Goal: Task Accomplishment & Management: Manage account settings

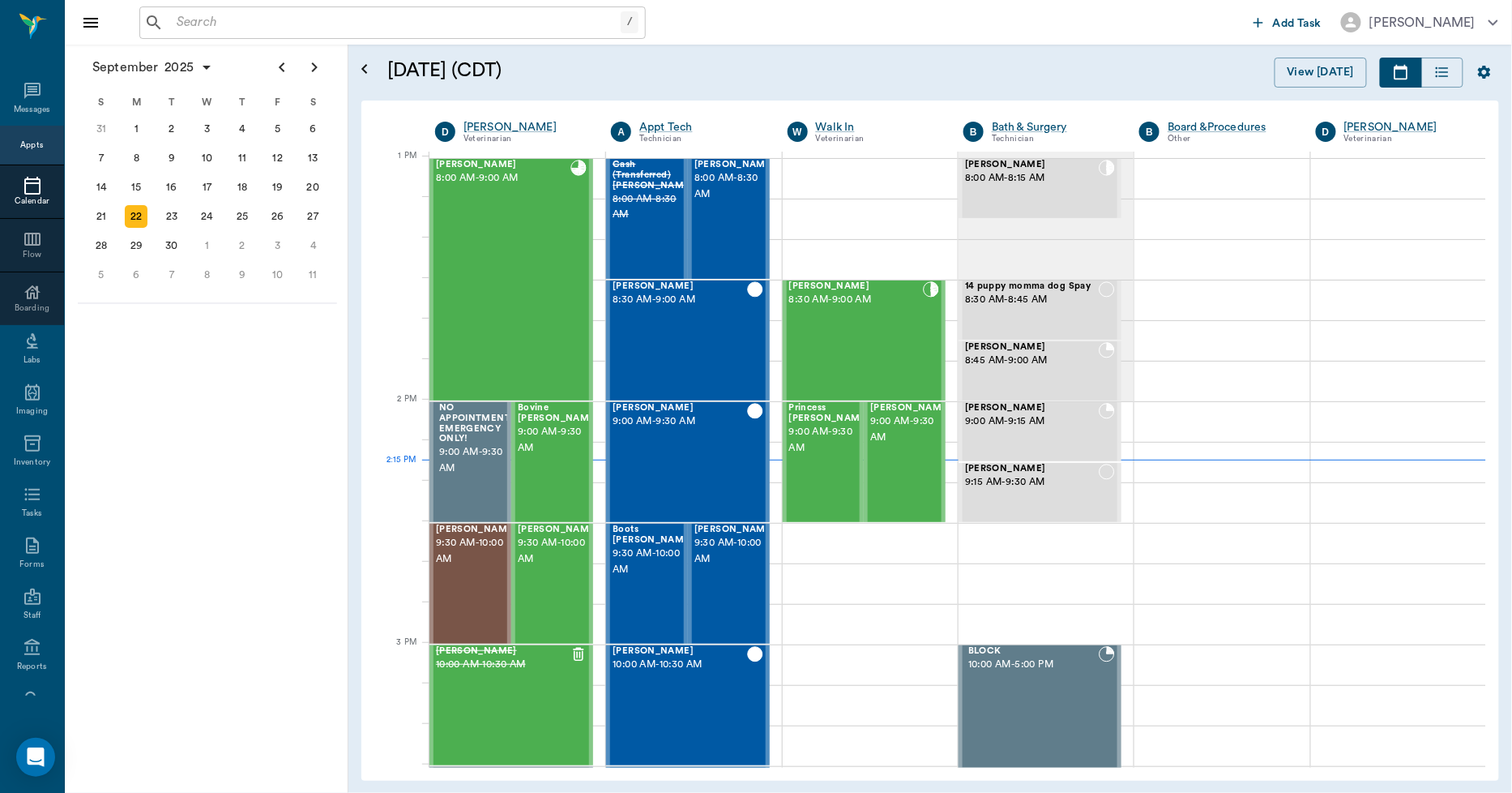
scroll to position [1218, 0]
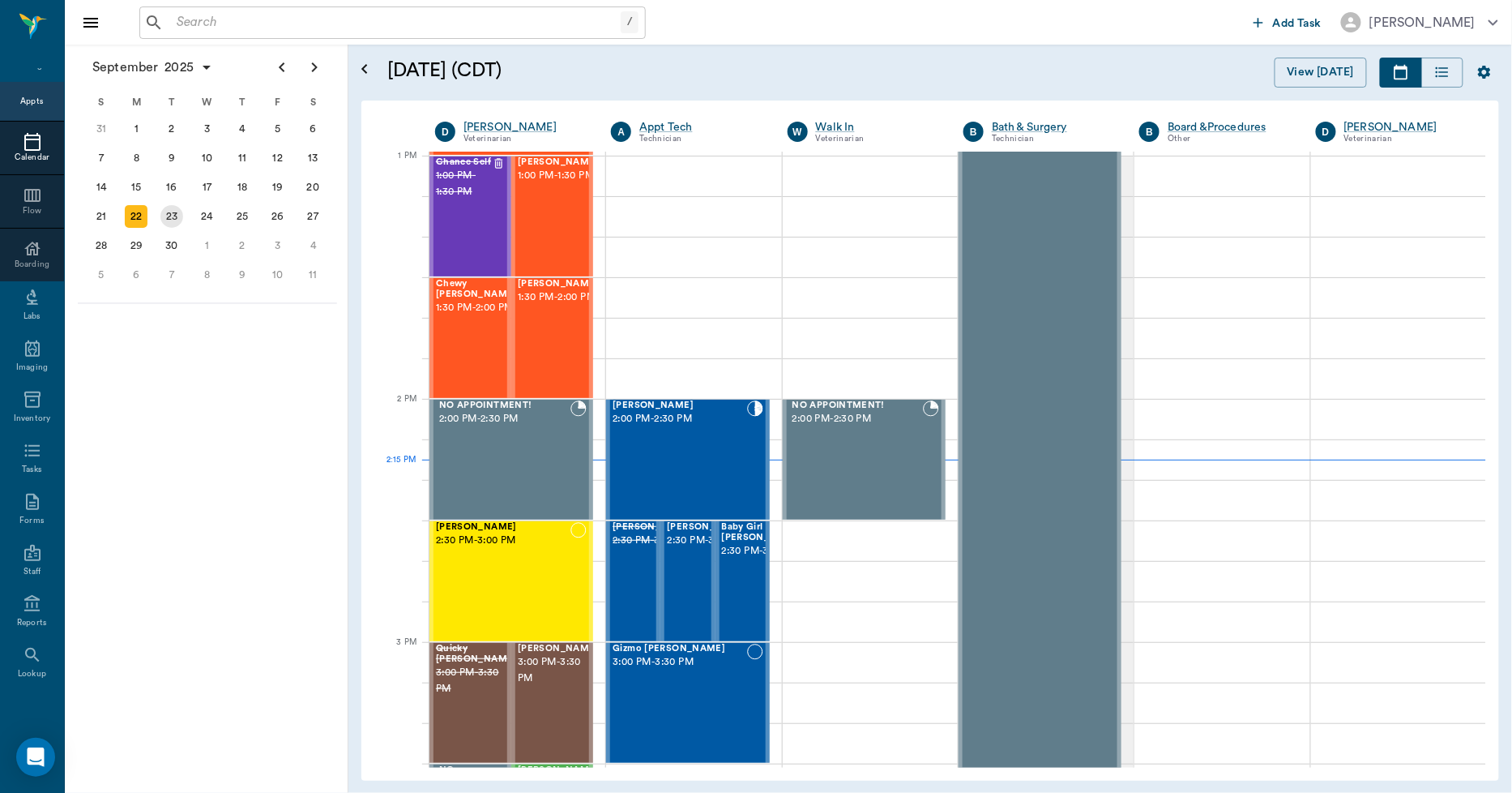
click at [174, 219] on div "23" at bounding box center [171, 216] width 23 height 23
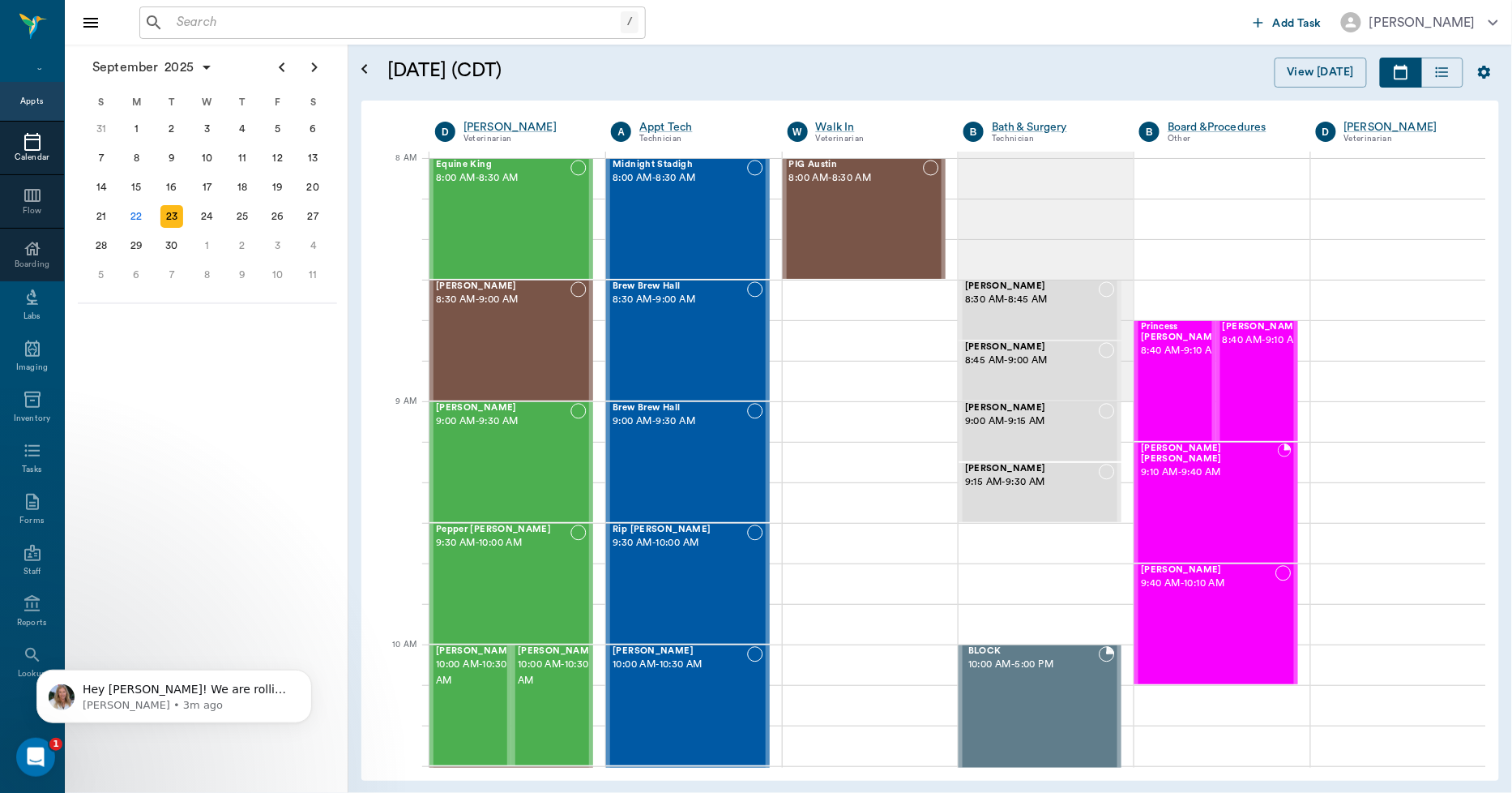
click at [361, 19] on input "text" at bounding box center [395, 23] width 451 height 23
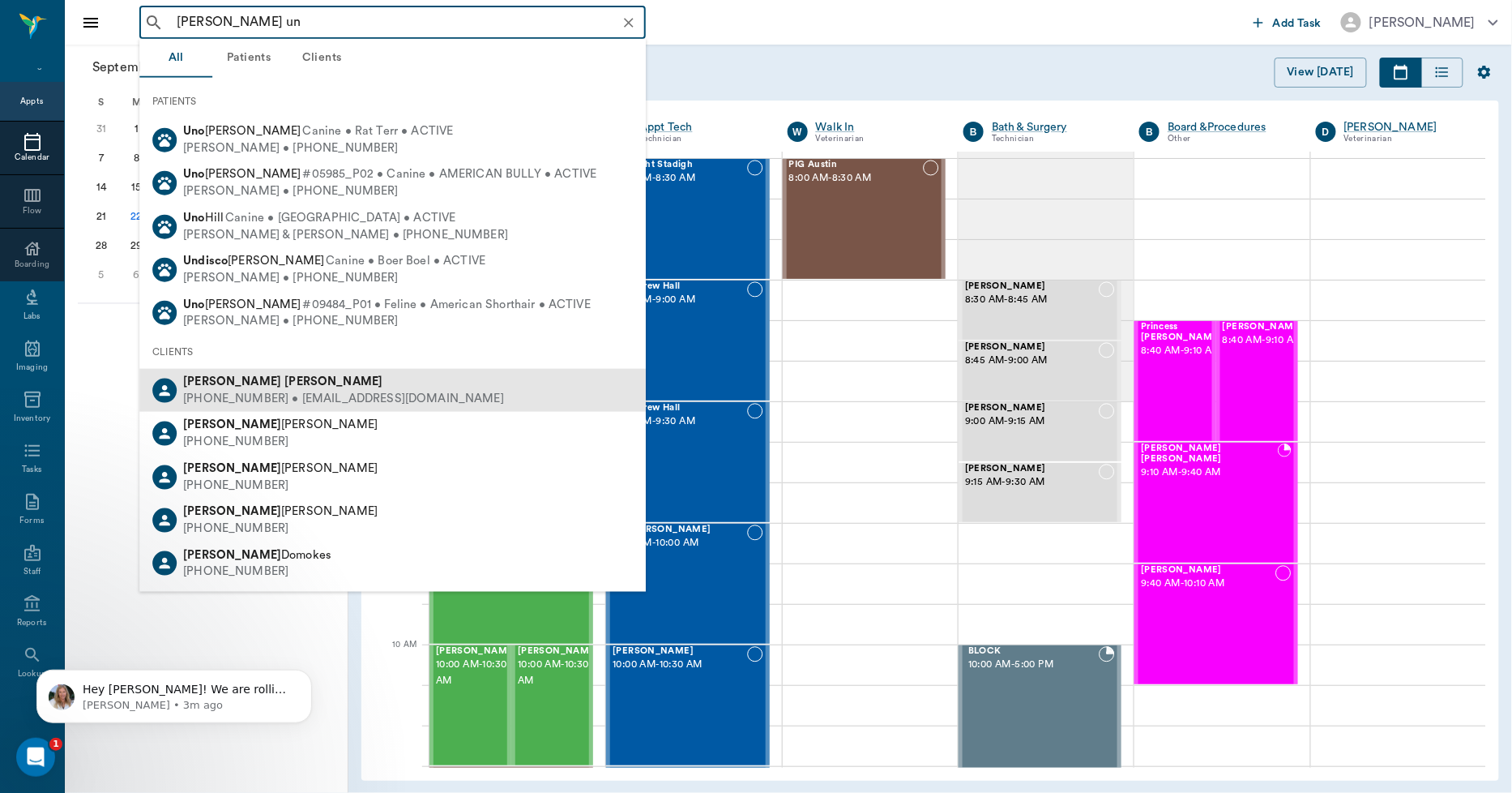
click at [284, 383] on b "[PERSON_NAME]" at bounding box center [333, 381] width 98 height 12
type input "[PERSON_NAME] un"
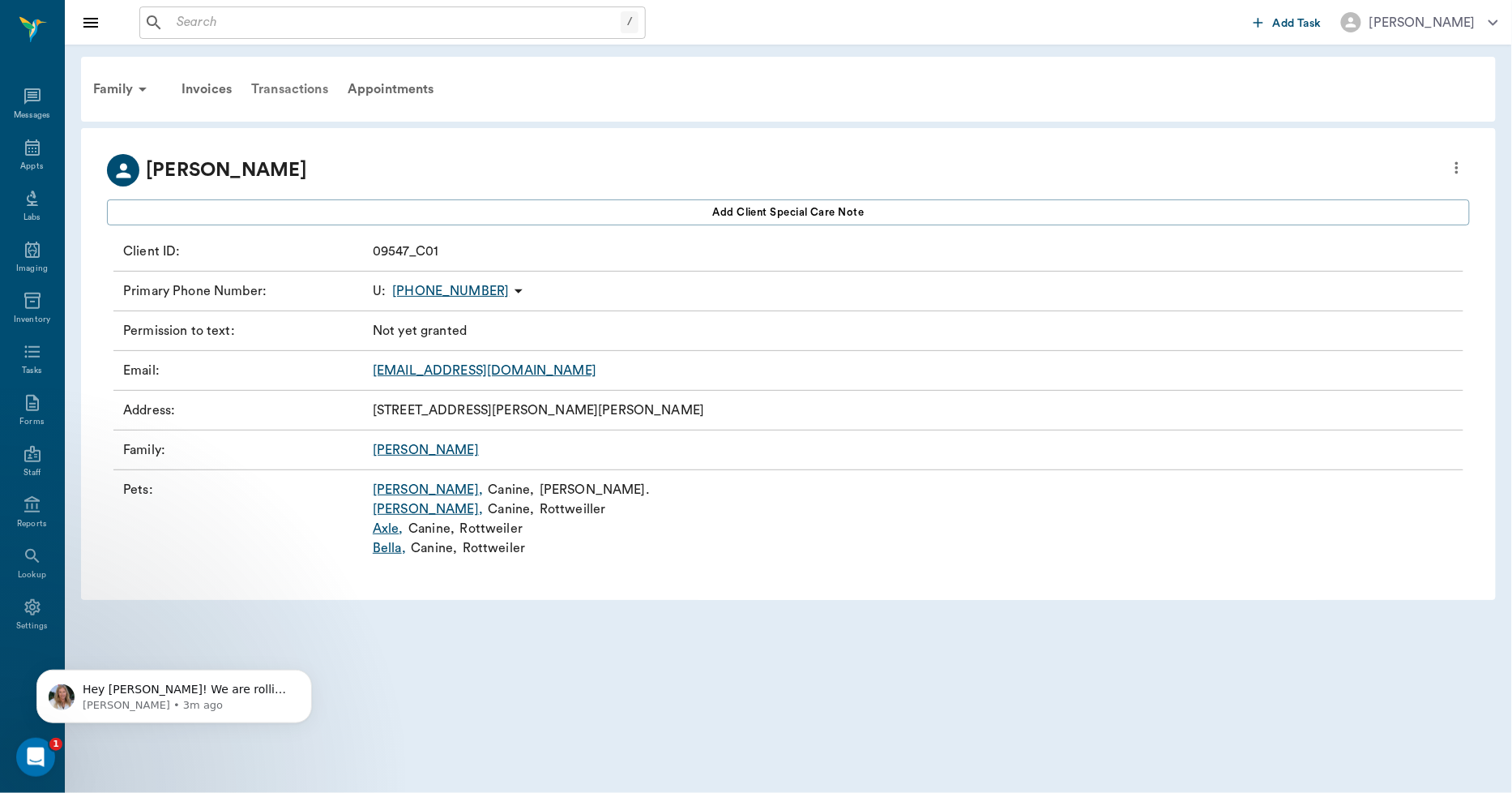
click at [276, 84] on div "Transactions" at bounding box center [289, 89] width 96 height 39
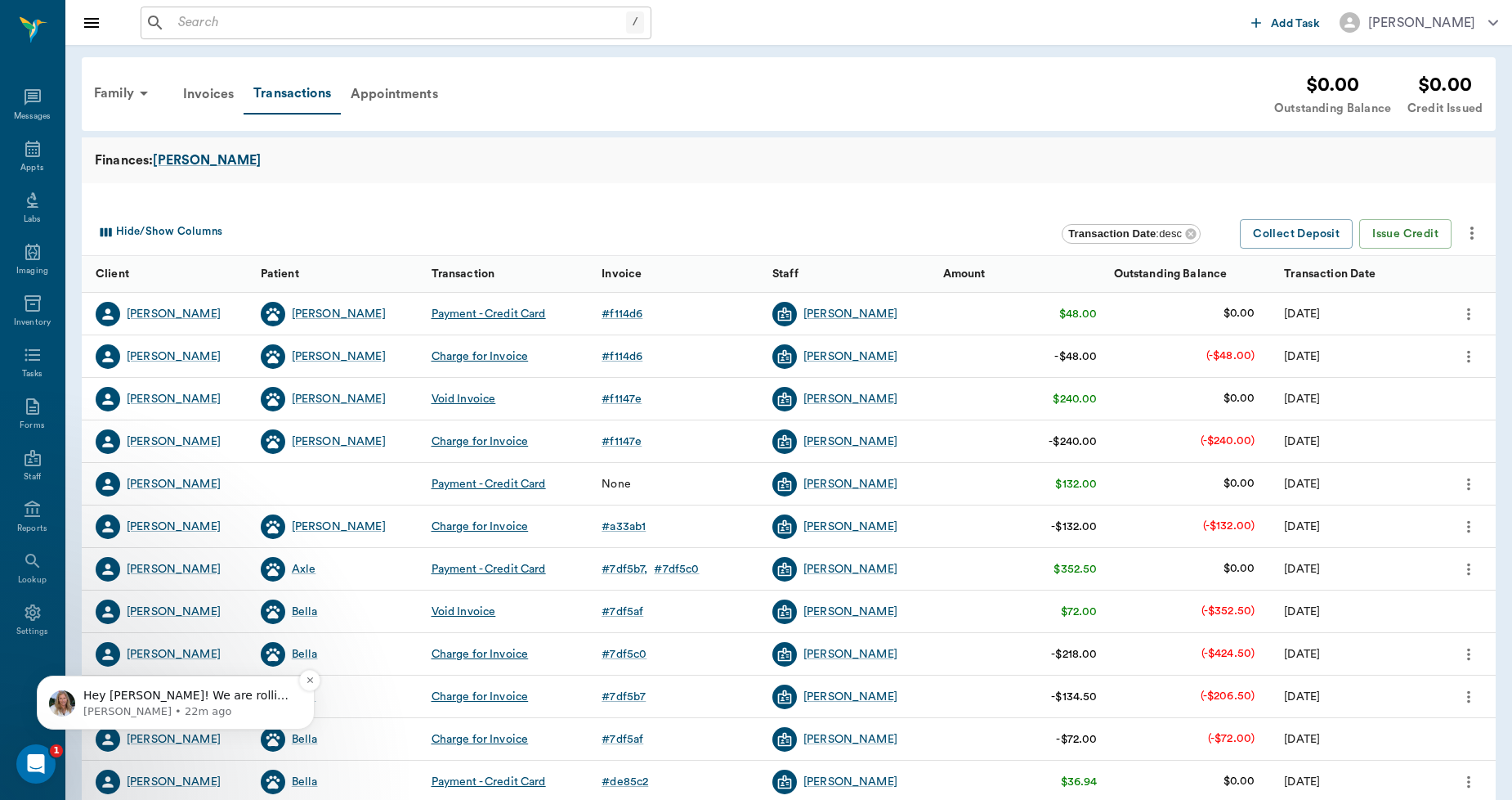
click at [152, 705] on p "[PERSON_NAME] • 22m ago" at bounding box center [188, 711] width 211 height 14
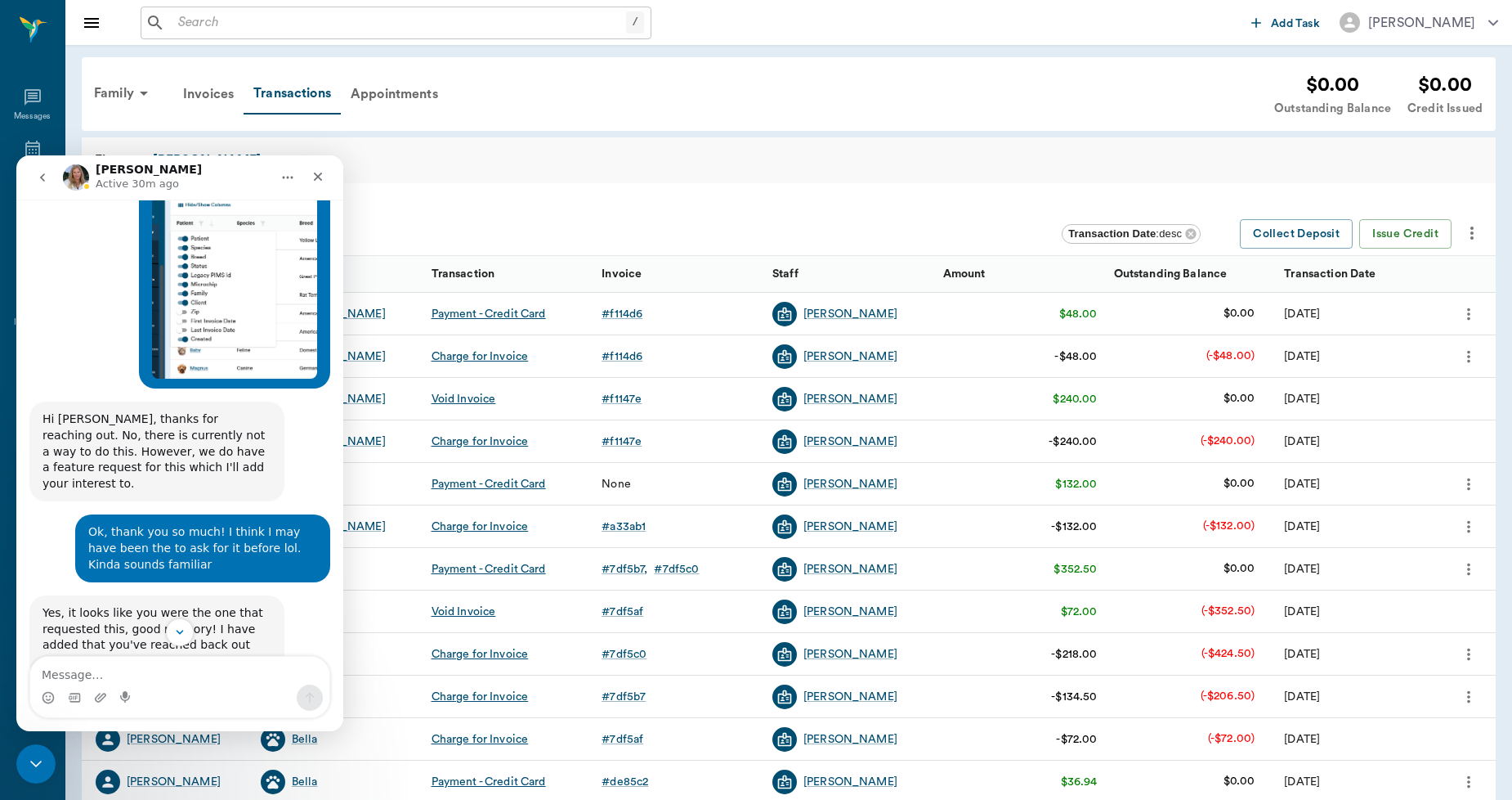
scroll to position [5643, 0]
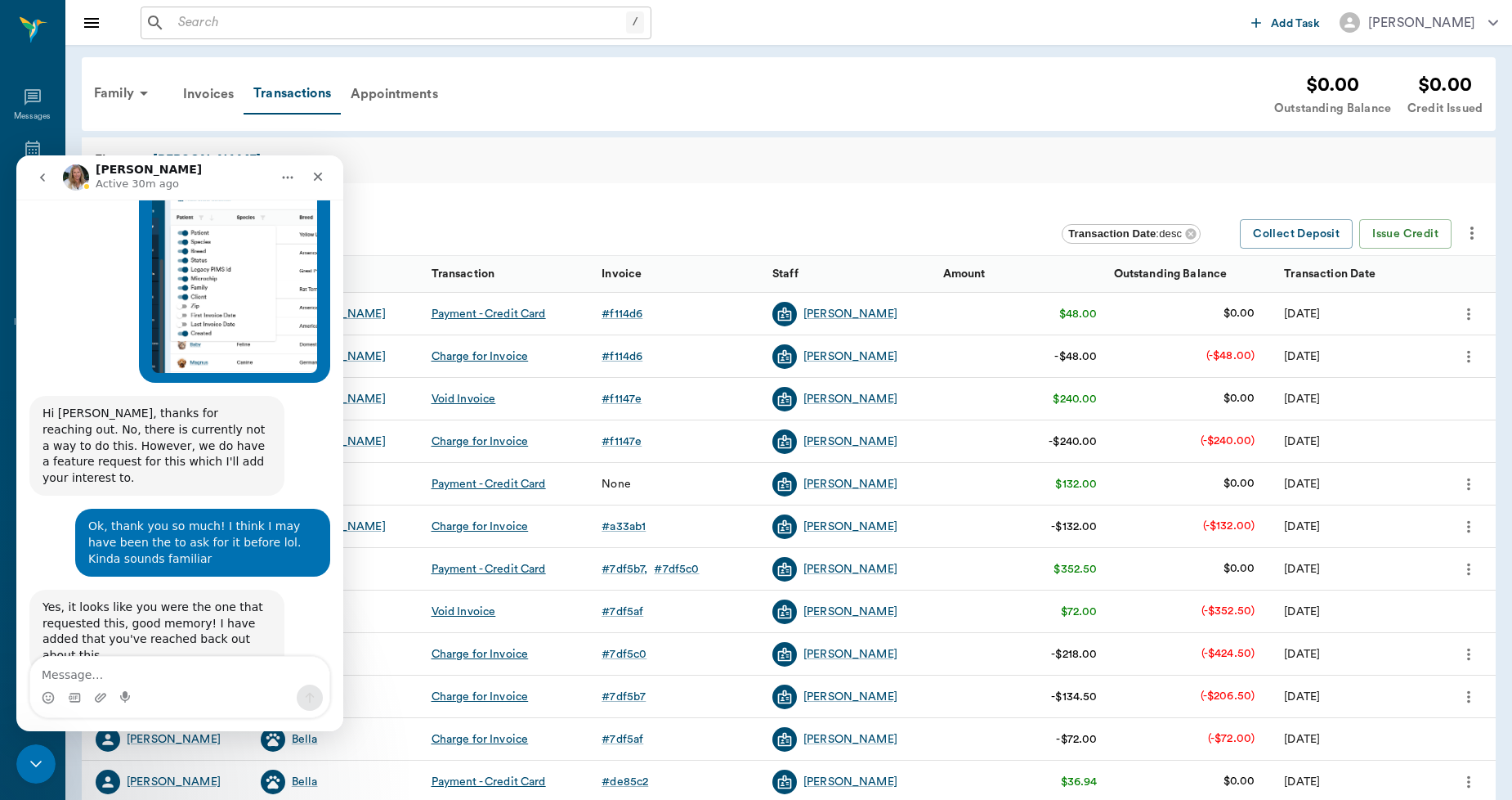
click at [223, 671] on textarea "Message…" at bounding box center [179, 670] width 299 height 28
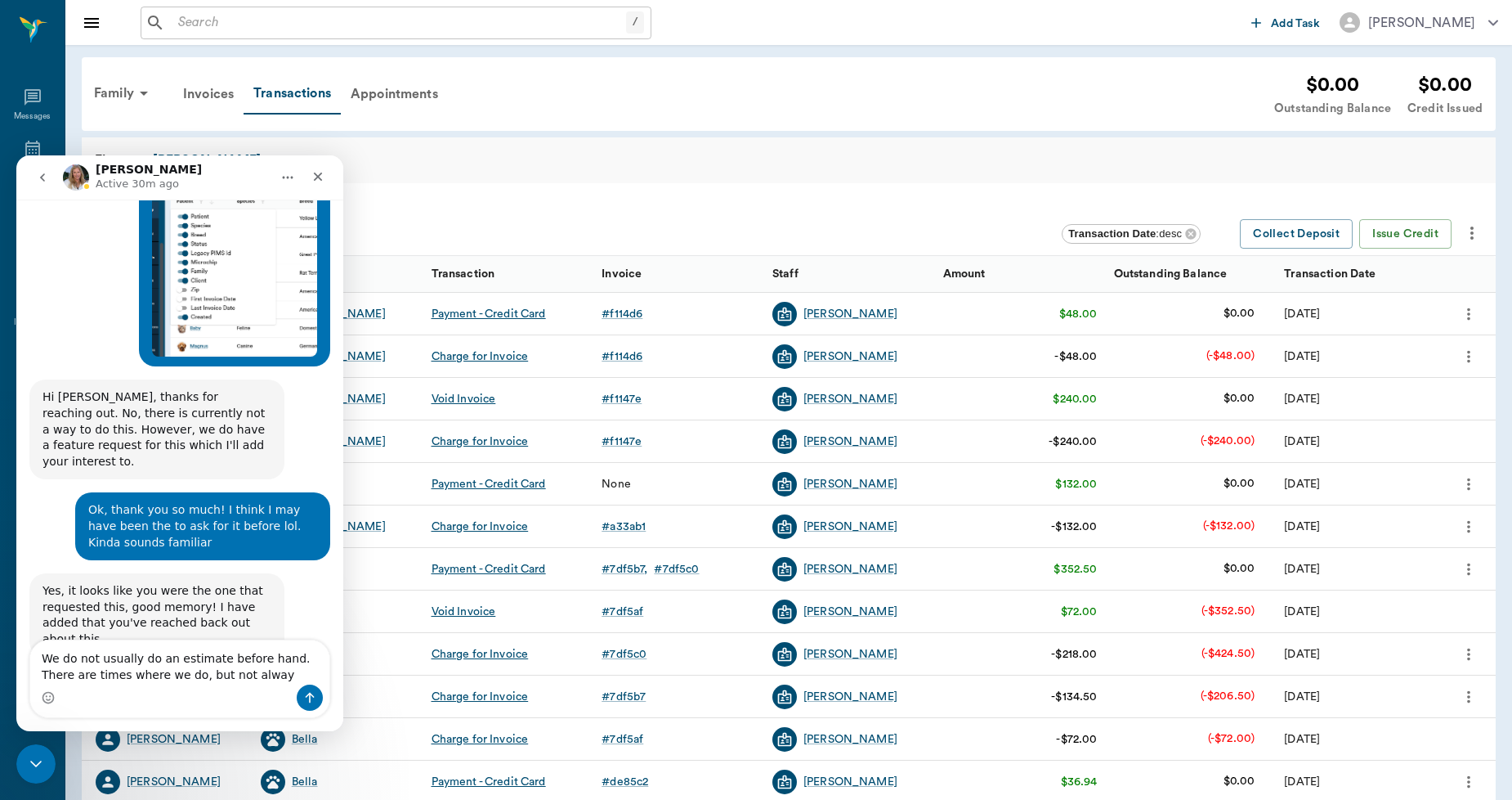
type textarea "We do not usually do an estimate before hand. There are times where we do, but …"
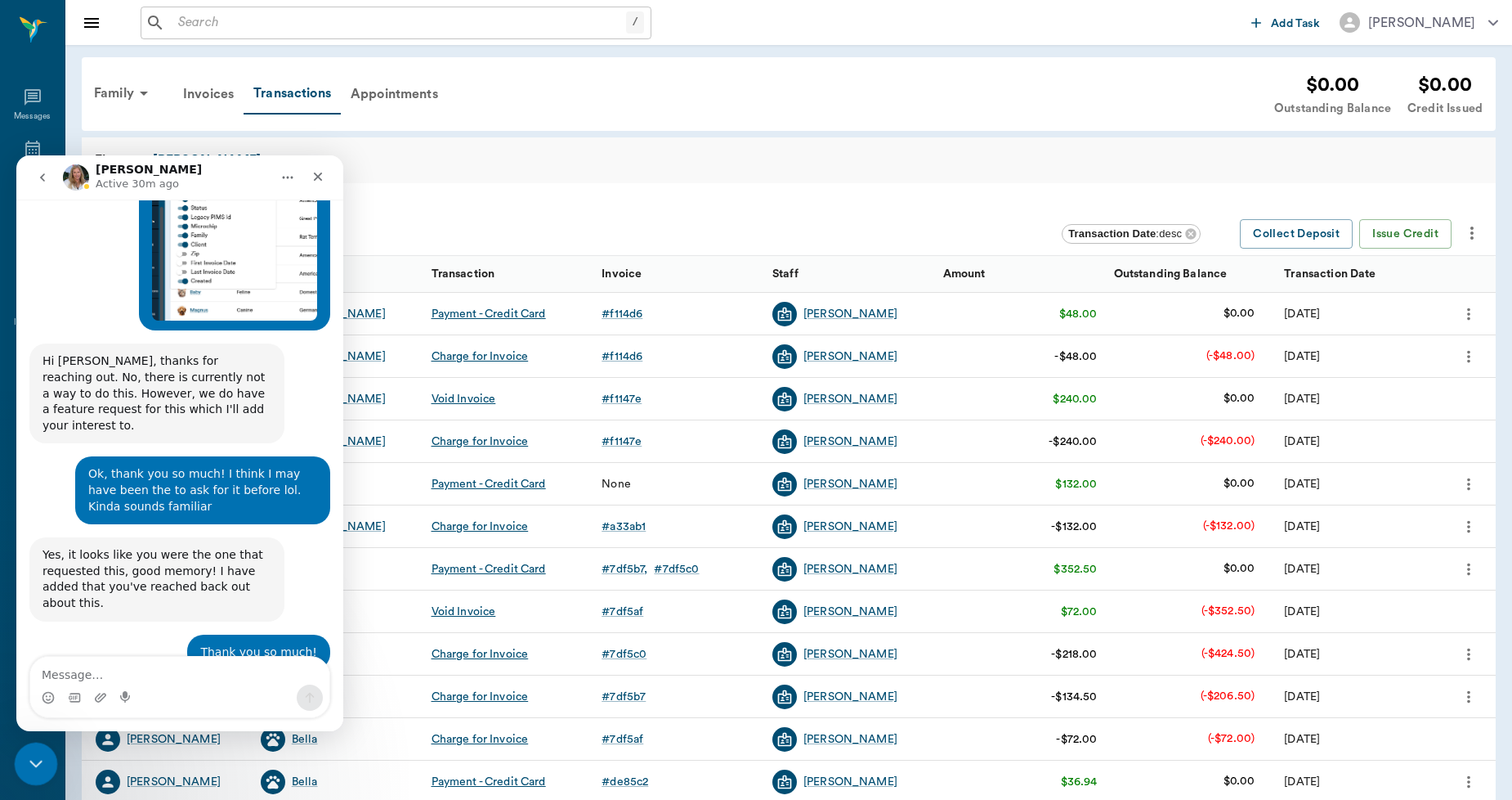
click at [25, 751] on icon "Close Intercom Messenger" at bounding box center [34, 761] width 19 height 19
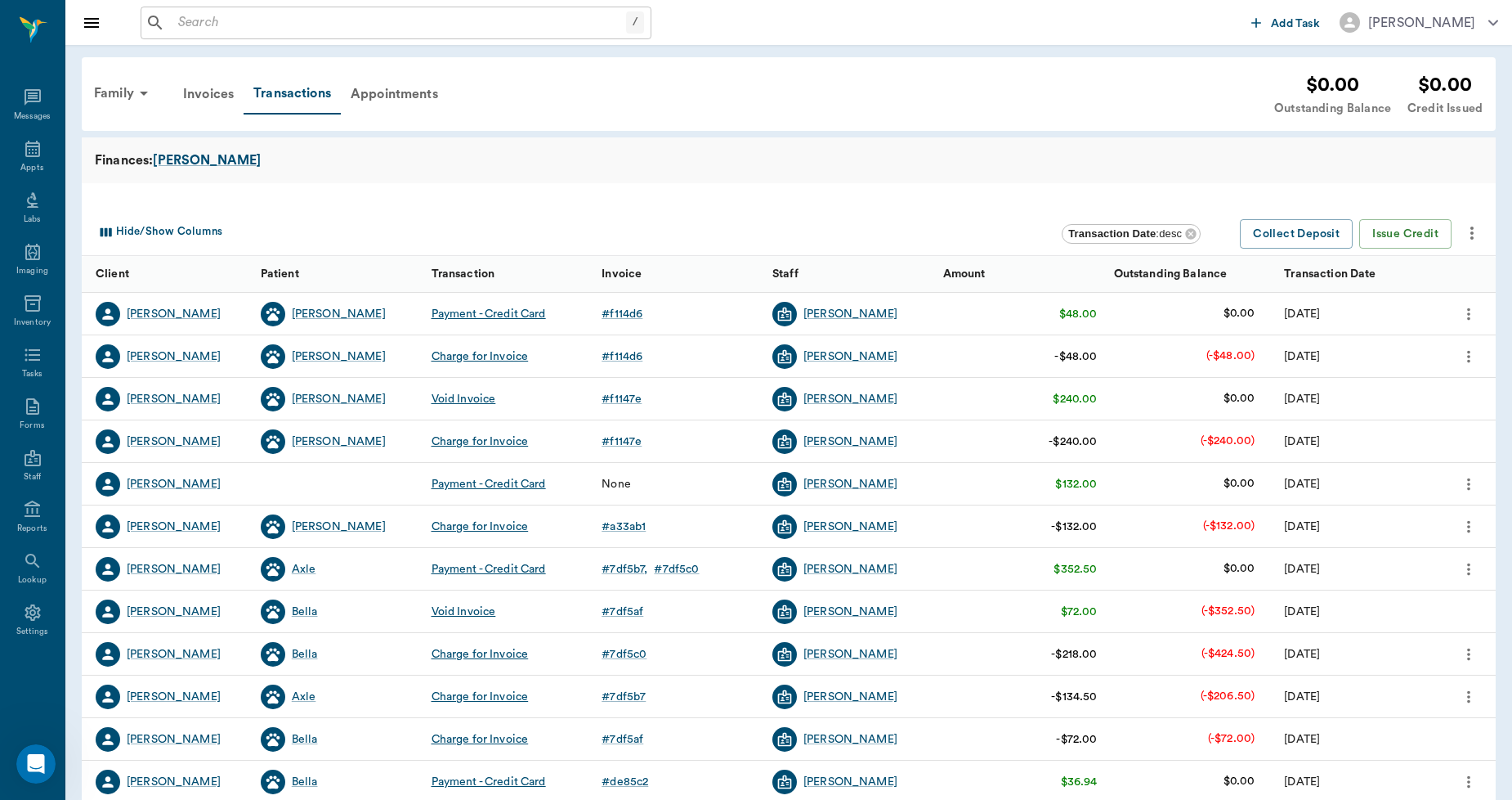
click at [334, 22] on input "text" at bounding box center [399, 23] width 455 height 23
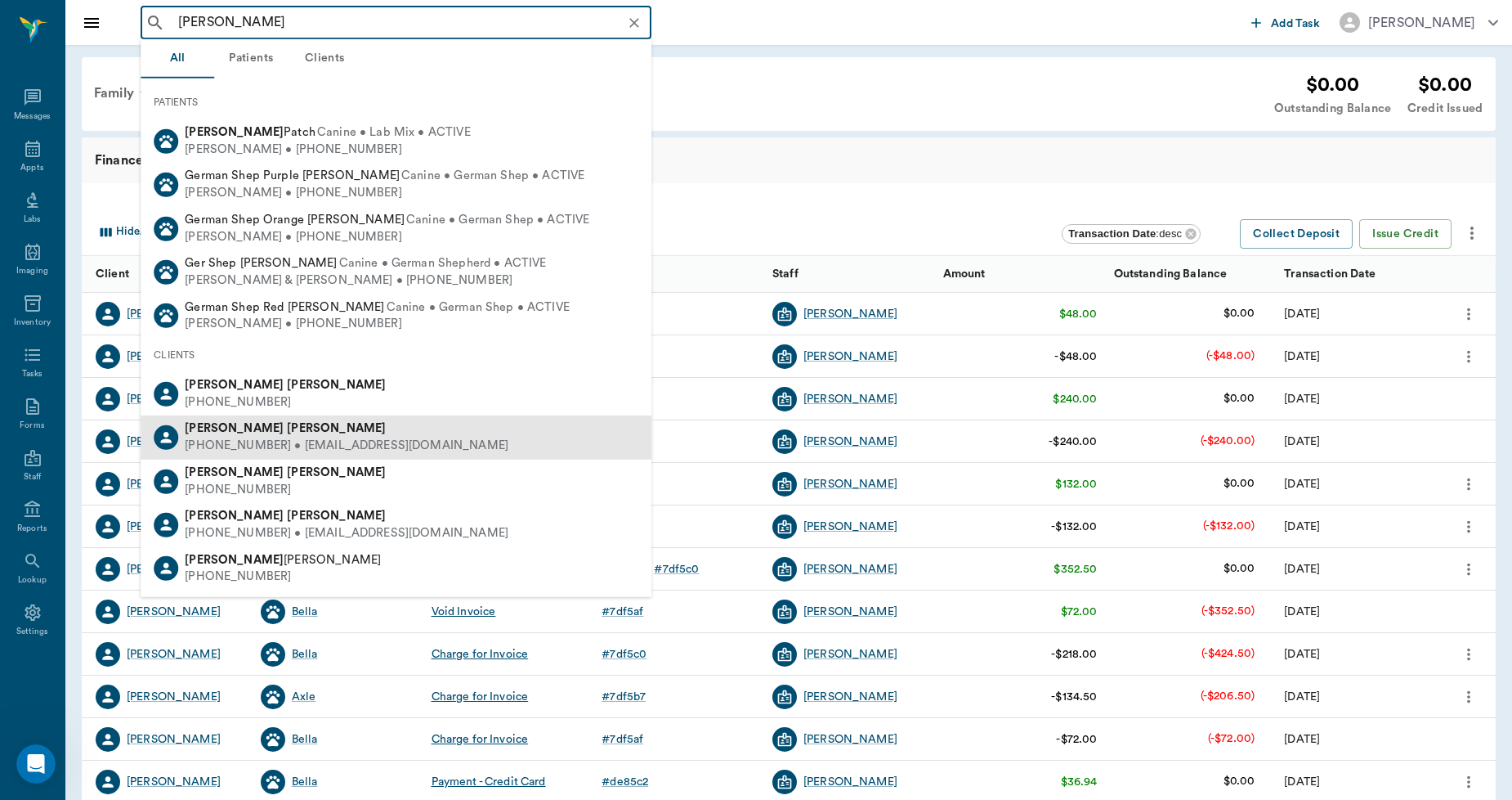
click at [286, 431] on b "Genung" at bounding box center [335, 428] width 99 height 12
type input "linda ge"
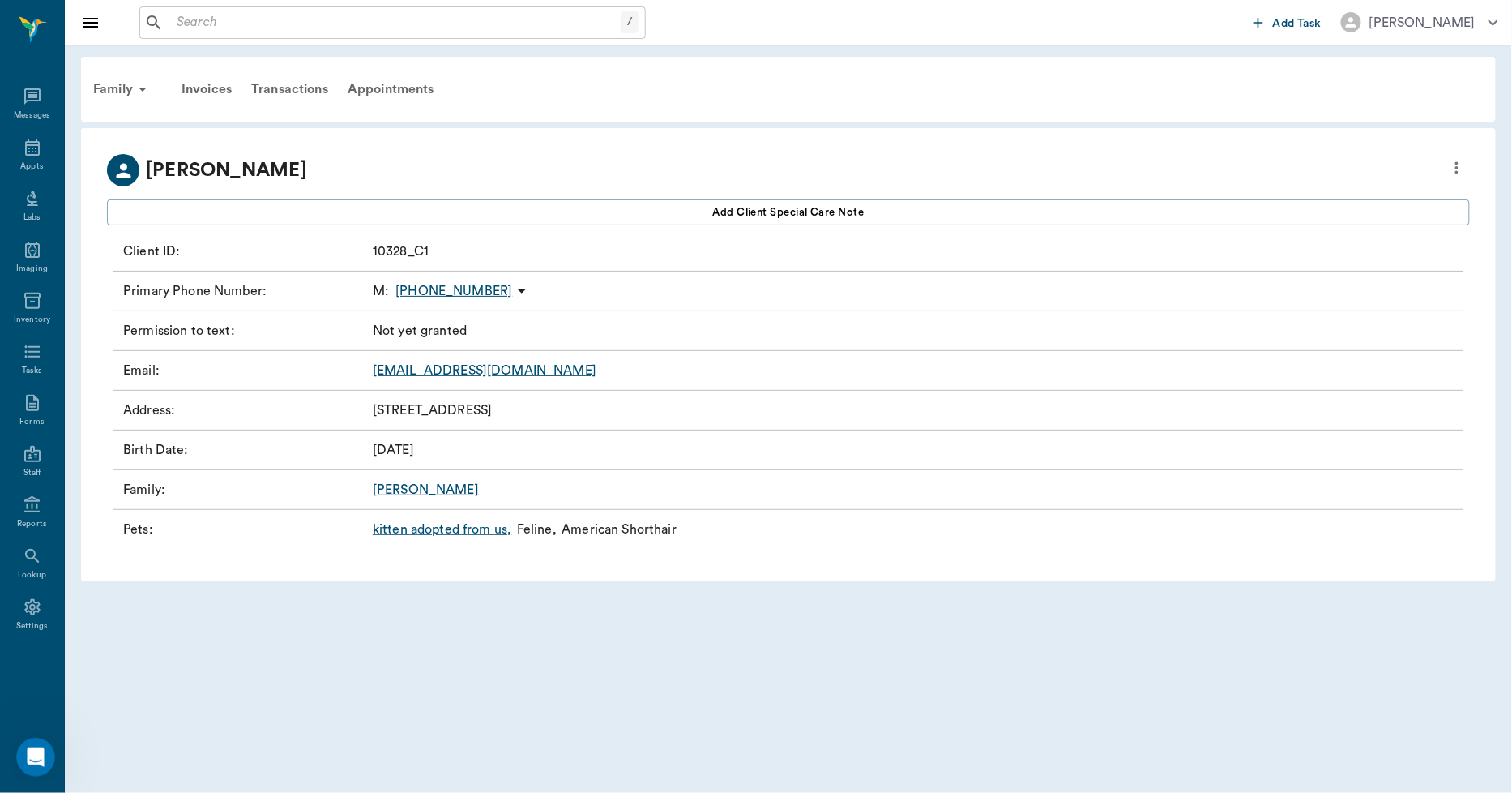
click at [421, 525] on link "kitten adopted from us ," at bounding box center [441, 529] width 138 height 19
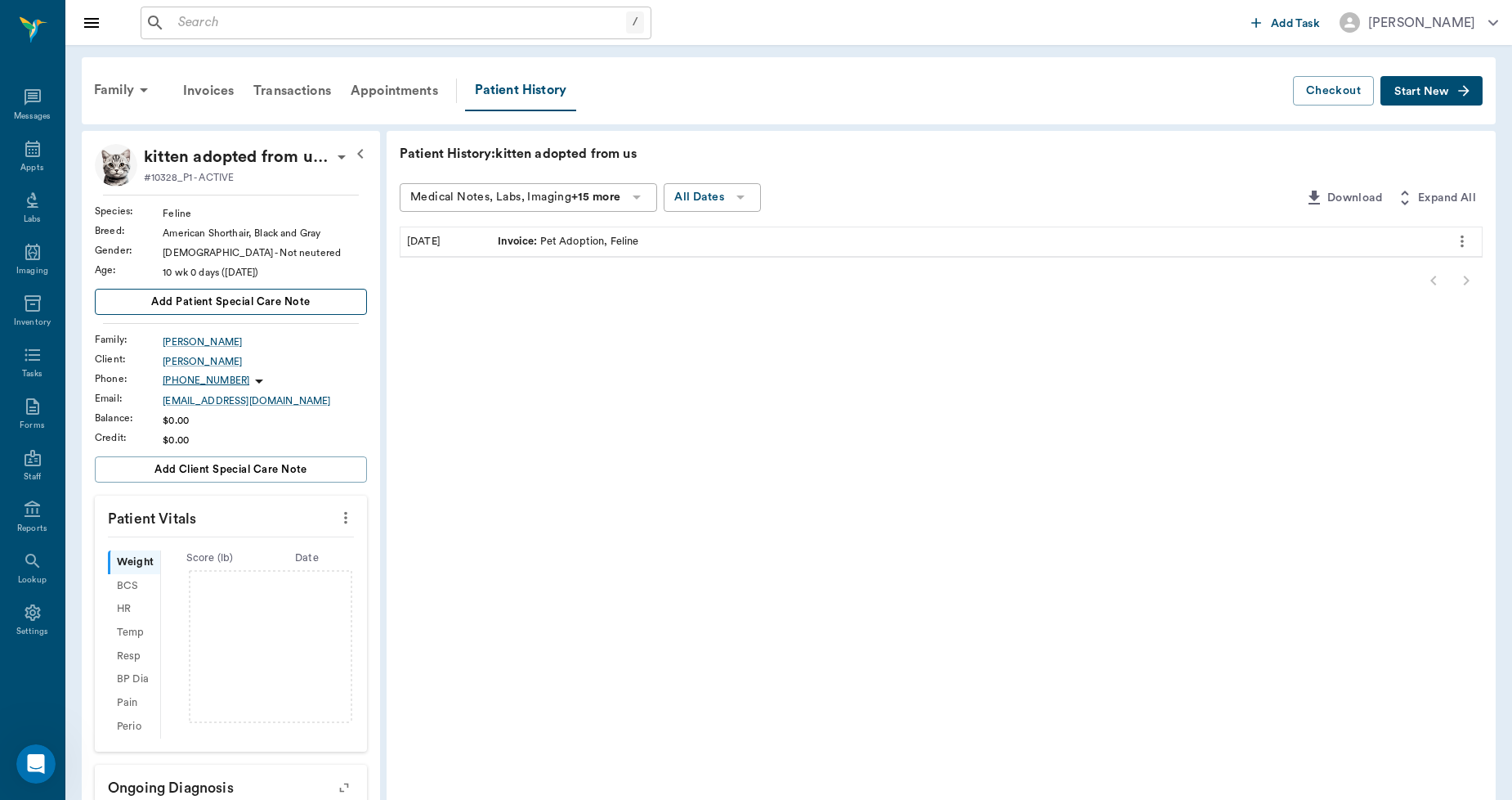
click at [282, 295] on span "Add patient Special Care Note" at bounding box center [230, 301] width 159 height 18
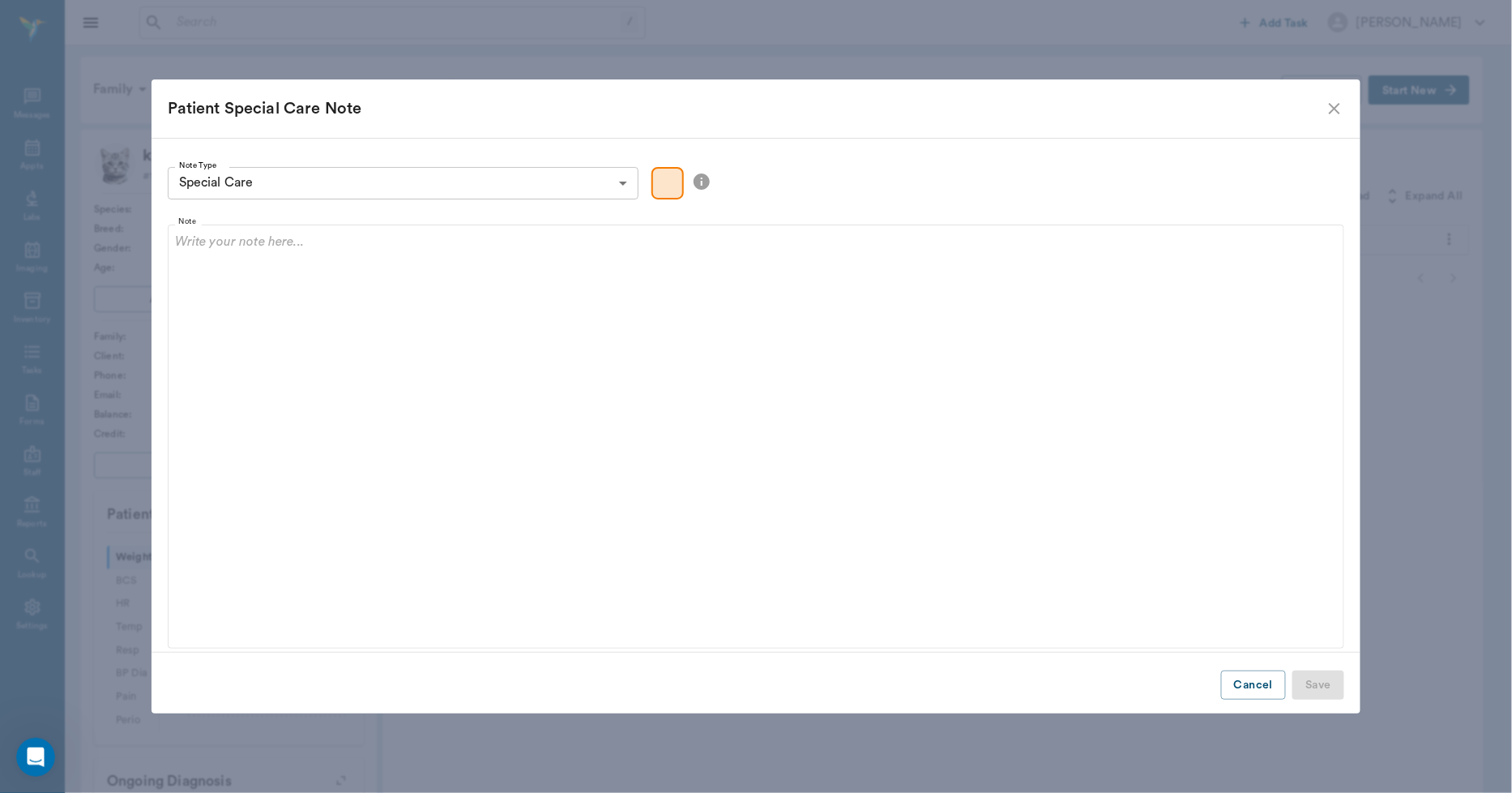
click at [508, 181] on body "/ ​ Add Task Dr. Bert Ellsworth Nectar Messages Appts Labs Imaging Inventory Ta…" at bounding box center [756, 537] width 1512 height 1074
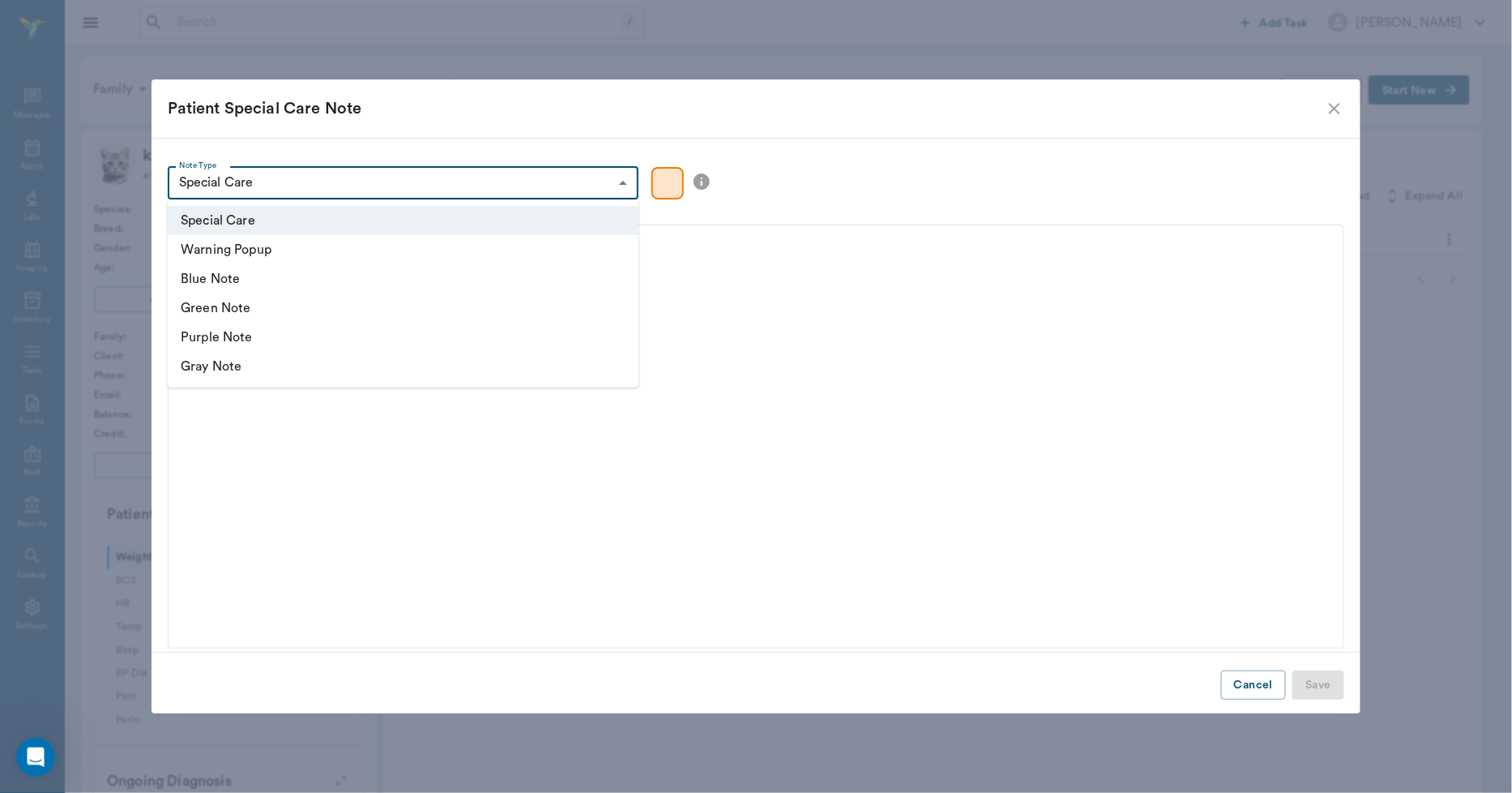
click at [317, 219] on li "Special Care" at bounding box center [403, 220] width 471 height 30
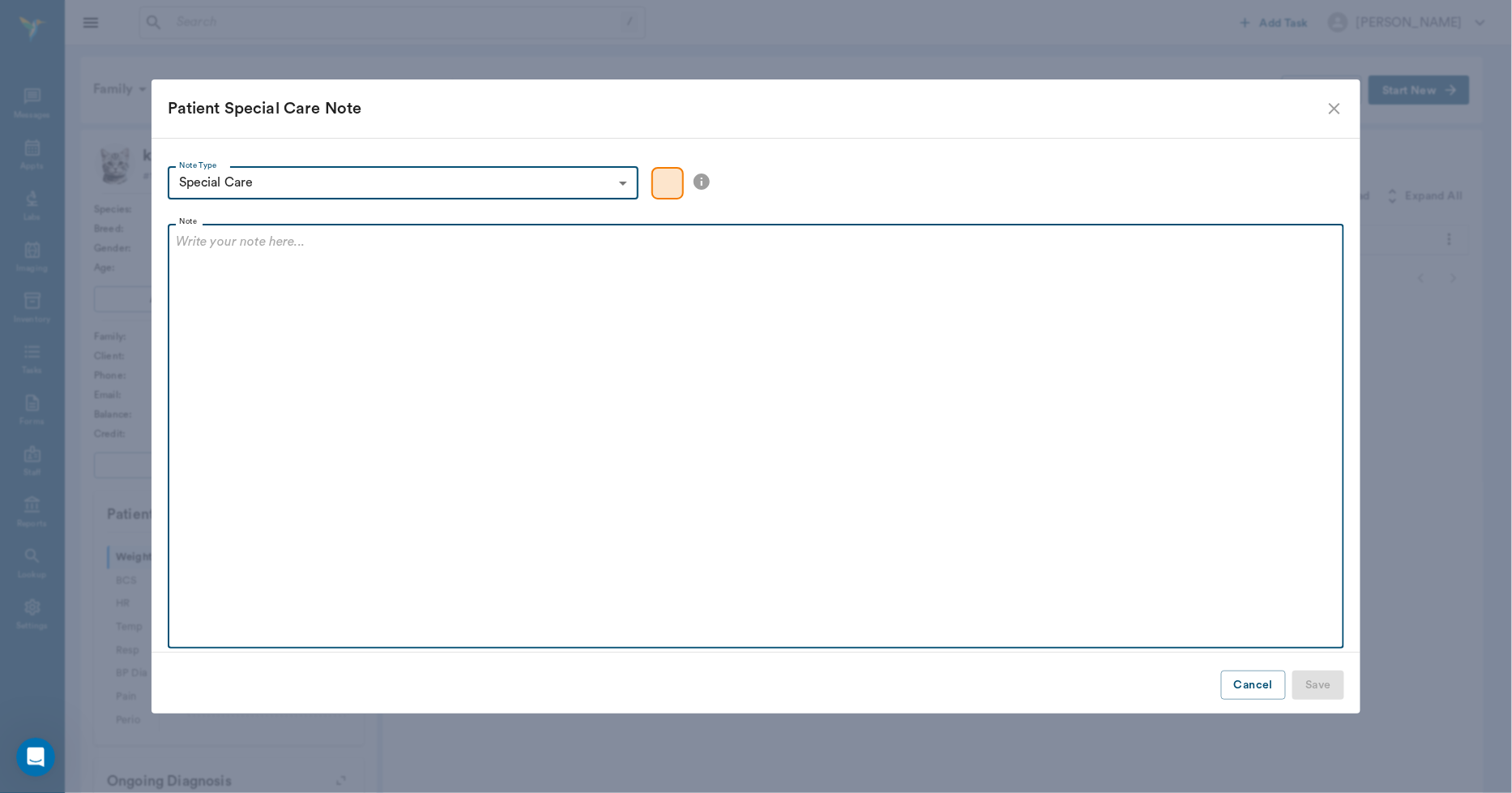
click at [304, 255] on div at bounding box center [756, 252] width 1161 height 41
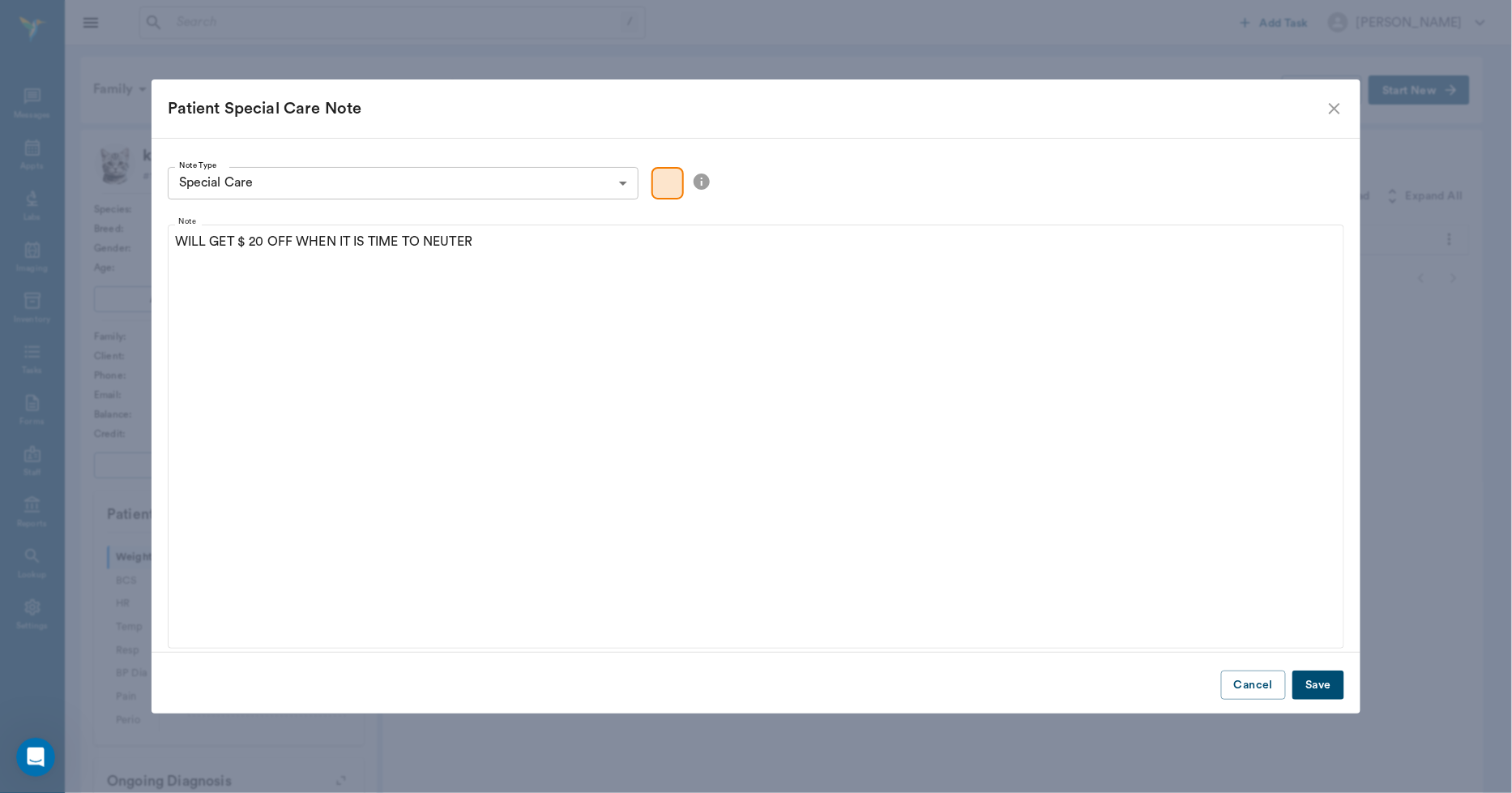
click at [1322, 684] on button "Save" at bounding box center [1318, 684] width 51 height 30
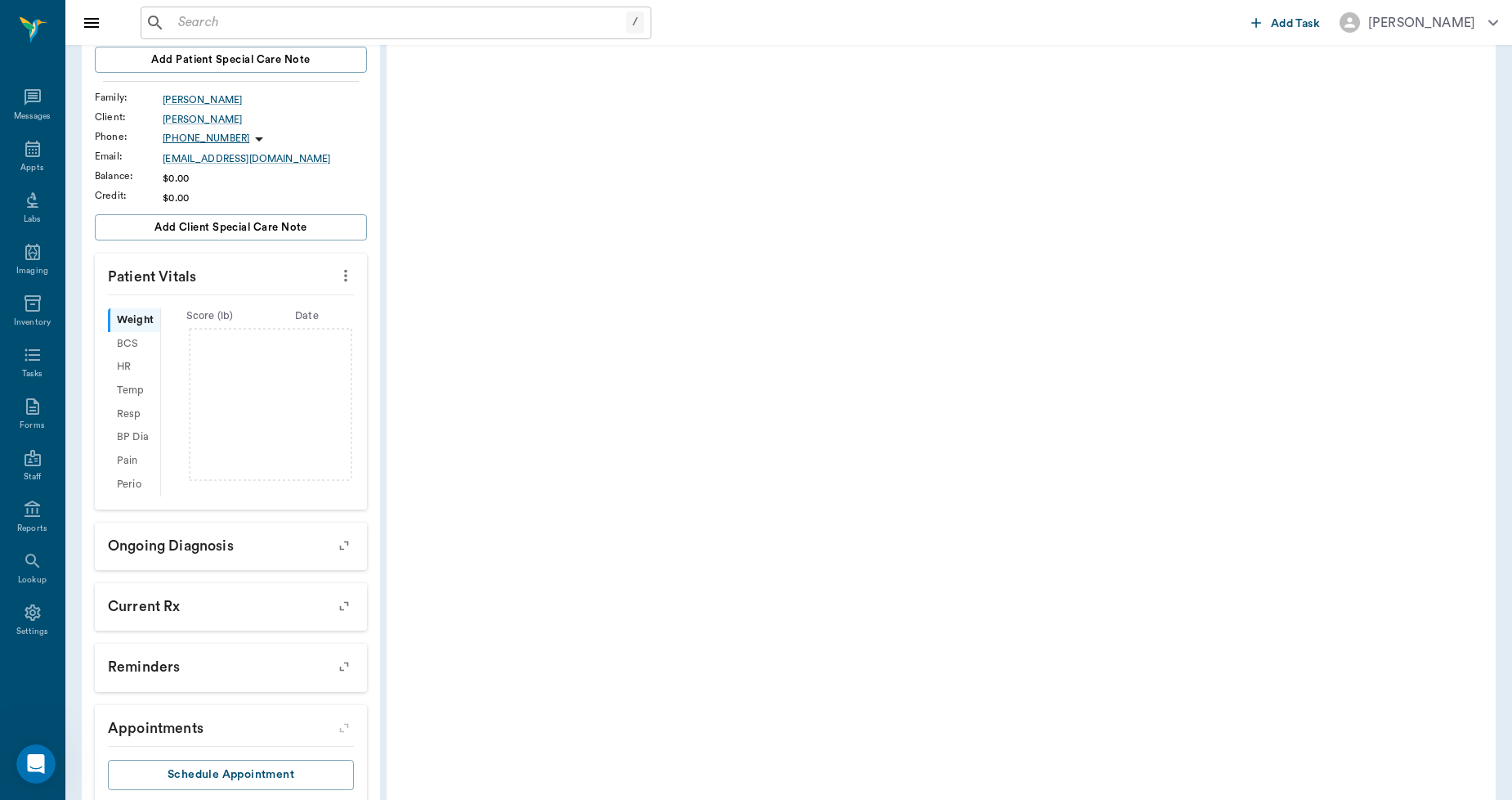
scroll to position [338, 0]
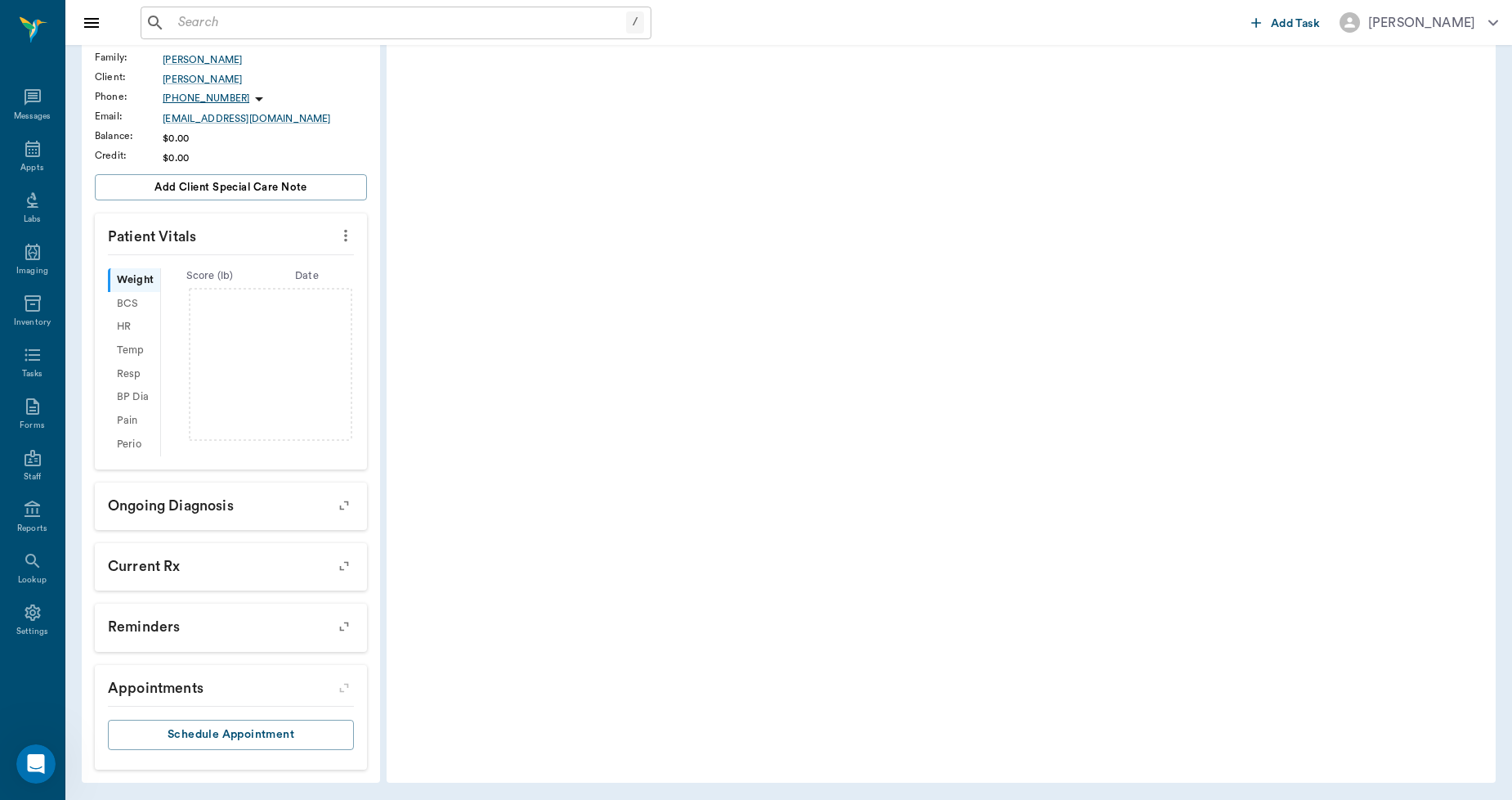
click at [348, 623] on icon "button" at bounding box center [344, 626] width 23 height 23
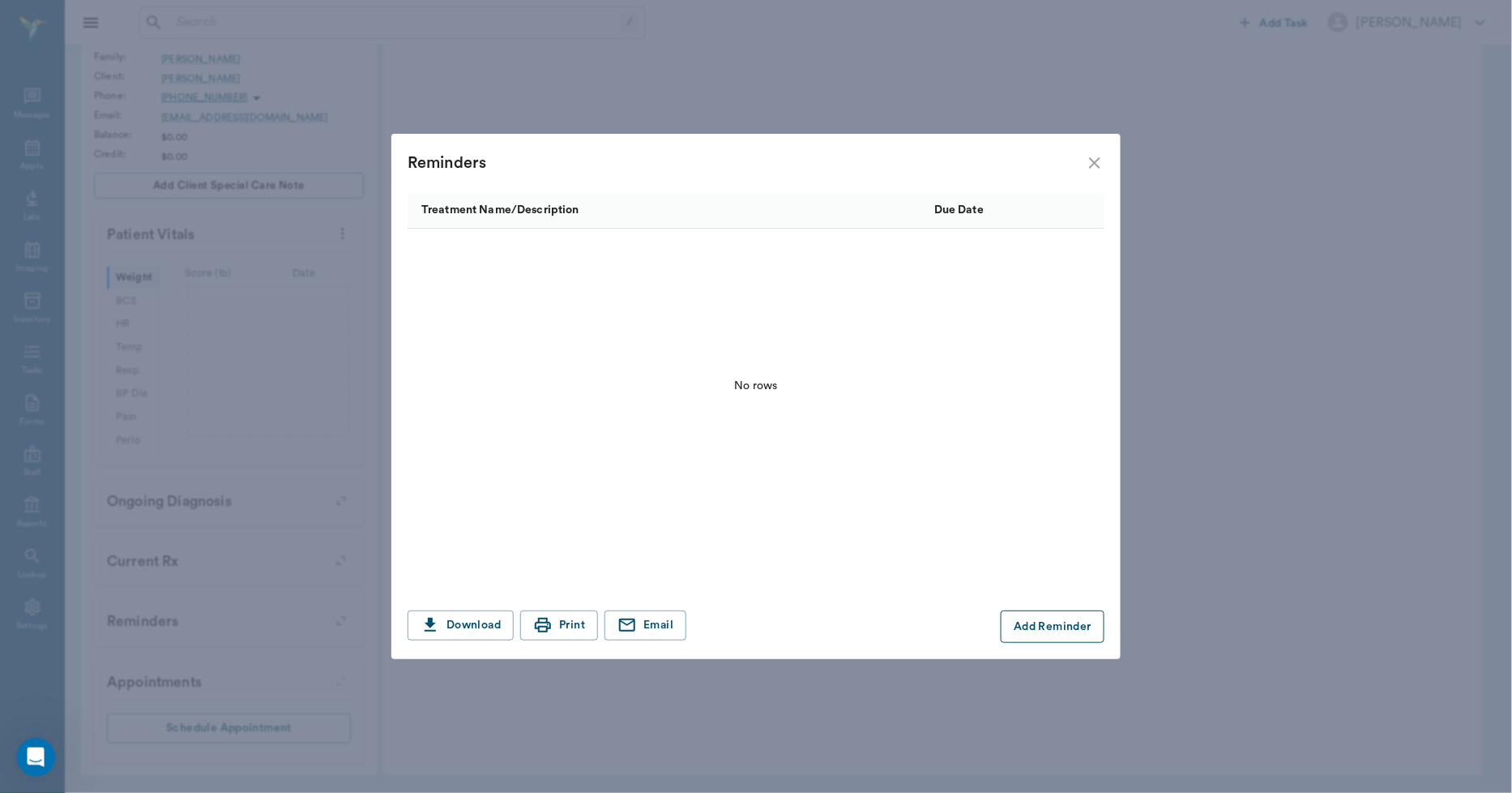
click at [1020, 624] on button "Add Reminder" at bounding box center [1052, 626] width 104 height 32
click at [573, 618] on input "Treatment *" at bounding box center [549, 626] width 273 height 23
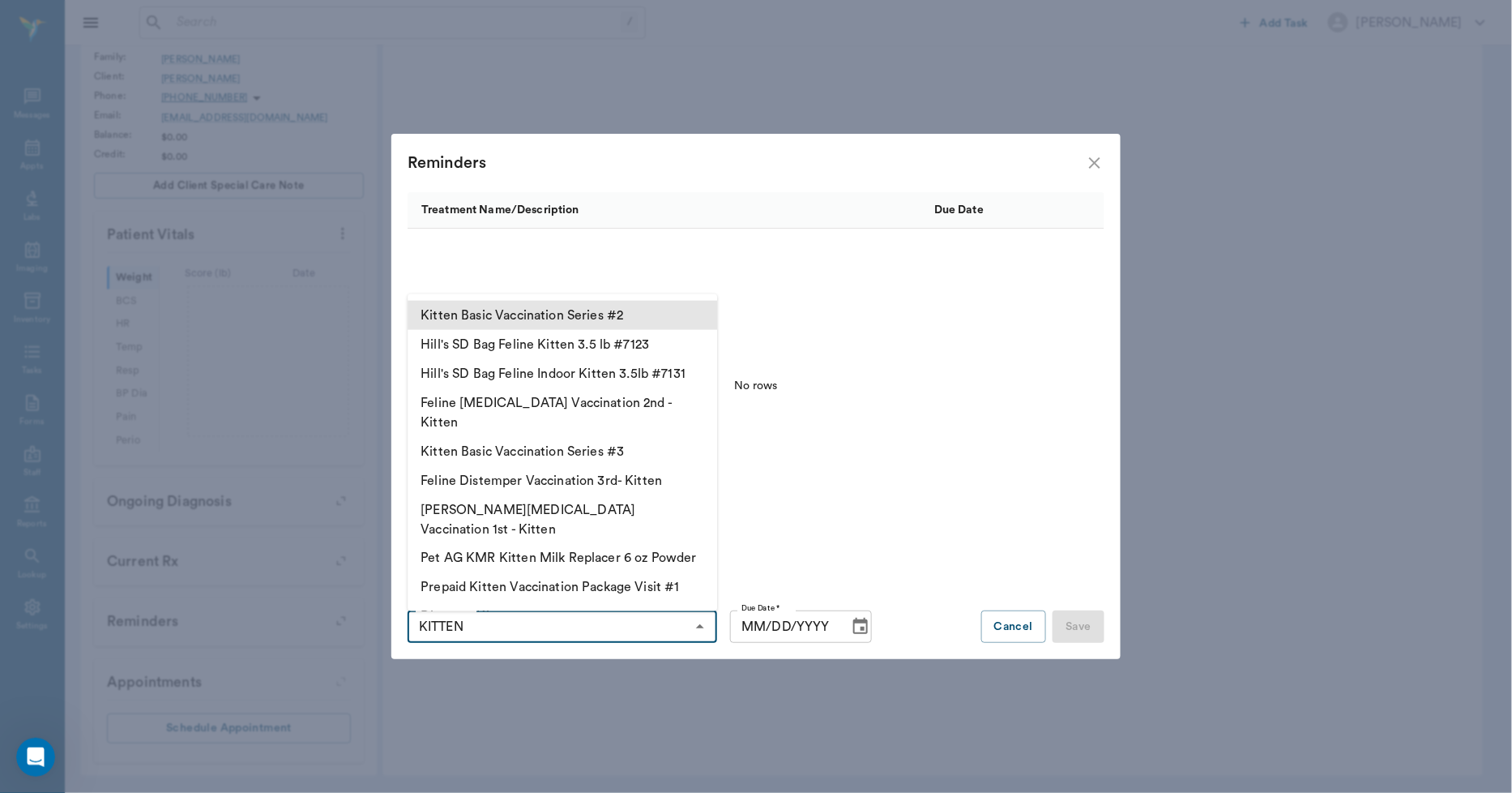
click at [588, 312] on li "Kitten Basic Vaccination Series #2" at bounding box center [562, 315] width 310 height 30
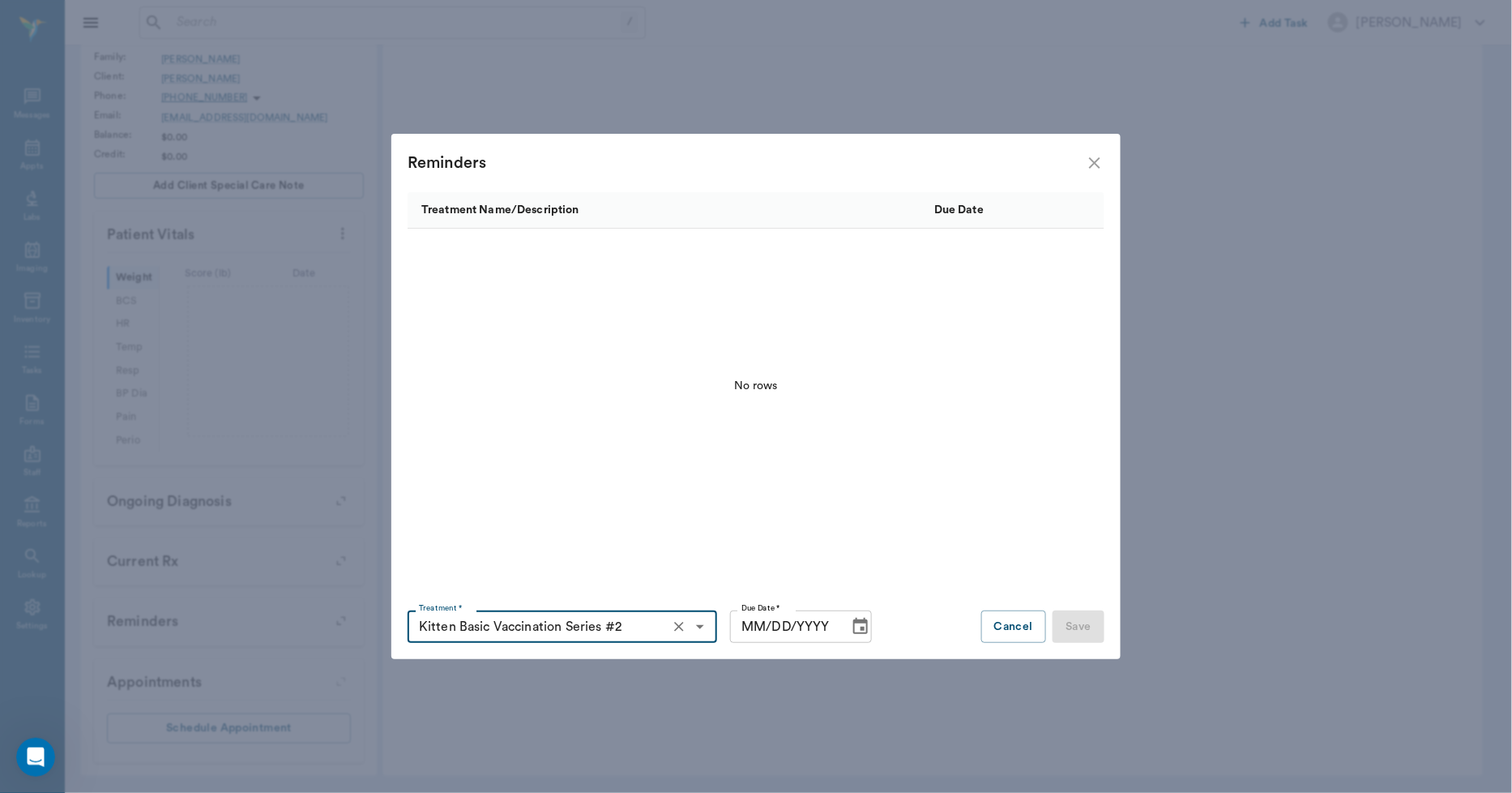
type input "Kitten Basic Vaccination Series #2"
click at [756, 625] on input "MM/DD/YYYY" at bounding box center [783, 626] width 107 height 32
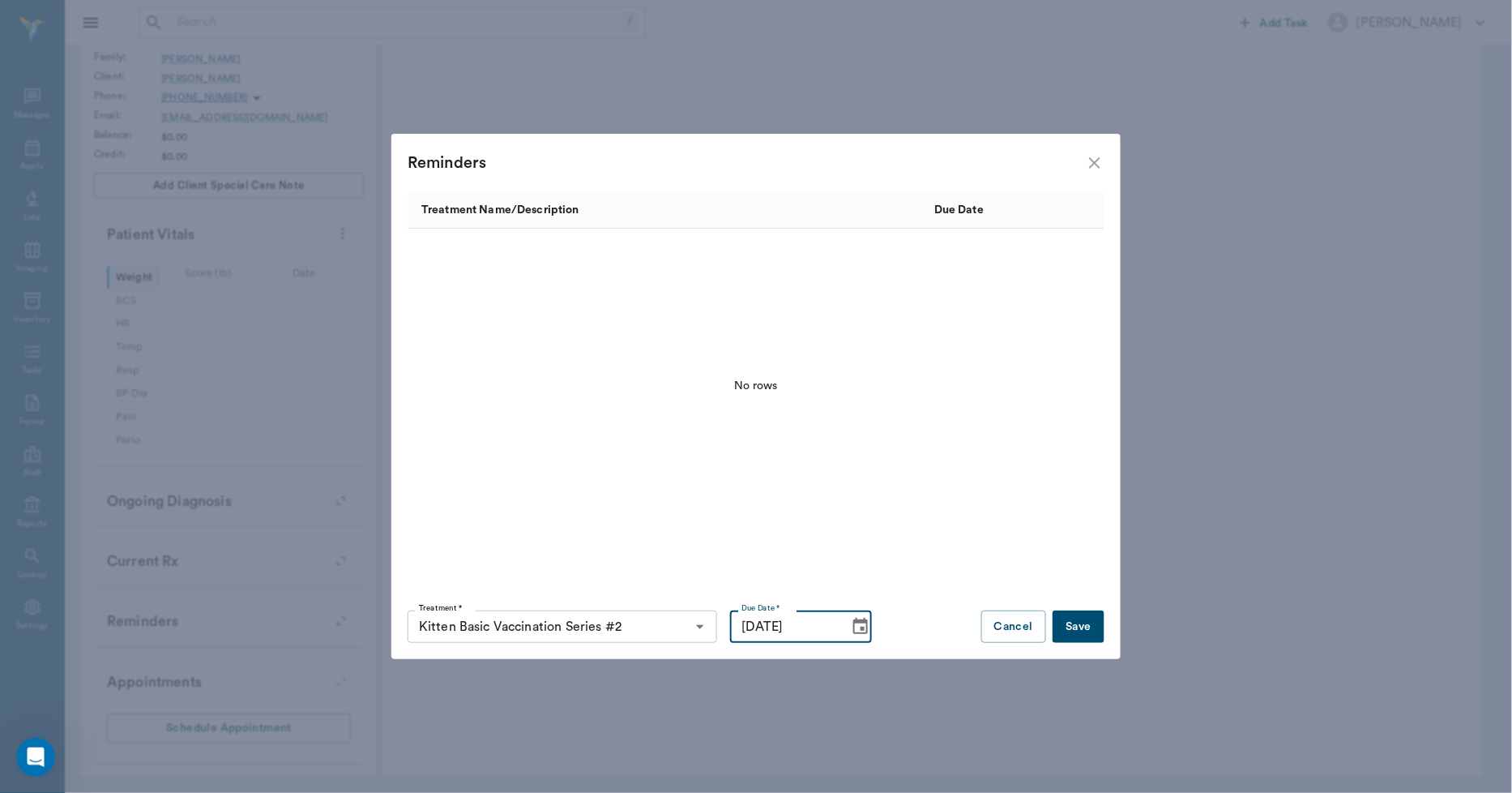
type input "[DATE]"
click at [1079, 620] on button "Save" at bounding box center [1079, 626] width 51 height 32
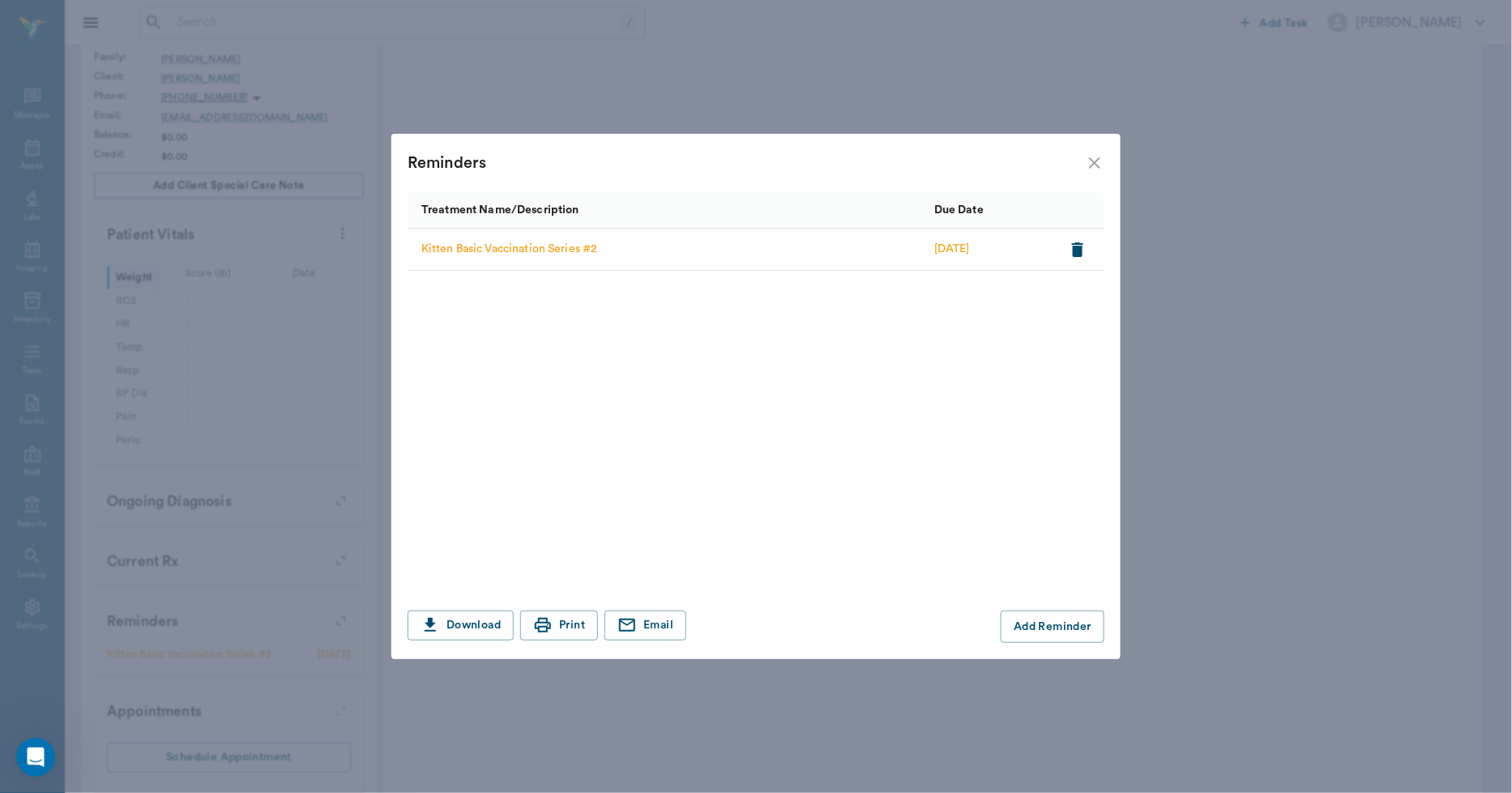
click at [1101, 160] on icon "close" at bounding box center [1095, 163] width 19 height 19
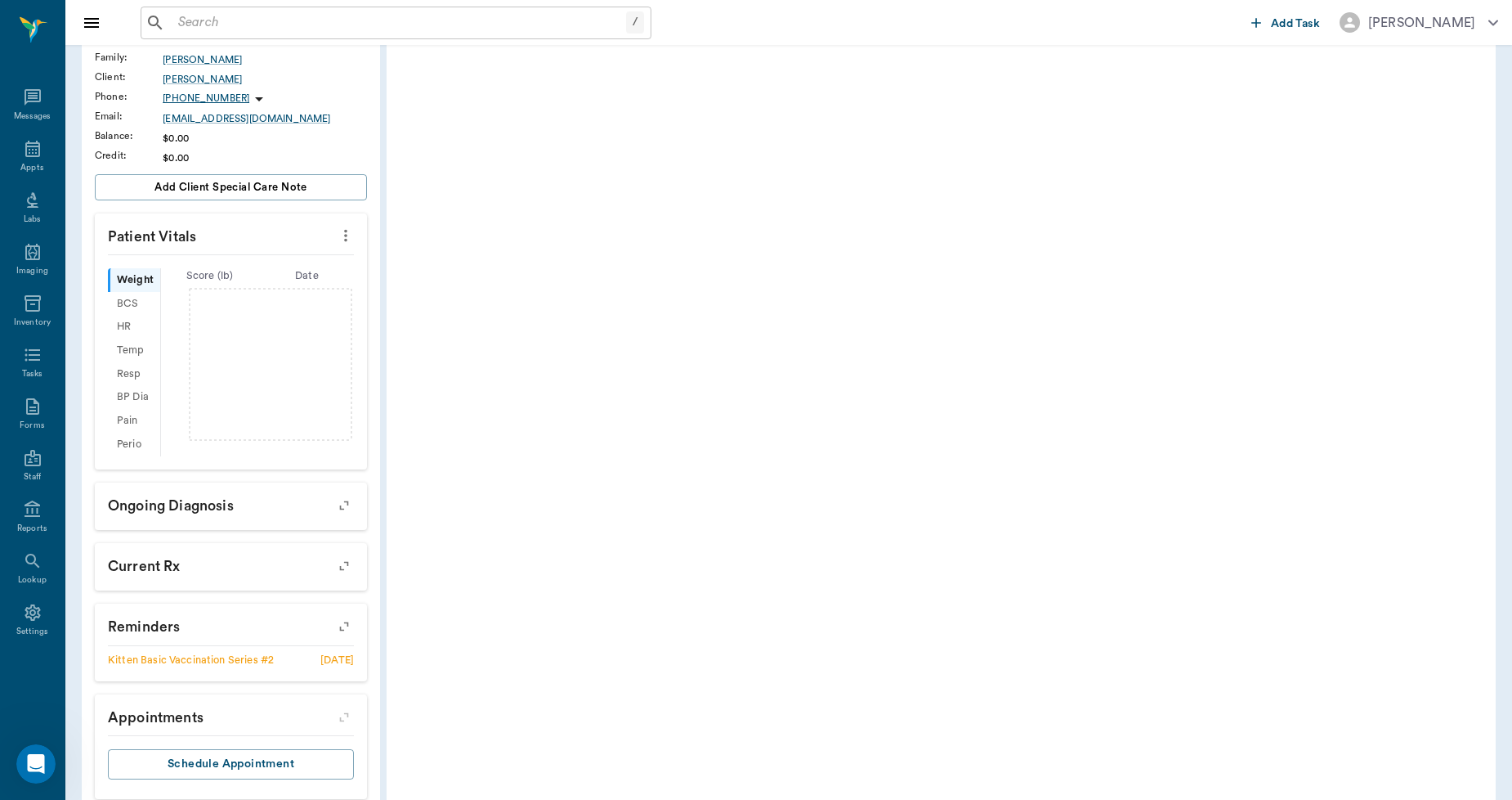
scroll to position [0, 0]
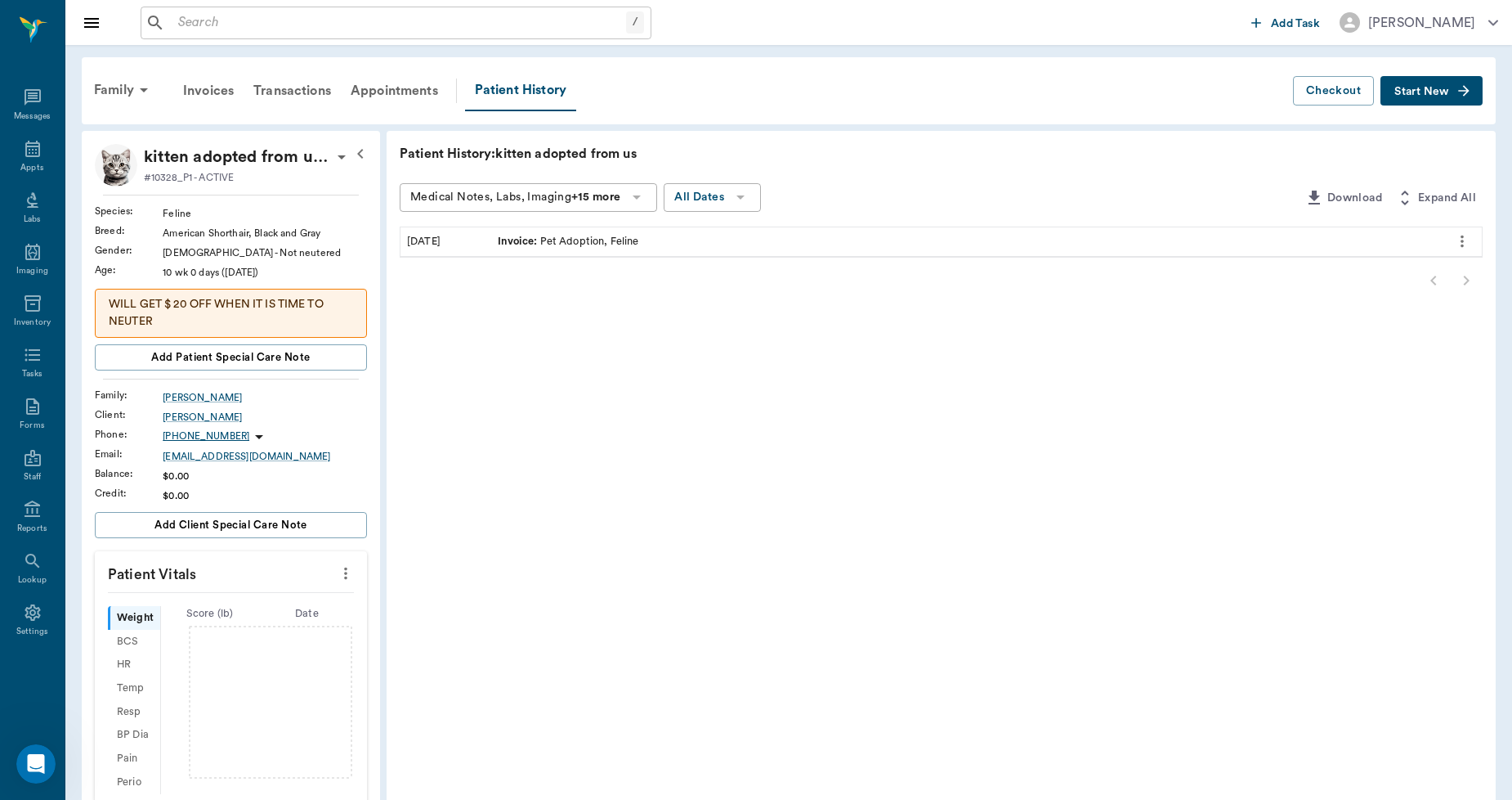
click at [650, 247] on div "Invoice : Pet Adoption, Feline" at bounding box center [966, 241] width 951 height 29
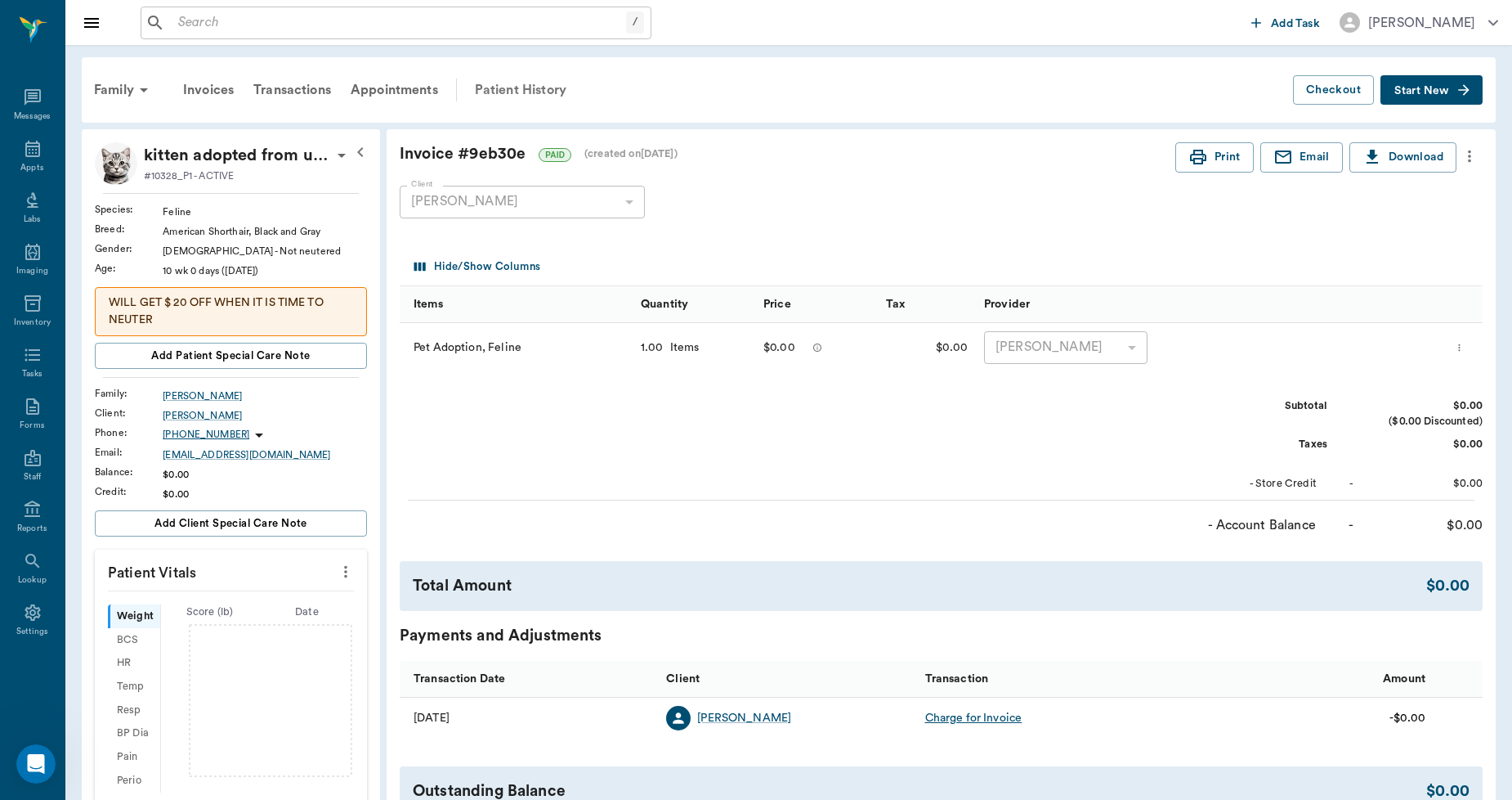
click at [523, 85] on div "Patient History" at bounding box center [521, 89] width 112 height 39
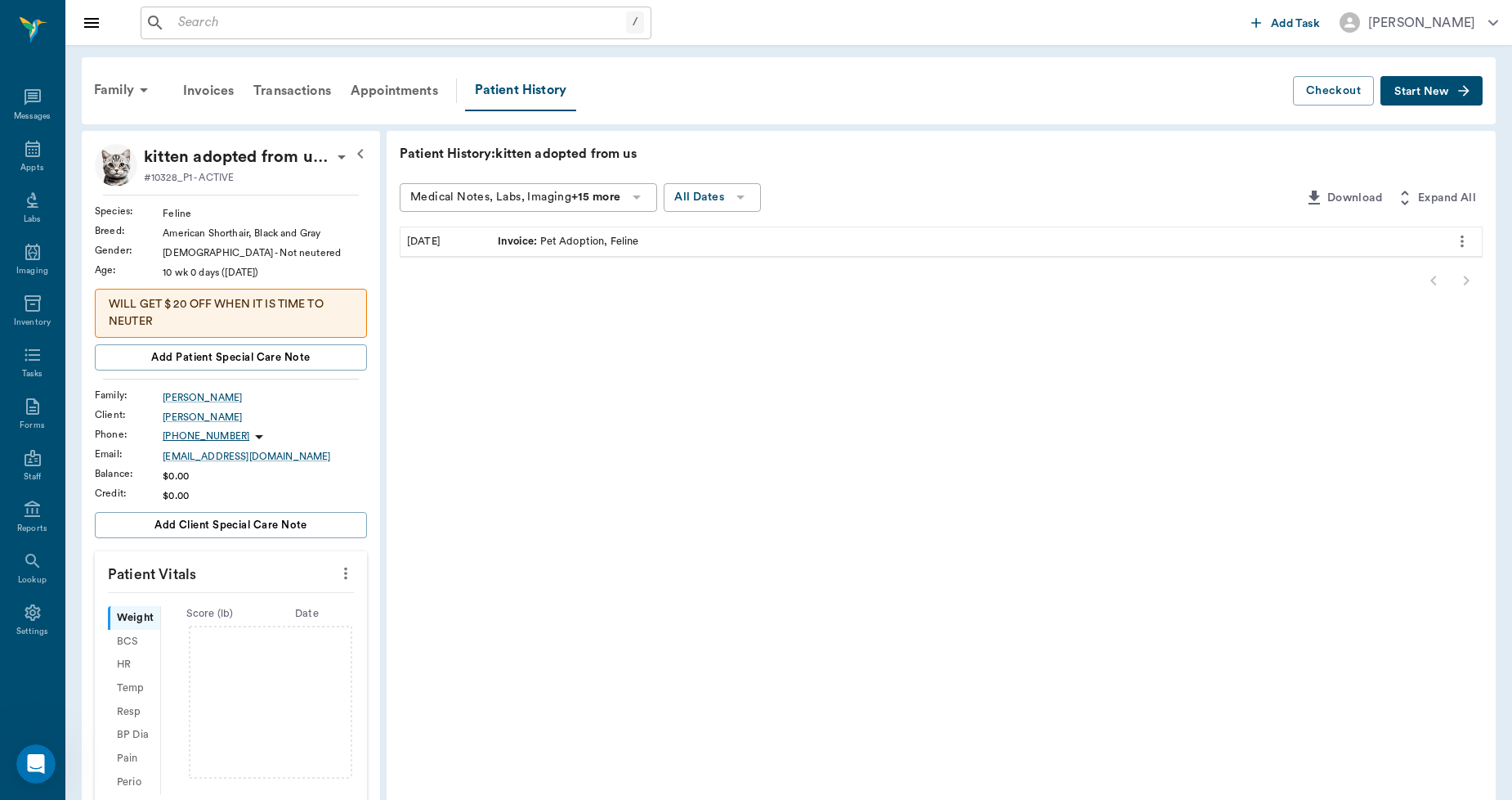
click at [1441, 91] on span "Start New" at bounding box center [1422, 91] width 55 height 0
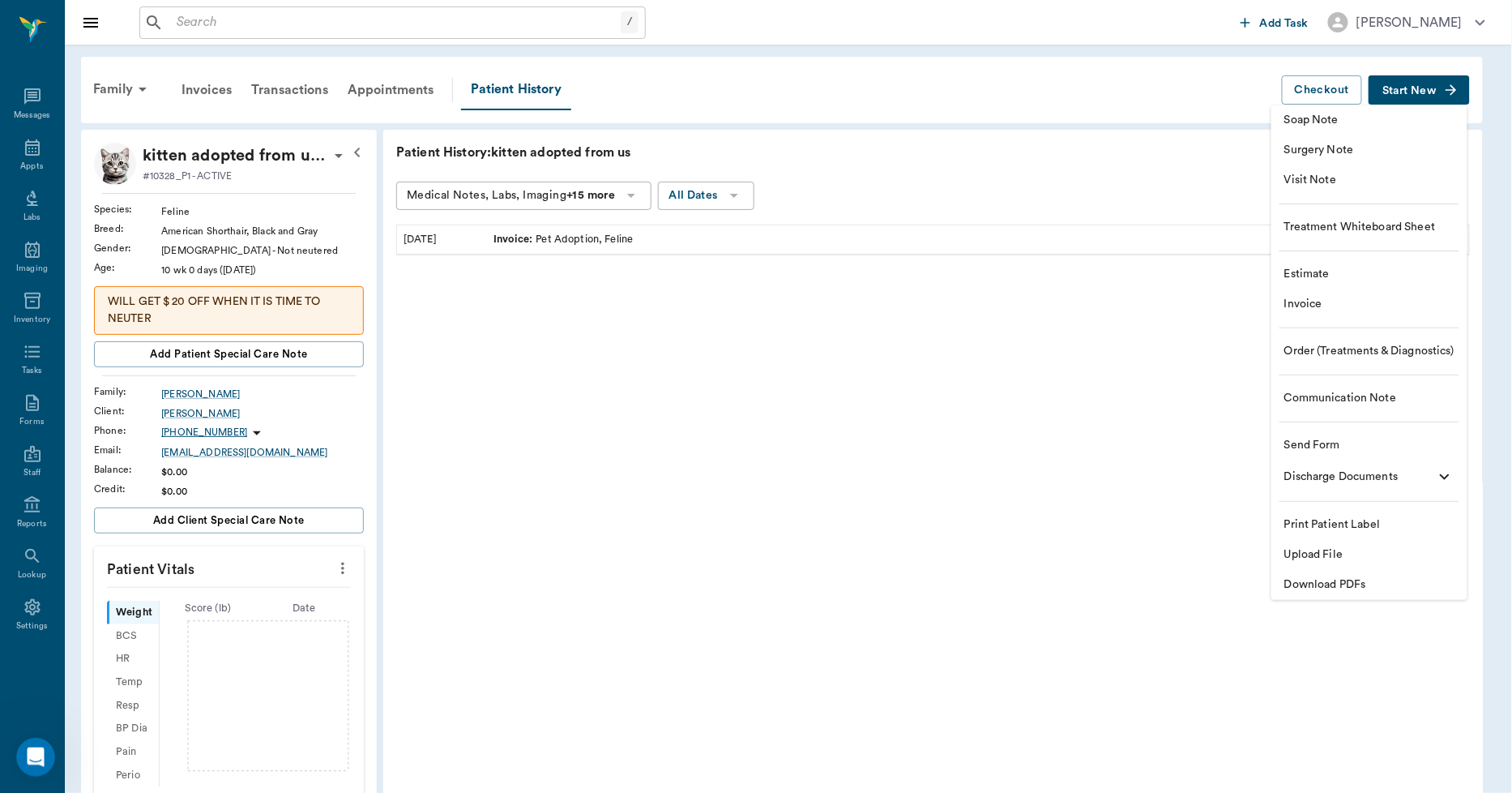
click at [1108, 417] on div at bounding box center [756, 396] width 1512 height 793
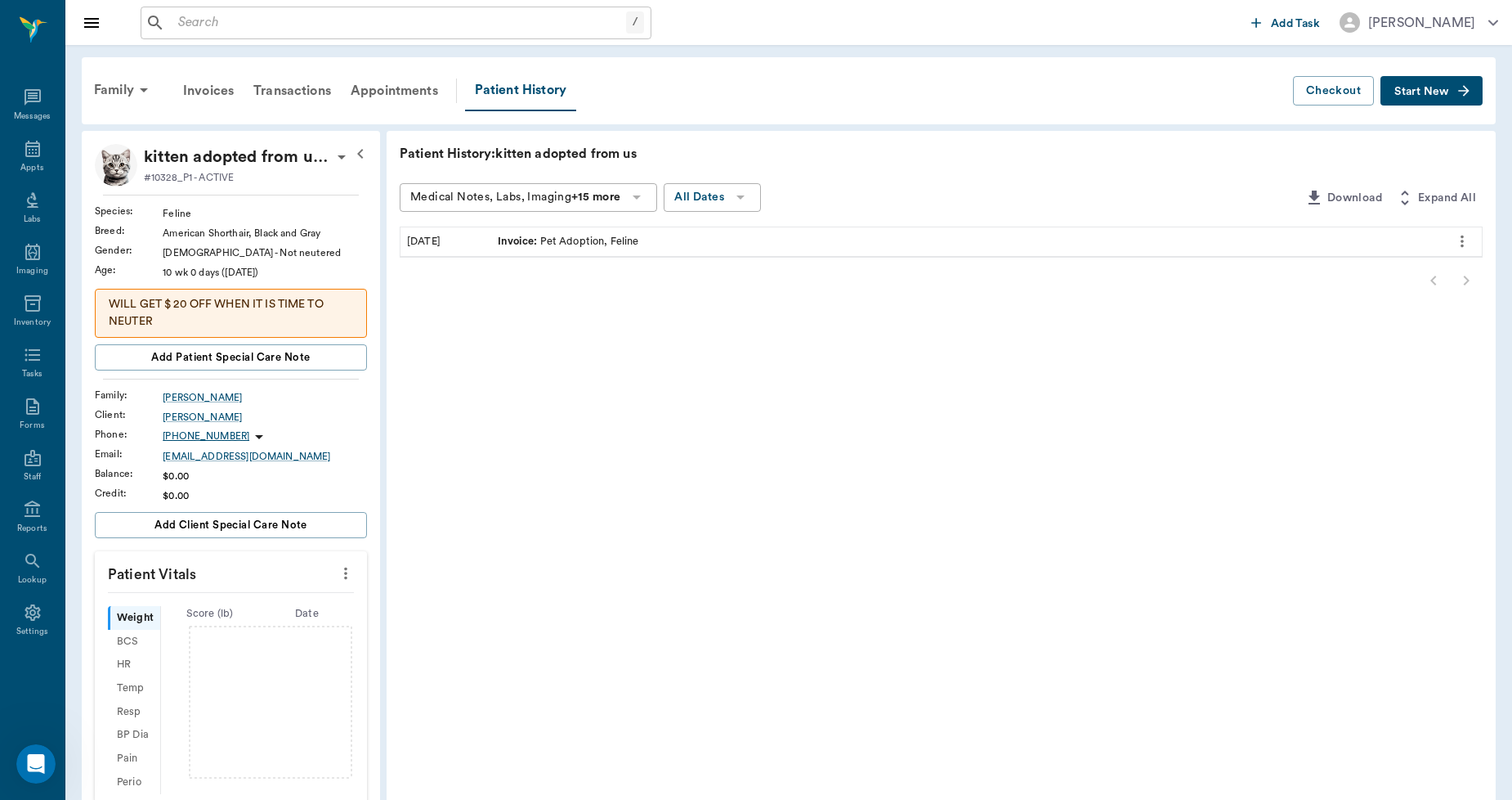
click at [1451, 79] on button "Start New" at bounding box center [1431, 90] width 102 height 30
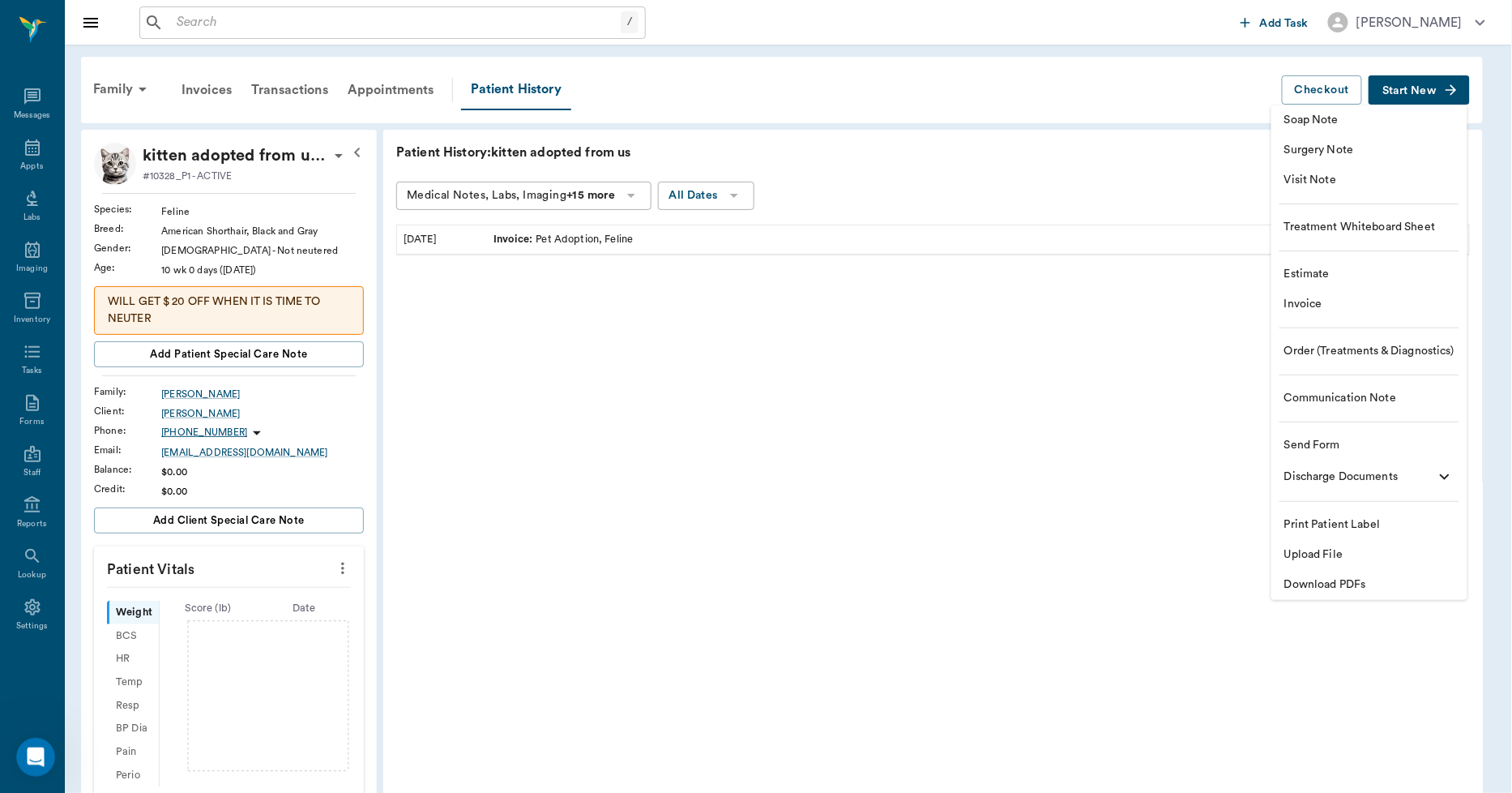
click at [1330, 550] on span "Upload File" at bounding box center [1369, 555] width 171 height 17
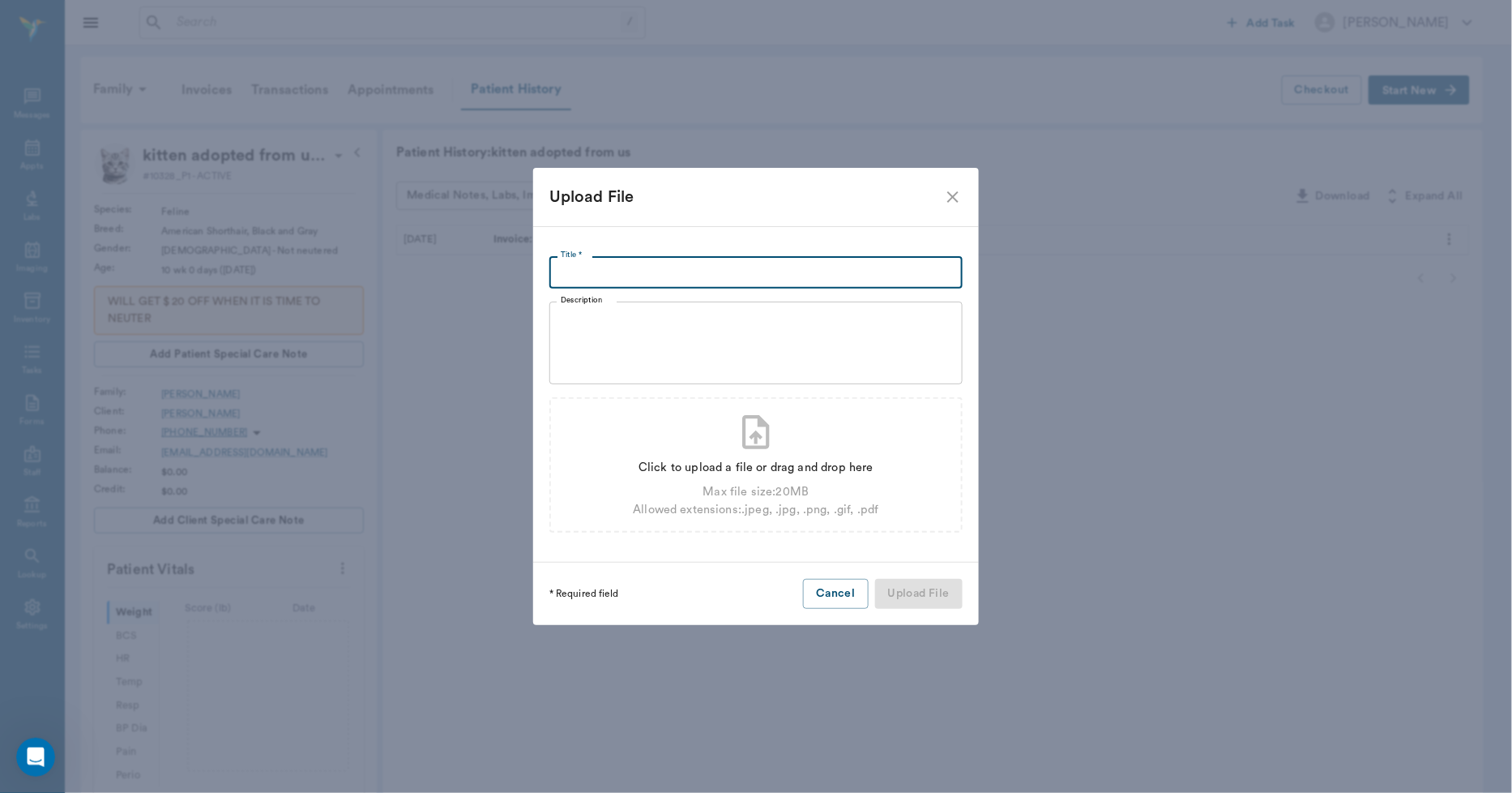
click at [809, 271] on input "Title *" at bounding box center [756, 273] width 413 height 32
type input "ADOPTION AGREEMENT [DATE]"
click at [767, 467] on div "Click to upload a file or drag and drop here" at bounding box center [756, 467] width 246 height 18
type input "C:\fakepath\Kitten.Genung.AdoptAgreement.09.22.2025.pdf"
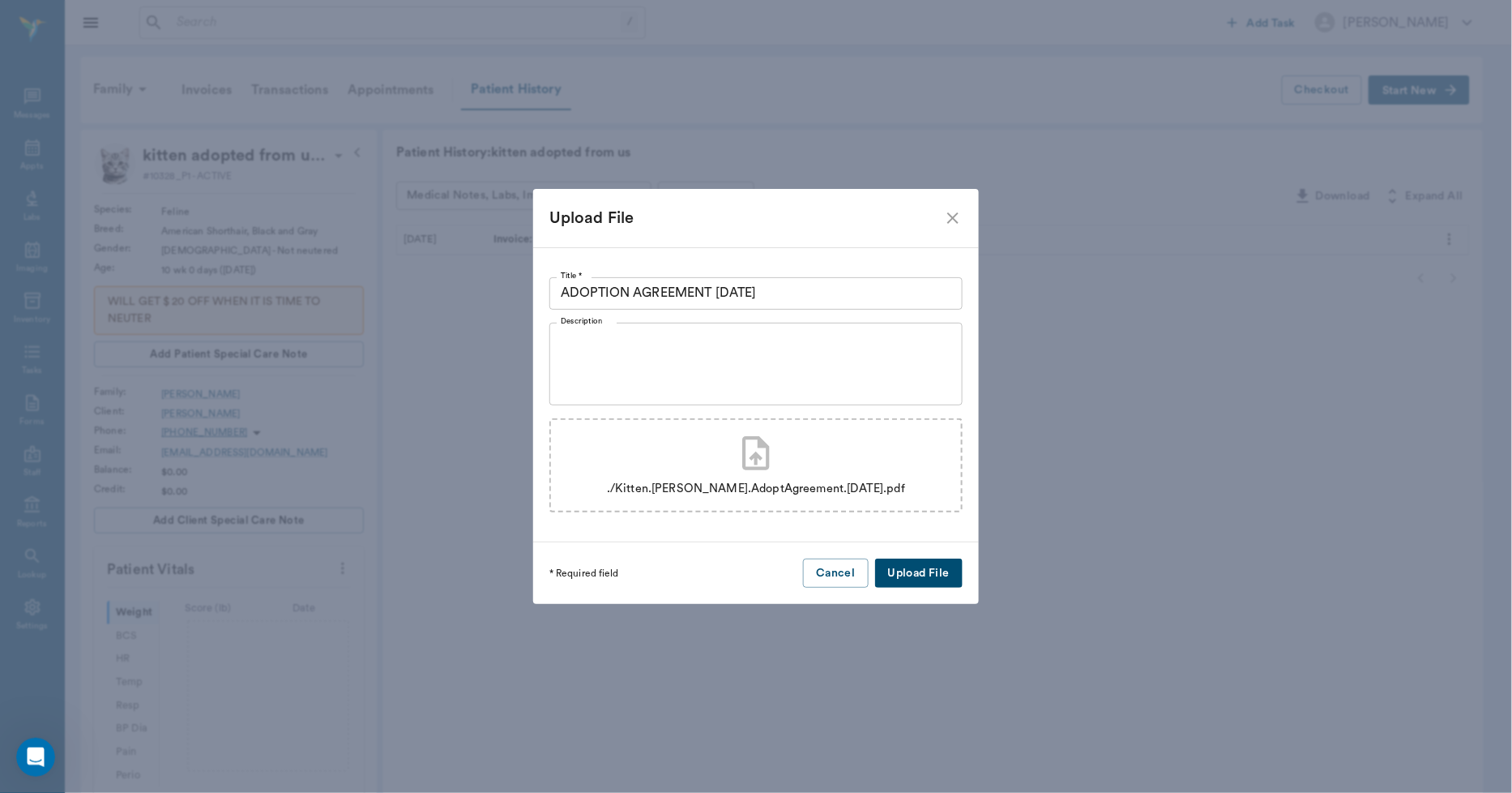
click at [910, 574] on button "Upload File" at bounding box center [918, 573] width 88 height 30
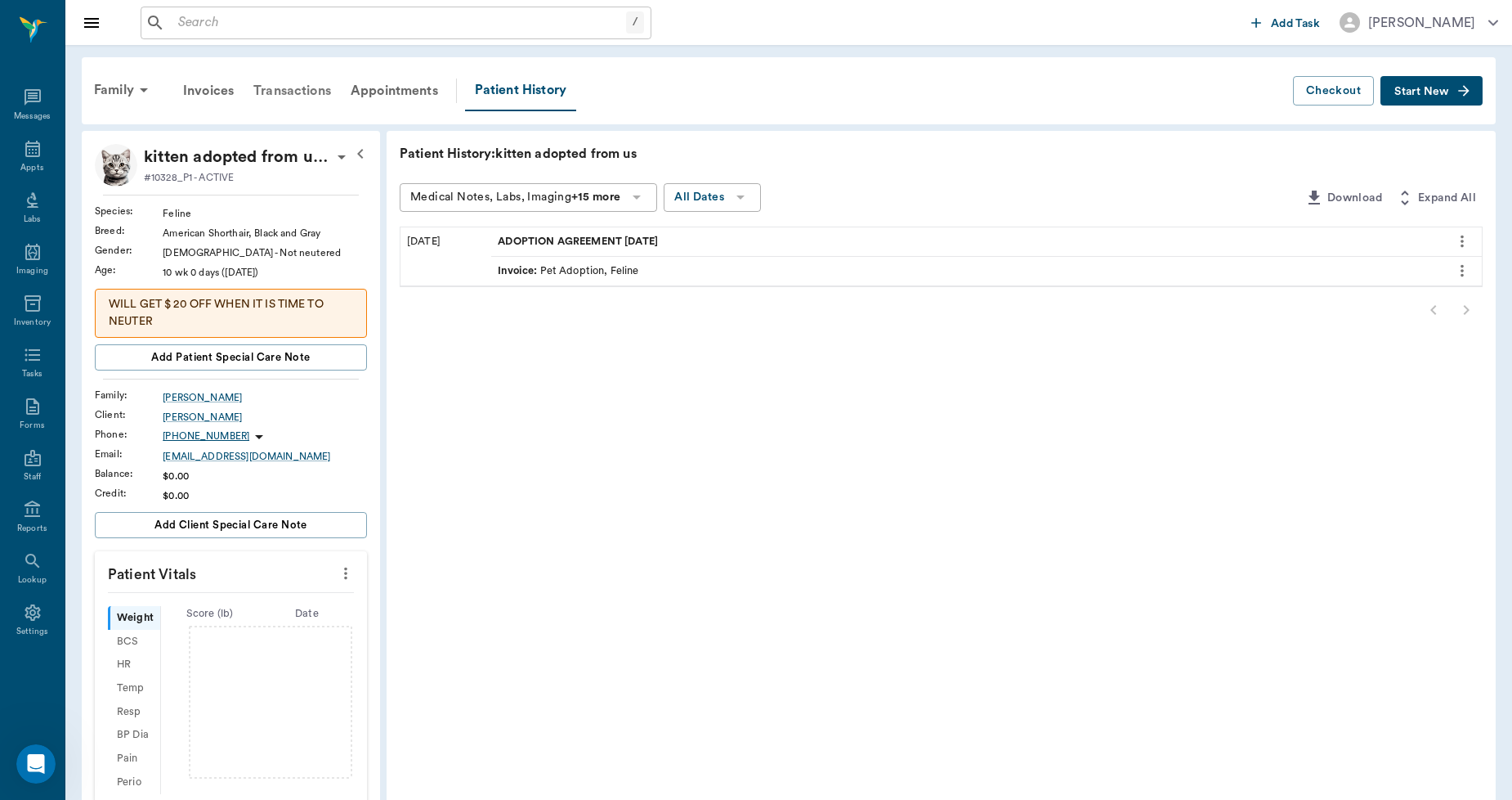
click at [309, 87] on div "Transactions" at bounding box center [291, 90] width 97 height 39
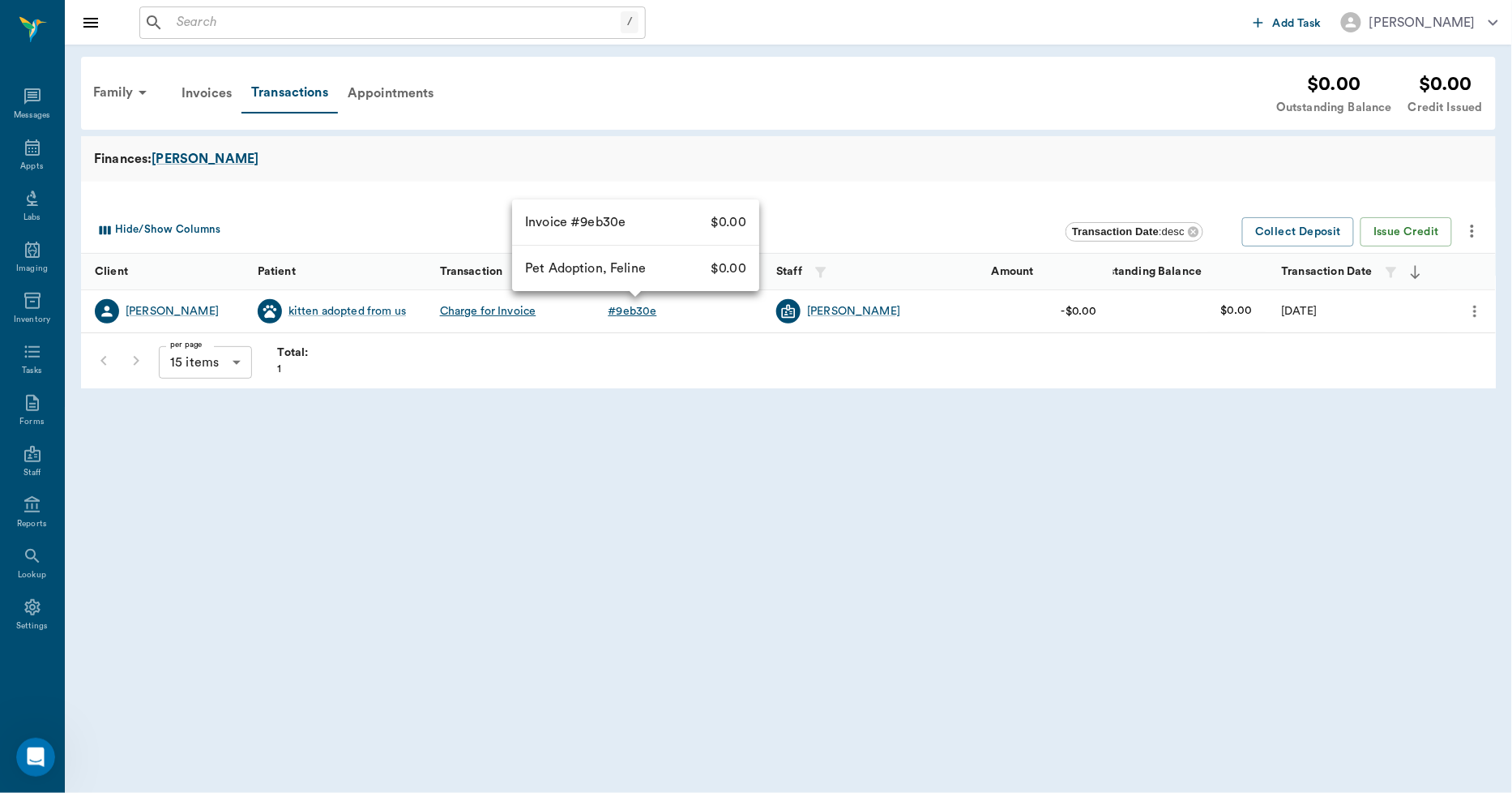
click at [622, 312] on div "# 9eb30e" at bounding box center [633, 311] width 49 height 16
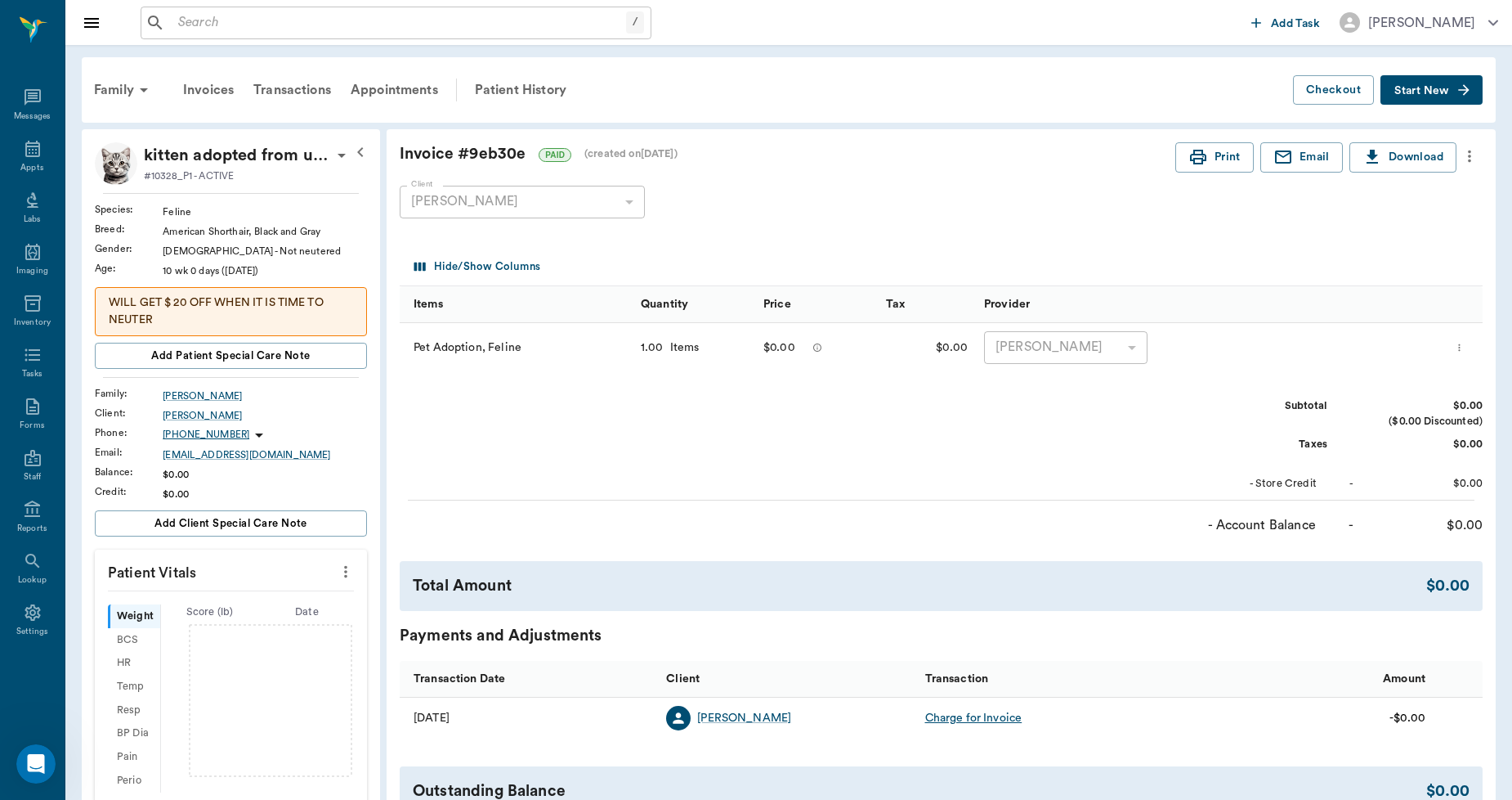
click at [410, 13] on input "text" at bounding box center [399, 23] width 455 height 23
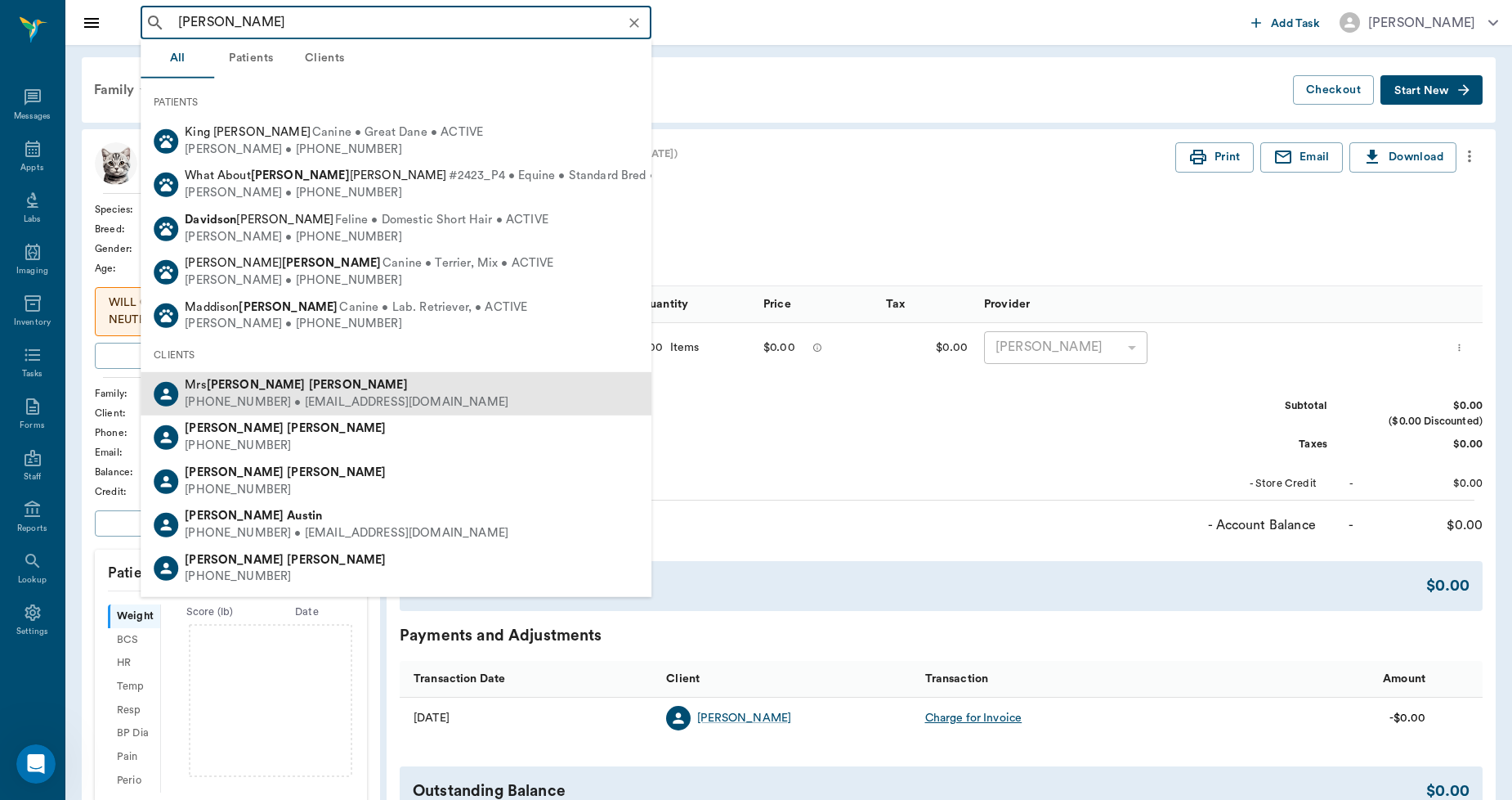
click at [309, 382] on b "Aaron" at bounding box center [358, 385] width 99 height 12
type input "DAVID AA"
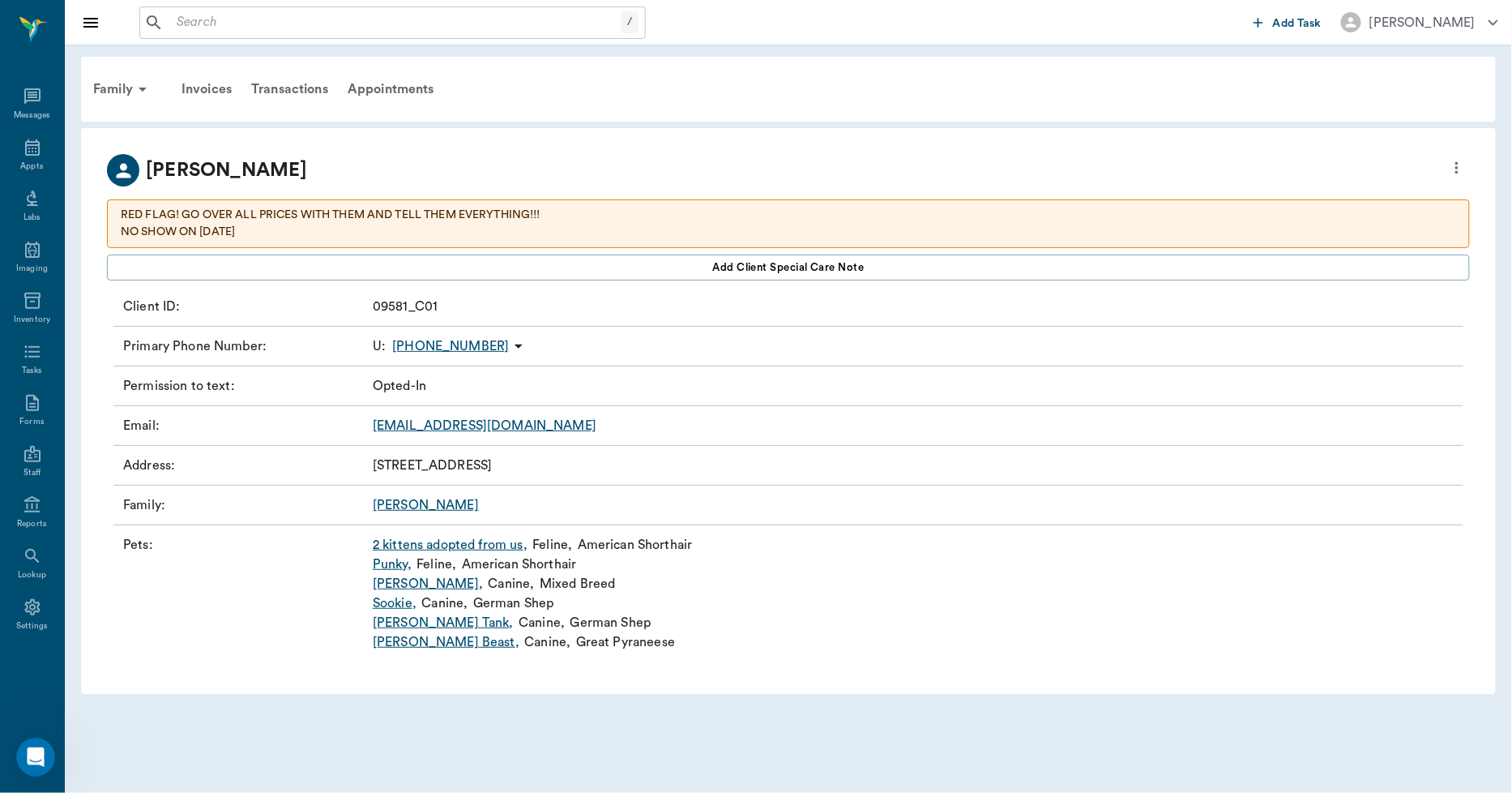
click at [393, 562] on link "Punky ," at bounding box center [392, 564] width 39 height 19
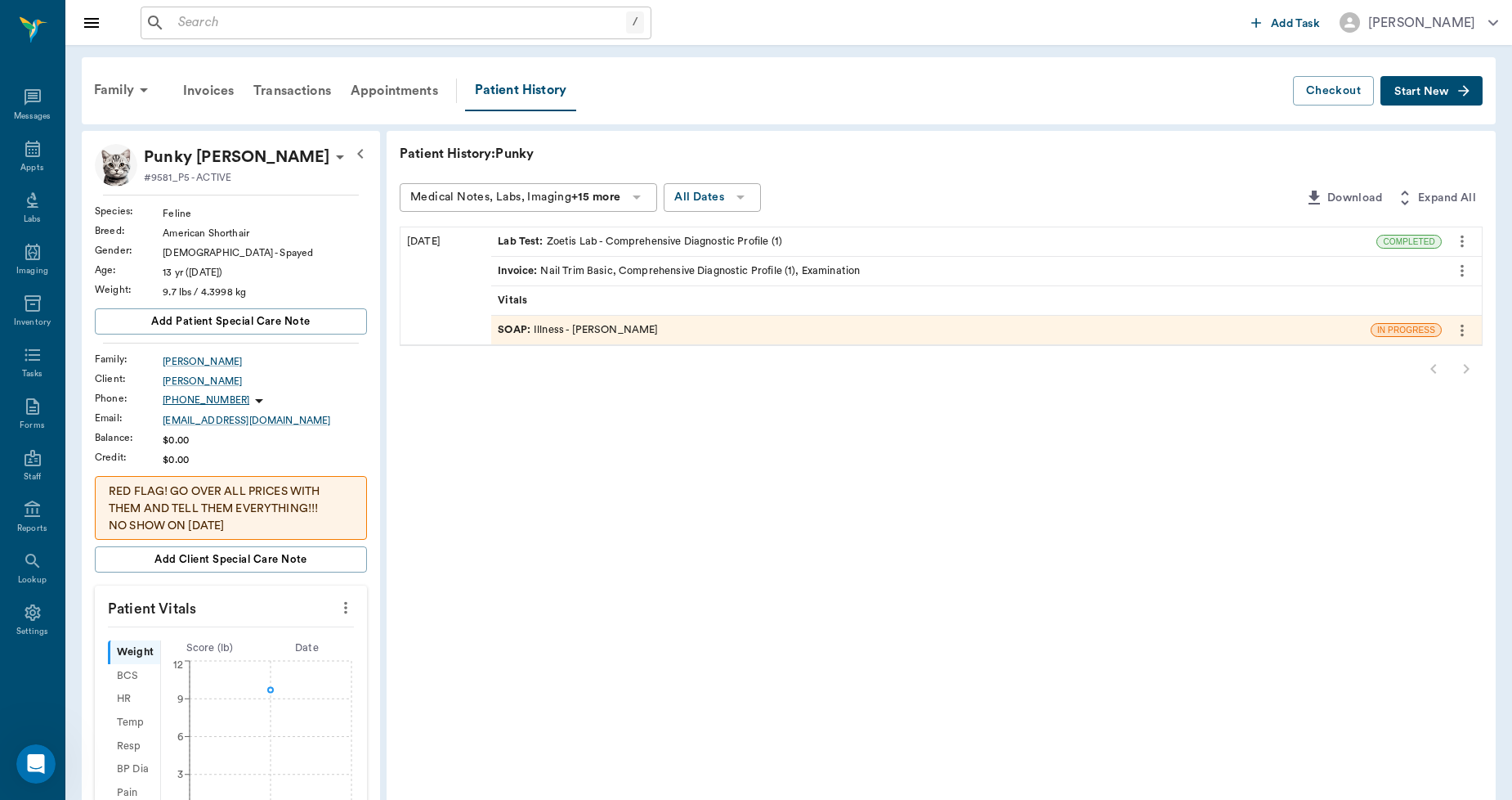
click at [642, 267] on div "Invoice : Nail Trim Basic, Comprehensive Diagnostic Profile (1), Examination" at bounding box center [679, 271] width 362 height 15
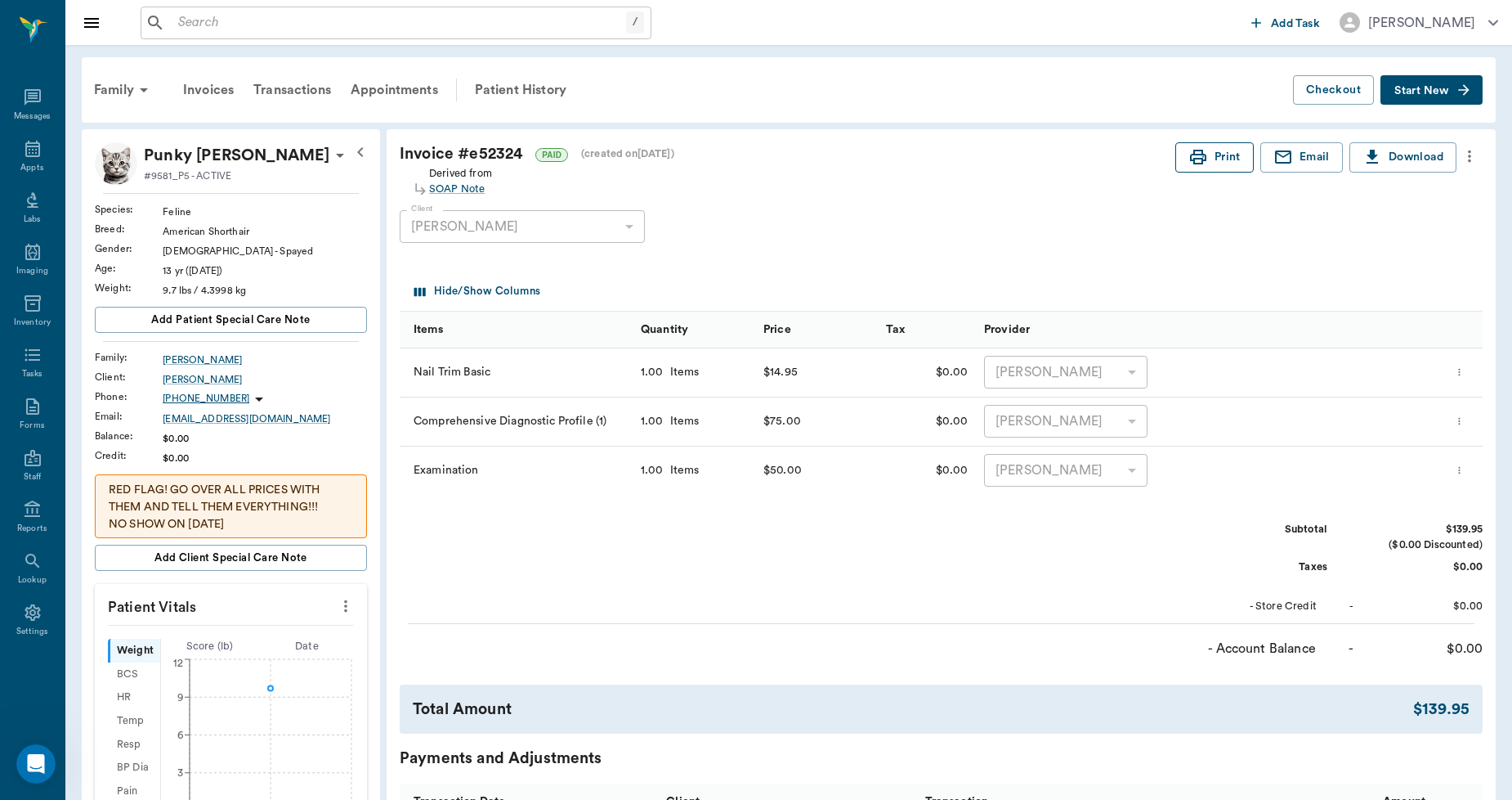
click at [1210, 153] on button "Print" at bounding box center [1215, 157] width 79 height 30
click at [511, 88] on div "Patient History" at bounding box center [521, 89] width 112 height 39
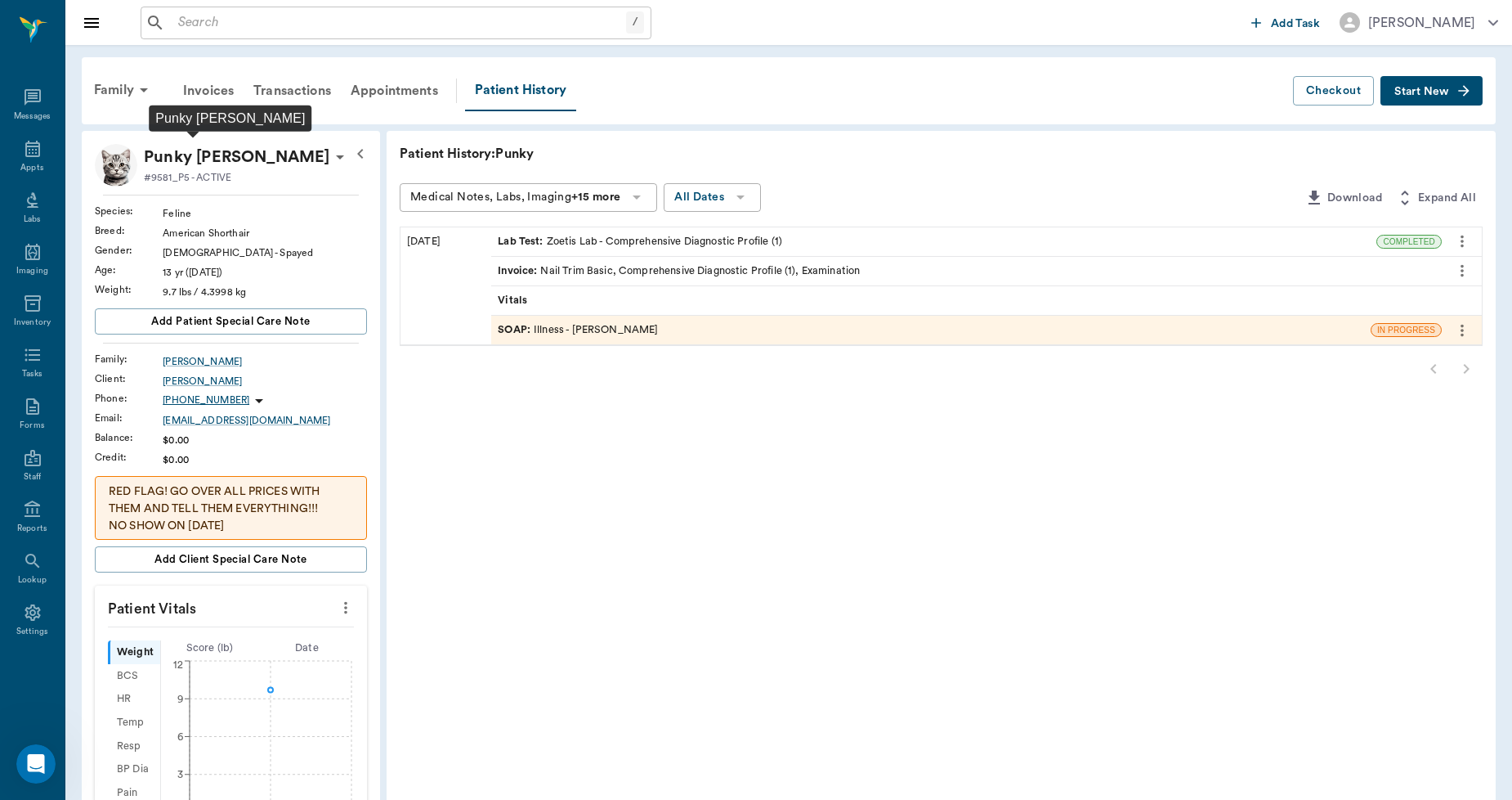
click at [201, 156] on p "Punky Aaron" at bounding box center [237, 157] width 186 height 26
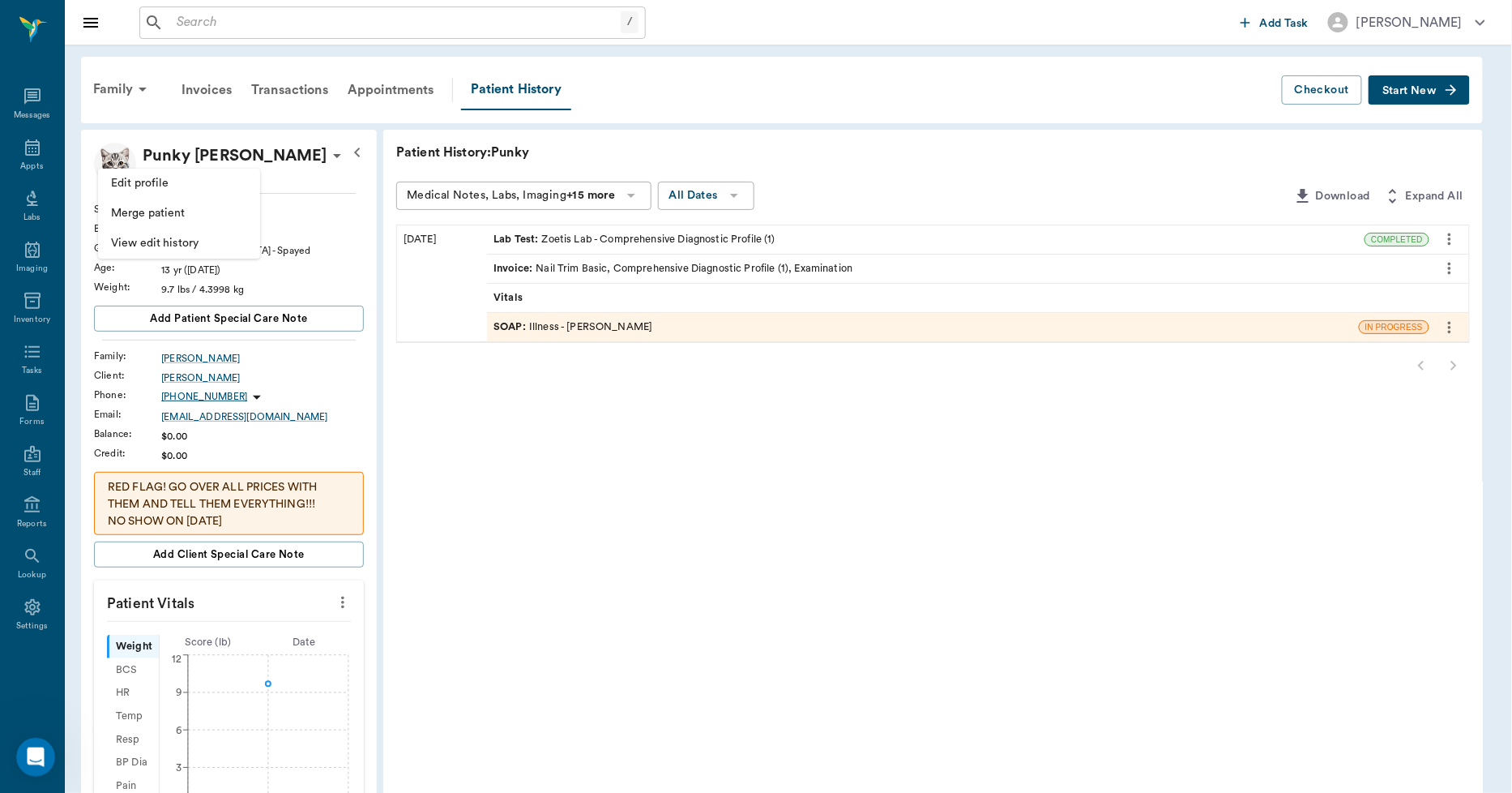
click at [183, 181] on span "Edit profile" at bounding box center [178, 184] width 136 height 17
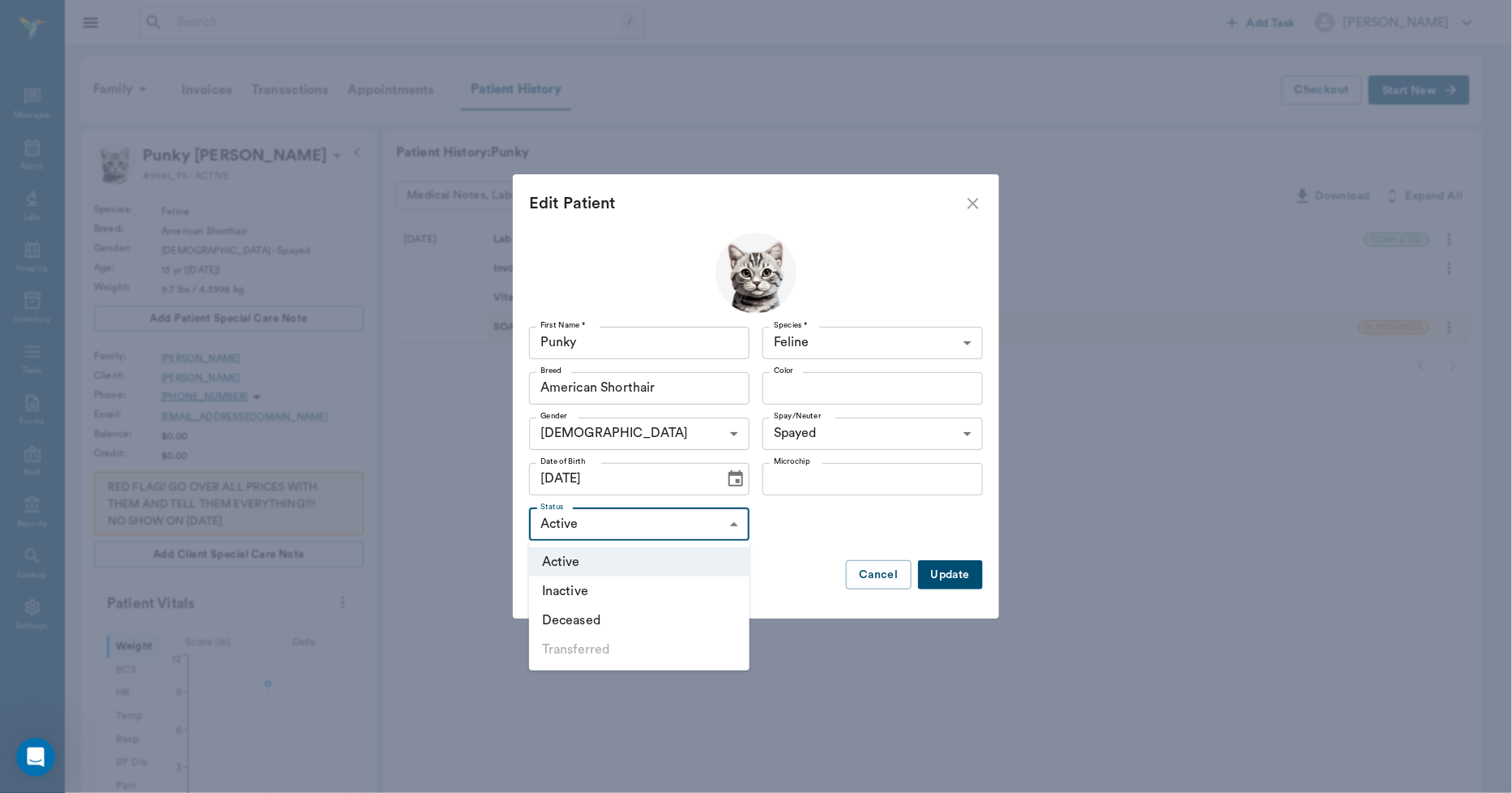
click at [643, 521] on body "/ ​ Add Task Dr. Bert Ellsworth Nectar Messages Appts Labs Imaging Inventory Ta…" at bounding box center [756, 581] width 1512 height 1163
click at [971, 209] on div at bounding box center [756, 396] width 1512 height 793
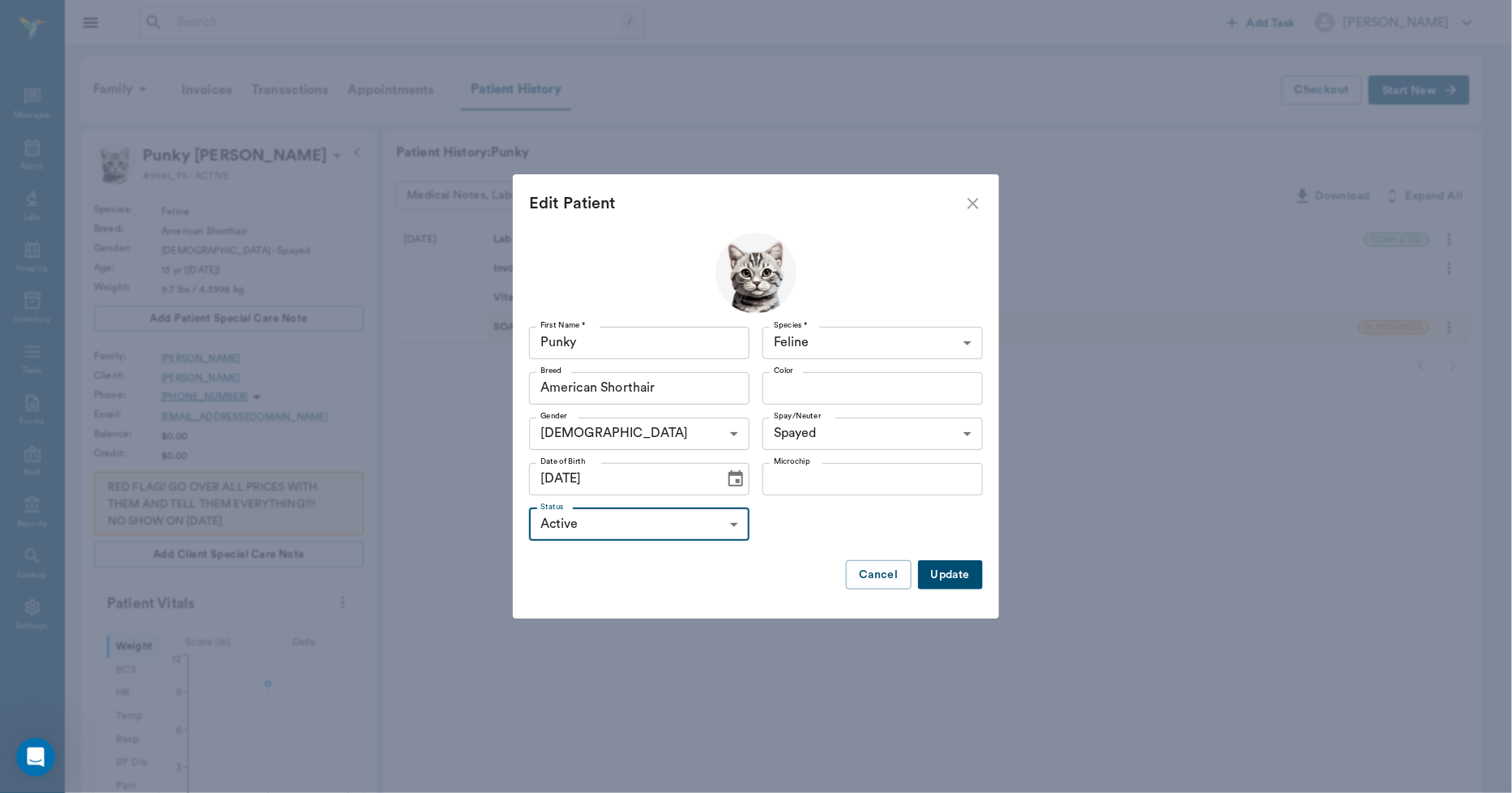
click at [976, 203] on icon "close" at bounding box center [973, 203] width 19 height 19
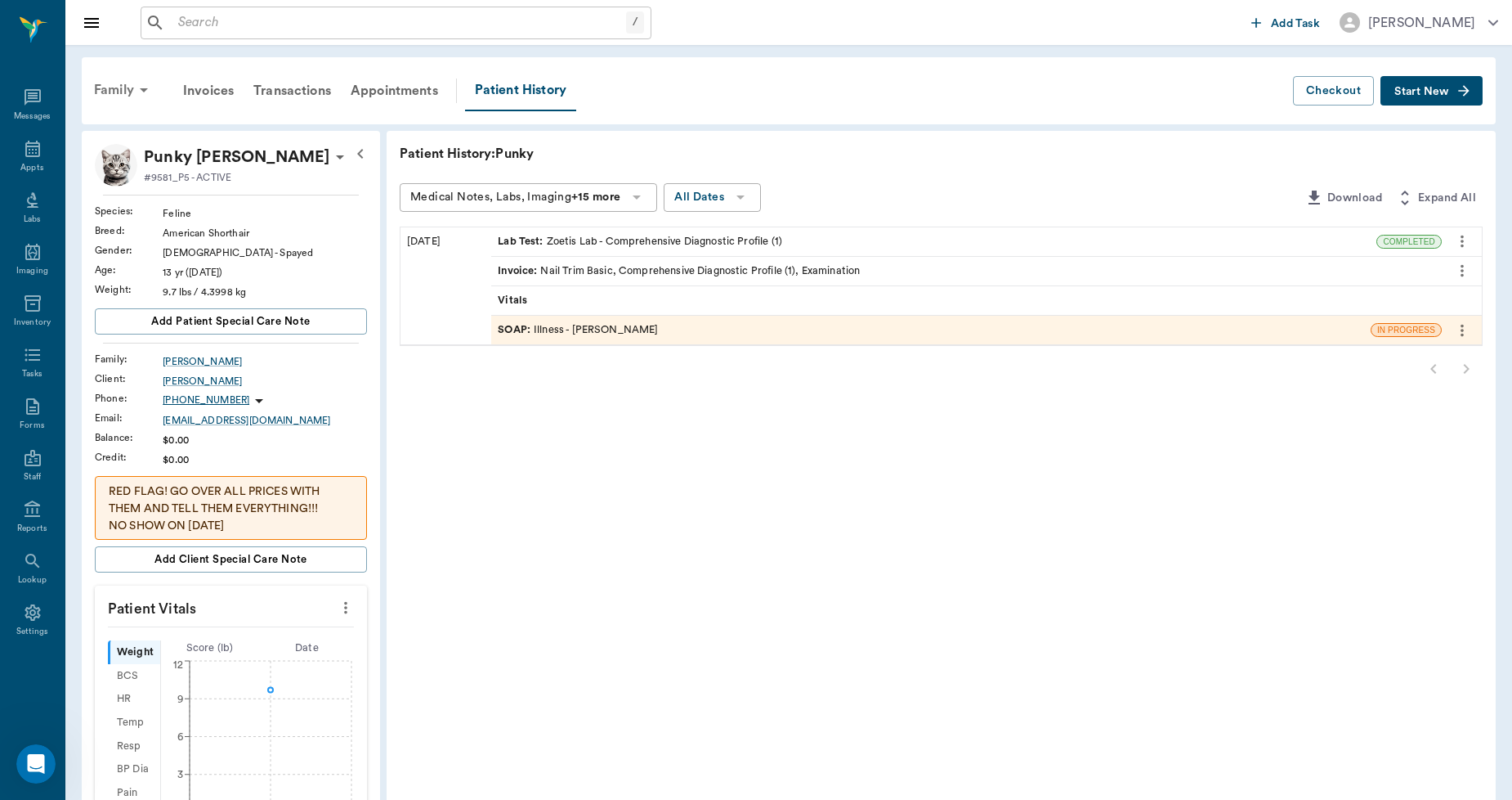
click at [119, 79] on div "Family" at bounding box center [124, 89] width 79 height 39
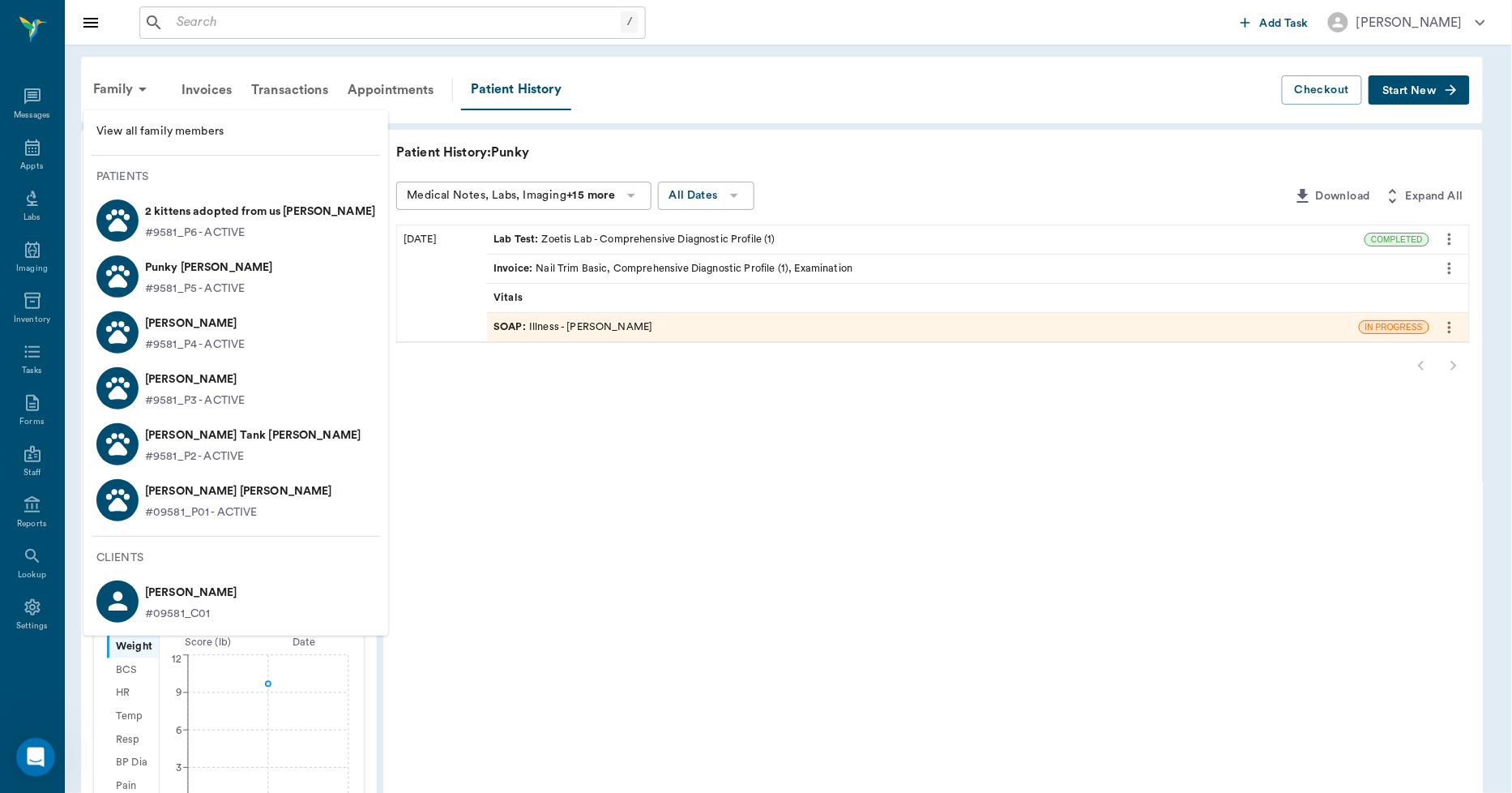
click at [171, 215] on p "2 kittens adopted from us Aaron" at bounding box center [259, 211] width 230 height 26
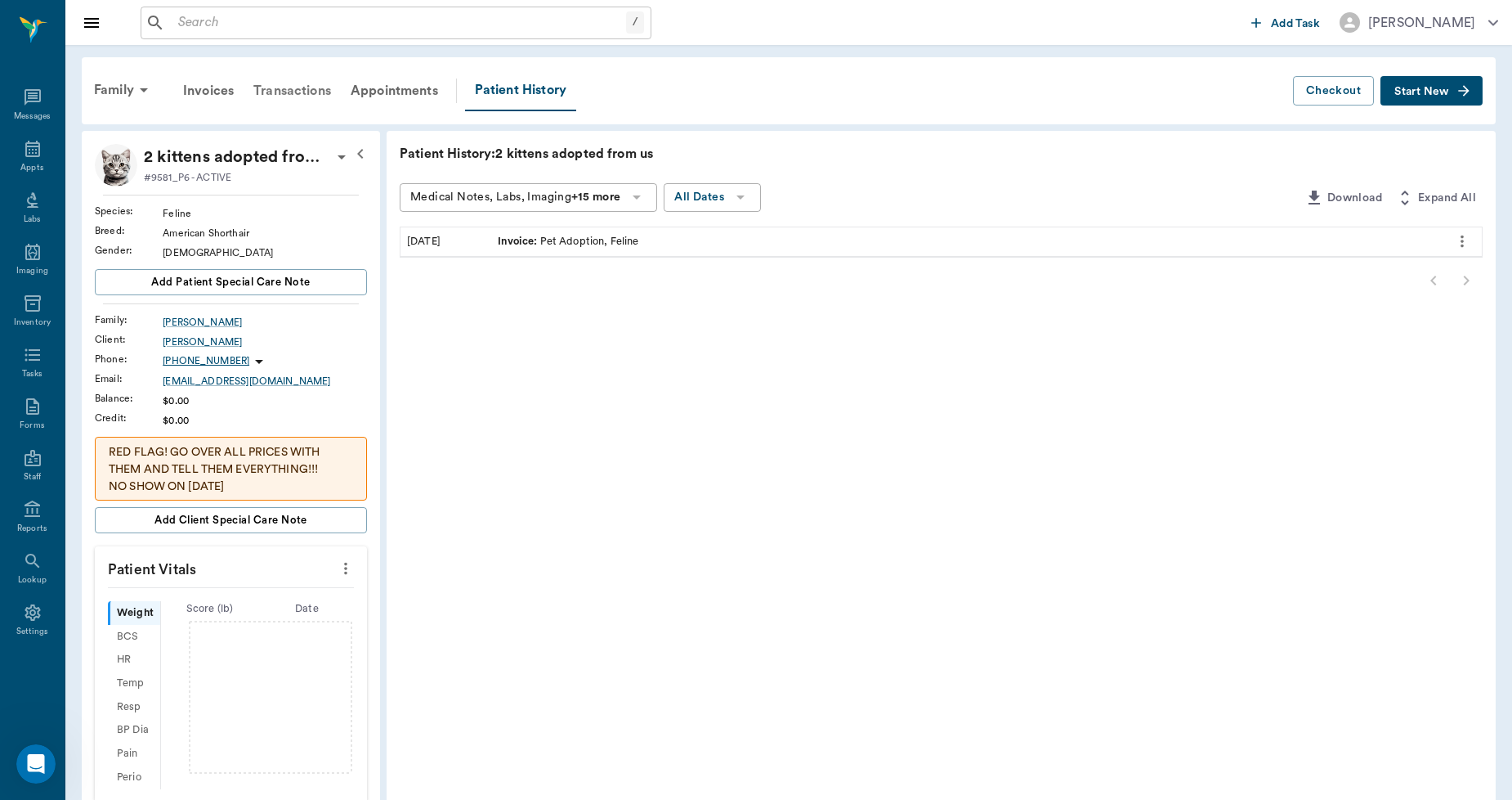
click at [298, 90] on div "Transactions" at bounding box center [291, 90] width 97 height 39
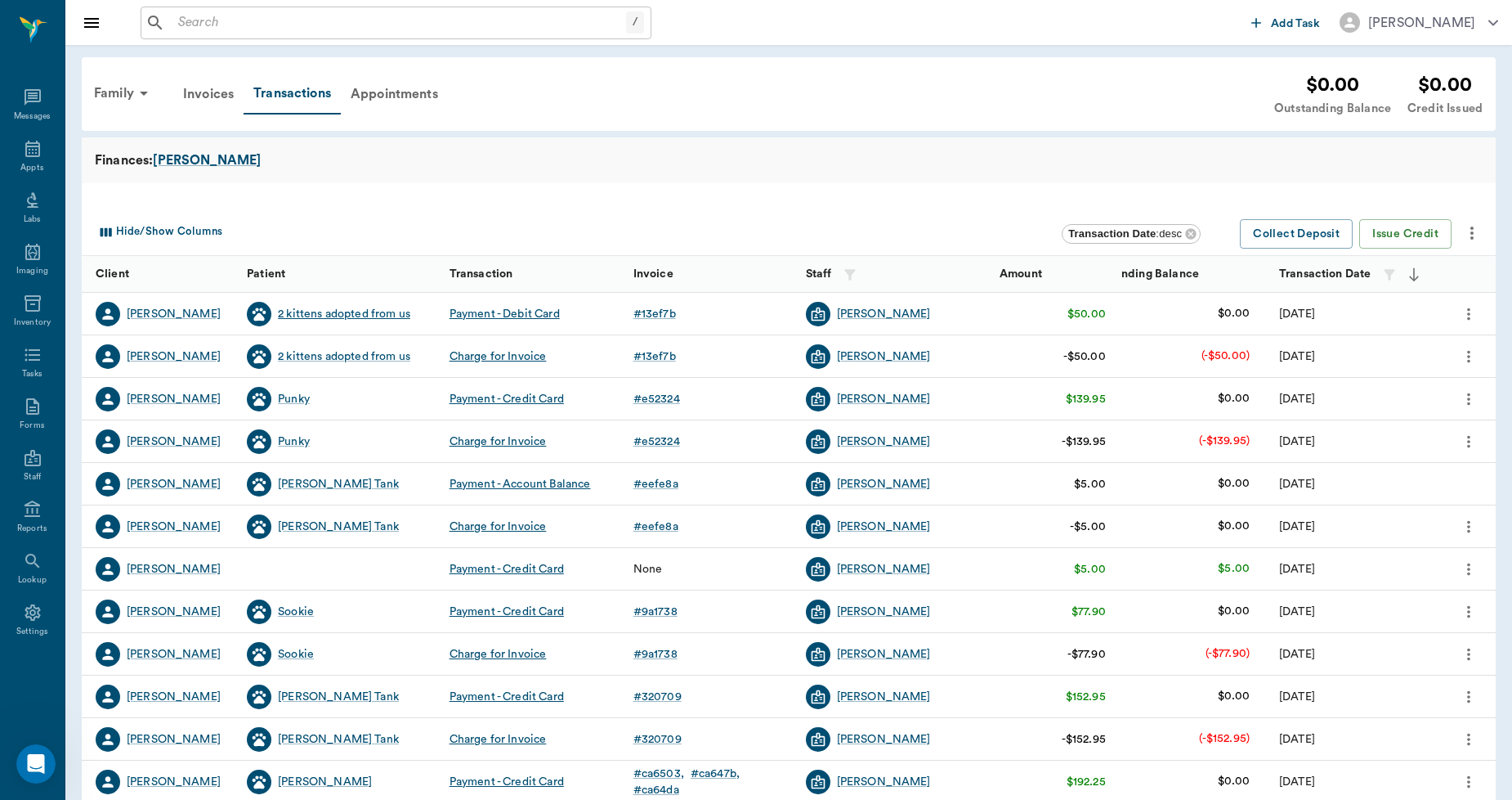
click at [387, 309] on div "2 kittens adopted from us" at bounding box center [344, 313] width 133 height 16
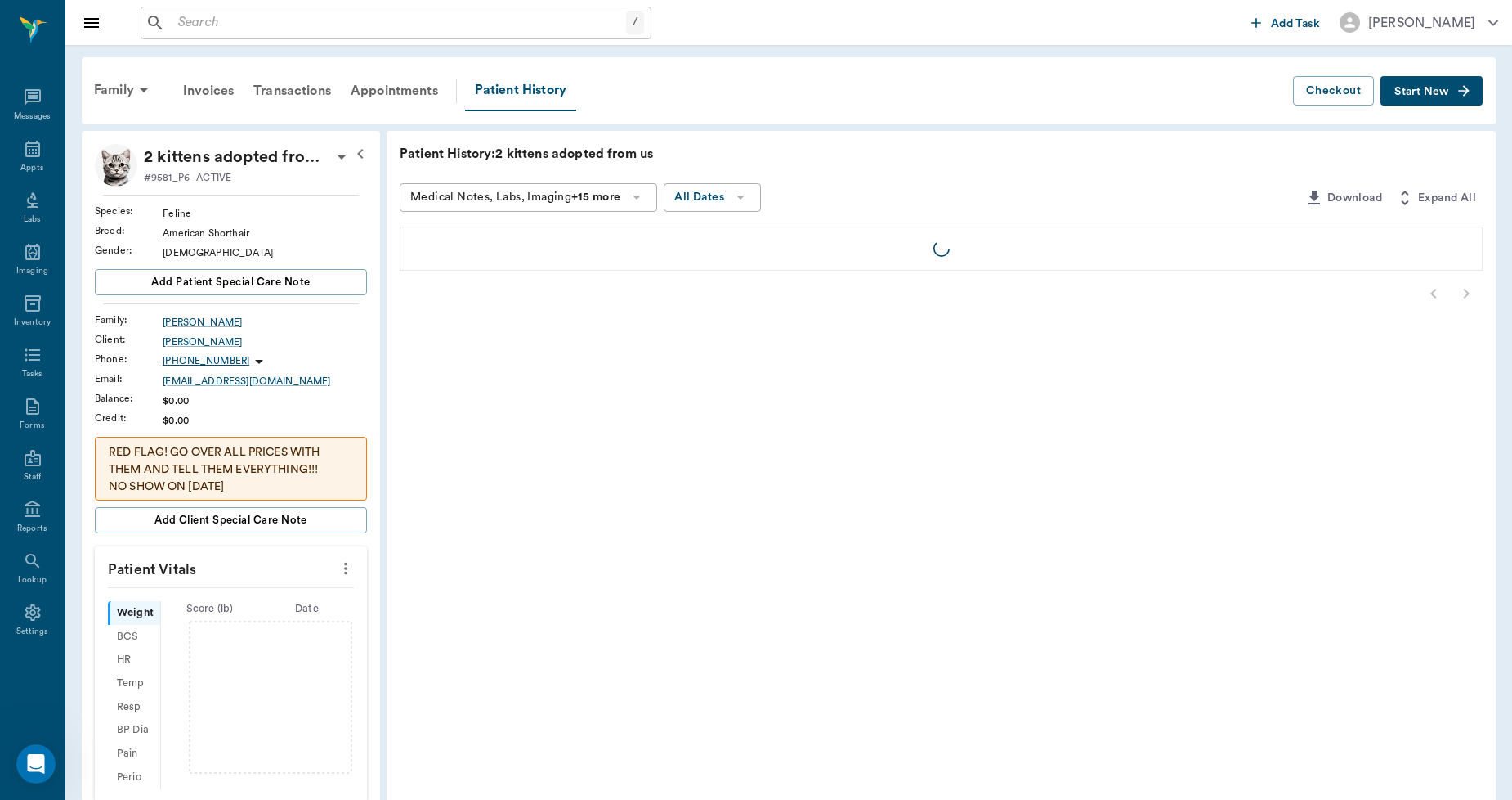
click at [265, 154] on p "2 kittens adopted from us Aaron" at bounding box center [238, 157] width 188 height 26
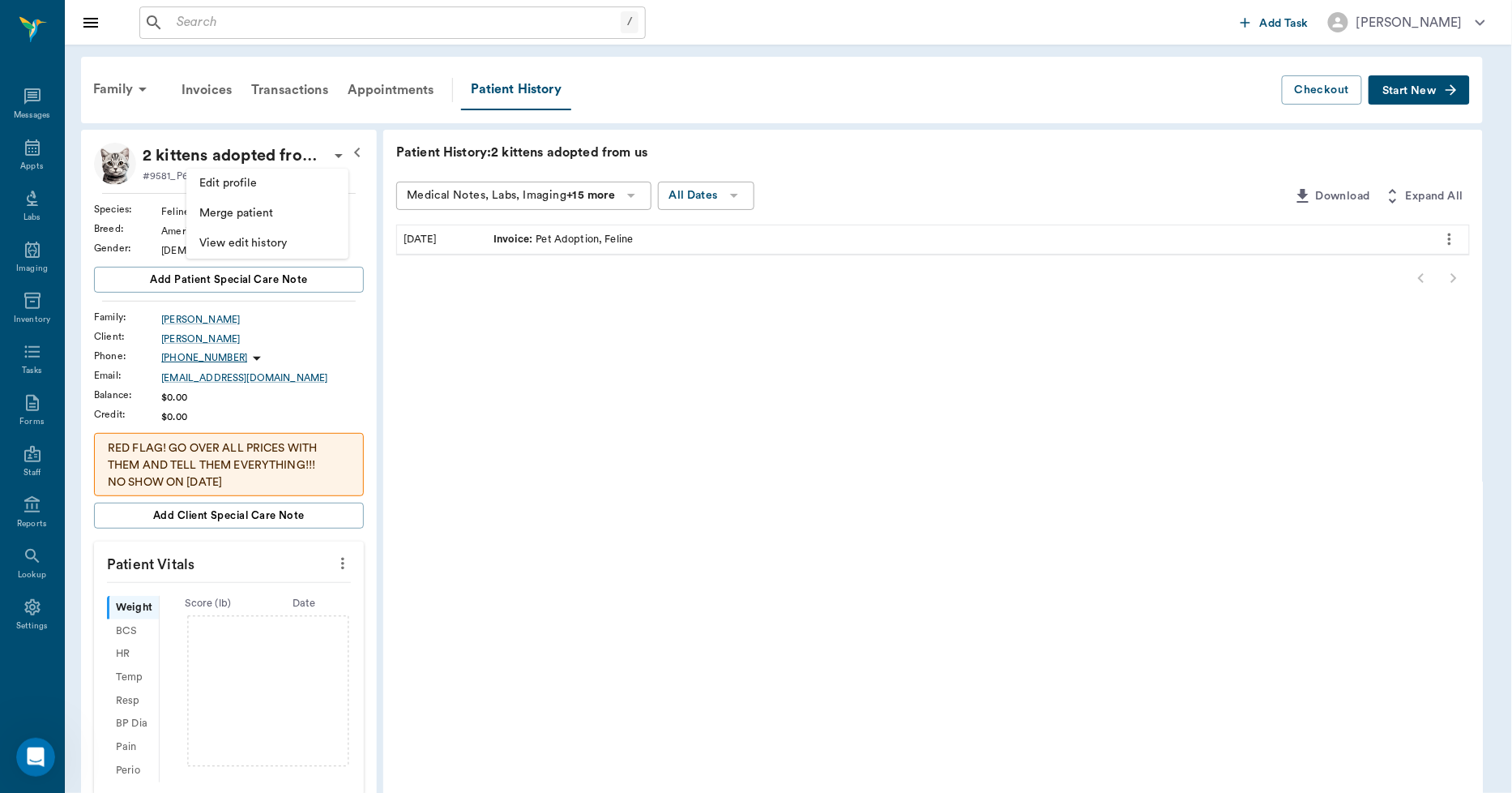
click at [252, 182] on span "Edit profile" at bounding box center [267, 184] width 136 height 17
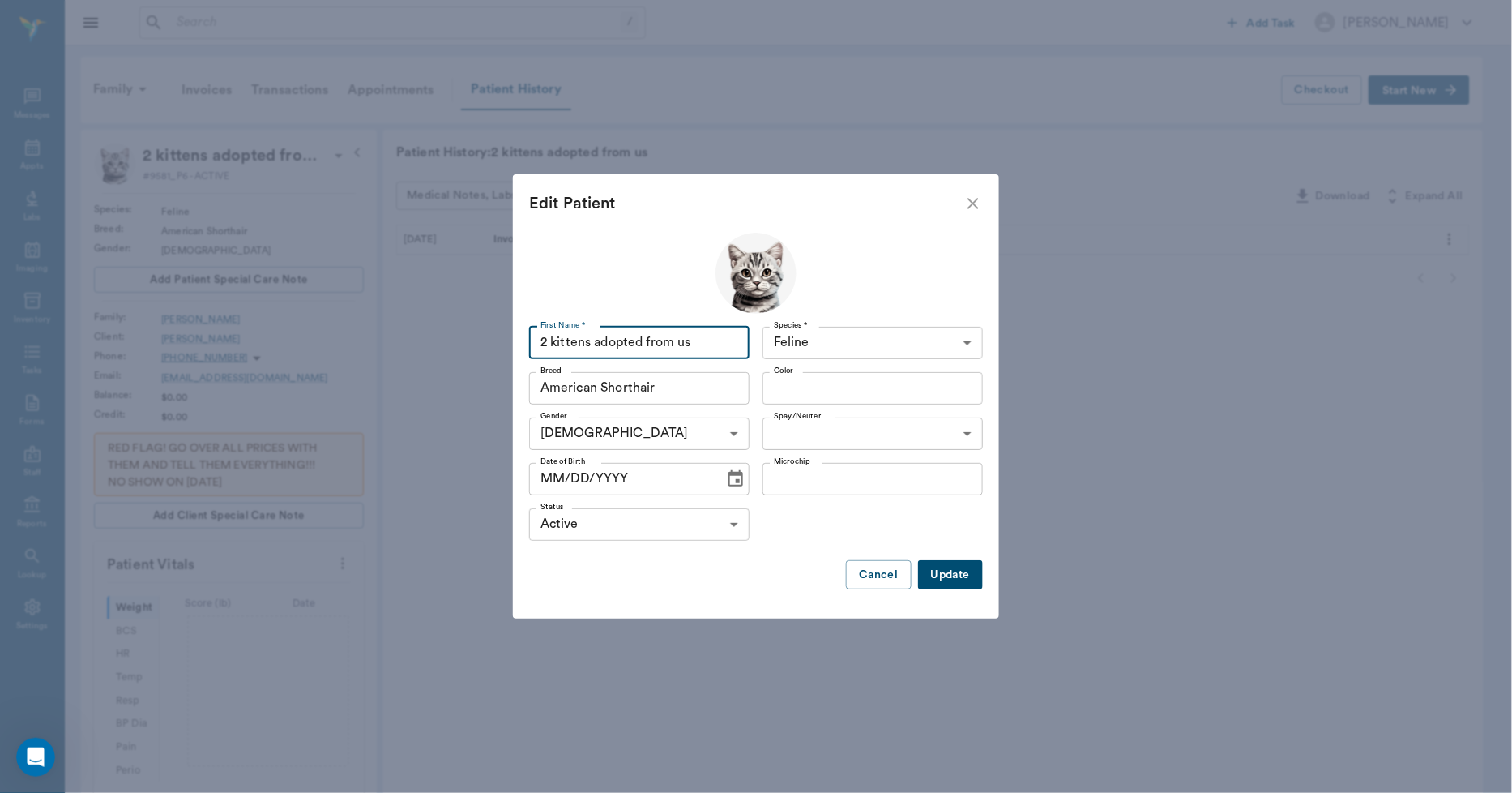
drag, startPoint x: 717, startPoint y: 346, endPoint x: 490, endPoint y: 376, distance: 229.0
click at [490, 376] on div "Edit Patient First Name * 2 kittens adopted from us First Name * Species * Feli…" at bounding box center [756, 396] width 1512 height 793
type input "Tabby ( adopted from us)"
click at [791, 393] on input "Color" at bounding box center [858, 388] width 184 height 23
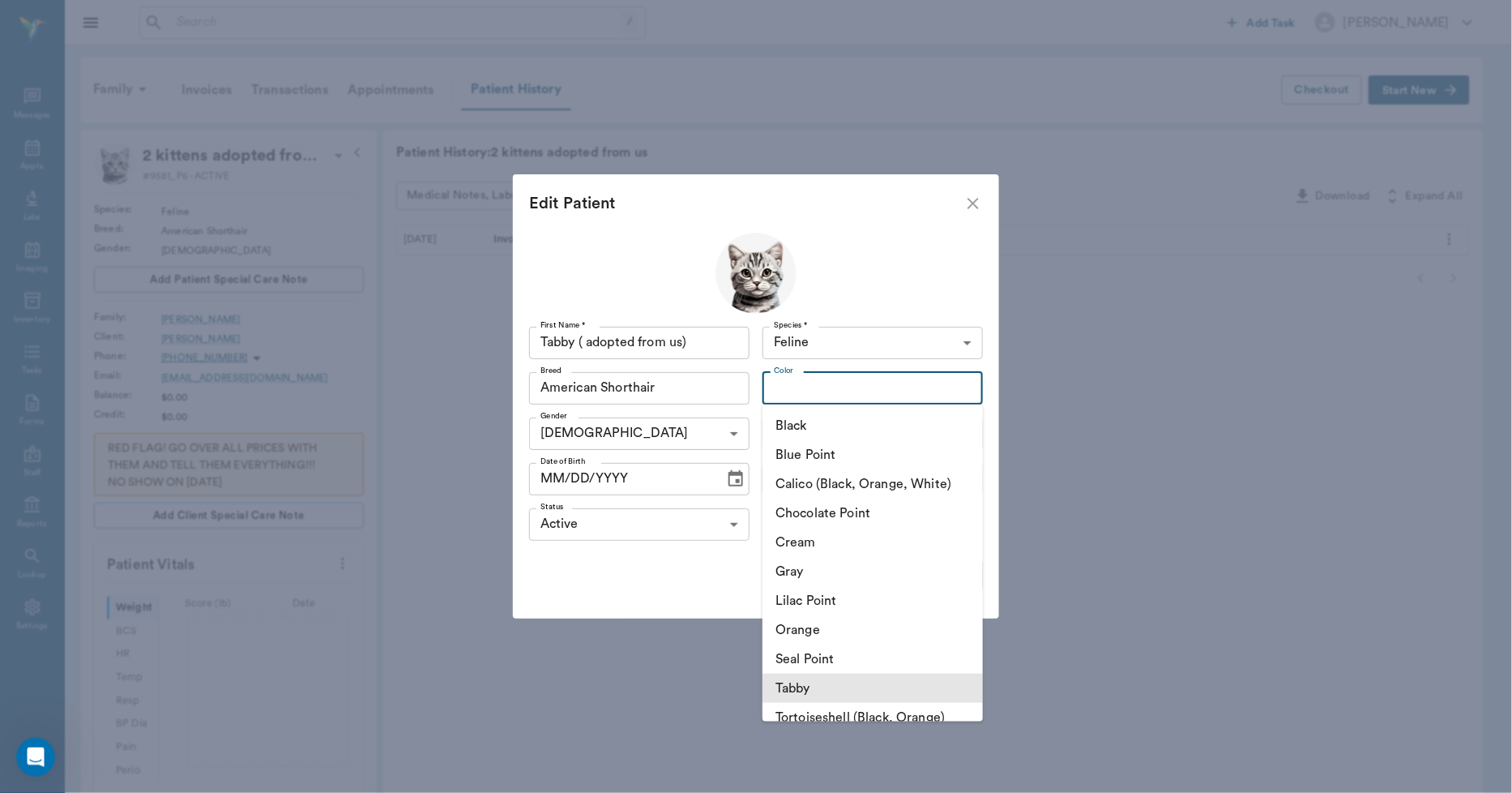
click at [819, 685] on li "Tabby" at bounding box center [872, 688] width 220 height 30
type input "Tabby"
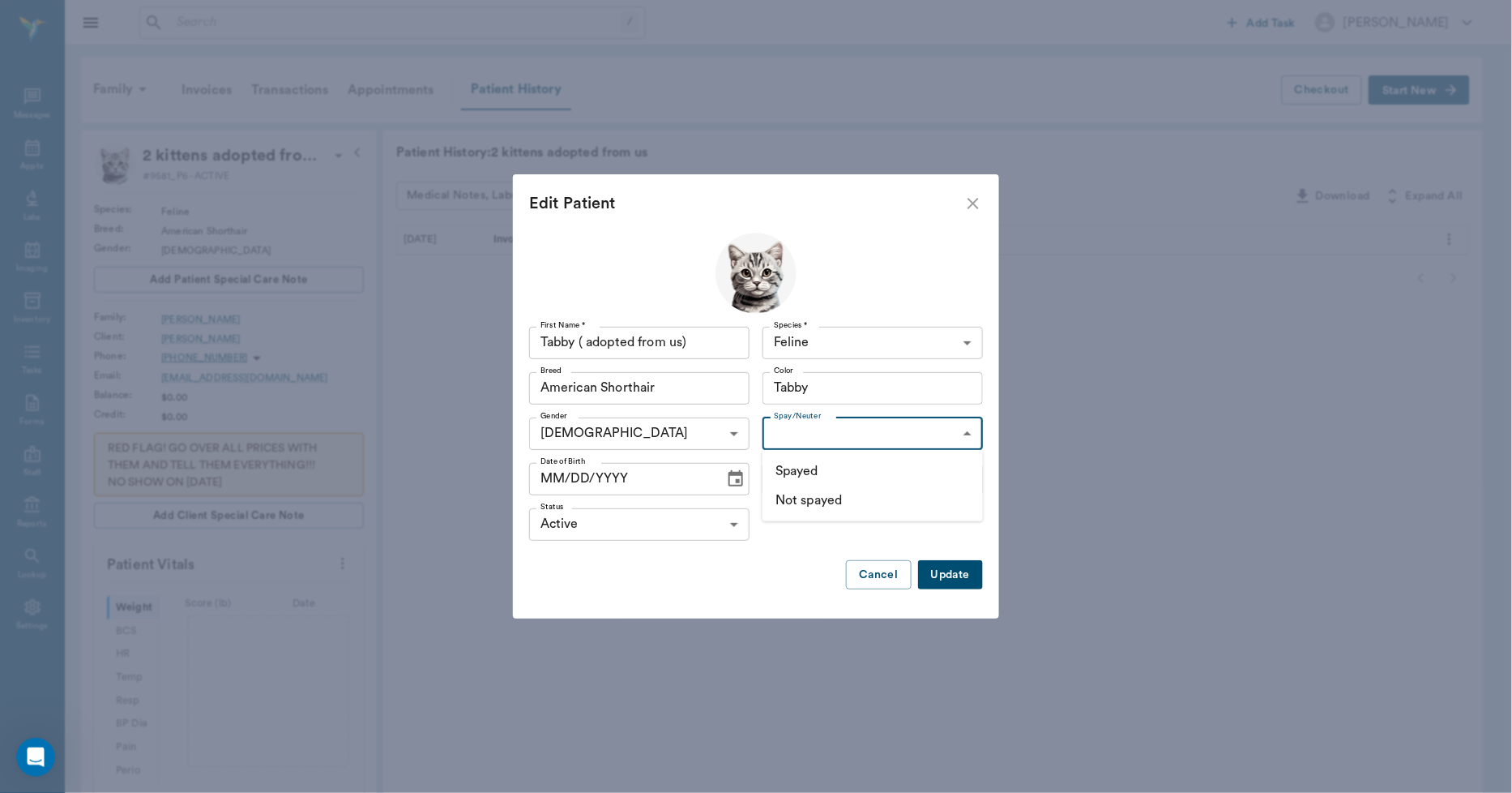
click at [794, 428] on body "/ ​ Add Task Dr. Bert Ellsworth Nectar Messages Appts Labs Imaging Inventory Ta…" at bounding box center [756, 561] width 1512 height 1124
click at [796, 498] on li "Not spayed" at bounding box center [872, 499] width 220 height 30
type input "false"
click at [731, 476] on icon "Choose date" at bounding box center [736, 478] width 19 height 19
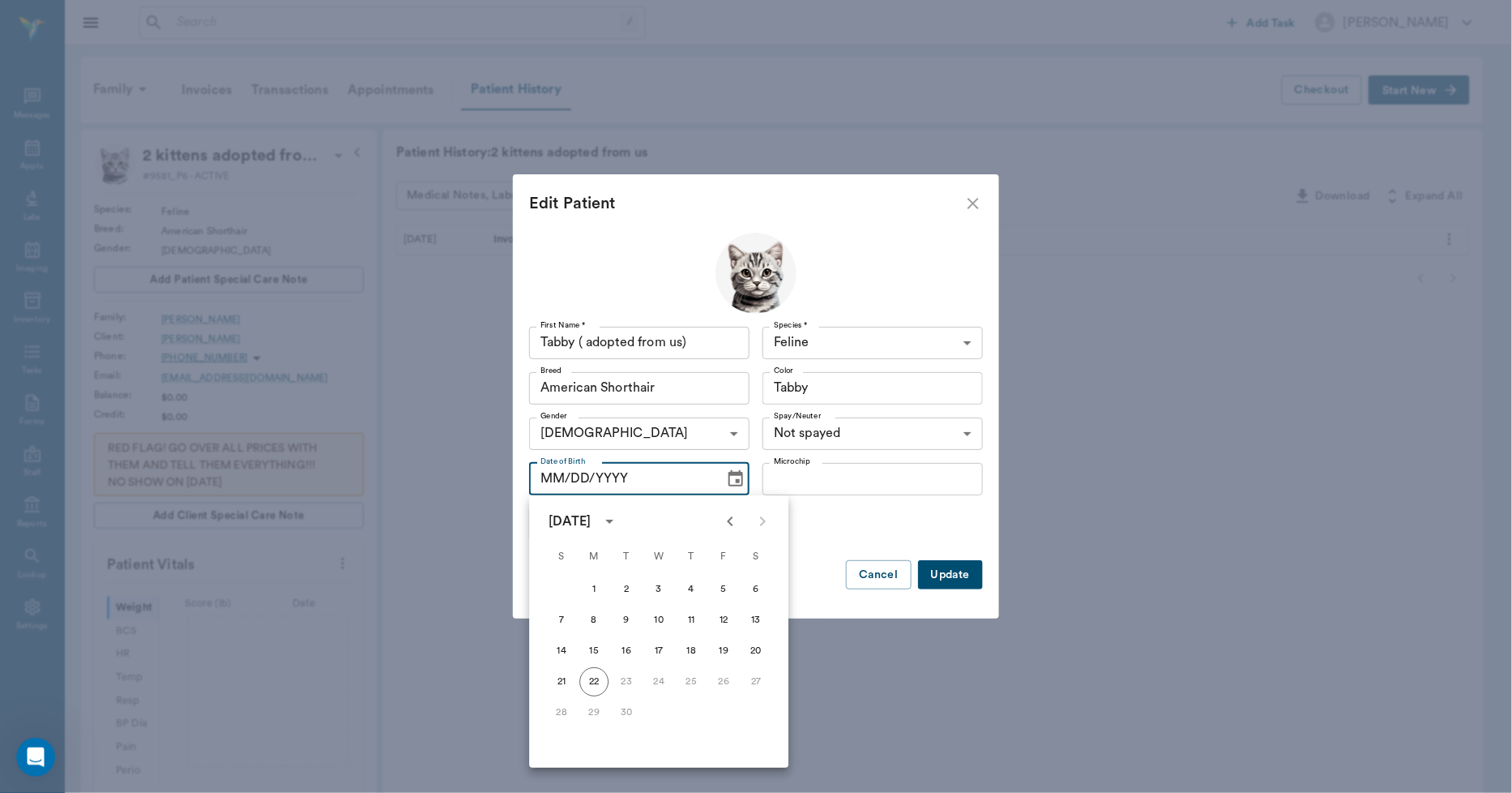
click at [734, 516] on icon "Previous month" at bounding box center [730, 521] width 19 height 19
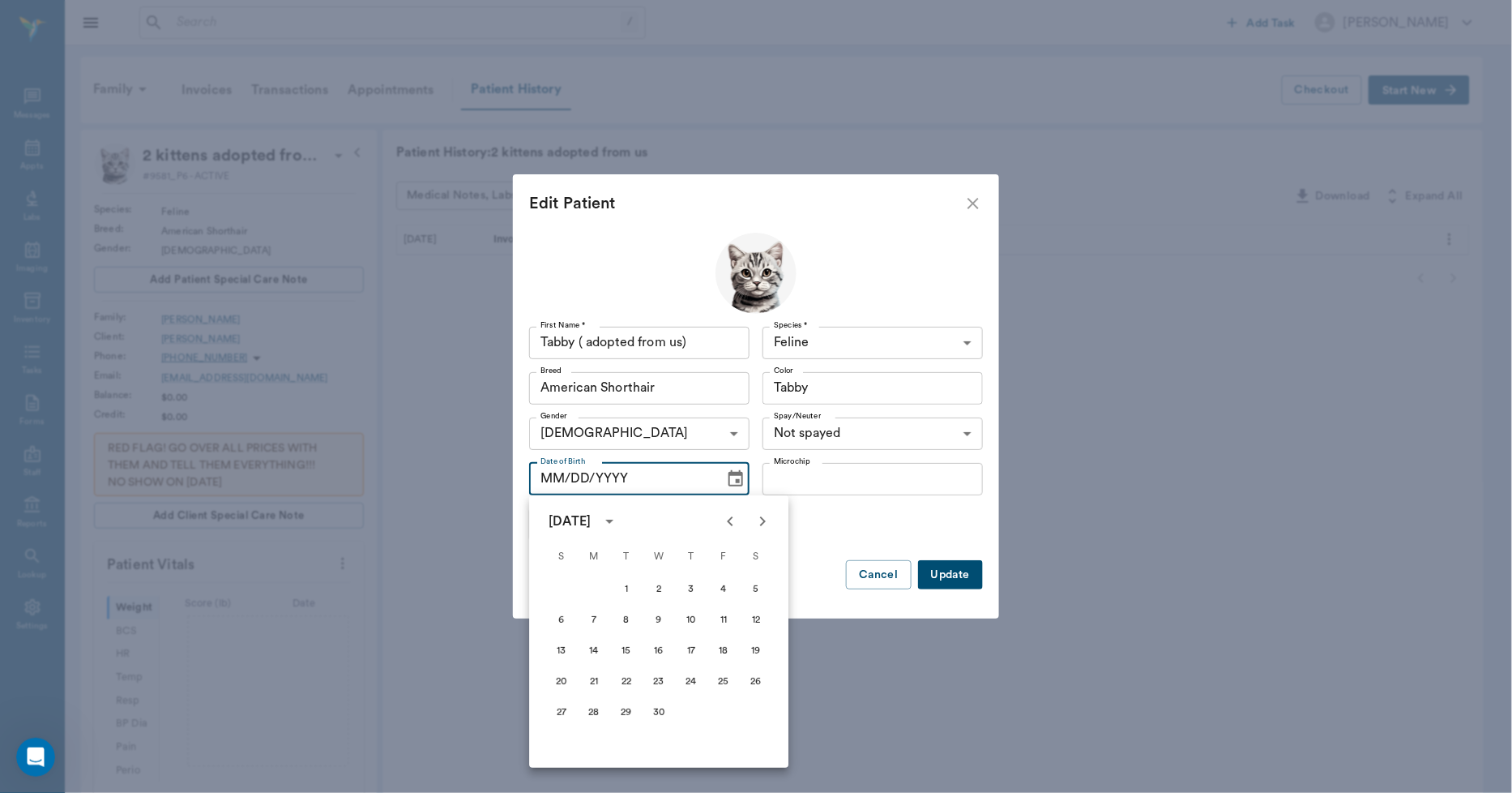
click at [734, 516] on icon "Previous month" at bounding box center [730, 521] width 19 height 19
click at [697, 649] on button "13" at bounding box center [691, 651] width 30 height 30
type input "03/13/2025"
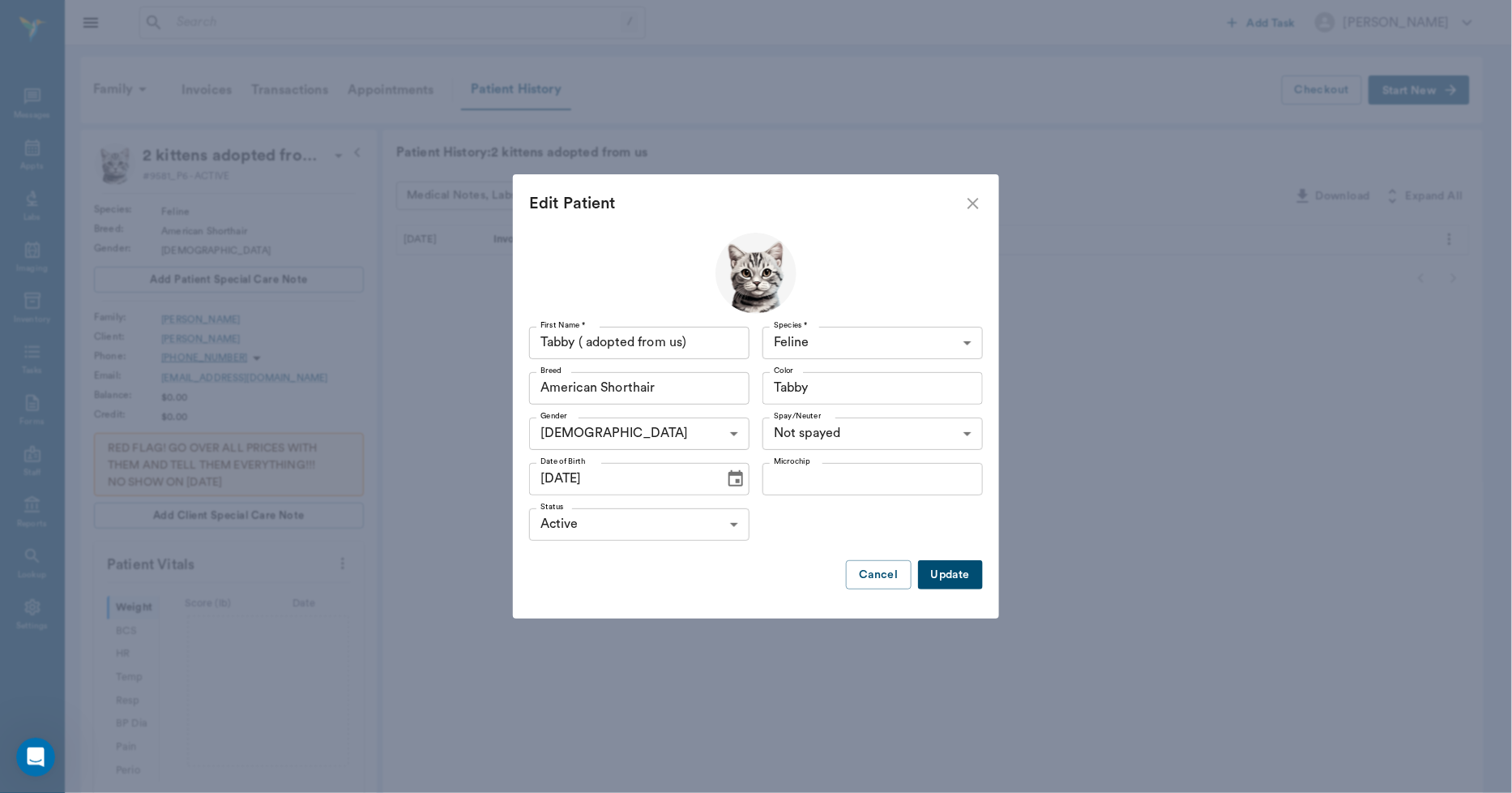
click at [936, 569] on button "Update" at bounding box center [950, 575] width 65 height 30
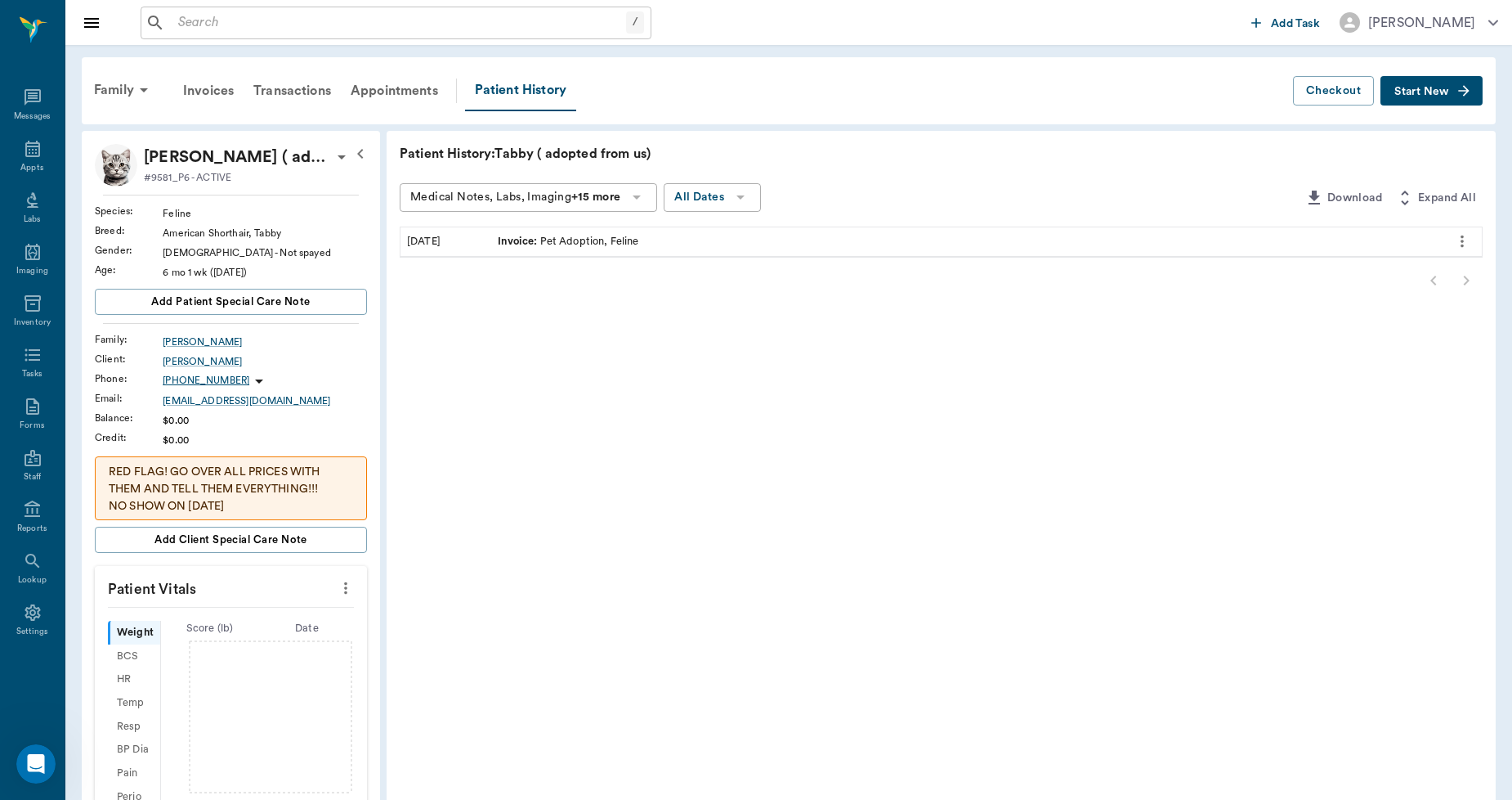
click at [1401, 91] on span "Start New" at bounding box center [1422, 91] width 55 height 0
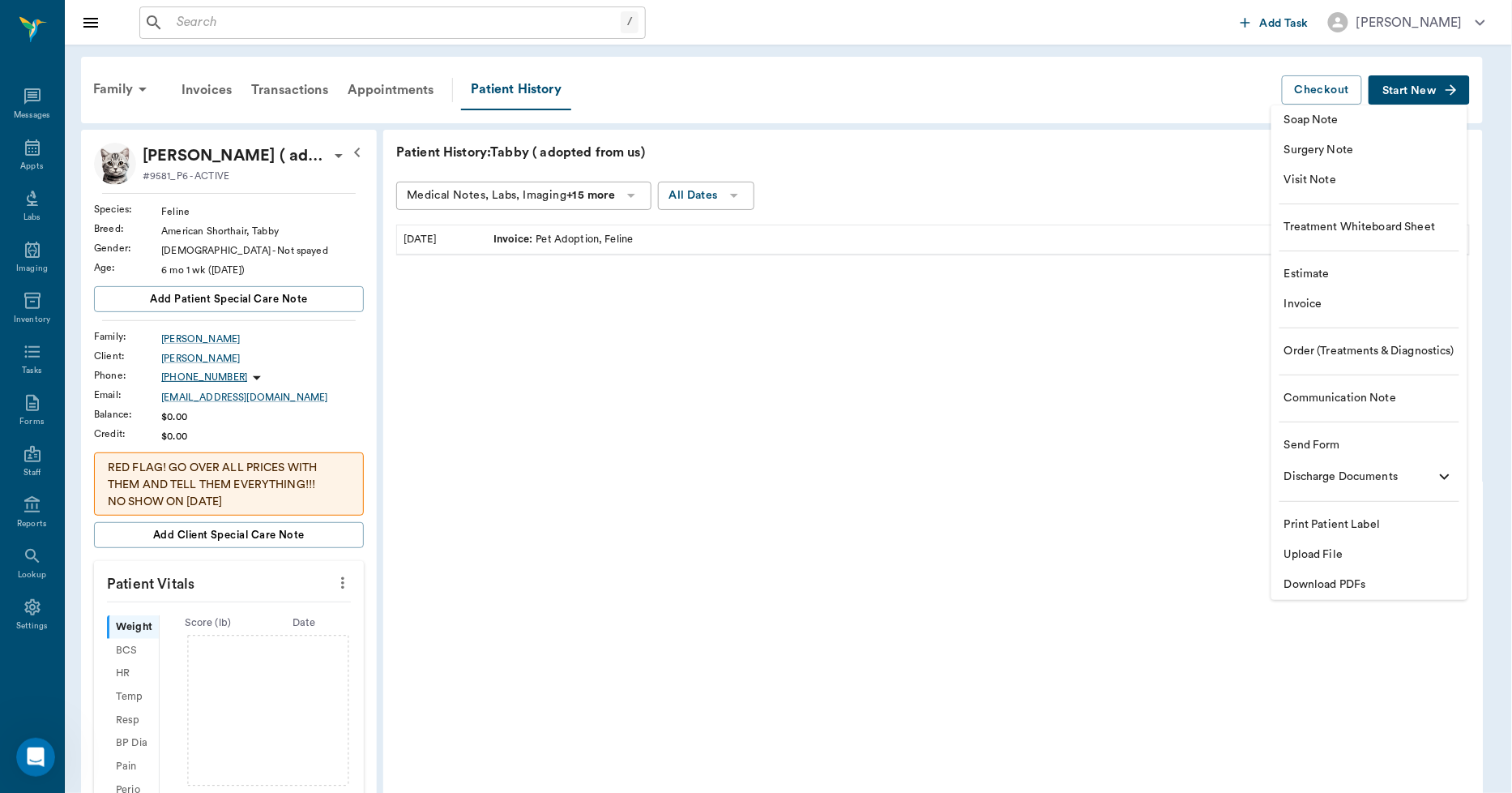
click at [1302, 179] on span "Visit Note" at bounding box center [1369, 180] width 171 height 17
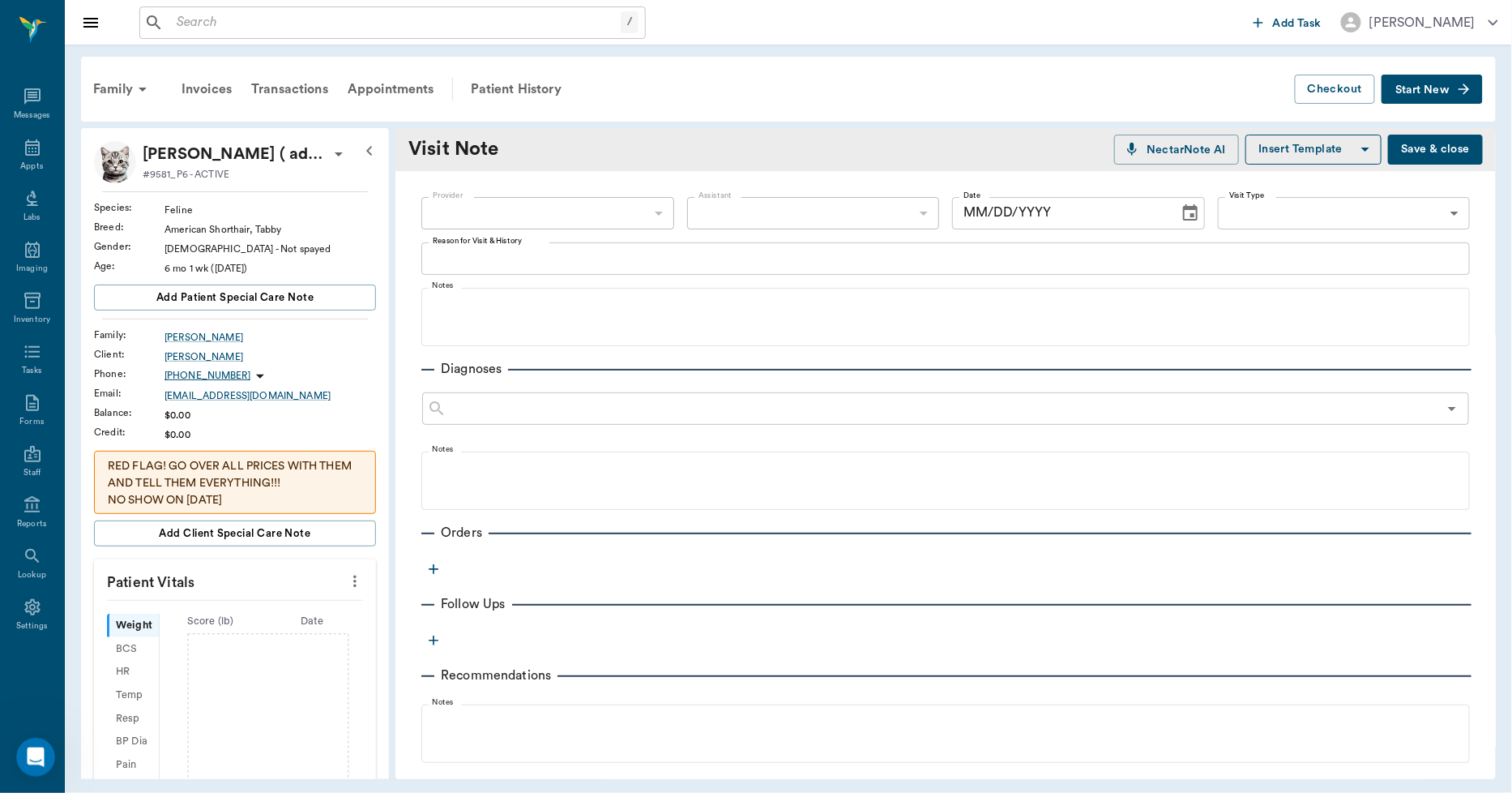
type input "09/22/2025"
click at [658, 214] on body "/ ​ Add Task Dr. Bert Ellsworth Nectar Messages Appts Labs Imaging Inventory Ta…" at bounding box center [756, 396] width 1512 height 793
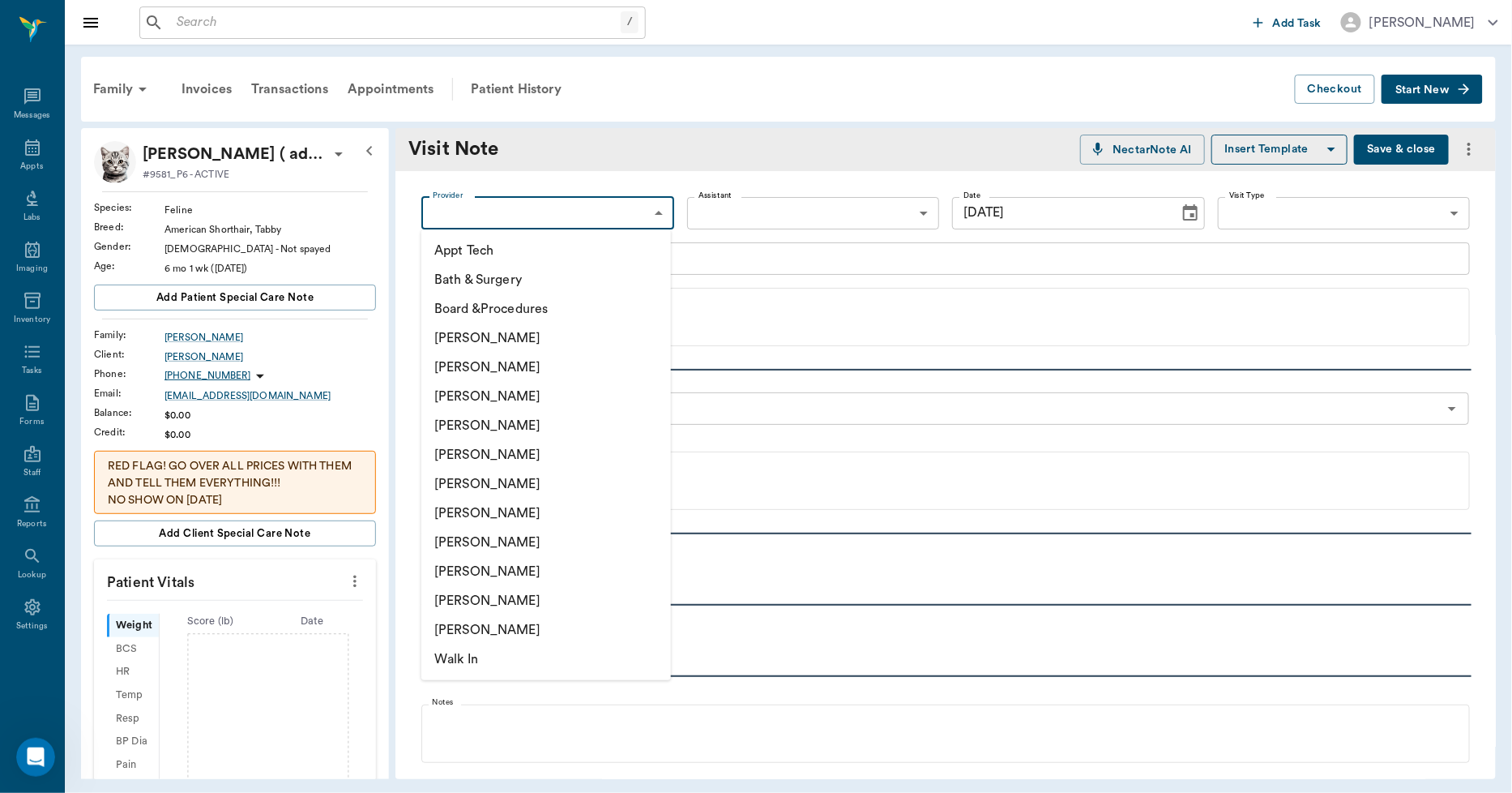
click at [480, 592] on li "Lorean Lingle" at bounding box center [546, 600] width 250 height 30
type input "63ec2ece52e12b0ba117cc90"
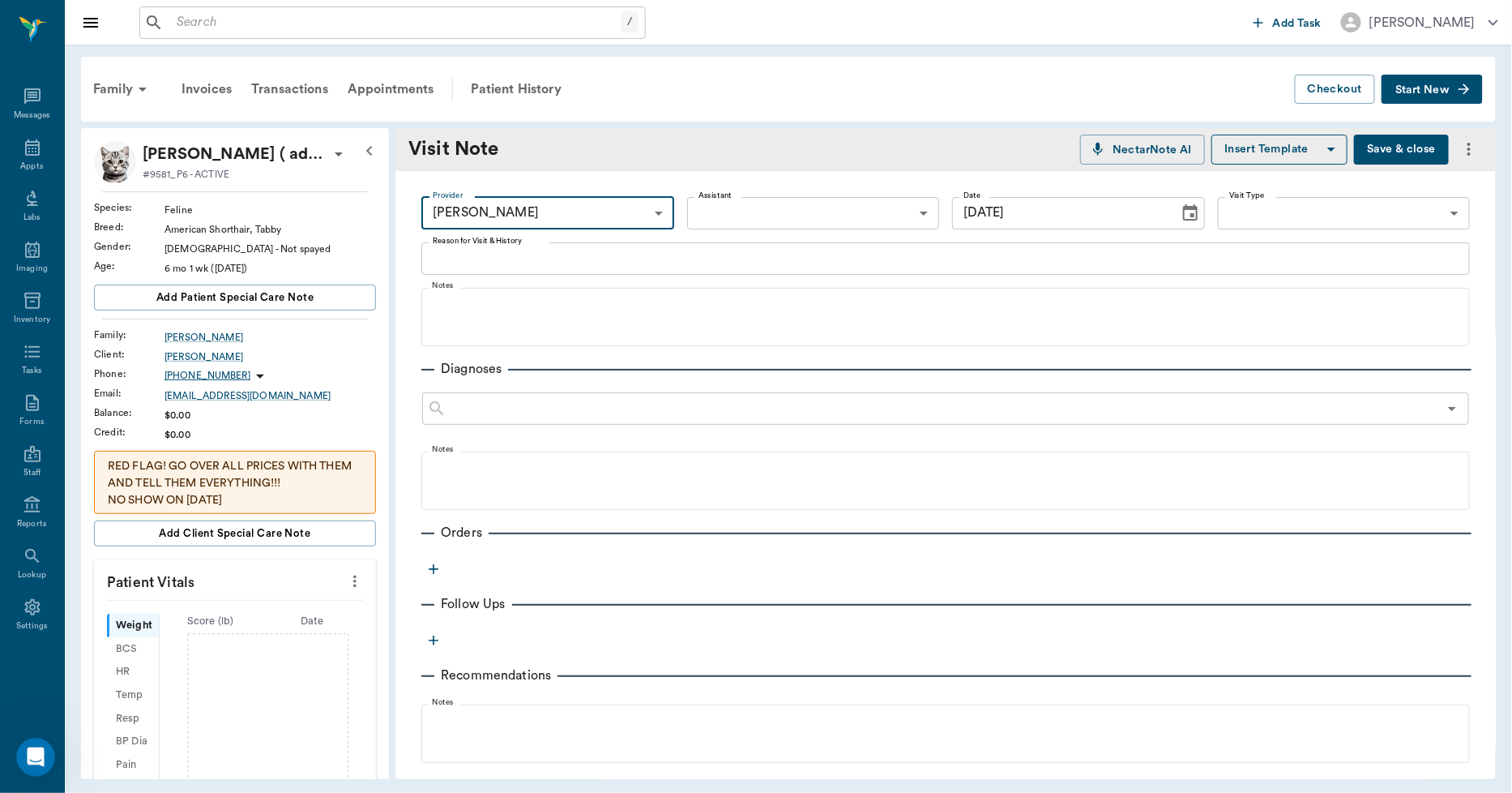
click at [743, 229] on body "/ ​ Add Task Dr. Bert Ellsworth Nectar Messages Appts Labs Imaging Inventory Ta…" at bounding box center [756, 396] width 1512 height 793
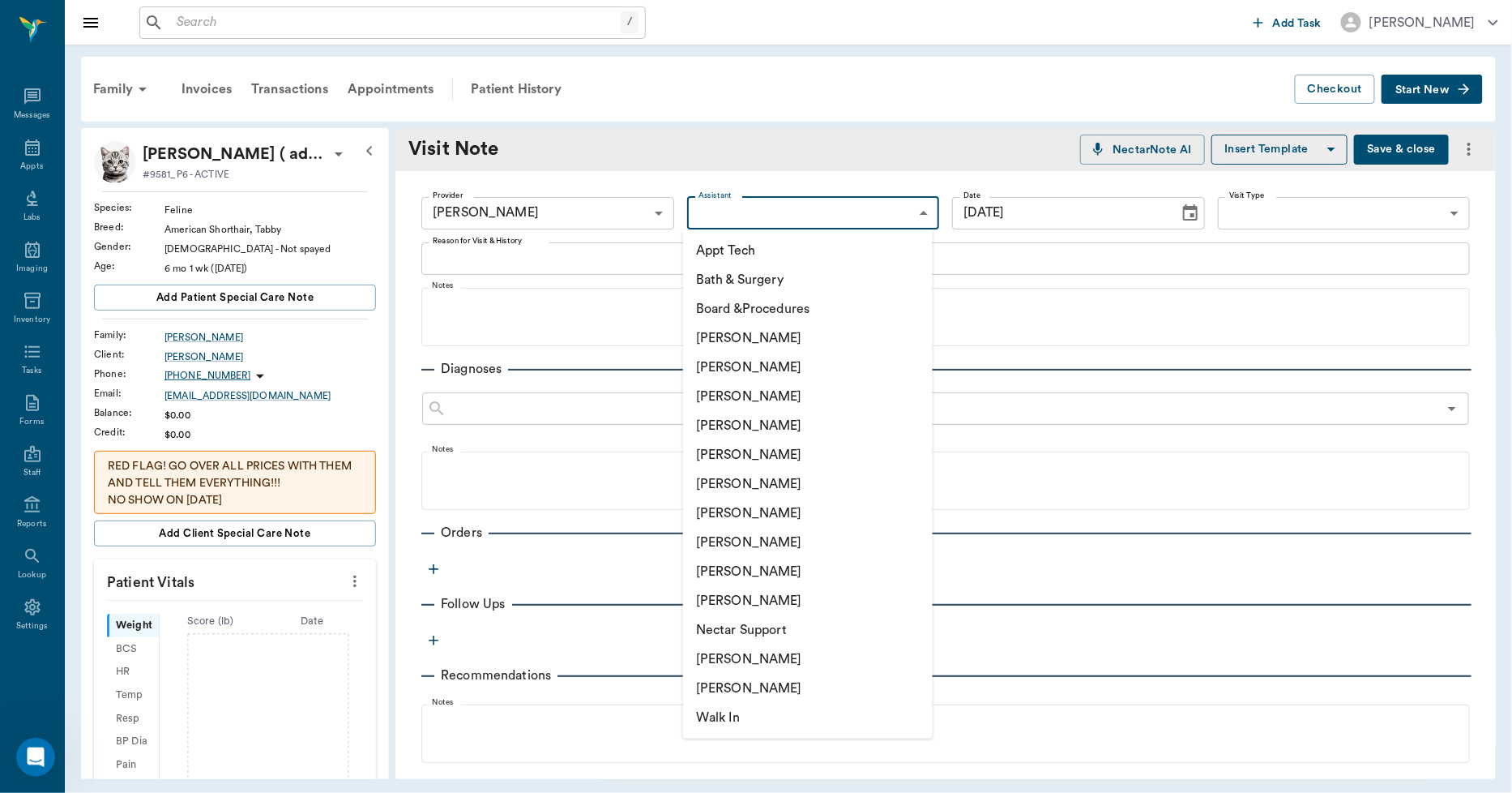
click at [732, 361] on li "Christy Dudley" at bounding box center [808, 367] width 250 height 30
type input "63ec2e2852e12b0ba117910e"
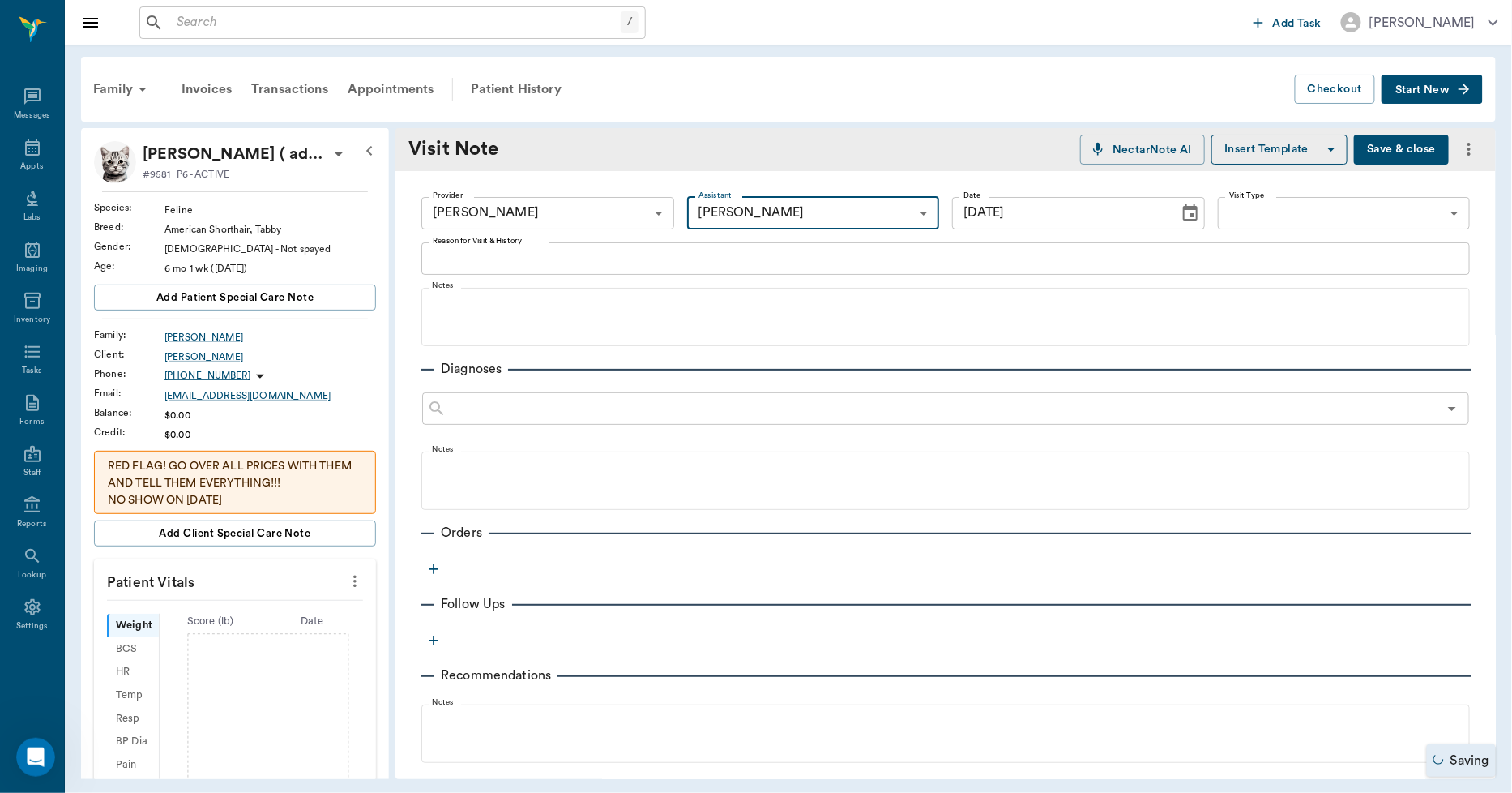
click at [555, 259] on textarea "Reason for Visit & History" at bounding box center [945, 258] width 1026 height 19
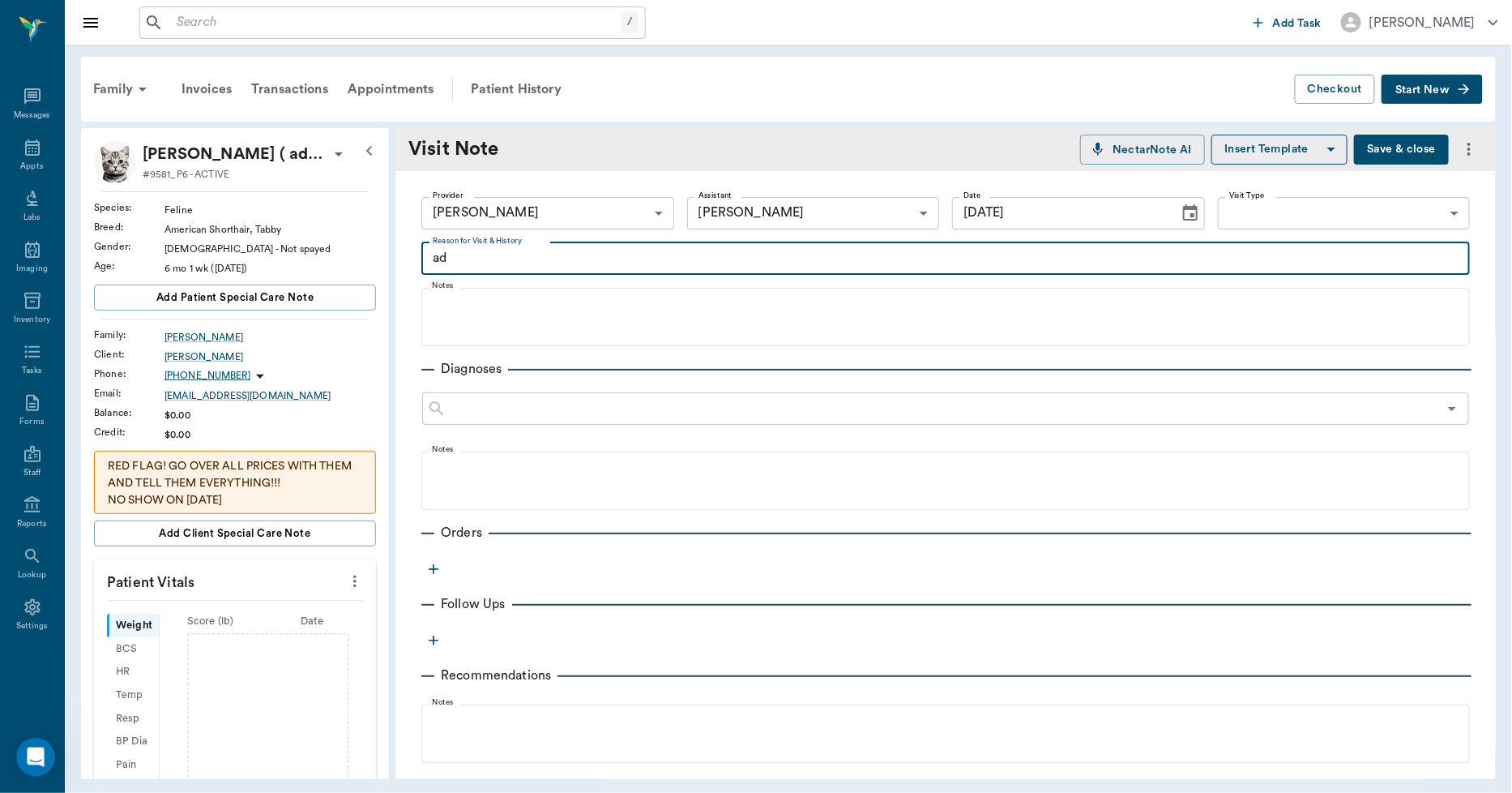
type textarea "a"
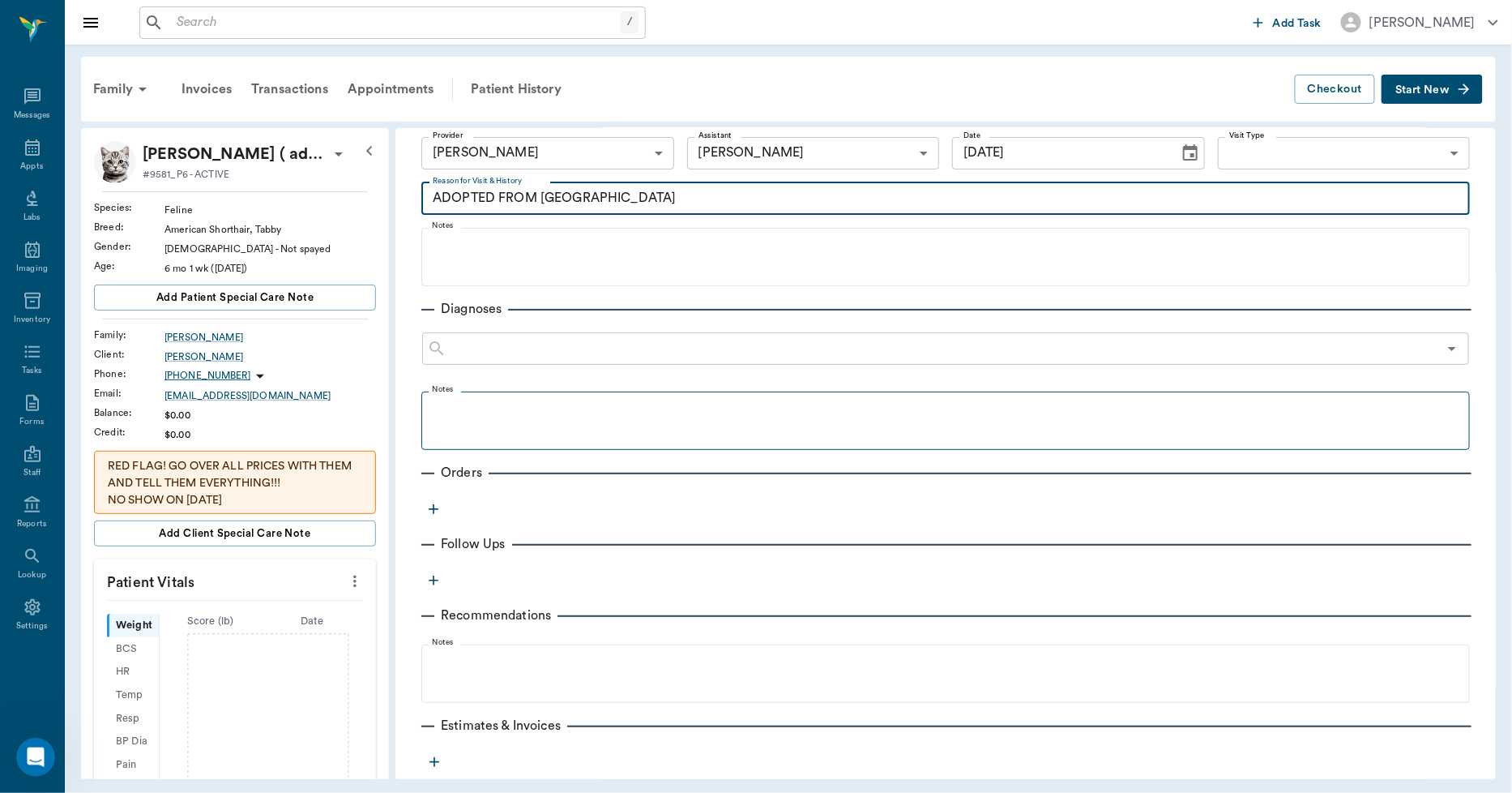
scroll to position [159, 0]
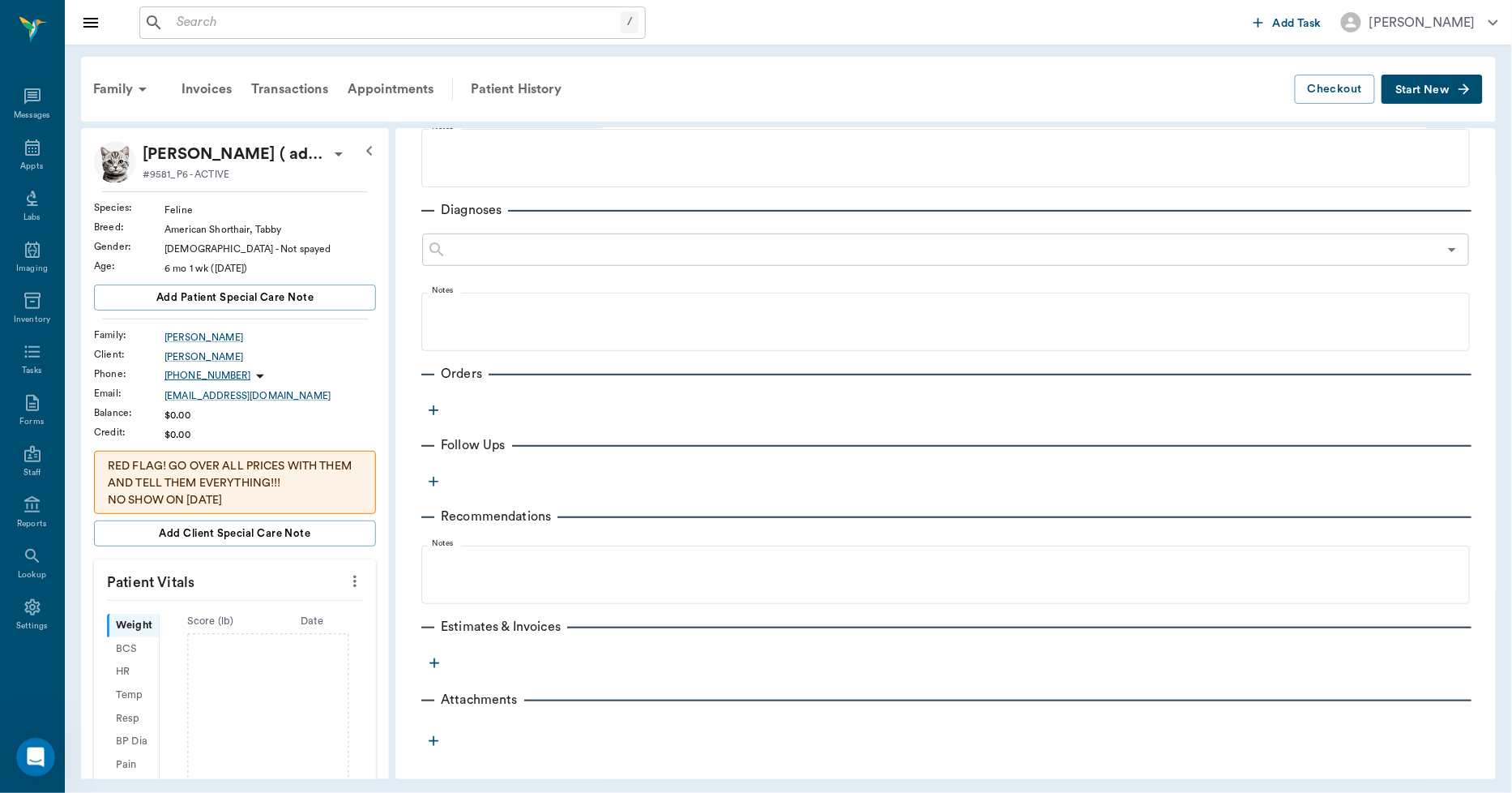
type textarea "ADOPTED FROM US"
click at [432, 410] on icon "button" at bounding box center [433, 410] width 16 height 16
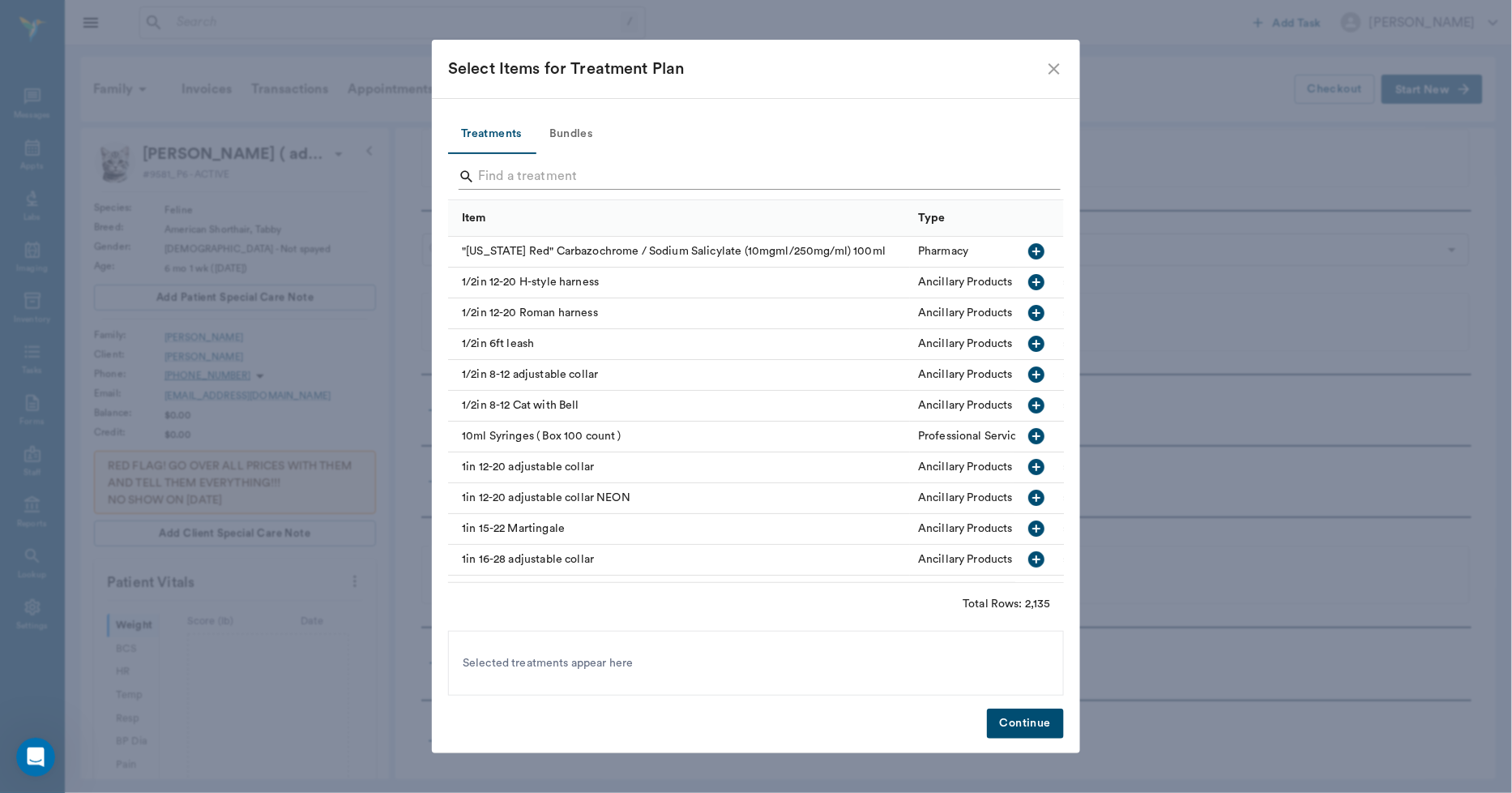
click at [544, 173] on input "Search" at bounding box center [757, 176] width 558 height 26
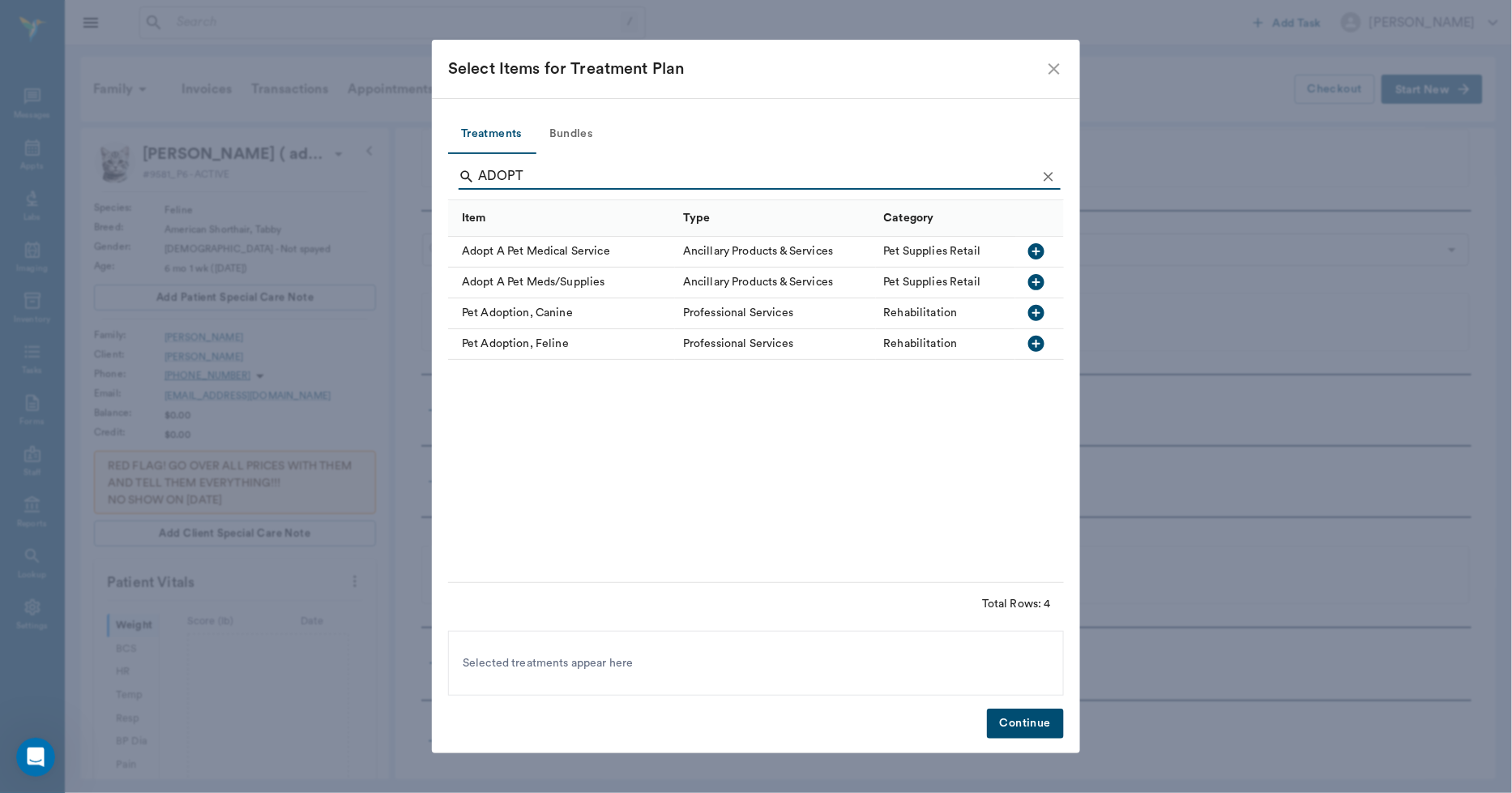
click at [545, 355] on div "Pet Adoption, Feline" at bounding box center [561, 344] width 227 height 30
click at [548, 345] on div "Pet Adoption, Feline" at bounding box center [561, 344] width 227 height 30
type input "A"
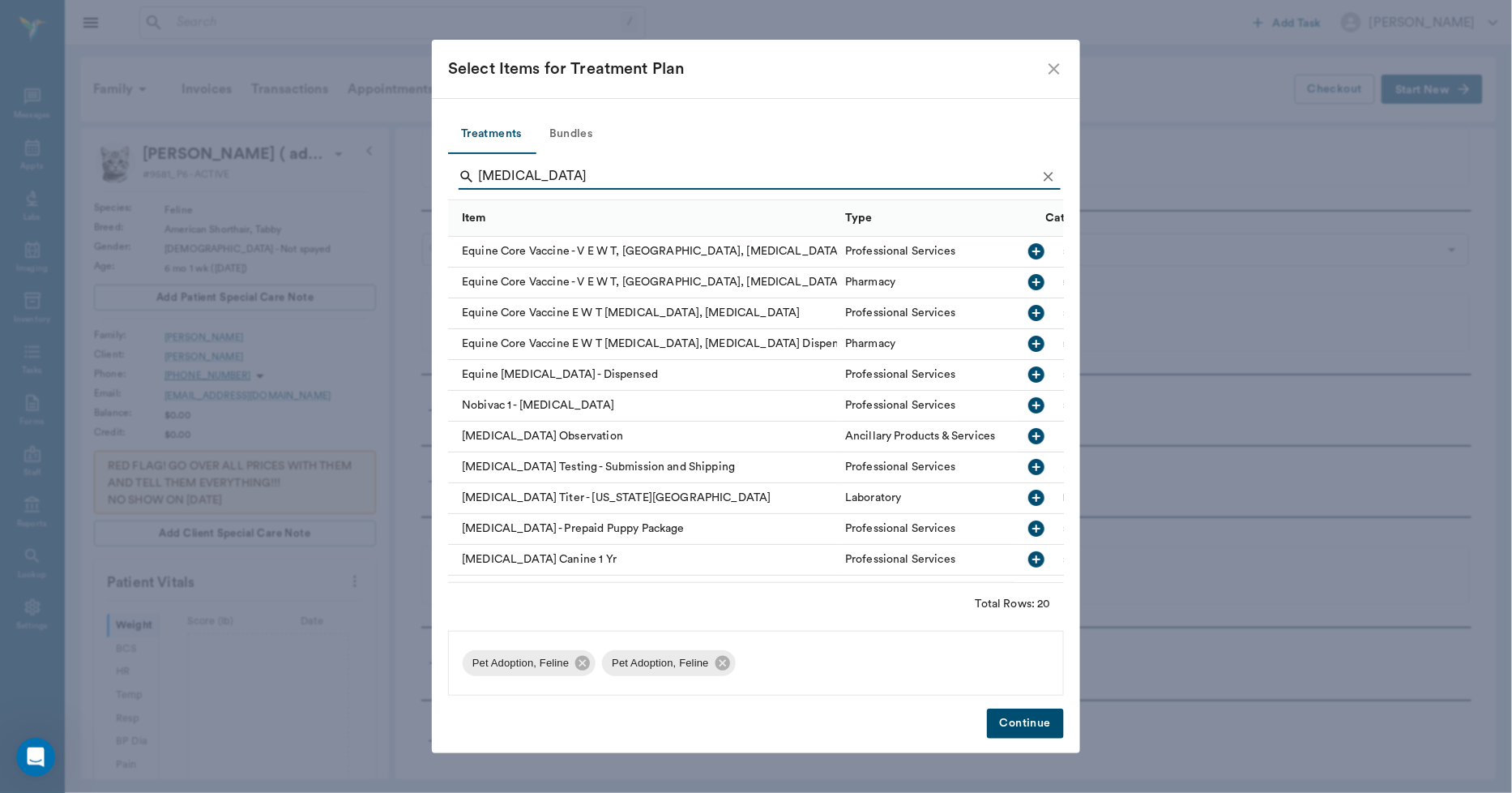
type input "RABIES"
click at [1009, 722] on button "Continue" at bounding box center [1025, 722] width 77 height 30
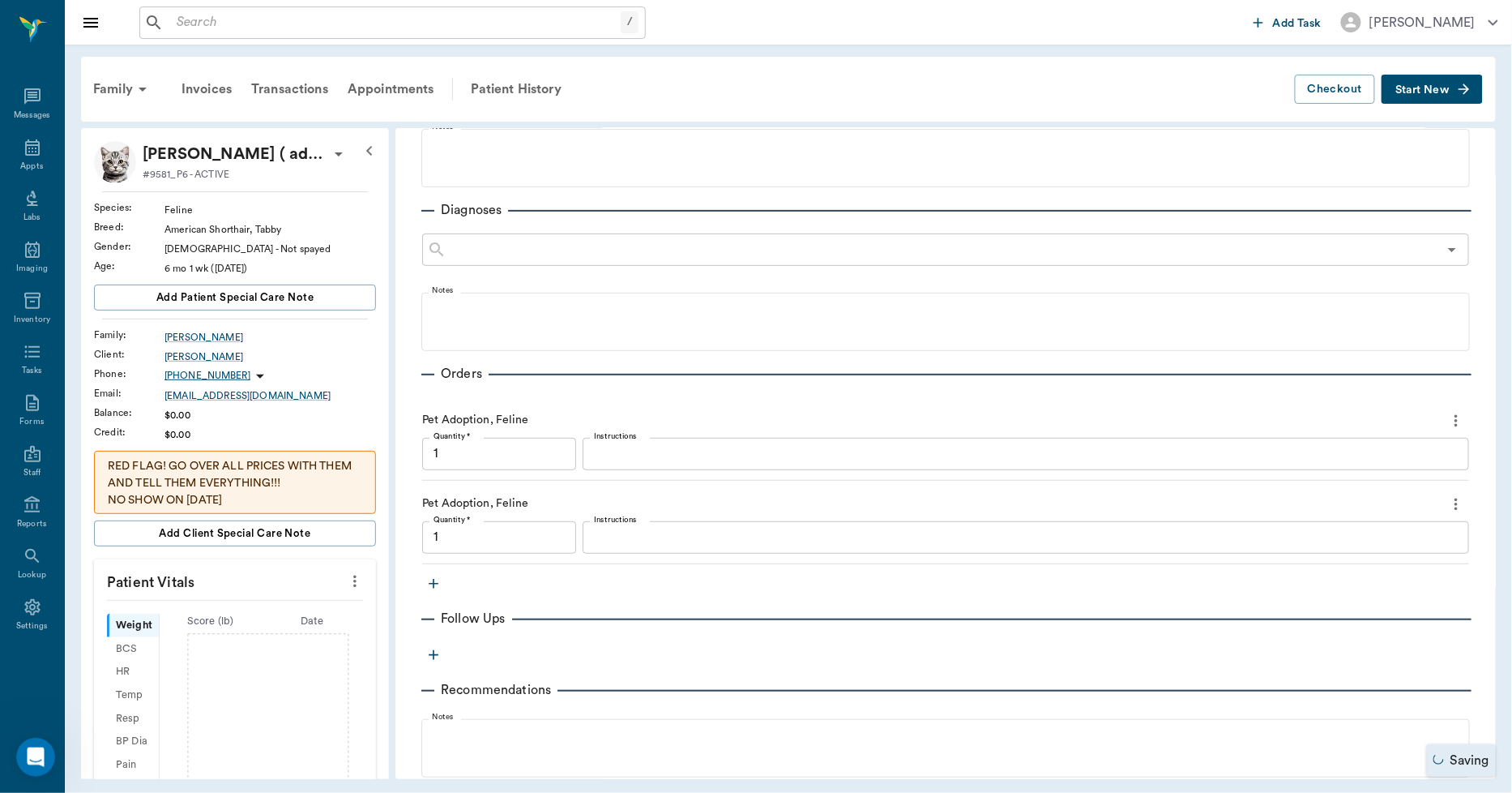
type input "1.00"
click at [1447, 495] on icon "more" at bounding box center [1456, 504] width 18 height 19
click at [1315, 559] on span "Delete" at bounding box center [1375, 561] width 136 height 17
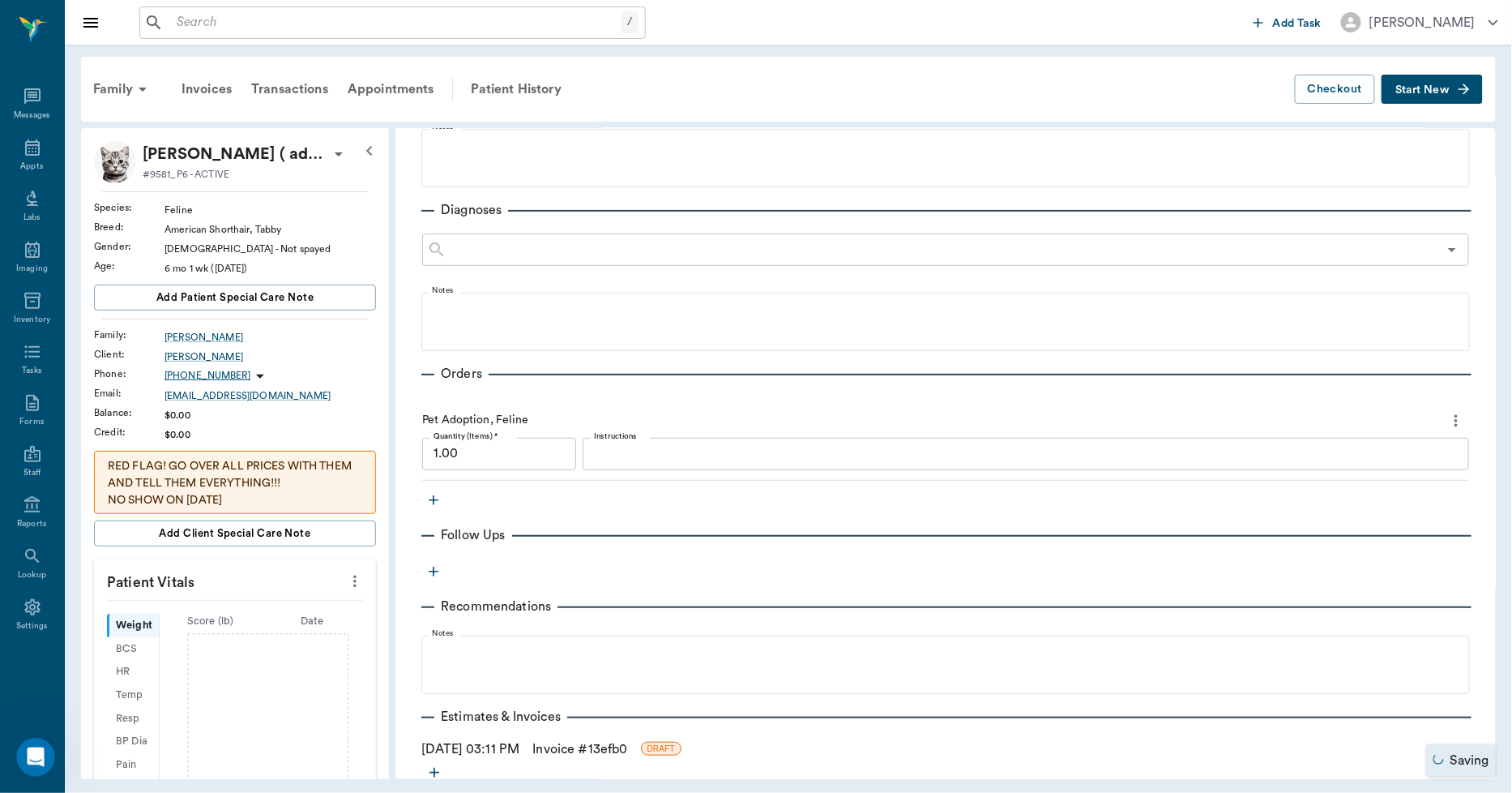
click at [435, 503] on icon "button" at bounding box center [433, 499] width 16 height 16
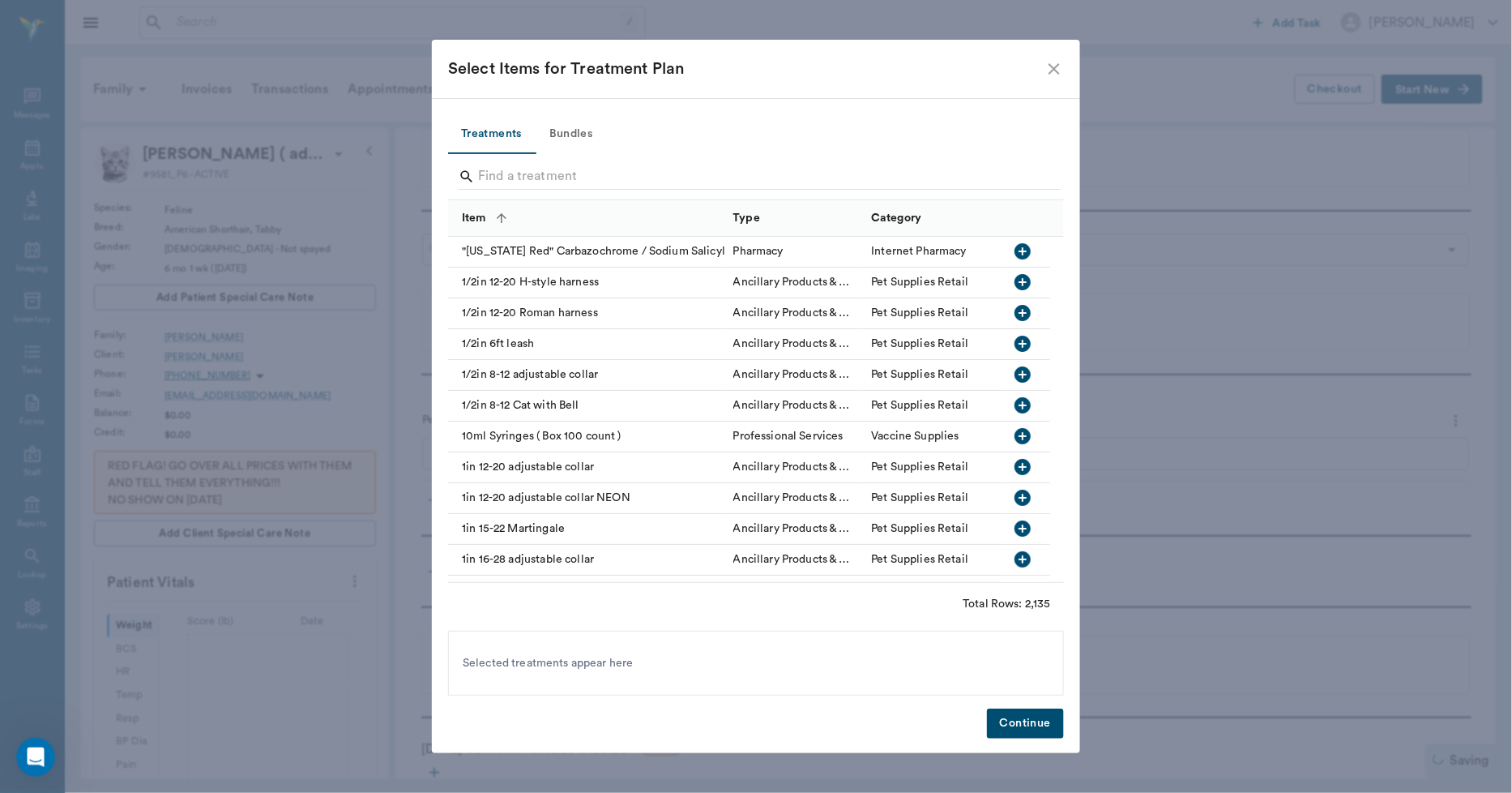
click at [560, 150] on button "Bundles" at bounding box center [571, 134] width 73 height 39
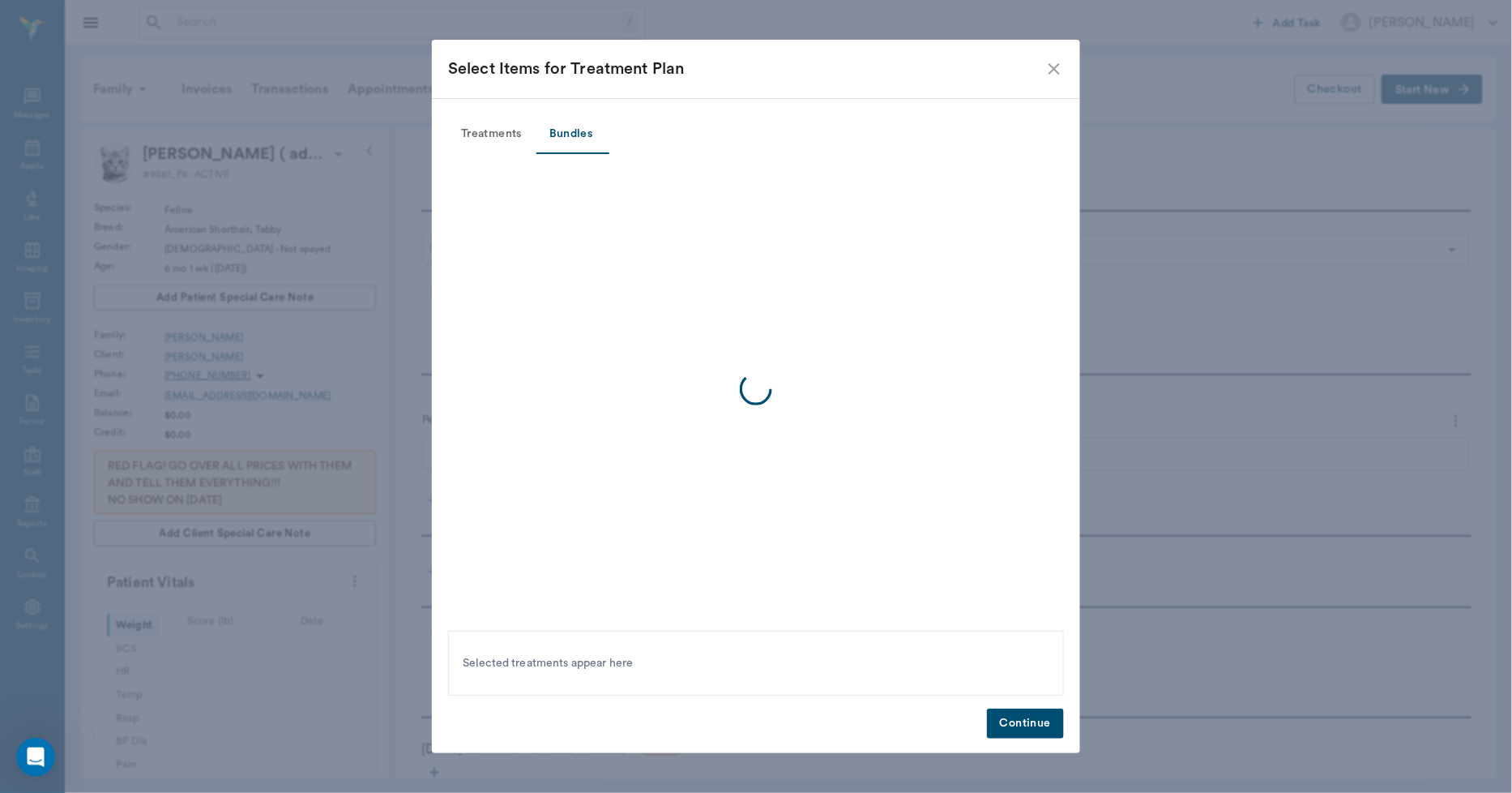
click at [508, 132] on button "Treatments" at bounding box center [491, 134] width 87 height 39
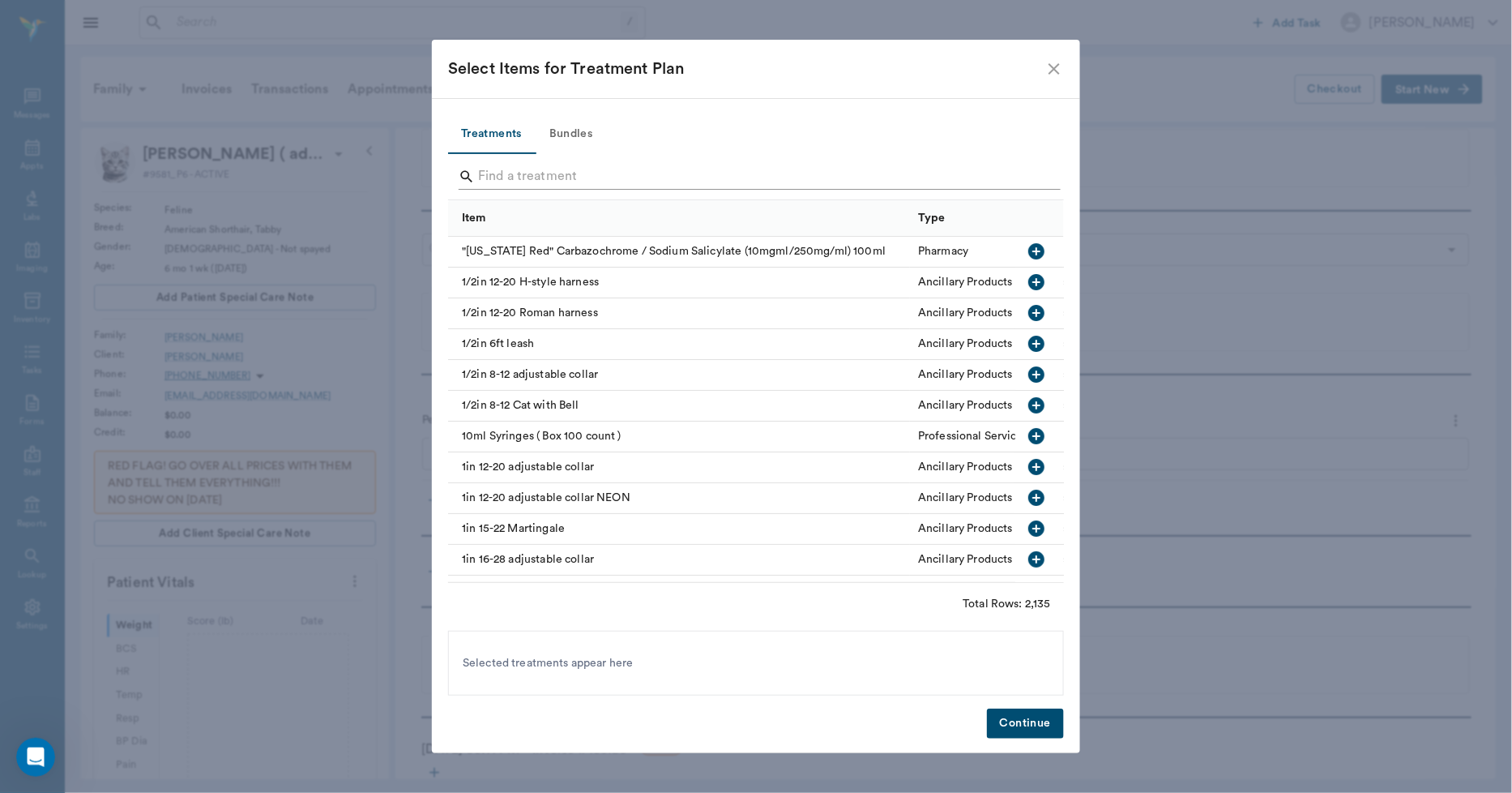
click at [528, 176] on input "Search" at bounding box center [757, 176] width 558 height 26
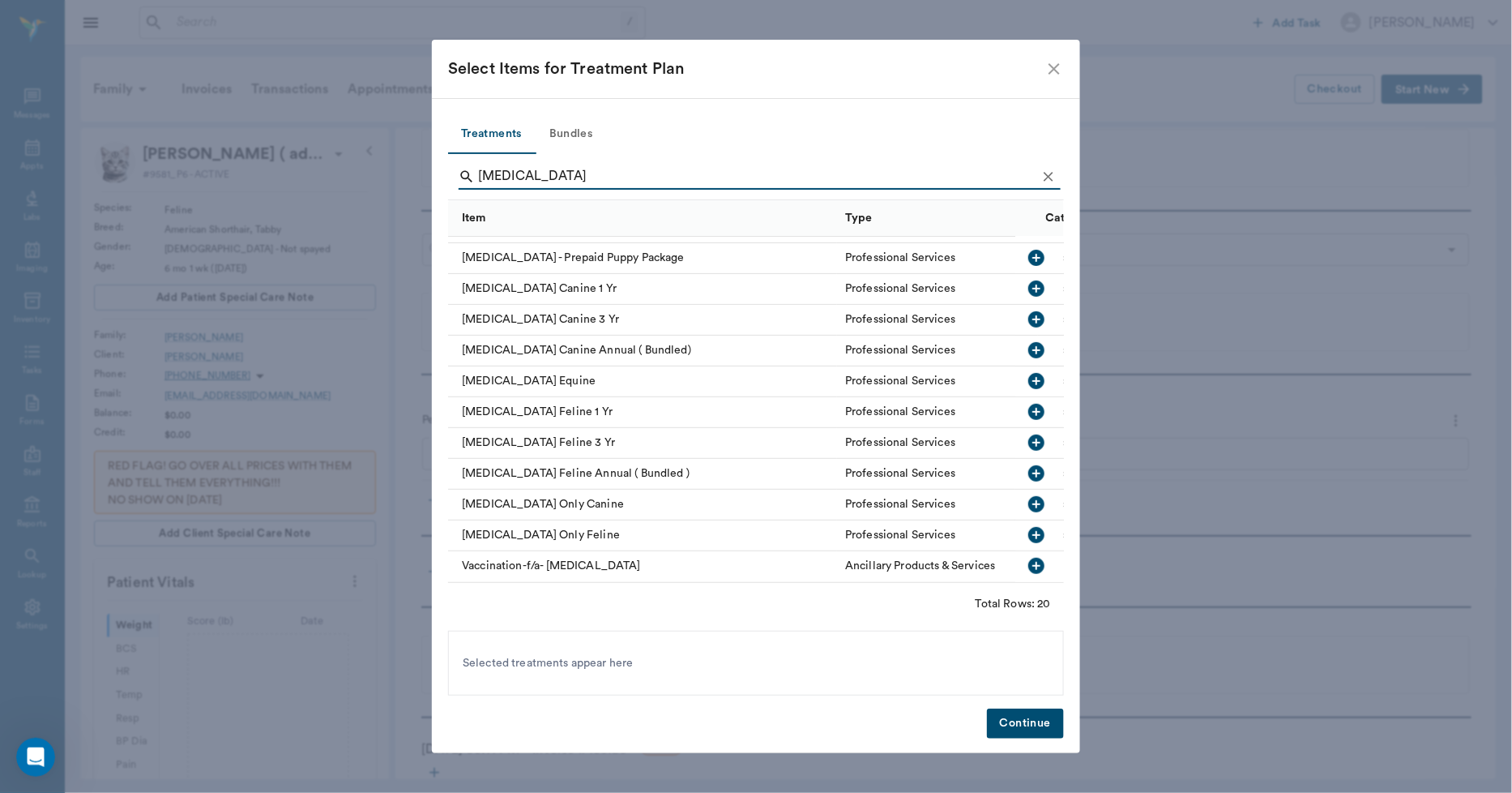
scroll to position [284, 0]
type input "RABIES"
click at [610, 520] on div "Rabies Vaccine Only Feline" at bounding box center [642, 536] width 389 height 30
click at [1027, 730] on button "Continue" at bounding box center [1025, 722] width 77 height 30
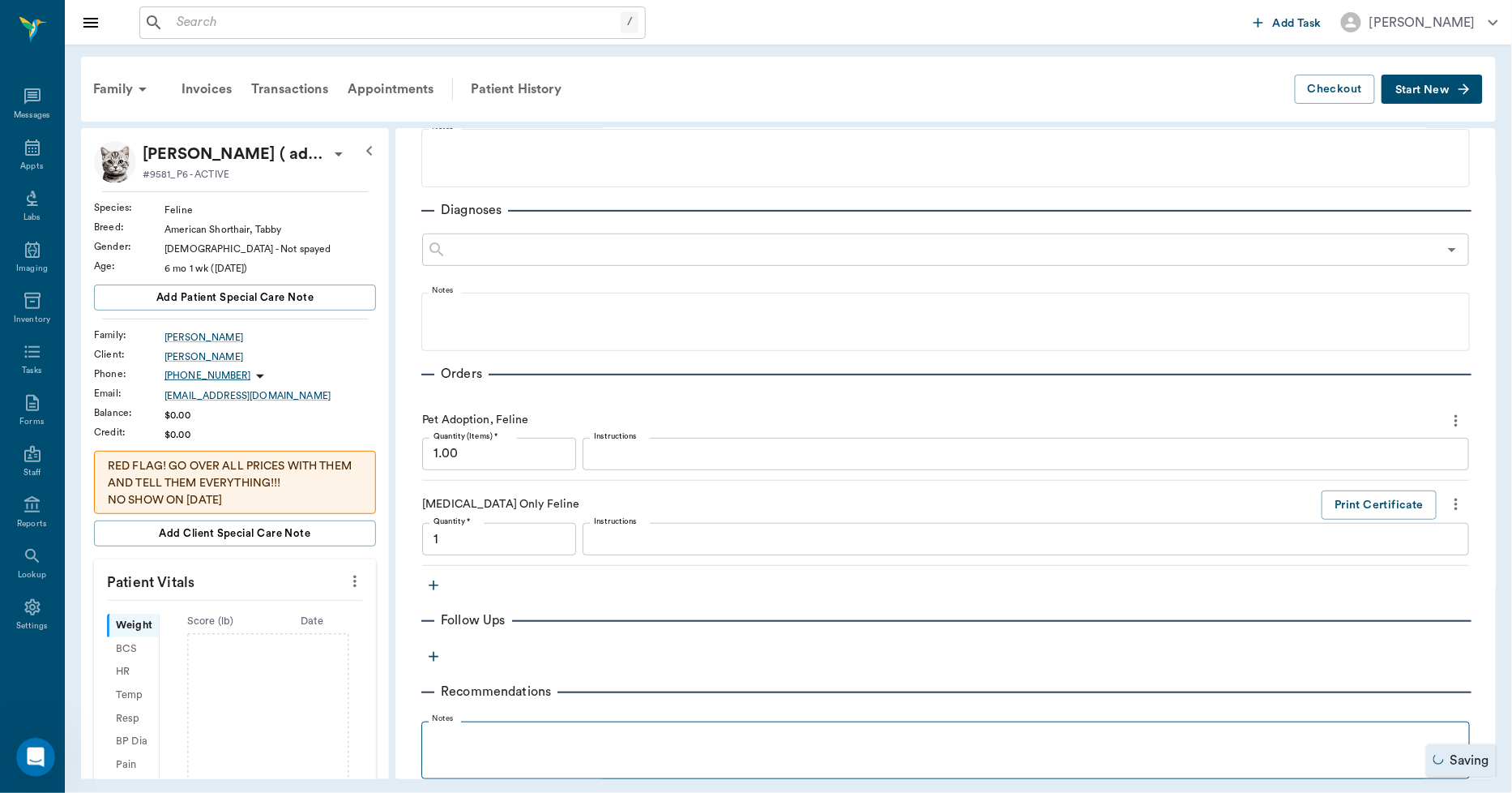
type input "1.00"
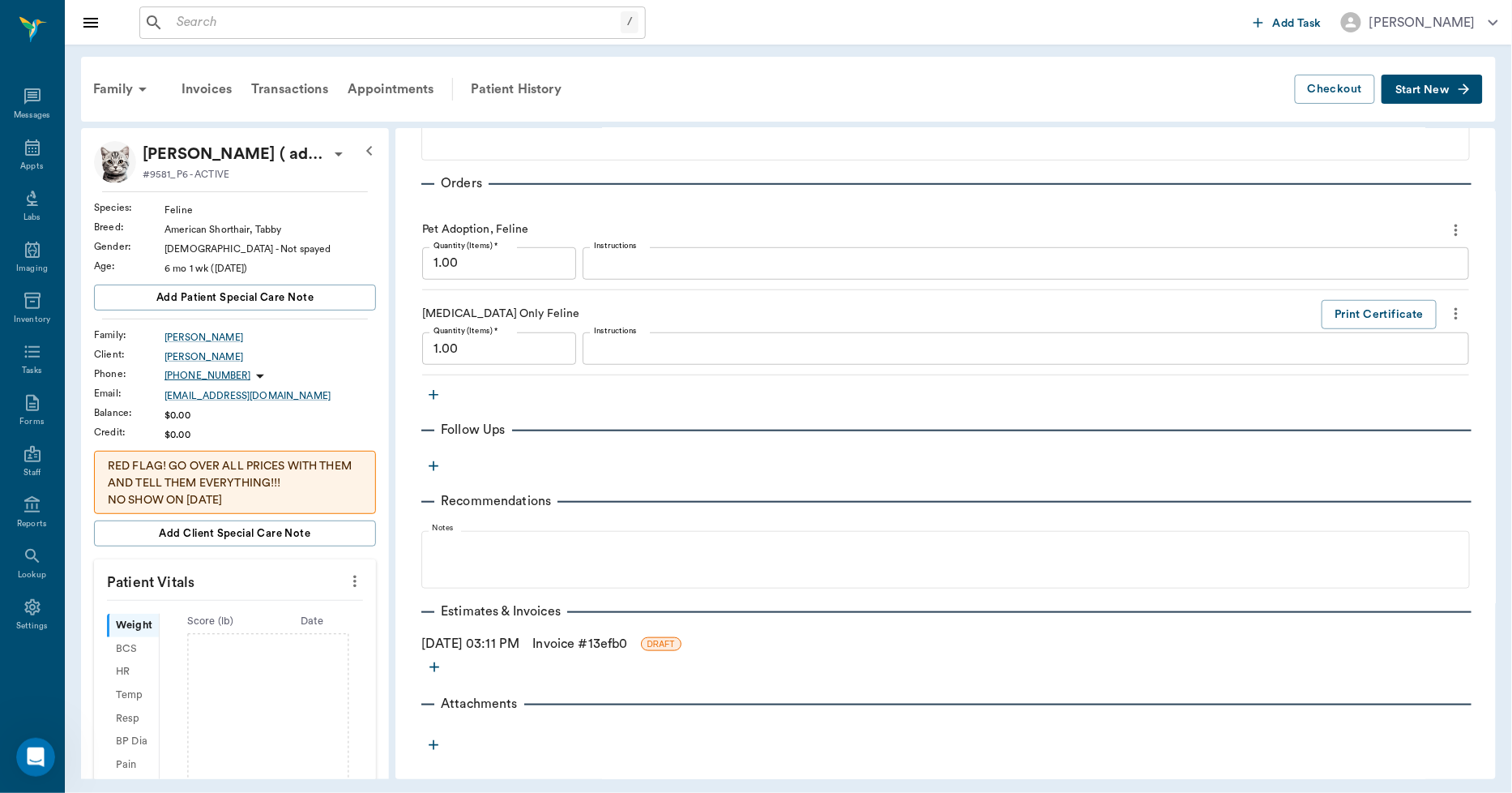
scroll to position [355, 0]
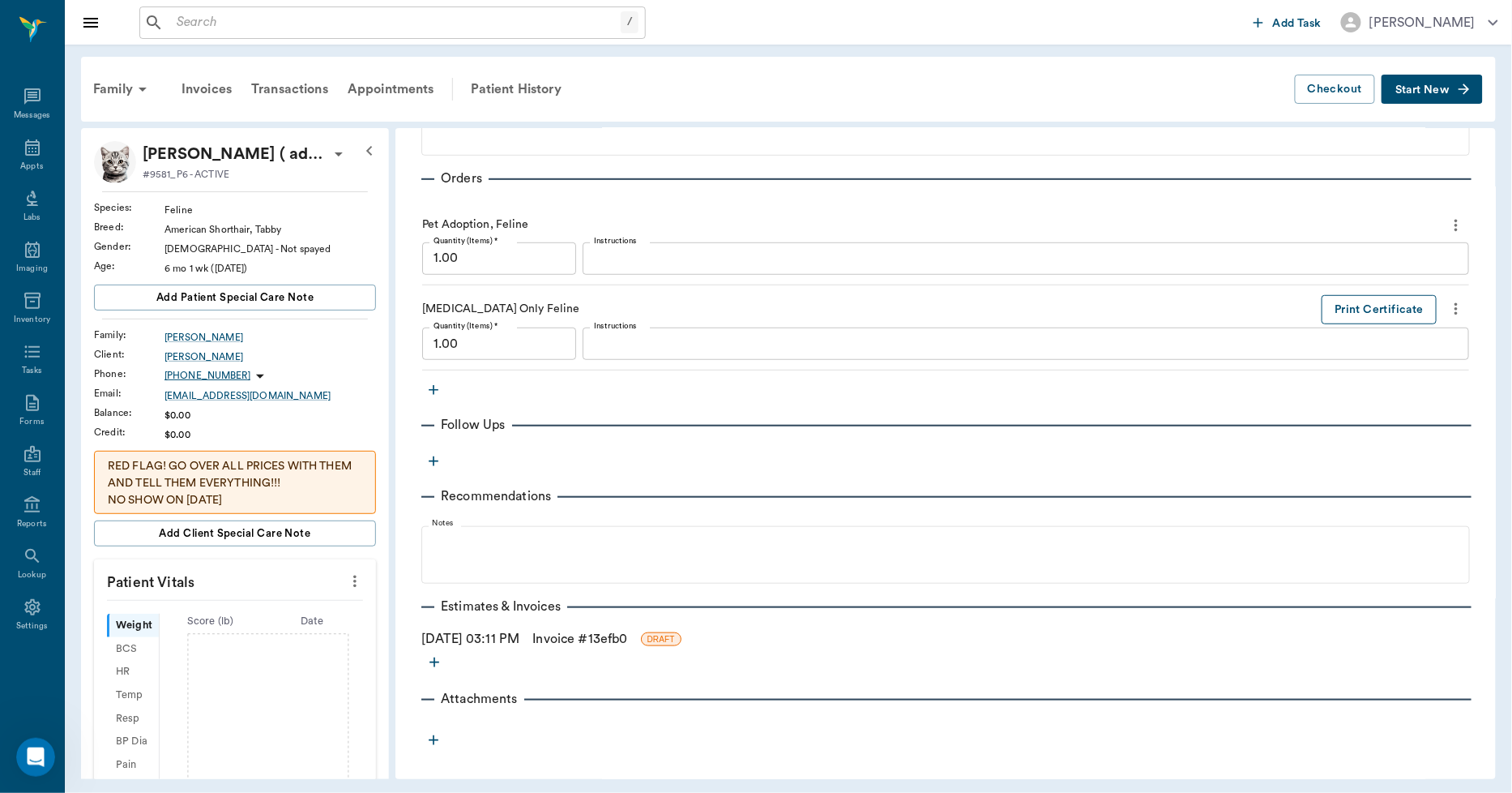
click at [1331, 312] on button "Print Certificate" at bounding box center [1379, 310] width 115 height 30
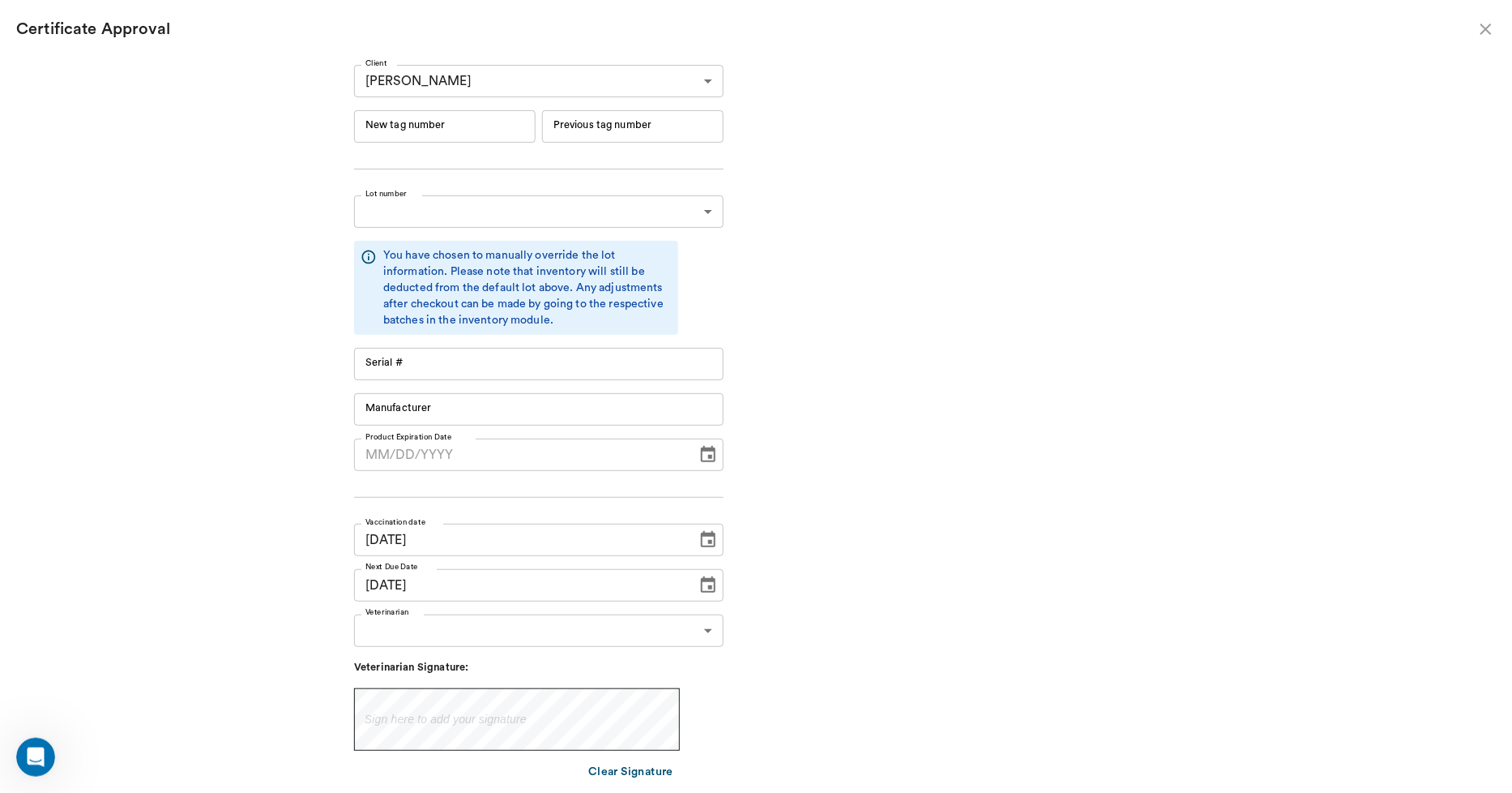
type input "RM384R9"
type input "11148"
type input "Boehringer Ingelheim"
type input "RM384R9"
type input "11148"
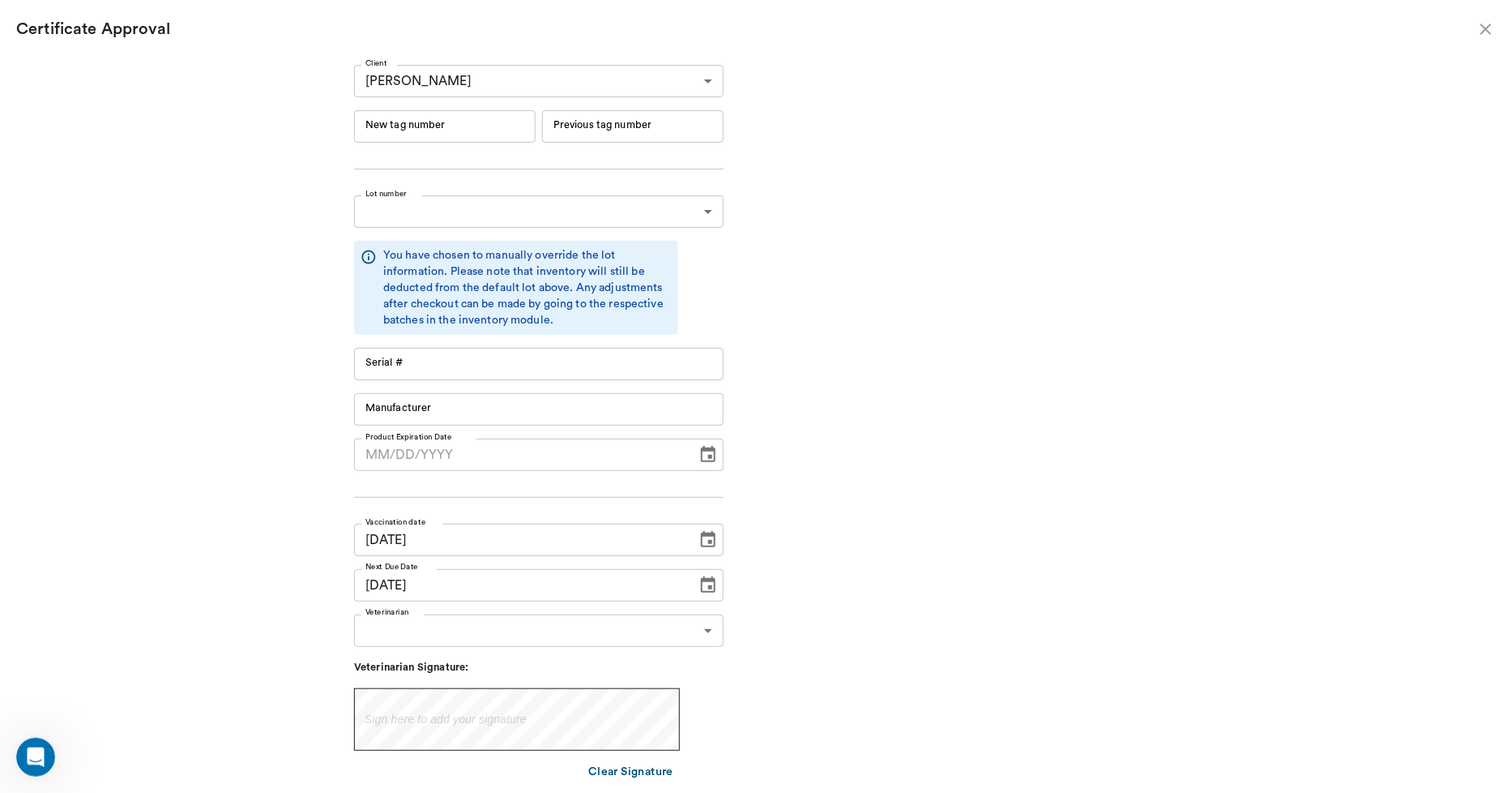
type input "Boehringer Ingelheim"
type input "06/19/2026"
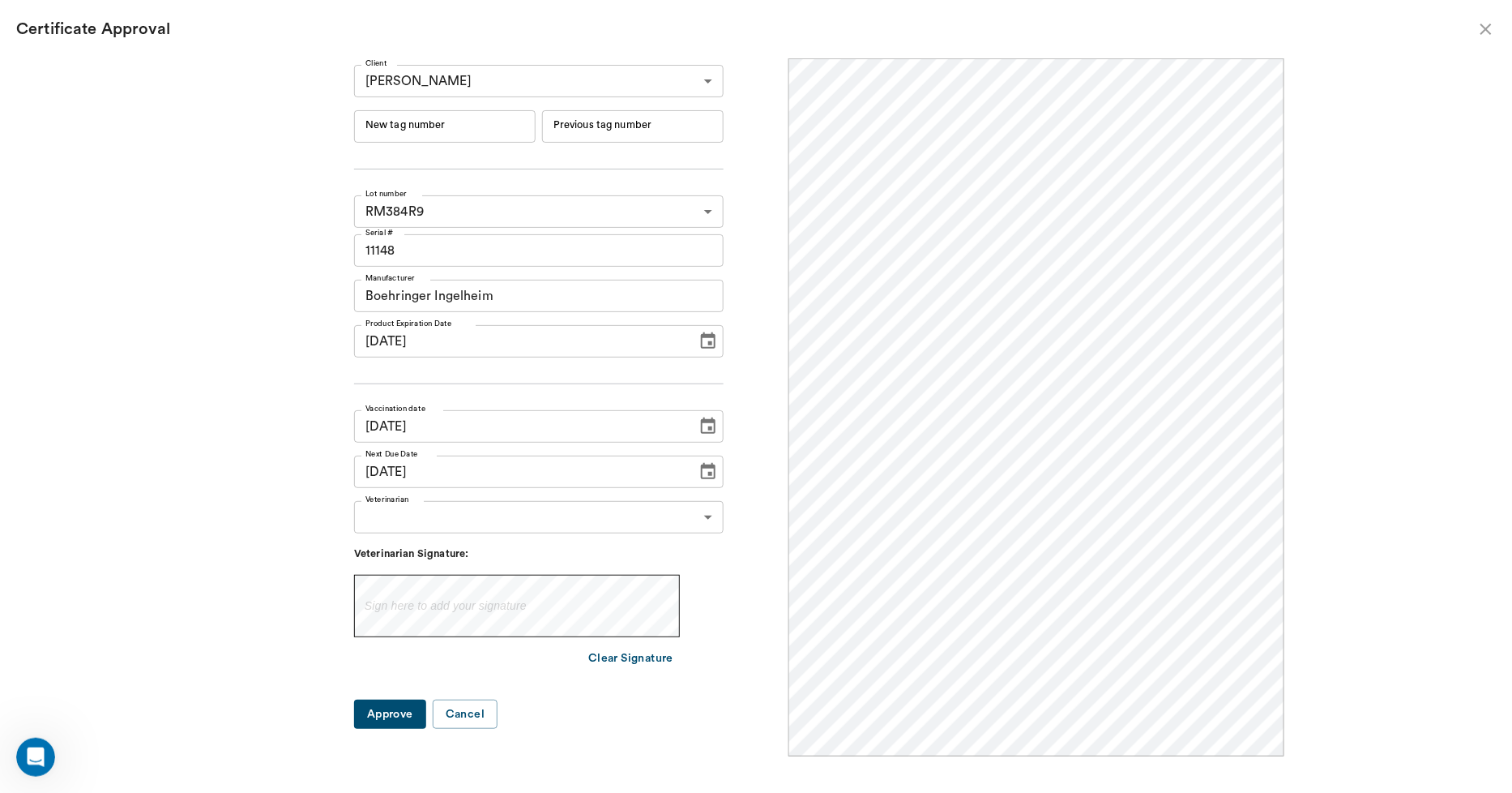
scroll to position [0, 0]
click at [524, 122] on input "New tag number" at bounding box center [445, 127] width 181 height 32
type input "254516"
click at [457, 518] on body "/ ​ Add Task Dr. Bert Ellsworth Nectar Messages Appts Labs Imaging Inventory Ta…" at bounding box center [756, 396] width 1512 height 793
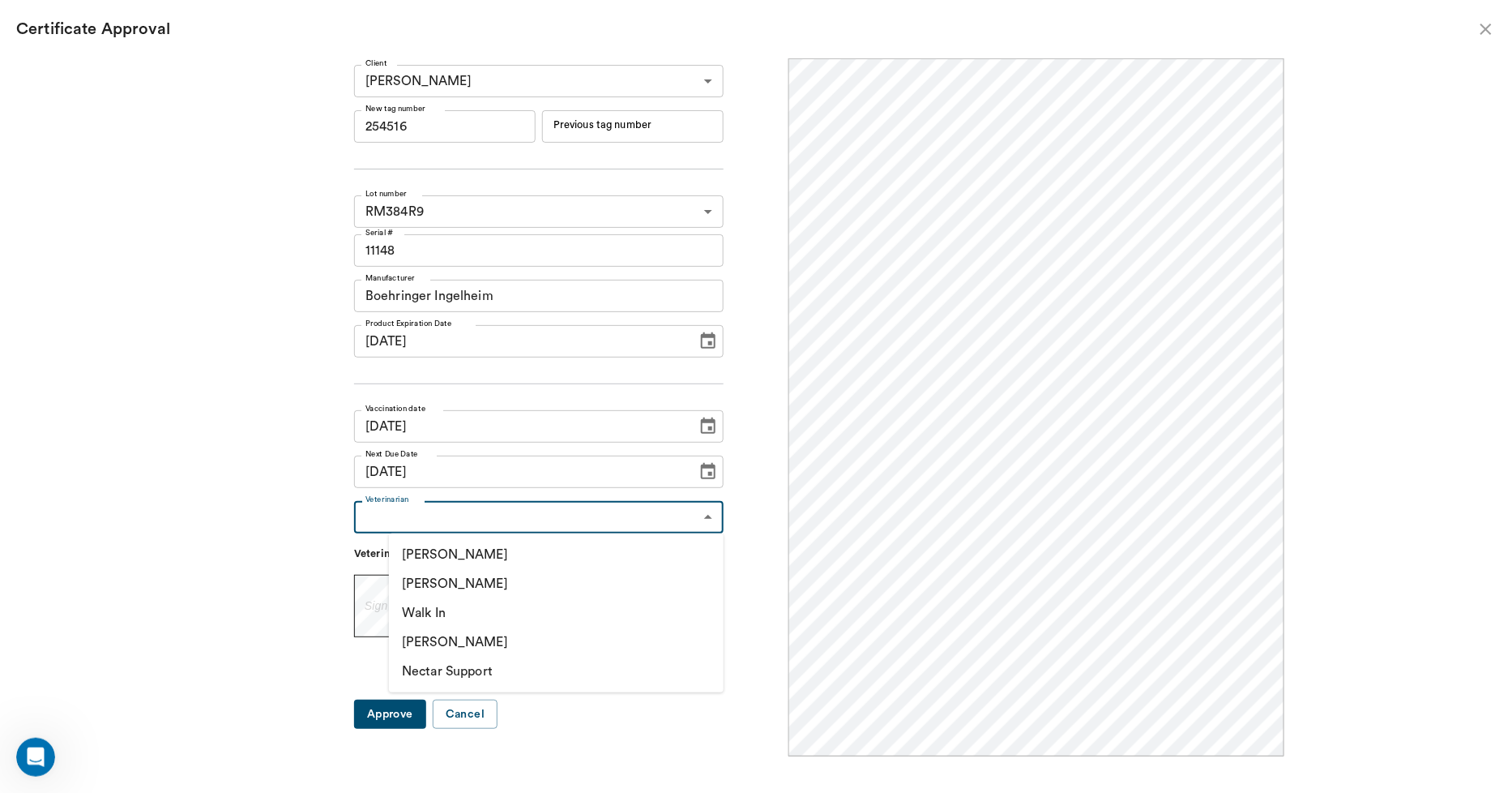
click at [465, 580] on li "[PERSON_NAME]" at bounding box center [555, 583] width 334 height 30
type input "63ec2f075fda476ae8351a4d"
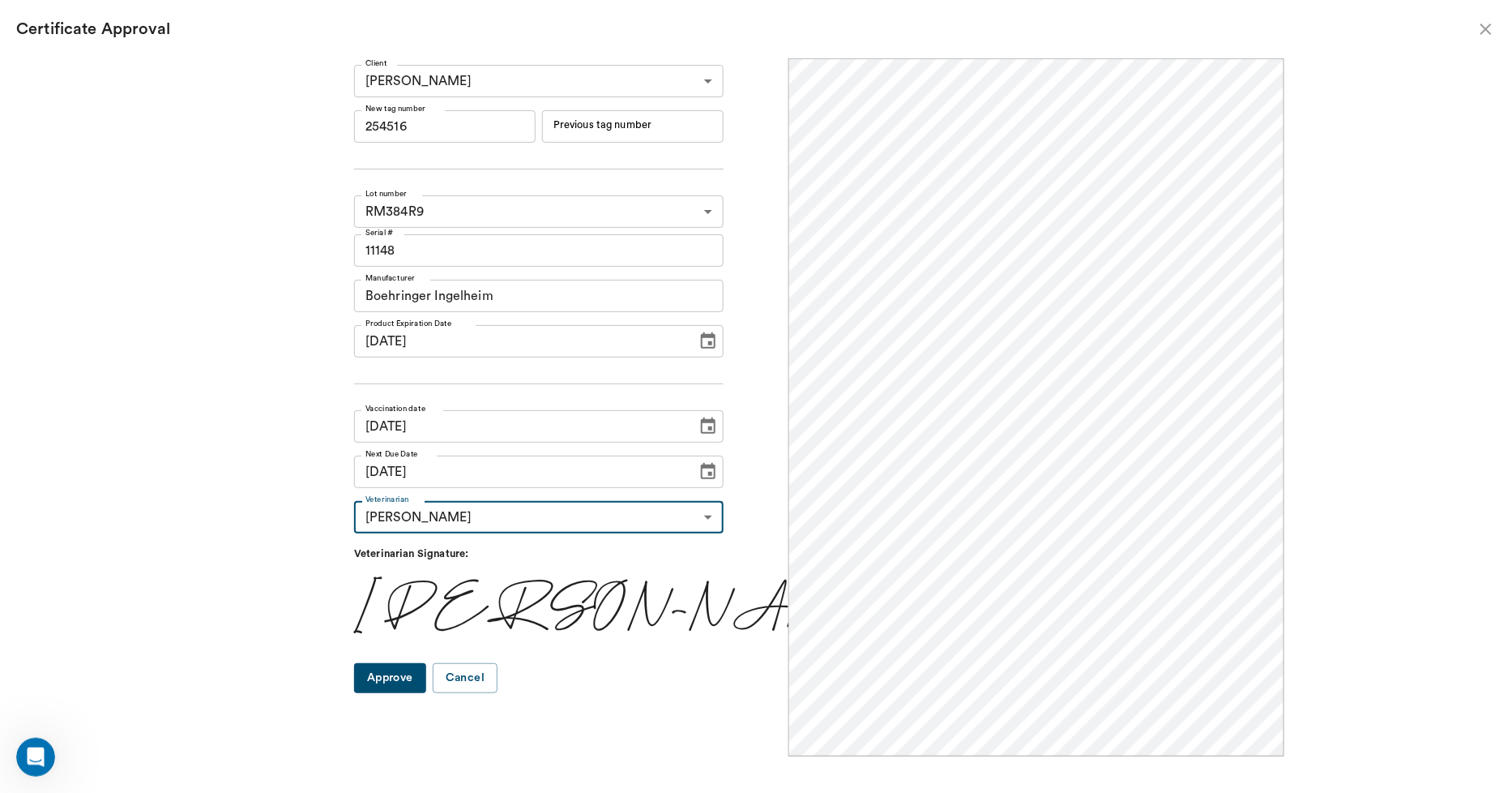
scroll to position [5709, 0]
click at [411, 676] on button "Approve" at bounding box center [391, 678] width 72 height 30
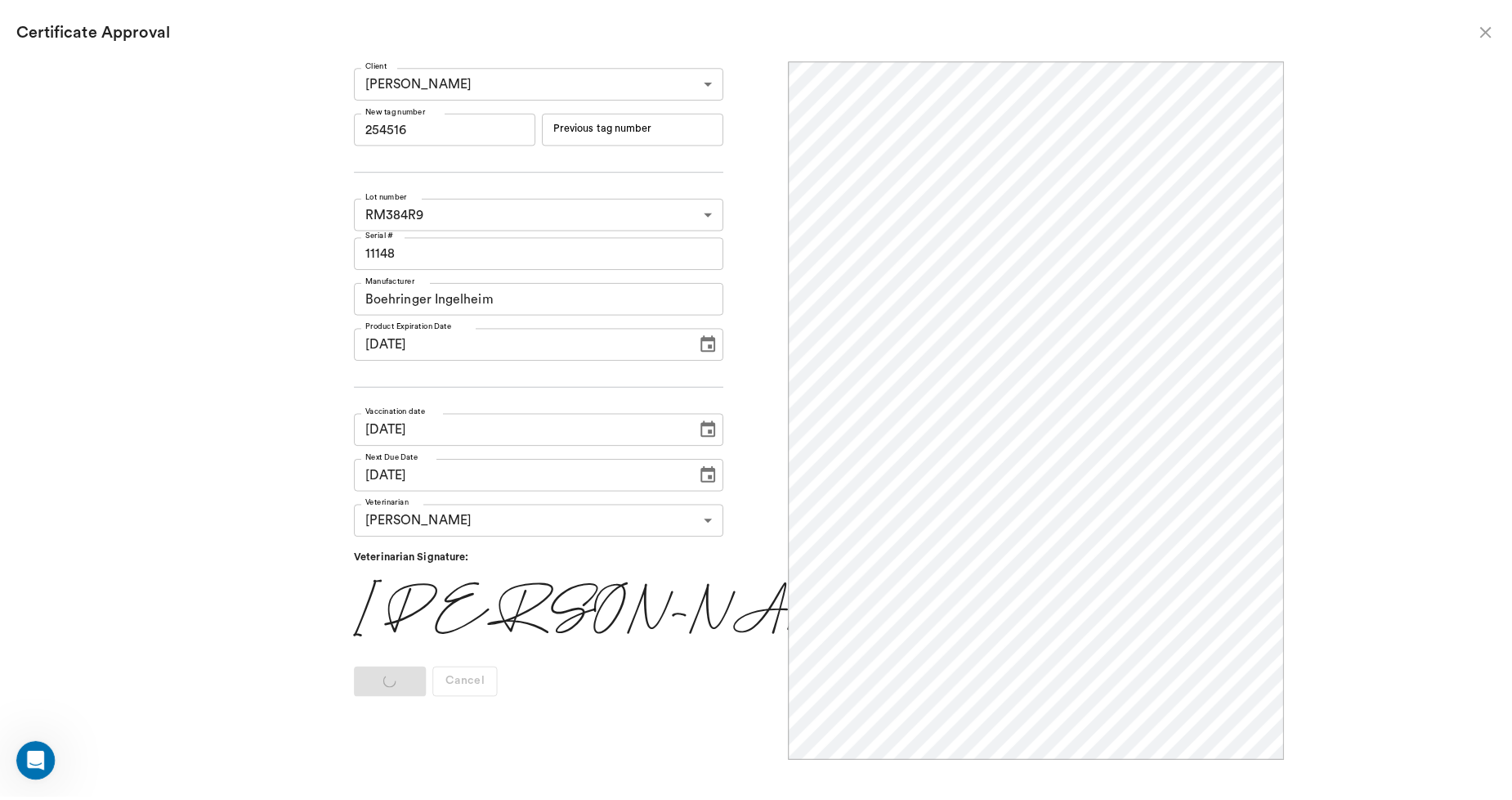
scroll to position [0, 0]
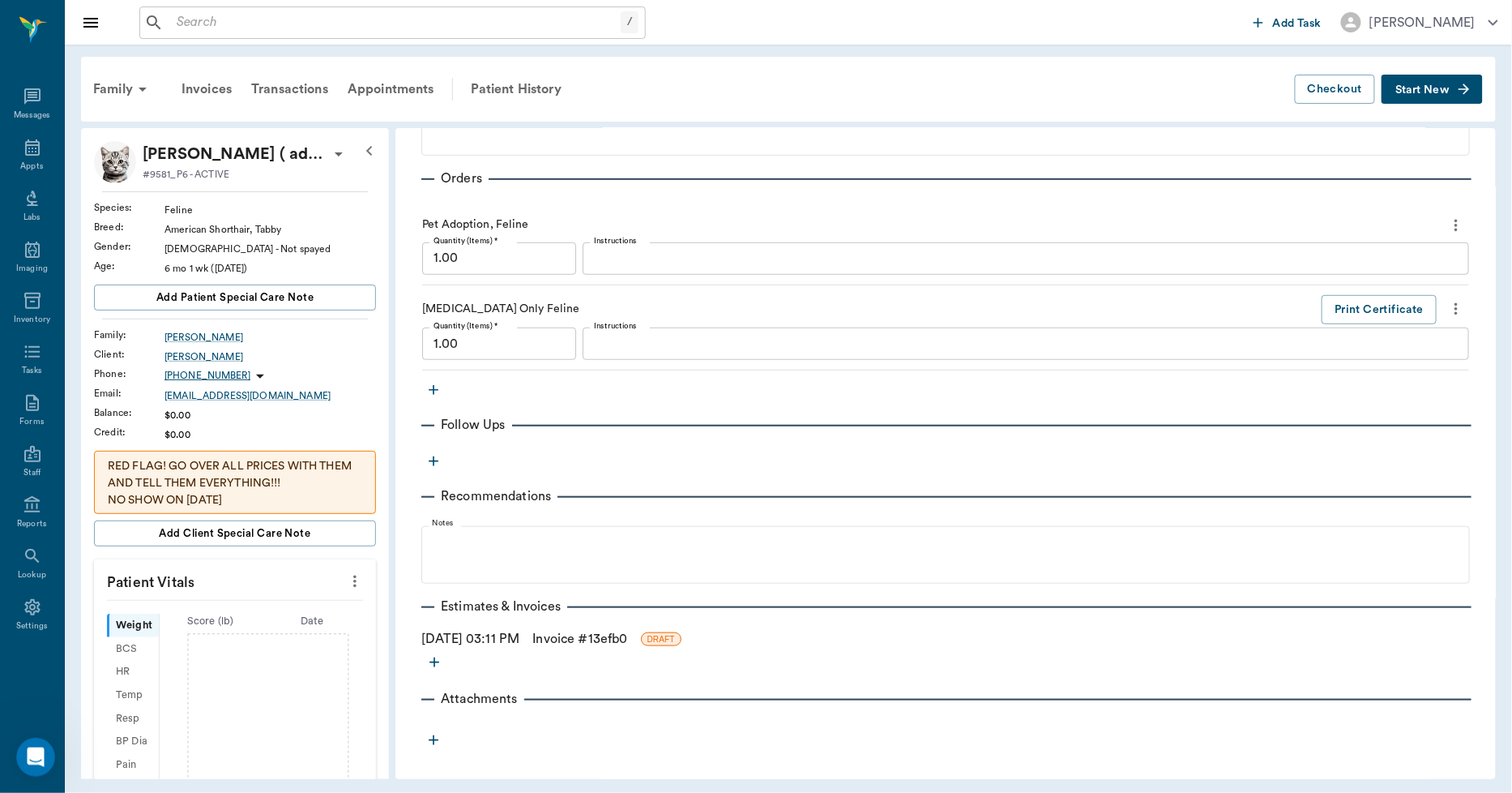
click at [590, 640] on link "Invoice # 13efb0" at bounding box center [579, 639] width 94 height 19
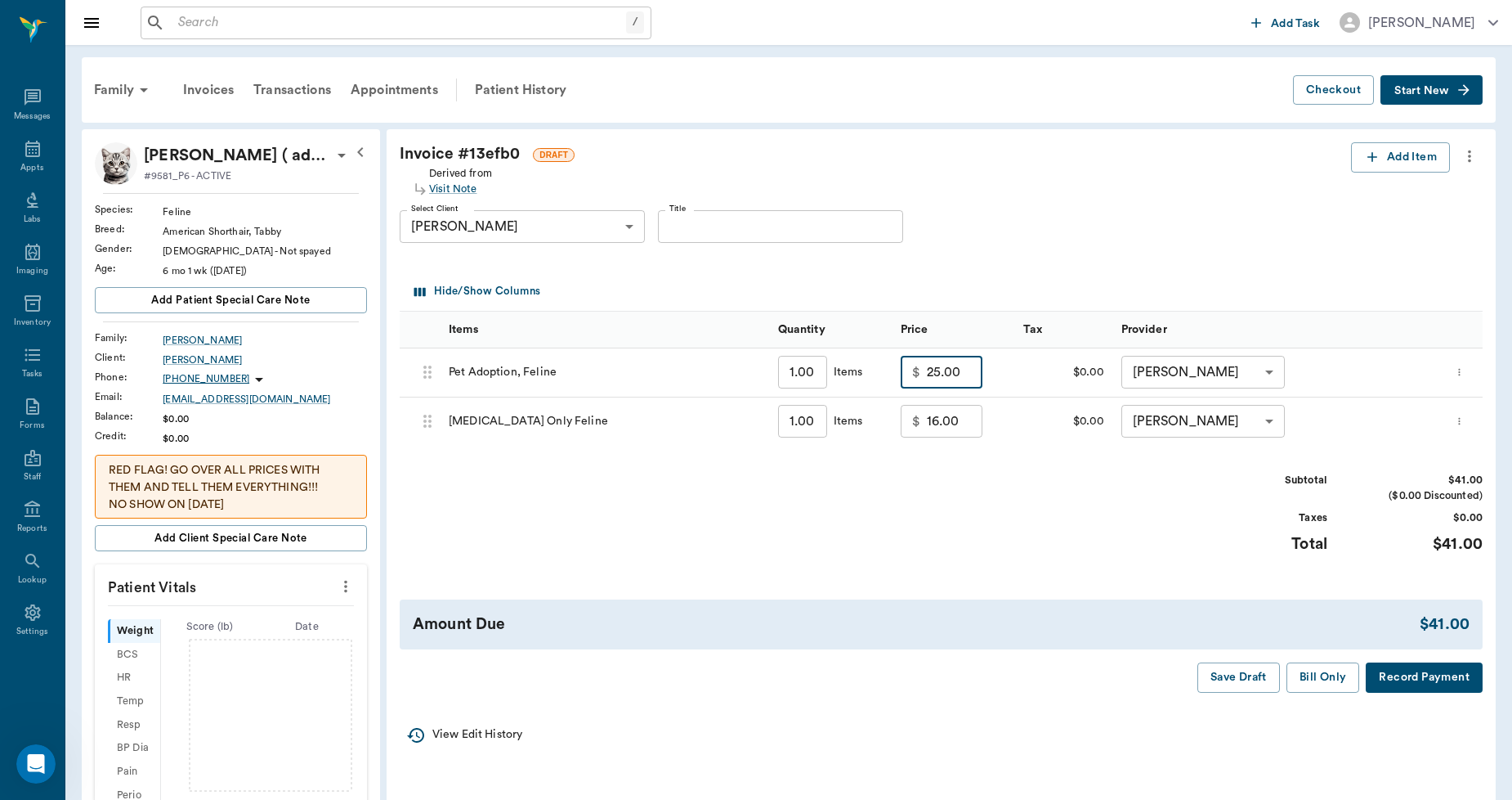
click at [959, 371] on input "25.00" at bounding box center [954, 372] width 56 height 33
type input "0.00"
click at [965, 412] on input "16.00" at bounding box center [954, 421] width 56 height 33
type input "0.00"
click at [1309, 672] on button "Bill Only" at bounding box center [1323, 677] width 74 height 30
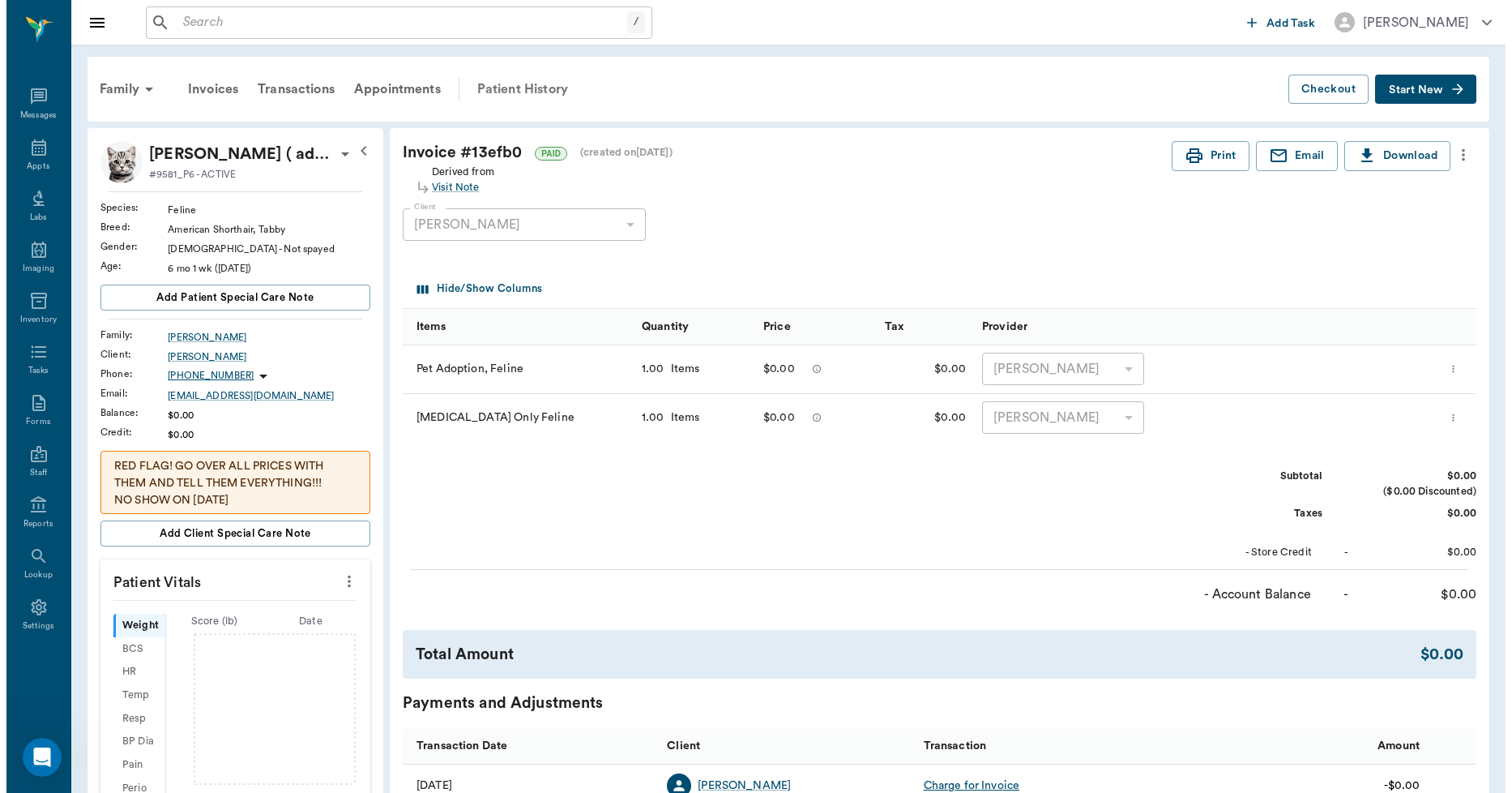
scroll to position [5646, 0]
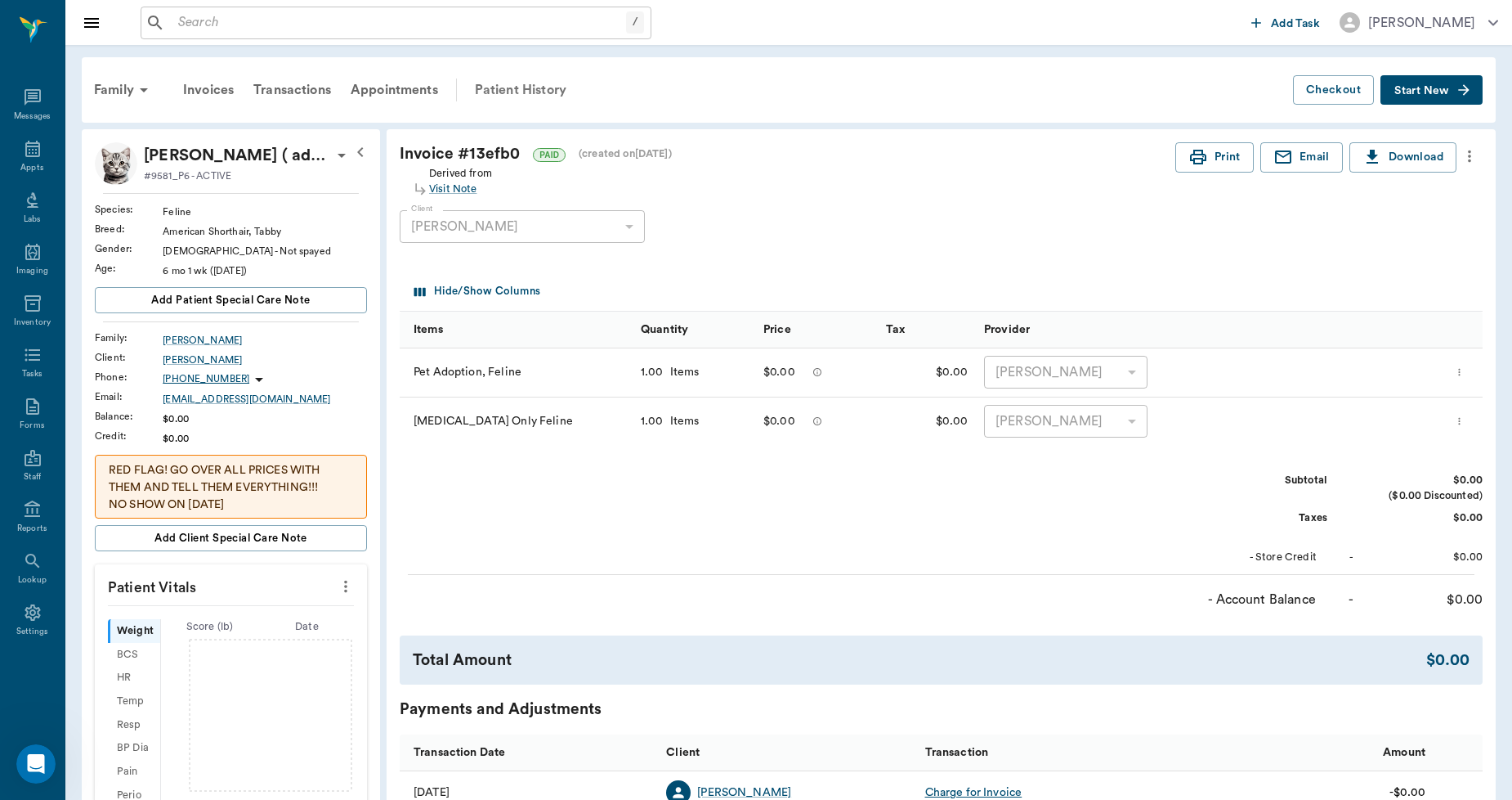
click at [558, 87] on div "Patient History" at bounding box center [521, 89] width 112 height 39
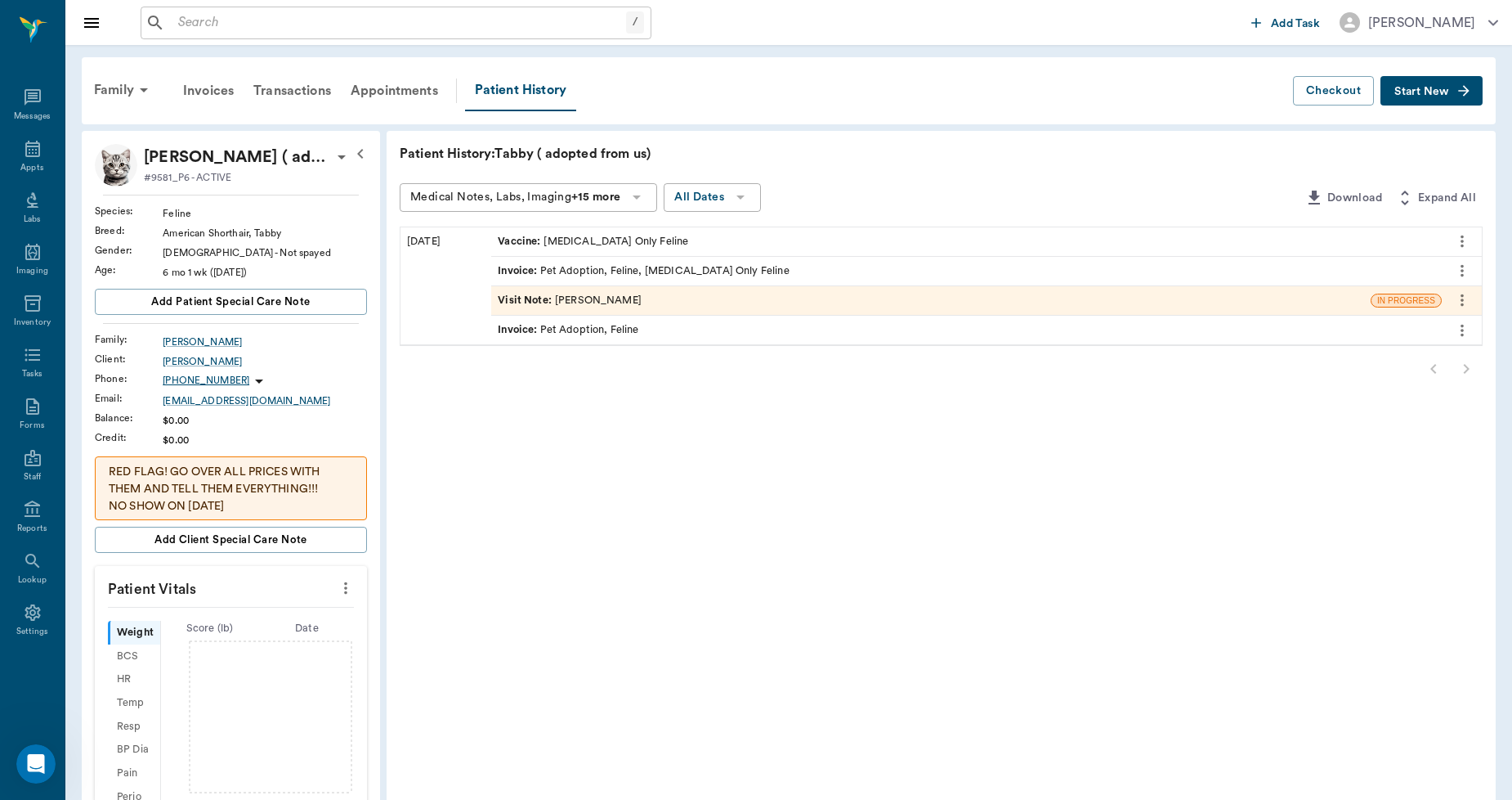
click at [1419, 95] on button "Start New" at bounding box center [1431, 90] width 102 height 30
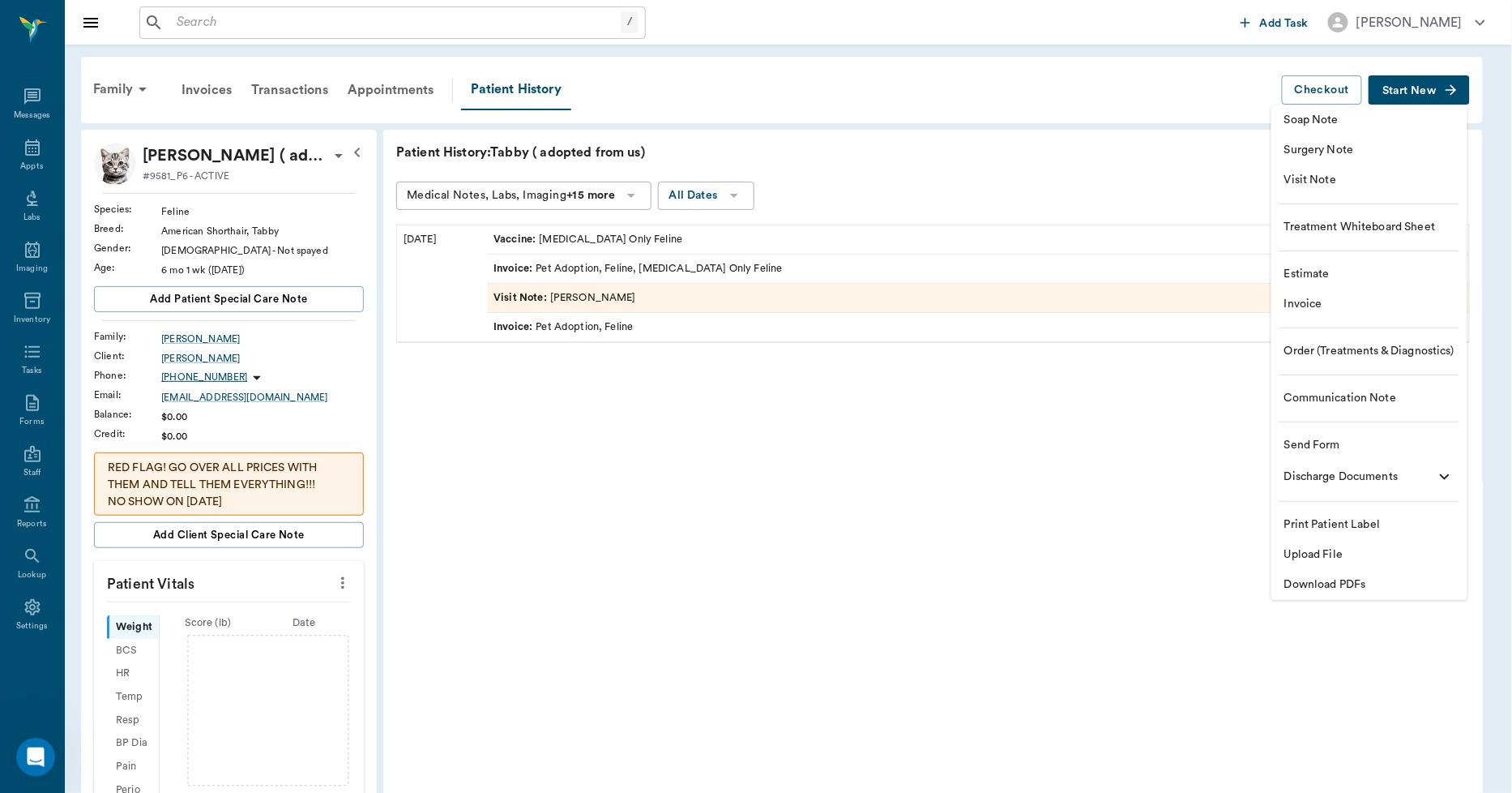
click at [1354, 544] on li "Upload File" at bounding box center [1369, 554] width 196 height 30
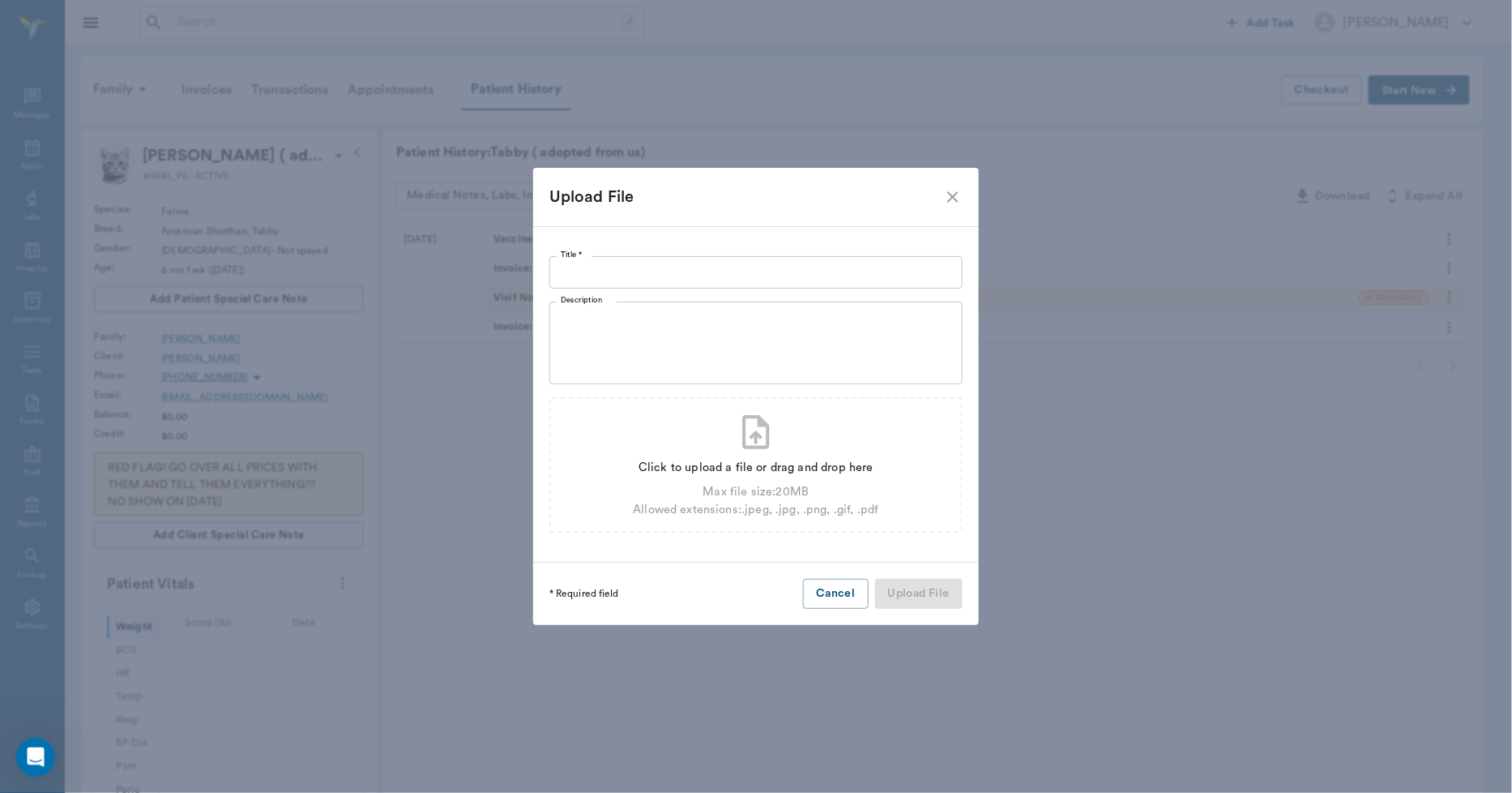
click at [949, 272] on input "Title *" at bounding box center [756, 273] width 413 height 32
type input "a"
type input "ADOPTION AGREEMENT 09.22.2025"
click at [793, 458] on div "Click to upload a file or drag and drop here Max file size: 20 MB Allowed exten…" at bounding box center [756, 484] width 246 height 66
type input "C:\fakepath\Tabby.Aaron.AdoptAgreement.09.22.2025.pdf"
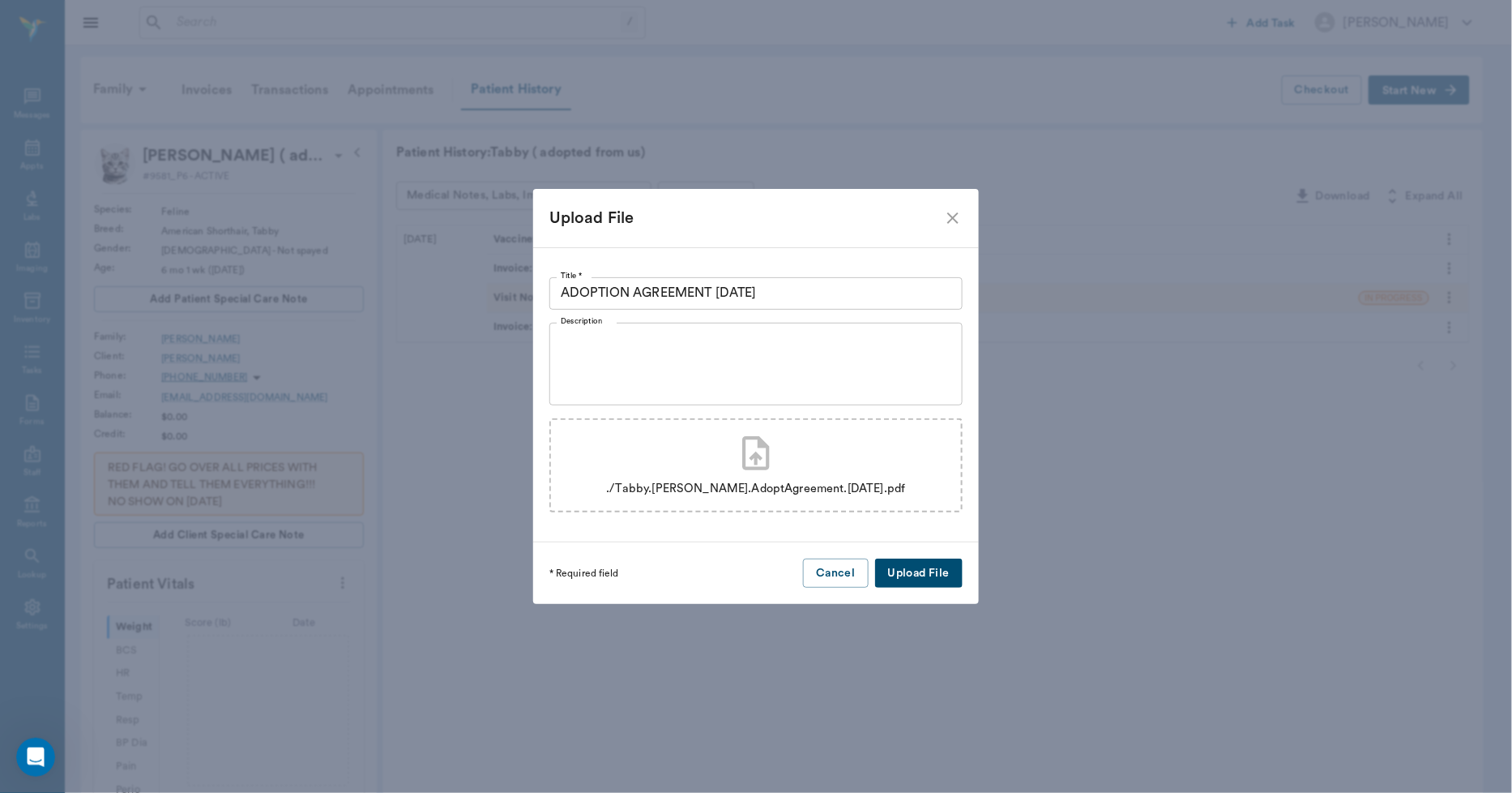
click at [917, 580] on button "Upload File" at bounding box center [918, 573] width 88 height 30
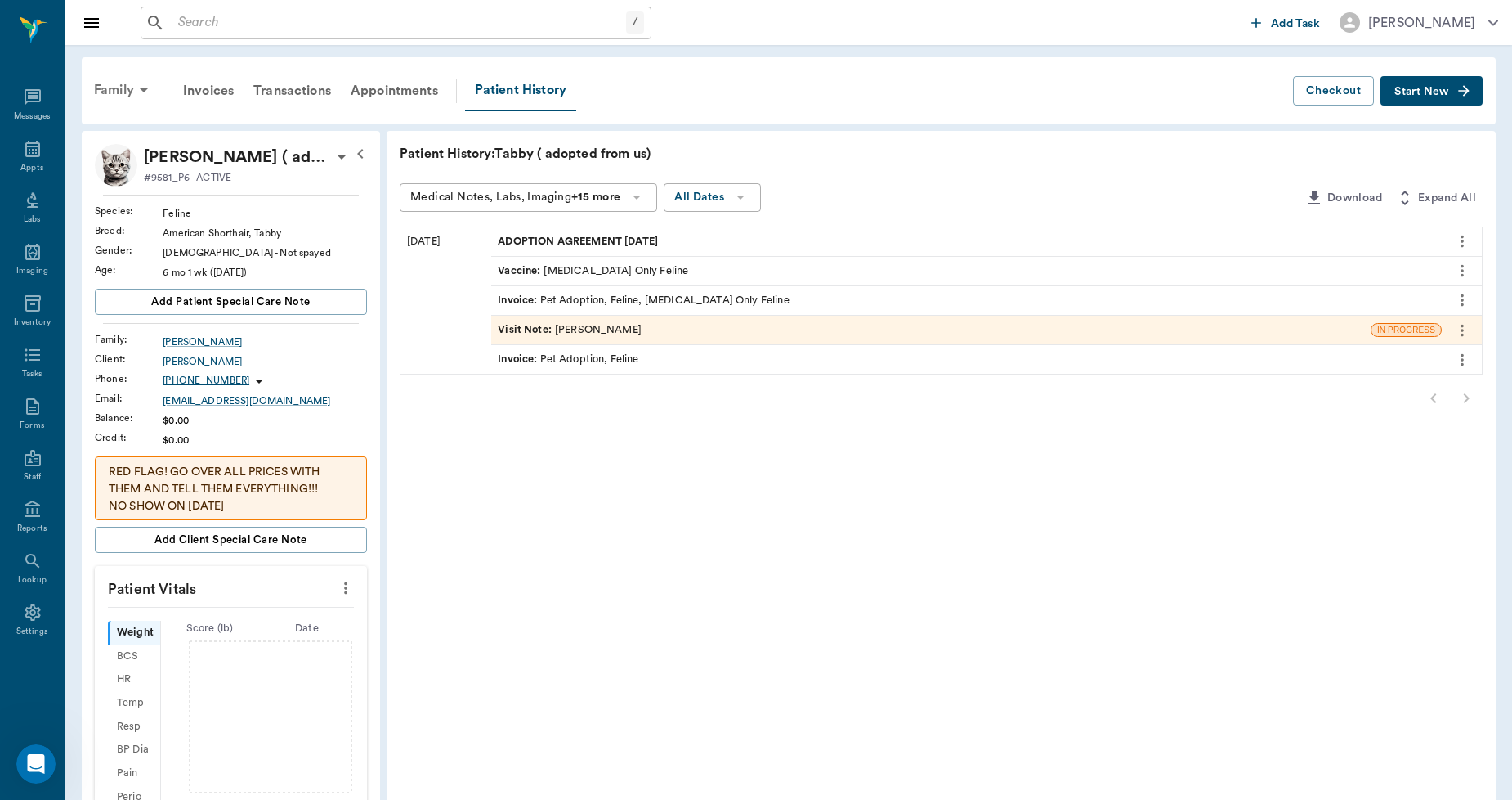
click at [112, 85] on div "Family" at bounding box center [124, 89] width 79 height 39
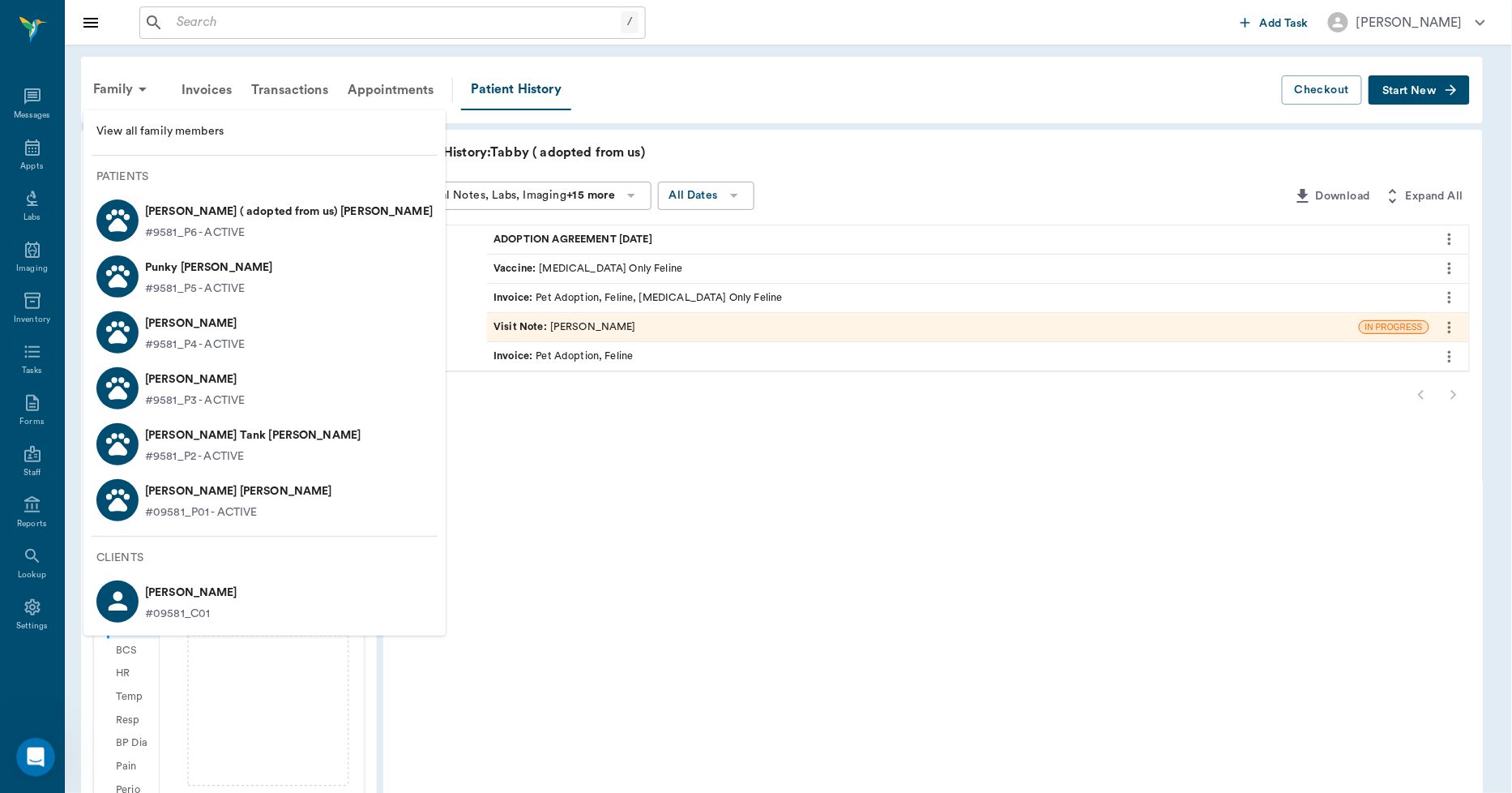
click at [130, 126] on span "View all family members" at bounding box center [264, 132] width 336 height 17
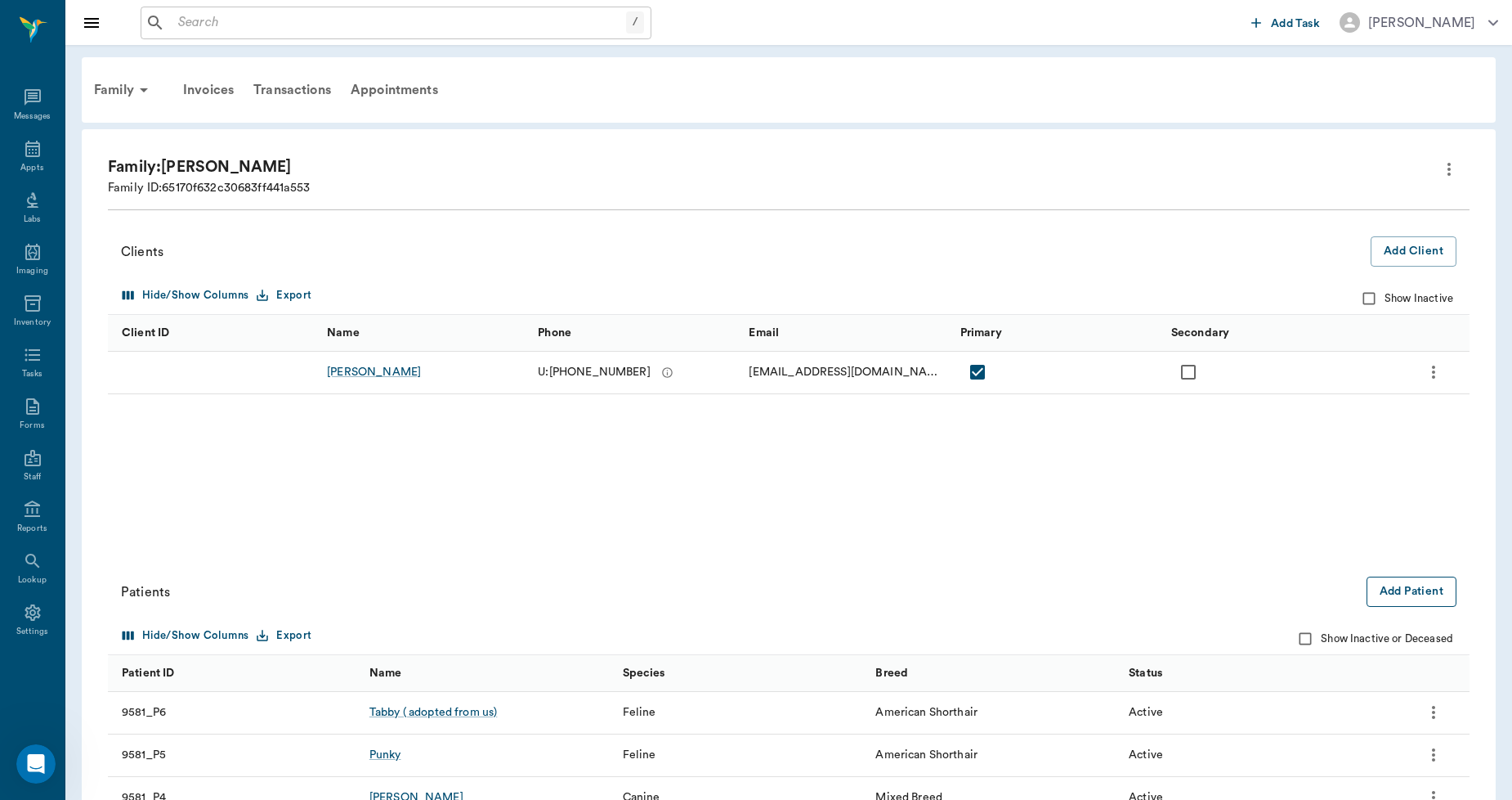
click at [1403, 592] on button "Add Patient" at bounding box center [1412, 590] width 90 height 30
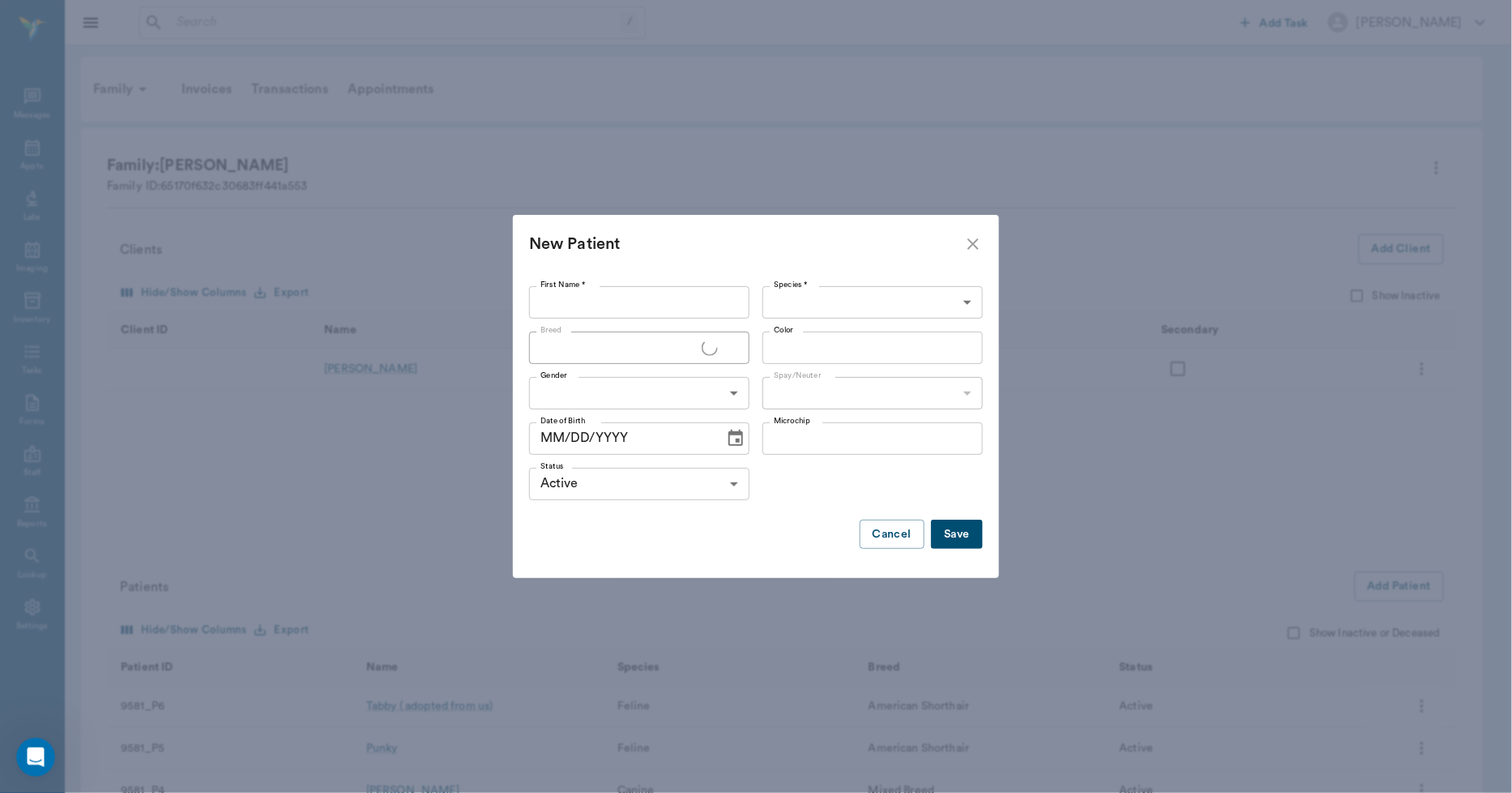
click at [643, 300] on input "First Name *" at bounding box center [638, 302] width 220 height 32
type input "Black (adopted from us)"
click at [786, 297] on body "/ ​ Add Task Dr. Bert Ellsworth Nectar Messages Appts Labs Imaging Inventory Ta…" at bounding box center [756, 485] width 1512 height 970
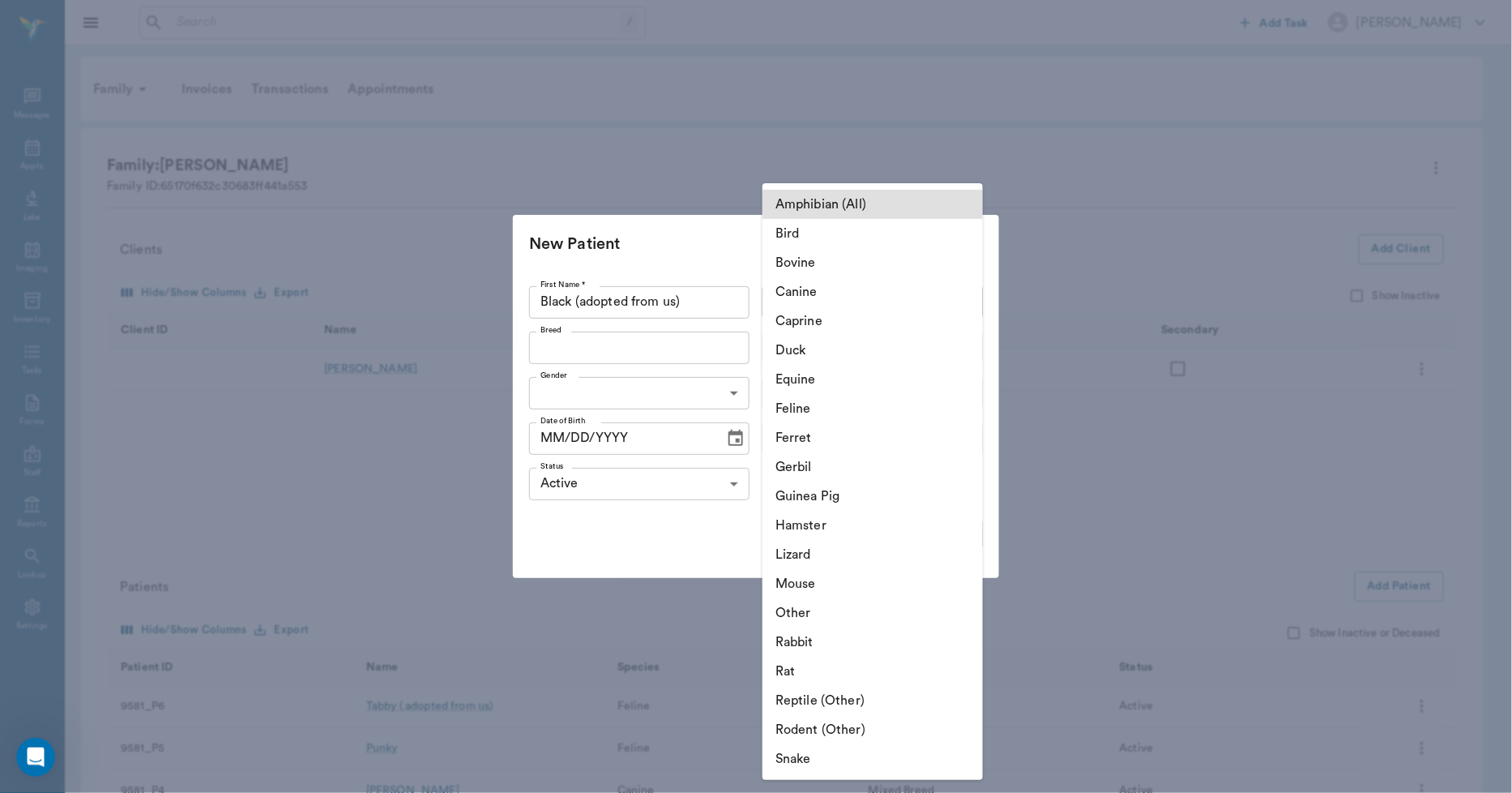
click at [796, 402] on li "Feline" at bounding box center [872, 408] width 220 height 30
type input "Feline"
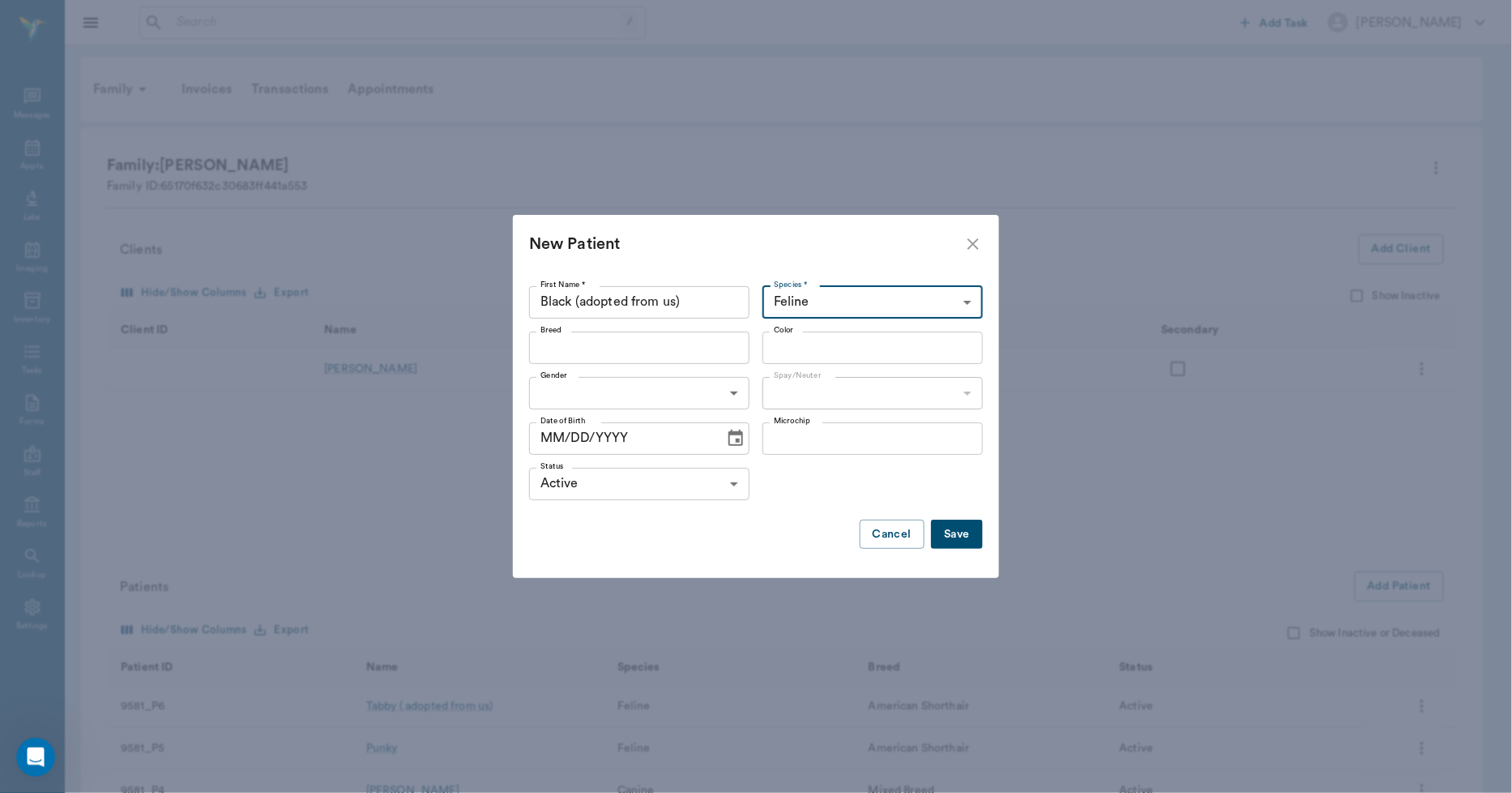
click at [690, 352] on input "Breed" at bounding box center [625, 348] width 184 height 23
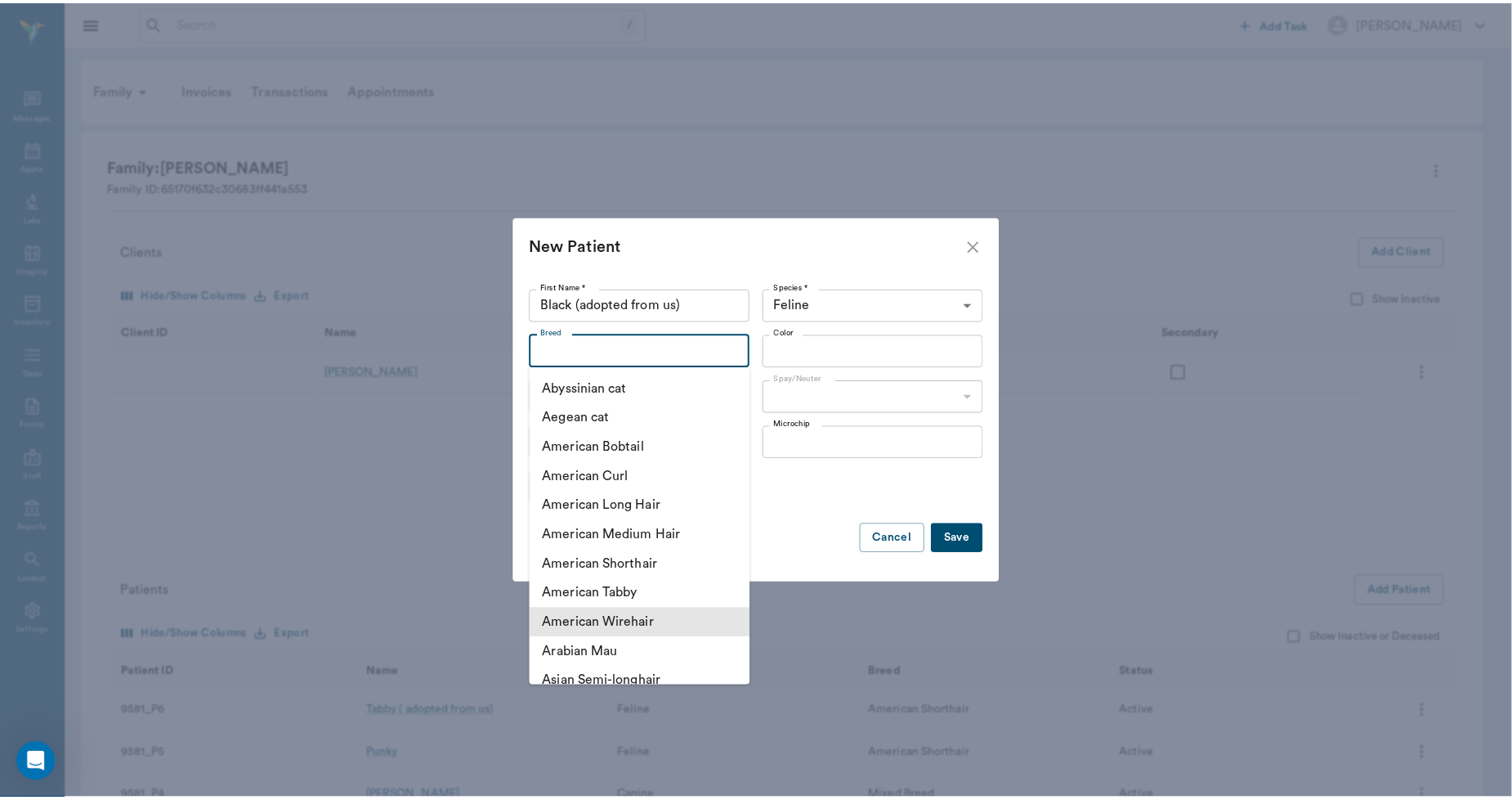
scroll to position [90, 0]
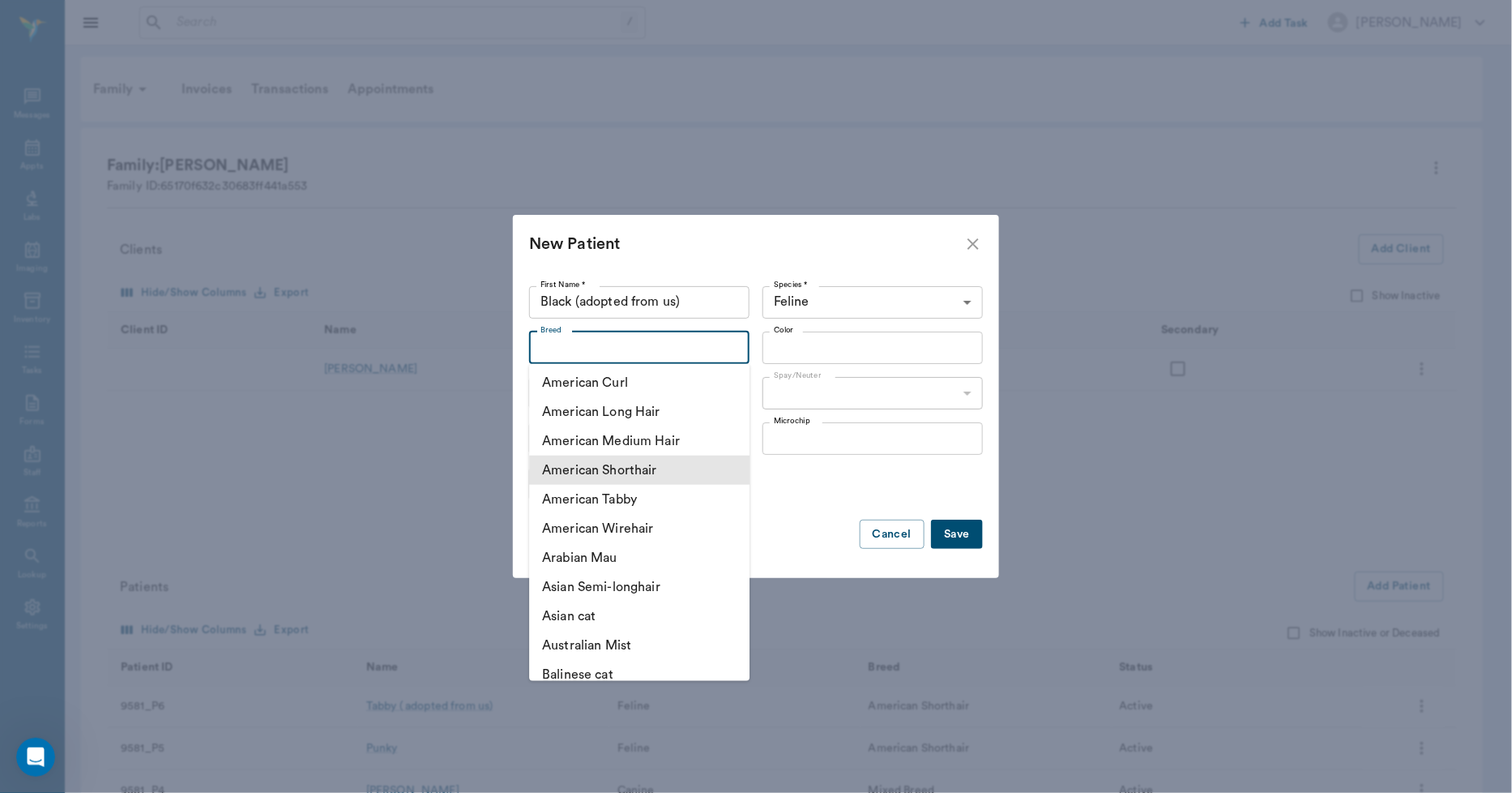
click at [625, 471] on li "American Shorthair" at bounding box center [638, 470] width 220 height 30
type input "American Shorthair"
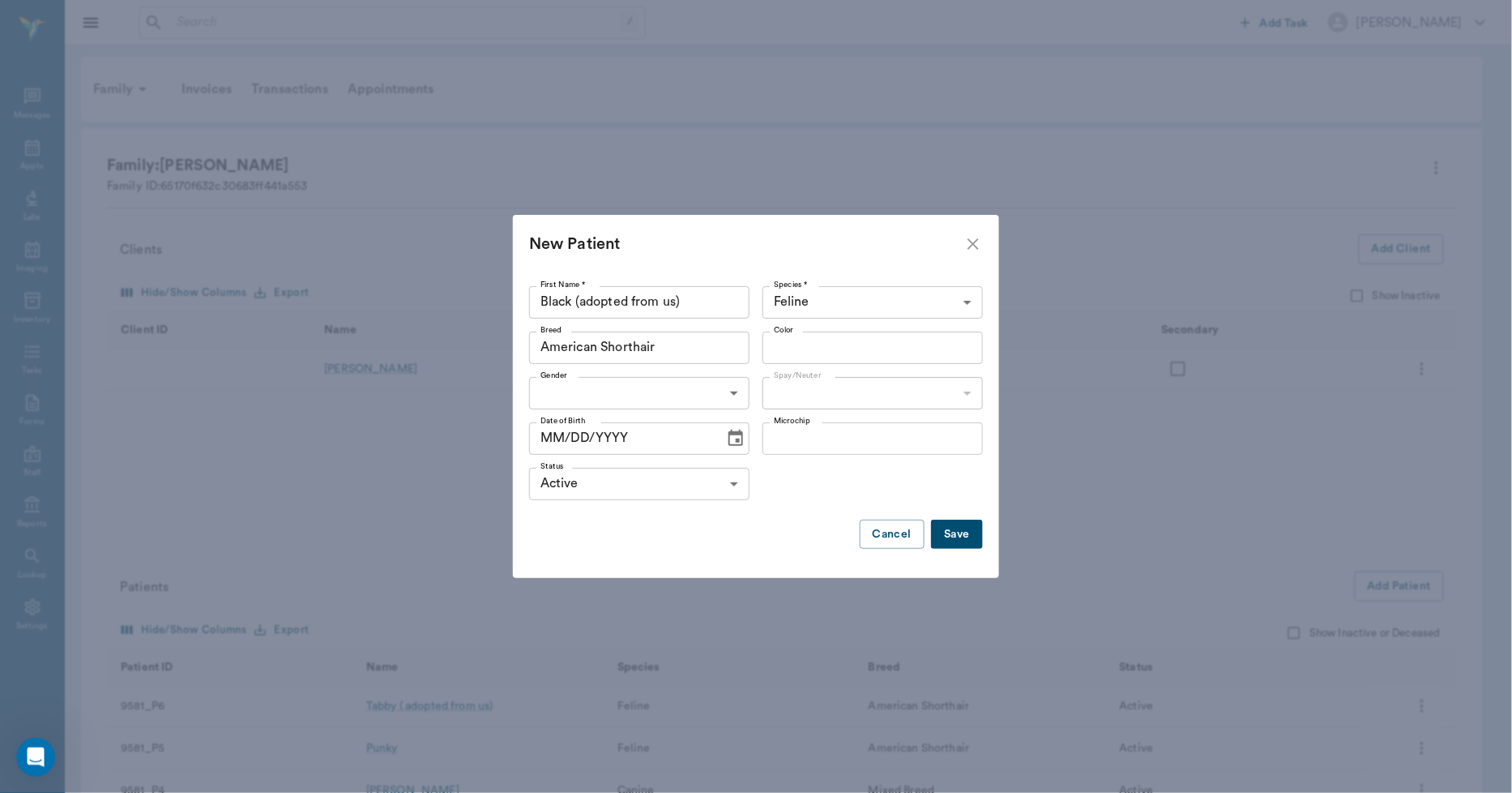
click at [788, 342] on input "Color" at bounding box center [858, 348] width 184 height 23
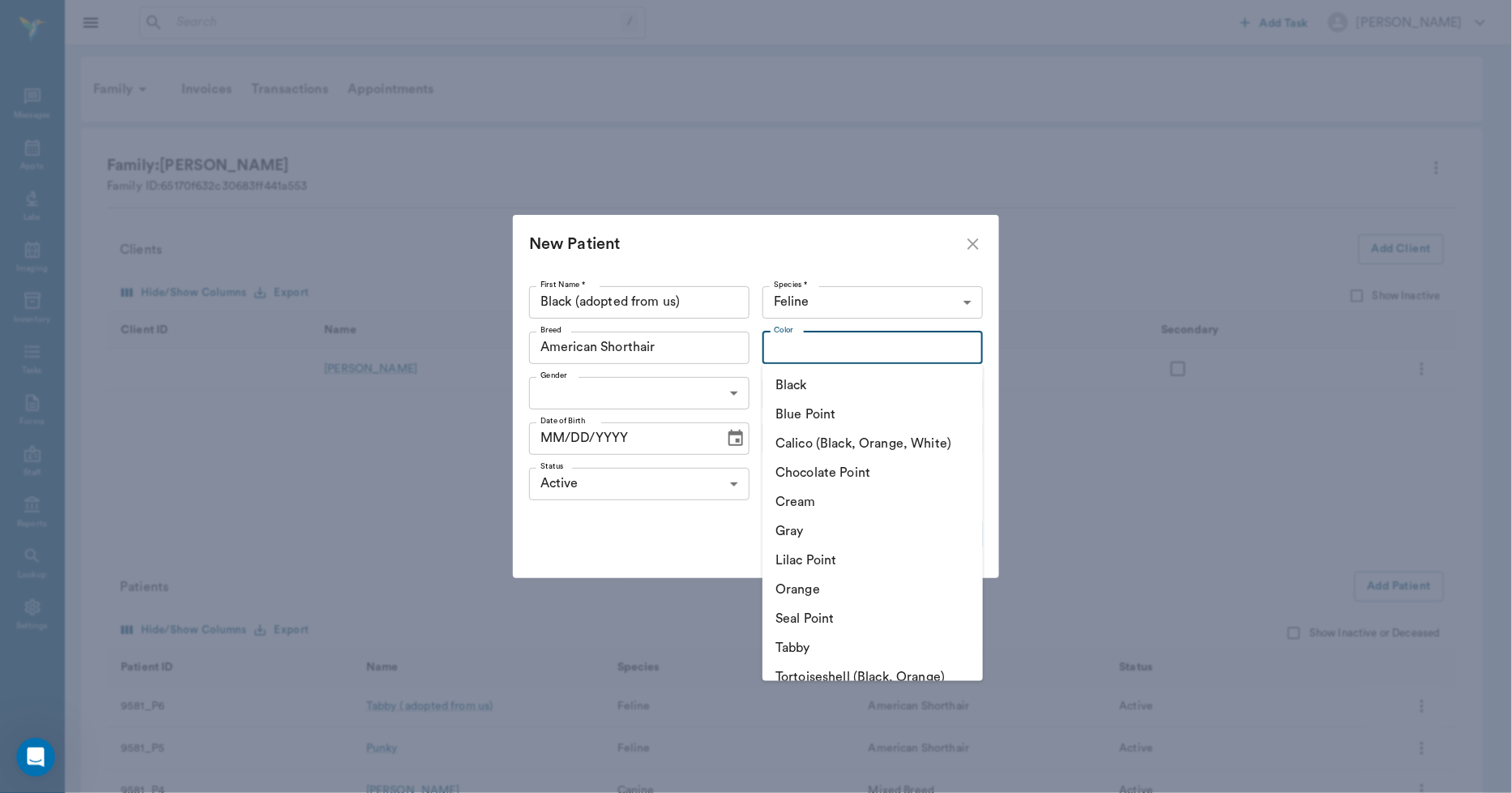
click at [798, 382] on li "Black" at bounding box center [872, 385] width 220 height 30
type input "Black"
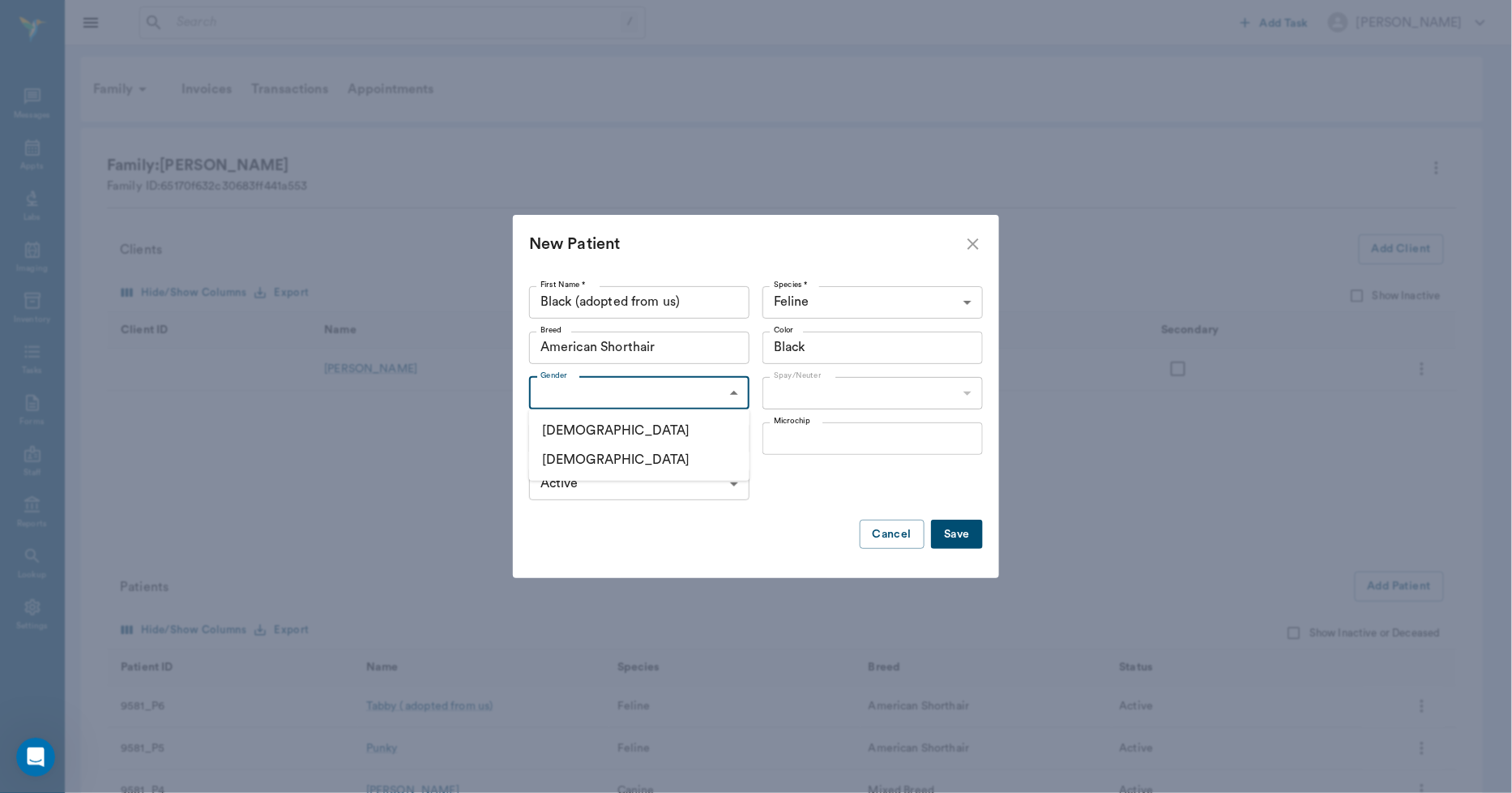
click at [713, 389] on body "/ ​ Add Task Dr. Bert Ellsworth Nectar Messages Appts Labs Imaging Inventory Ta…" at bounding box center [756, 485] width 1512 height 970
click at [600, 459] on li "Female" at bounding box center [638, 459] width 220 height 30
type input "FEMALE"
click at [792, 396] on body "/ ​ Add Task Dr. Bert Ellsworth Nectar Messages Appts Labs Imaging Inventory Ta…" at bounding box center [756, 485] width 1512 height 970
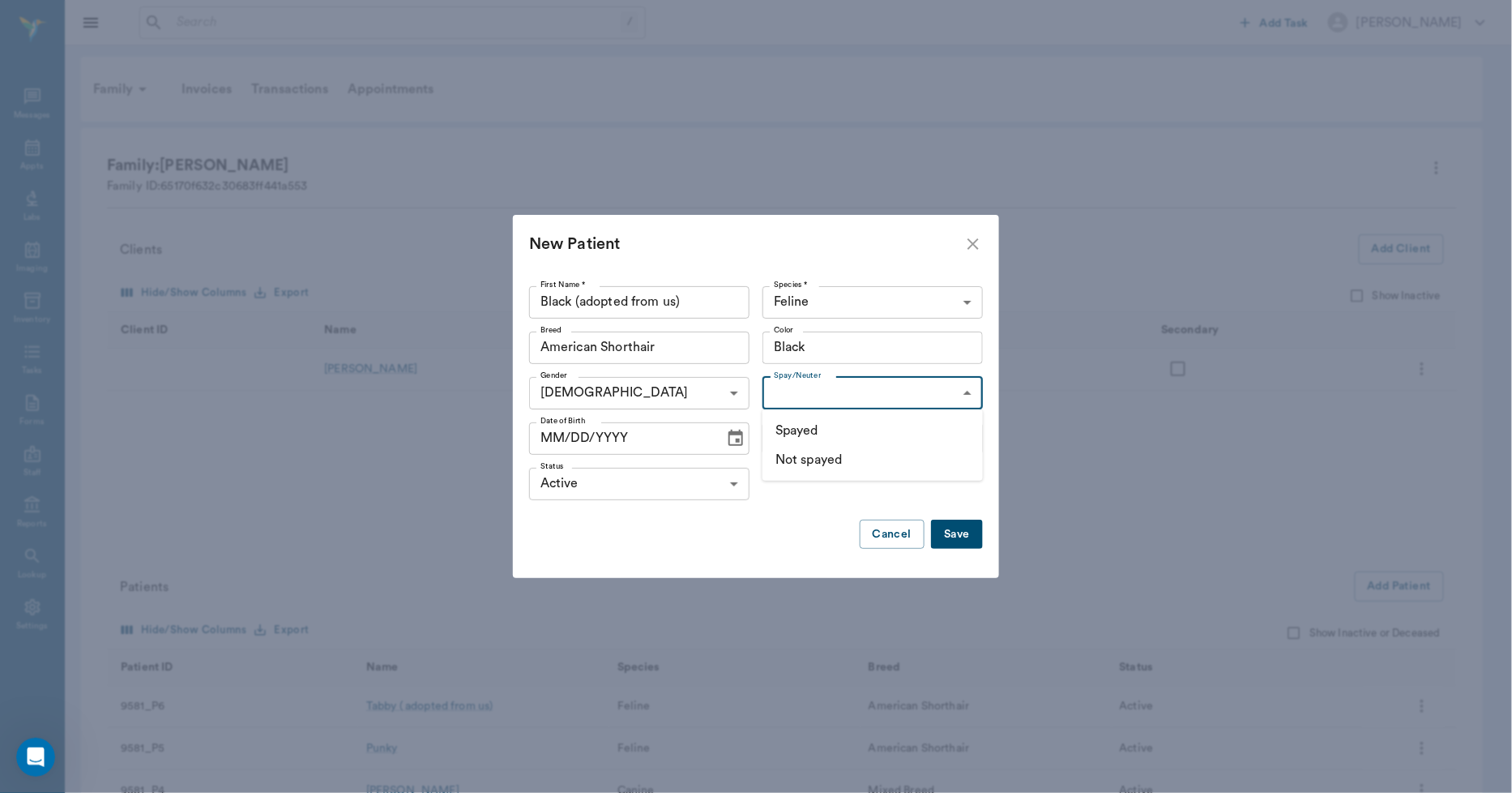
click at [799, 457] on li "Not spayed" at bounding box center [872, 459] width 220 height 30
type input "false"
click at [735, 440] on icon "Choose date" at bounding box center [735, 437] width 14 height 16
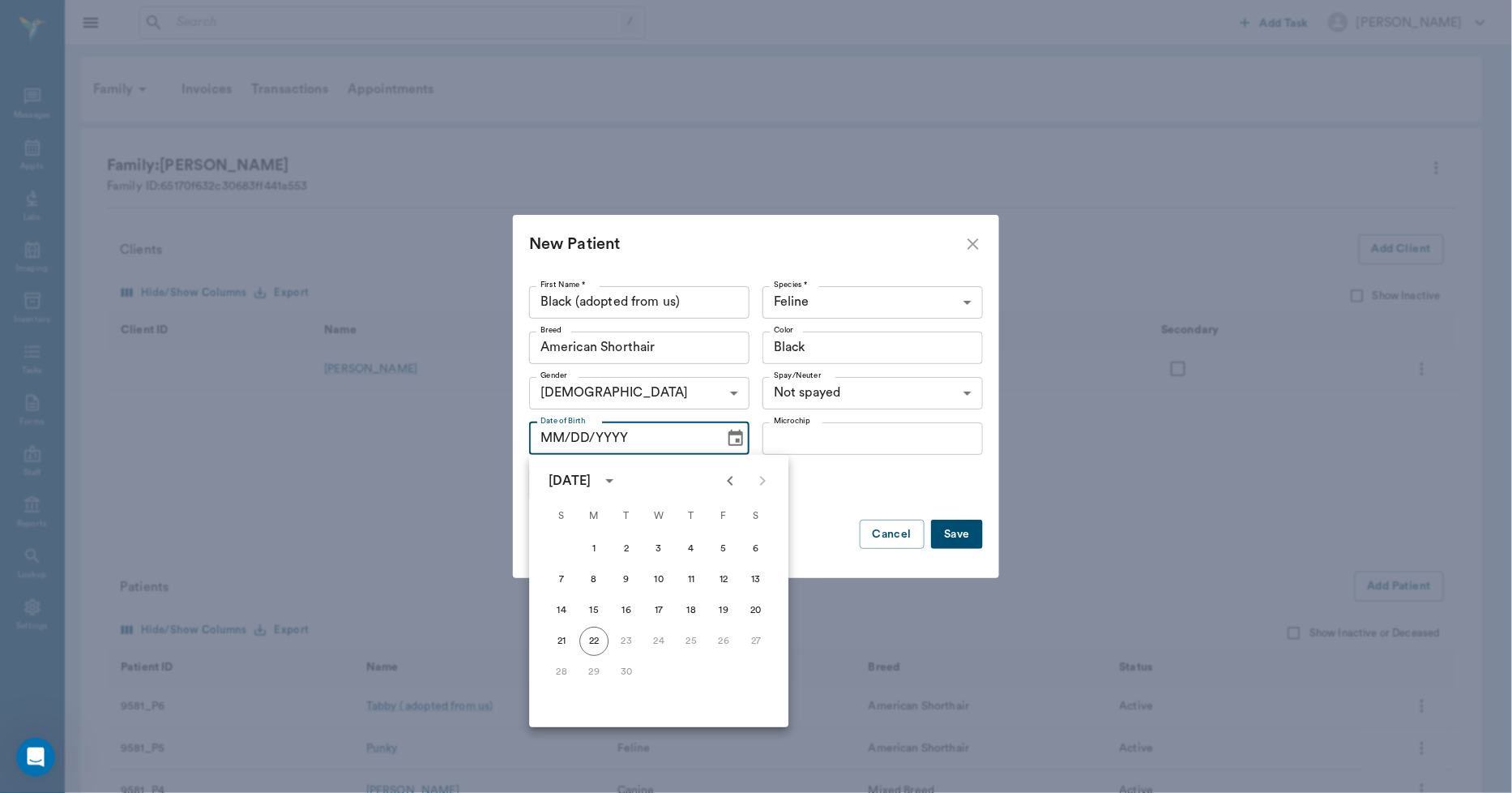
click at [734, 479] on icon "Previous month" at bounding box center [730, 480] width 19 height 19
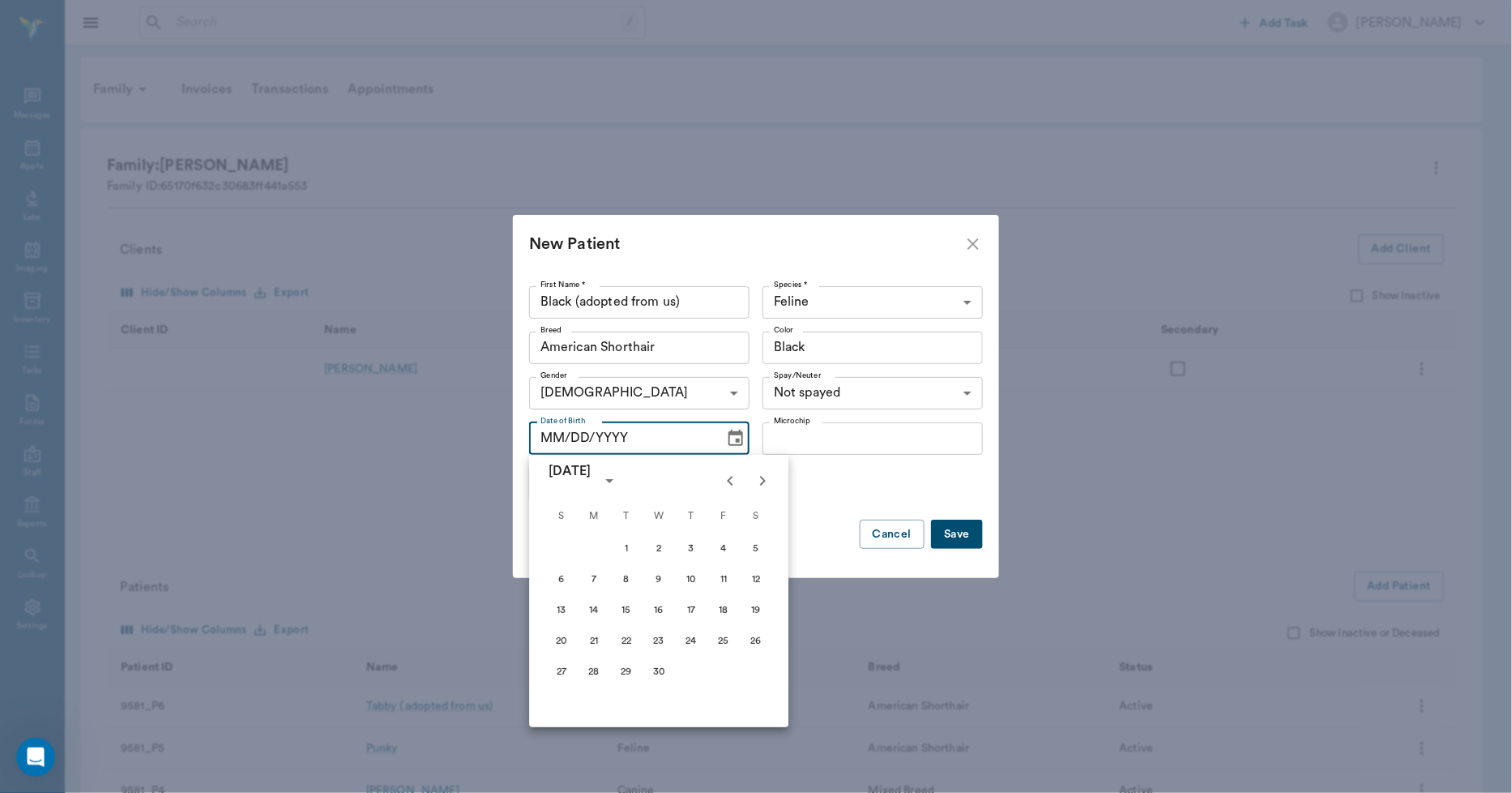
click at [734, 479] on icon "Previous month" at bounding box center [730, 480] width 19 height 19
click at [693, 614] on button "13" at bounding box center [691, 610] width 30 height 30
type input "03/13/2025"
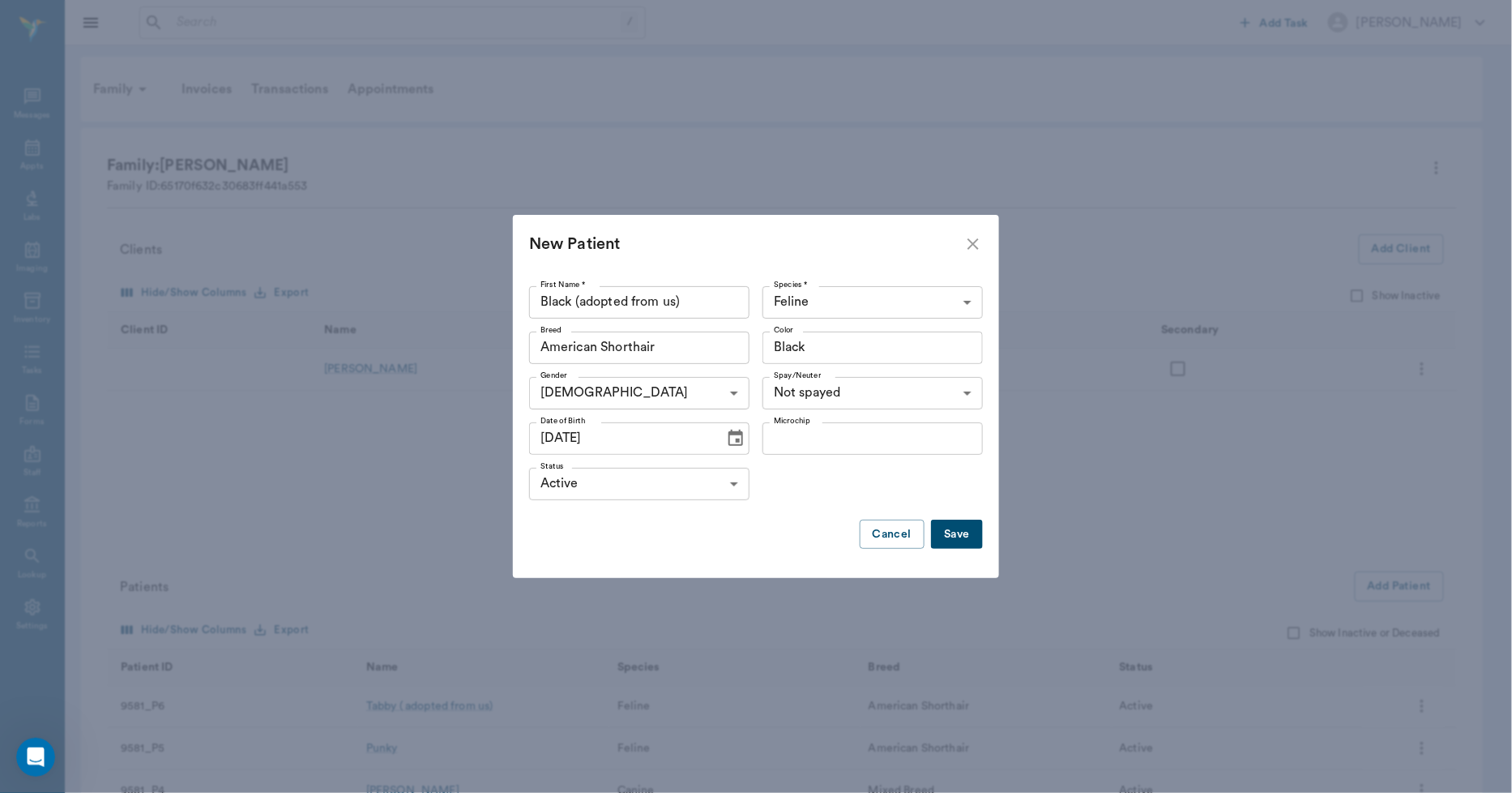
click at [957, 535] on button "Save" at bounding box center [957, 534] width 51 height 30
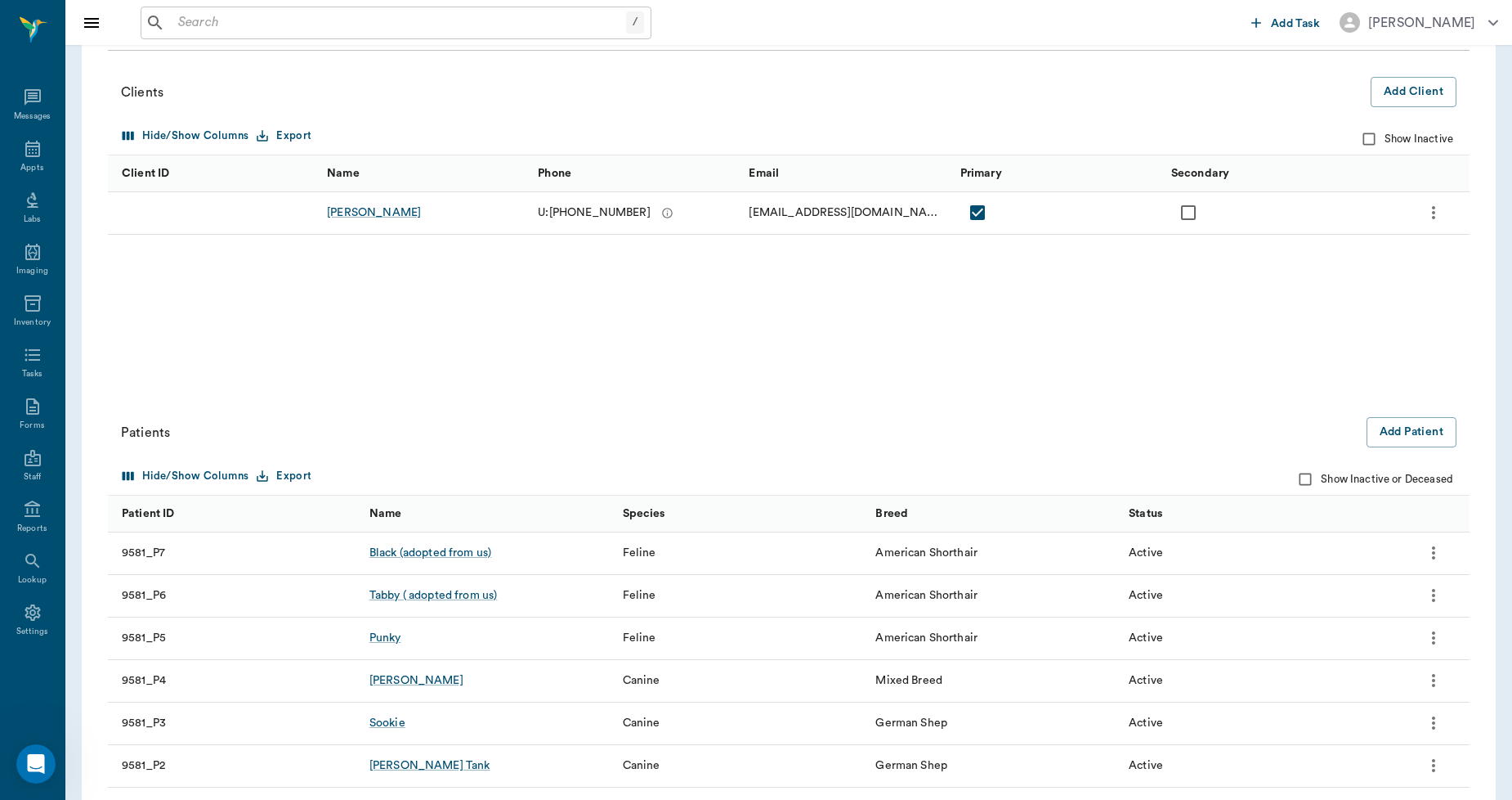
scroll to position [221, 0]
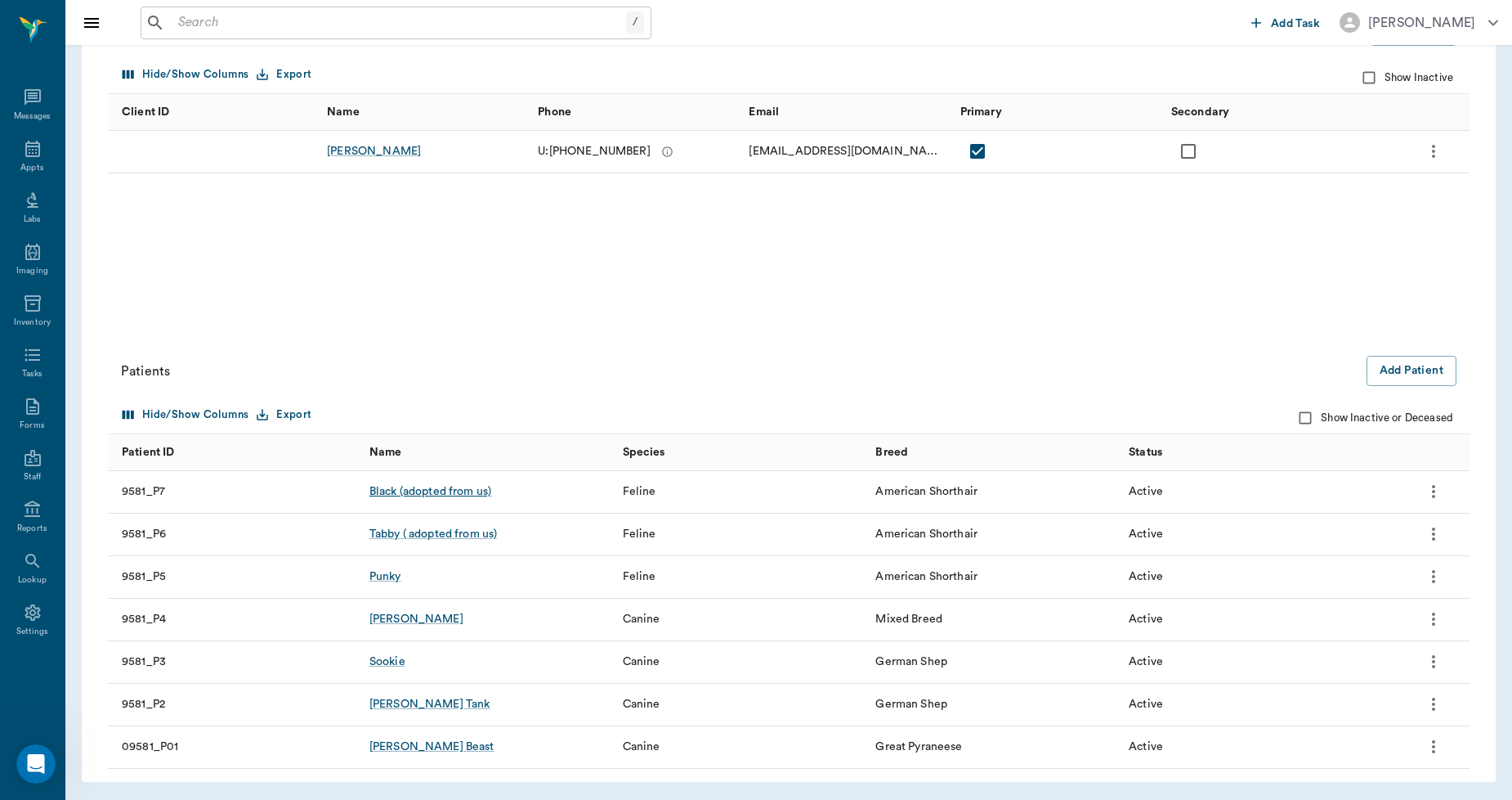
click at [479, 488] on div "Black (adopted from us)" at bounding box center [430, 491] width 122 height 16
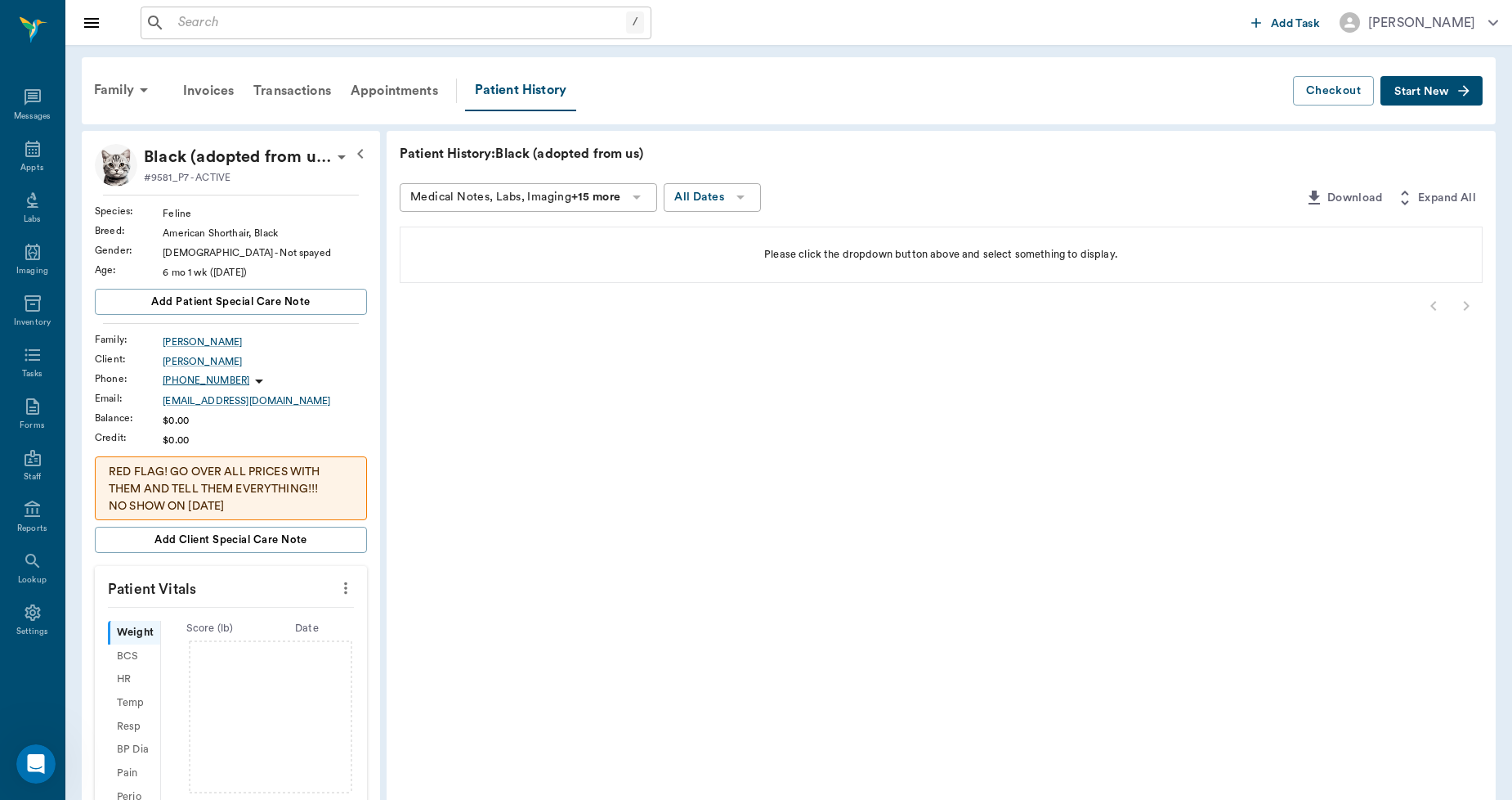
click at [1437, 98] on button "Start New" at bounding box center [1431, 90] width 102 height 30
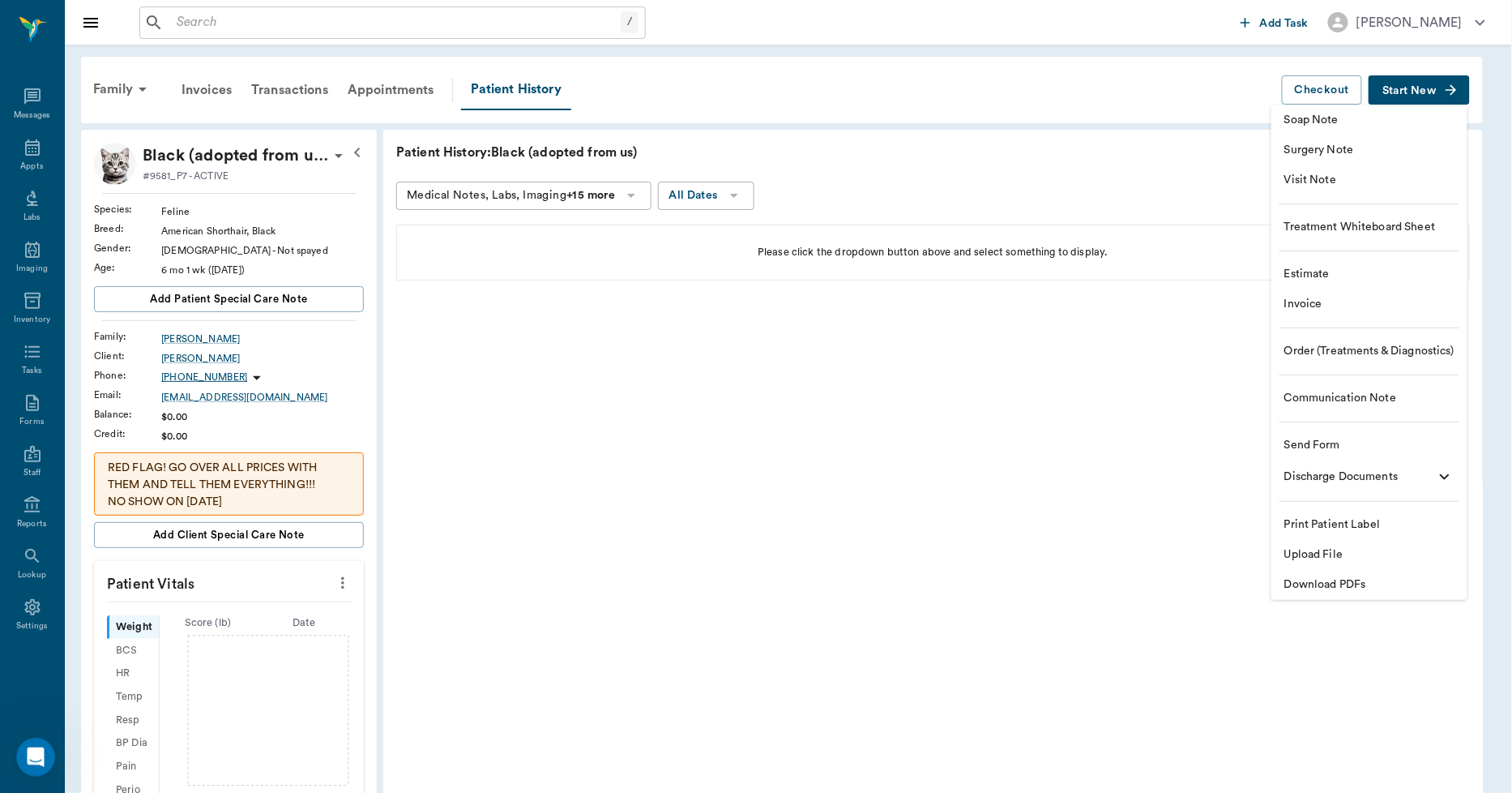
click at [1302, 180] on span "Visit Note" at bounding box center [1369, 180] width 171 height 17
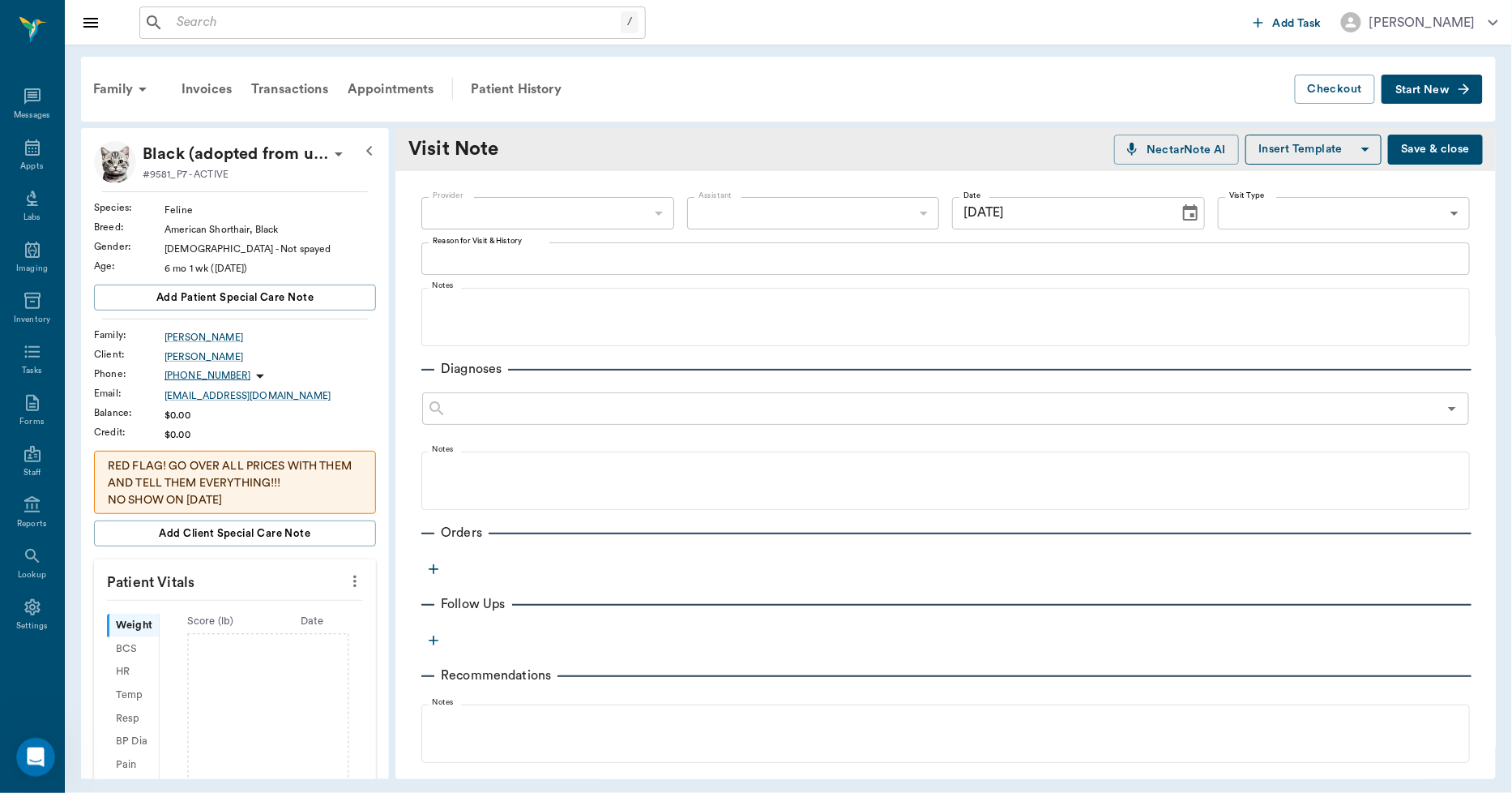
type input "09/22/2025"
click at [640, 214] on body "/ ​ Add Task Dr. Bert Ellsworth Nectar Messages Appts Labs Imaging Inventory Ta…" at bounding box center [756, 396] width 1512 height 793
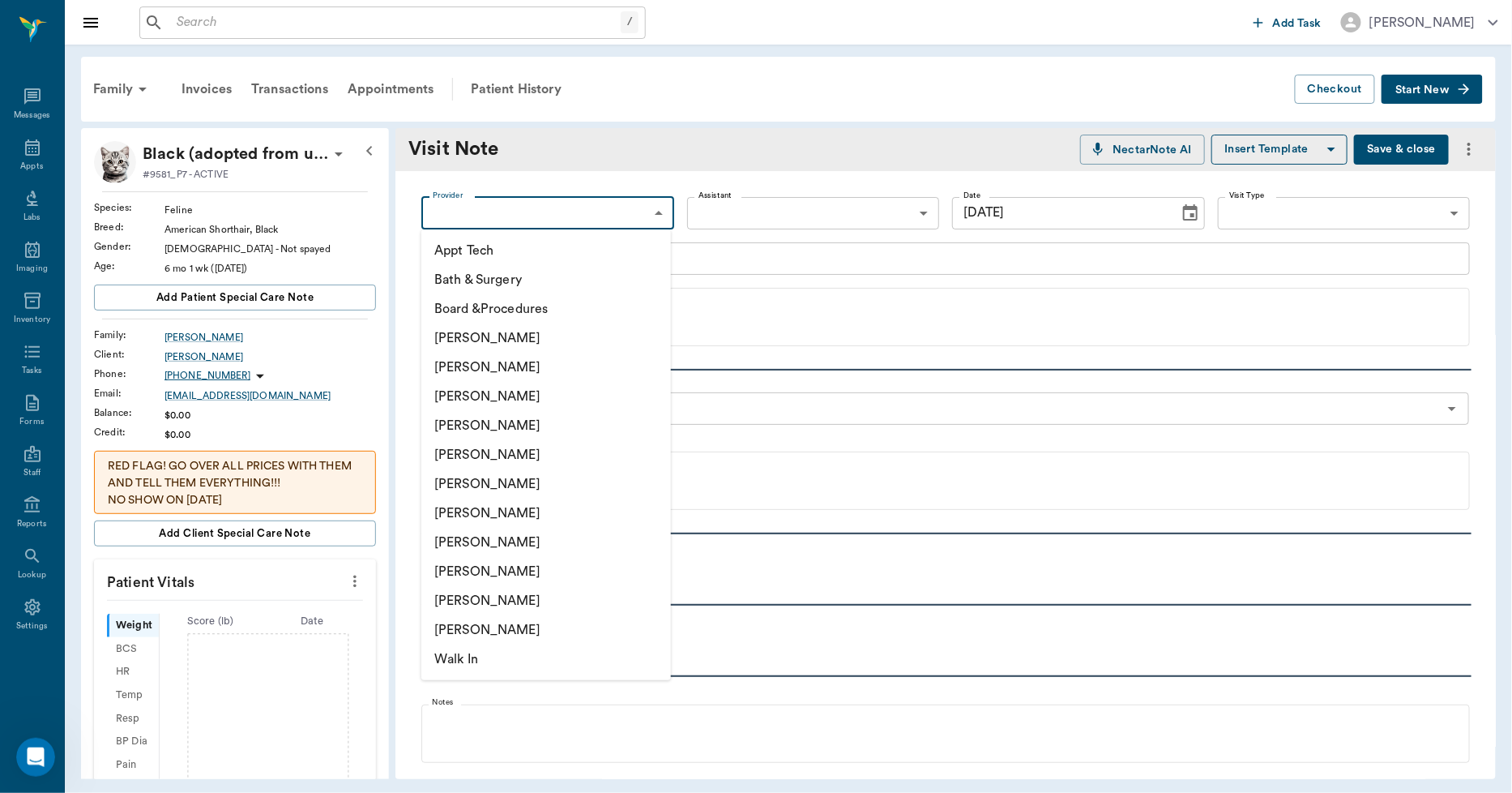
click at [506, 604] on li "Lorean Lingle" at bounding box center [546, 600] width 250 height 30
type input "63ec2ece52e12b0ba117cc90"
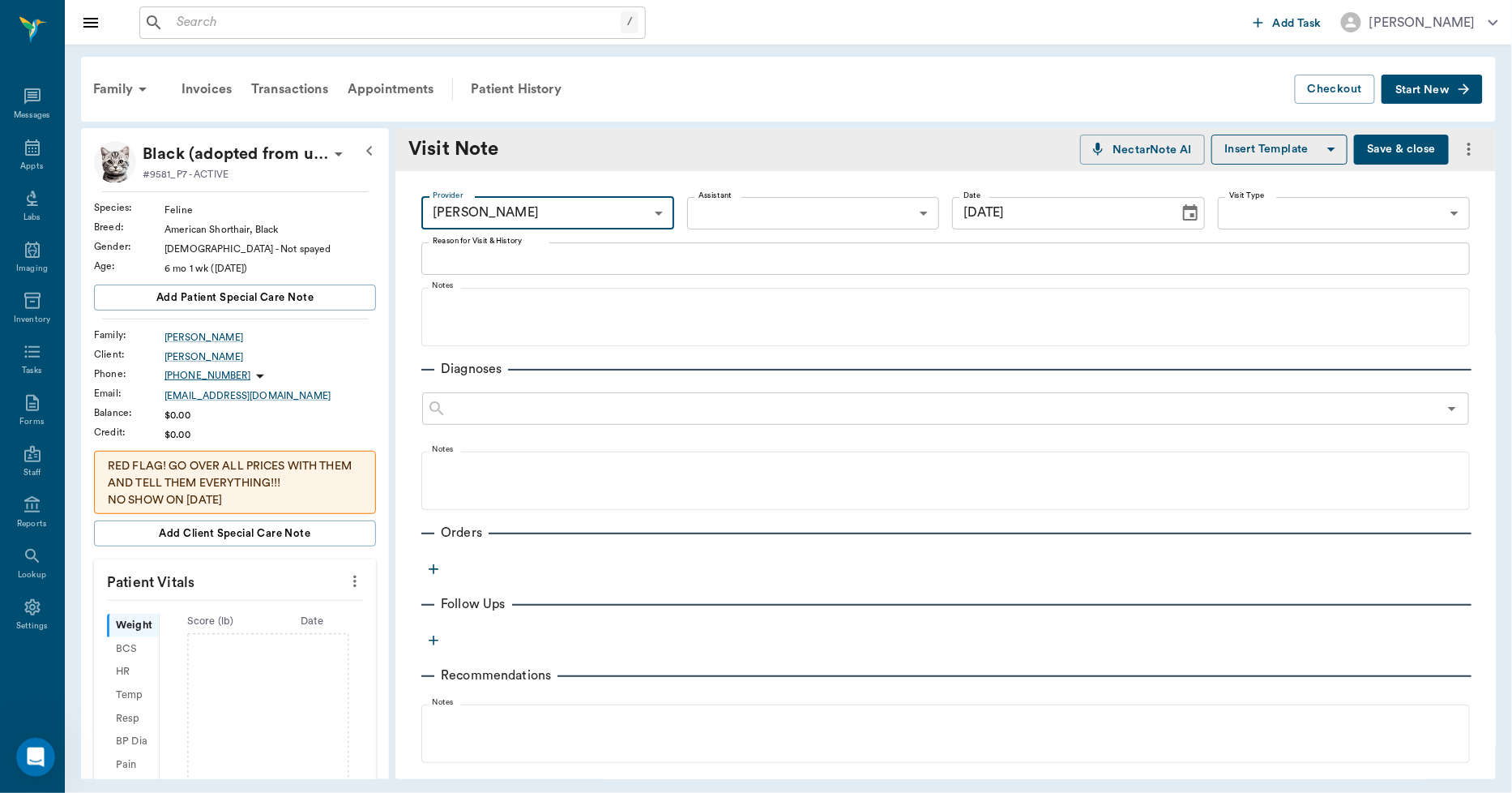
click at [760, 219] on body "/ ​ Add Task Dr. Bert Ellsworth Nectar Messages Appts Labs Imaging Inventory Ta…" at bounding box center [756, 396] width 1512 height 793
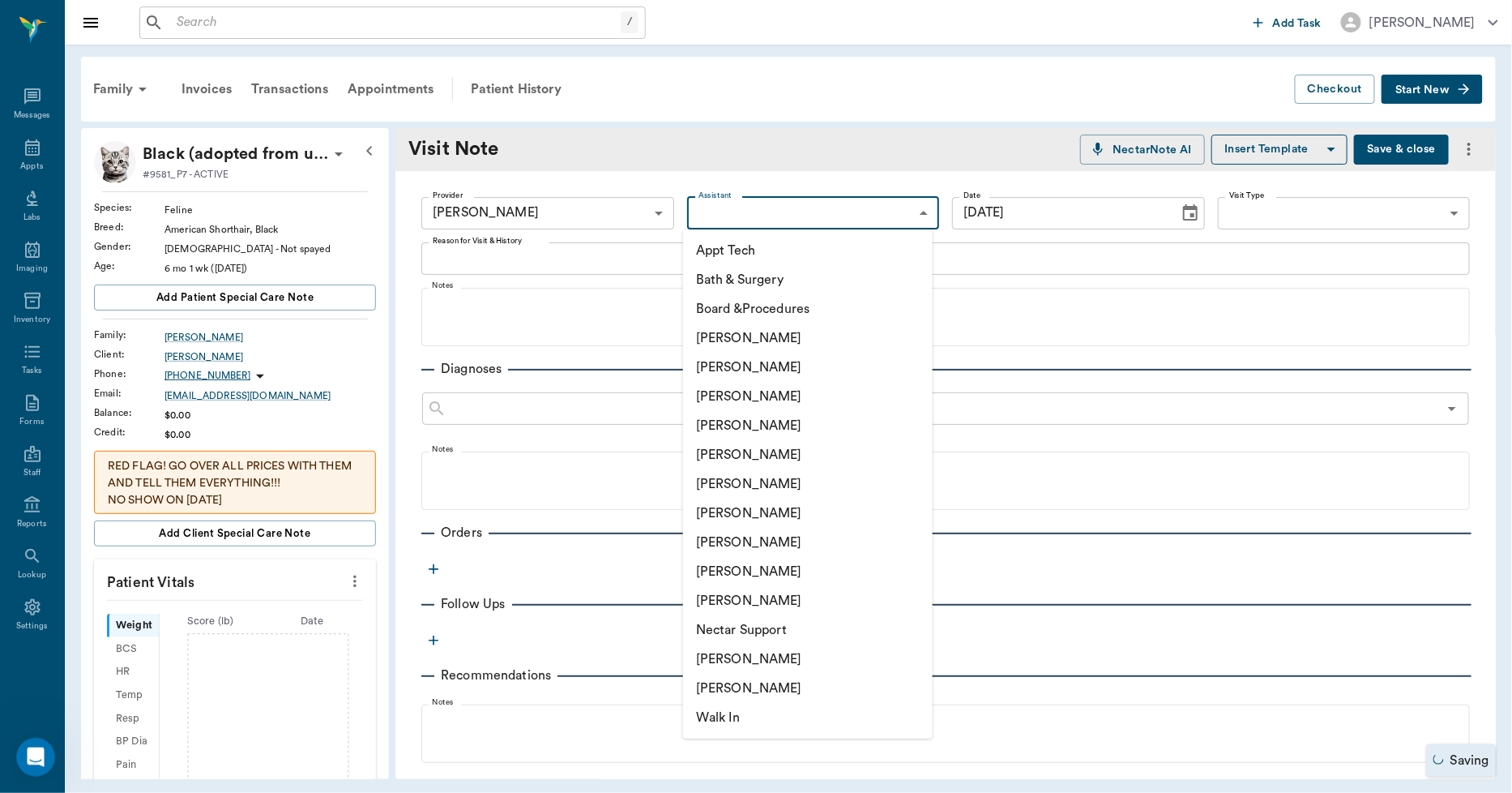
click at [750, 367] on li "[PERSON_NAME]" at bounding box center [808, 367] width 250 height 30
type input "63ec2e2852e12b0ba117910e"
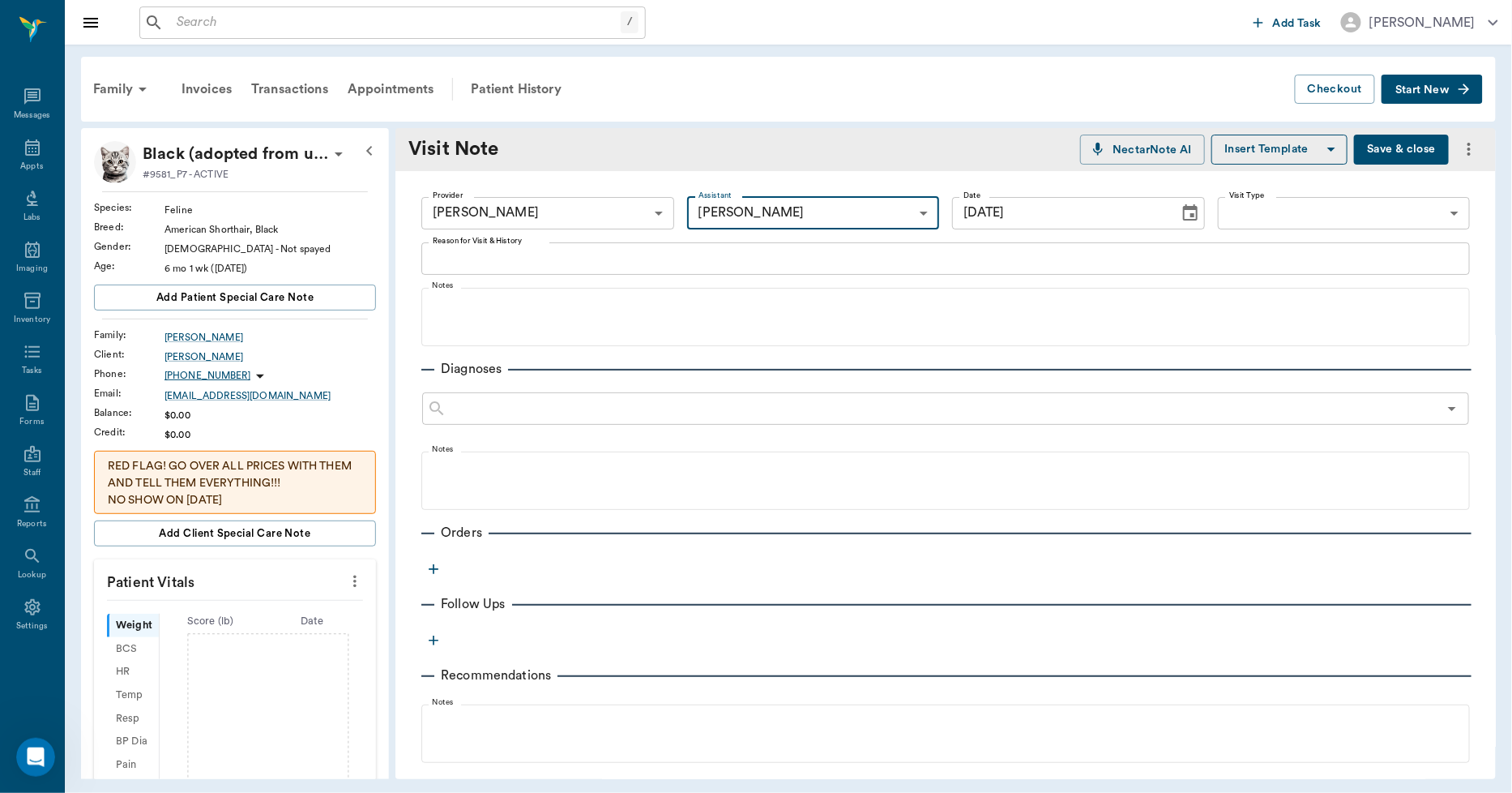
click at [652, 263] on textarea "Reason for Visit & History" at bounding box center [945, 258] width 1026 height 19
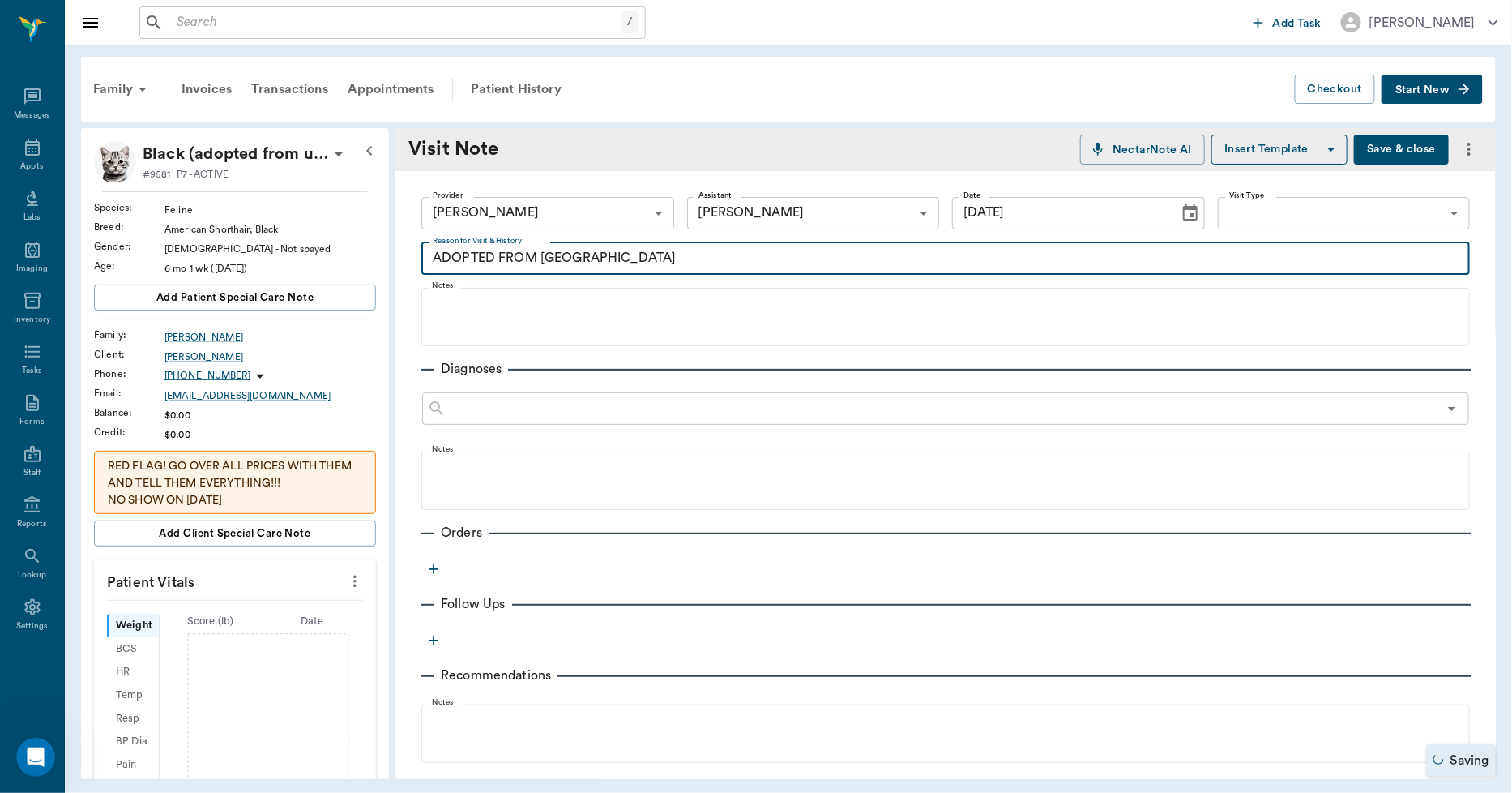
type textarea "ADOPTED FROM US"
click at [437, 571] on icon "button" at bounding box center [433, 568] width 16 height 16
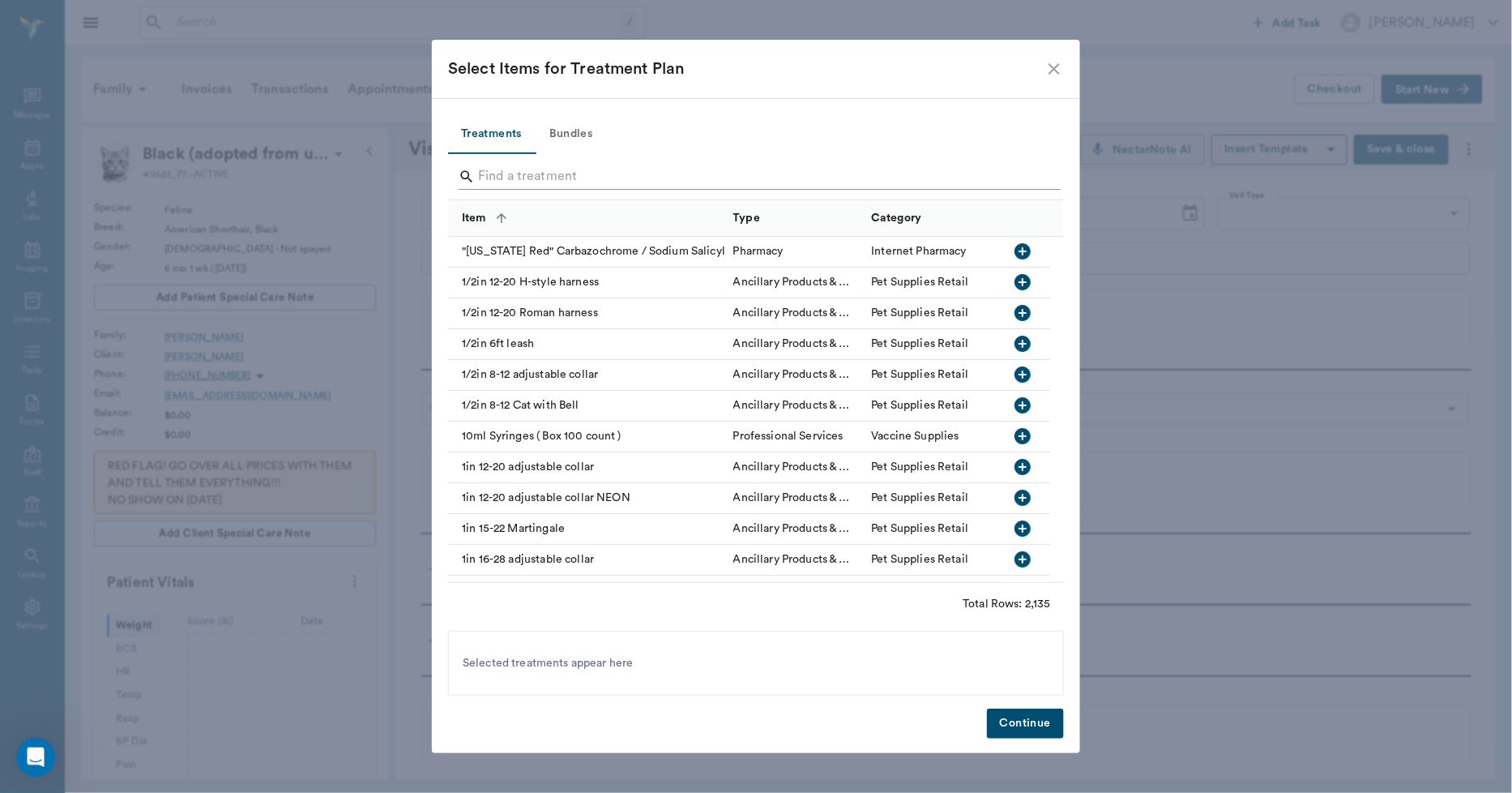
click at [528, 178] on input "Search" at bounding box center [757, 176] width 558 height 26
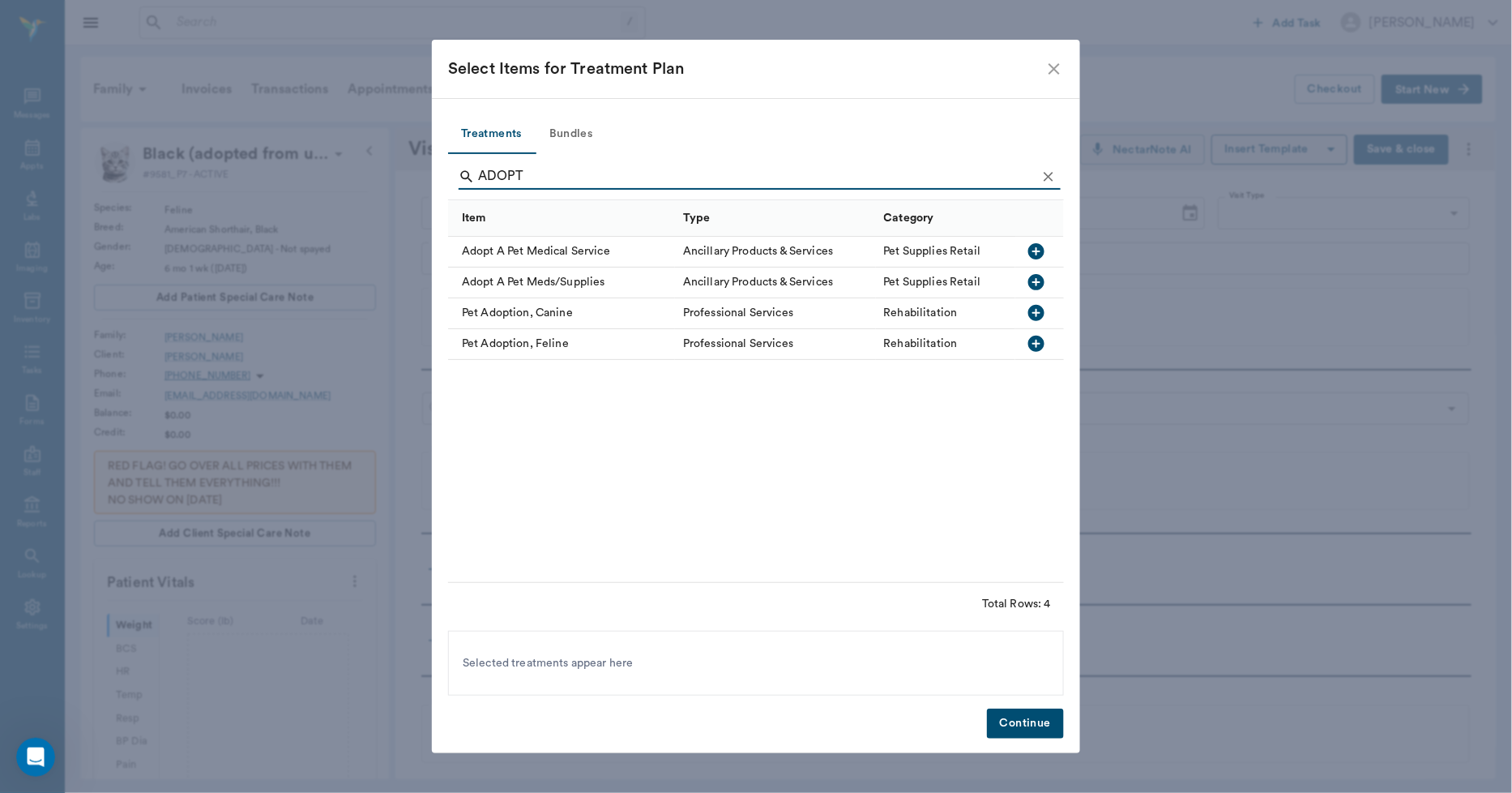
click at [717, 341] on div "Professional Services" at bounding box center [738, 343] width 111 height 16
type input "A"
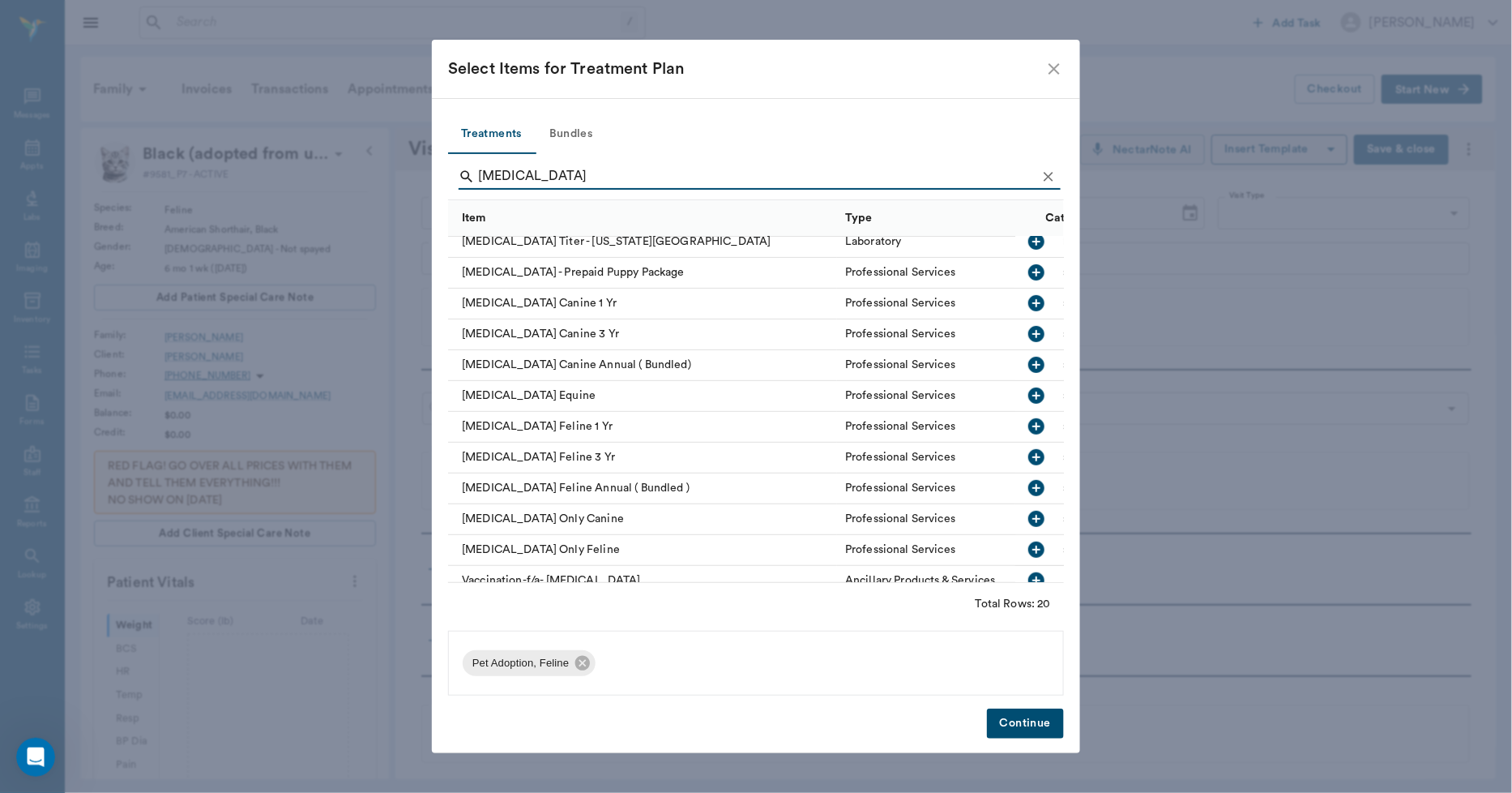
scroll to position [284, 0]
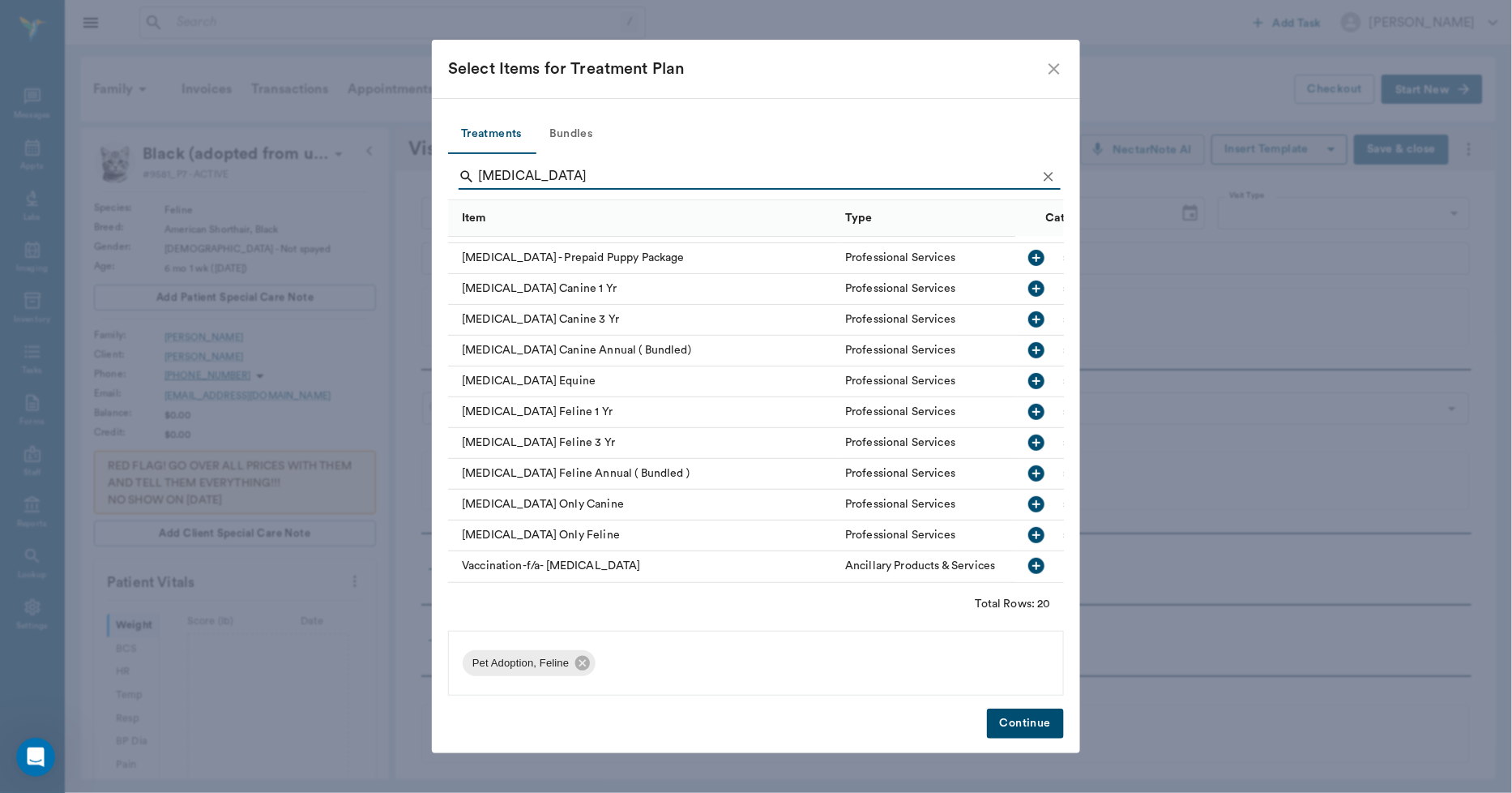
type input "RABIES"
click at [578, 520] on div "Rabies Vaccine Only Feline" at bounding box center [642, 536] width 389 height 30
click at [1020, 718] on button "Continue" at bounding box center [1025, 722] width 77 height 30
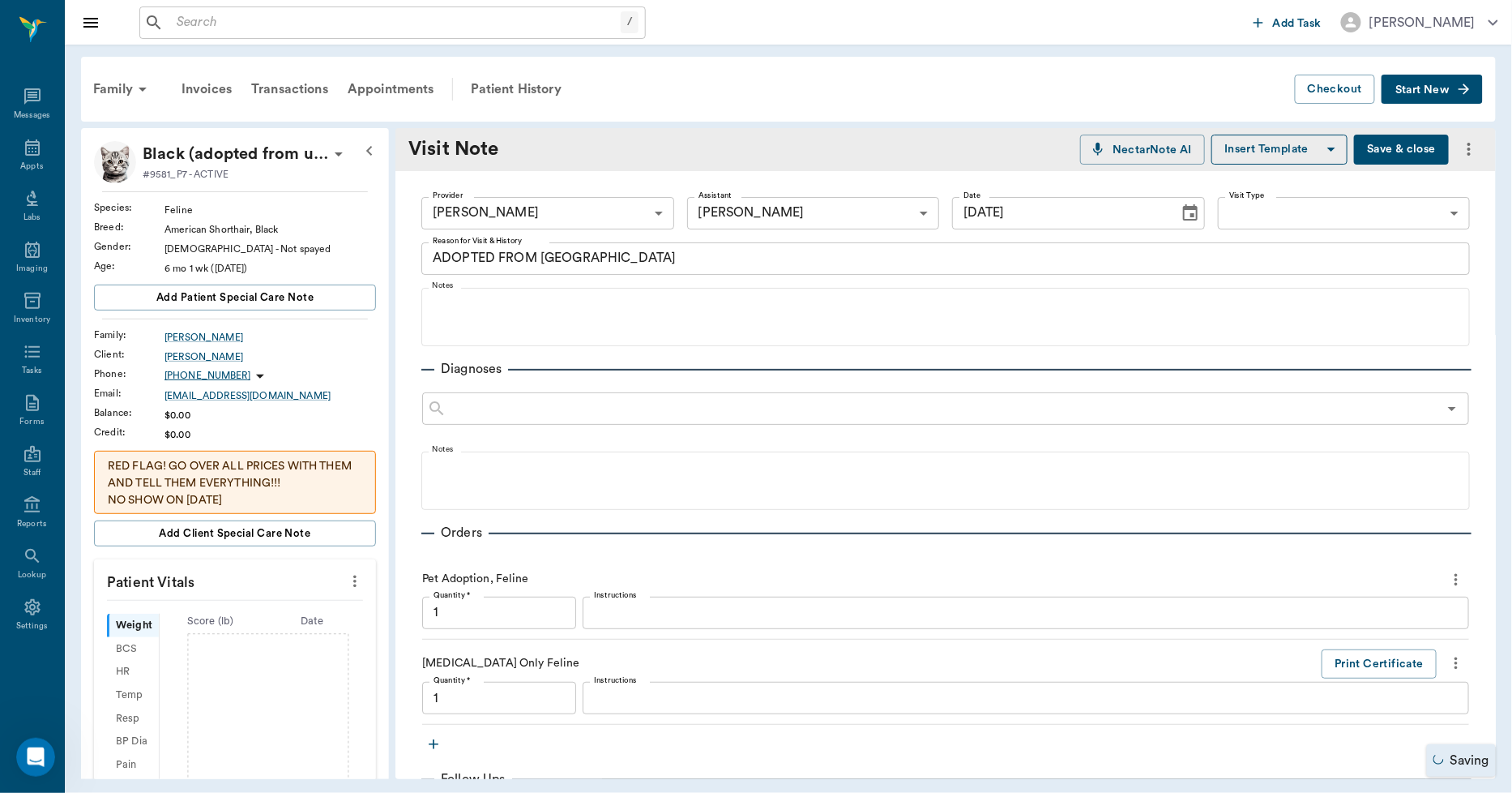
type input "1.00"
click at [1324, 658] on button "Print Certificate" at bounding box center [1379, 663] width 115 height 30
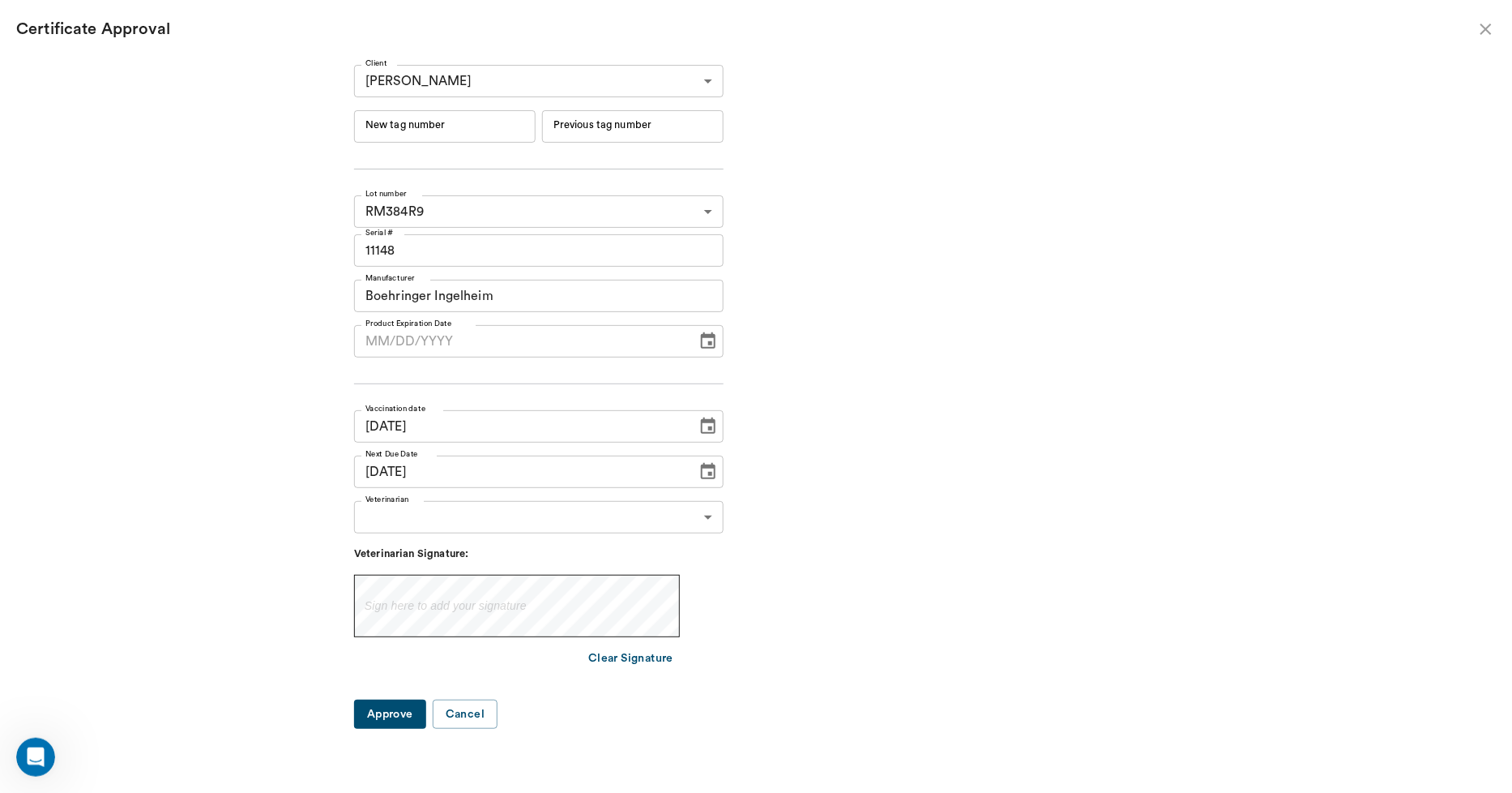
click at [506, 125] on input "New tag number" at bounding box center [445, 127] width 181 height 32
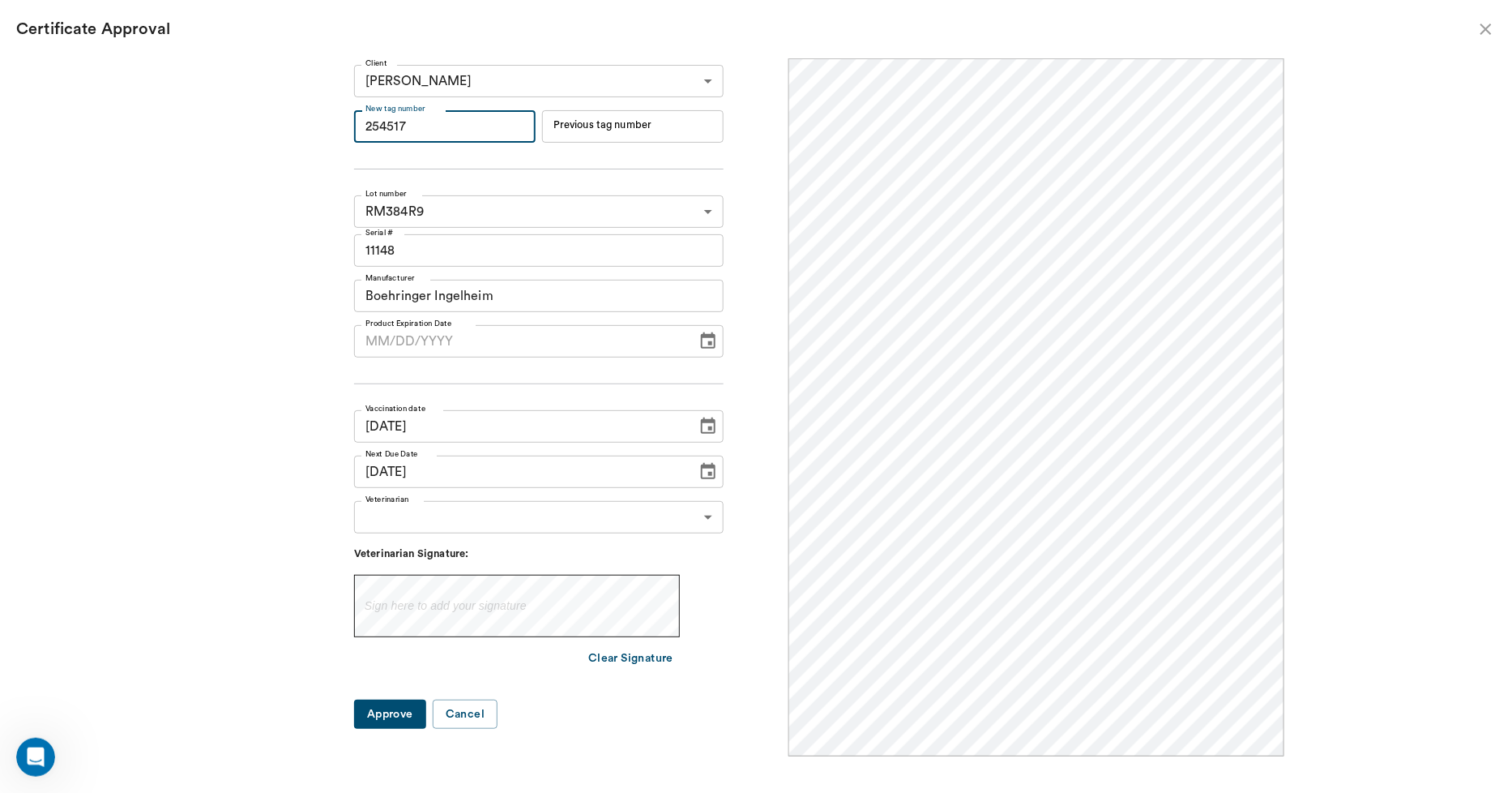
scroll to position [0, 0]
type input "254517"
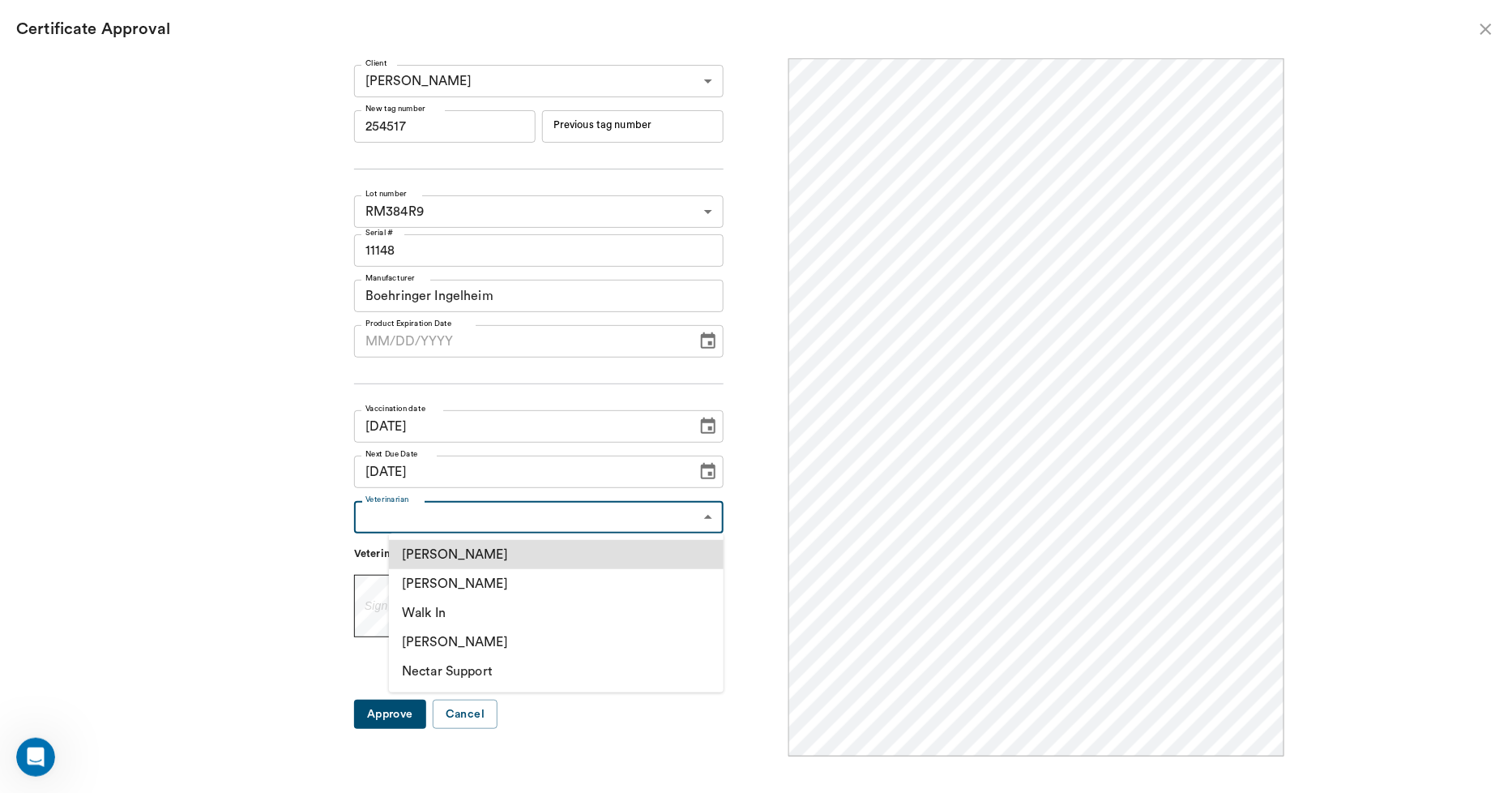
click at [452, 512] on body "/ ​ Add Task Dr. Bert Ellsworth Nectar Messages Appts Labs Imaging Inventory Ta…" at bounding box center [756, 396] width 1512 height 793
click at [452, 582] on li "[PERSON_NAME]" at bounding box center [555, 583] width 334 height 30
type input "63ec2f075fda476ae8351a4d"
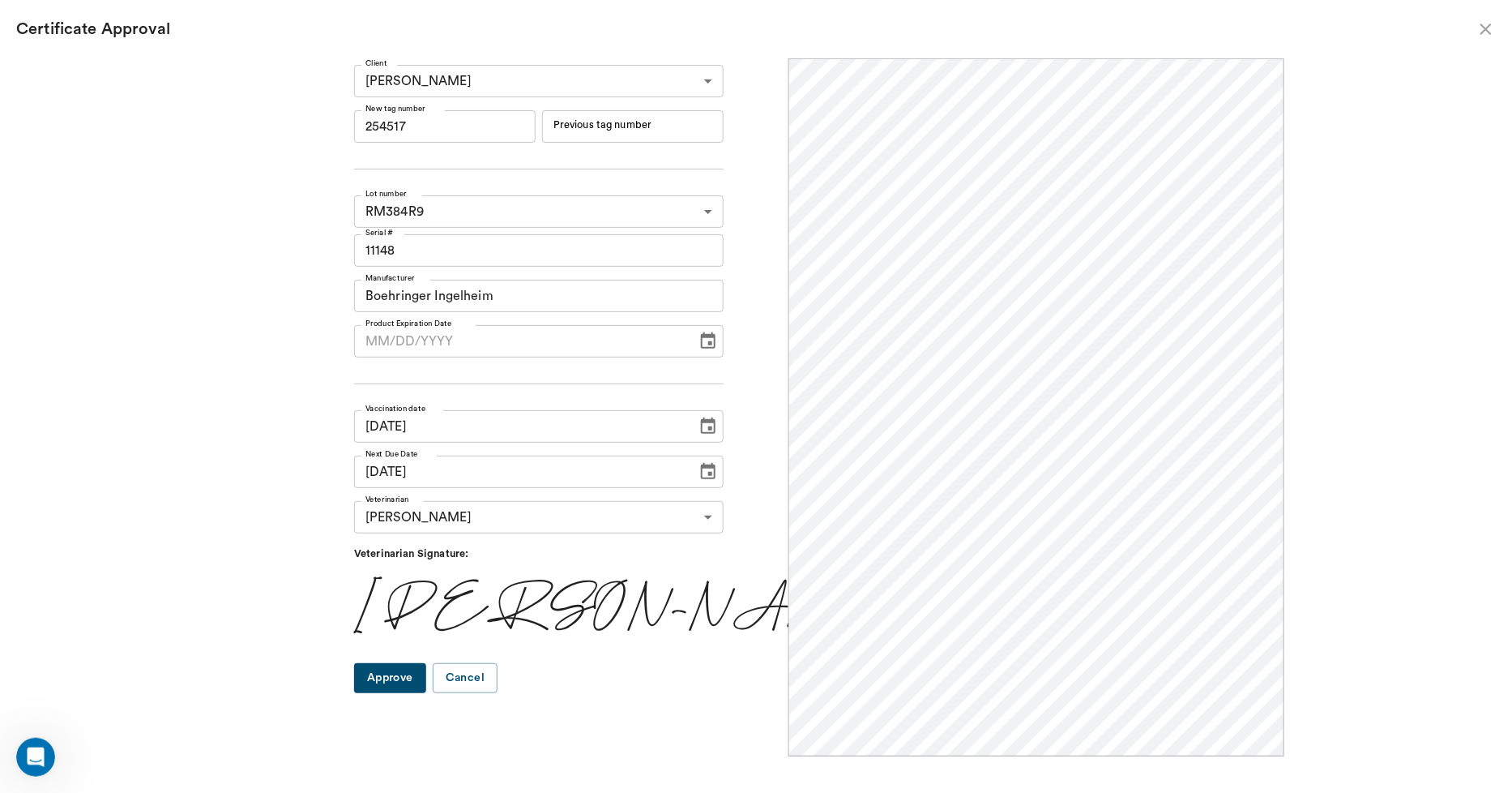
click at [426, 679] on button "Approve" at bounding box center [391, 678] width 72 height 30
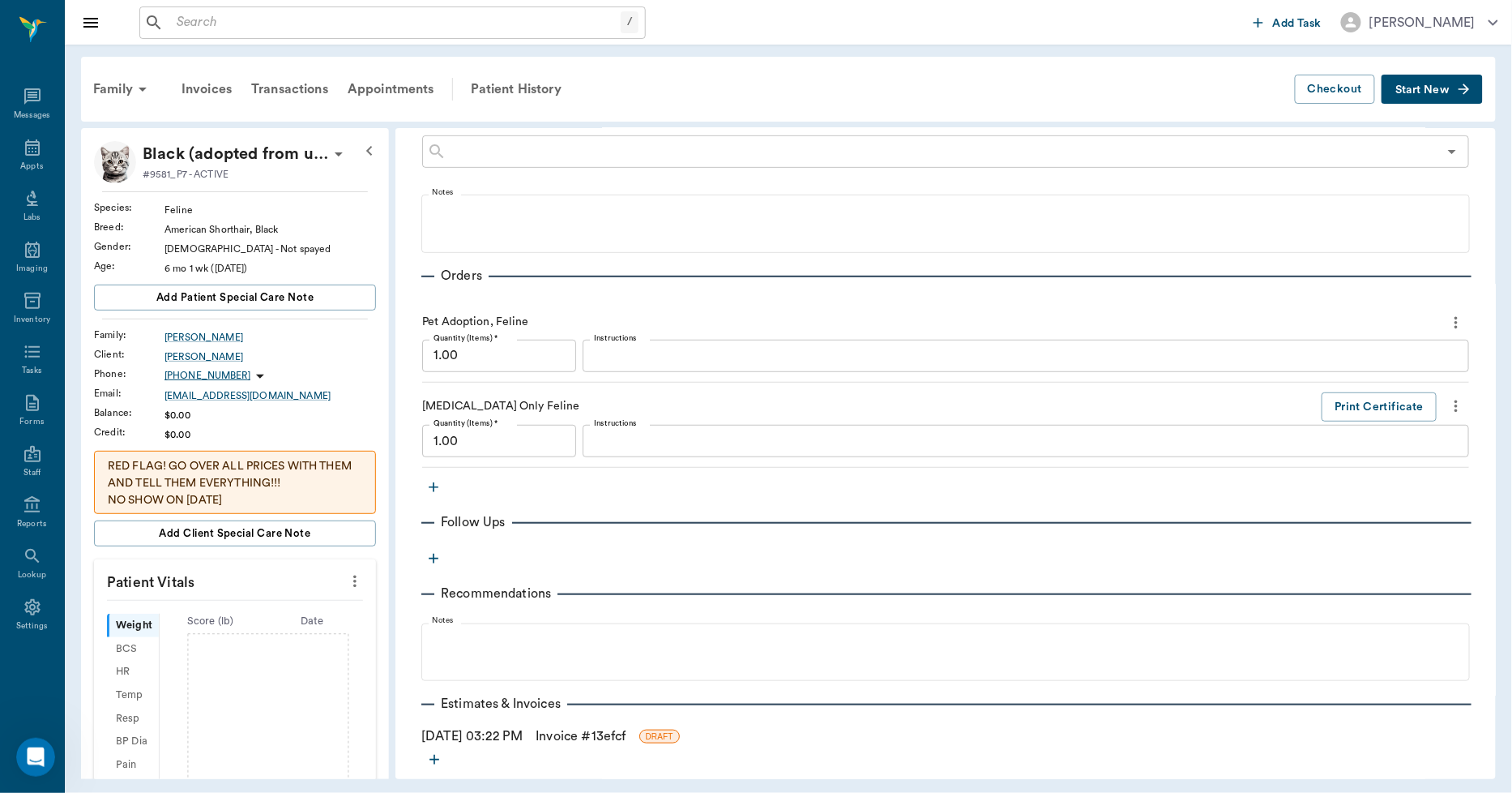
scroll to position [355, 0]
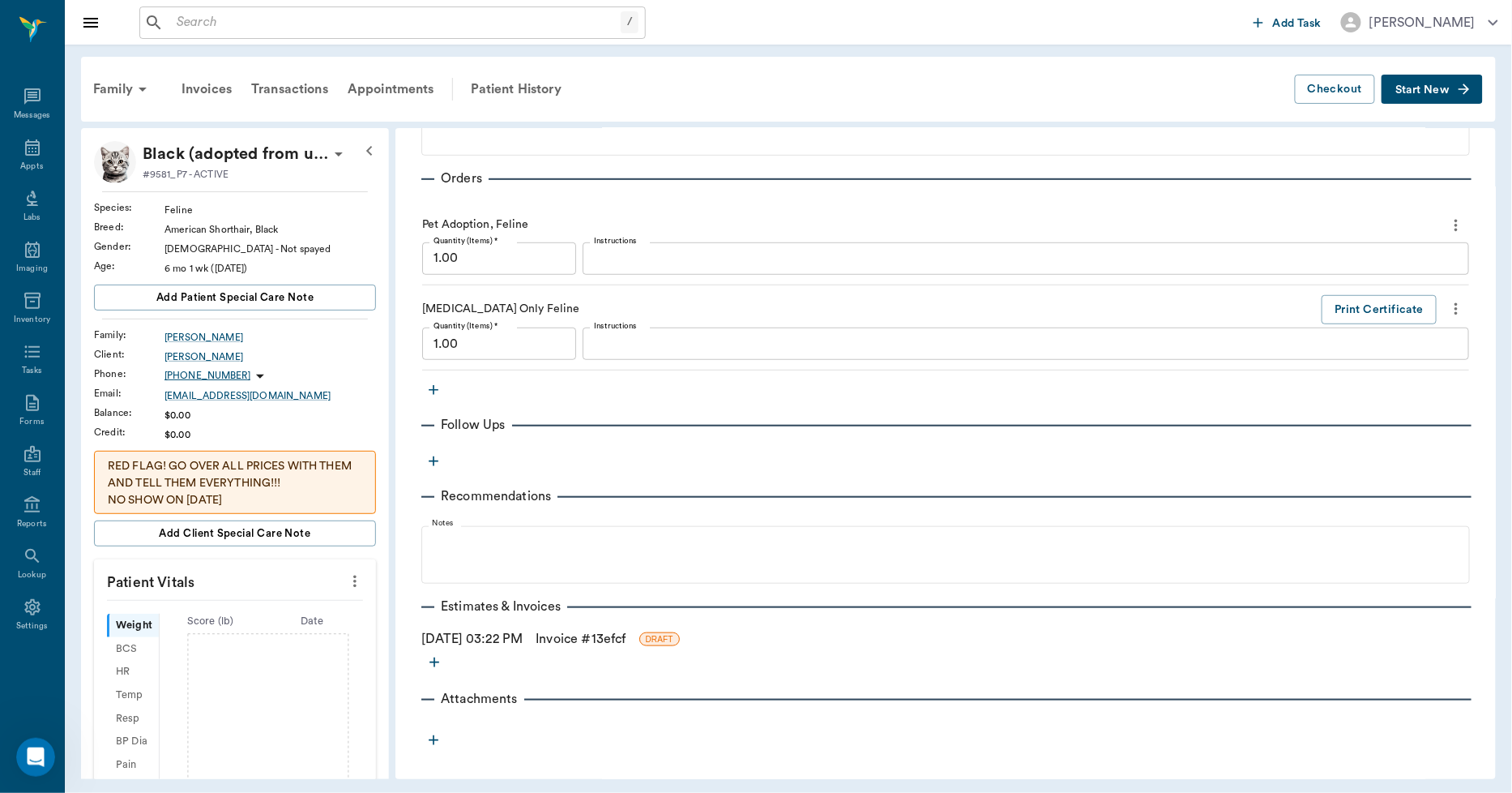
click at [580, 638] on link "Invoice # 13efcf" at bounding box center [580, 639] width 90 height 19
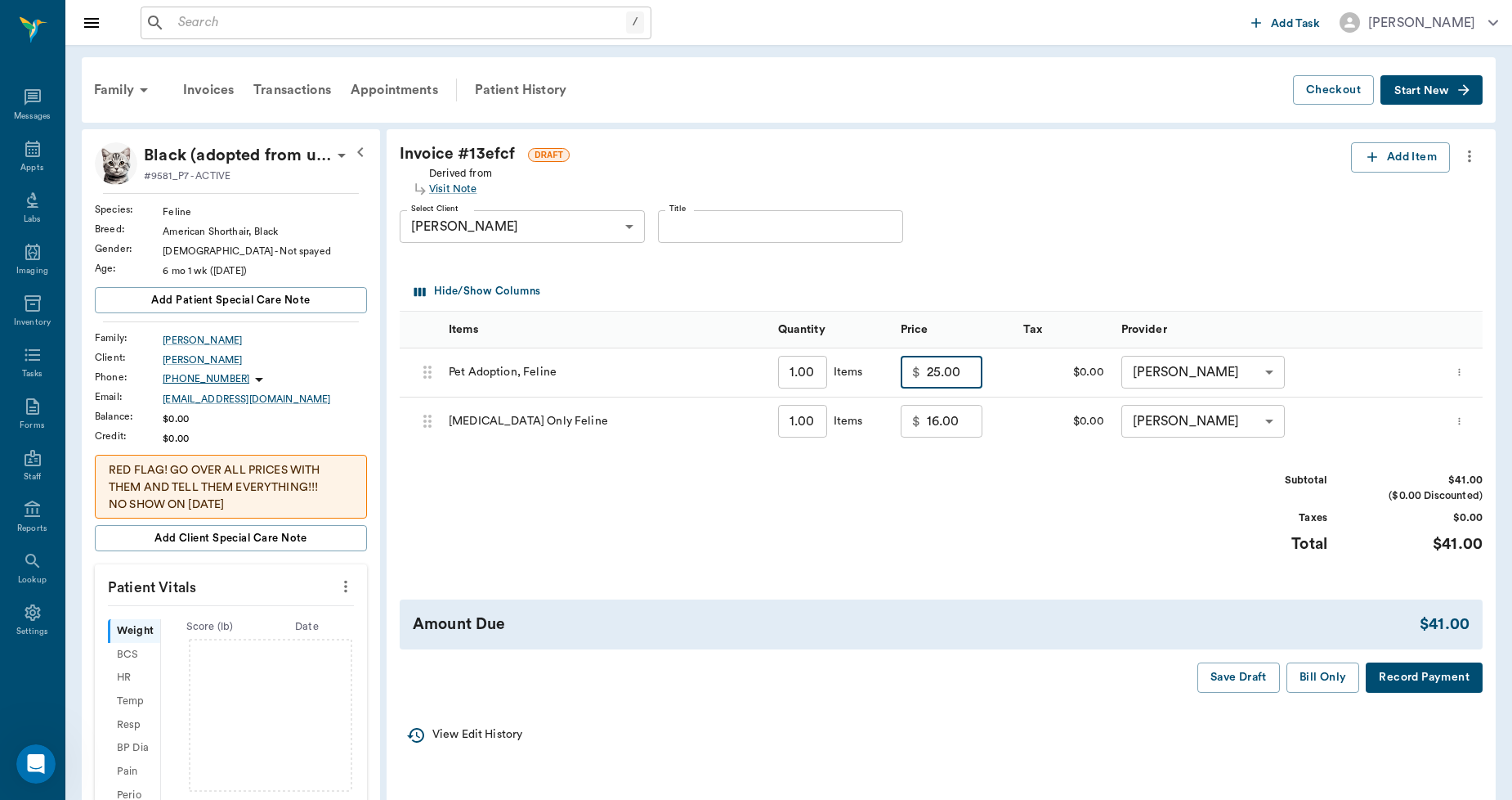
click at [958, 378] on input "25.00" at bounding box center [954, 372] width 56 height 33
type input "0.00"
click at [981, 423] on input "16.00" at bounding box center [954, 421] width 56 height 33
type input "0.00"
click at [1337, 679] on button "Bill Only" at bounding box center [1323, 677] width 74 height 30
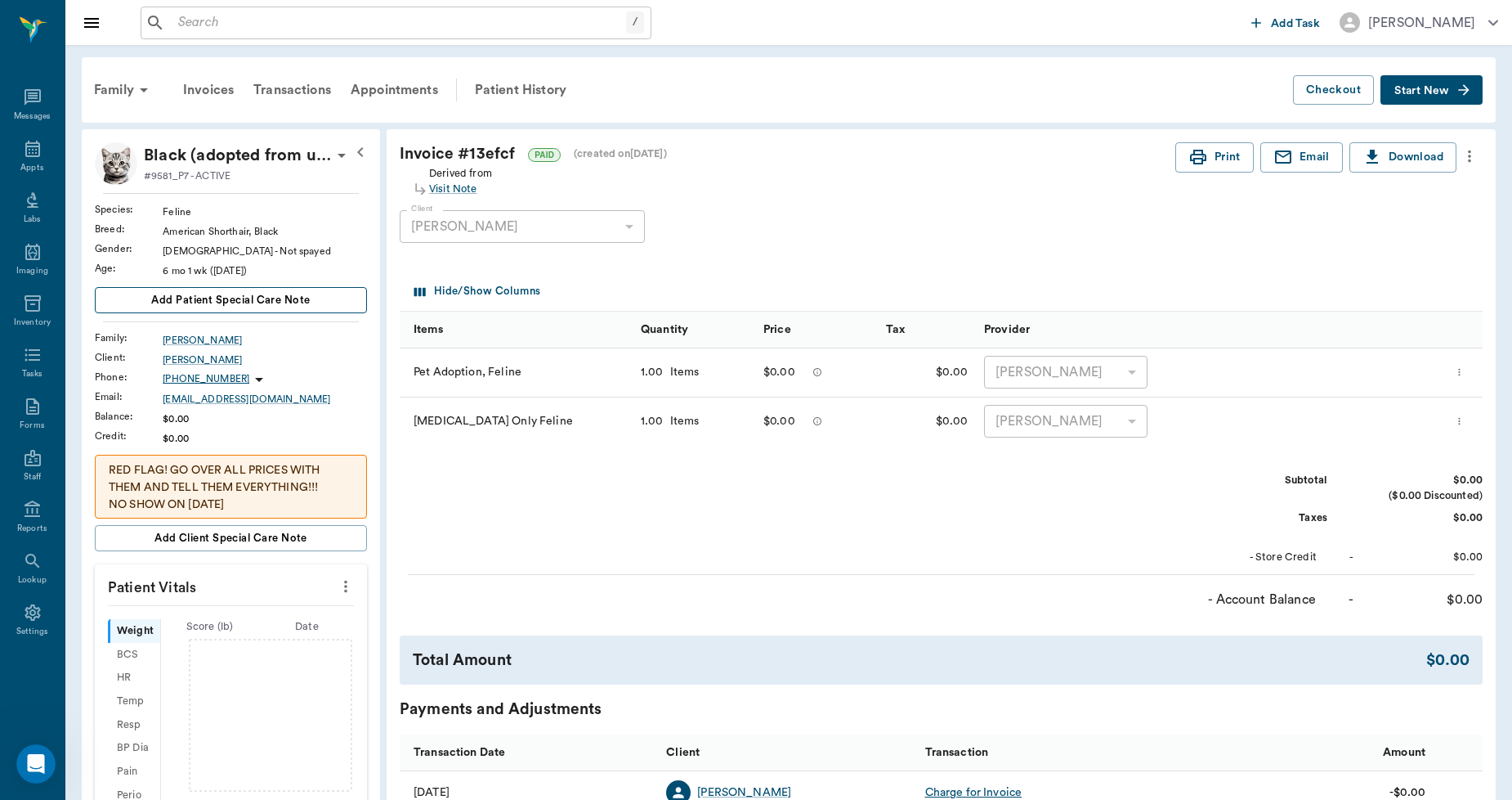
click at [298, 301] on span "Add patient Special Care Note" at bounding box center [230, 300] width 159 height 18
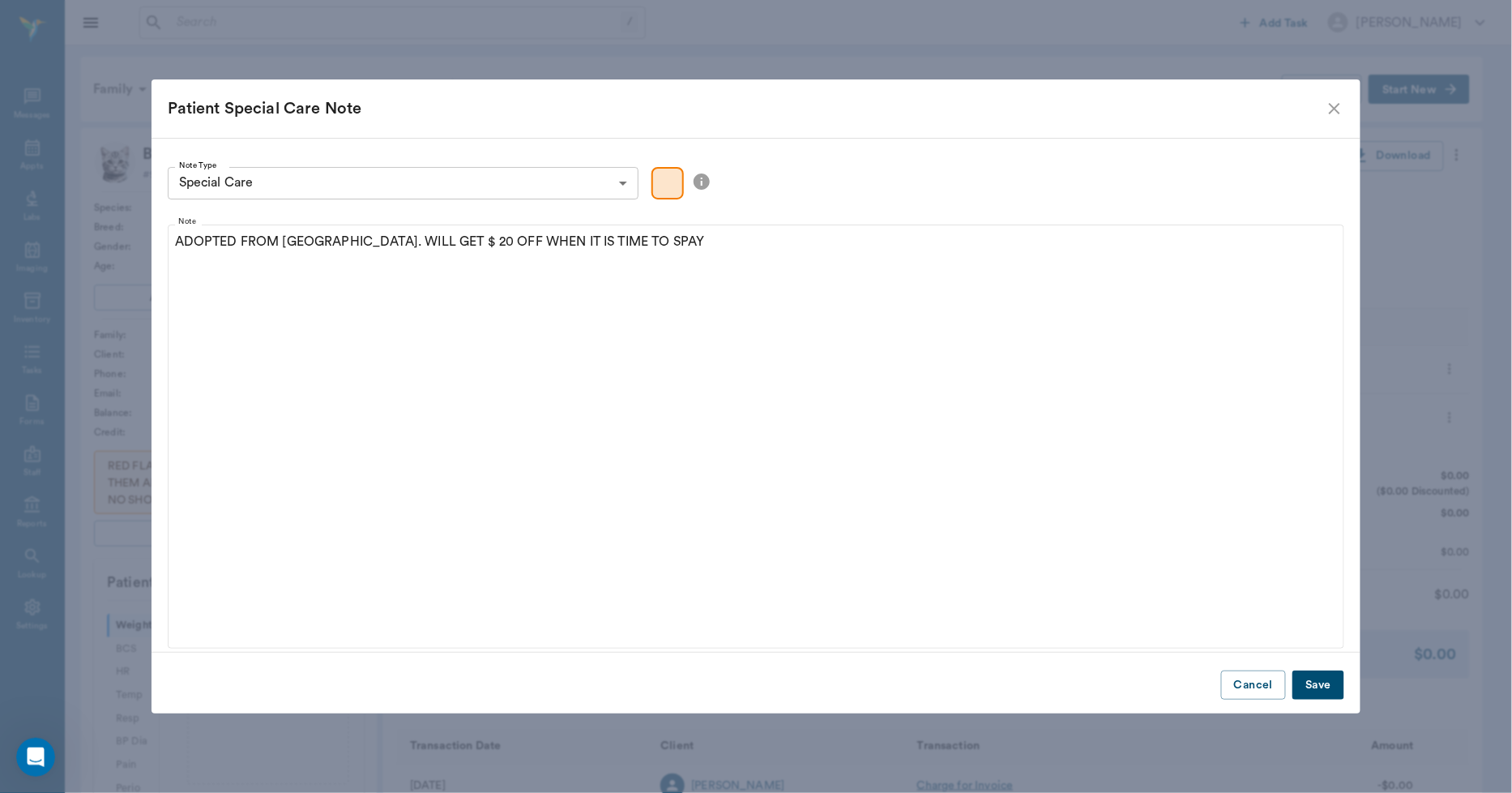
click at [1314, 687] on button "Save" at bounding box center [1318, 684] width 51 height 30
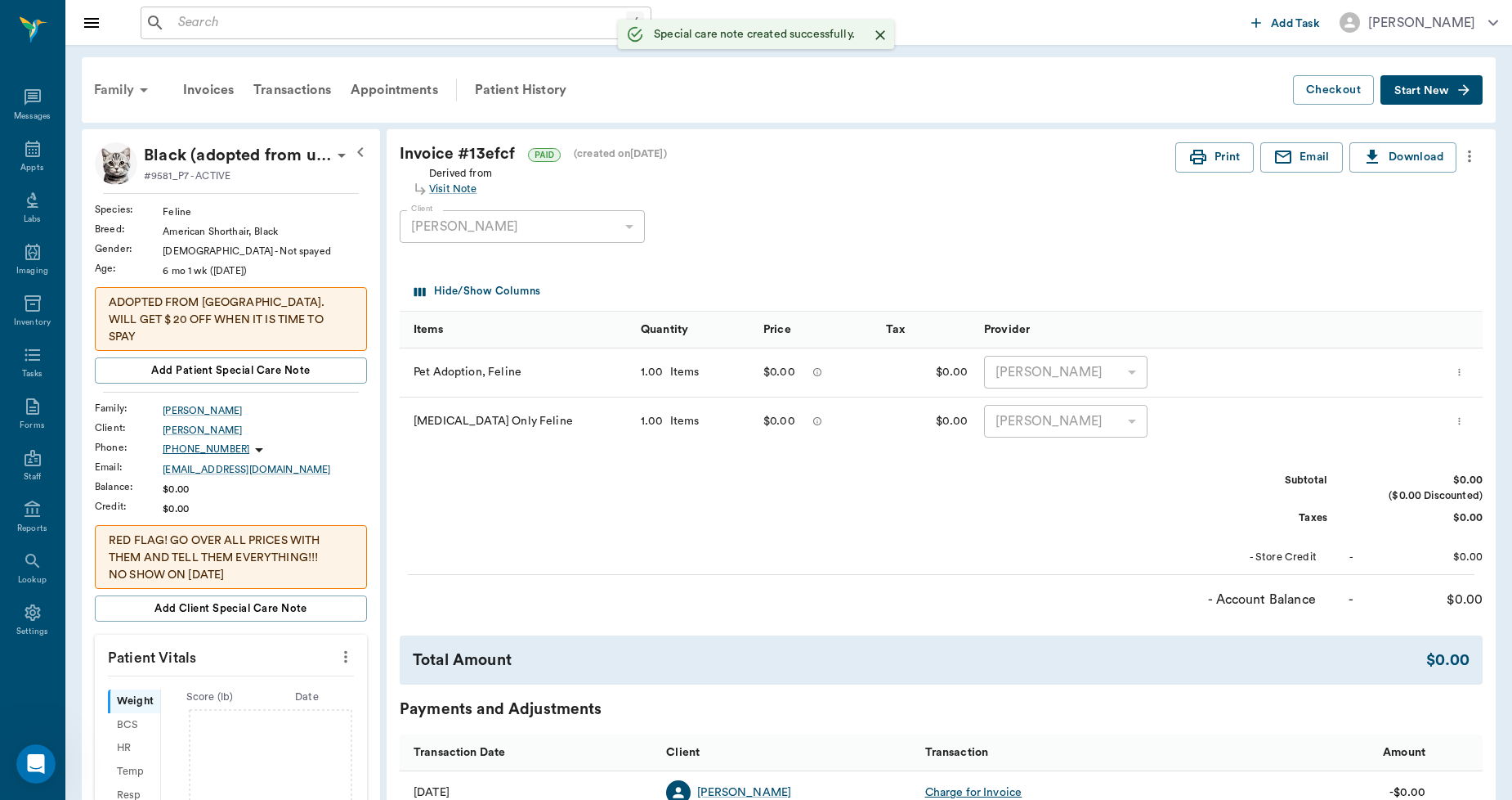
click at [117, 88] on div "Family" at bounding box center [124, 89] width 79 height 39
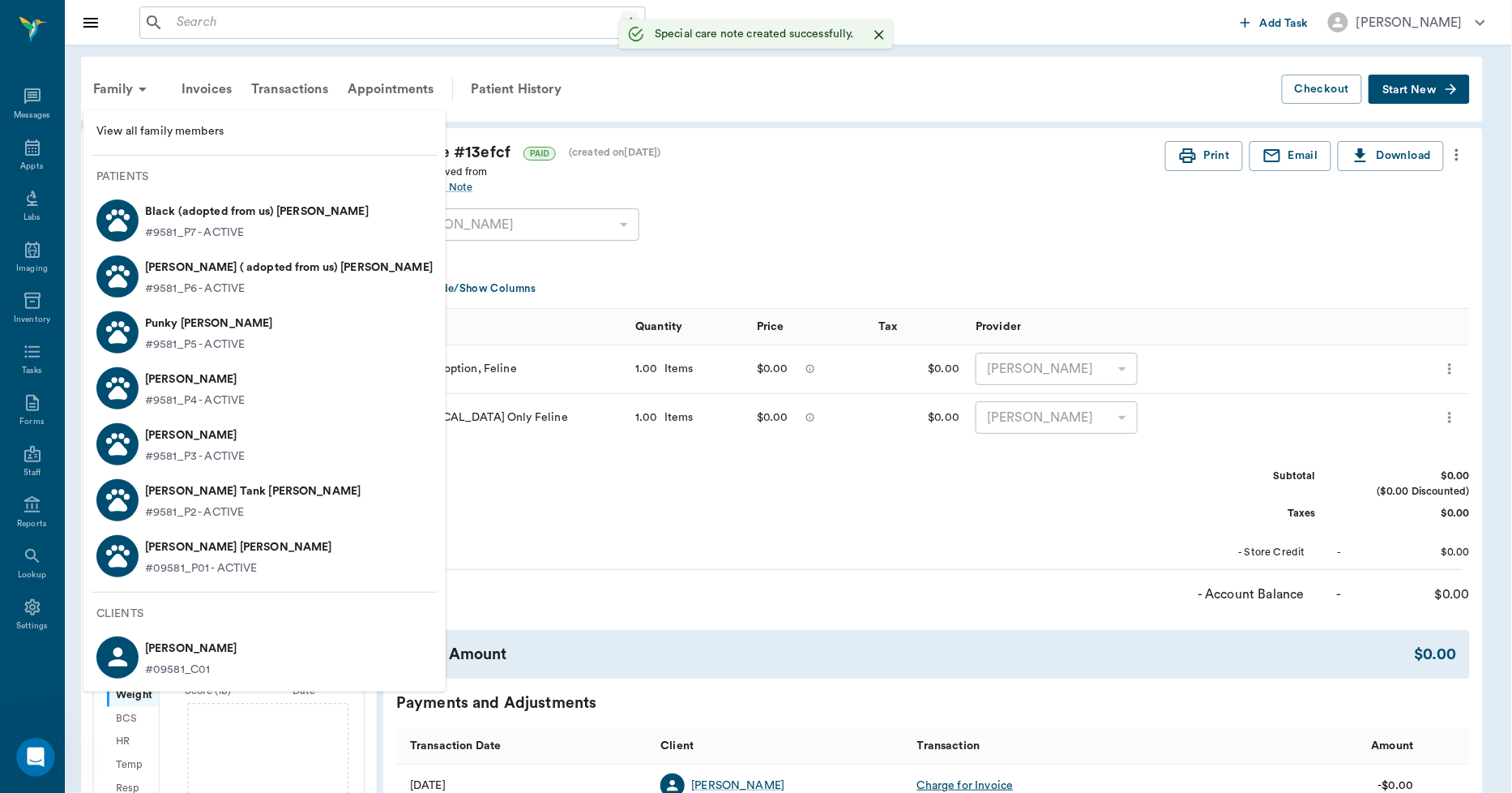
click at [155, 273] on p "Tabby ( adopted from us) Aaron" at bounding box center [289, 267] width 288 height 26
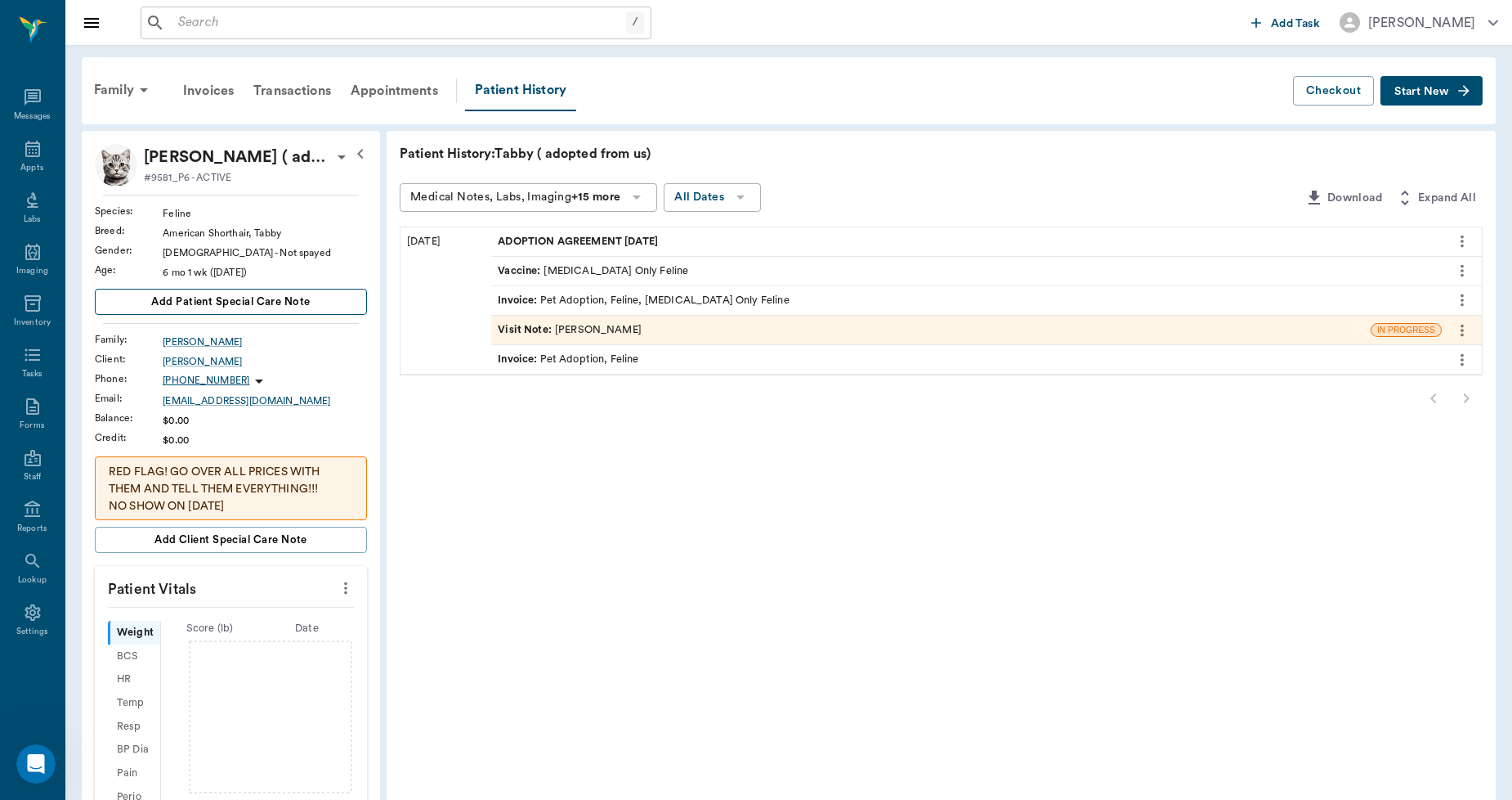
click at [229, 308] on span "Add patient Special Care Note" at bounding box center [230, 301] width 159 height 18
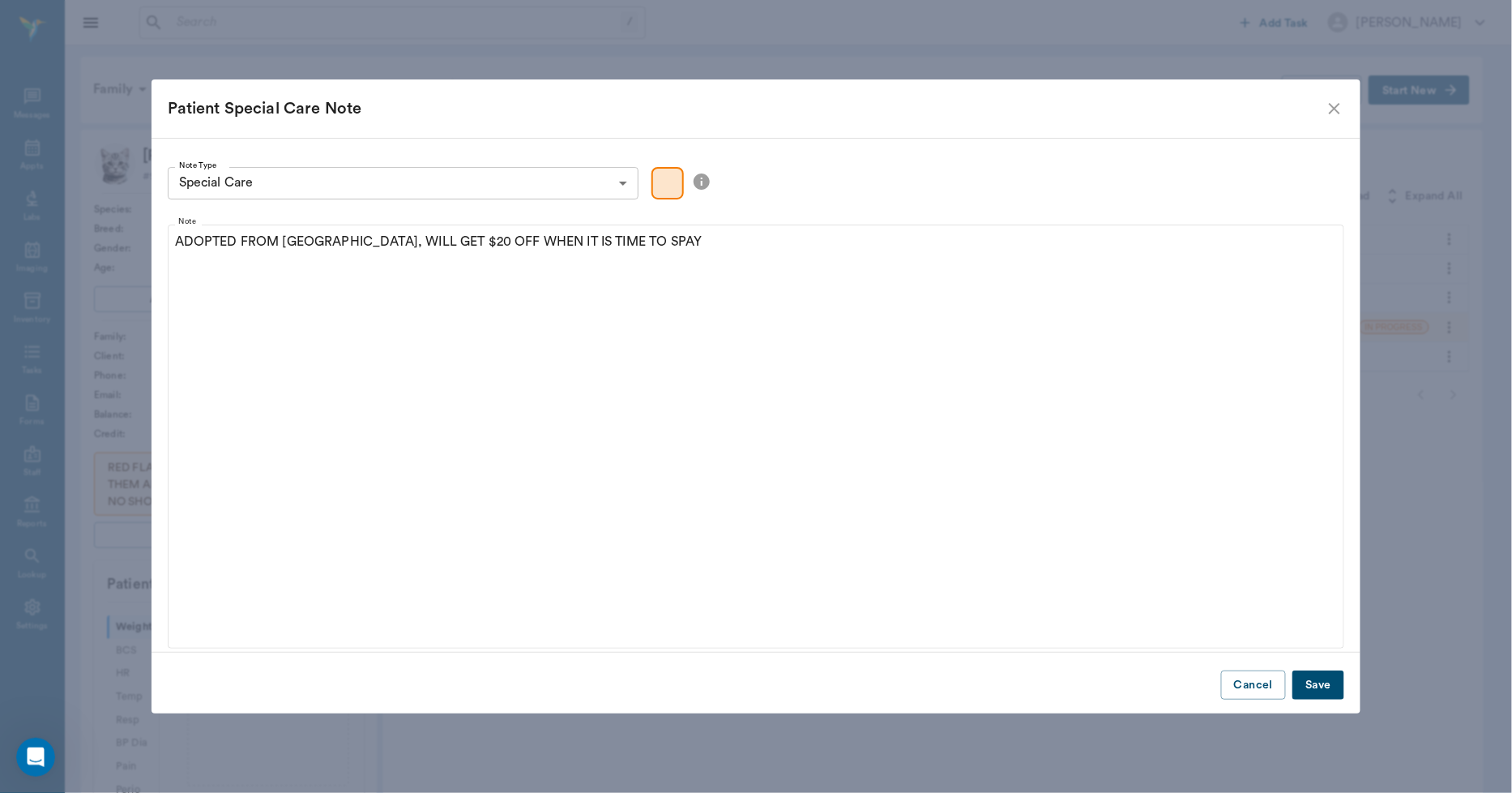
click at [1348, 687] on div "Cancel Save" at bounding box center [756, 684] width 1210 height 41
click at [1325, 689] on button "Save" at bounding box center [1318, 684] width 51 height 30
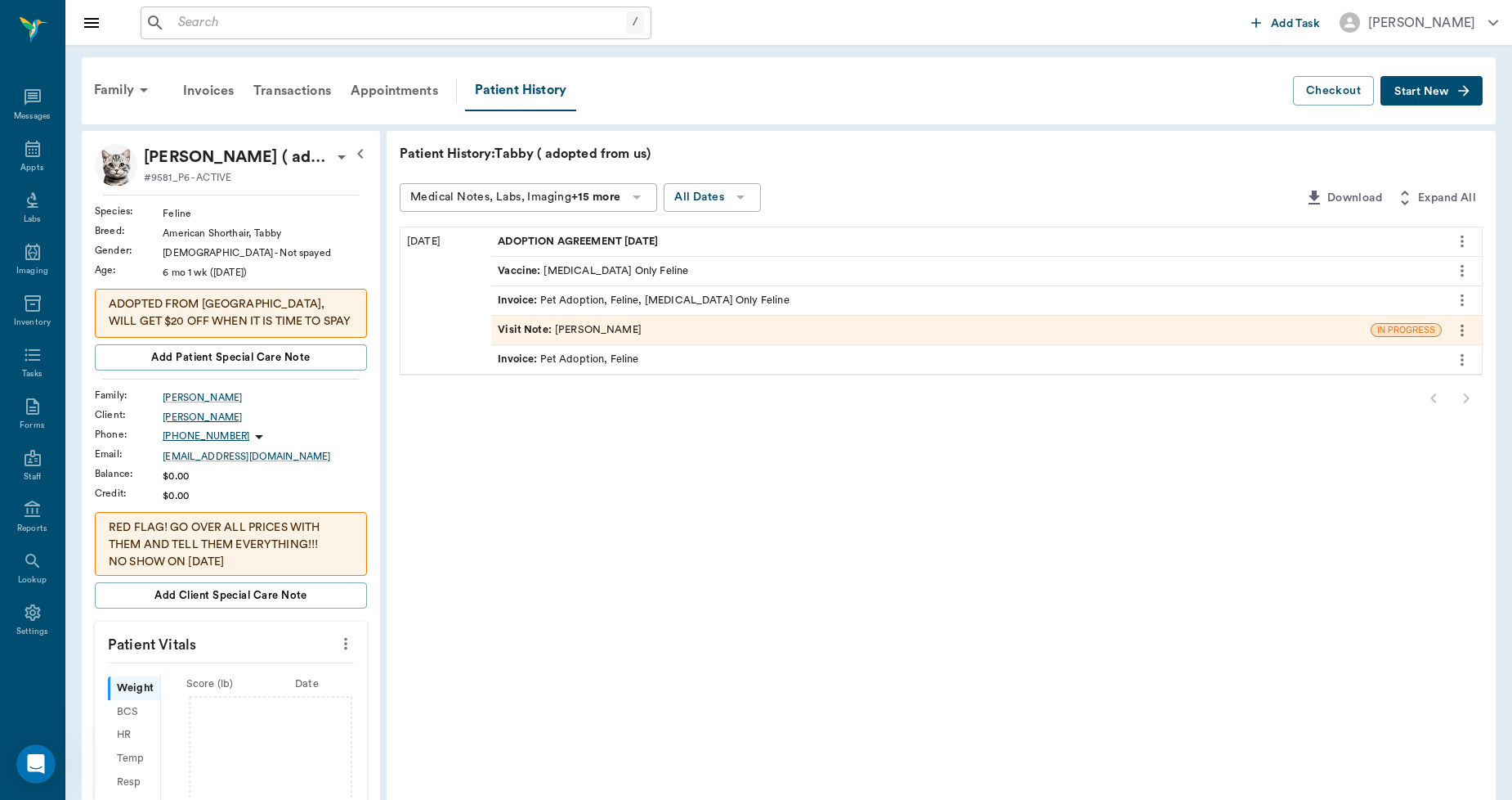
click at [231, 415] on div "Mrs David Aaron" at bounding box center [264, 416] width 205 height 14
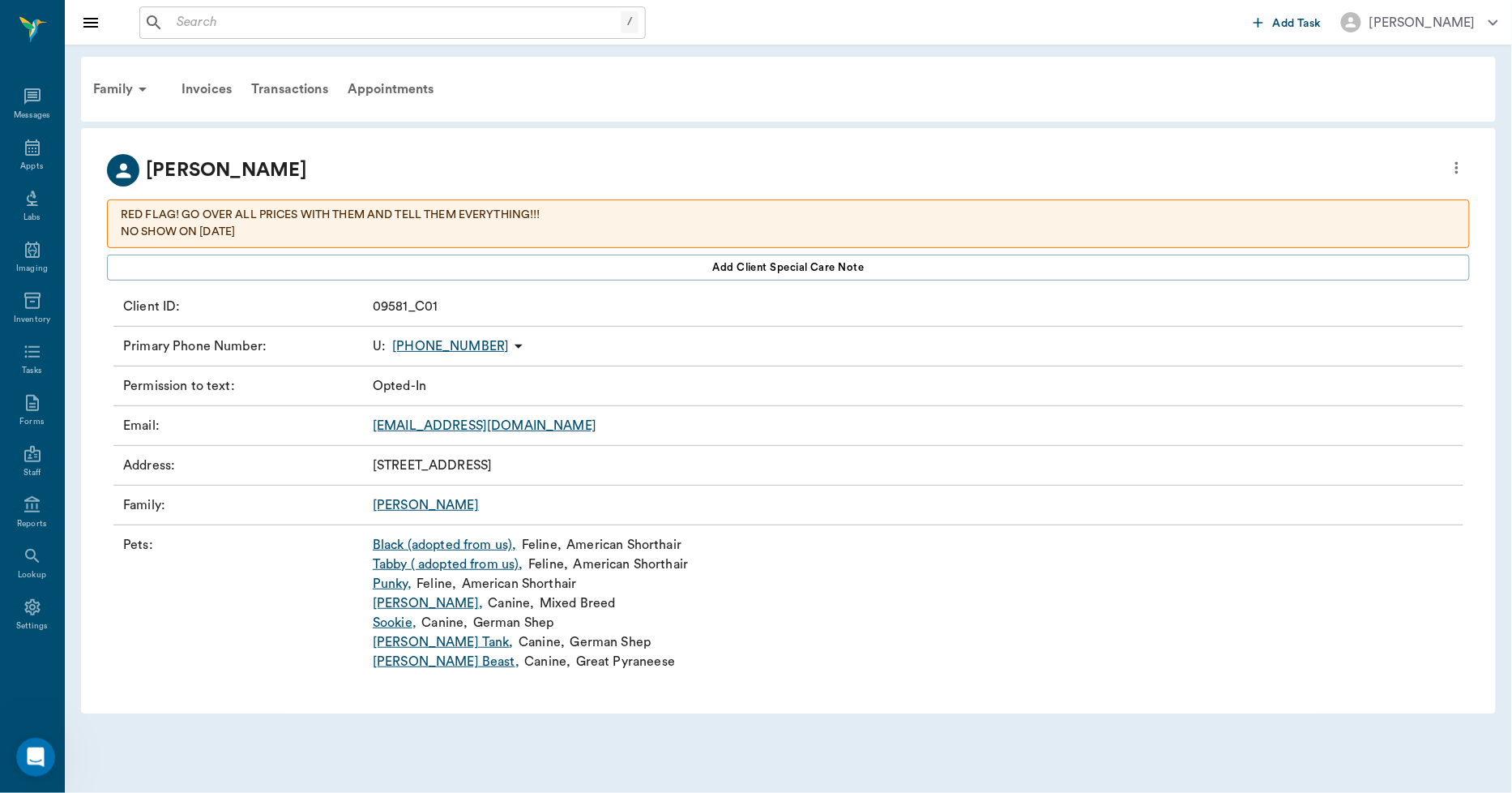
click at [394, 548] on link "Black (adopted from us) ," at bounding box center [444, 544] width 144 height 19
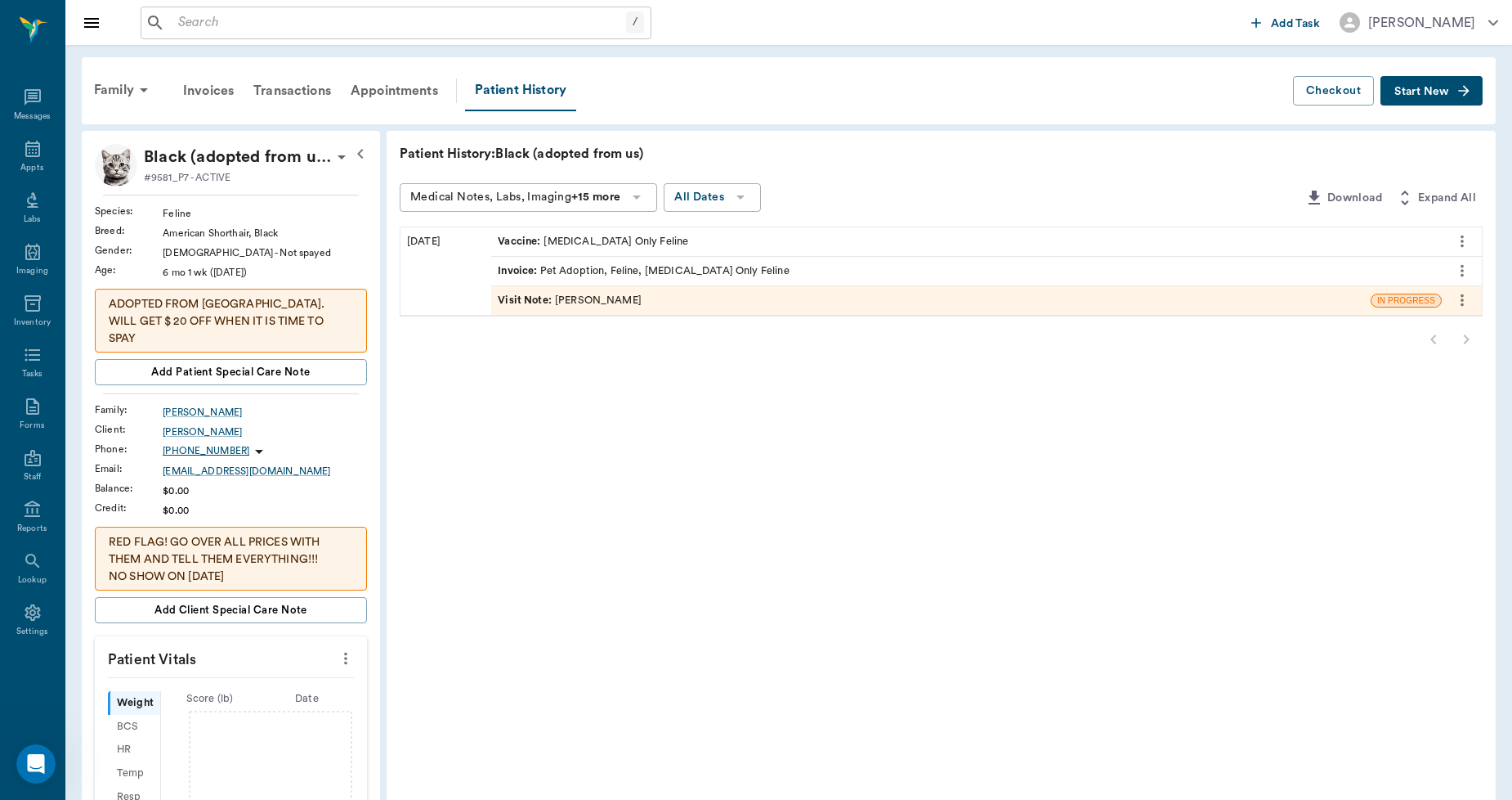
click at [1421, 101] on button "Start New" at bounding box center [1431, 90] width 102 height 30
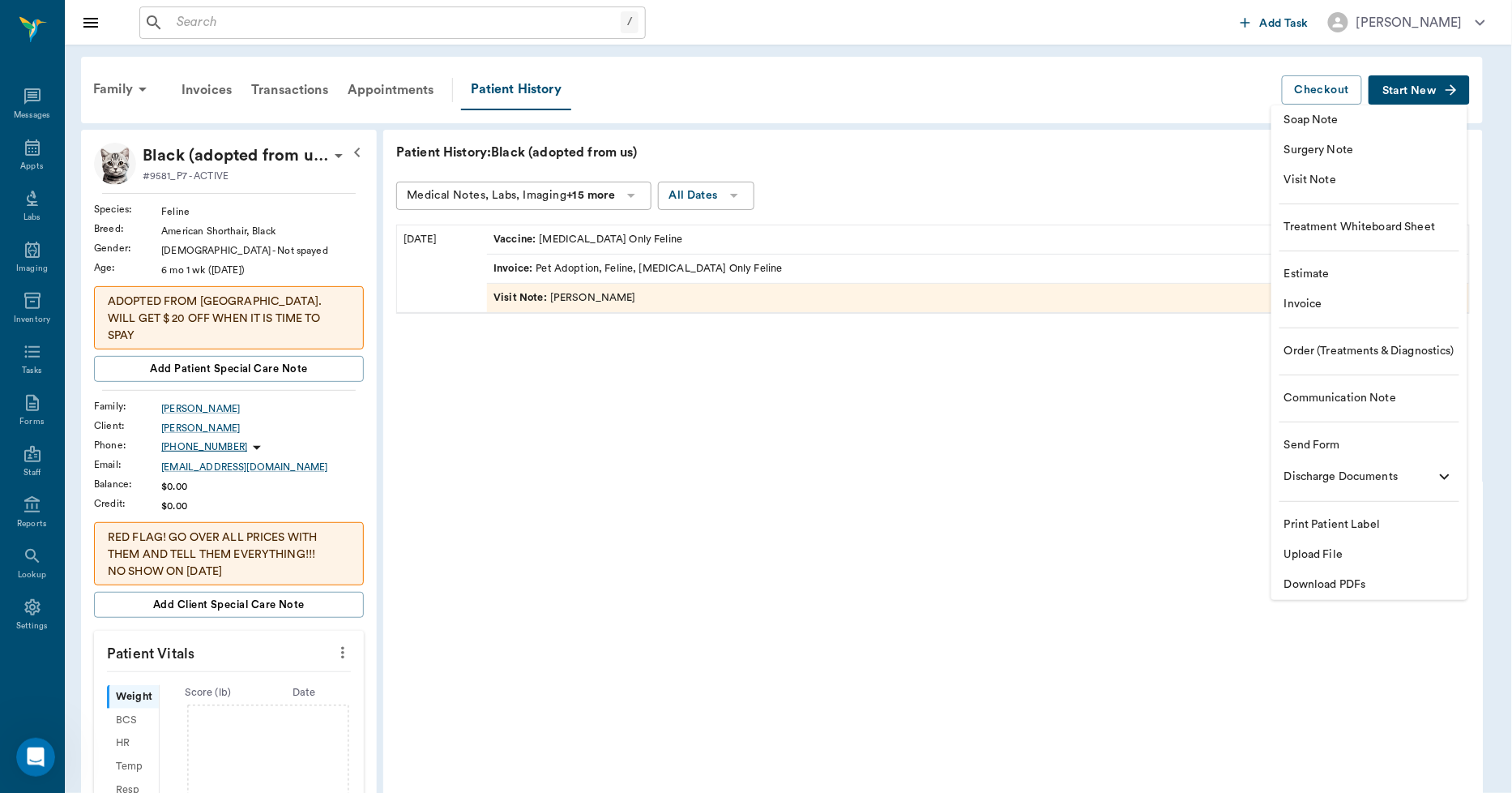
click at [1335, 544] on li "Upload File" at bounding box center [1369, 554] width 196 height 30
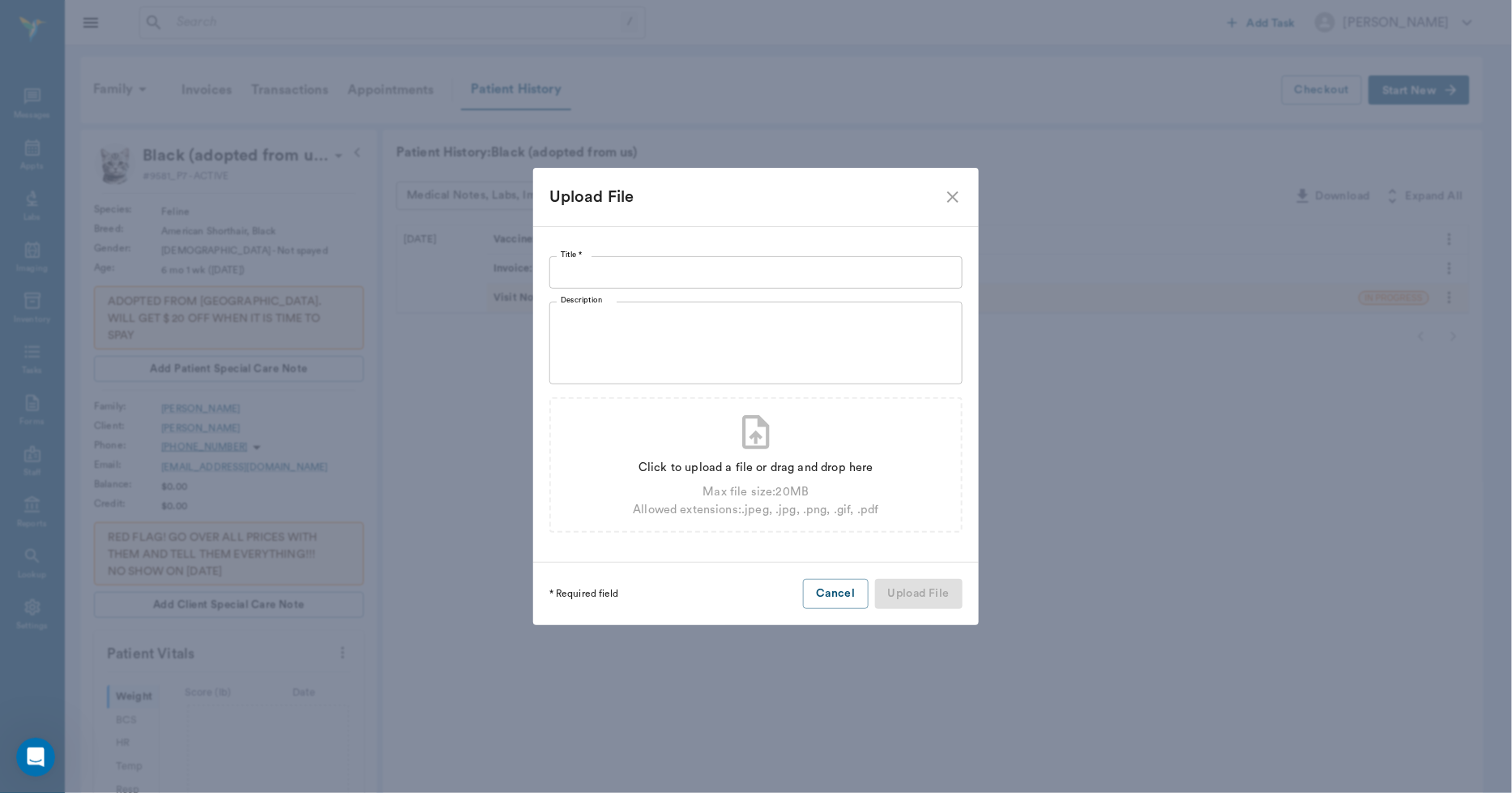
click at [778, 293] on div "Title * Title * Description x Description Click to upload a file or drag and dr…" at bounding box center [756, 394] width 446 height 336
click at [776, 265] on input "Title *" at bounding box center [756, 273] width 413 height 32
type input "ADOPTION AGREEMENT 09.22.2025"
click at [786, 460] on div "Click to upload a file or drag and drop here" at bounding box center [756, 467] width 246 height 18
type input "C:\fakepath\Black.Aaron.AdoptAgreement.09.22.2025.pdf"
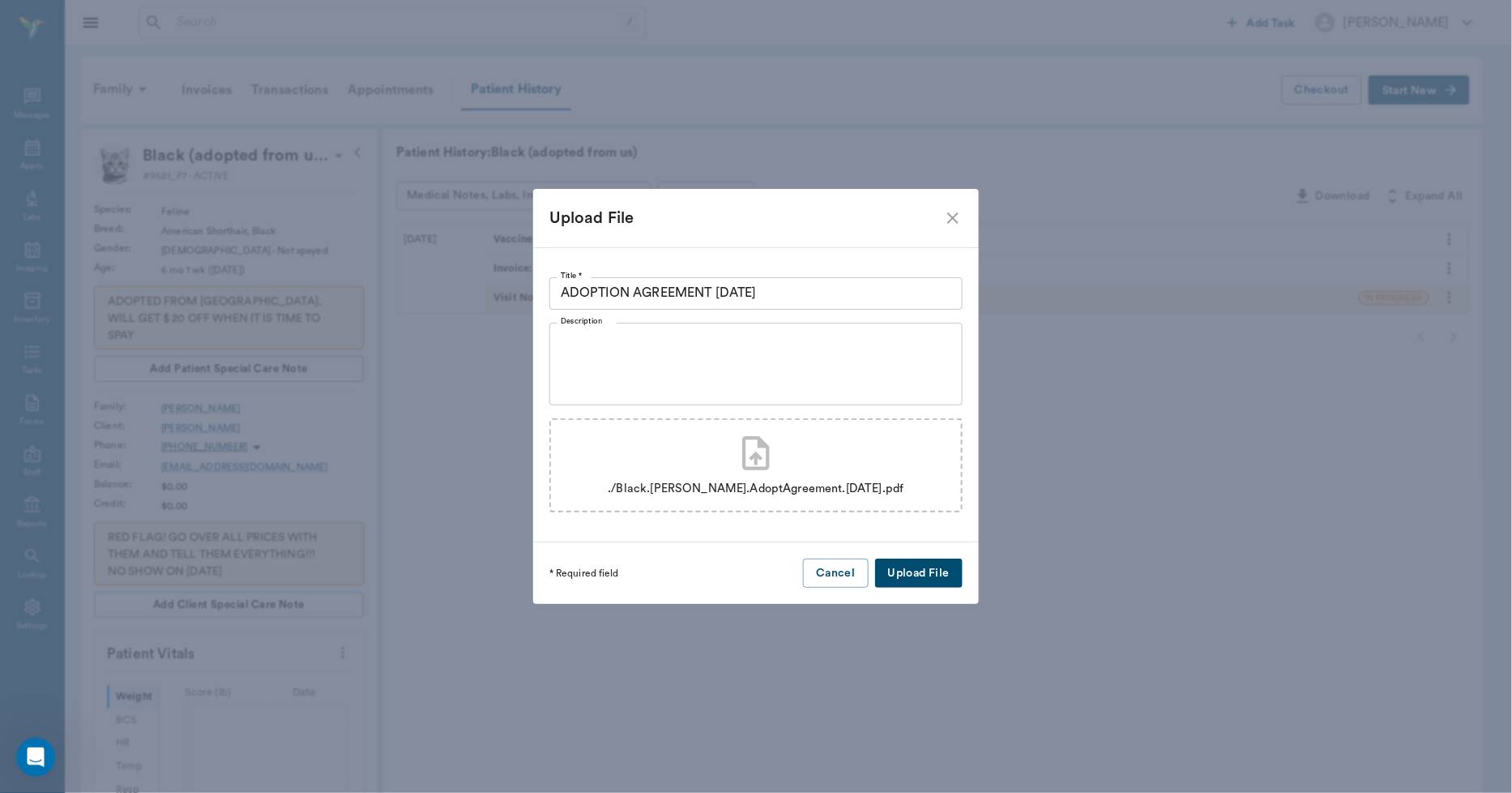
click at [888, 571] on button "Upload File" at bounding box center [918, 573] width 88 height 30
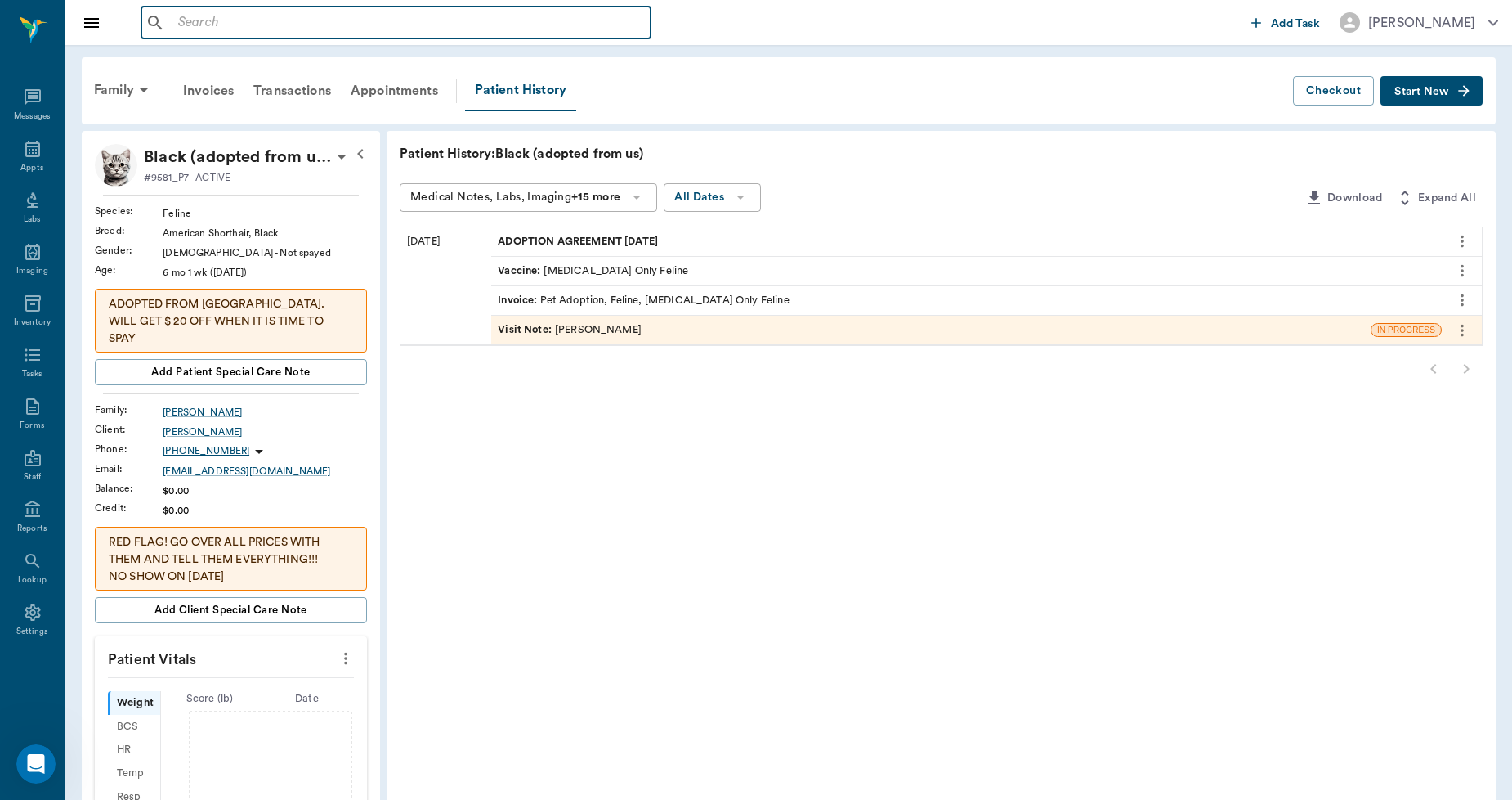
click at [305, 19] on input "text" at bounding box center [408, 23] width 472 height 23
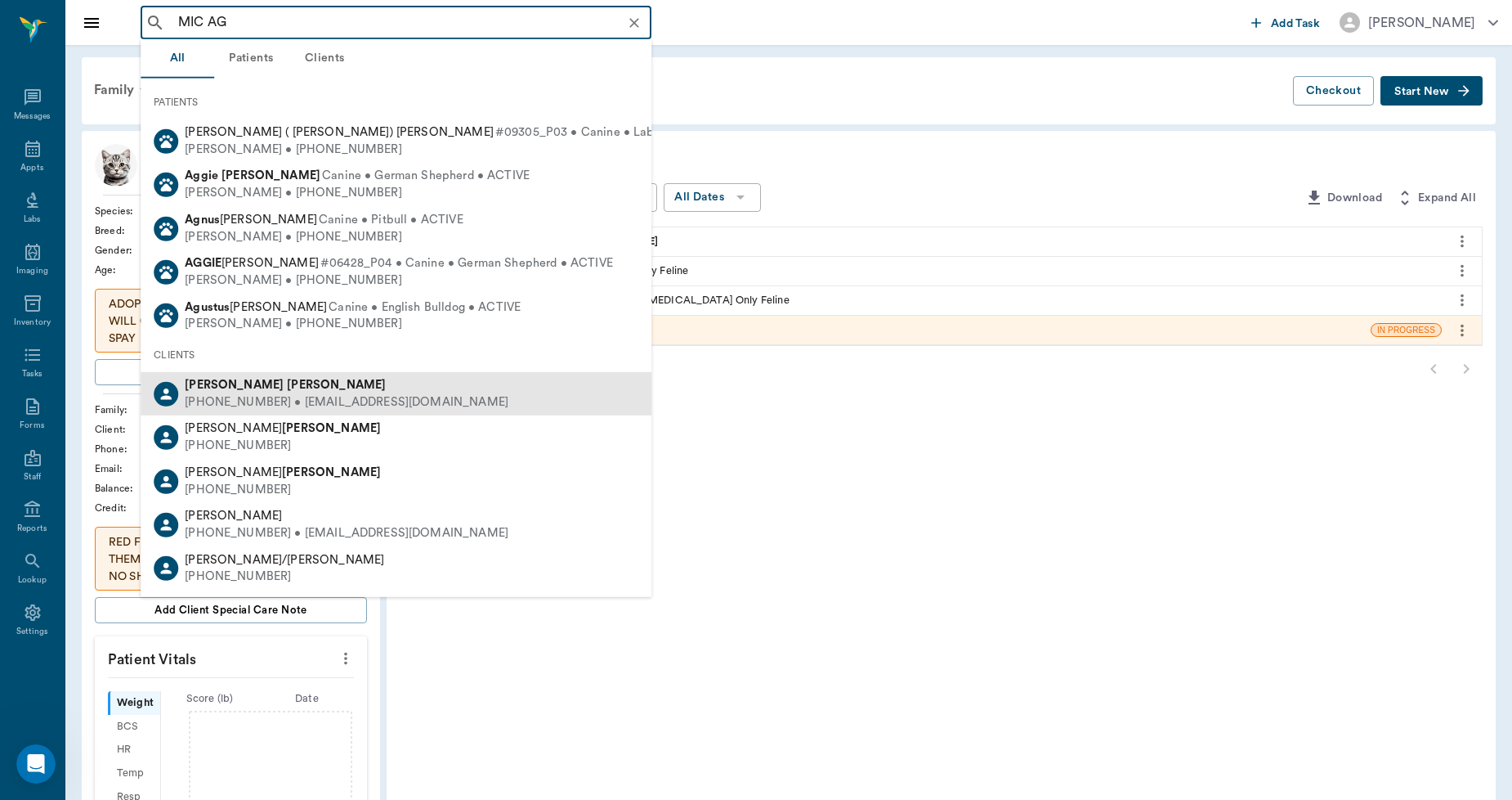
click at [282, 383] on div "Michaela Aguirre" at bounding box center [346, 386] width 324 height 17
type input "MIC AG"
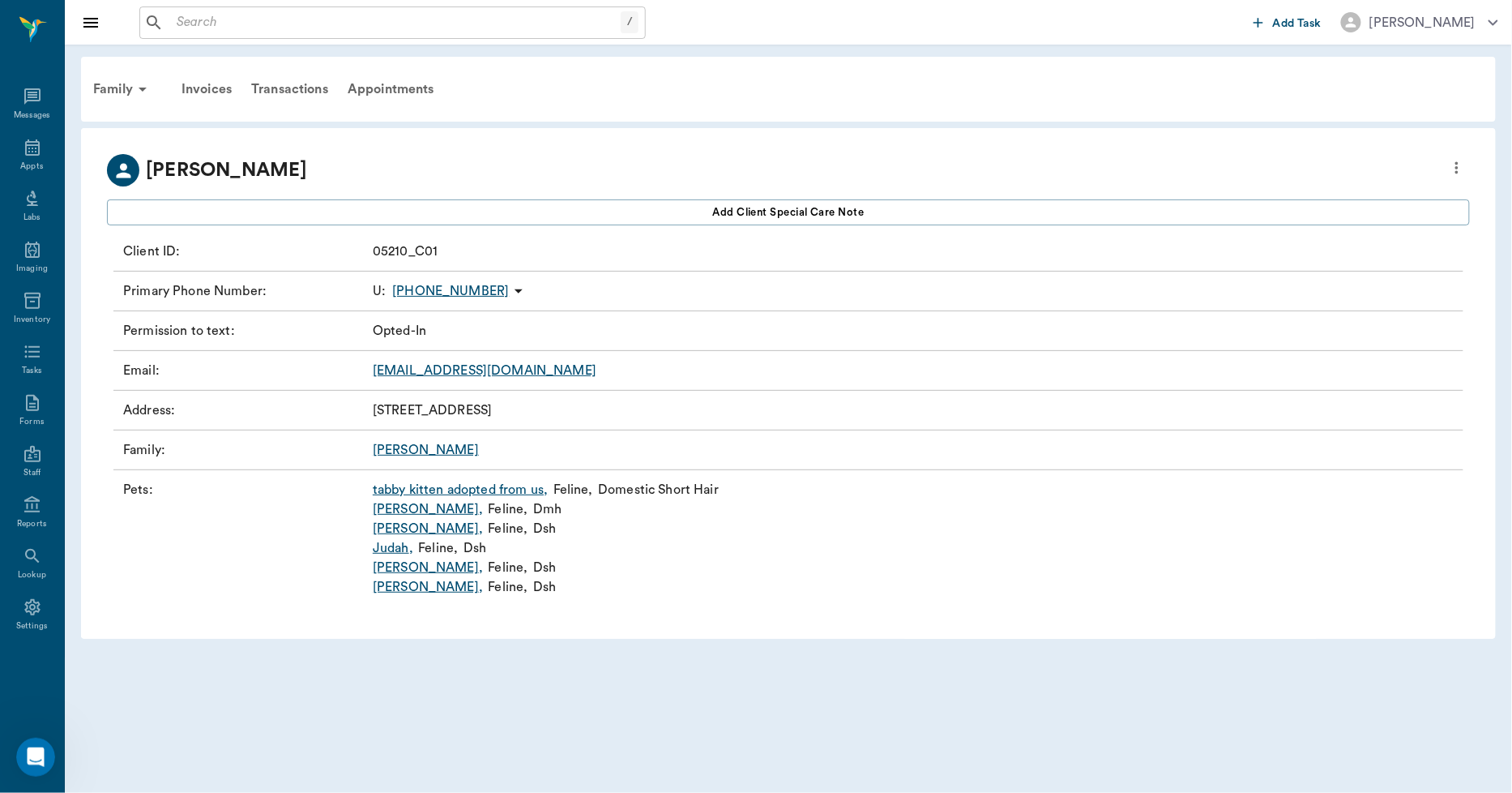
click at [391, 490] on link "tabby kitten adopted from us ," at bounding box center [460, 489] width 175 height 19
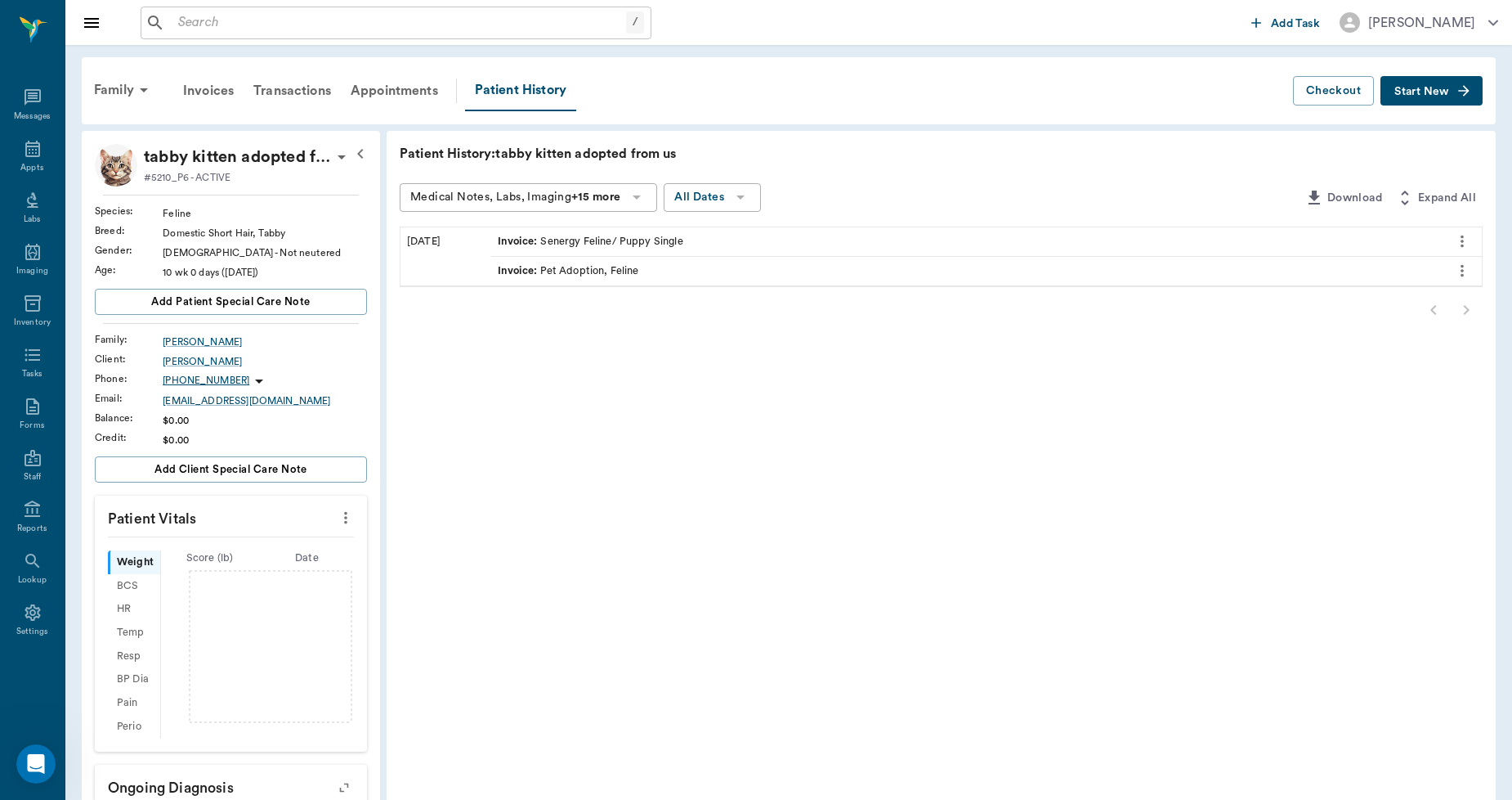
click at [1417, 91] on span "Start New" at bounding box center [1422, 91] width 55 height 0
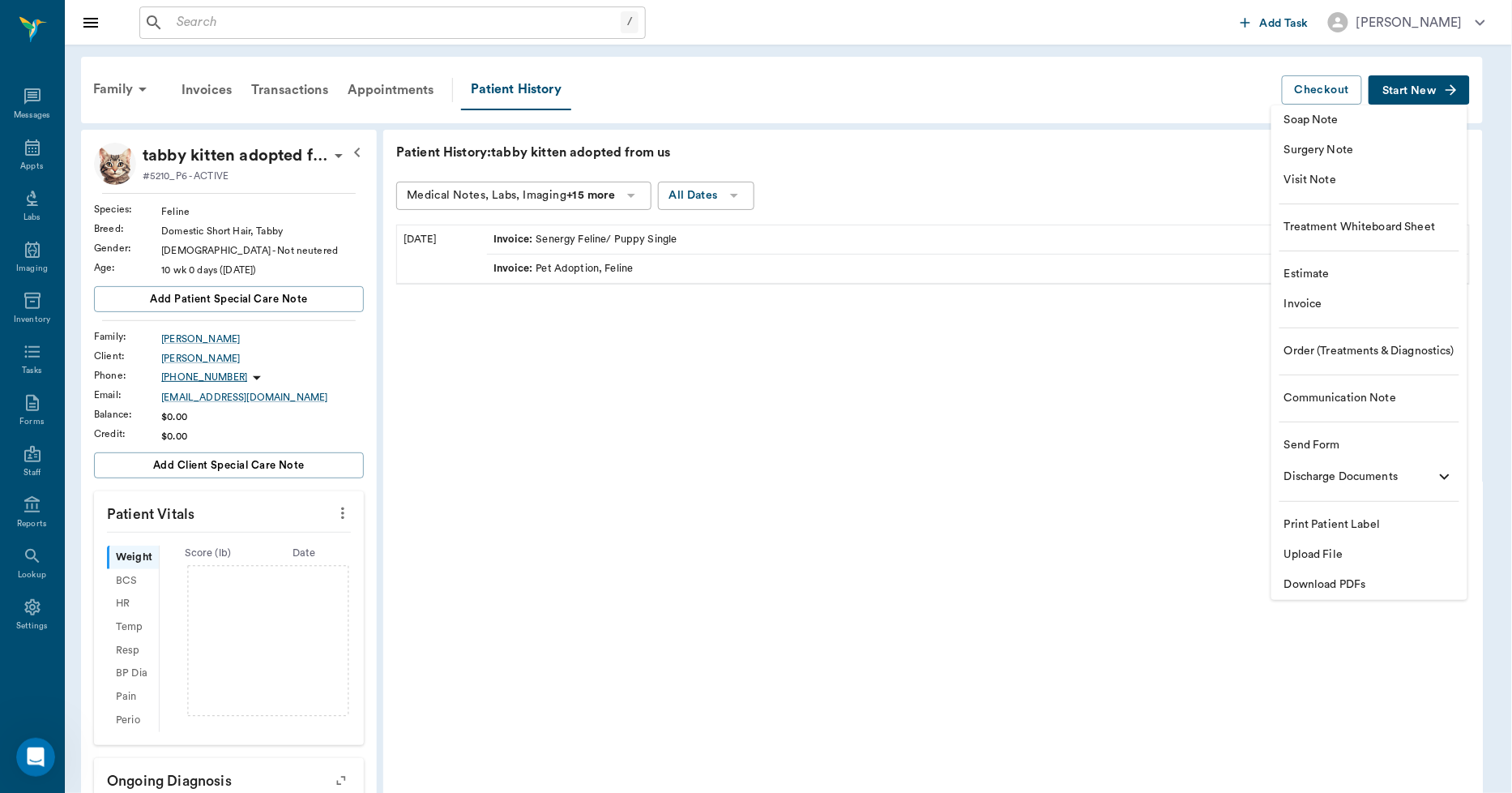
click at [1313, 180] on span "Visit Note" at bounding box center [1369, 180] width 171 height 17
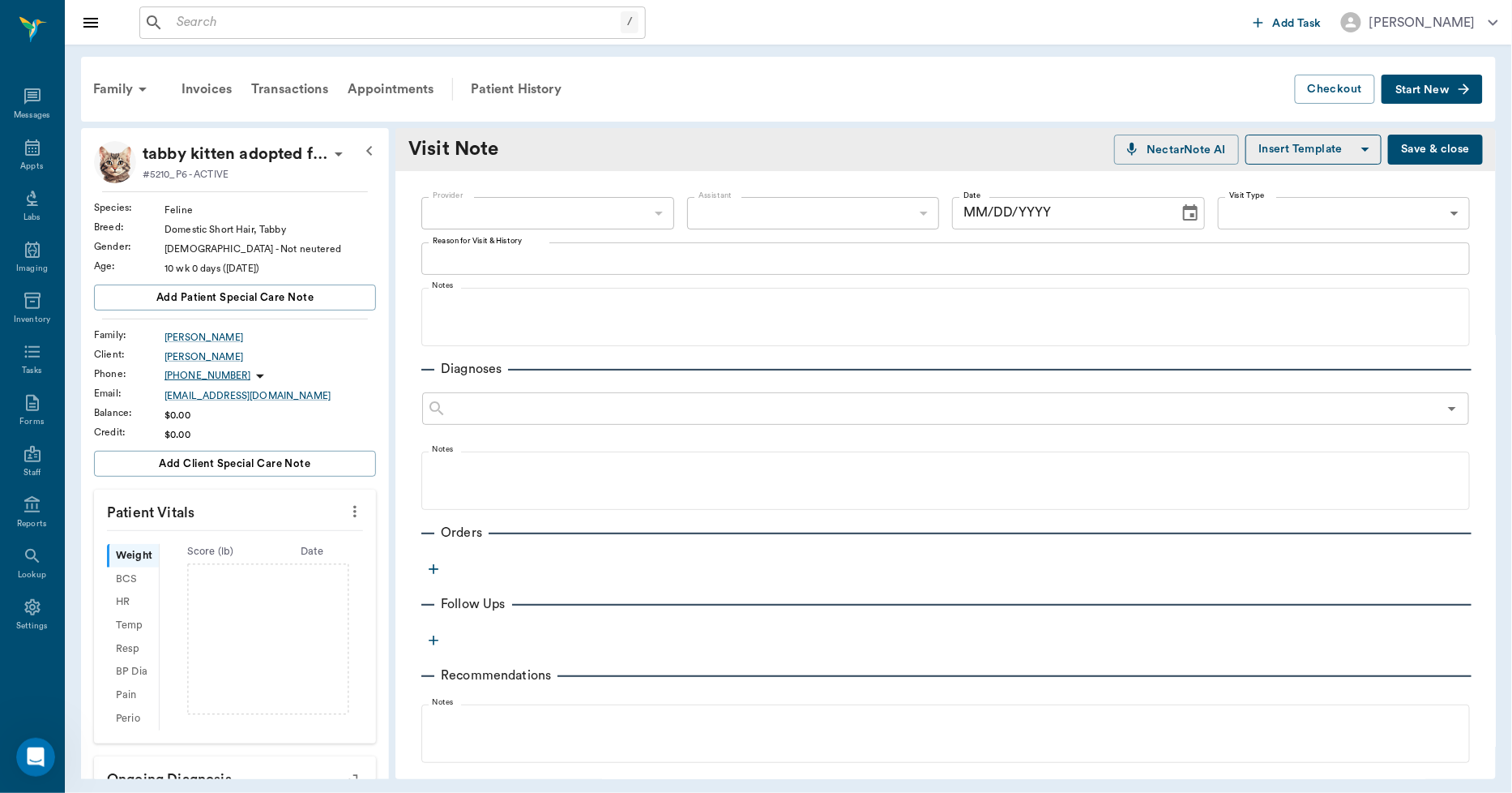
type input "09/22/2025"
click at [646, 209] on body "/ ​ Add Task Dr. Bert Ellsworth Nectar Messages Appts Labs Imaging Inventory Ta…" at bounding box center [756, 396] width 1512 height 793
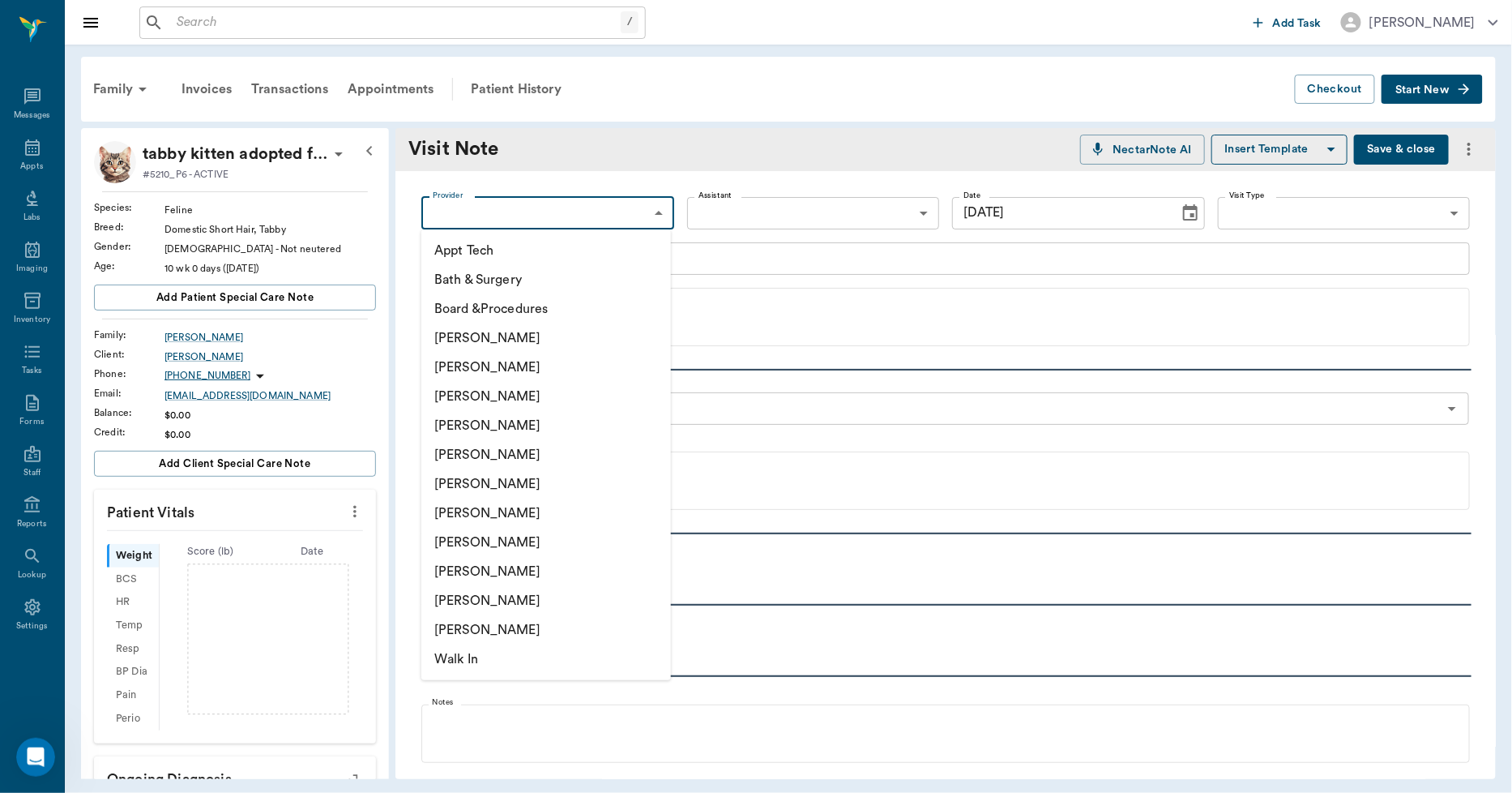
click at [463, 593] on li "Lorean Lingle" at bounding box center [546, 600] width 250 height 30
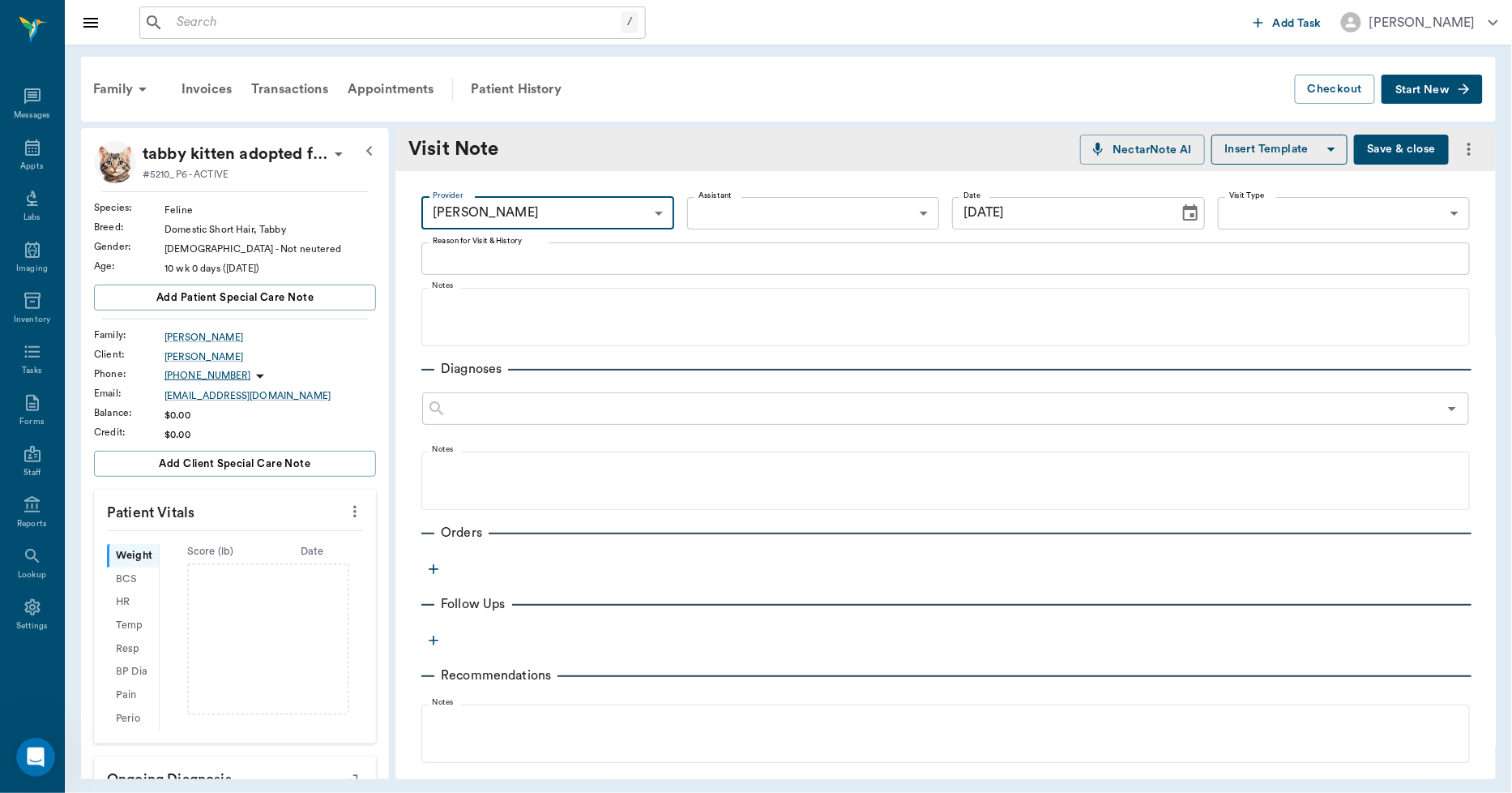
type input "63ec2ece52e12b0ba117cc90"
click at [746, 214] on body "/ ​ Add Task Dr. Bert Ellsworth Nectar Messages Appts Labs Imaging Inventory Ta…" at bounding box center [756, 396] width 1512 height 793
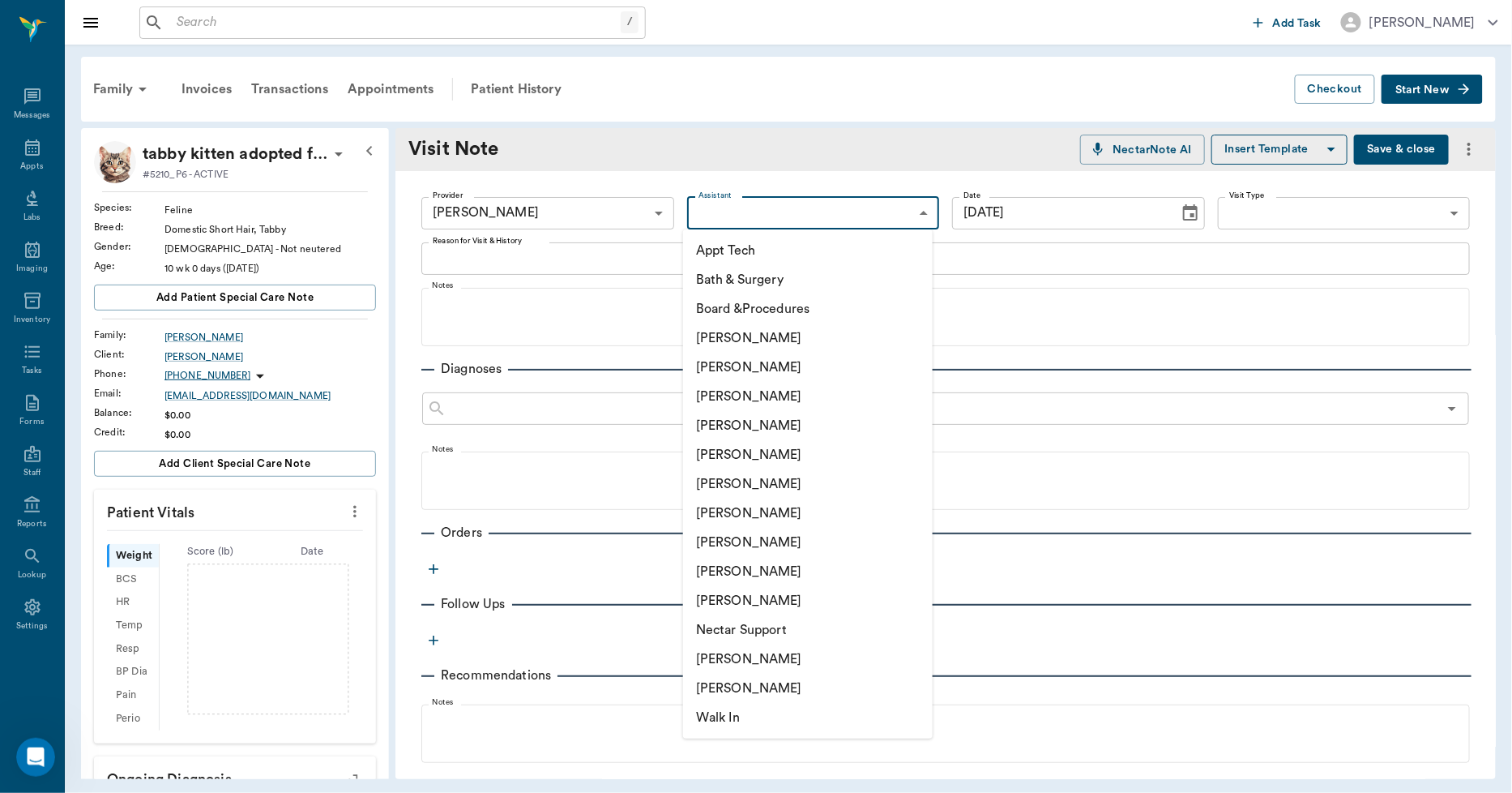
click at [727, 337] on li "Caryn Watson" at bounding box center [808, 337] width 250 height 30
type input "6899ea08ed37b777db10de45"
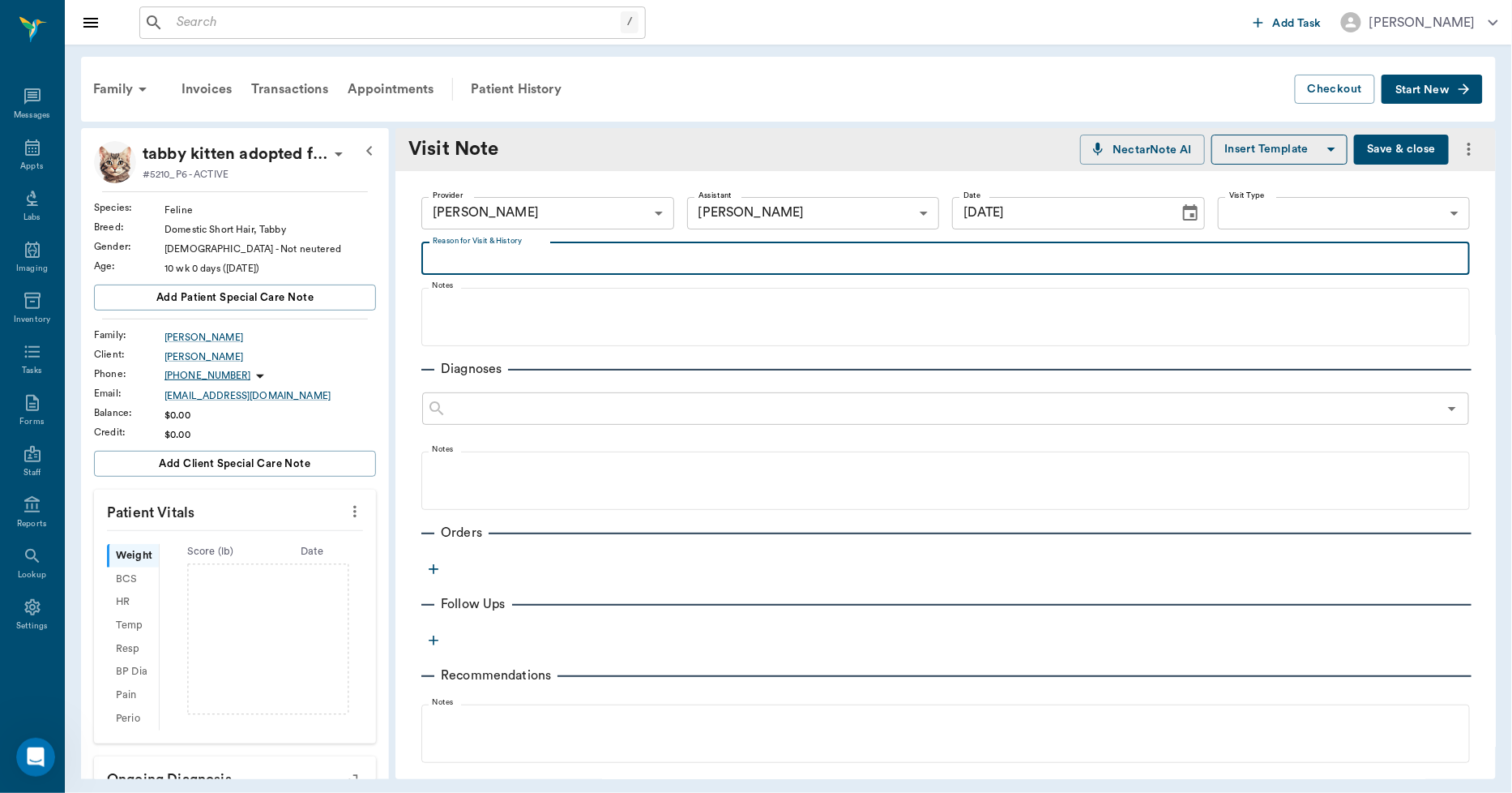
click at [660, 257] on textarea "Reason for Visit & History" at bounding box center [945, 258] width 1026 height 19
type textarea "a"
type textarea "A"
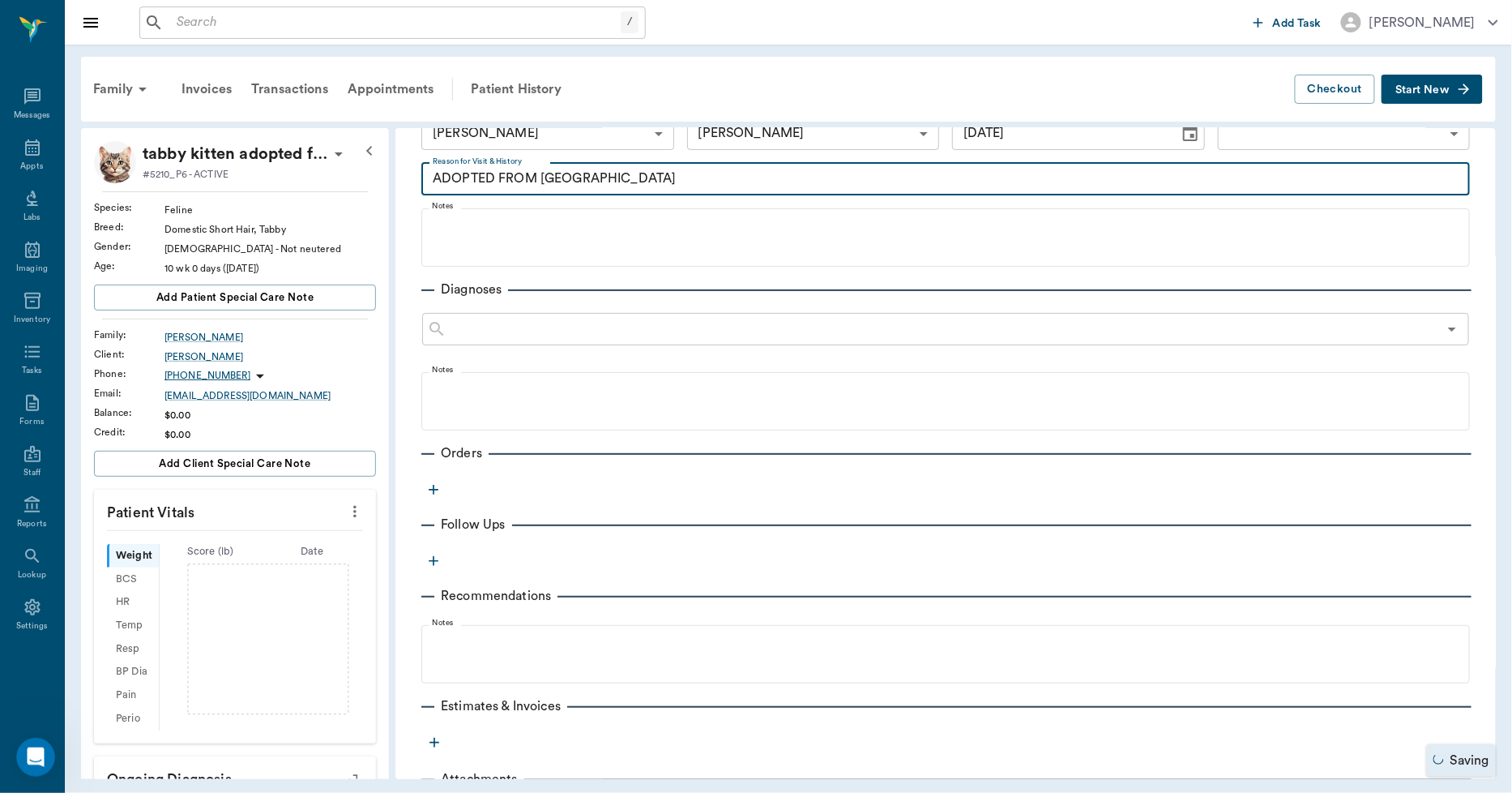
scroll to position [159, 0]
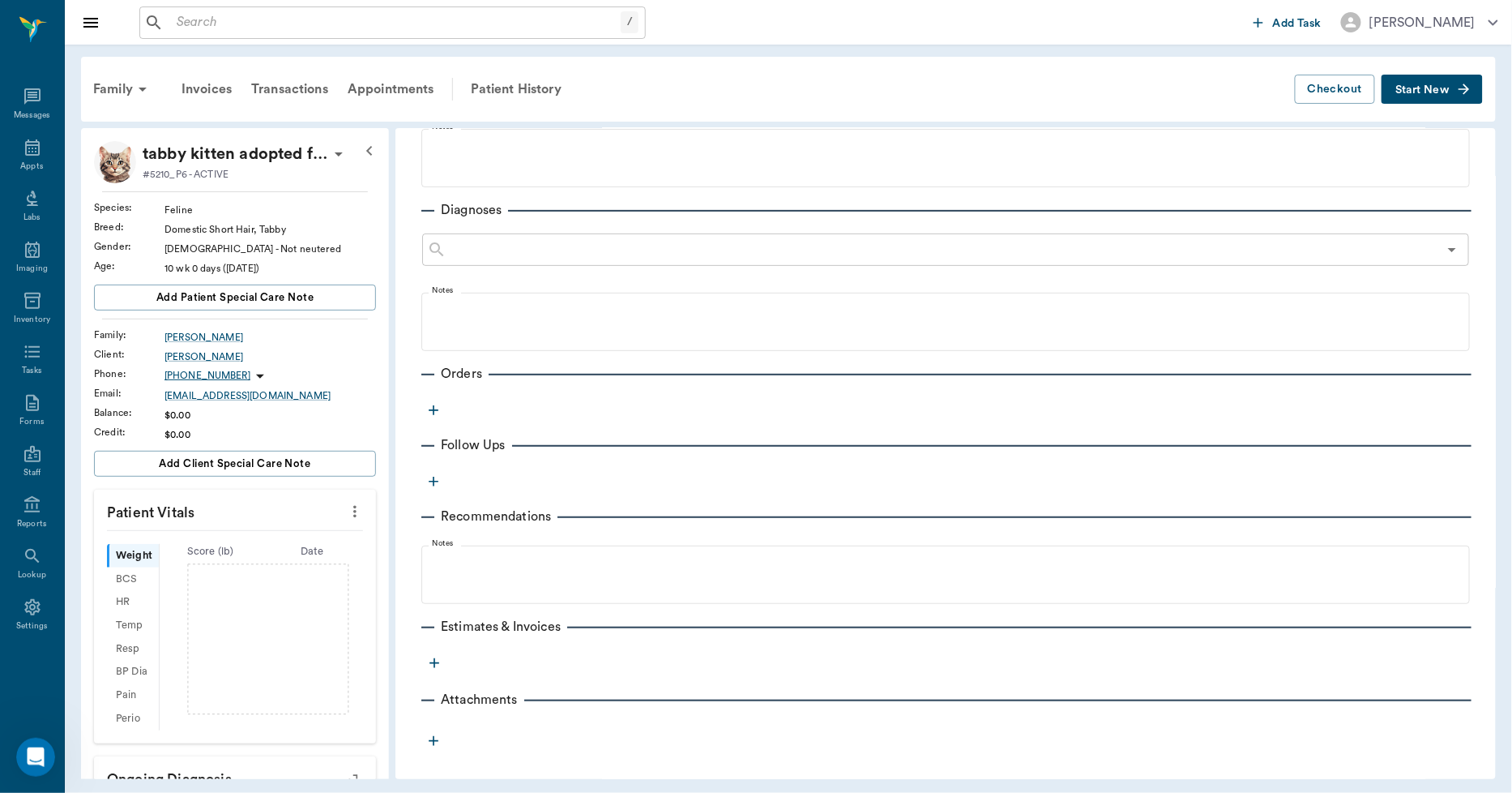
type textarea "ADOPTED FROM US"
click at [434, 409] on icon "button" at bounding box center [433, 410] width 10 height 10
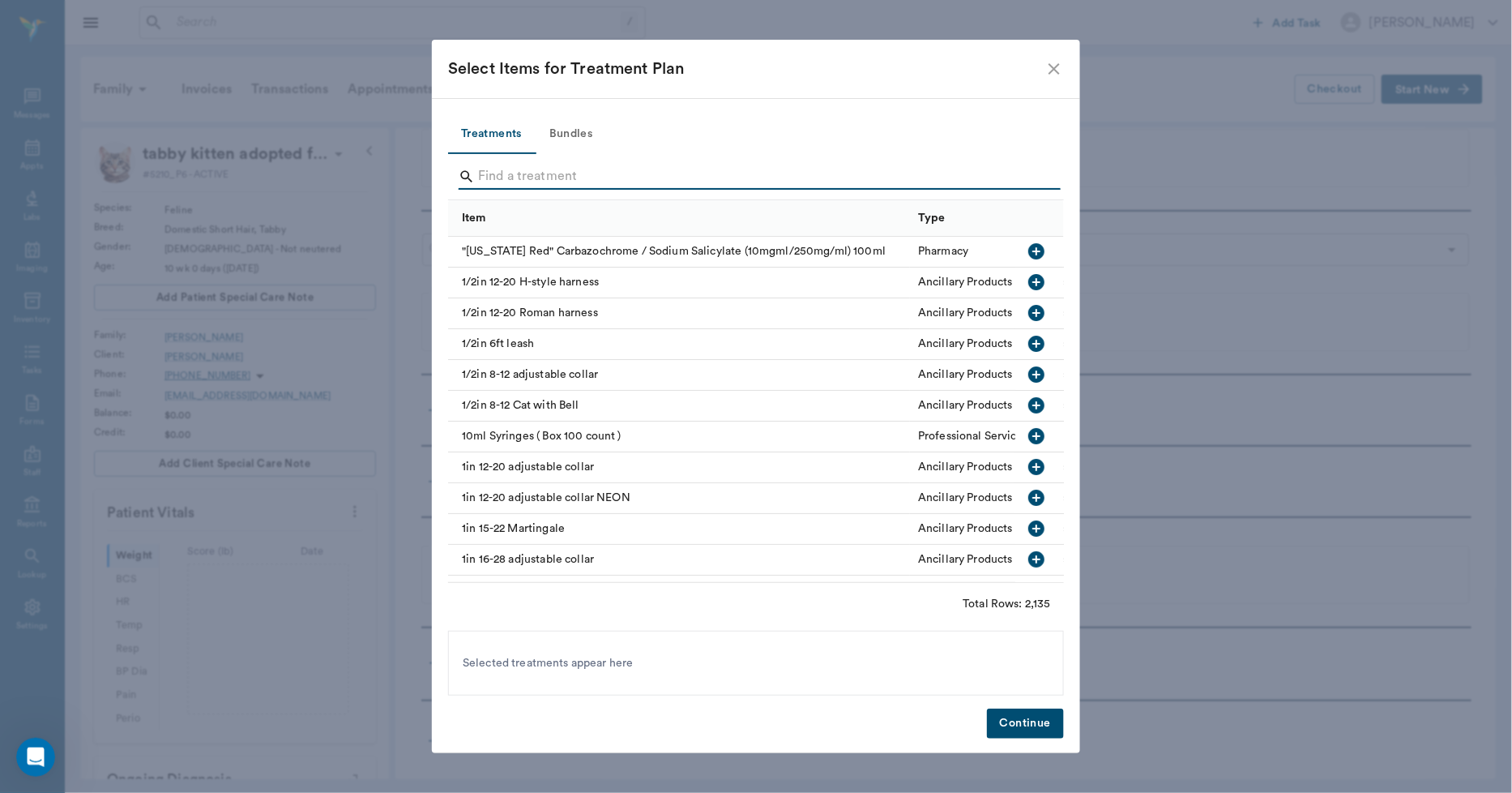
click at [549, 167] on input "Search" at bounding box center [757, 176] width 558 height 26
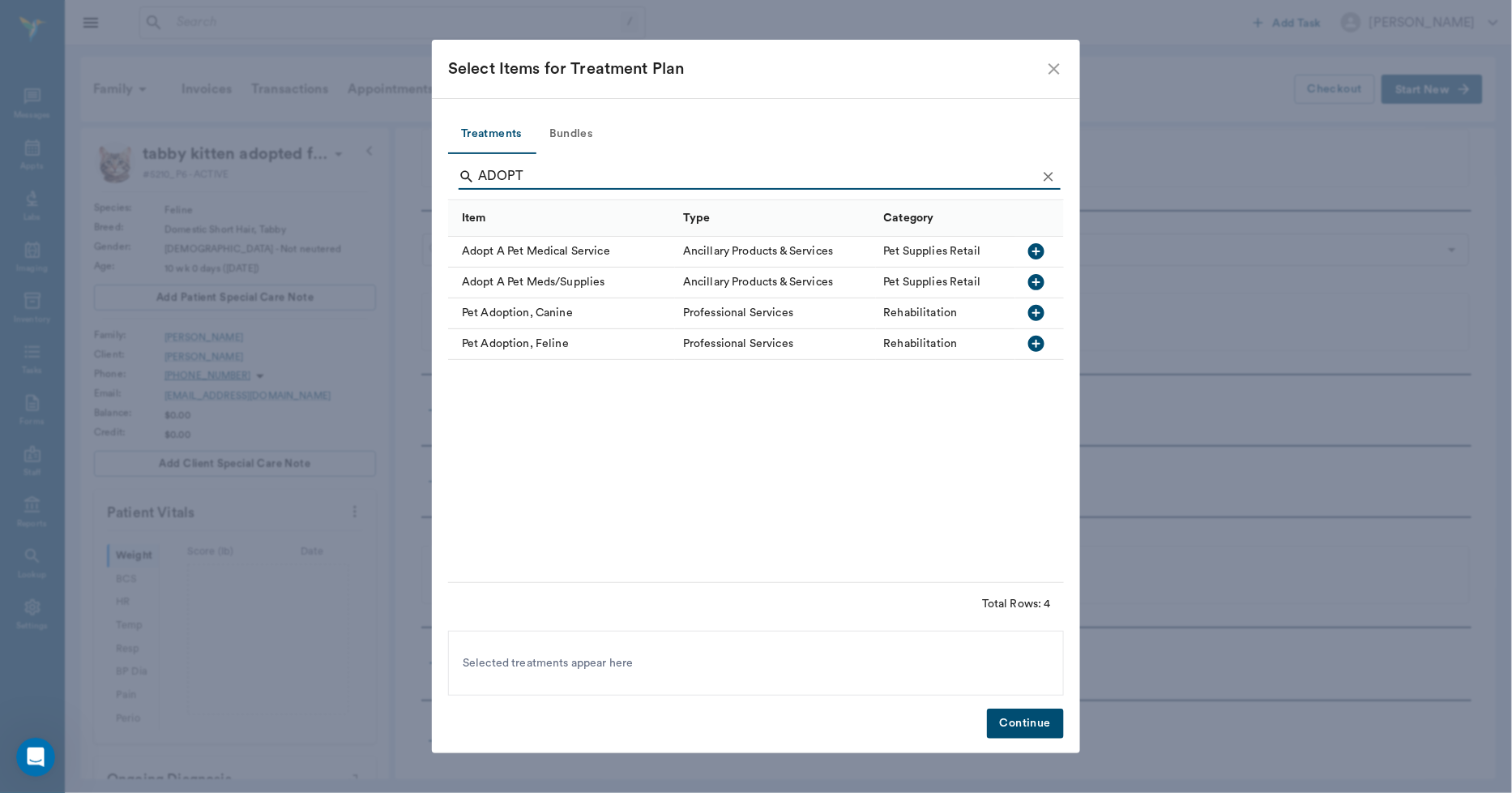
click at [523, 345] on div "Pet Adoption, Feline" at bounding box center [561, 344] width 227 height 30
type input "A"
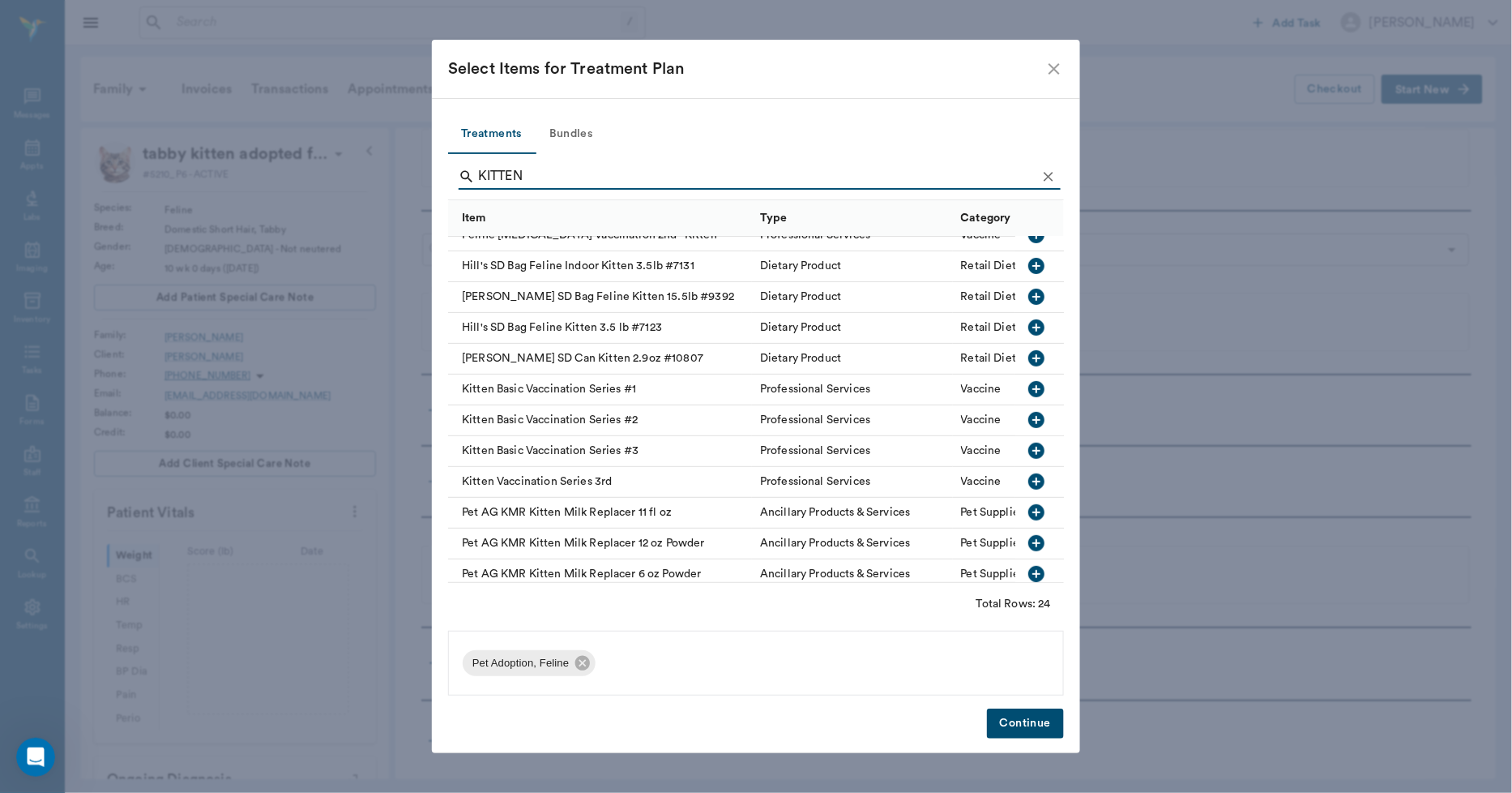
scroll to position [270, 0]
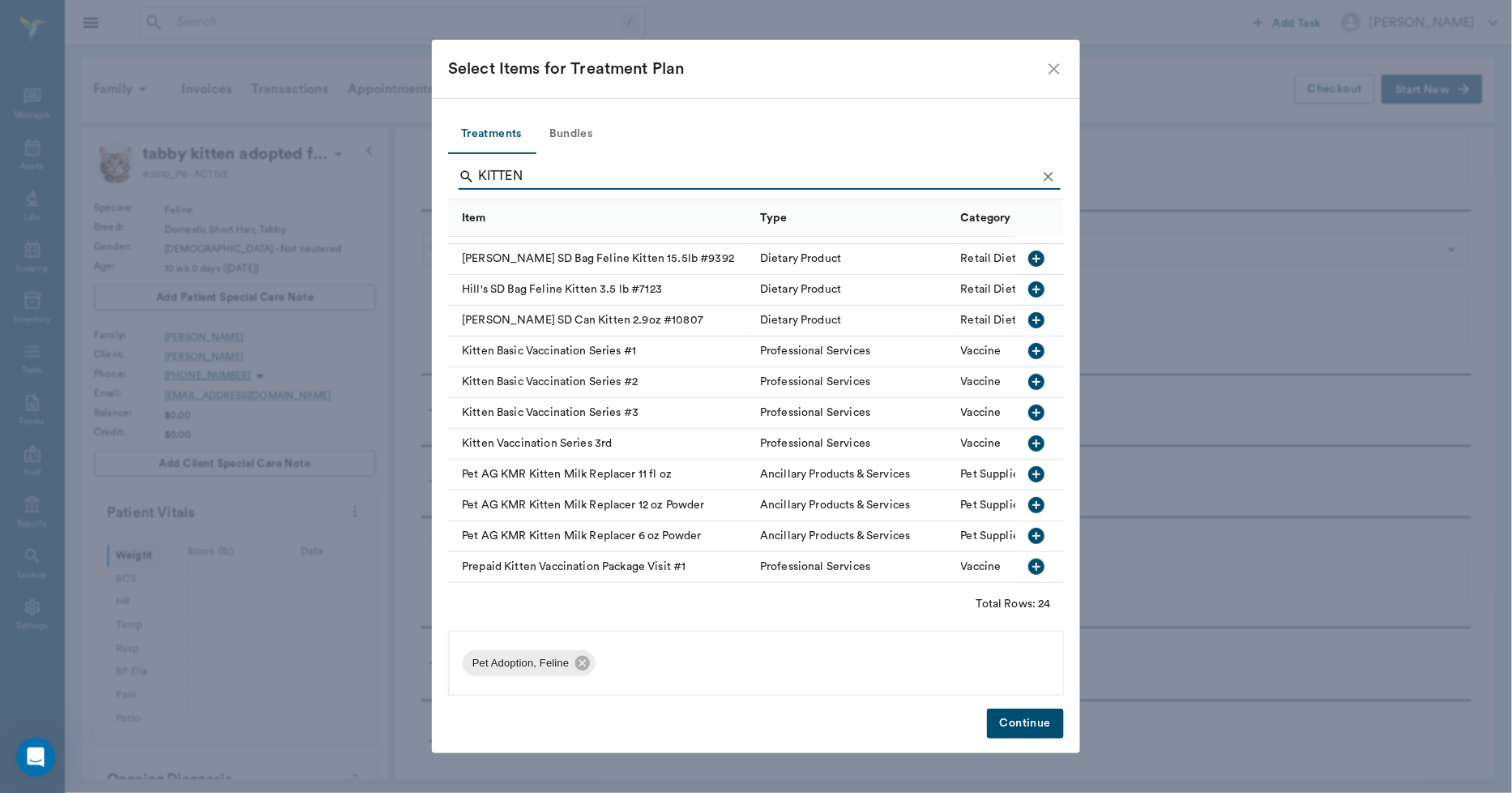
type input "KITTEN"
click at [576, 132] on button "Bundles" at bounding box center [571, 134] width 73 height 39
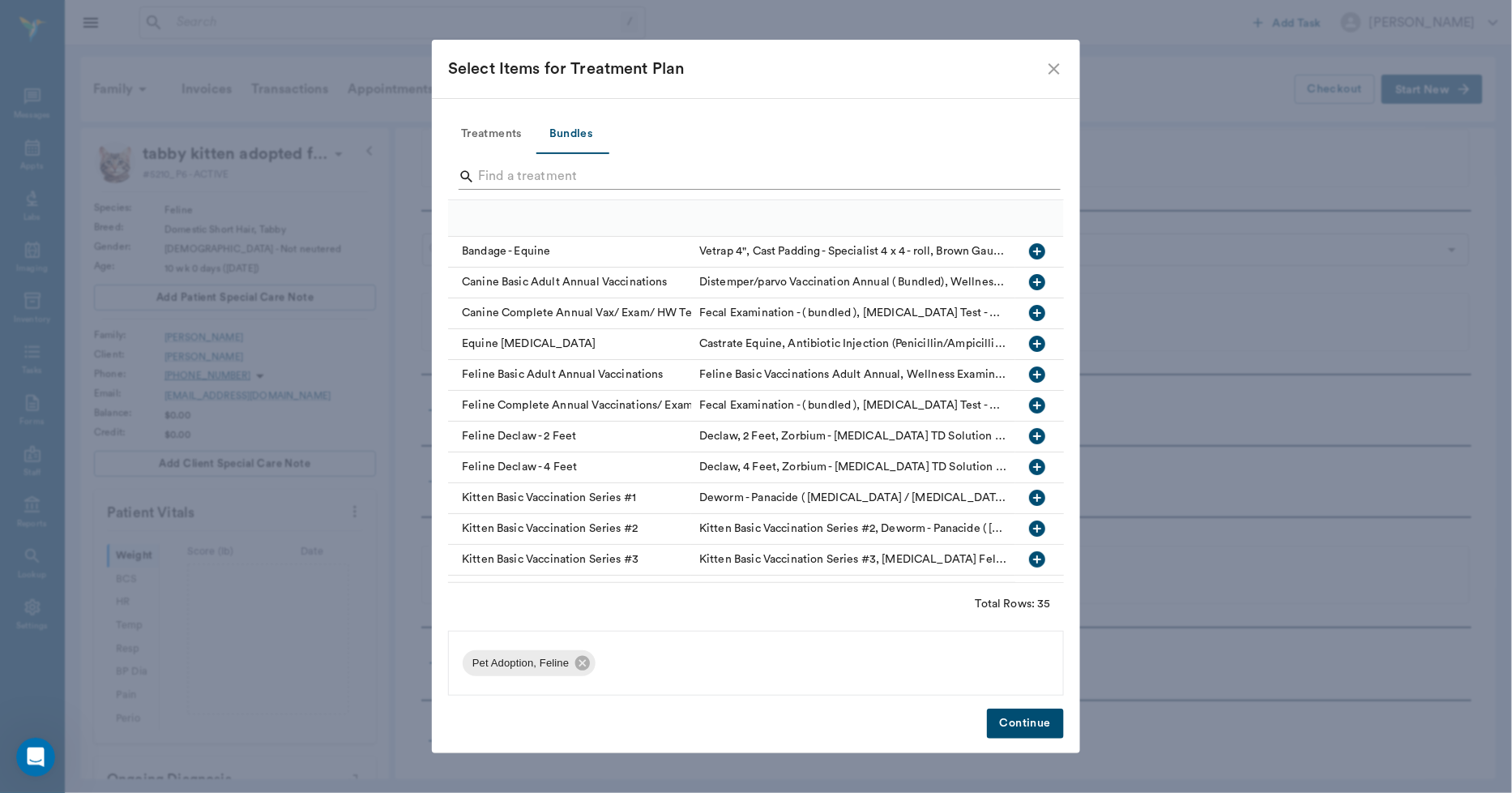
click at [549, 175] on input "Search" at bounding box center [757, 176] width 558 height 26
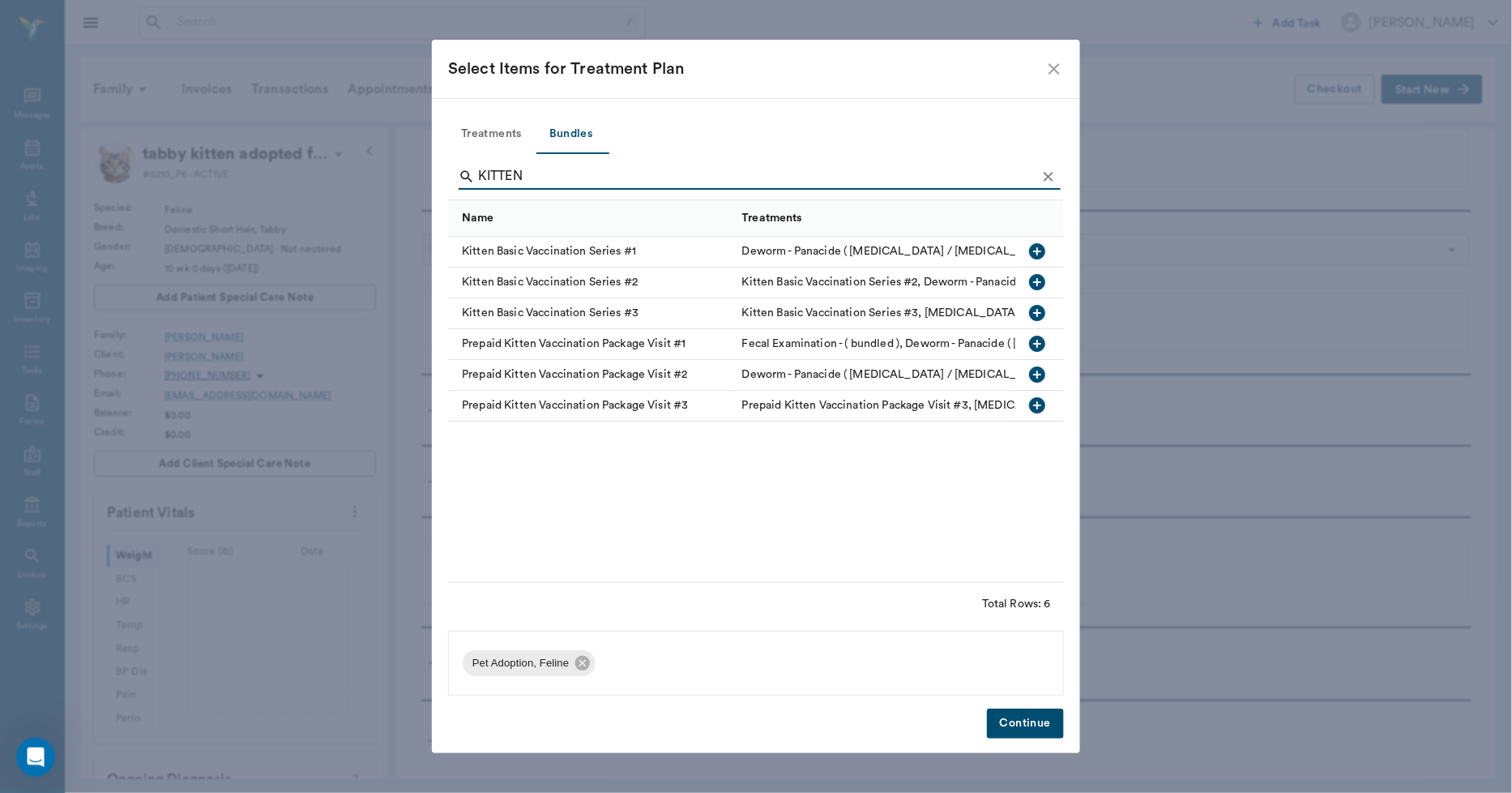
scroll to position [5688, 0]
type input "KITTEN"
click at [621, 249] on div "Kitten Basic Vaccination Series #1" at bounding box center [591, 252] width 286 height 30
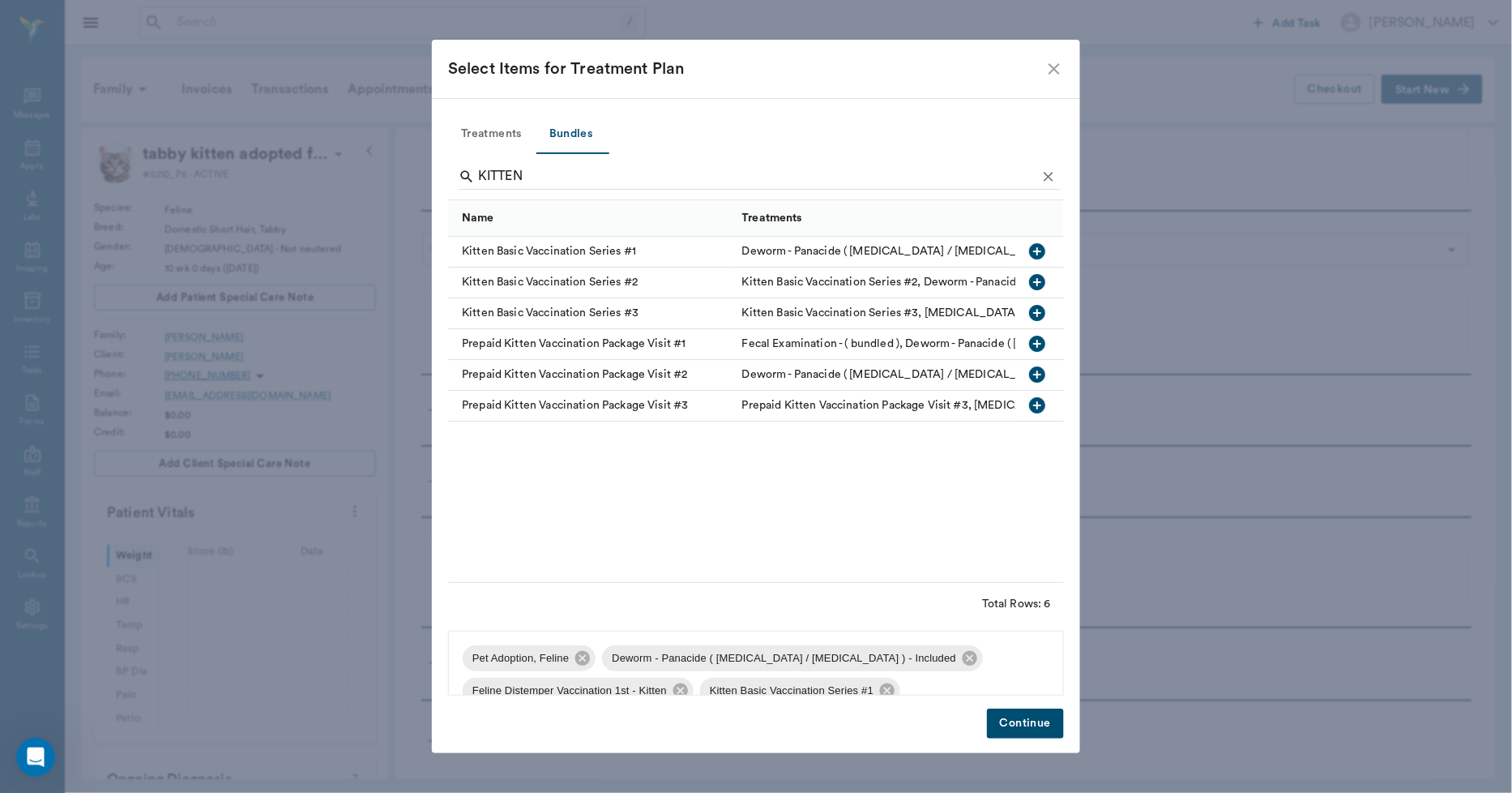
scroll to position [5646, 0]
click at [994, 720] on button "Continue" at bounding box center [1025, 722] width 77 height 30
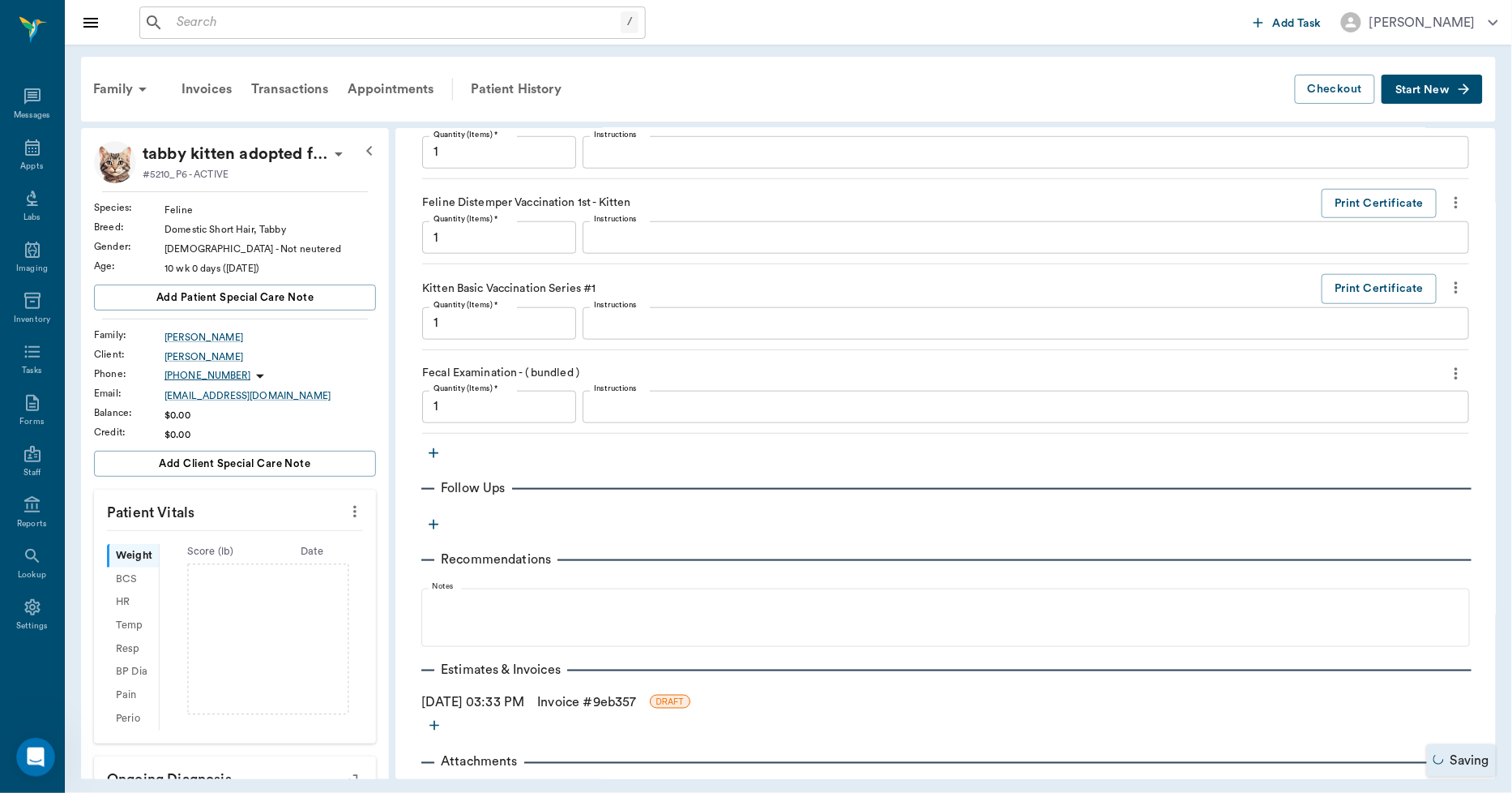
type input "1.00"
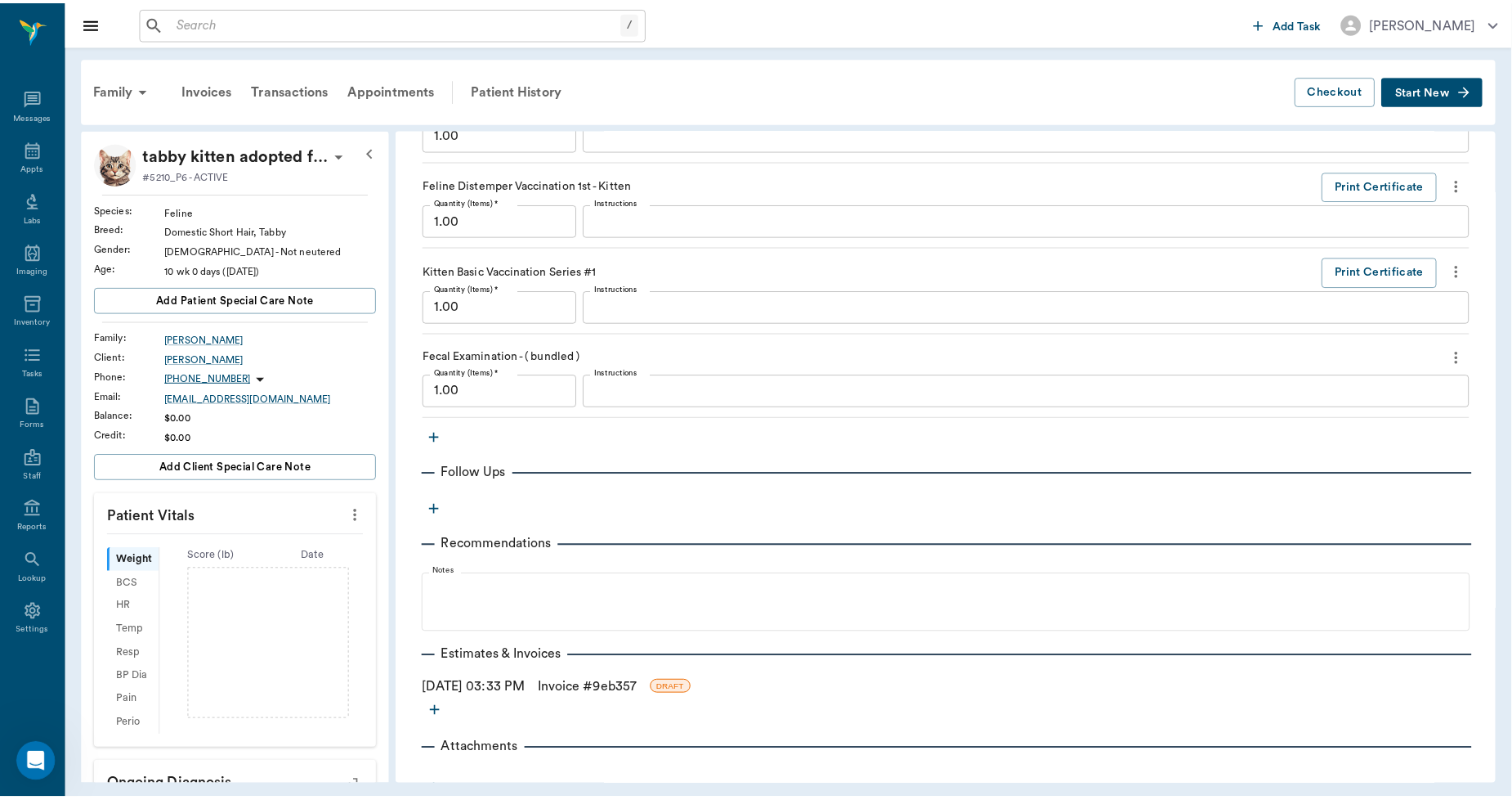
scroll to position [613, 0]
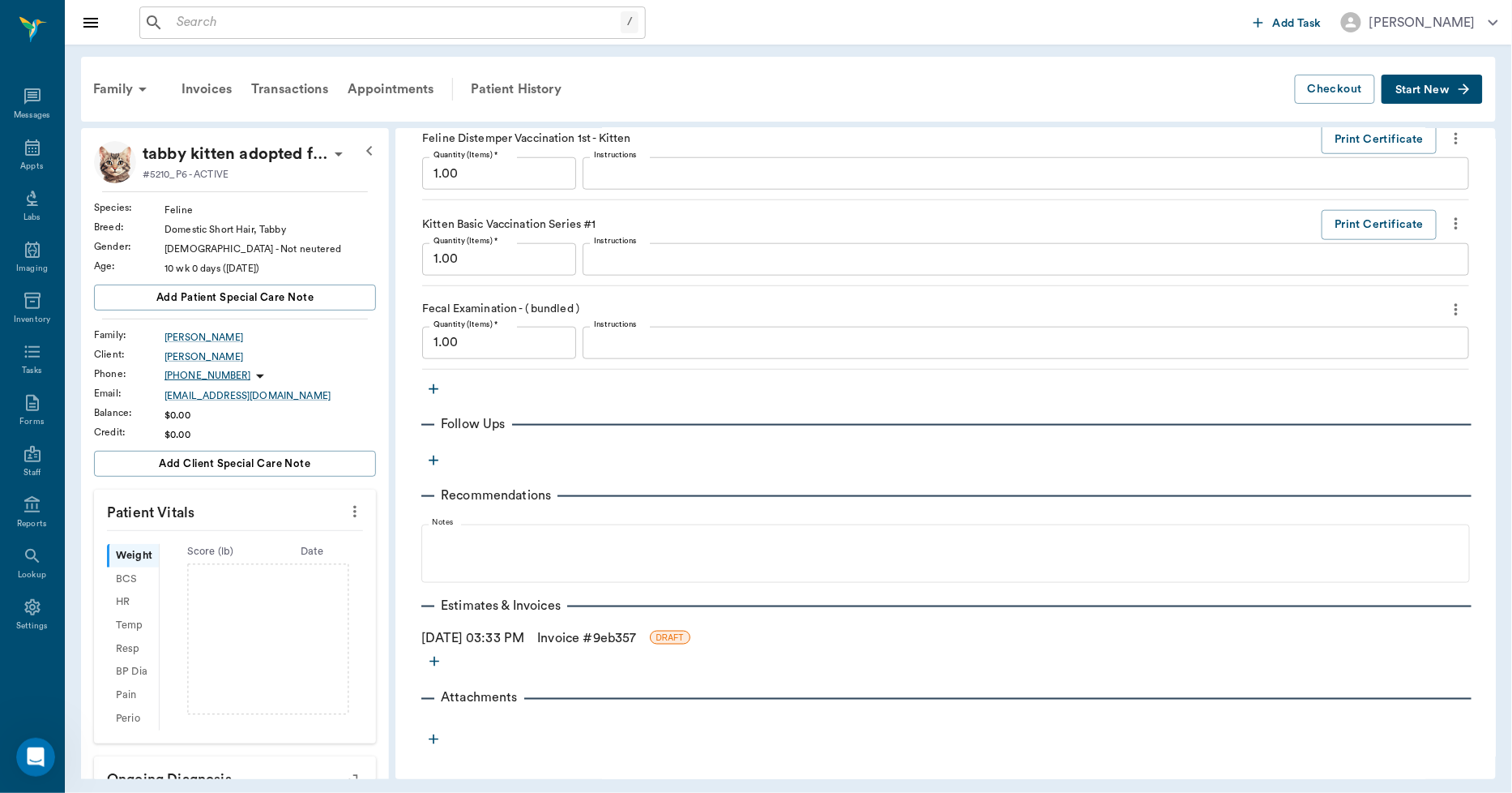
click at [588, 641] on link "Invoice # 9eb357" at bounding box center [587, 638] width 99 height 19
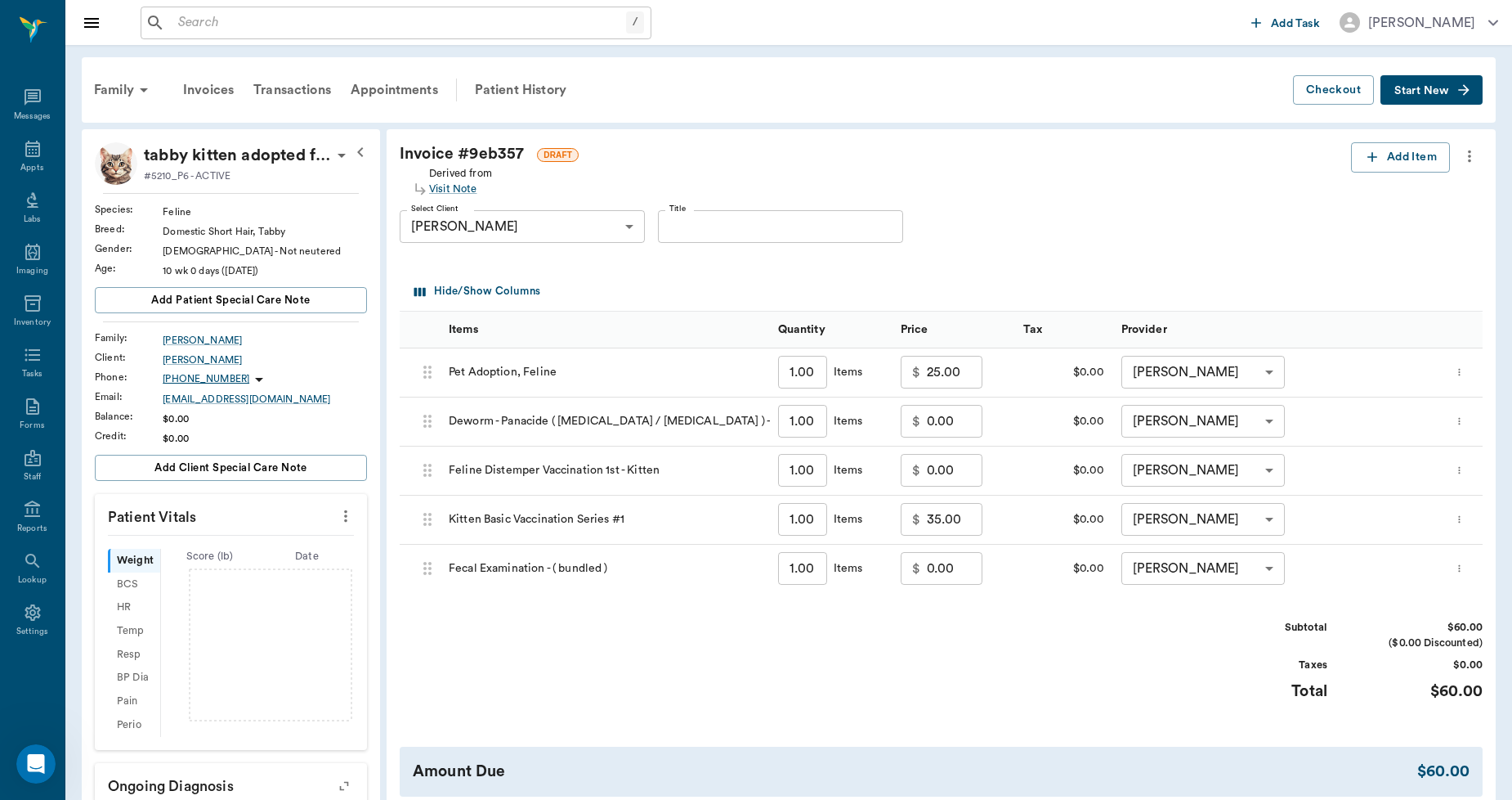
click at [978, 377] on input "25.00" at bounding box center [954, 372] width 56 height 33
type input "0.00"
click at [973, 516] on input "35.00" at bounding box center [954, 519] width 56 height 33
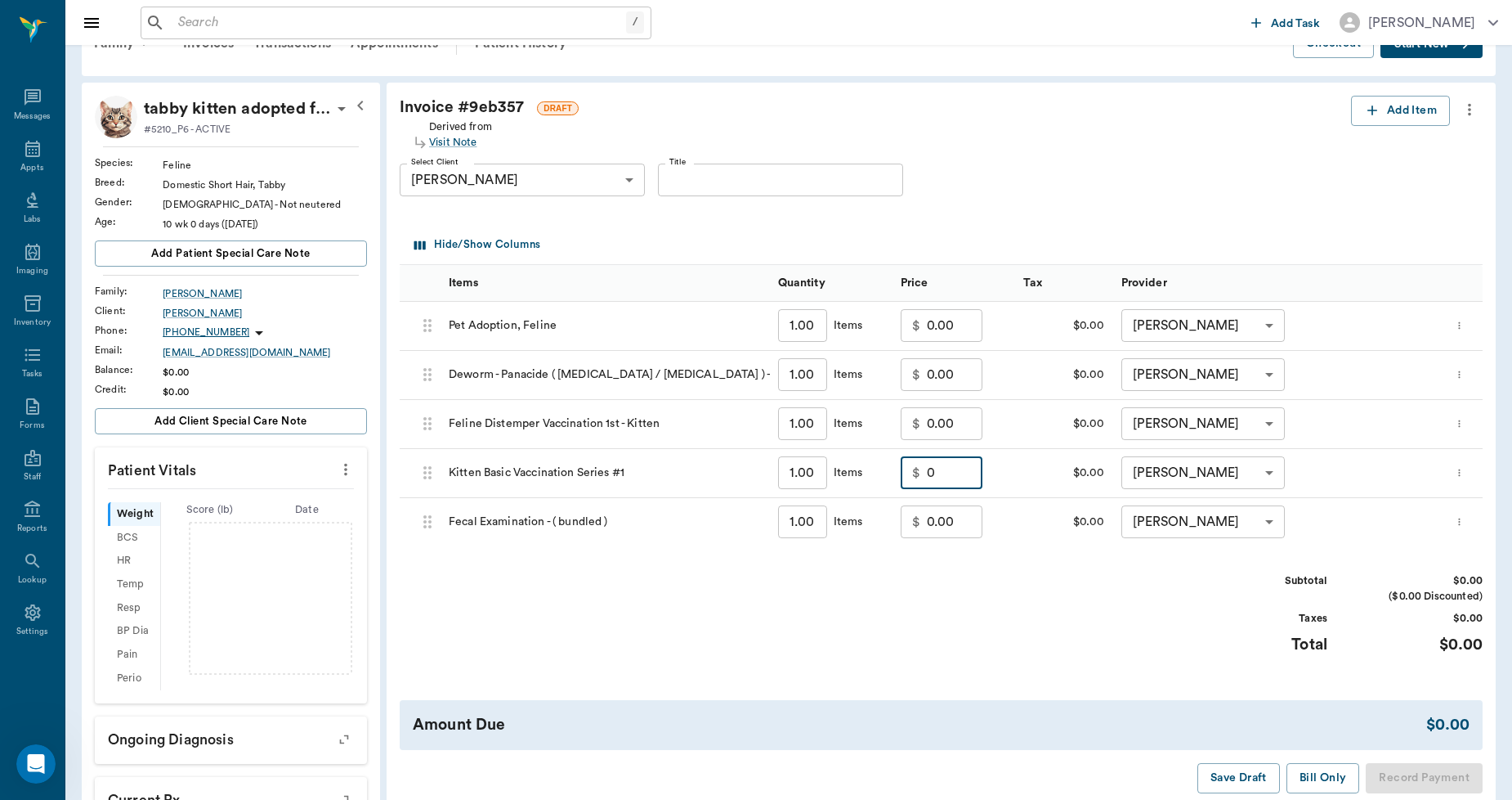
scroll to position [370, 0]
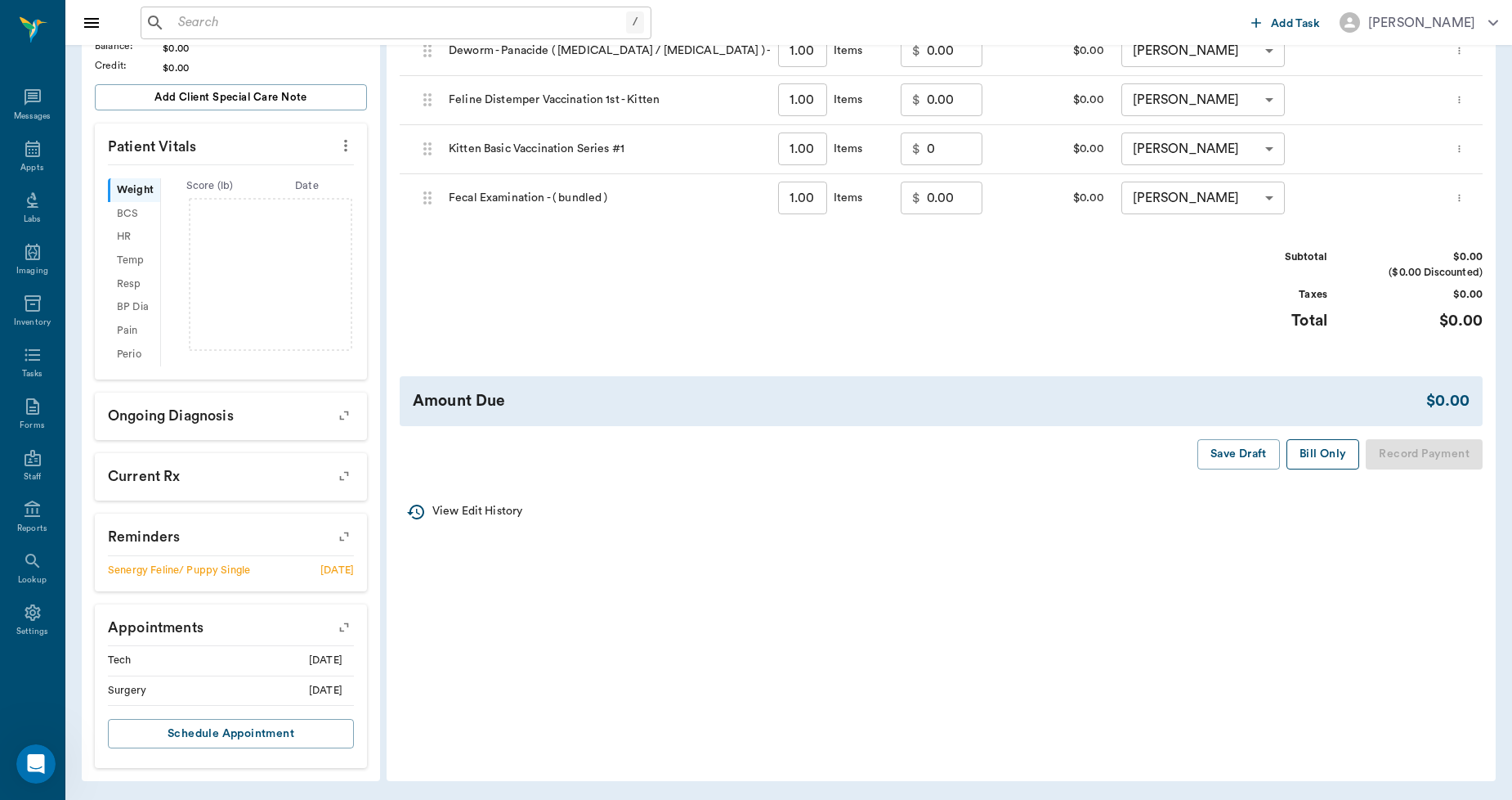
type input "0.00"
click at [1318, 451] on button "Bill Only" at bounding box center [1323, 454] width 74 height 30
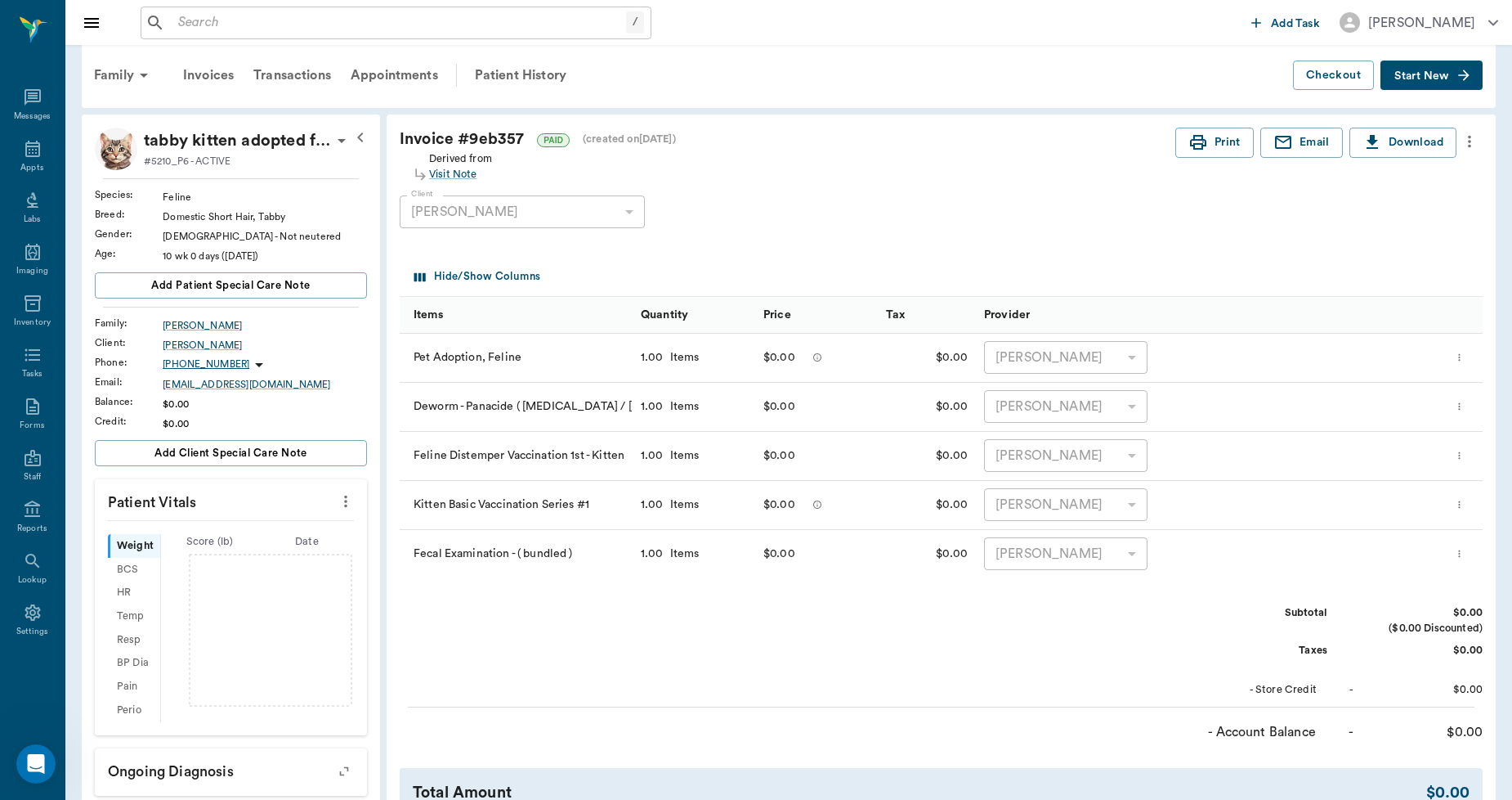
scroll to position [0, 0]
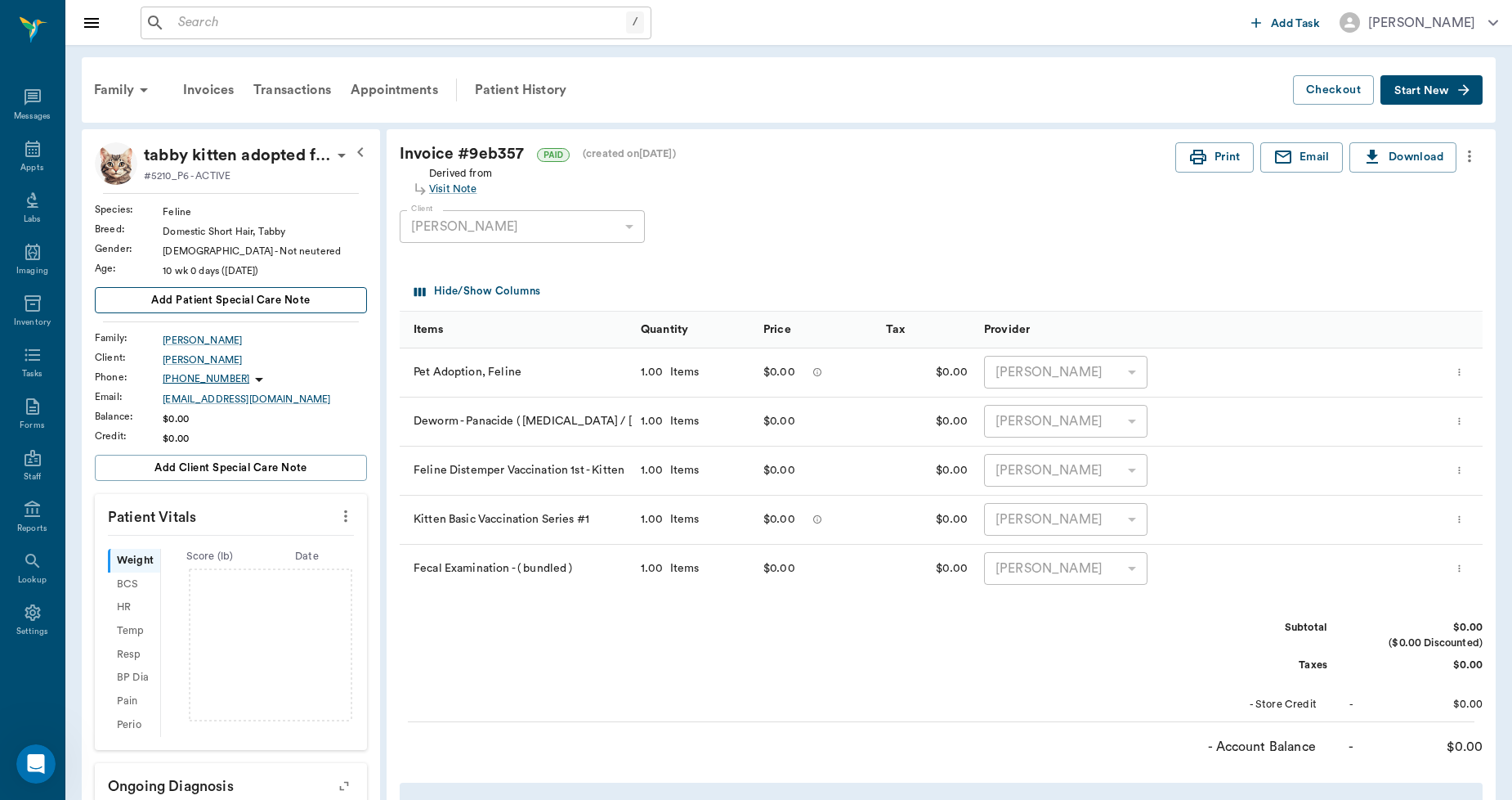
click at [259, 303] on span "Add patient Special Care Note" at bounding box center [230, 300] width 159 height 18
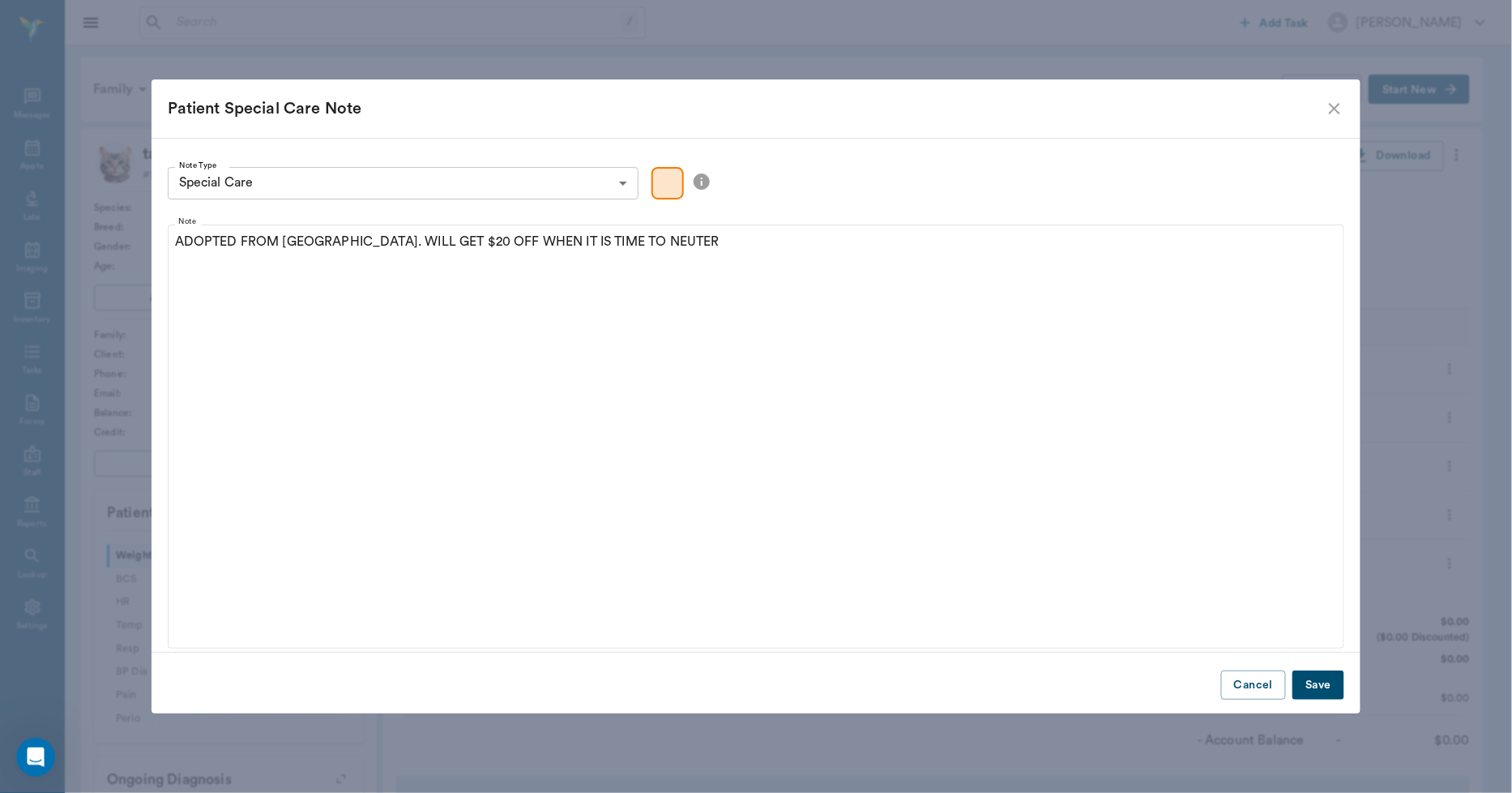
click at [1314, 680] on button "Save" at bounding box center [1318, 684] width 51 height 30
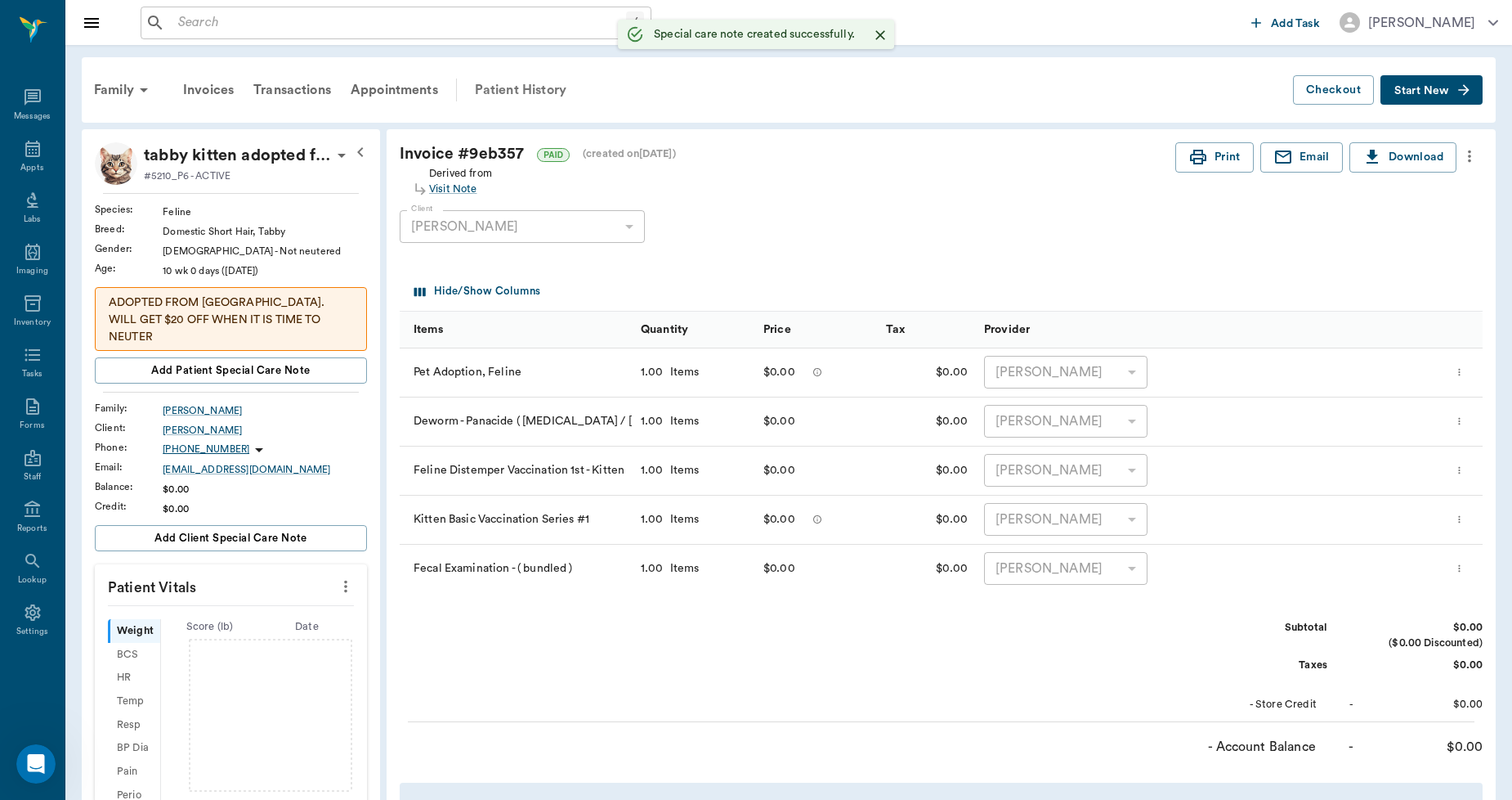
click at [521, 88] on div "Patient History" at bounding box center [521, 89] width 112 height 39
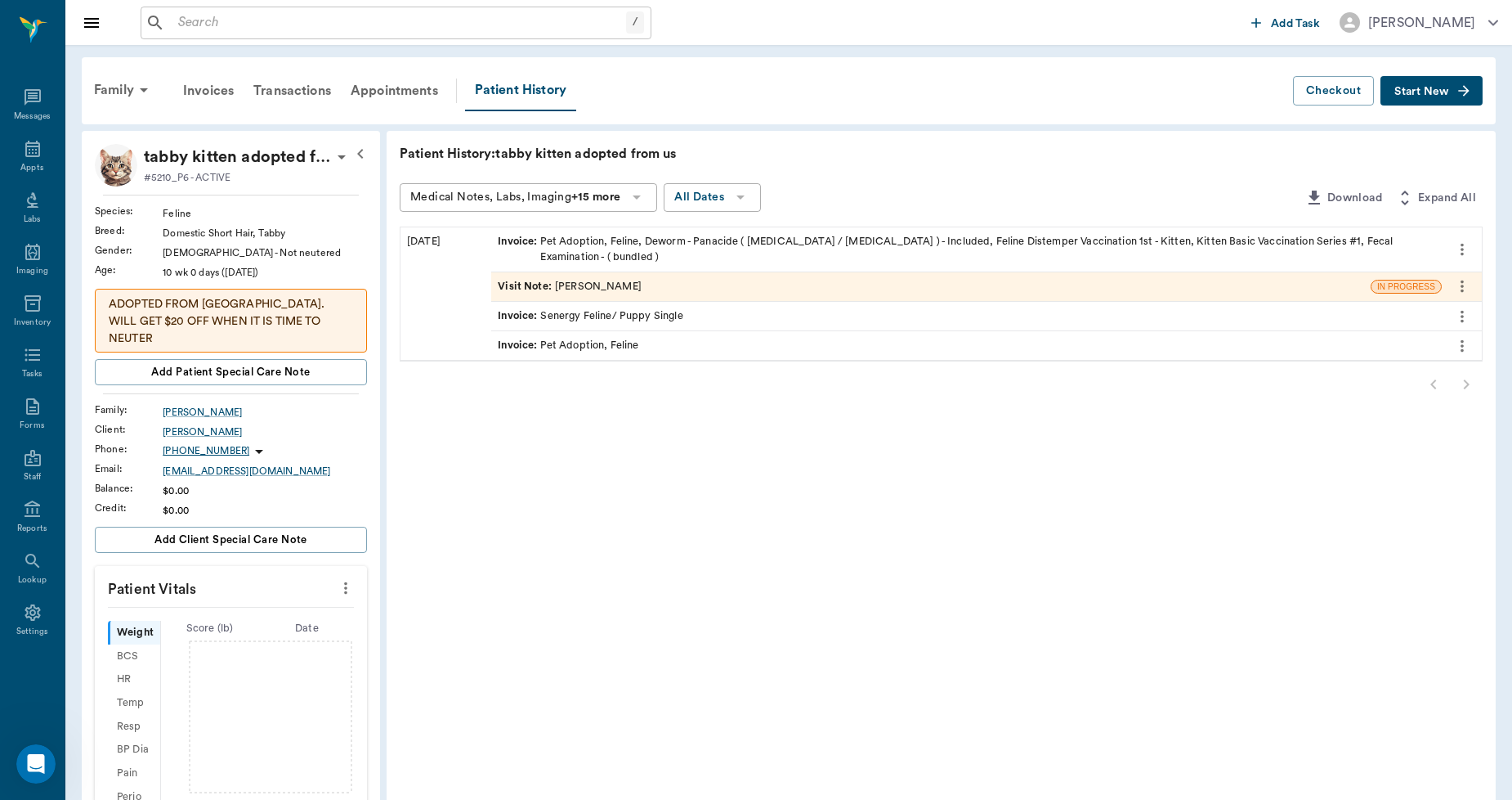
click at [1417, 79] on button "Start New" at bounding box center [1431, 90] width 102 height 30
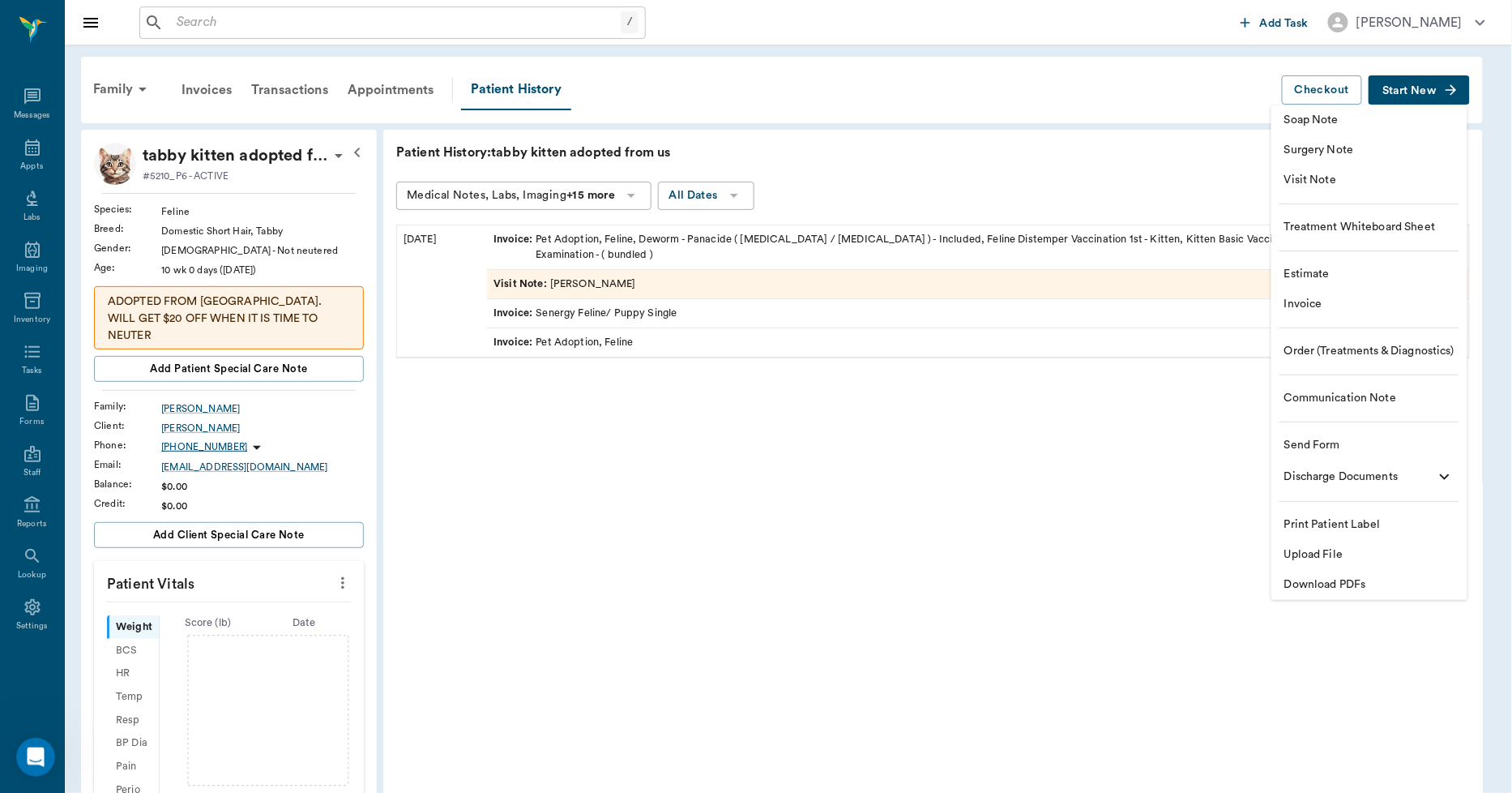
click at [1083, 522] on div at bounding box center [756, 396] width 1512 height 793
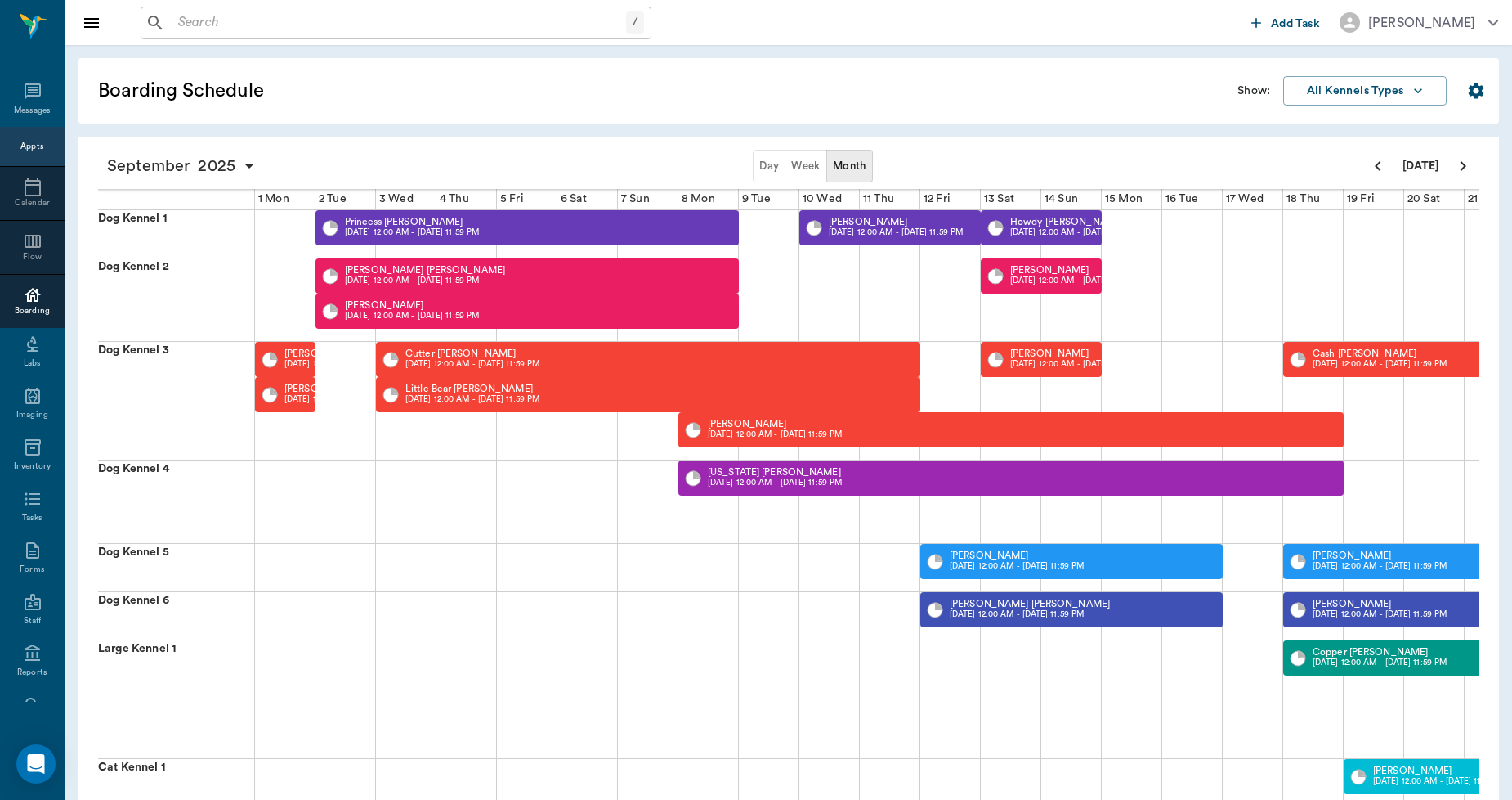
scroll to position [0, 419]
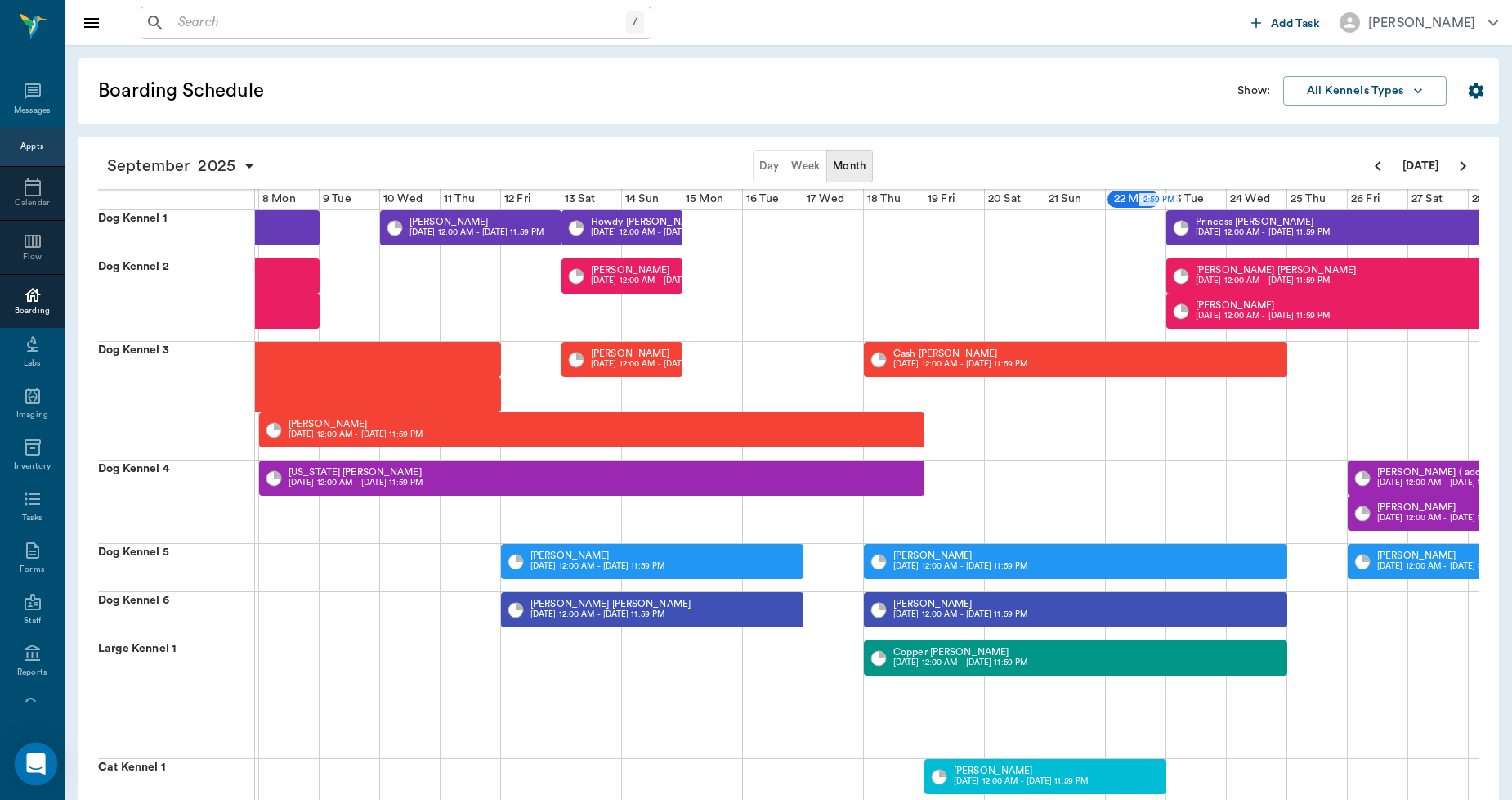
click at [37, 773] on icon "Open Intercom Messenger" at bounding box center [36, 763] width 21 height 21
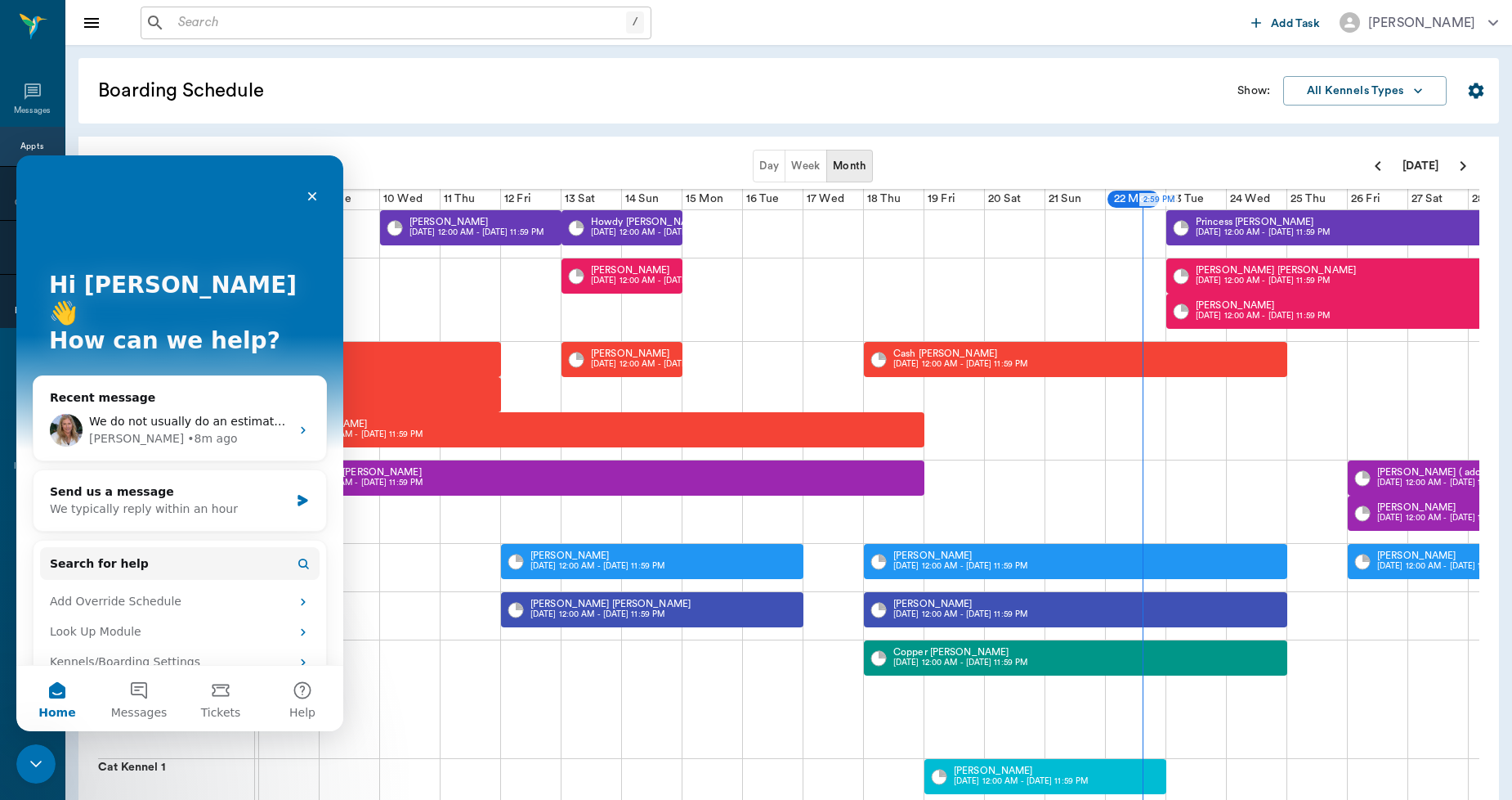
scroll to position [0, 0]
click at [309, 198] on icon "Close" at bounding box center [312, 196] width 9 height 9
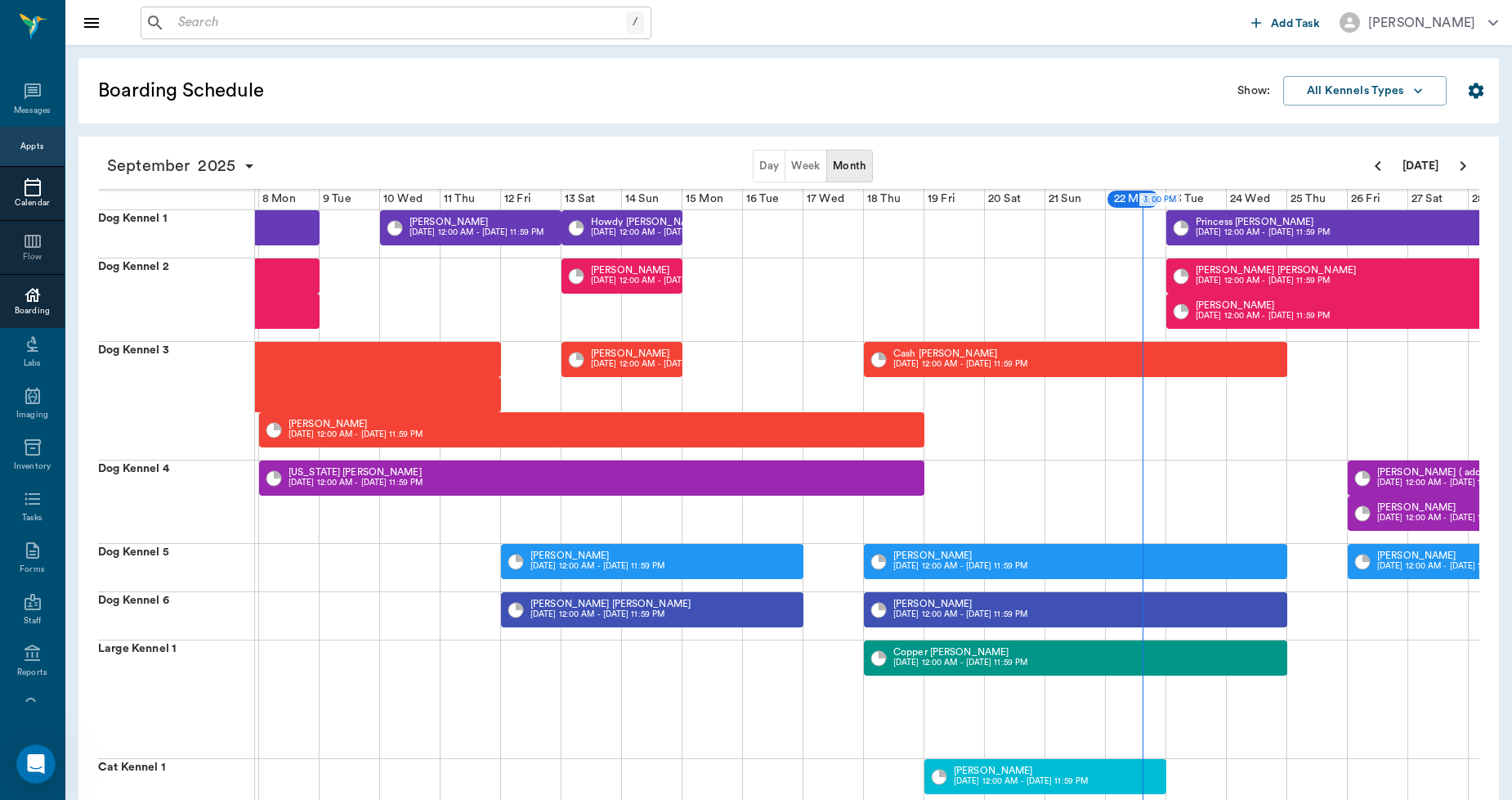
click at [25, 185] on icon at bounding box center [33, 187] width 16 height 18
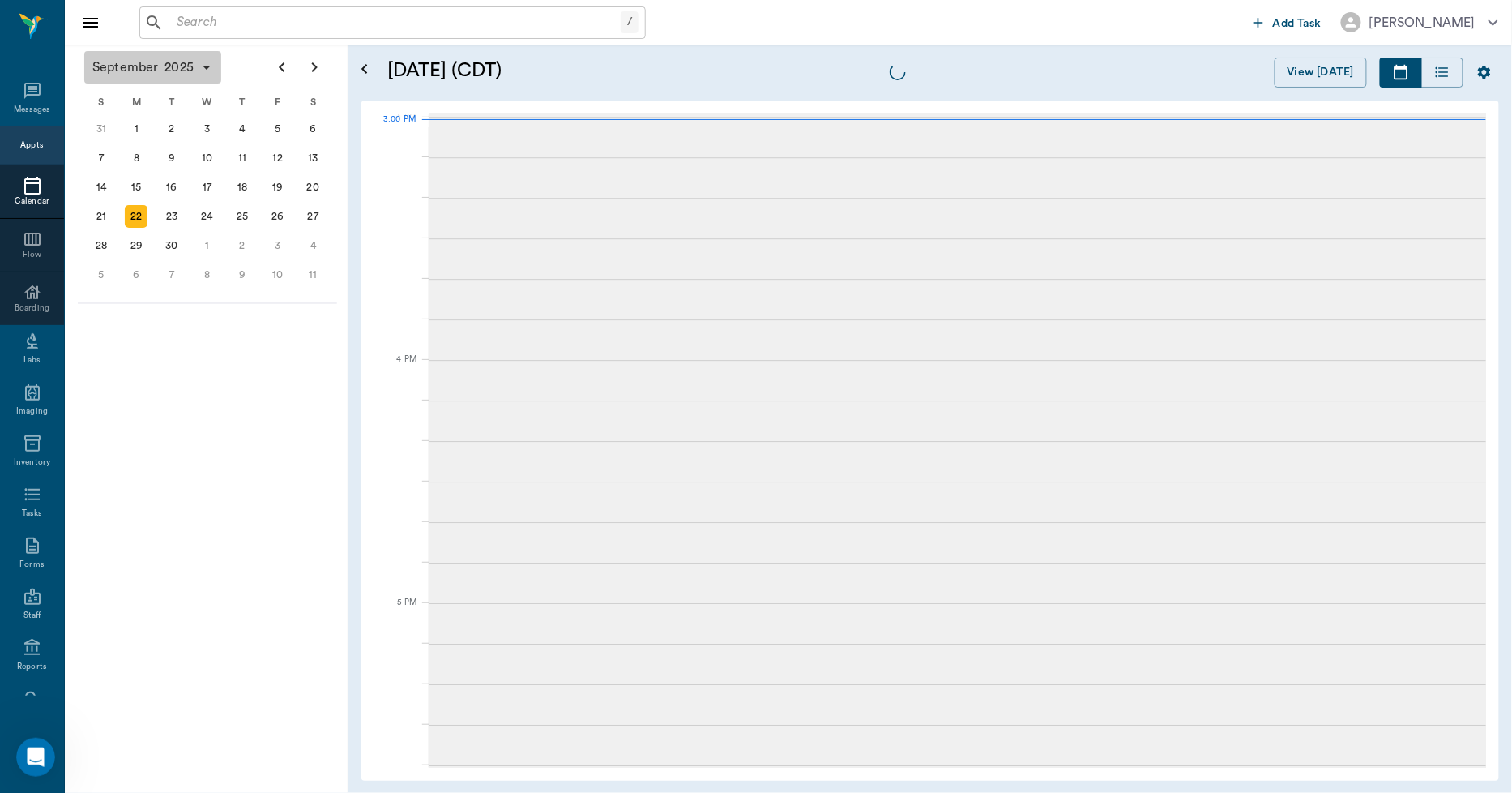
scroll to position [1703, 0]
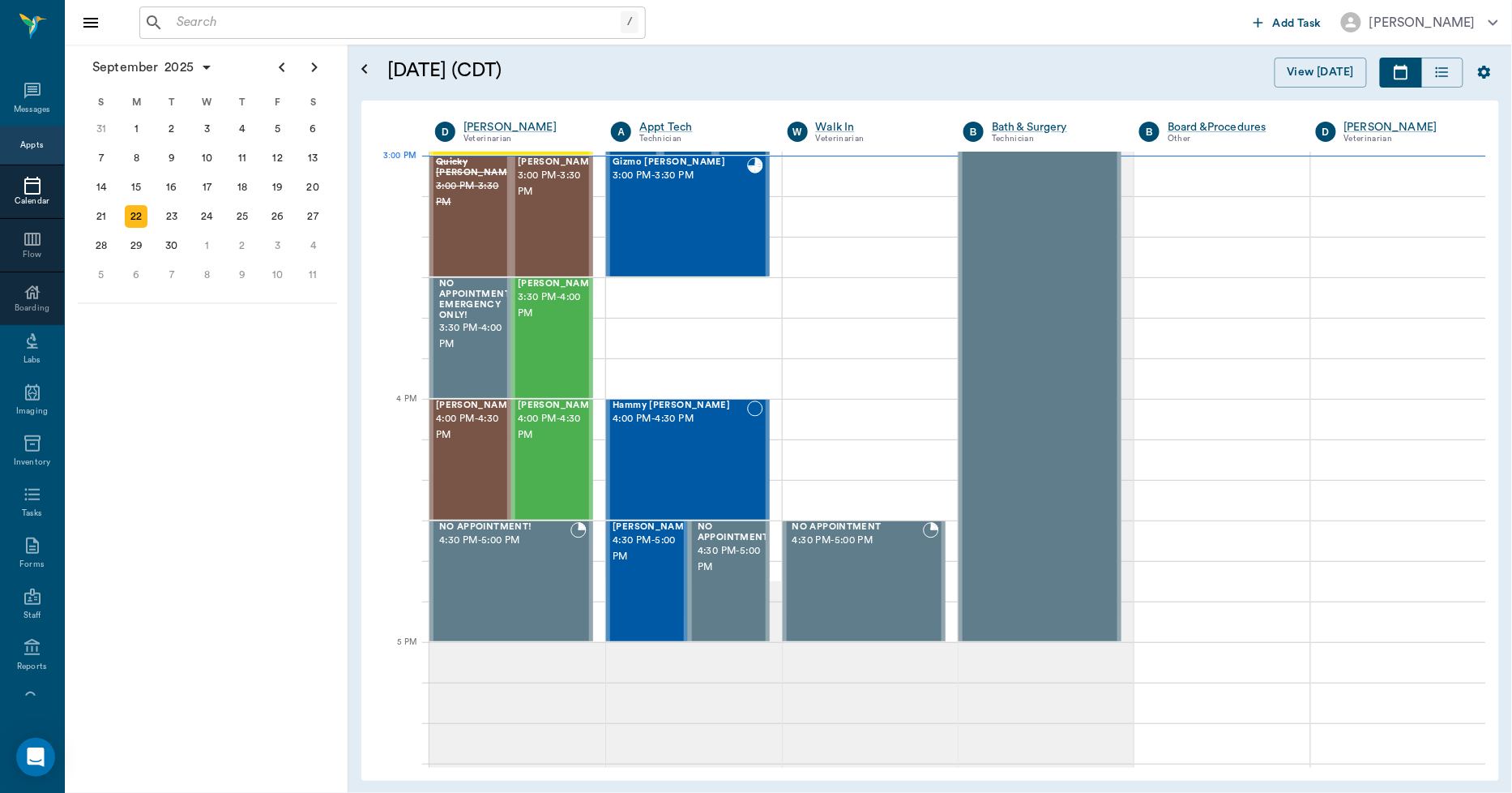
scroll to position [1703, 0]
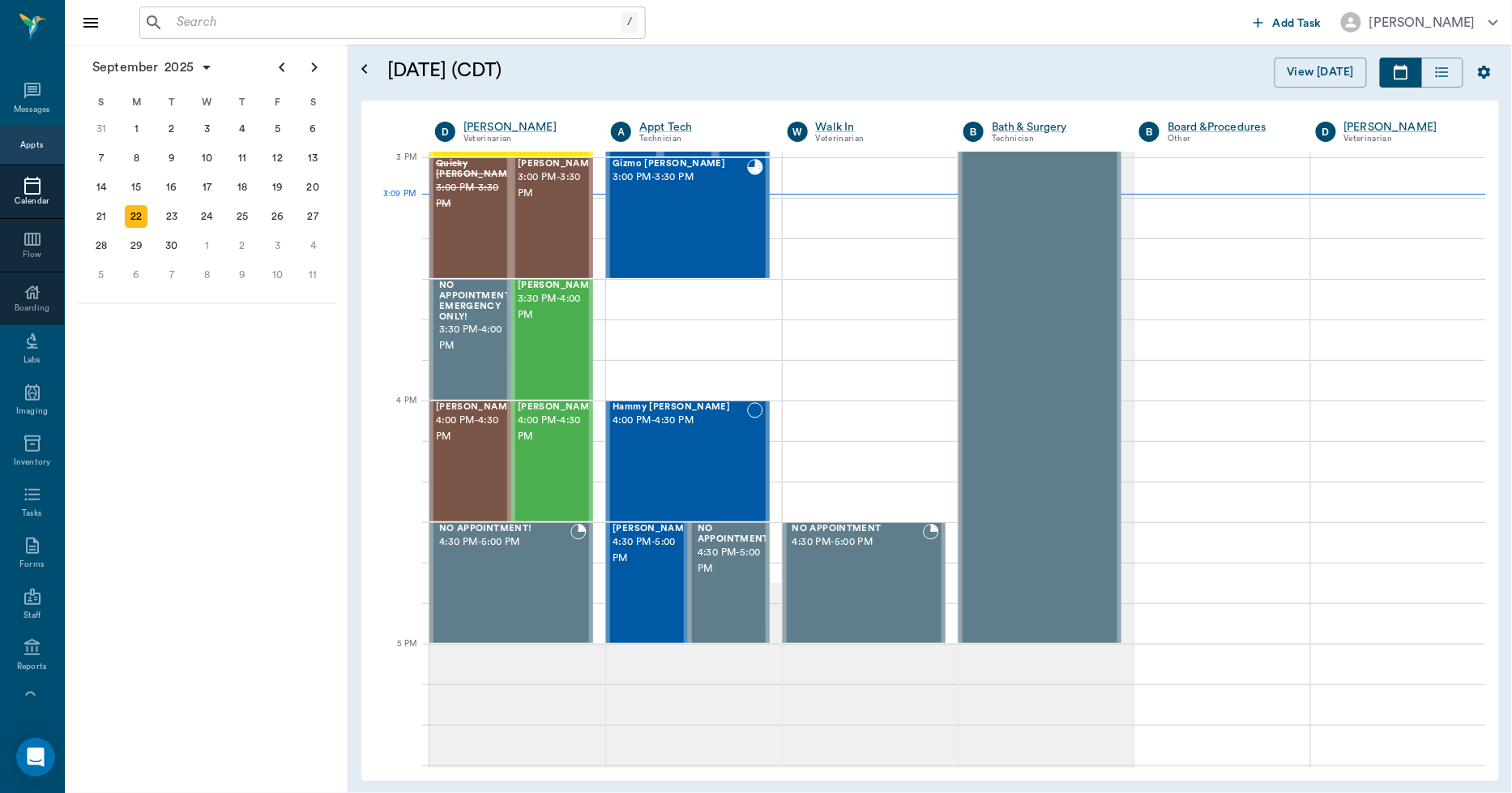
click at [243, 25] on input "text" at bounding box center [395, 23] width 451 height 23
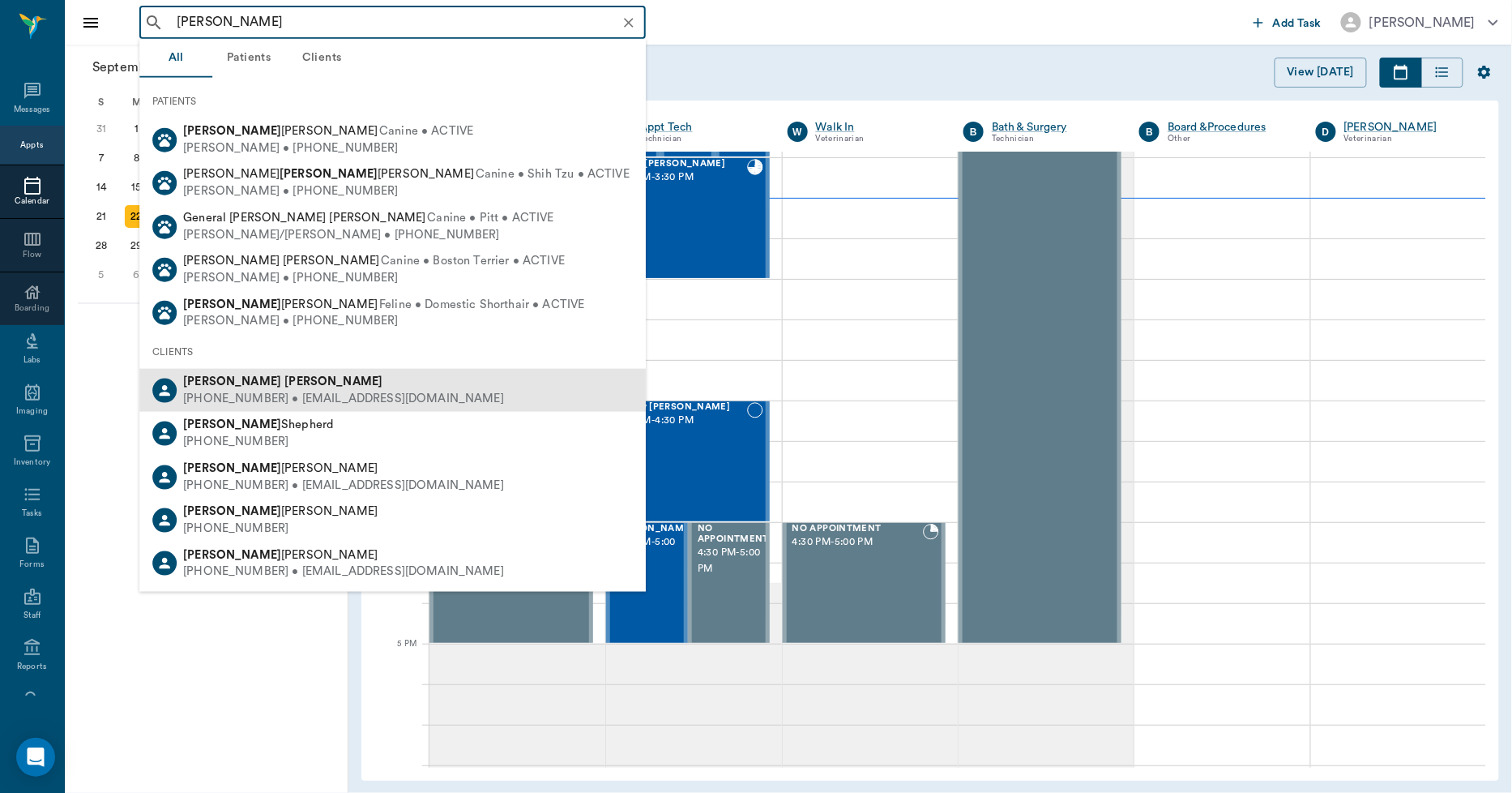
click at [180, 377] on div "Rob Mason (903) 277-9929 • MASON_1023@msn.com" at bounding box center [340, 390] width 328 height 33
type input "ROB MASON"
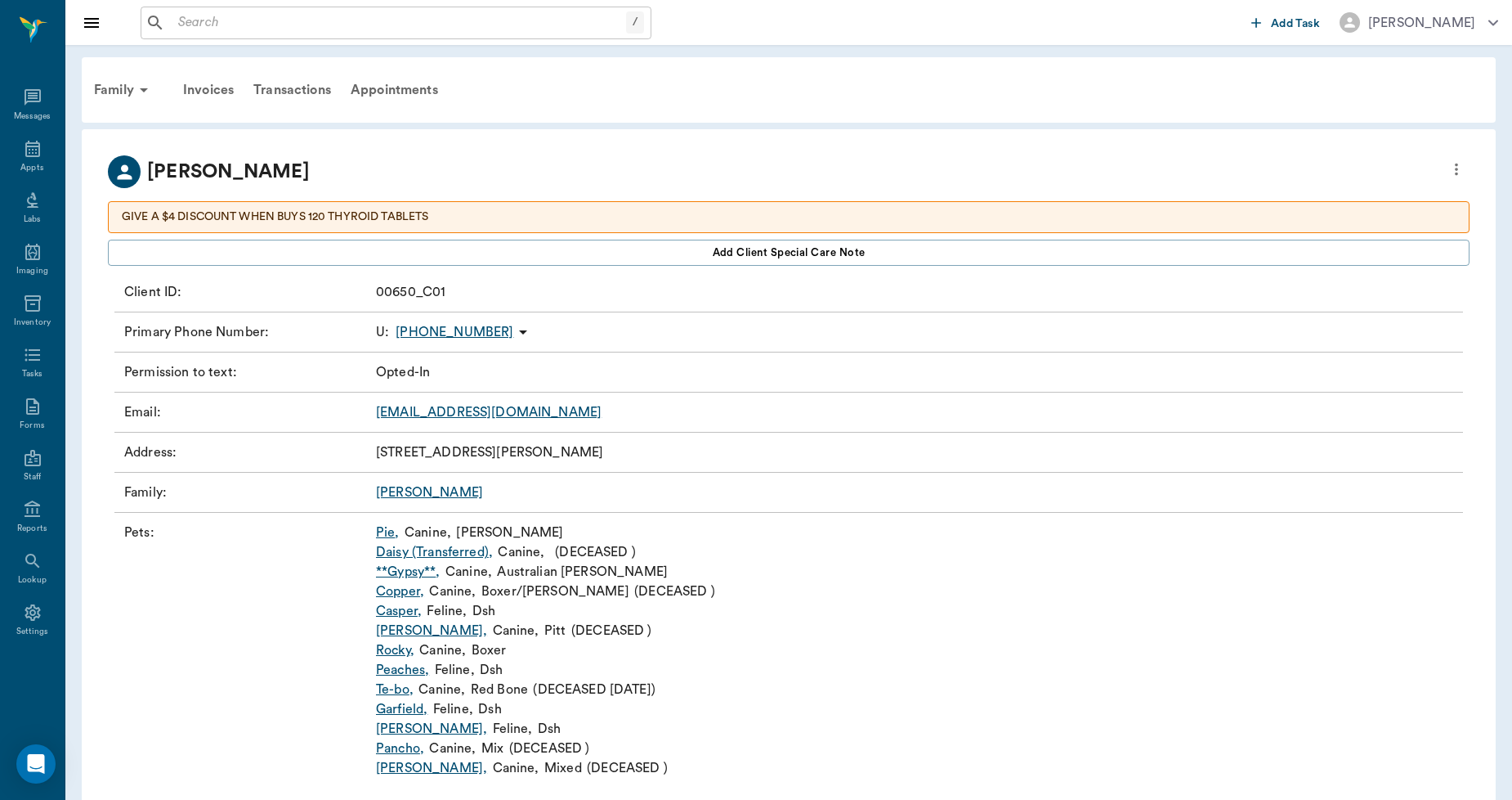
click at [409, 611] on link "Casper ," at bounding box center [399, 611] width 46 height 19
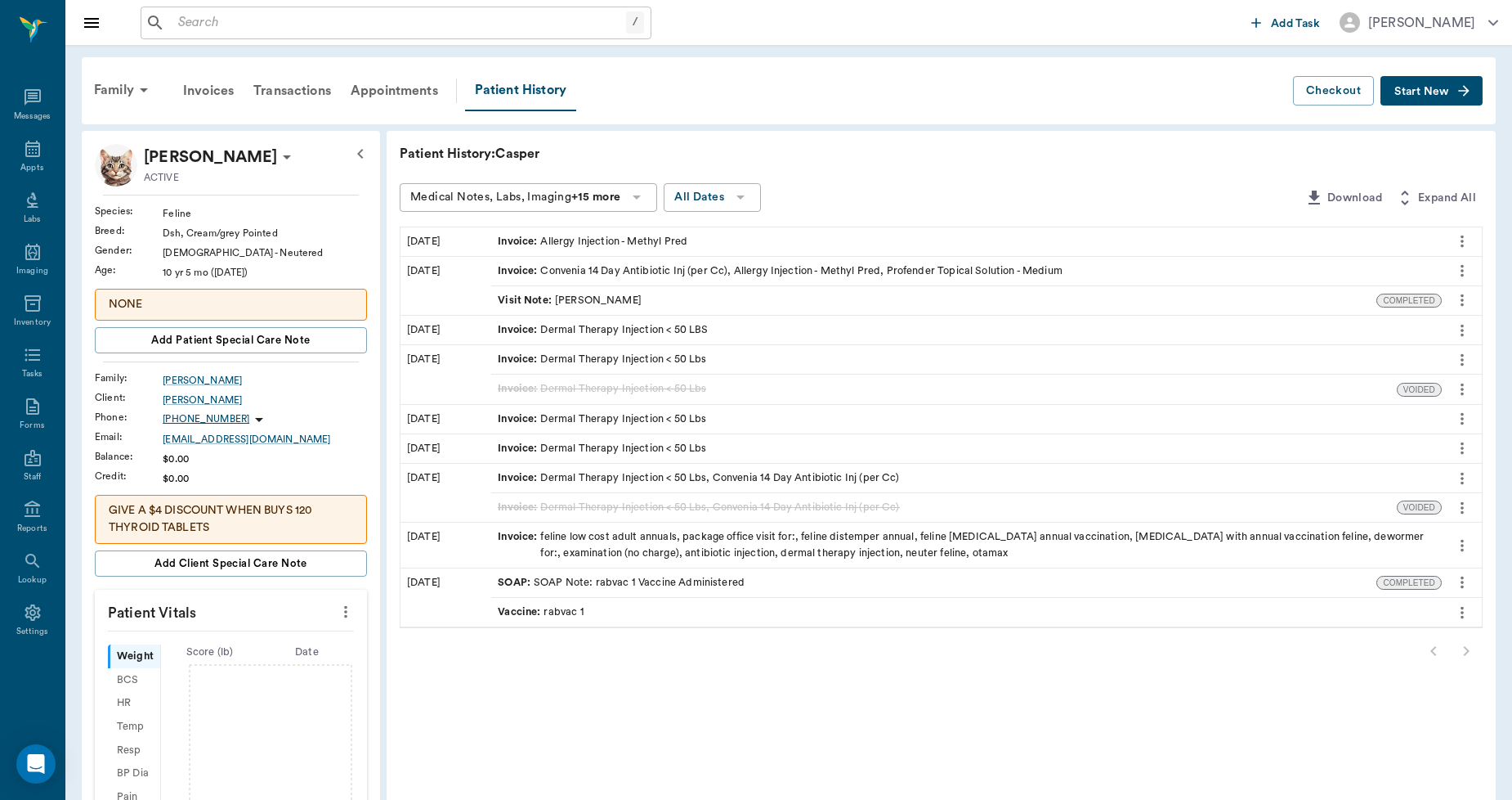
click at [1464, 300] on icon "more" at bounding box center [1462, 300] width 18 height 19
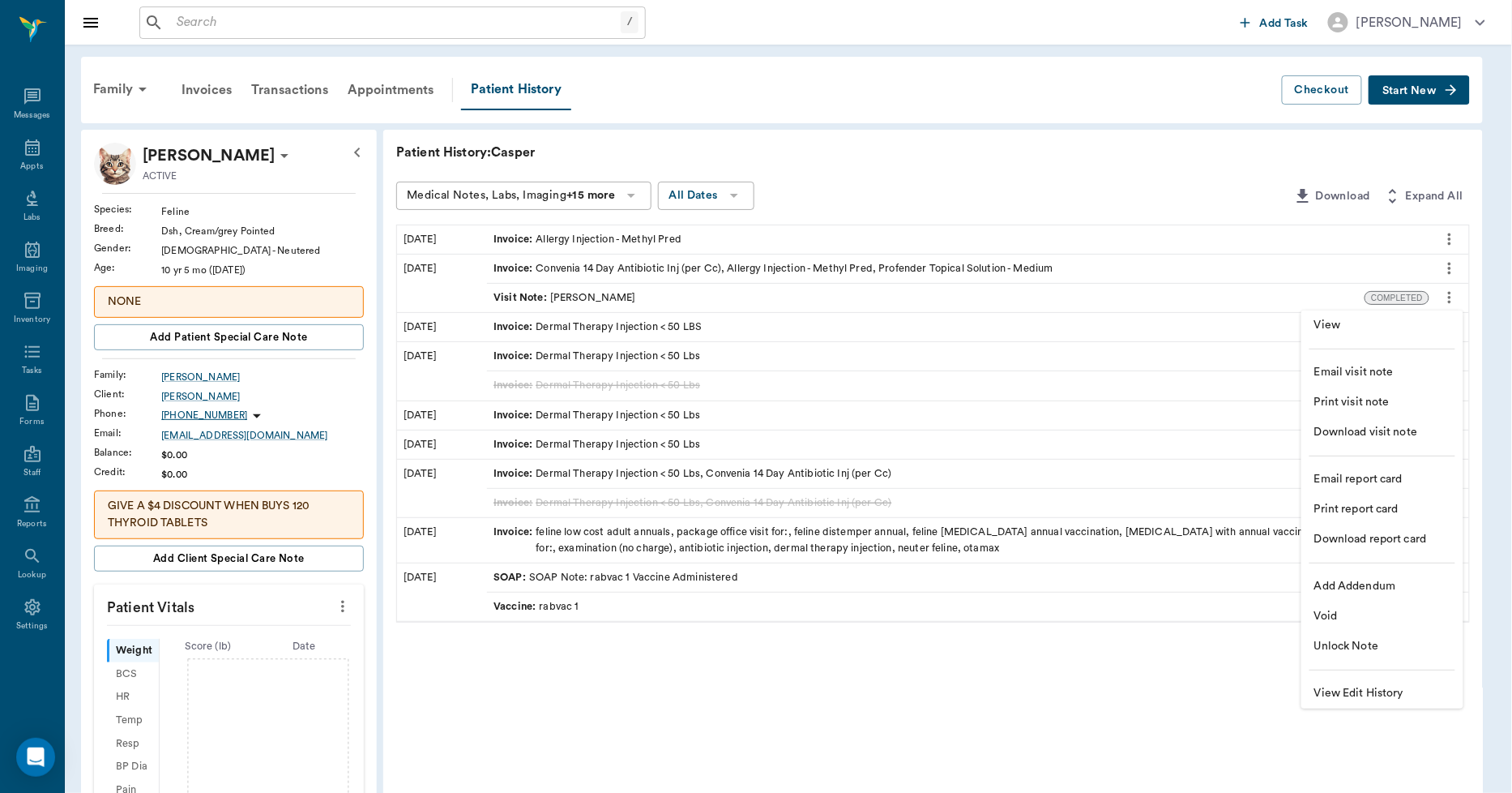
click at [1357, 325] on span "View" at bounding box center [1381, 325] width 136 height 17
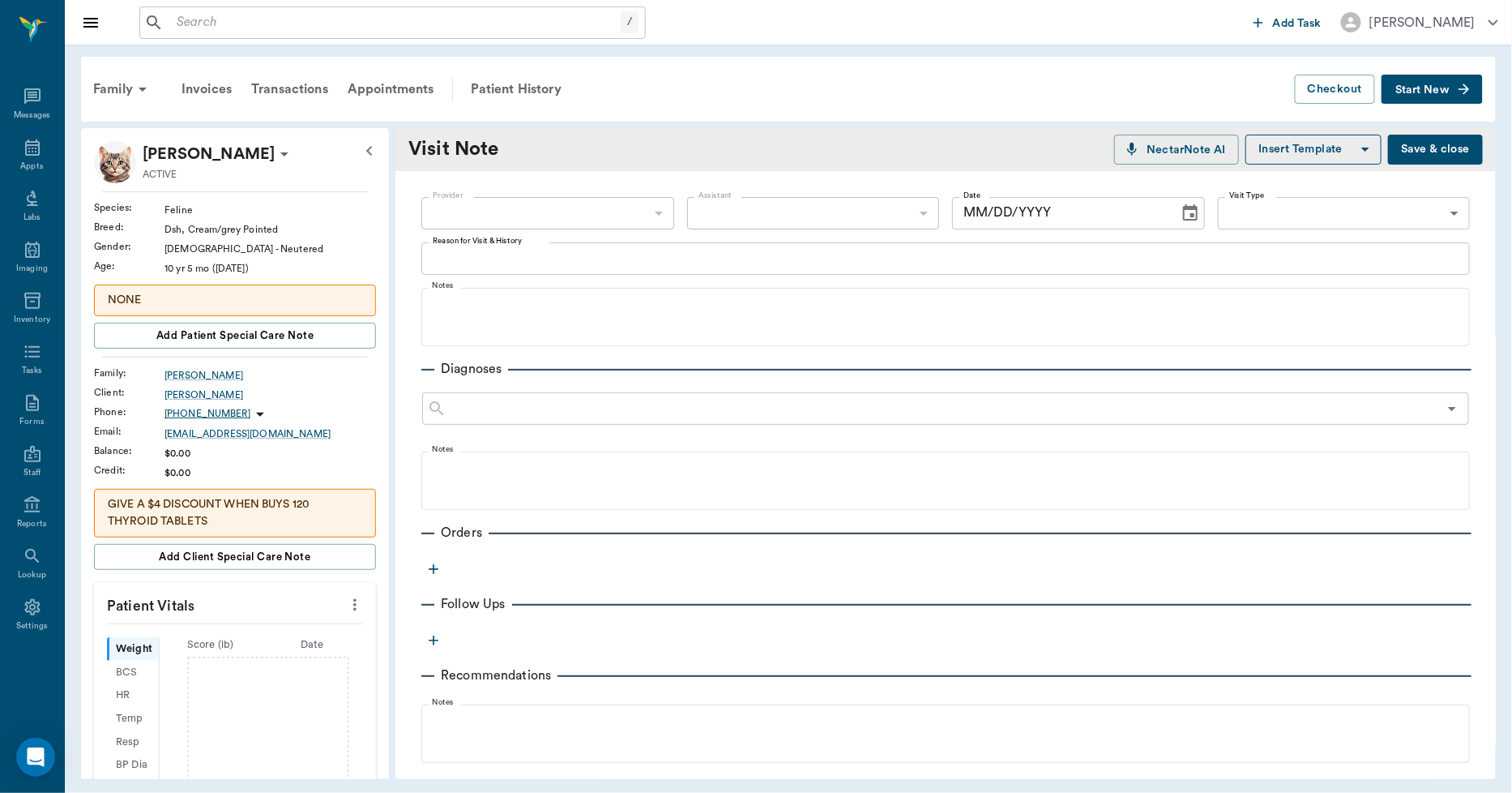
type input "63ec2f075fda476ae8351a4d"
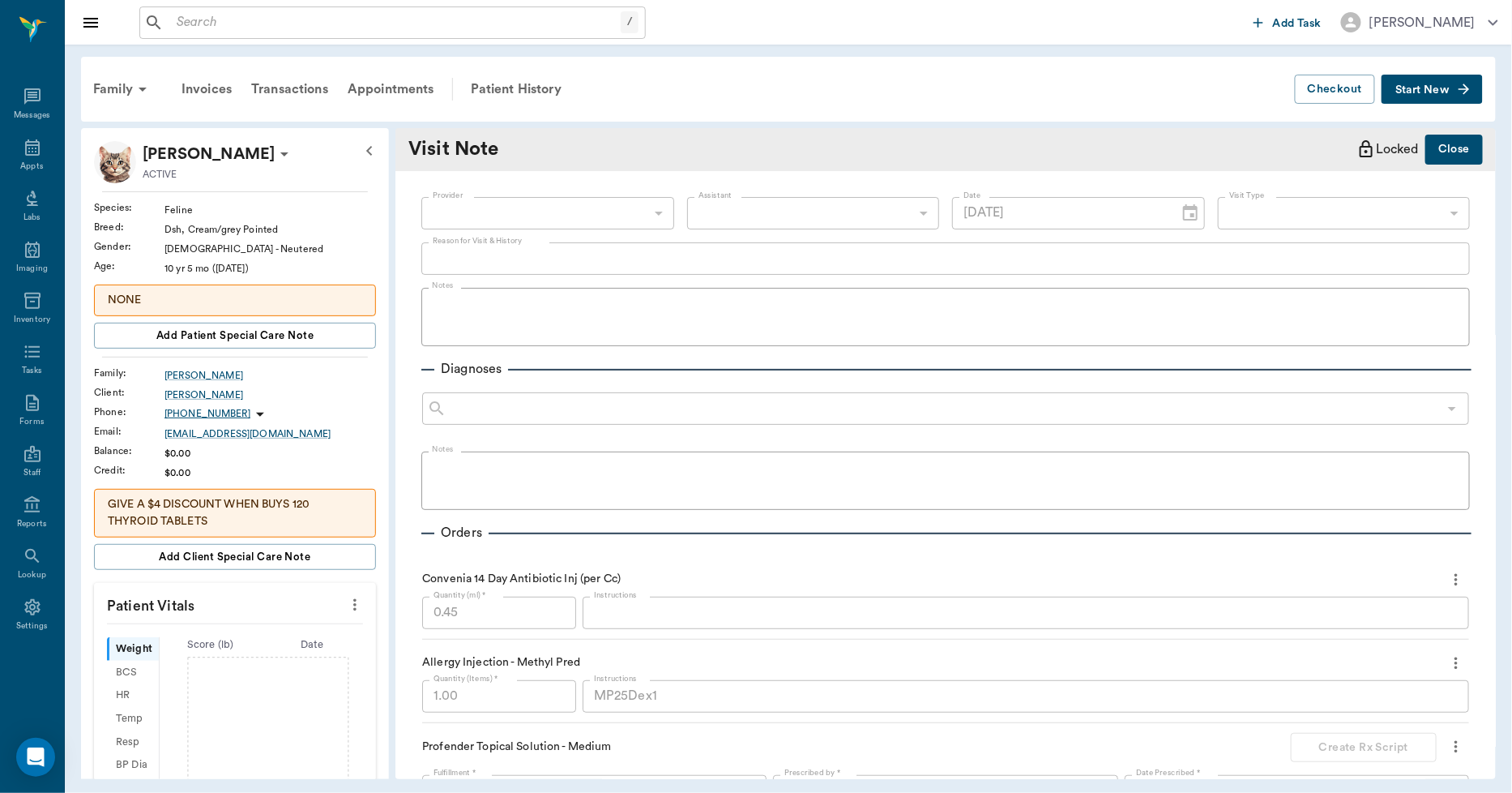
type input "05/06/2025"
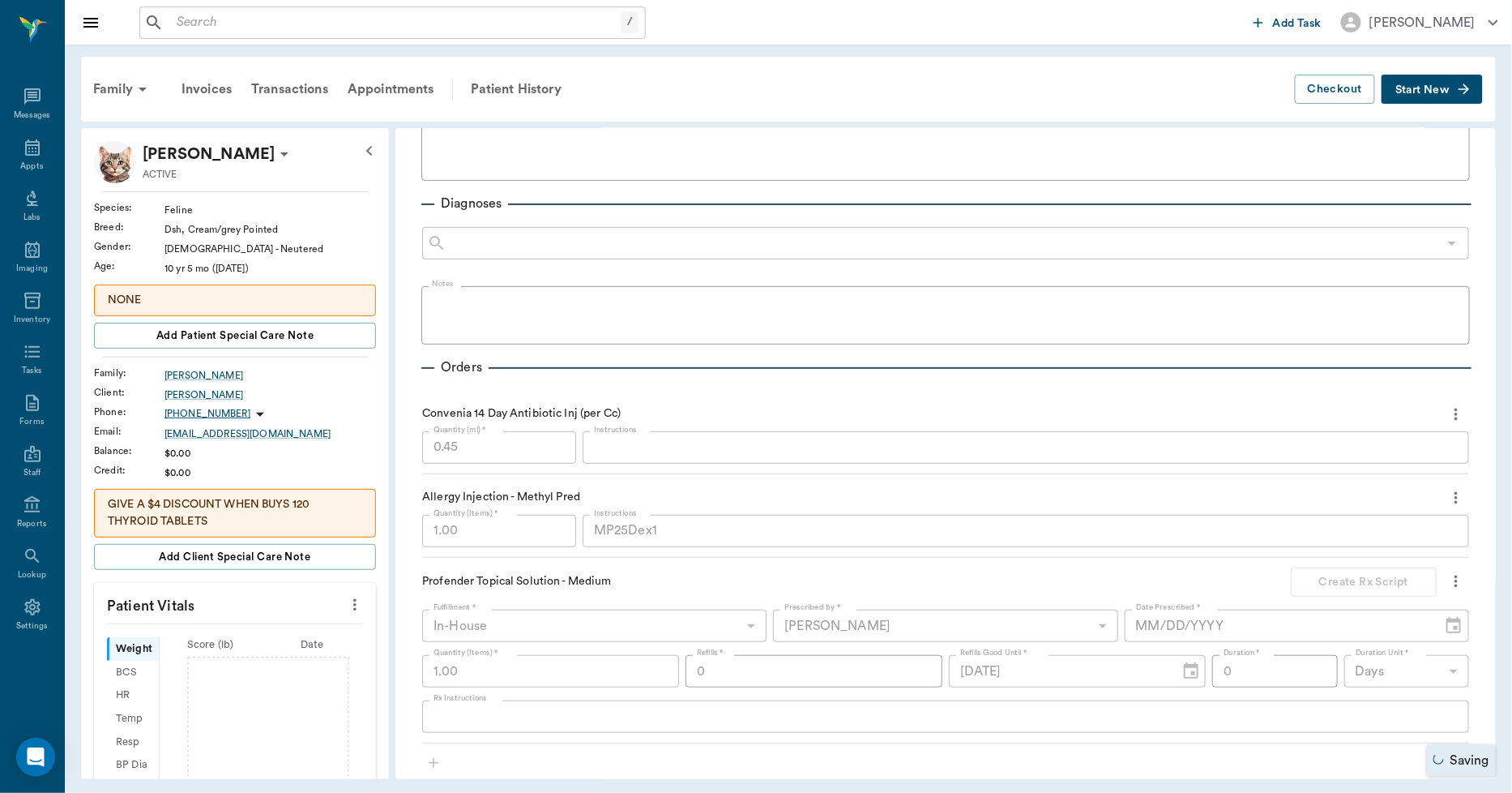
scroll to position [180, 0]
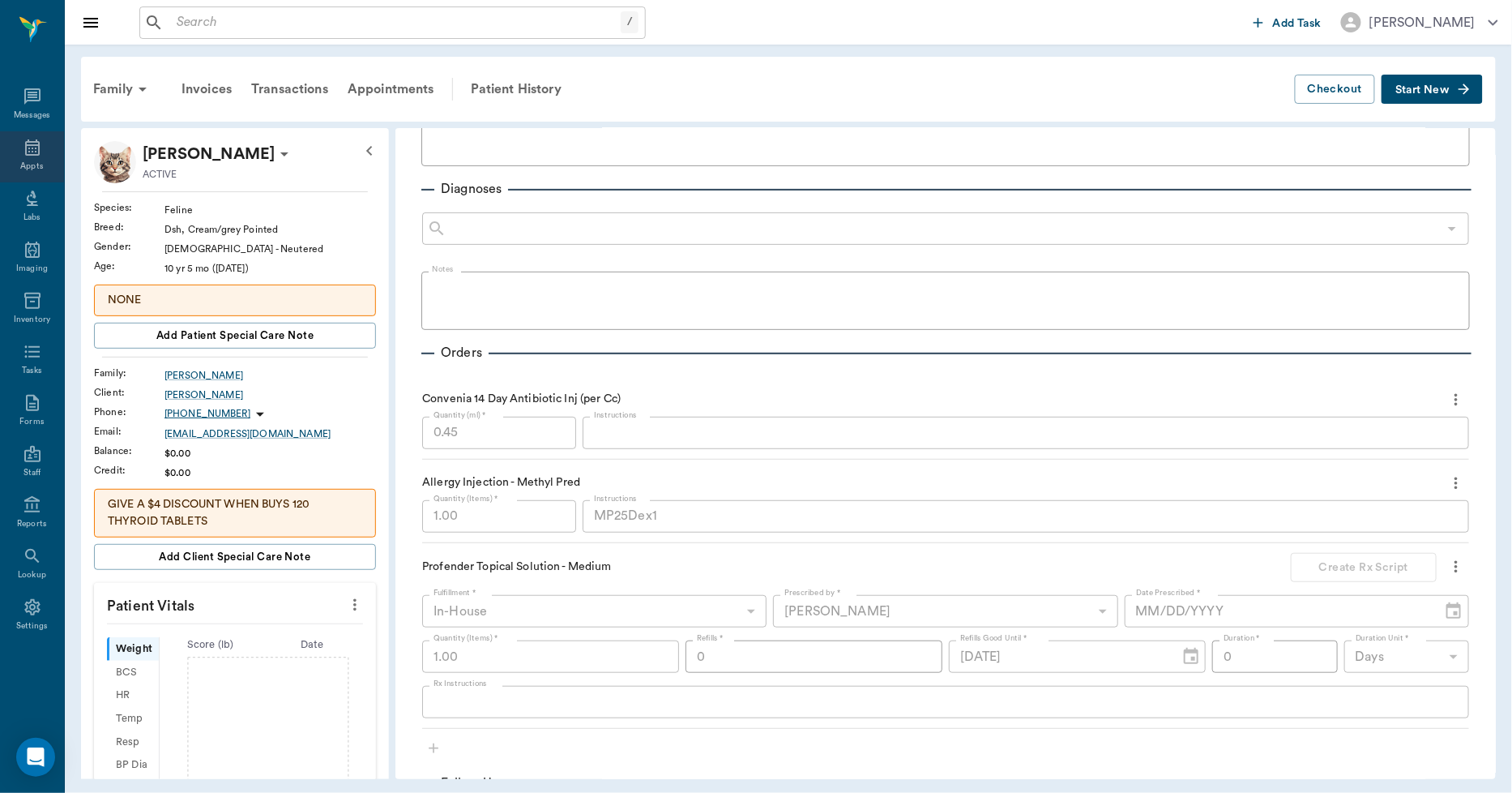
click at [7, 154] on div "Appts" at bounding box center [31, 157] width 64 height 51
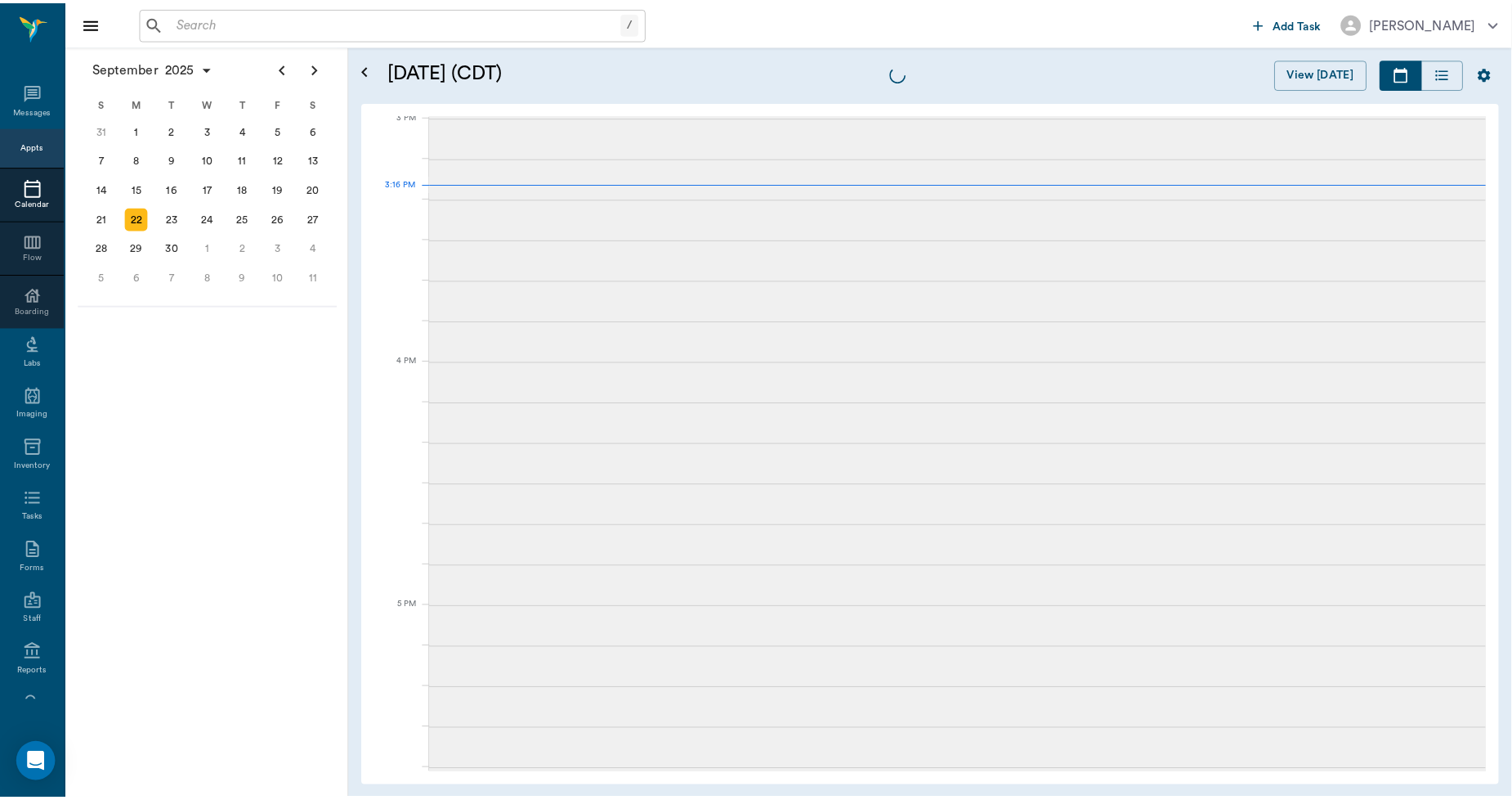
scroll to position [1720, 0]
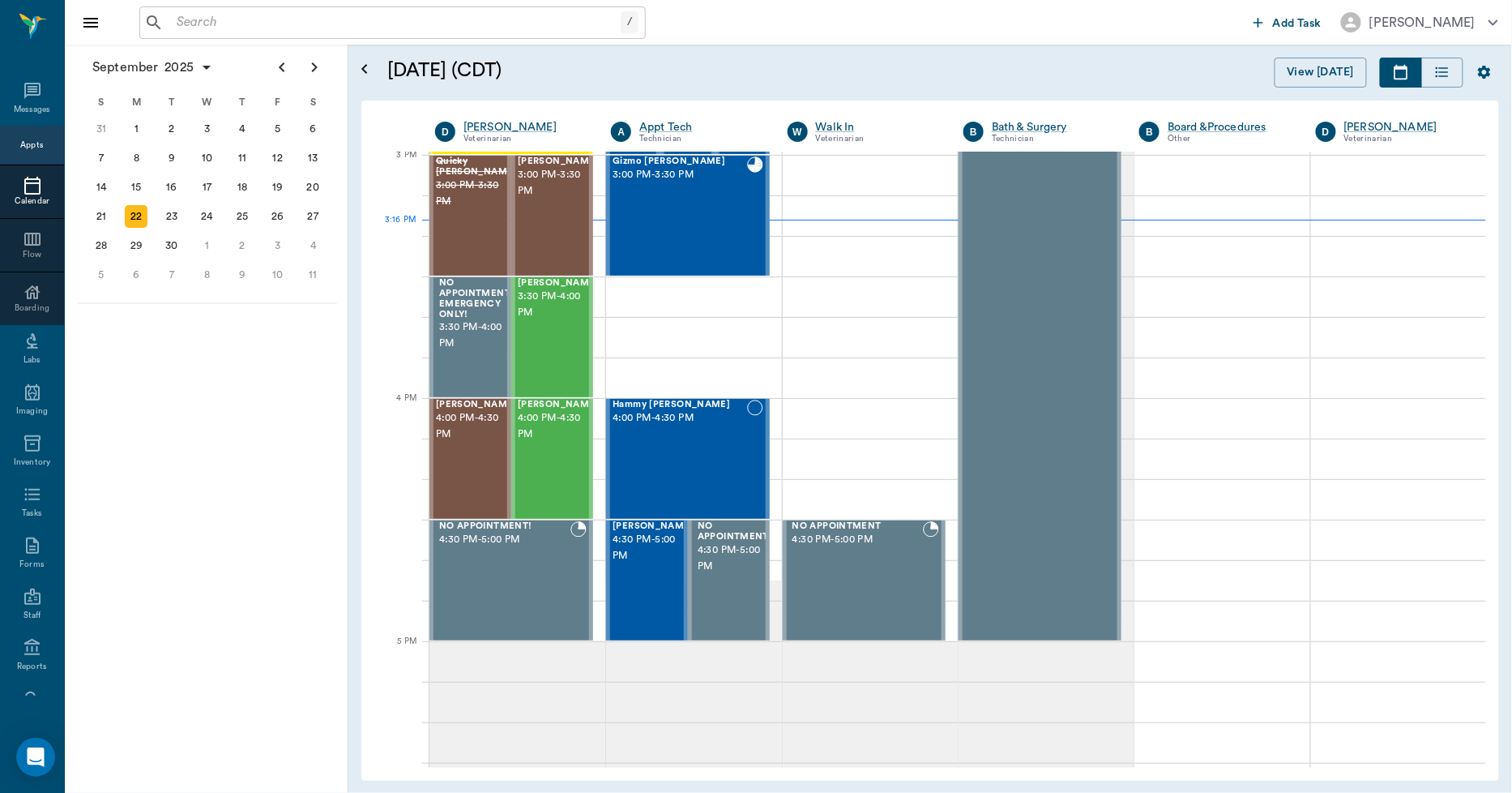
click at [266, 22] on input "text" at bounding box center [395, 23] width 451 height 23
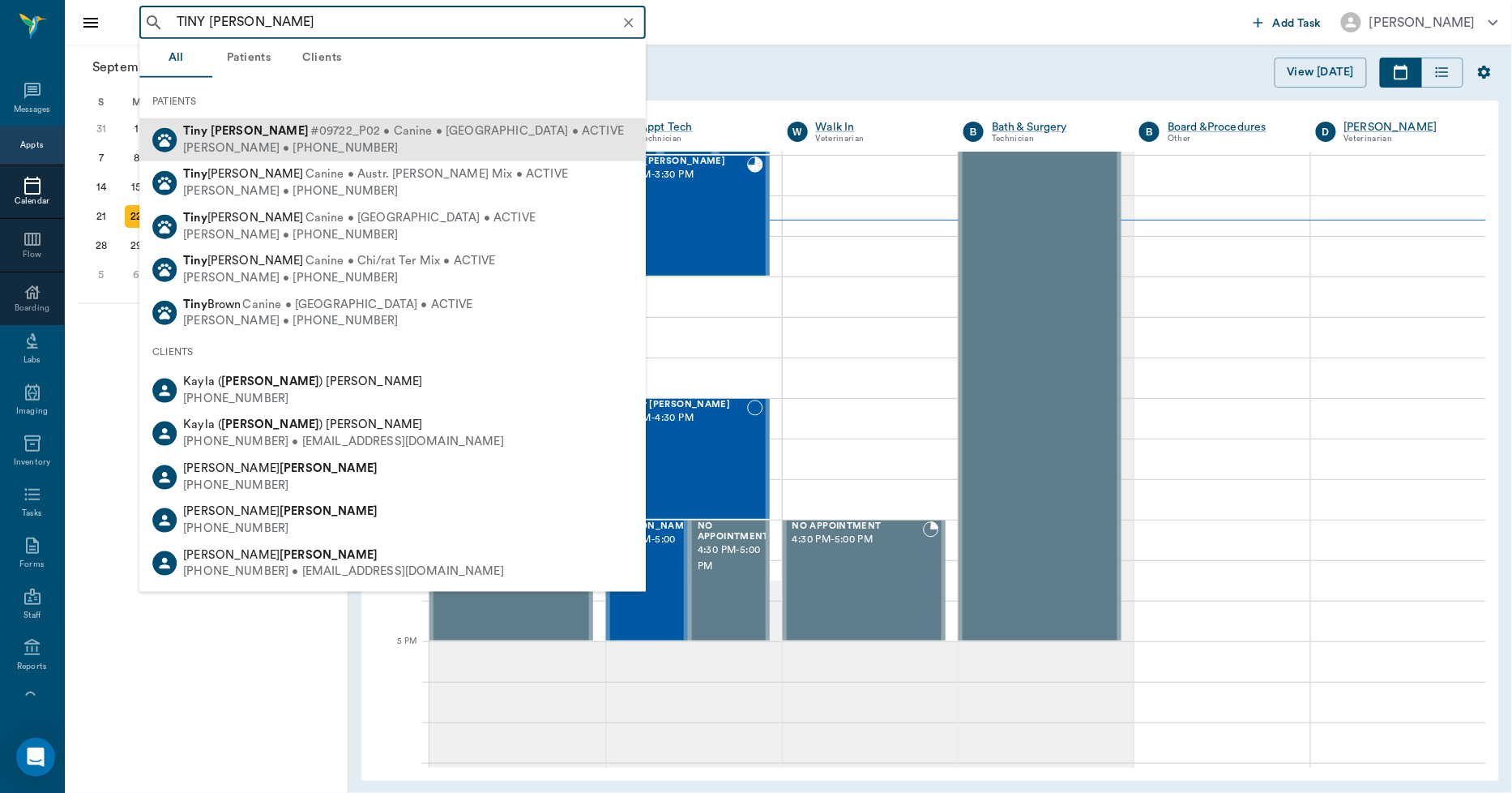
click at [311, 132] on span "#09722_P02 • Canine • Chihahua • ACTIVE" at bounding box center [467, 132] width 313 height 17
type input "TINY SHELT"
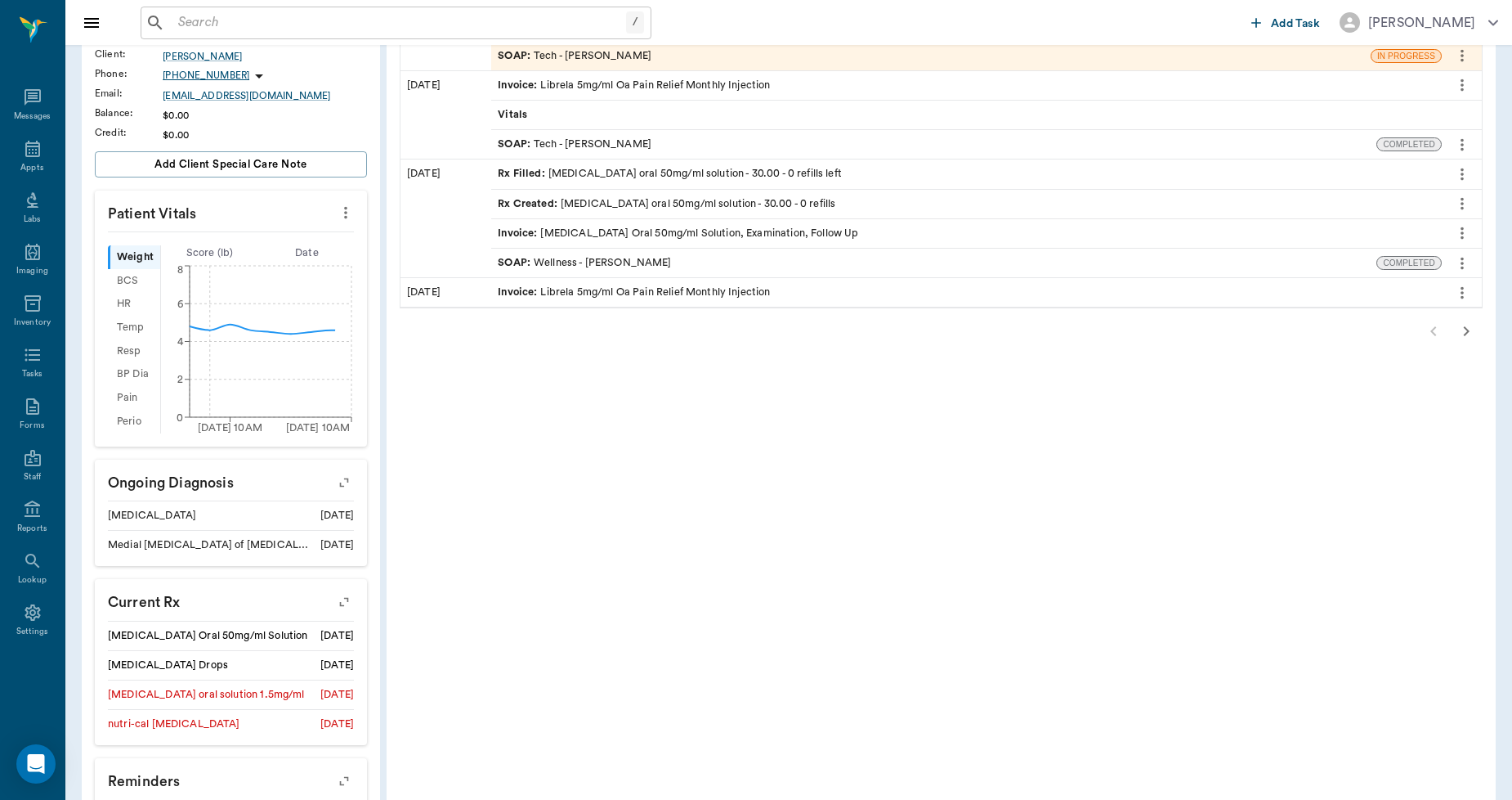
scroll to position [565, 0]
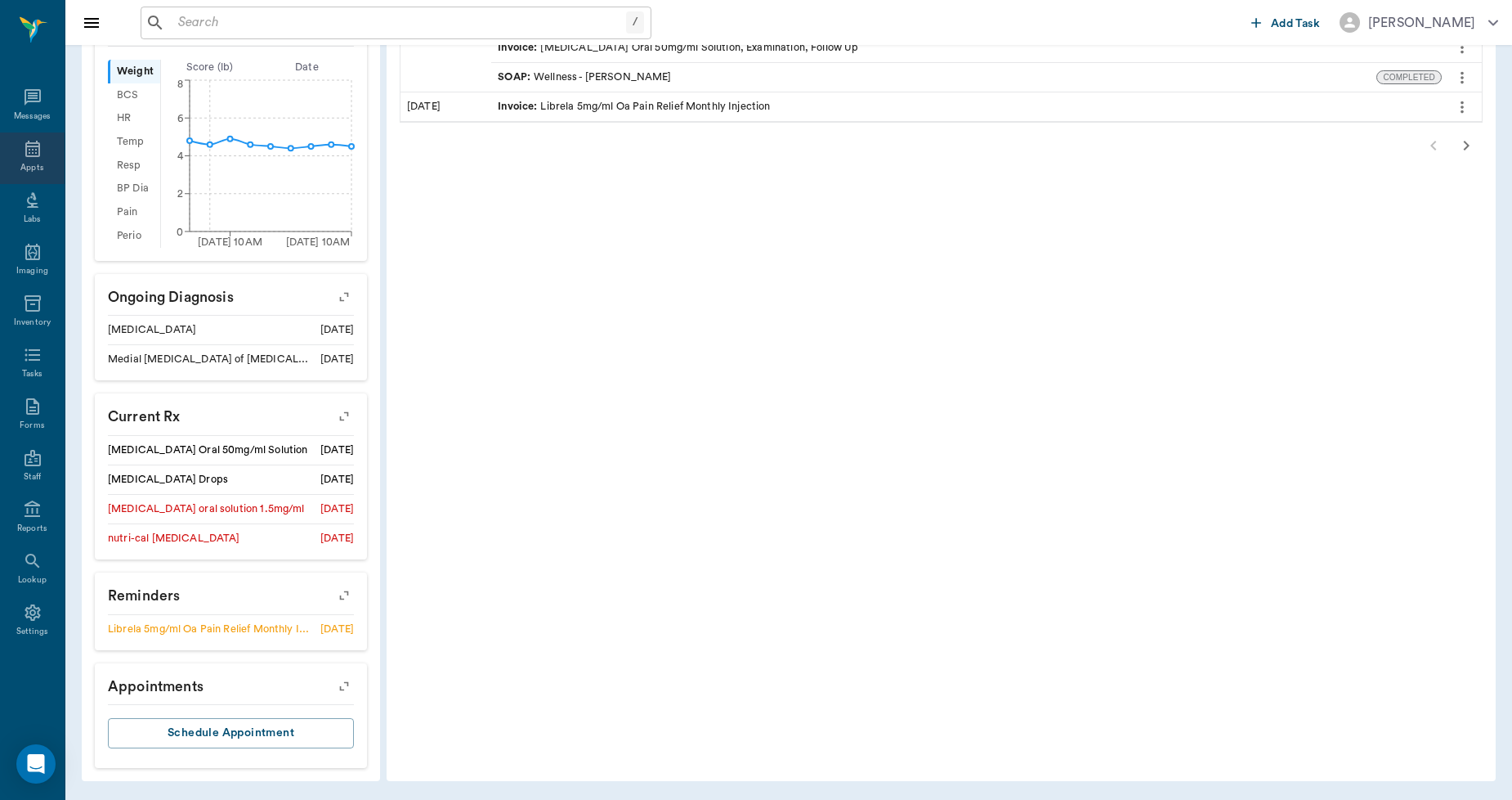
click at [27, 154] on icon at bounding box center [33, 149] width 19 height 19
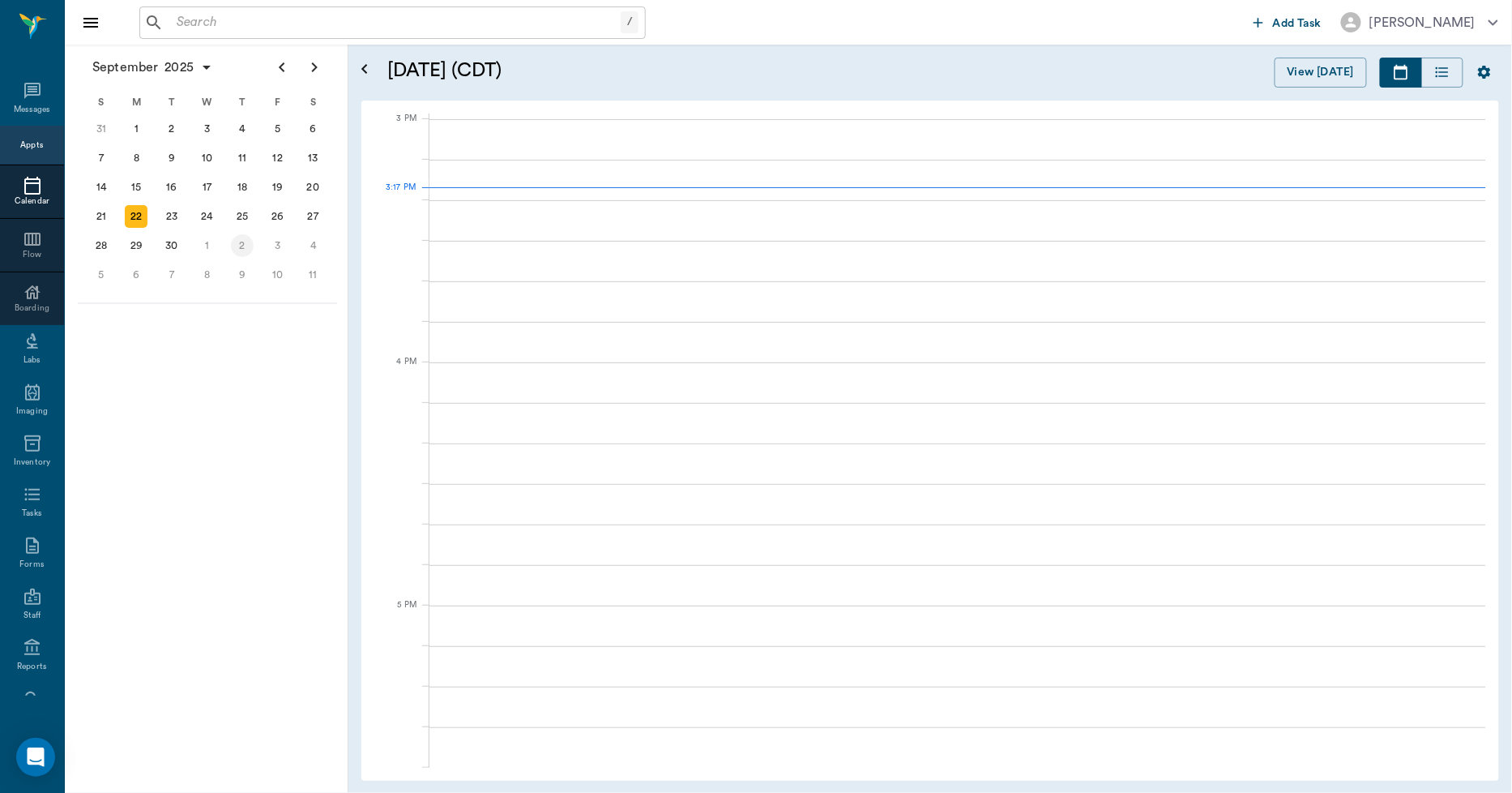
click at [245, 219] on div "25" at bounding box center [242, 216] width 23 height 23
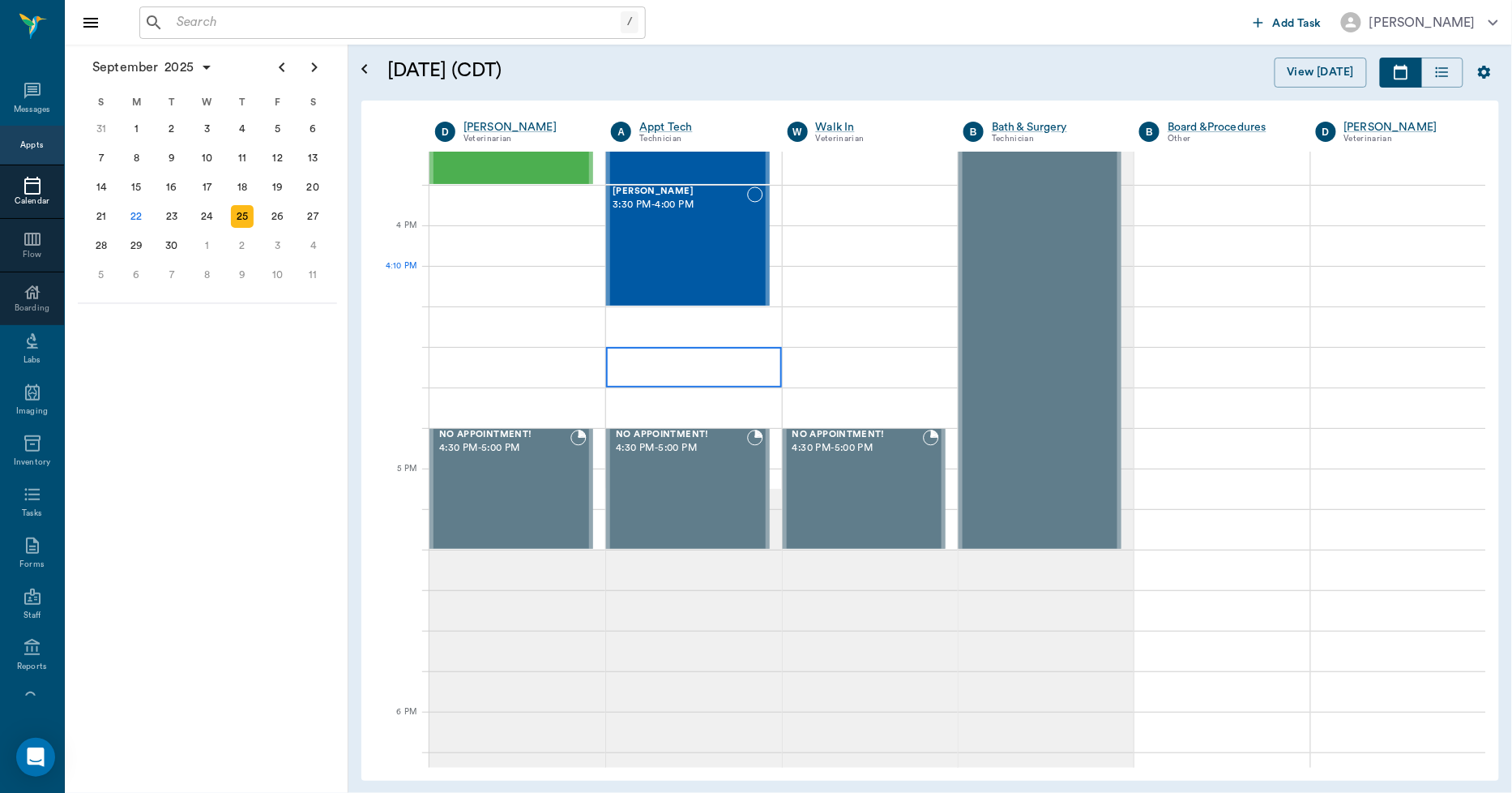
scroll to position [1440, 0]
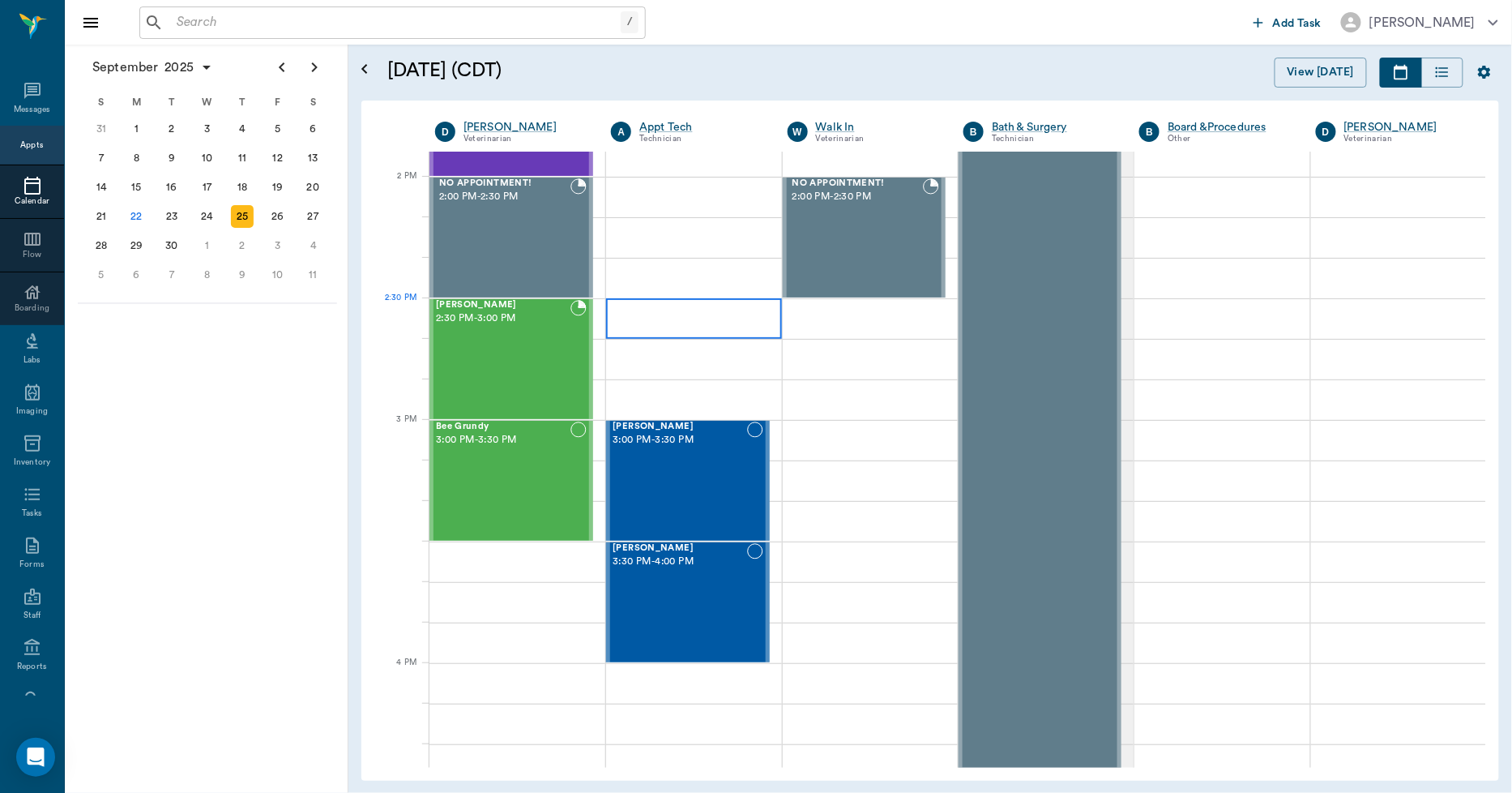
click at [654, 313] on div at bounding box center [694, 318] width 175 height 41
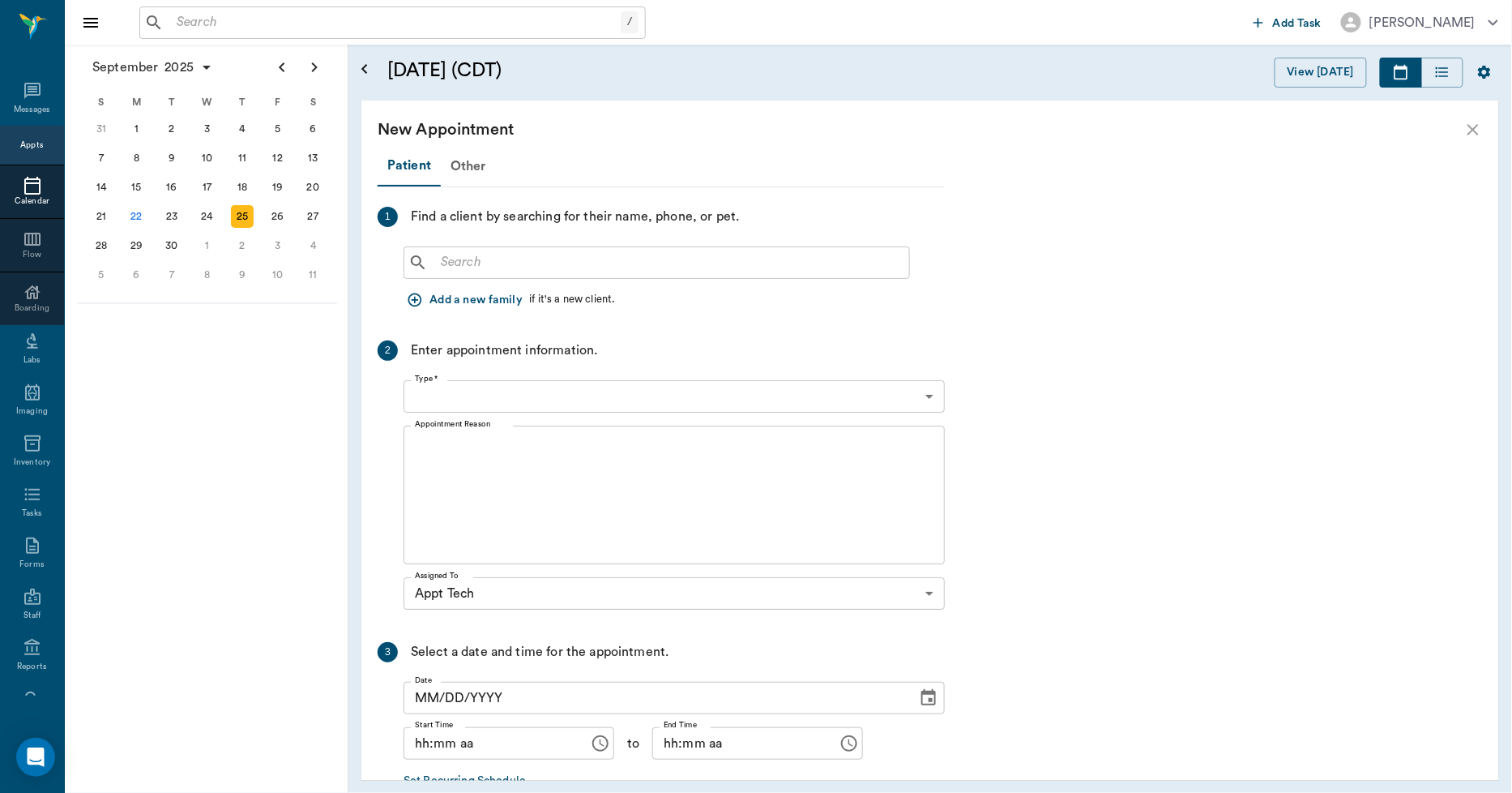
type input "09/25/2025"
type input "02:30 PM"
type input "02:45 PM"
click at [452, 252] on input "text" at bounding box center [668, 263] width 468 height 23
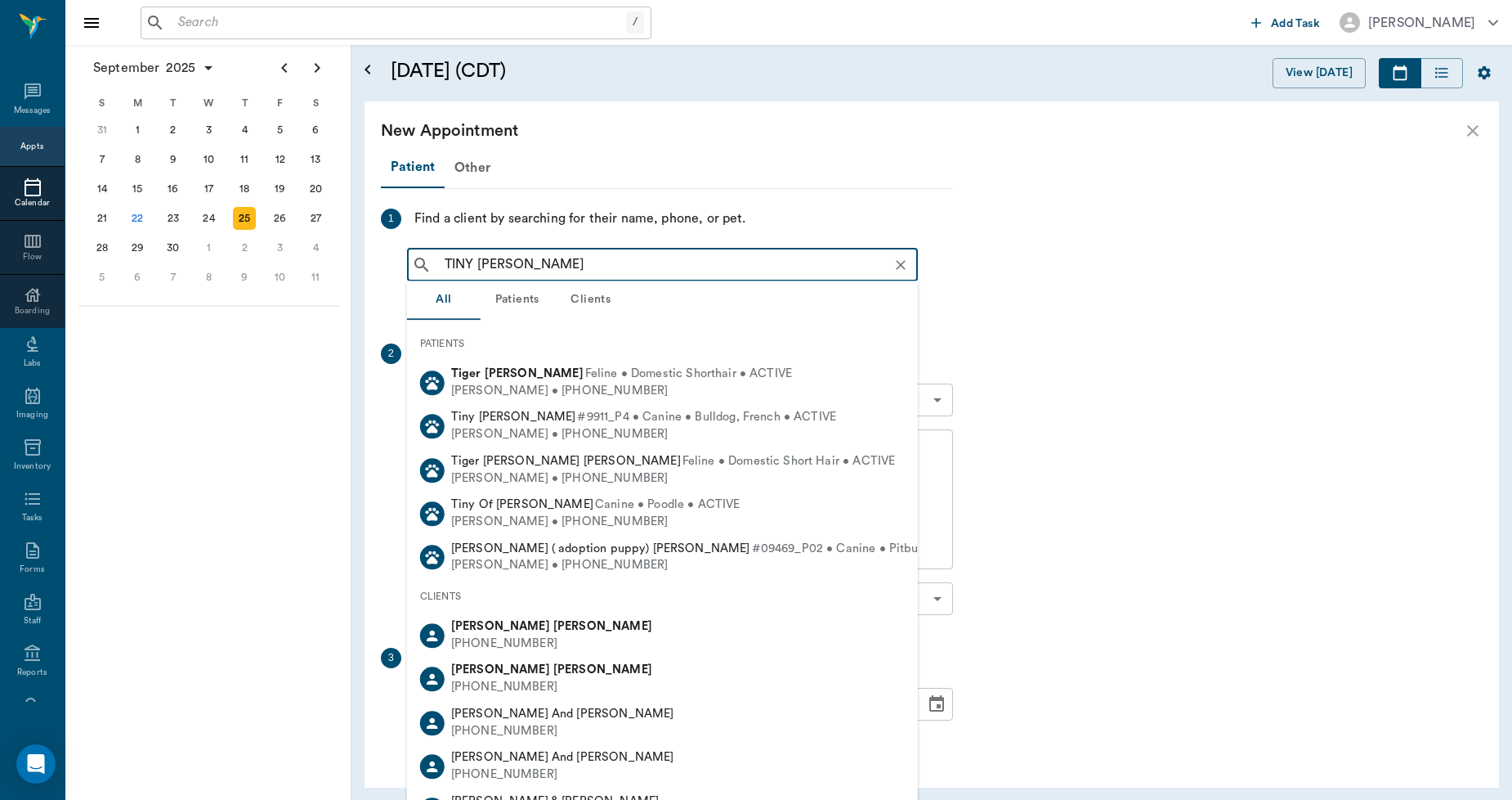
type input "TINY SHELTON"
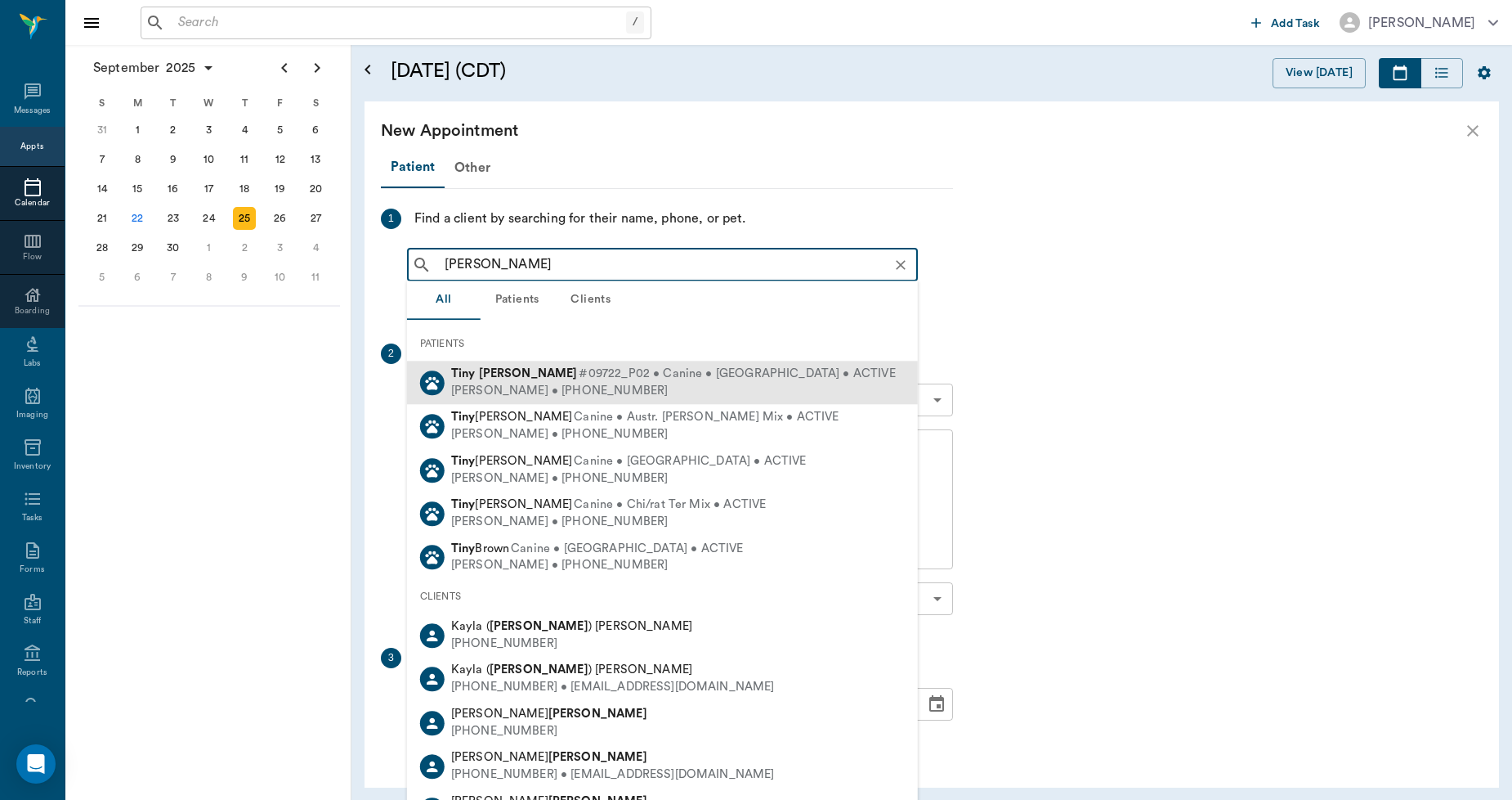
click at [579, 376] on span "#09722_P02 • Canine • Chihahua • ACTIVE" at bounding box center [736, 374] width 316 height 17
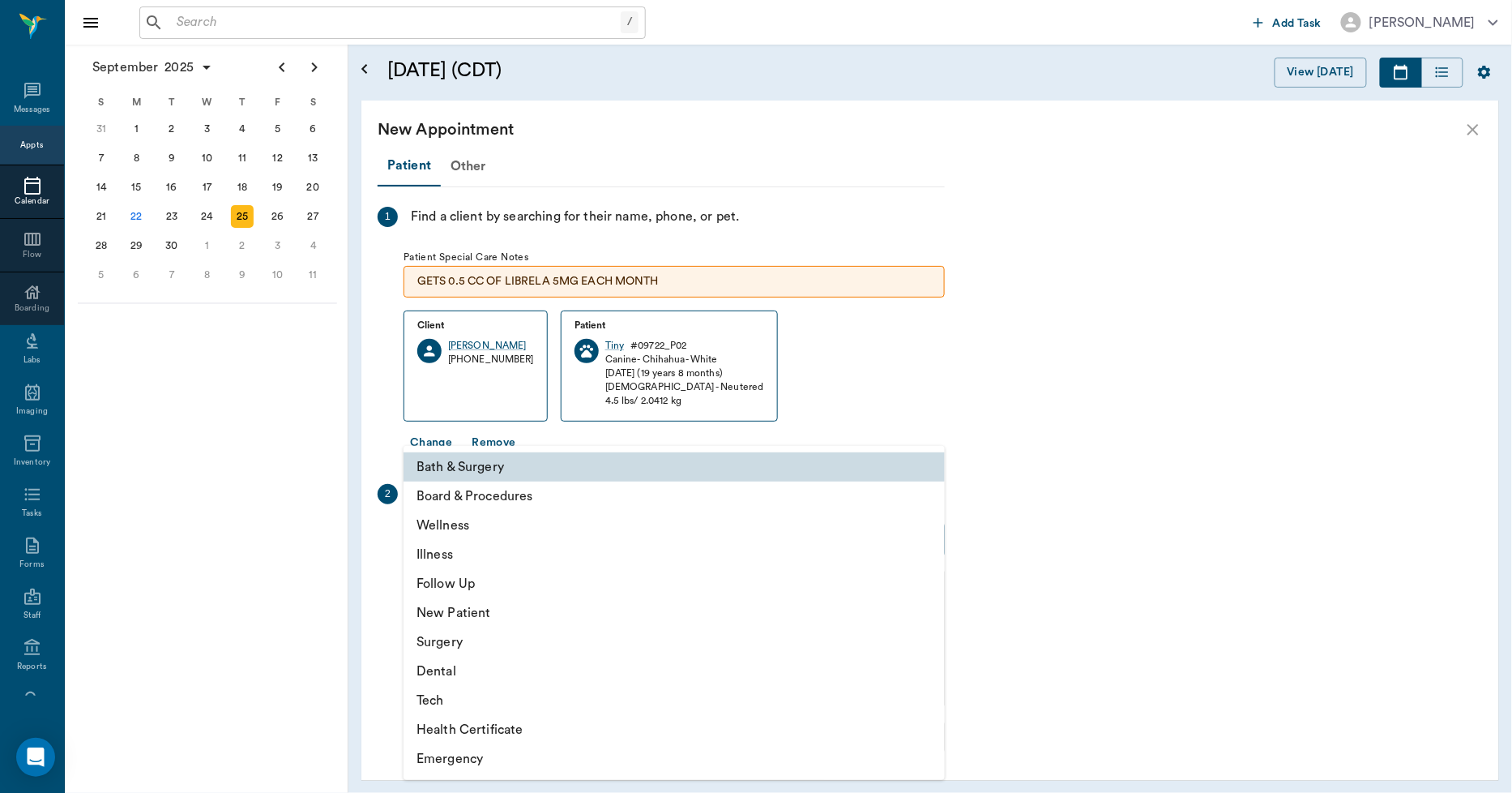
click at [529, 540] on body "/ ​ Add Task Dr. Bert Ellsworth Nectar Messages Appts Calendar Flow Boarding La…" at bounding box center [756, 396] width 1512 height 793
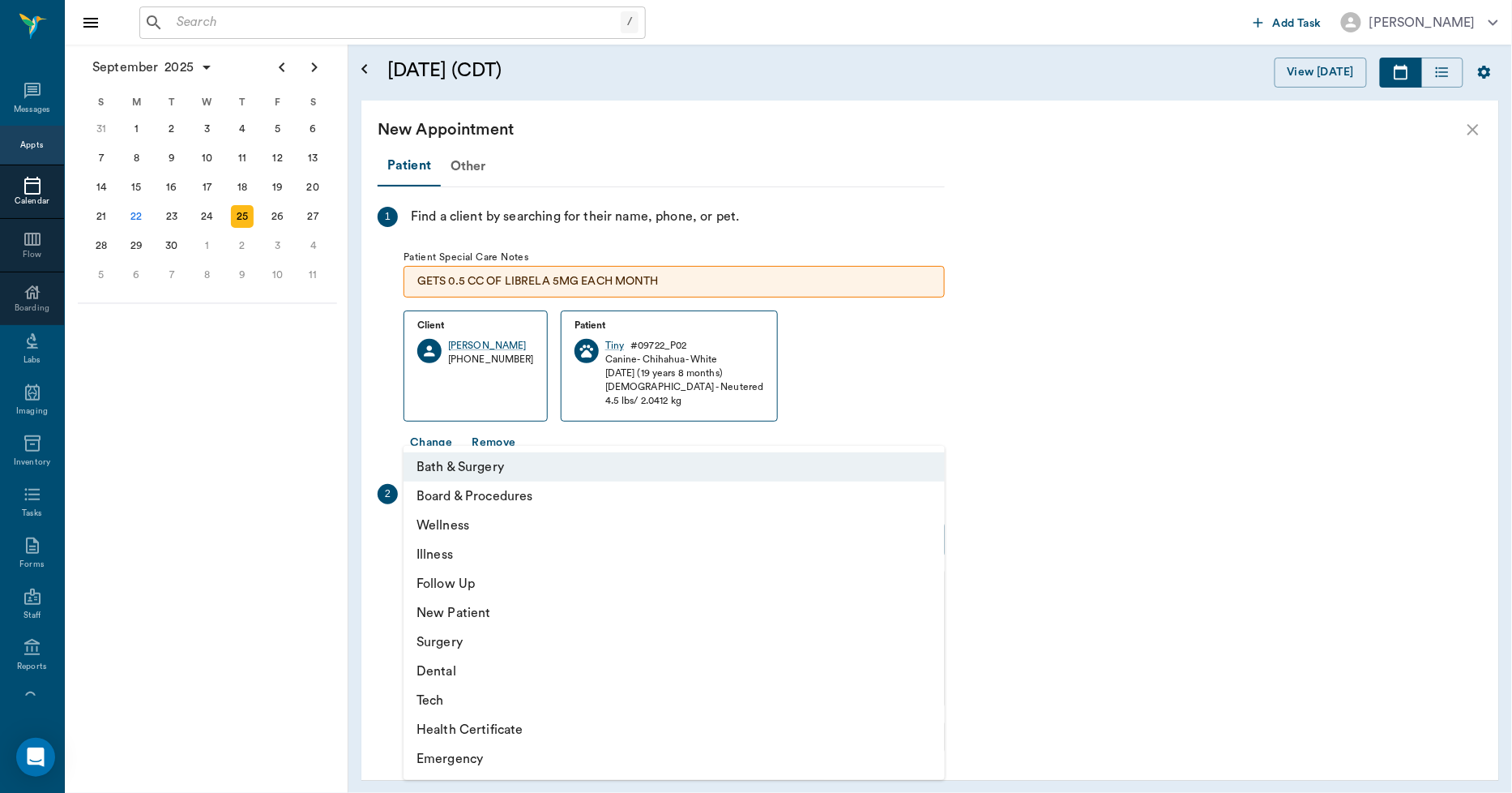
click at [457, 699] on li "Tech" at bounding box center [674, 700] width 541 height 30
type input "65d2be4f46e3a538d89b8c1a"
type input "03:00 PM"
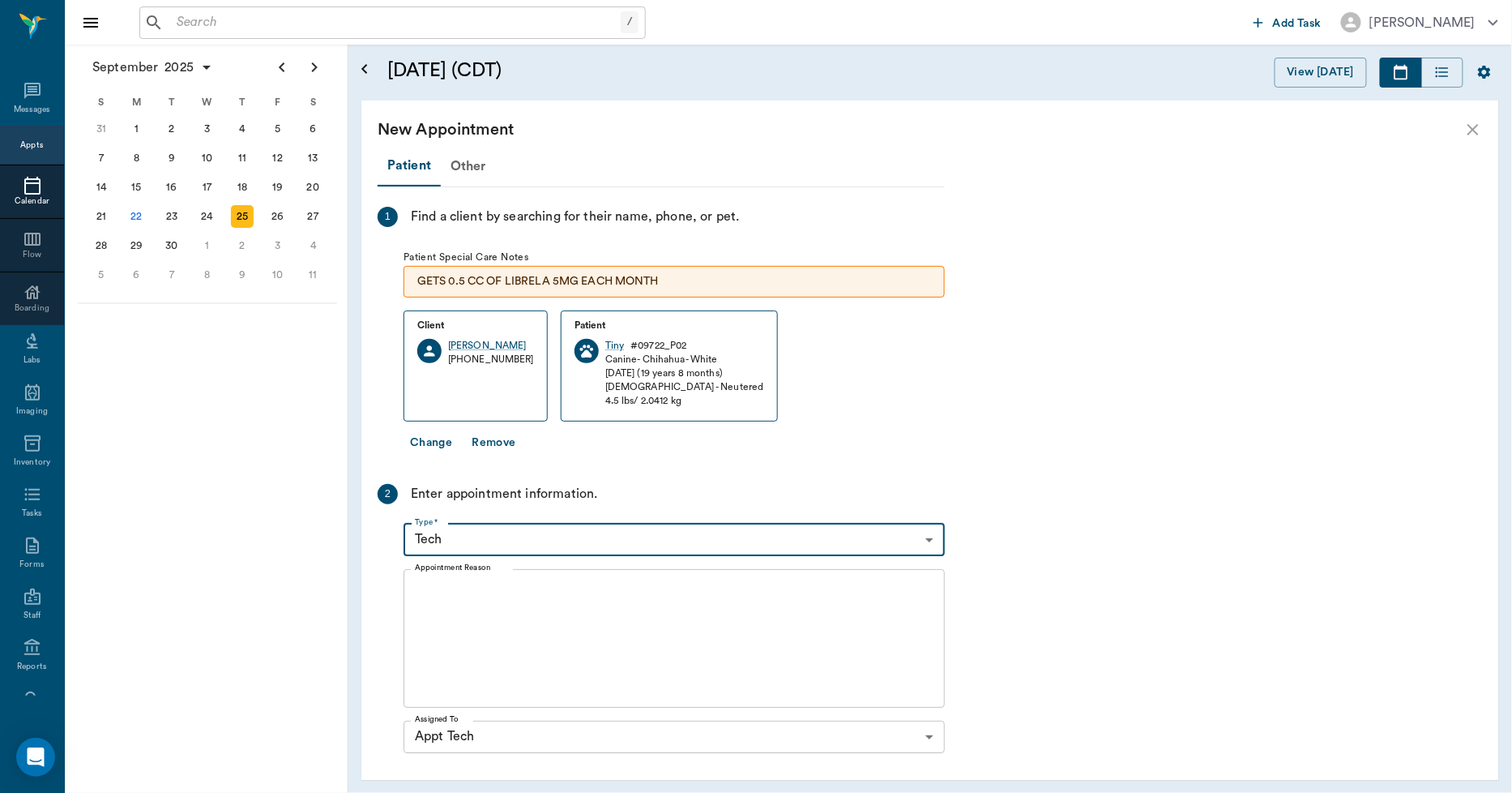
click at [496, 629] on textarea "Appointment Reason" at bounding box center [674, 638] width 518 height 112
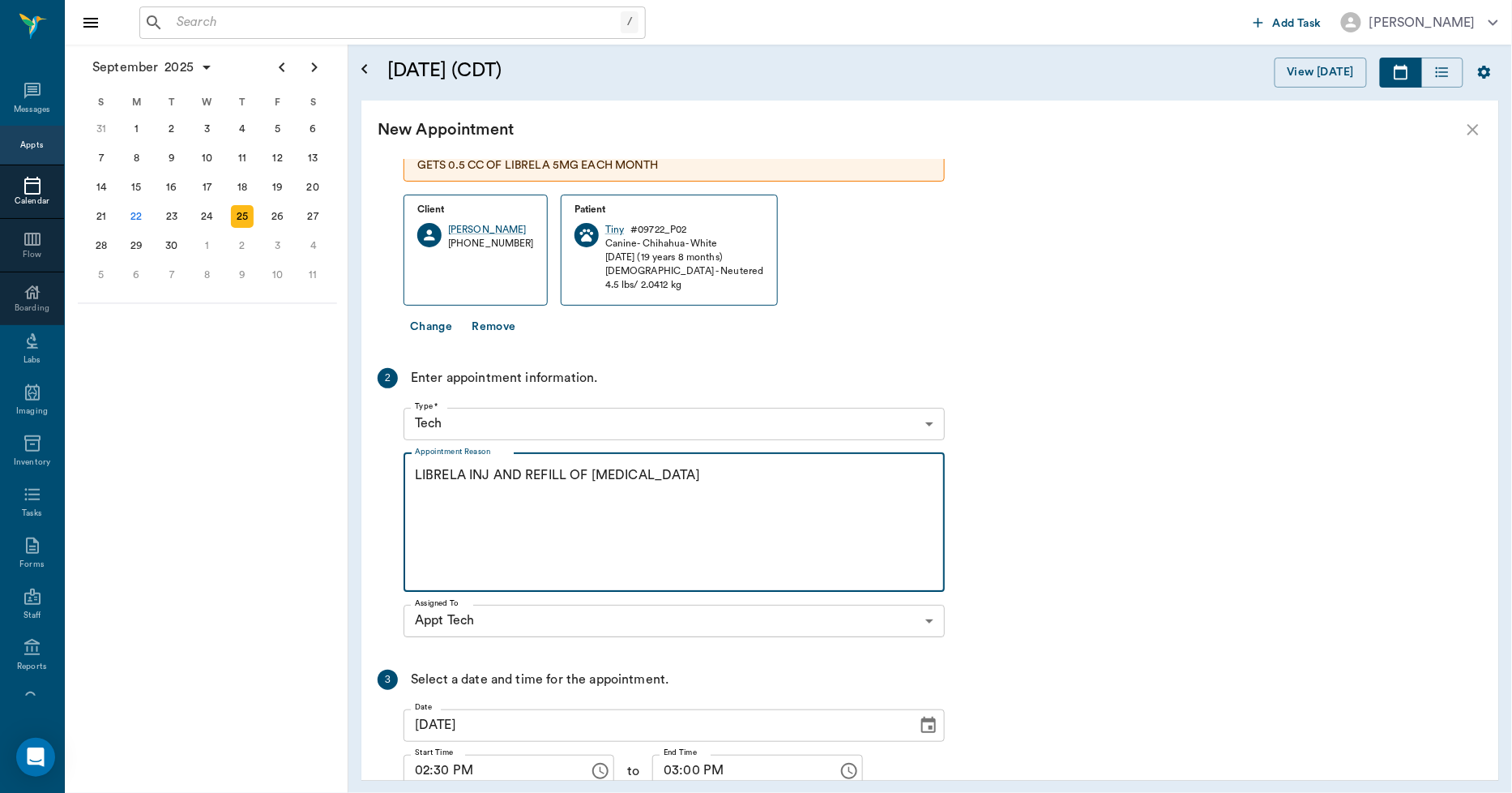
scroll to position [241, 0]
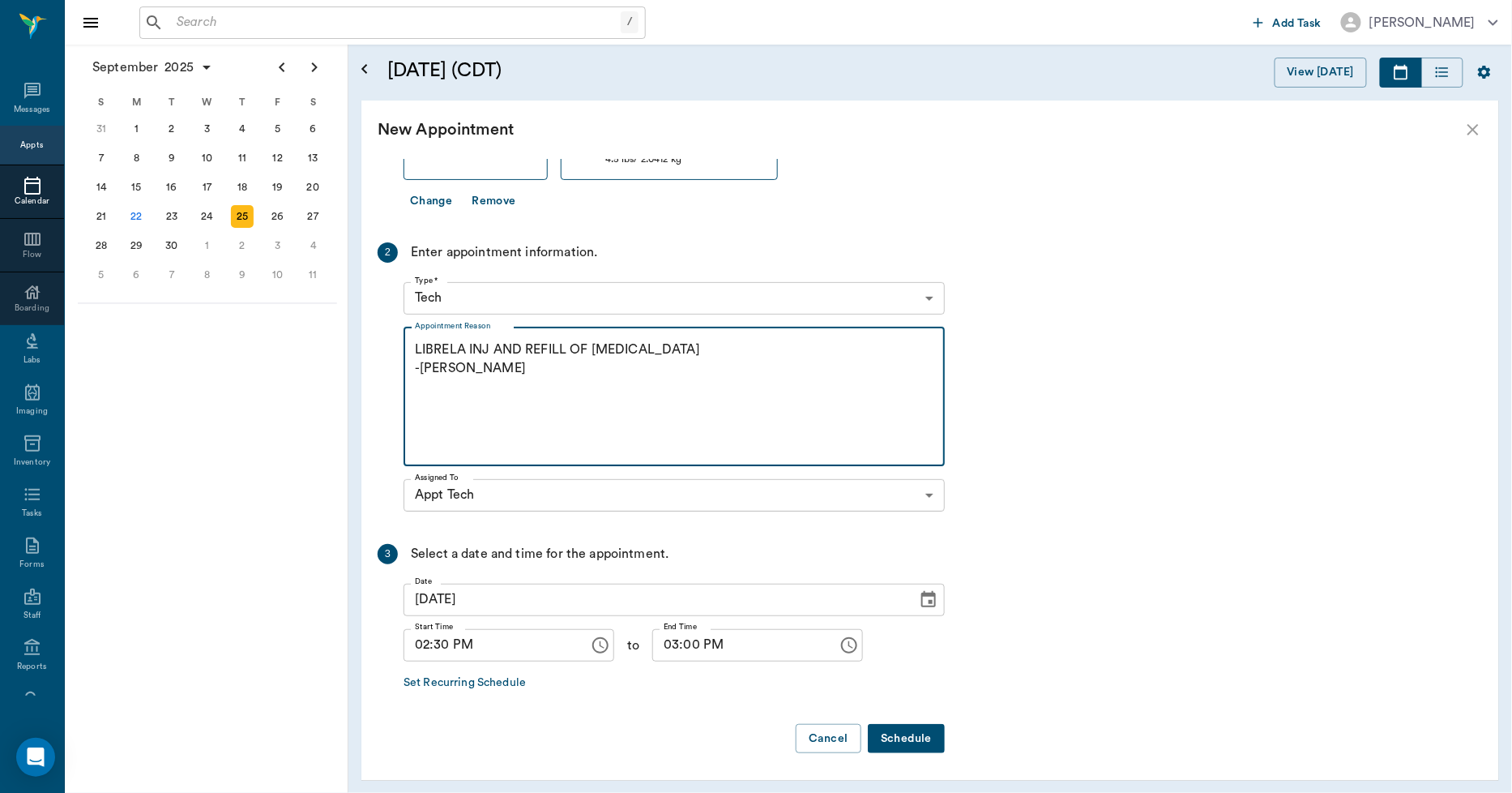
type textarea "LIBRELA INJ AND REFILL OF GABAPENTIN -LORY"
click at [919, 736] on button "Schedule" at bounding box center [906, 738] width 77 height 30
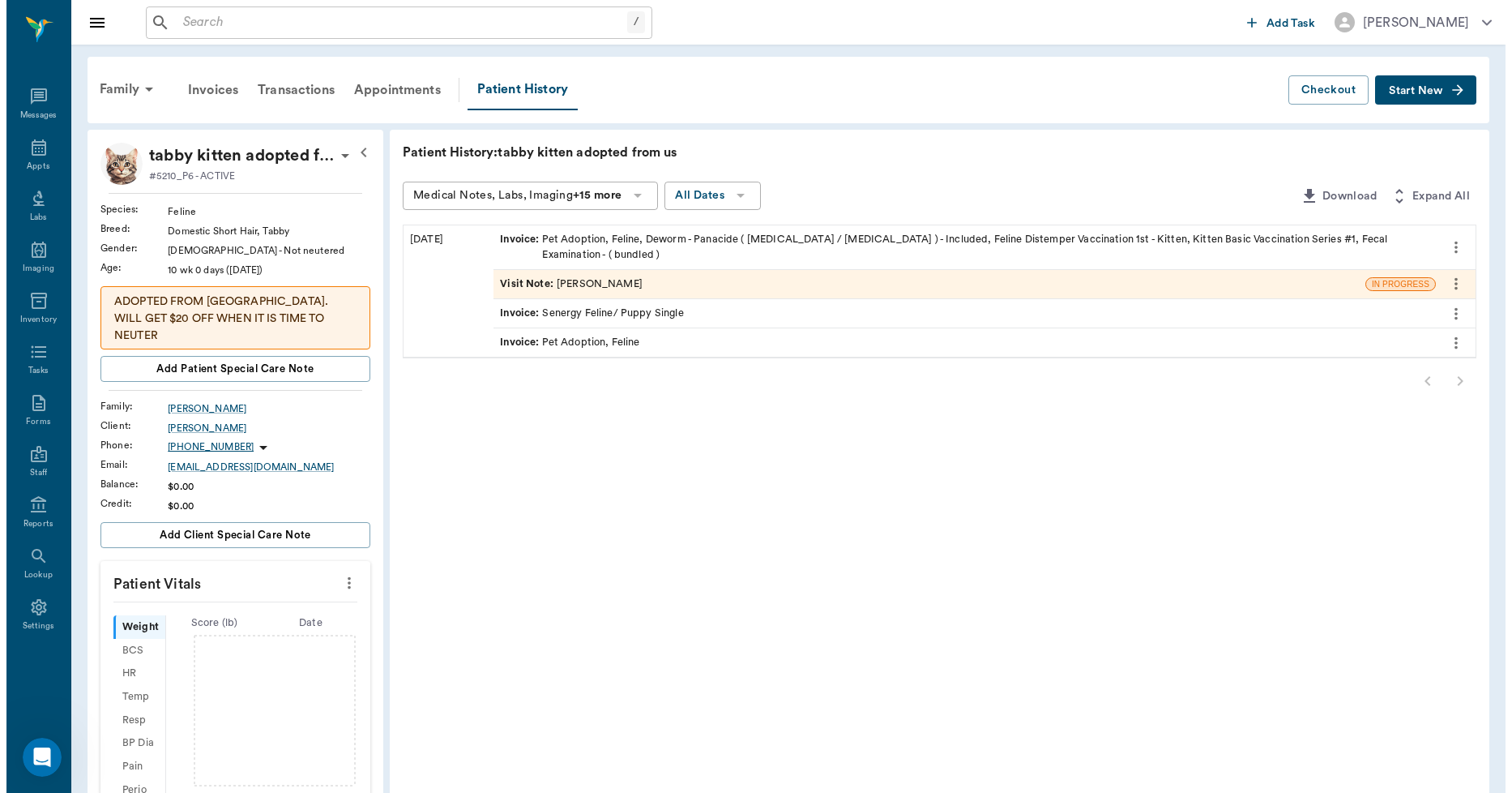
scroll to position [5646, 0]
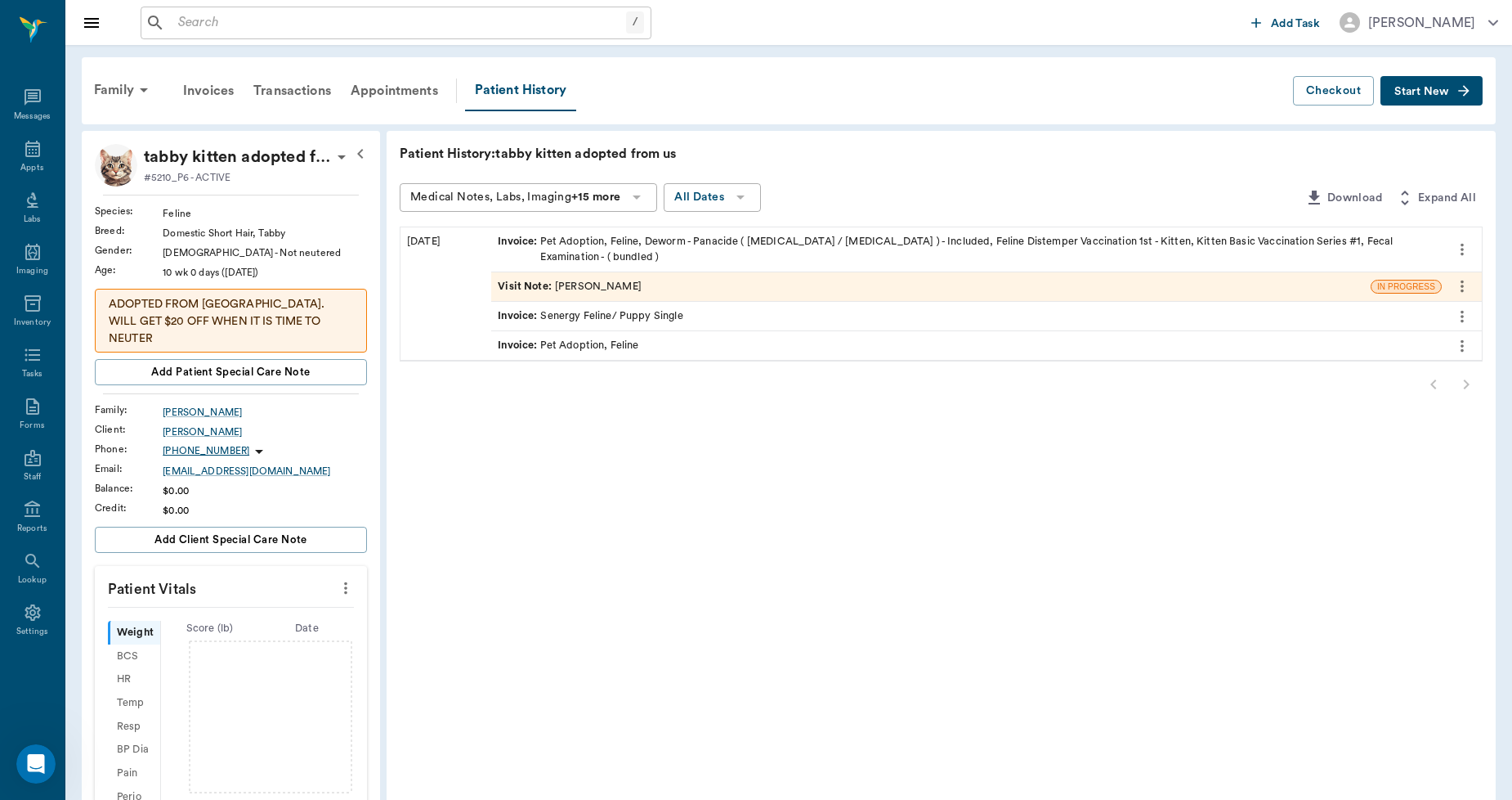
click at [1409, 91] on span "Start New" at bounding box center [1422, 91] width 55 height 0
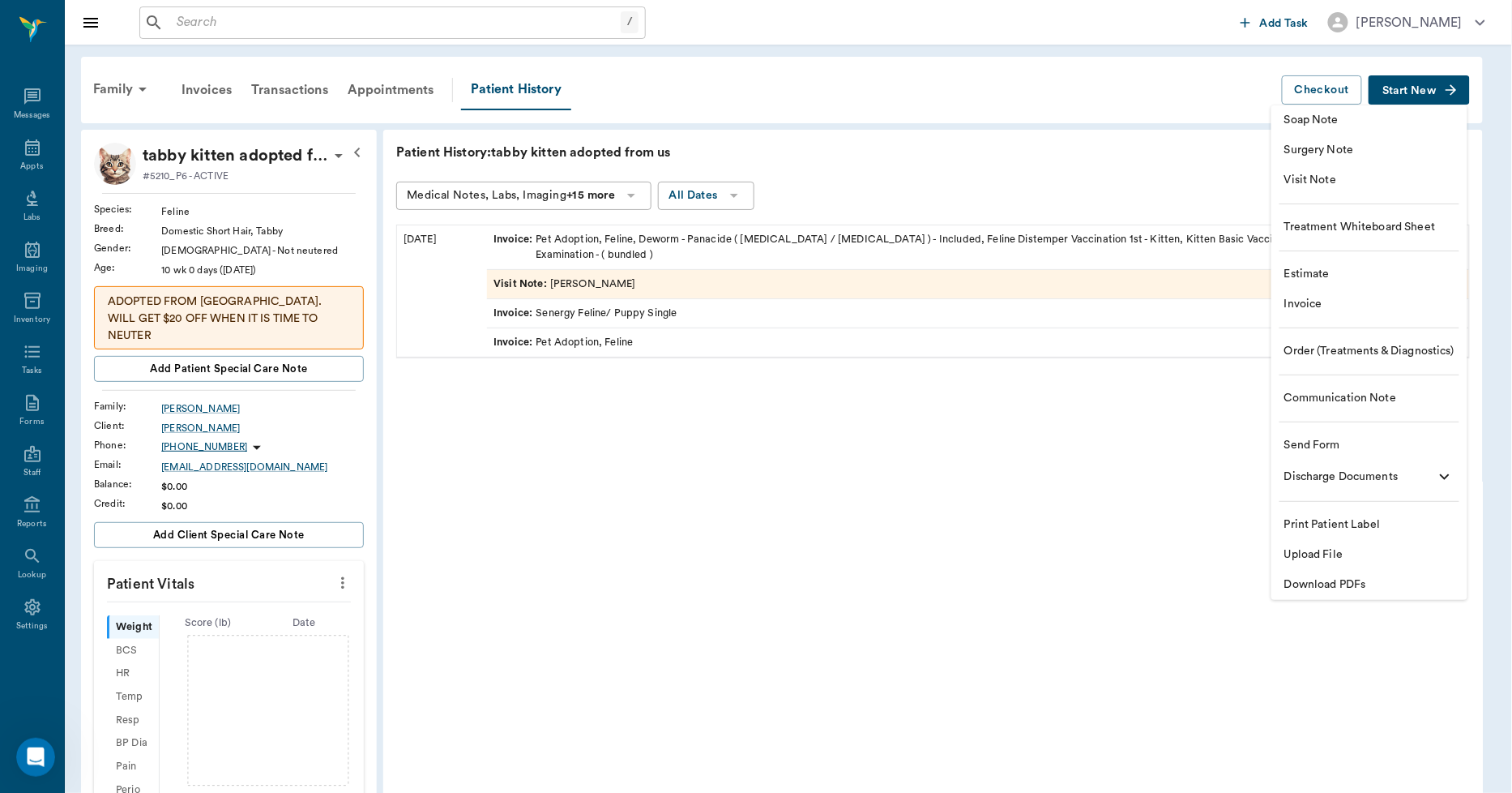
click at [1307, 553] on span "Upload File" at bounding box center [1369, 555] width 171 height 17
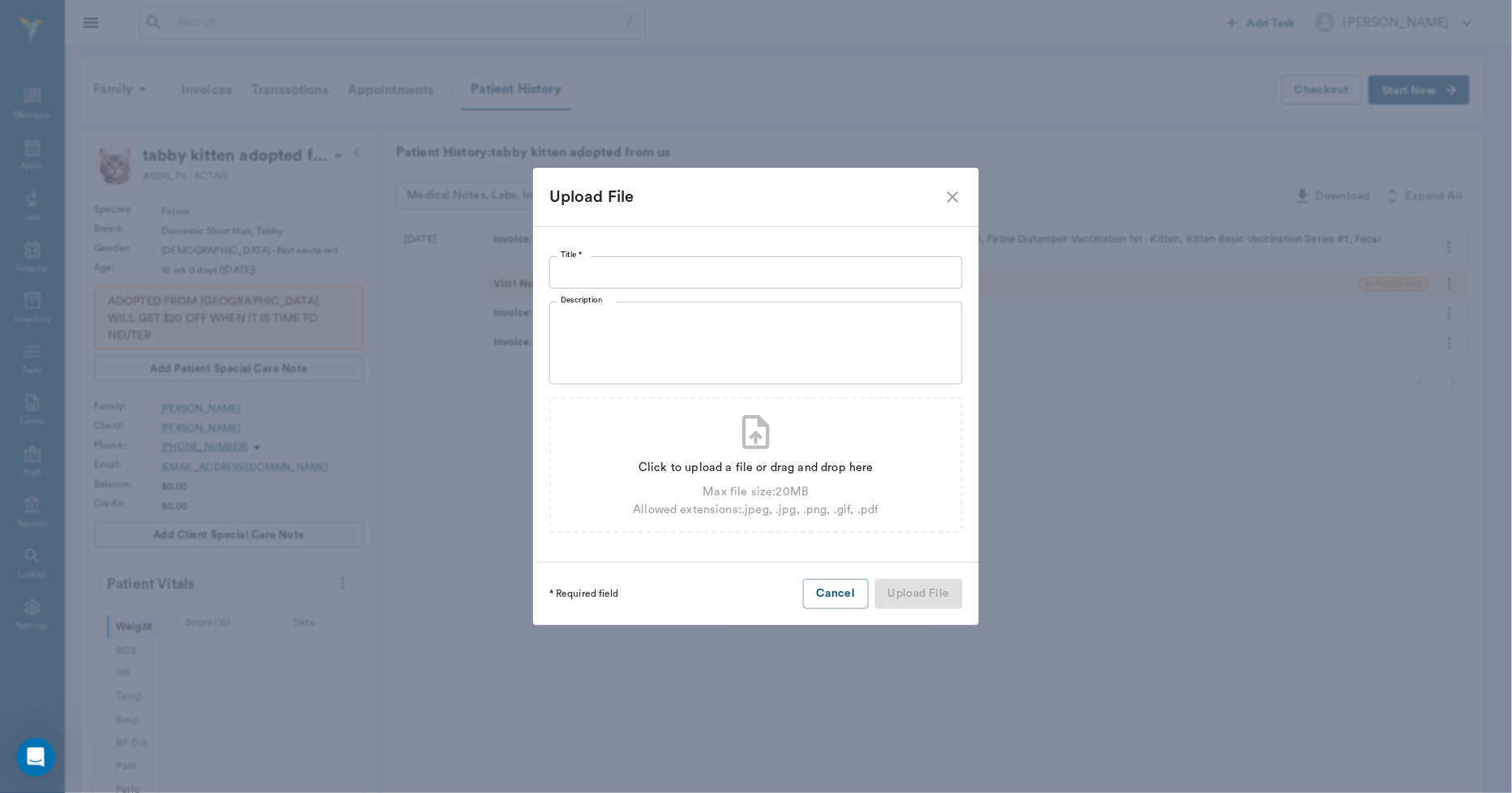
click at [754, 273] on input "Title *" at bounding box center [756, 273] width 413 height 32
type input "ADOPTION AGREEMENT 09.22.2025"
click at [701, 458] on div "Click to upload a file or drag and drop here" at bounding box center [756, 467] width 246 height 18
type input "C:\fakepath\Tabby.Aguirre.AdoptAgreement.09.22.2025.pdf"
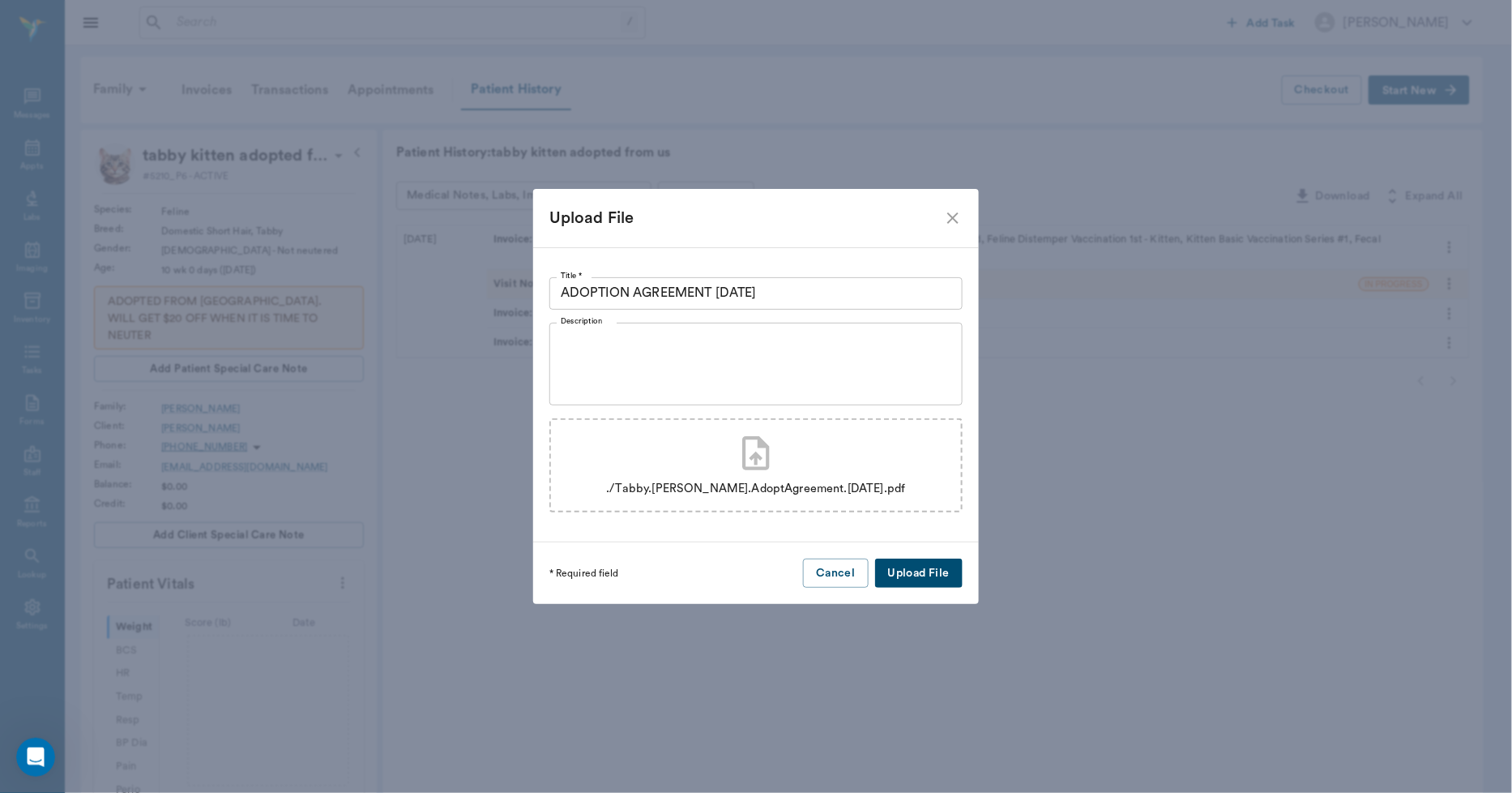
click at [923, 574] on button "Upload File" at bounding box center [918, 573] width 88 height 30
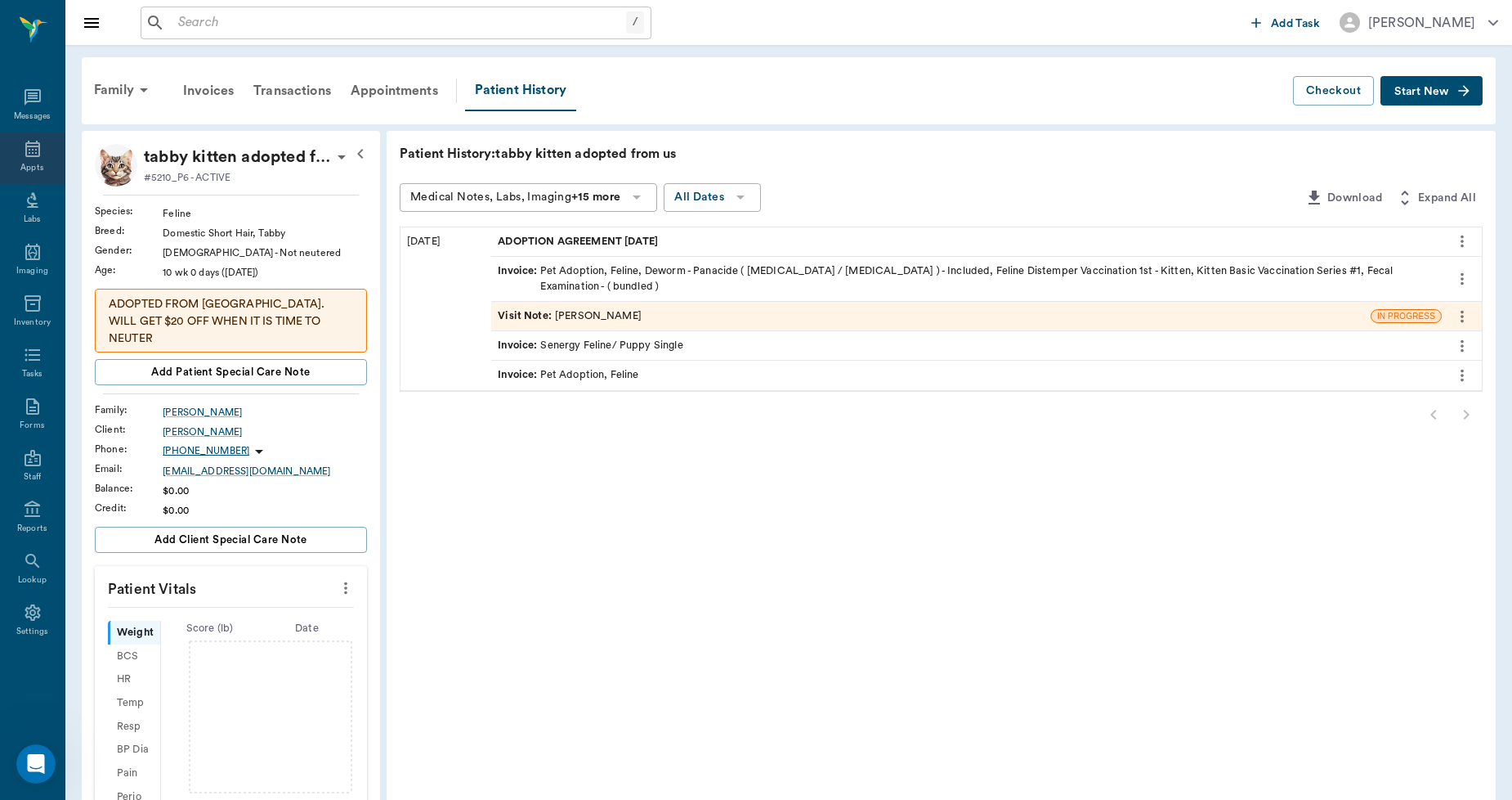
click at [23, 148] on icon at bounding box center [33, 149] width 19 height 19
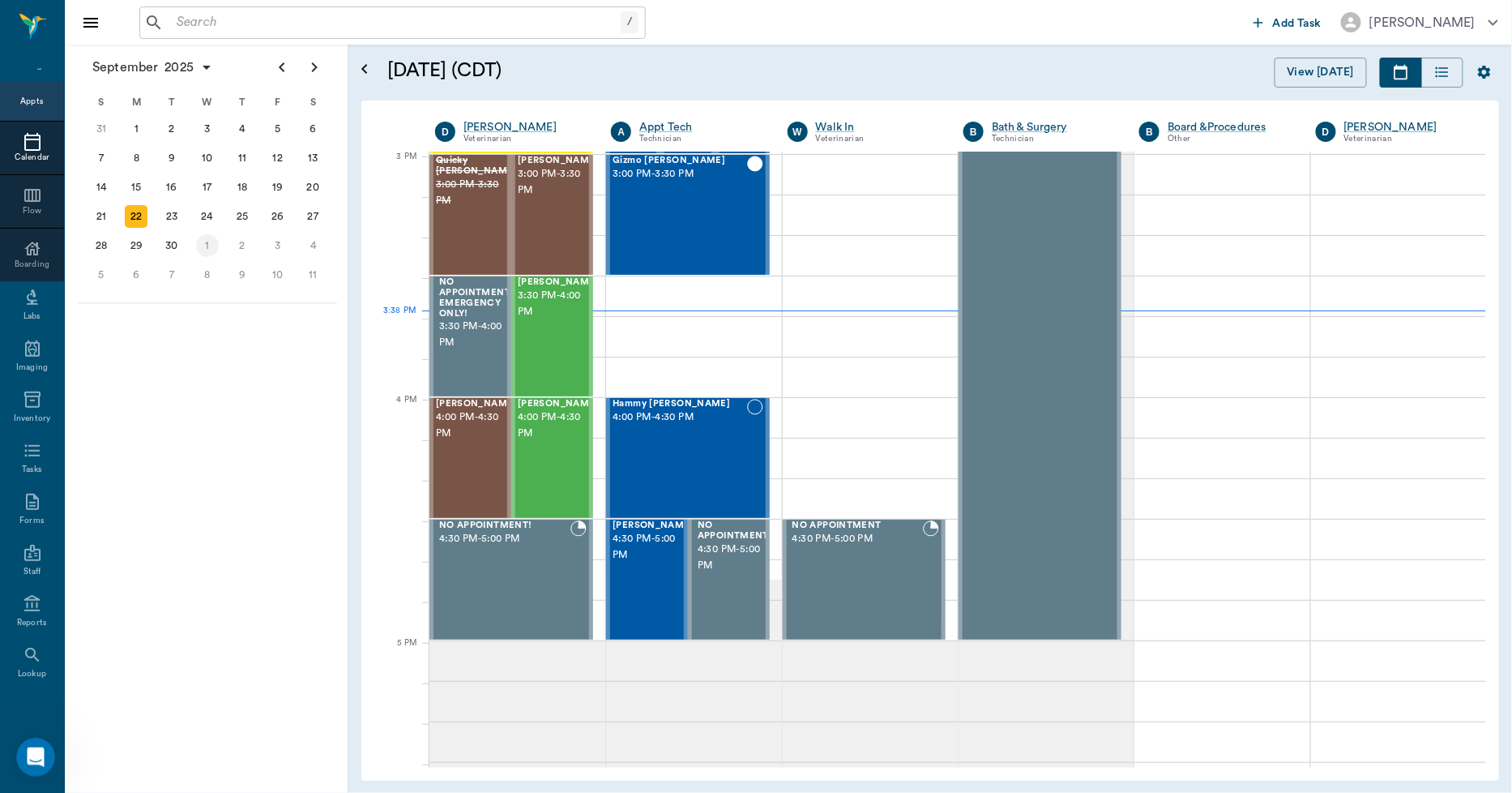
scroll to position [1703, 0]
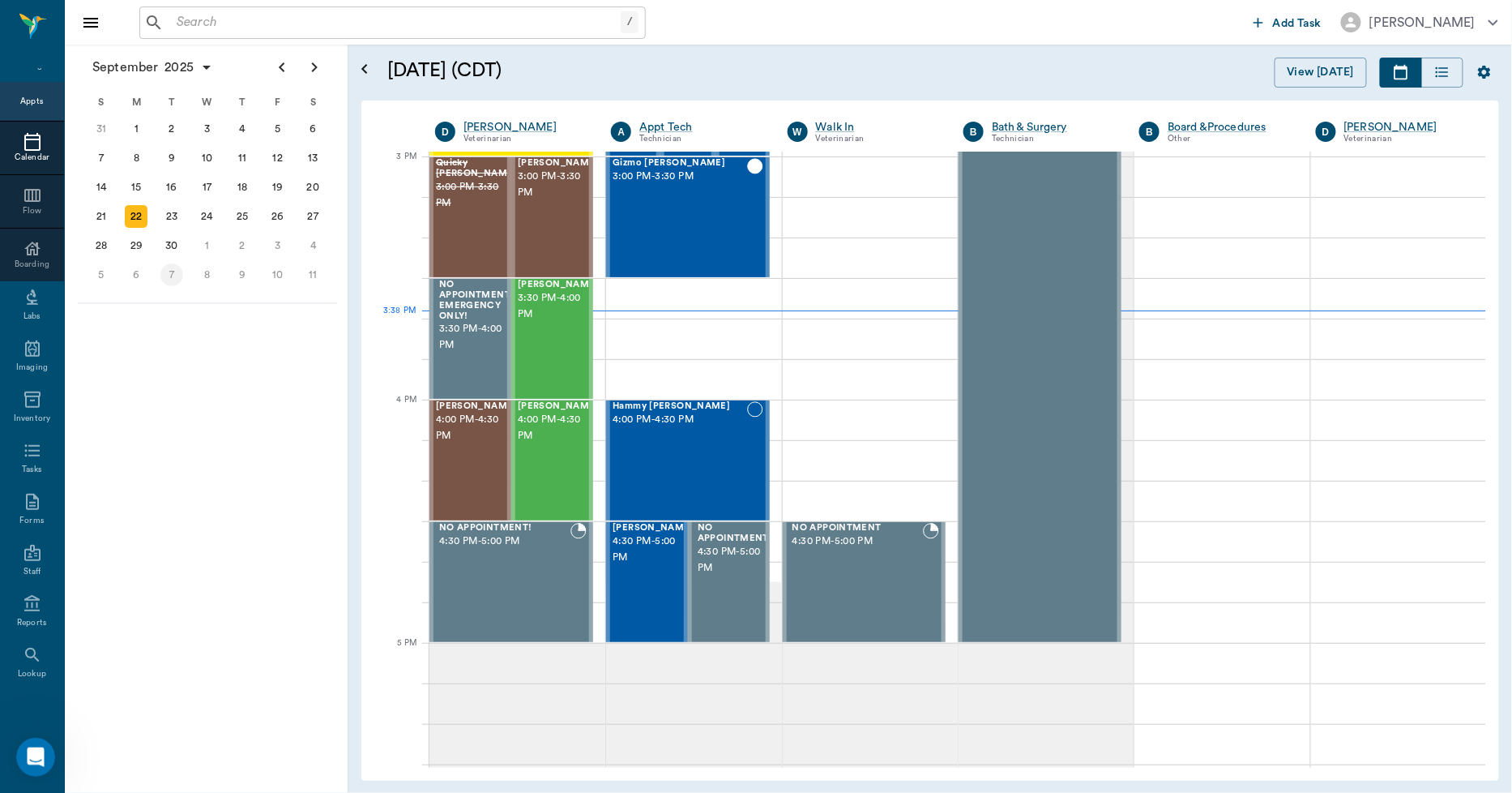
click at [160, 262] on div "7" at bounding box center [171, 274] width 35 height 30
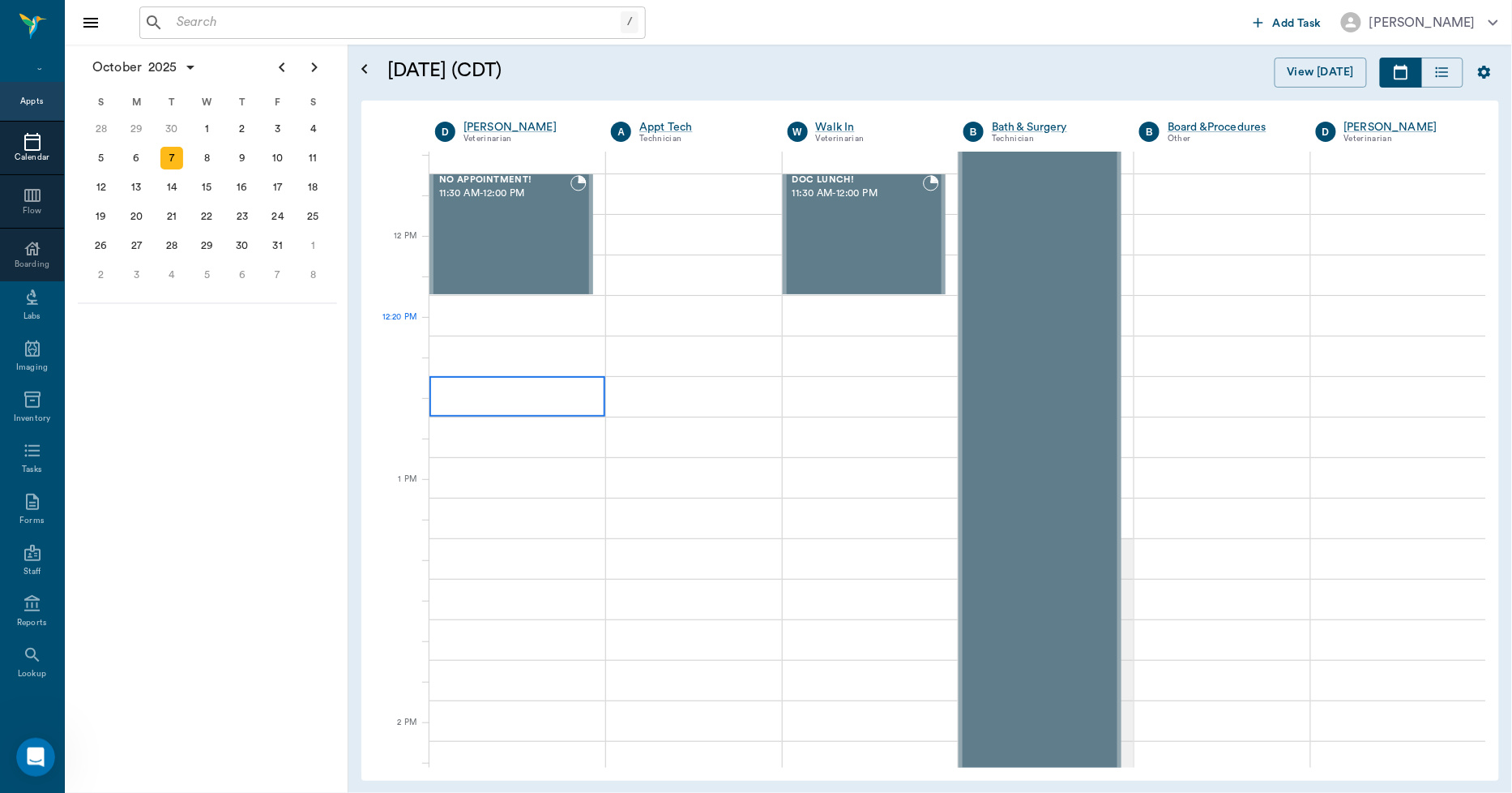
scroll to position [901, 0]
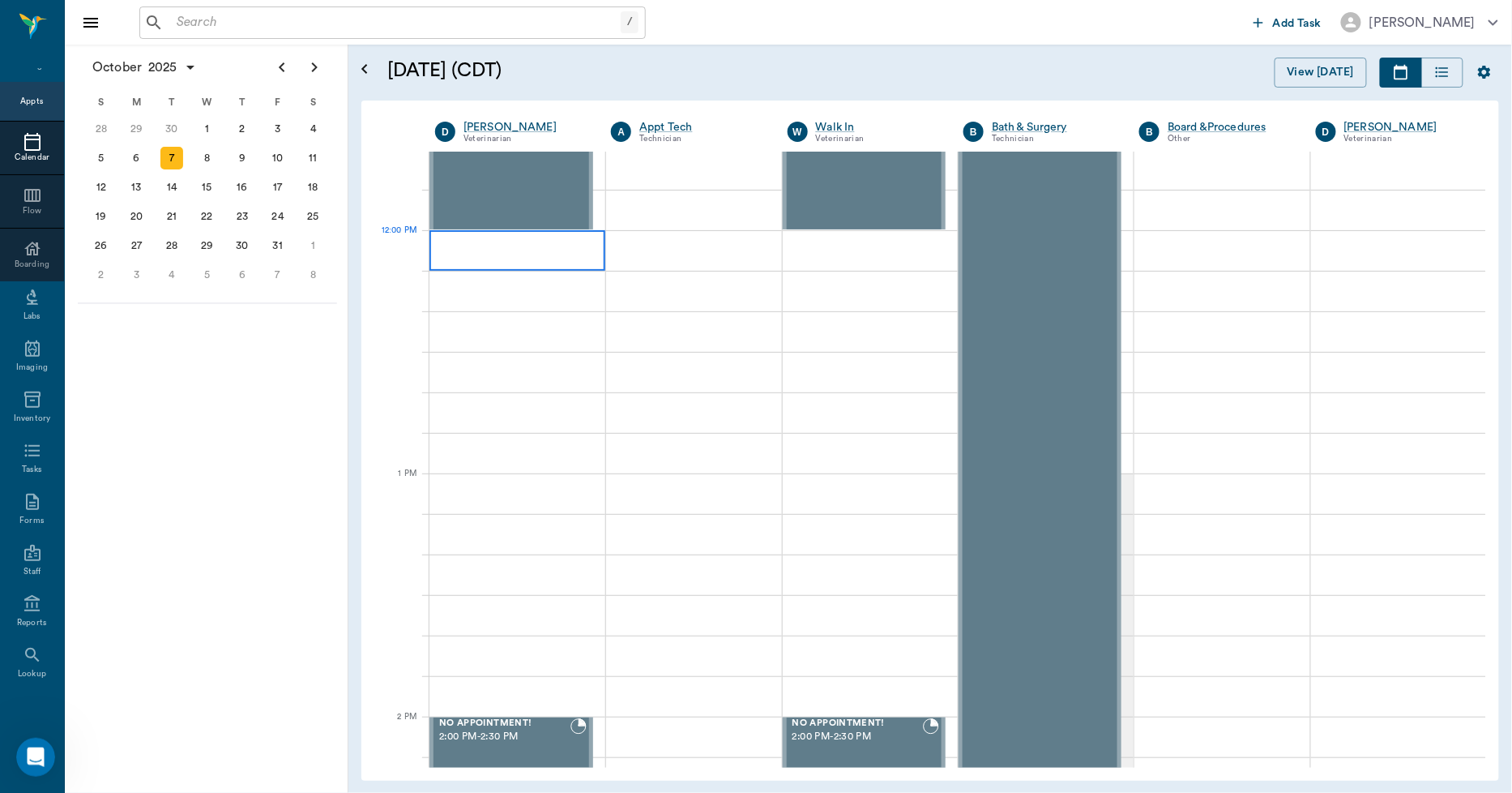
click at [472, 257] on div at bounding box center [517, 250] width 176 height 41
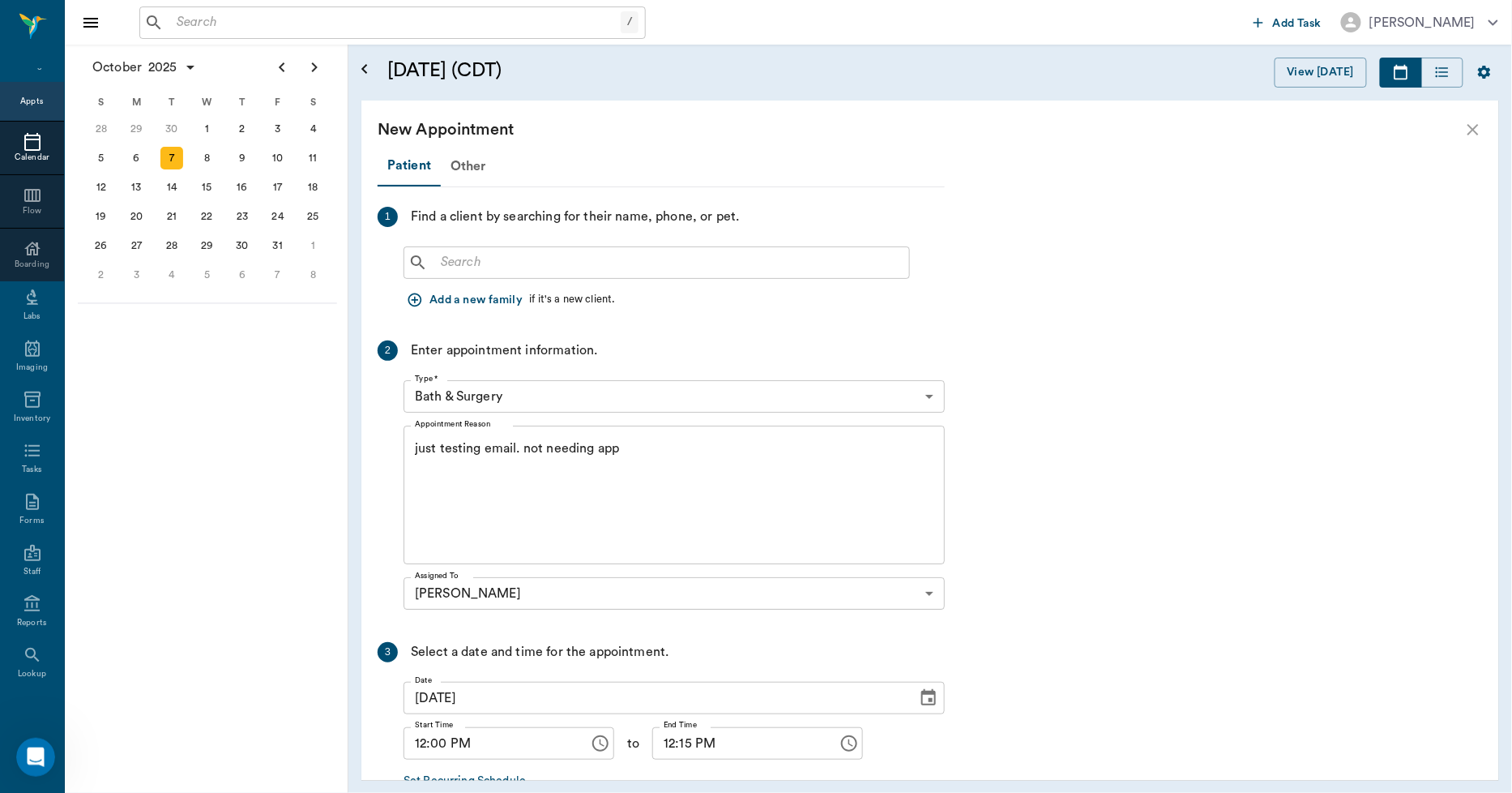
click at [737, 249] on div "​" at bounding box center [655, 263] width 506 height 32
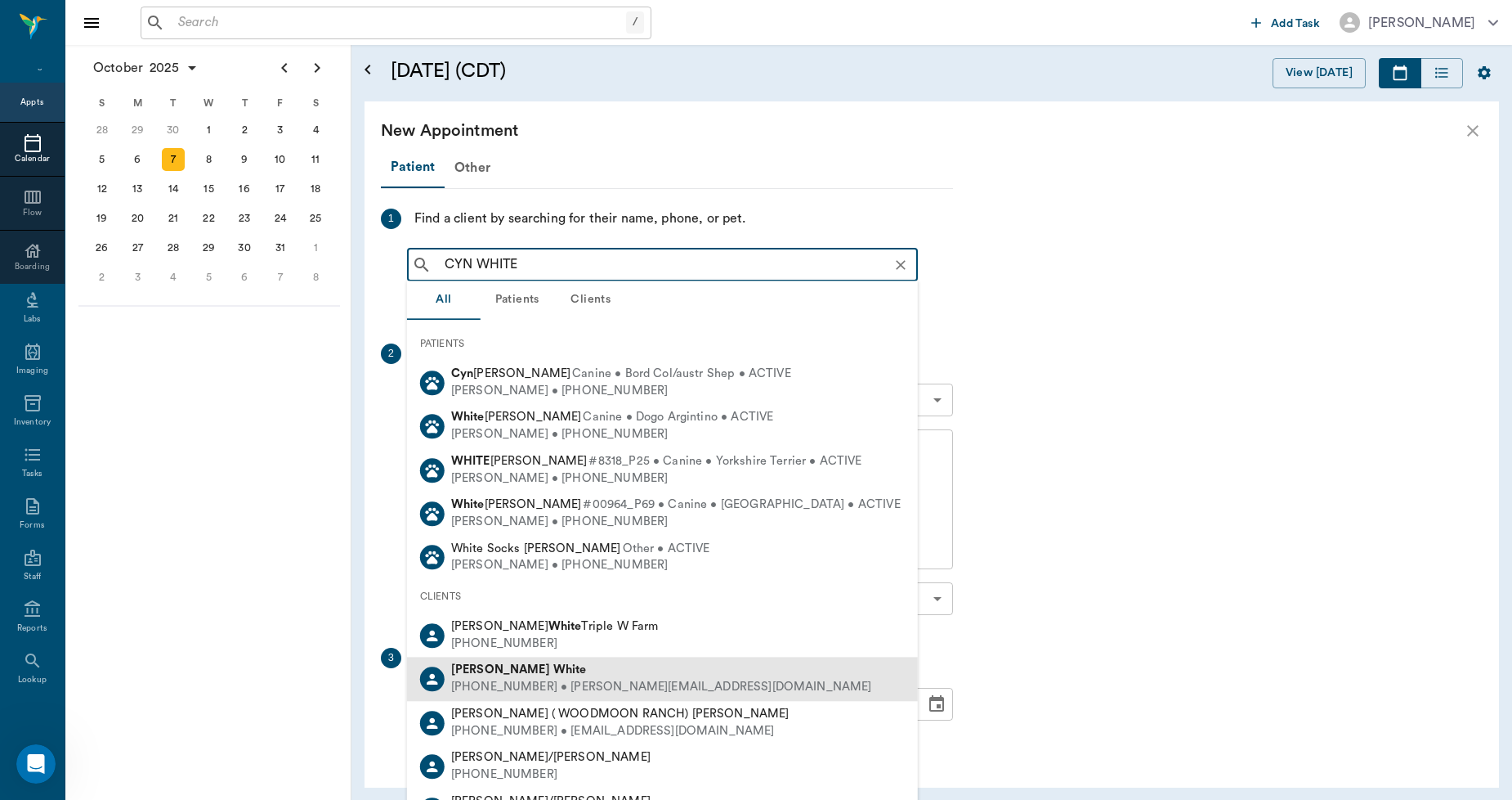
click at [561, 670] on div "Cynthia White" at bounding box center [661, 671] width 421 height 17
type input "CYN WHITE"
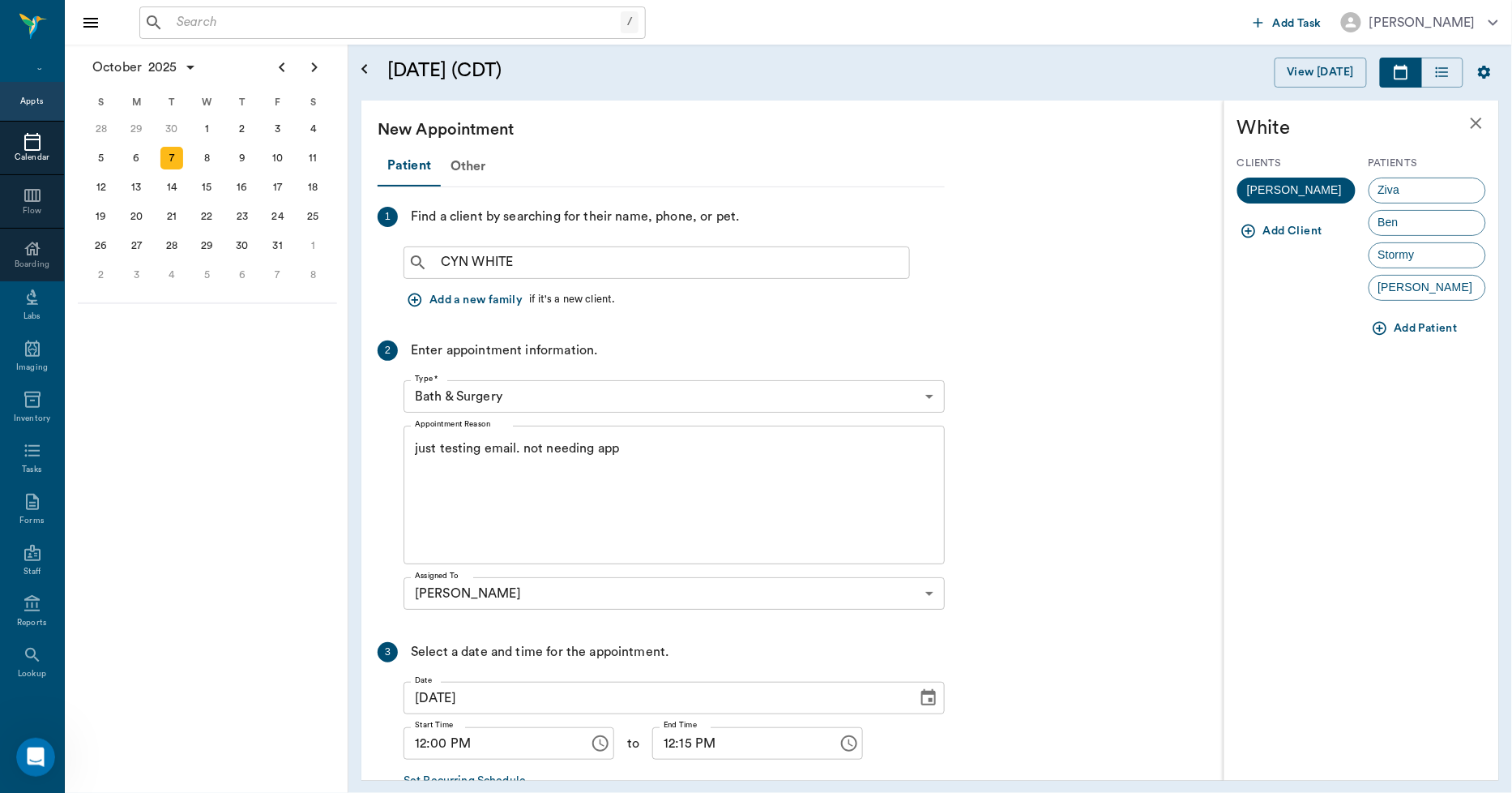
click at [1378, 328] on icon "button" at bounding box center [1379, 329] width 13 height 13
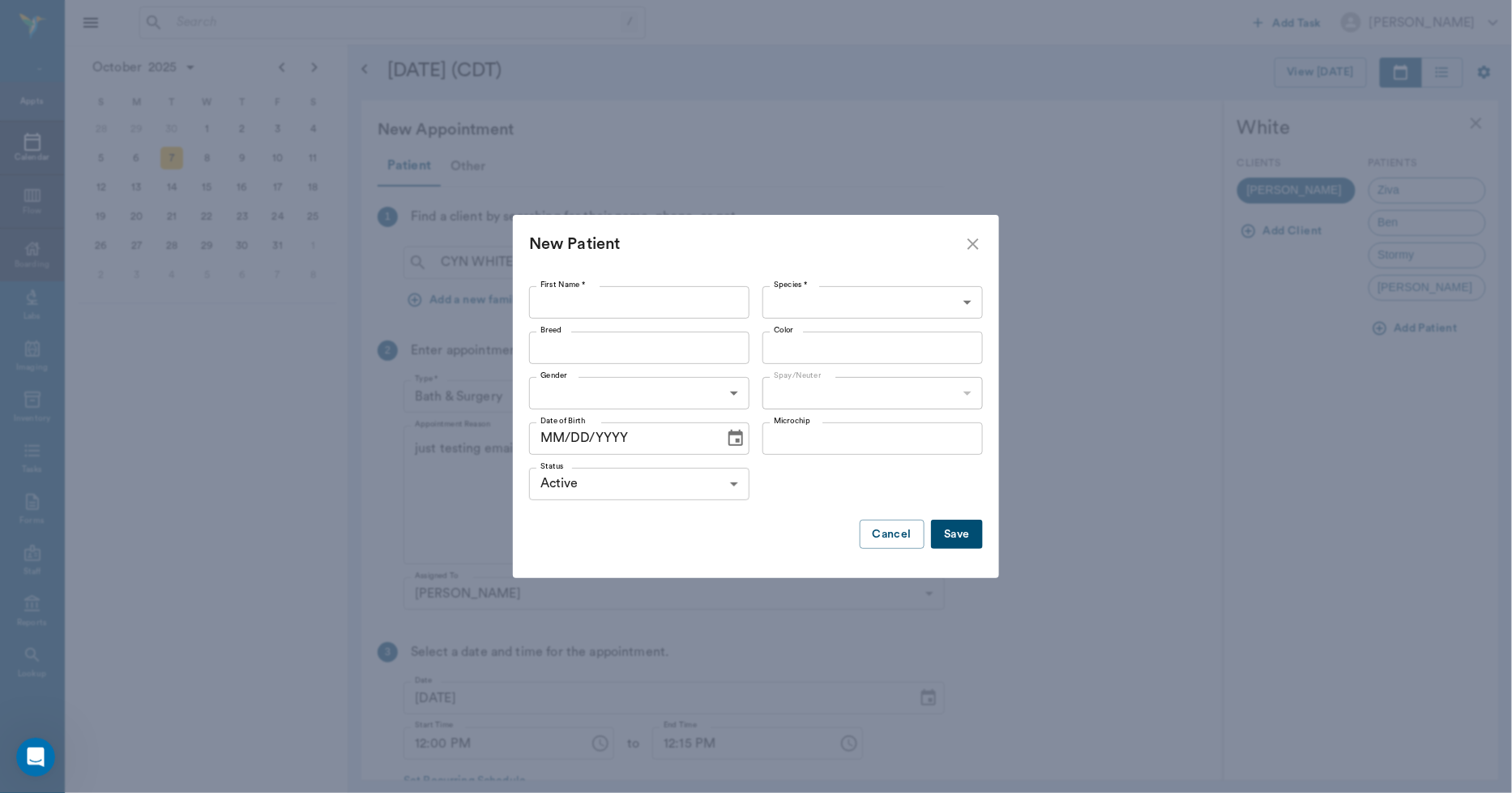
click at [631, 297] on input "First Name *" at bounding box center [638, 302] width 220 height 32
type input "Sundae"
click at [784, 298] on body "/ ​ Add Task Dr. Bert Ellsworth Nectar Messages Appts Calendar Flow Boarding La…" at bounding box center [756, 396] width 1512 height 793
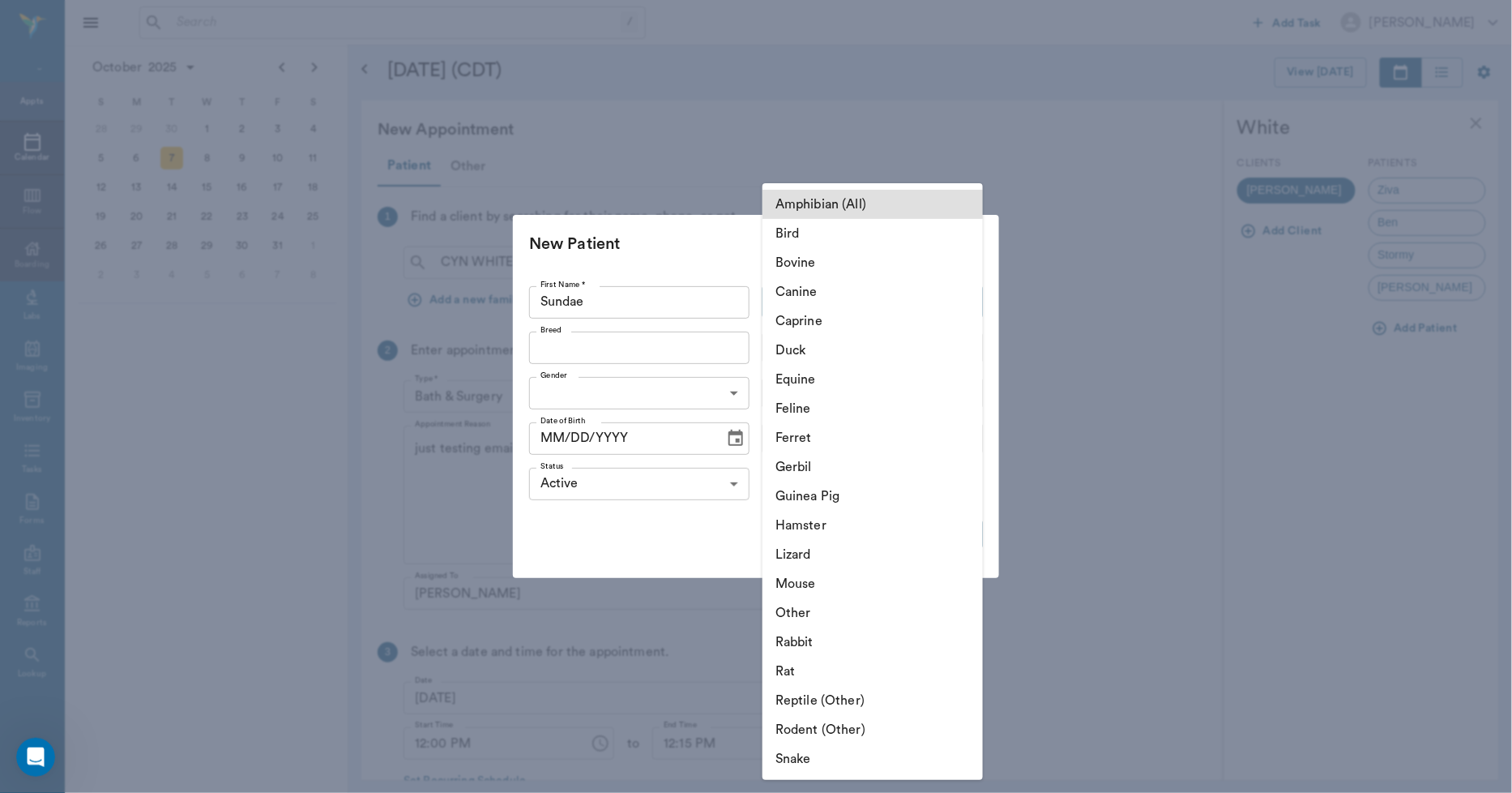
click at [816, 405] on li "Feline" at bounding box center [872, 408] width 220 height 30
type input "Feline"
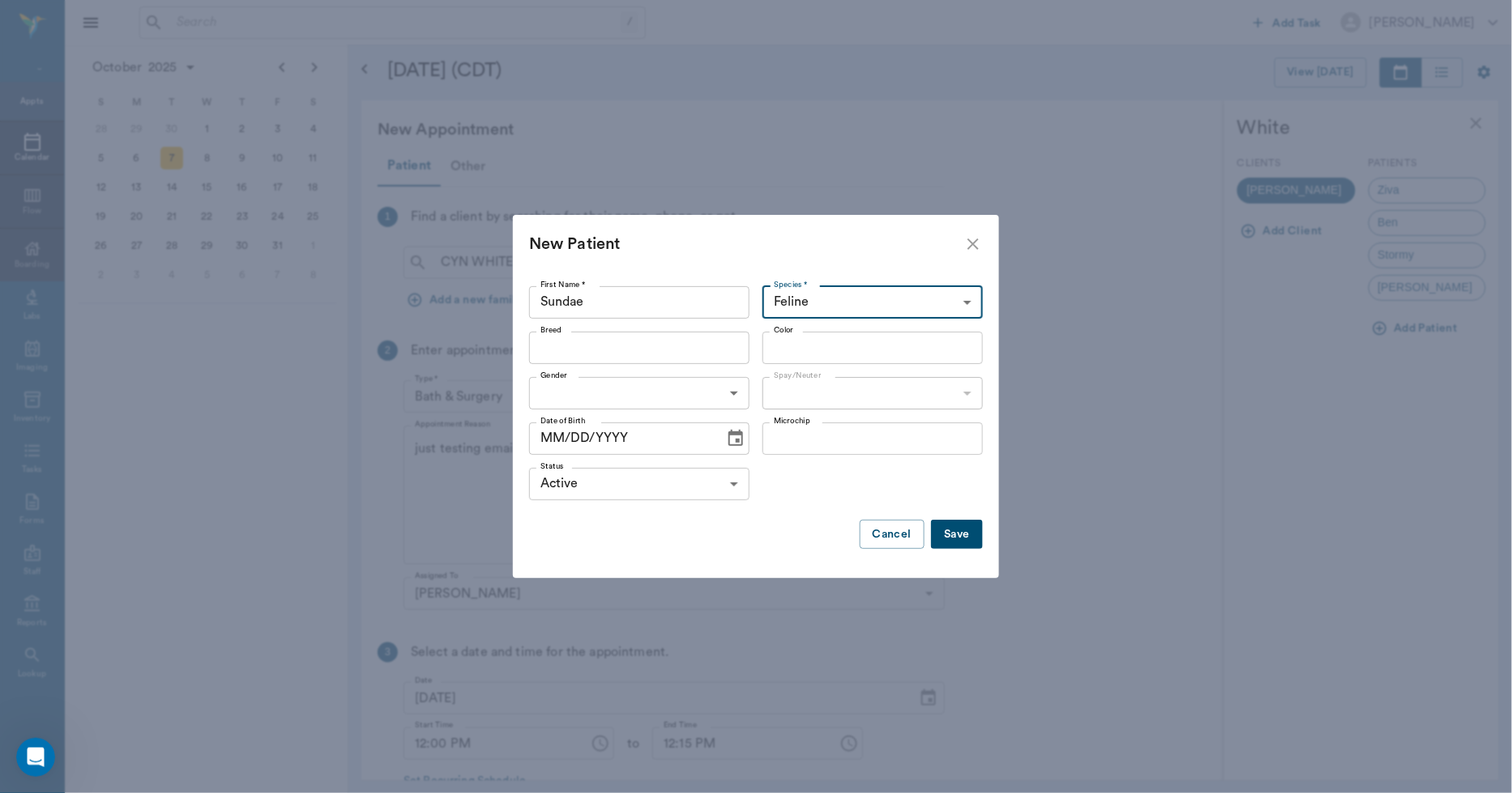
click at [694, 342] on input "Breed" at bounding box center [625, 348] width 184 height 23
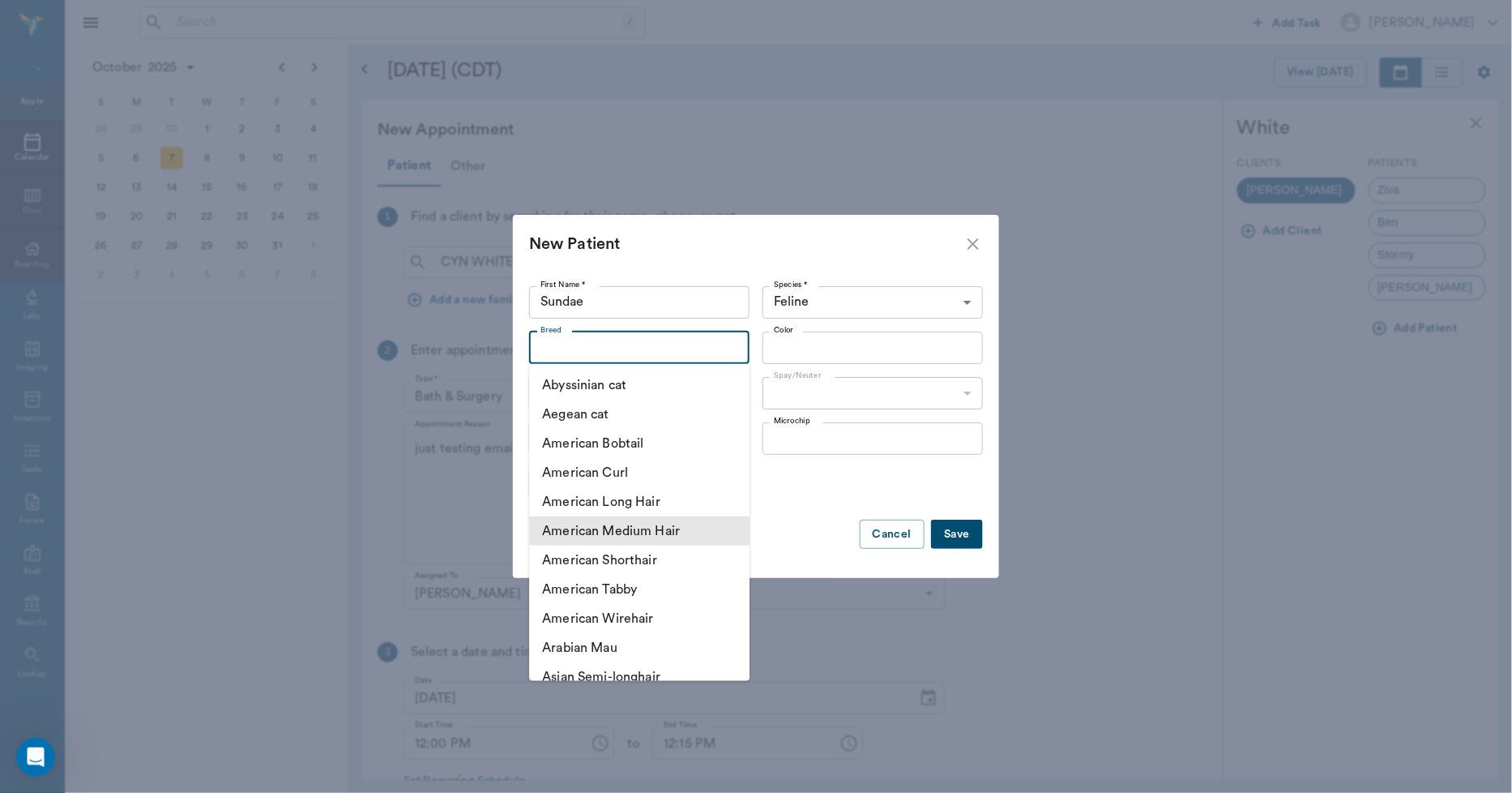
click at [655, 522] on li "American Medium Hair" at bounding box center [638, 531] width 220 height 30
type input "American Medium Hair"
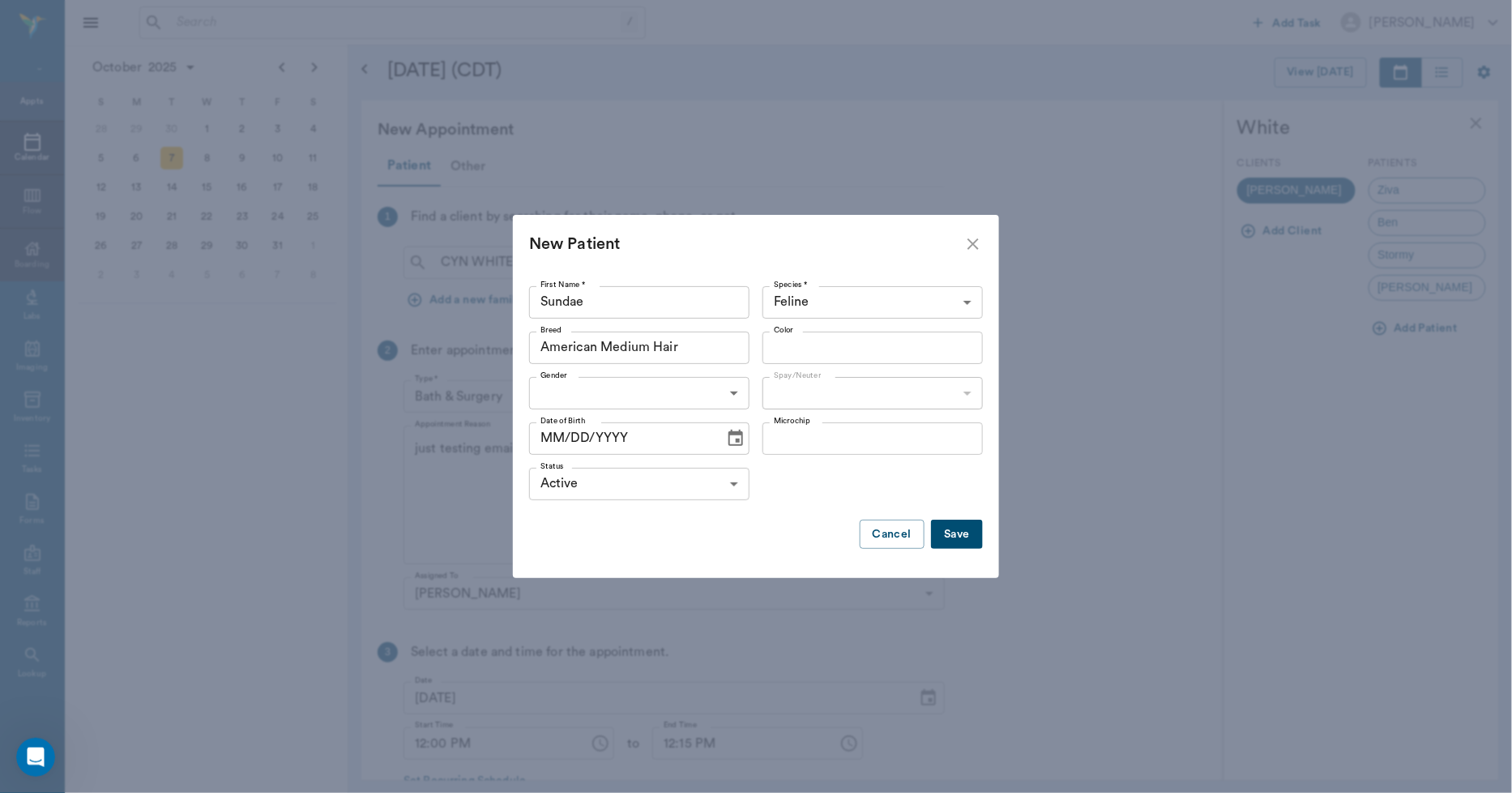
click at [783, 356] on input "Color" at bounding box center [858, 348] width 184 height 23
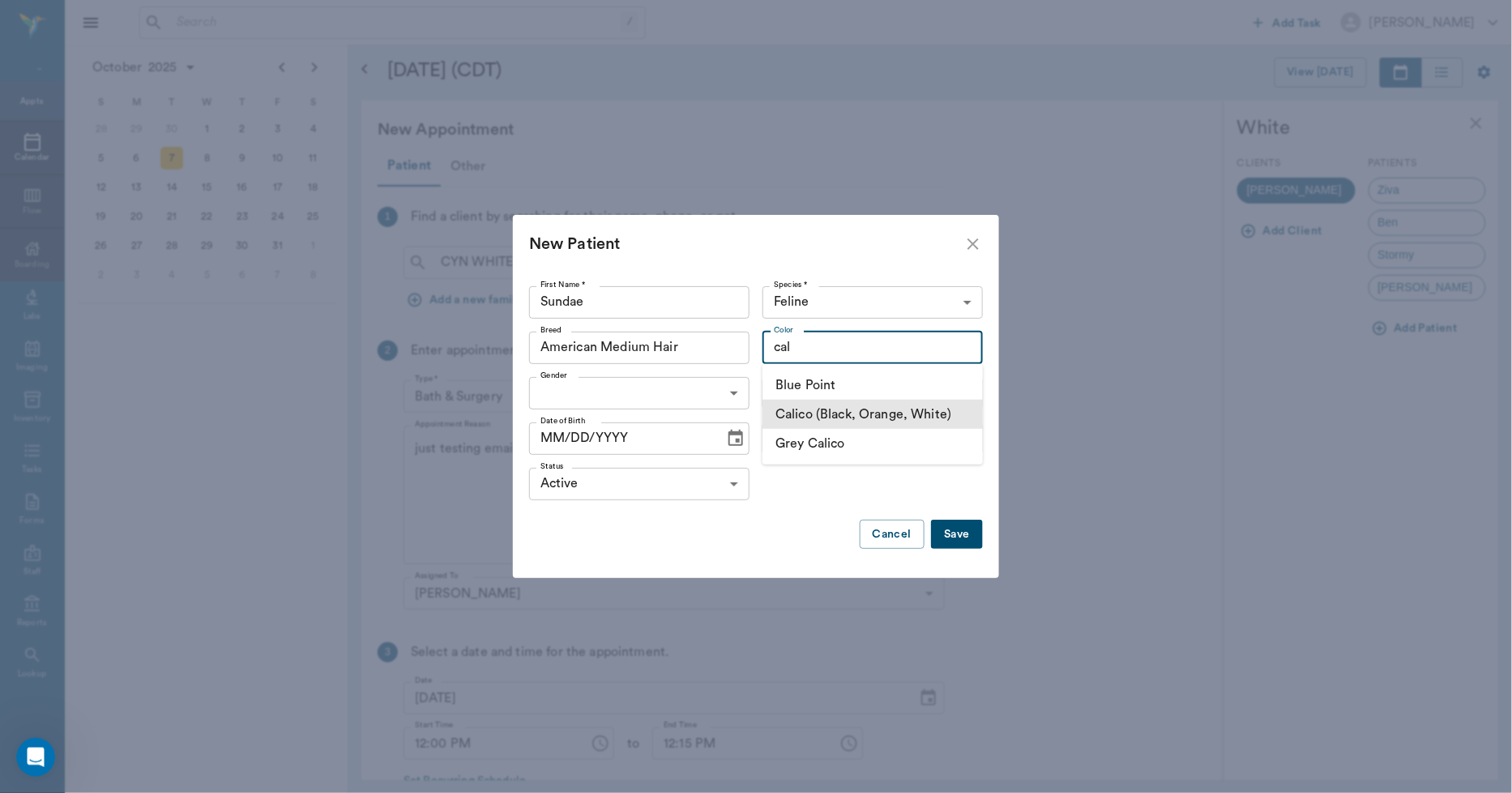
click at [792, 403] on li "Calico (Black, Orange, White)" at bounding box center [872, 414] width 220 height 30
type input "Calico (Black, Orange, White)"
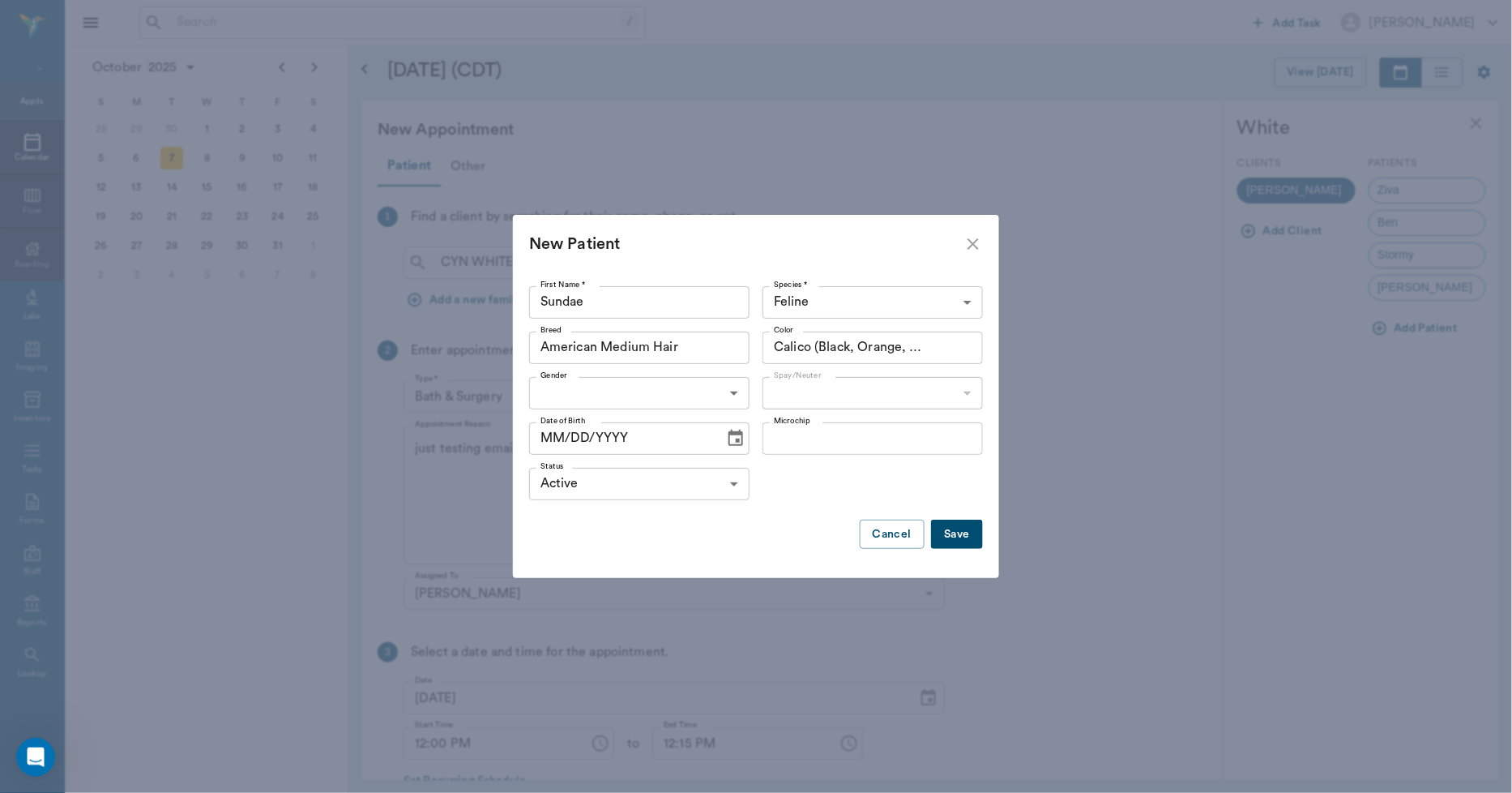
click at [739, 393] on body "/ ​ Add Task Dr. Bert Ellsworth Nectar Messages Appts Calendar Flow Boarding La…" at bounding box center [756, 396] width 1512 height 793
drag, startPoint x: 606, startPoint y: 460, endPoint x: 621, endPoint y: 442, distance: 23.4
click at [605, 460] on li "[DEMOGRAPHIC_DATA]" at bounding box center [638, 459] width 220 height 30
type input "FEMALE"
click at [788, 393] on body "/ ​ Add Task Dr. Bert Ellsworth Nectar Messages Appts Calendar Flow Boarding La…" at bounding box center [756, 396] width 1512 height 793
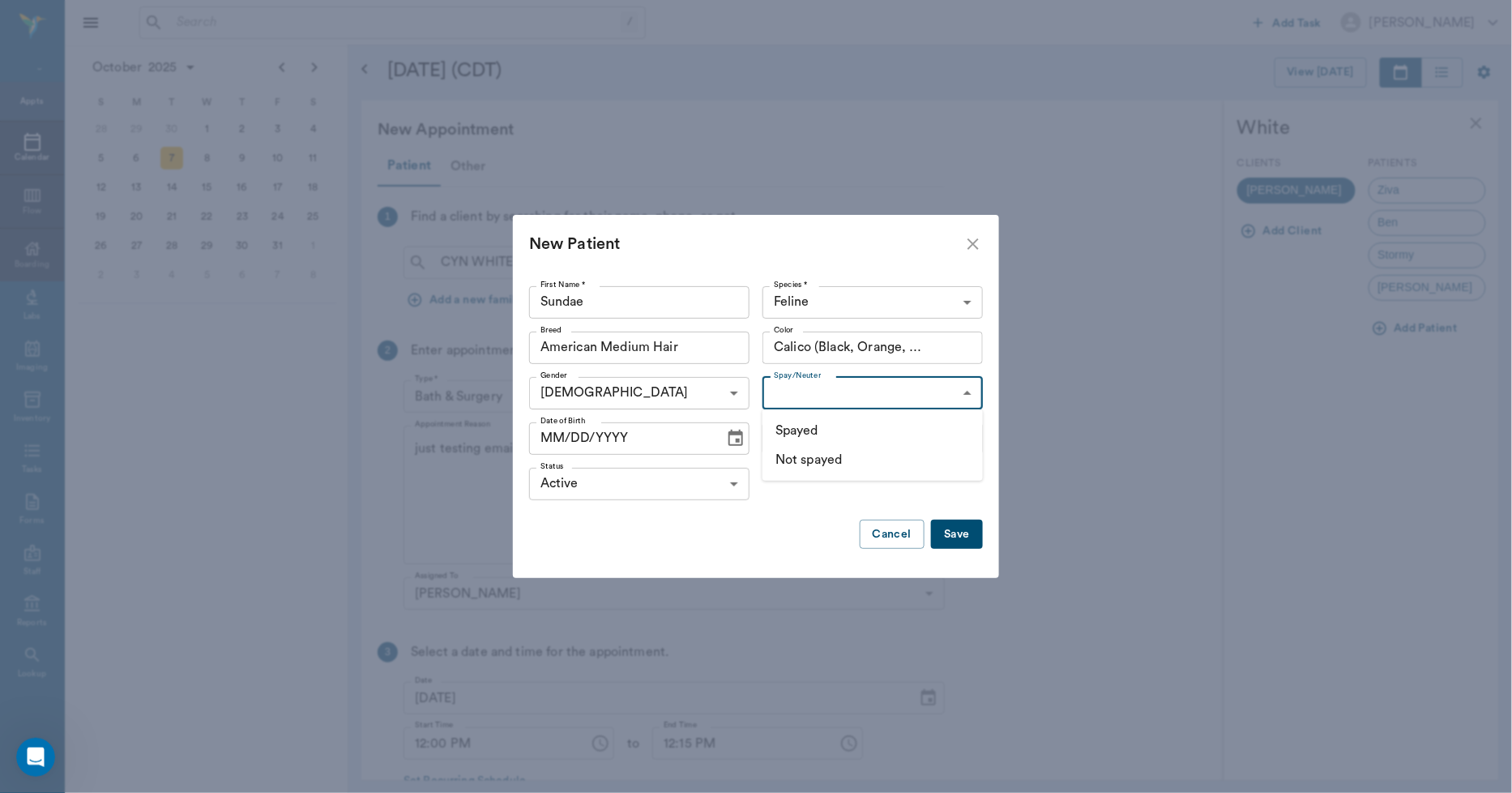
click at [786, 458] on li "Not spayed" at bounding box center [872, 459] width 220 height 30
type input "false"
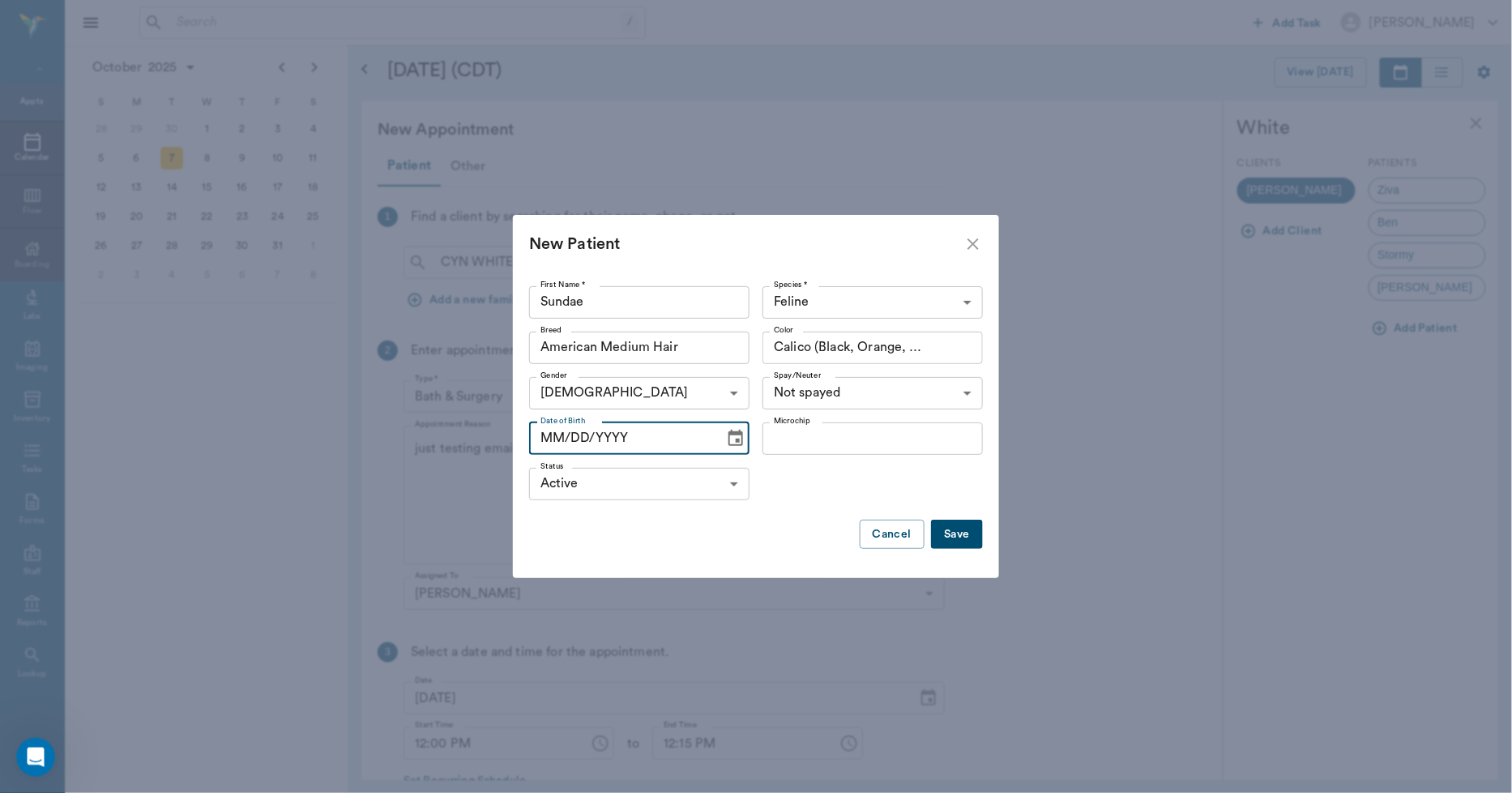
click at [549, 436] on input "MM/DD/YYYY" at bounding box center [620, 438] width 184 height 32
type input "03/26/2025"
click at [955, 531] on button "Save" at bounding box center [957, 534] width 51 height 30
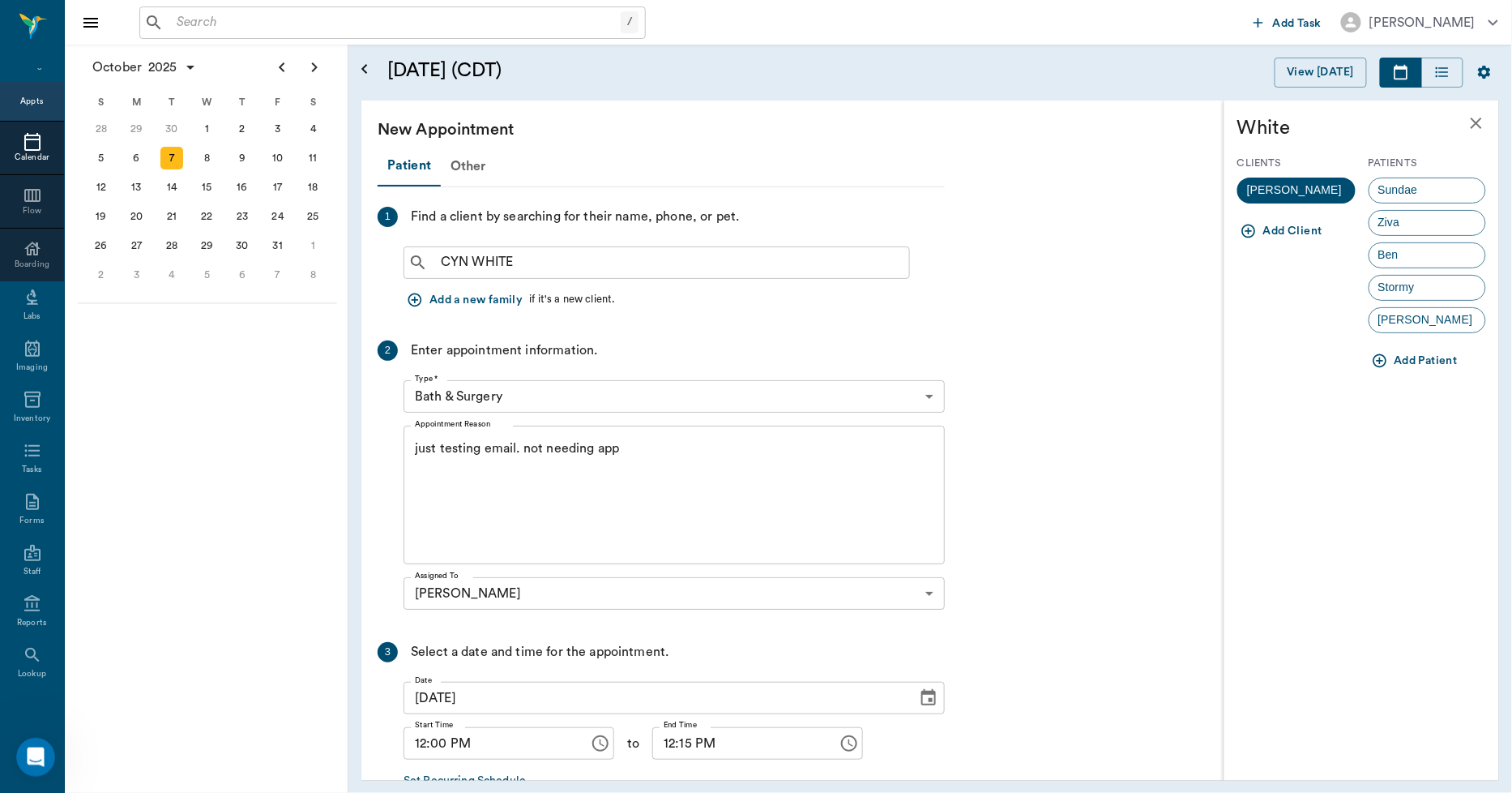
click at [1385, 184] on span "Sundae" at bounding box center [1398, 190] width 57 height 17
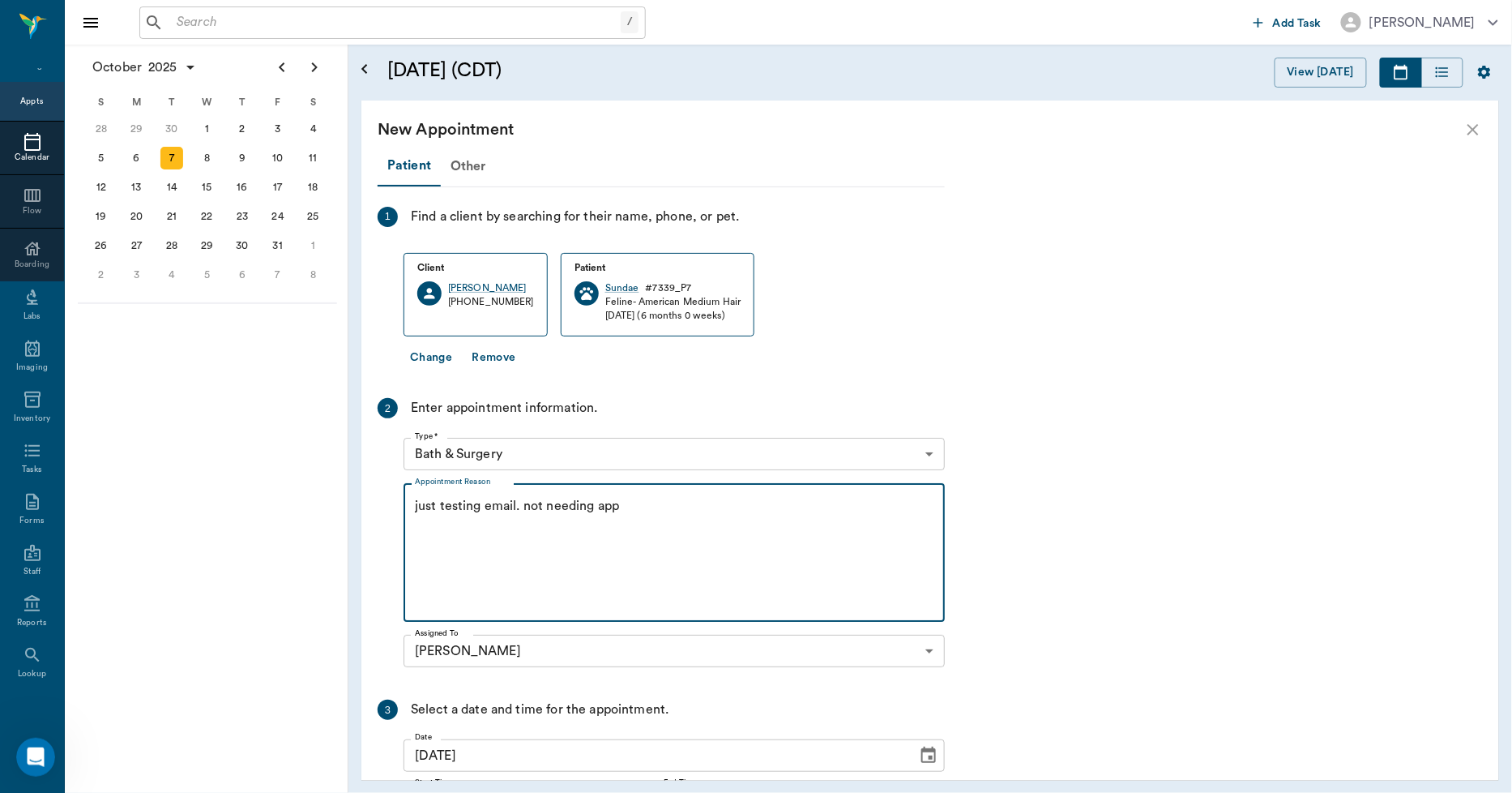
drag, startPoint x: 610, startPoint y: 504, endPoint x: 353, endPoint y: 493, distance: 257.2
click at [353, 493] on div "October 7, 2025 (CDT) View Today October 2025 Today 7 Tue Oct 2025 D Dr. Bert E…" at bounding box center [930, 418] width 1163 height 748
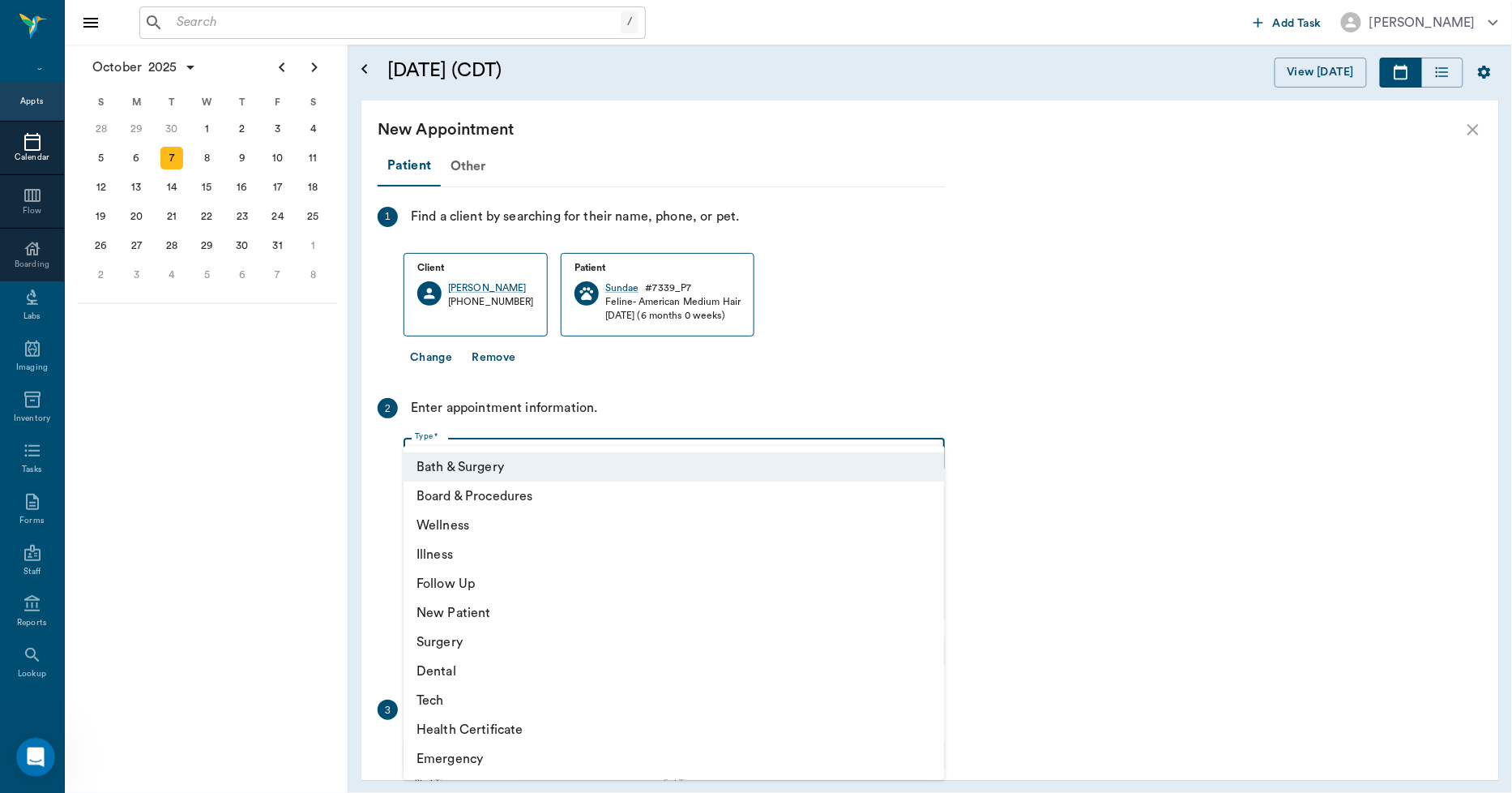
click at [568, 448] on body "/ ​ Add Task Dr. Bert Ellsworth Nectar Messages Appts Calendar Flow Boarding La…" at bounding box center [756, 396] width 1512 height 793
click at [443, 639] on li "Surgery" at bounding box center [674, 641] width 541 height 30
type input "65d2be4f46e3a538d89b8c18"
type input "12:30 PM"
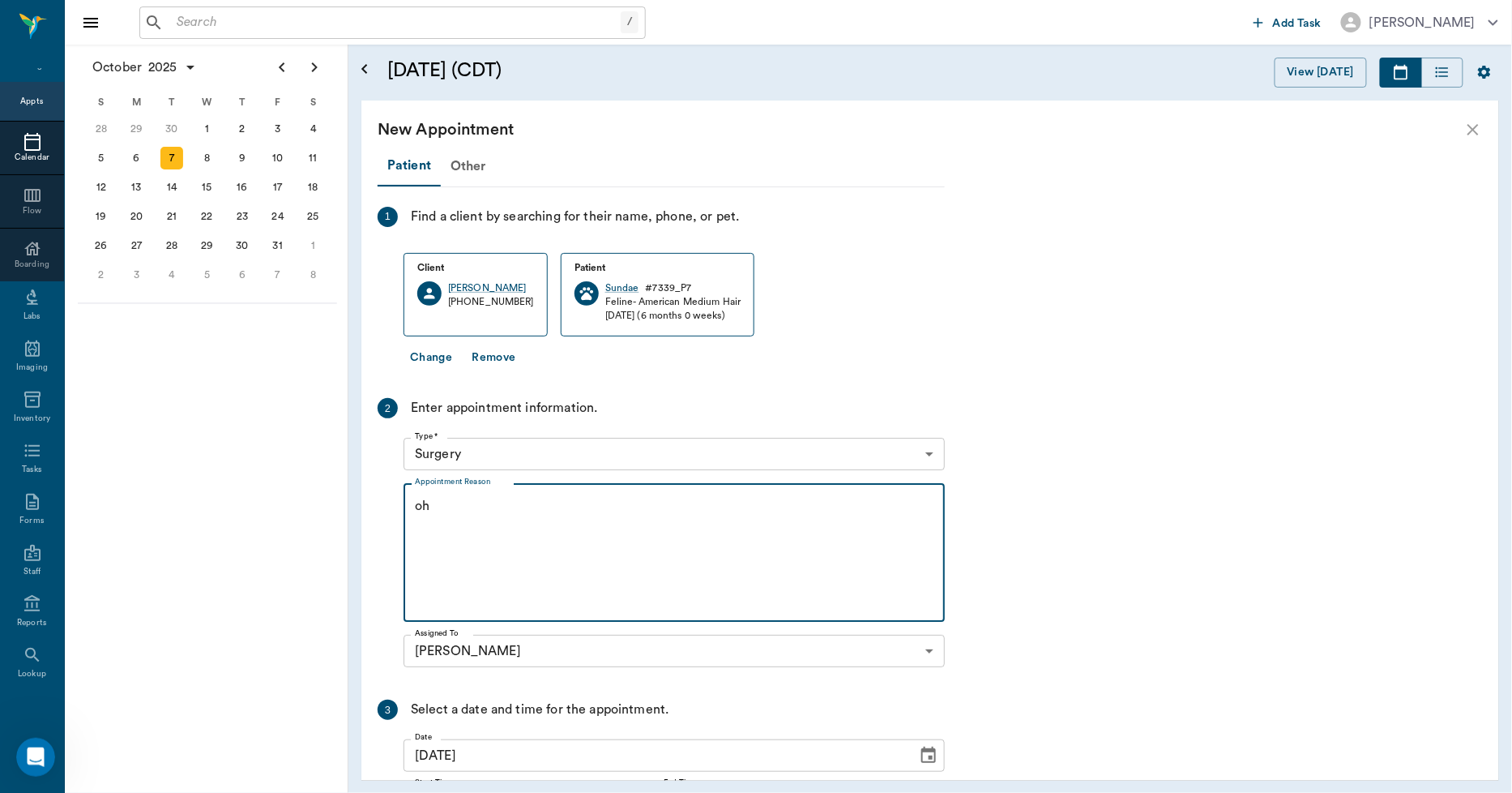
type textarea "o"
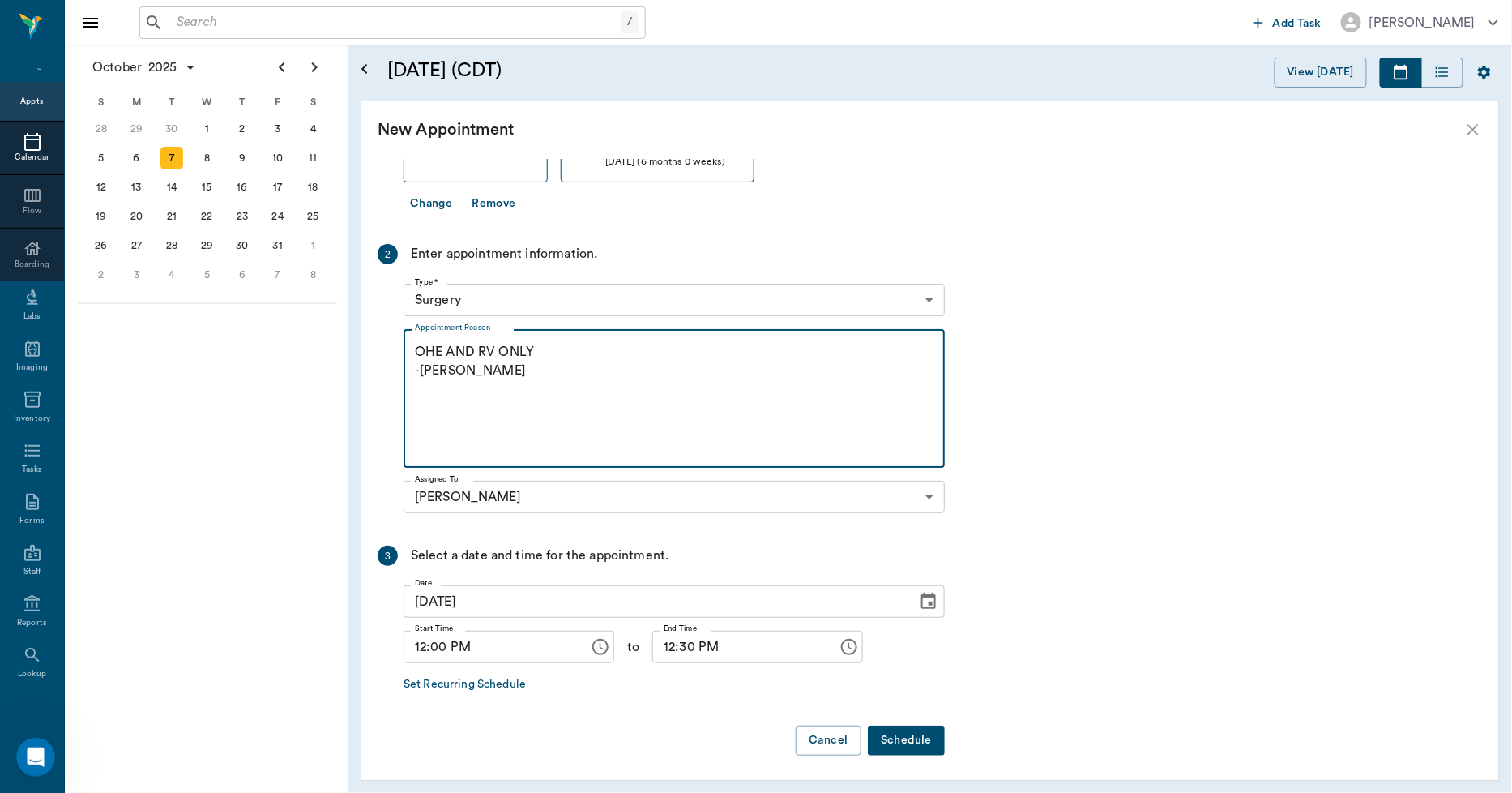
scroll to position [156, 0]
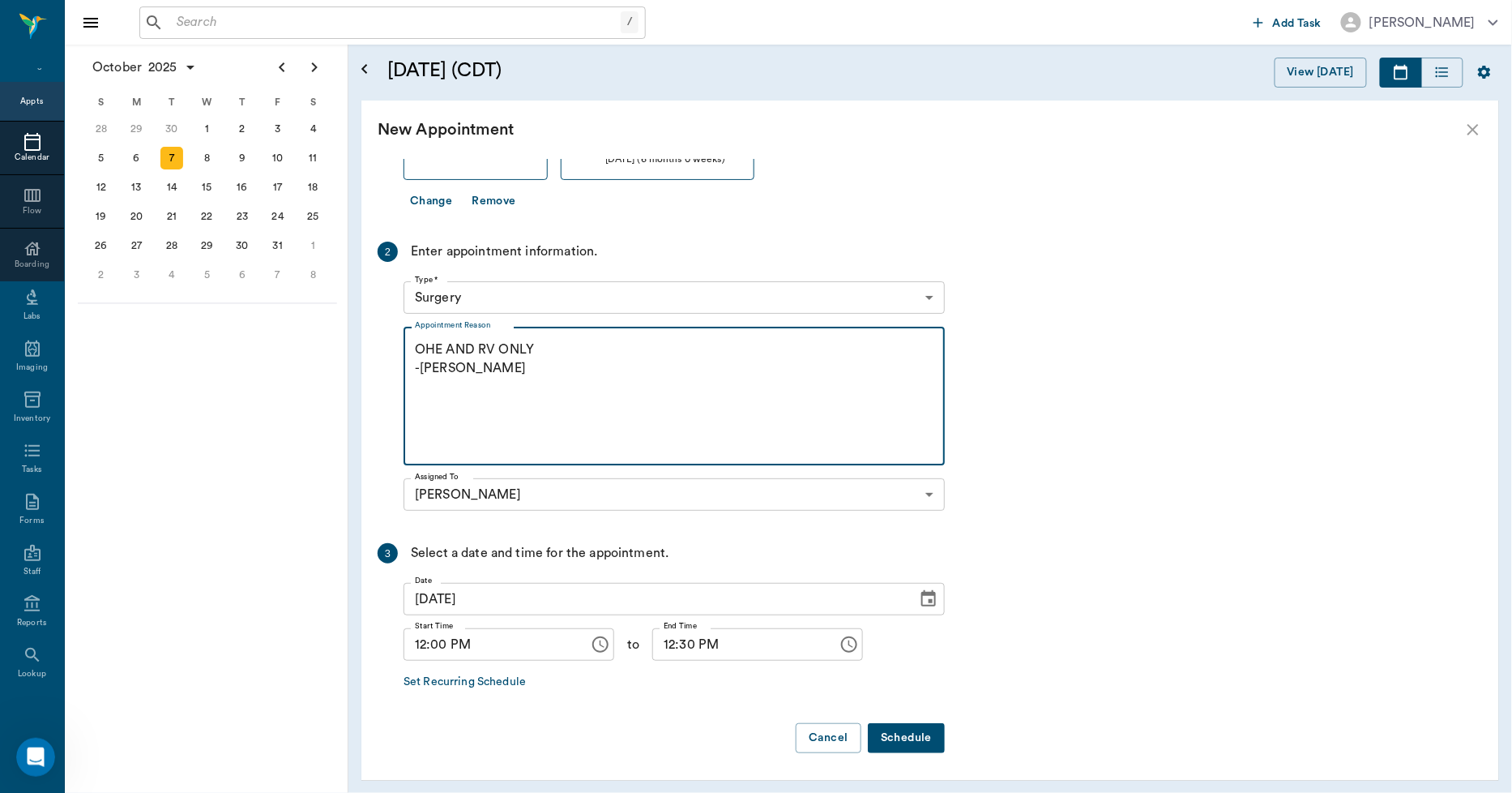
type textarea "OHE AND RV ONLY -LORY"
click at [901, 734] on button "Schedule" at bounding box center [906, 738] width 77 height 30
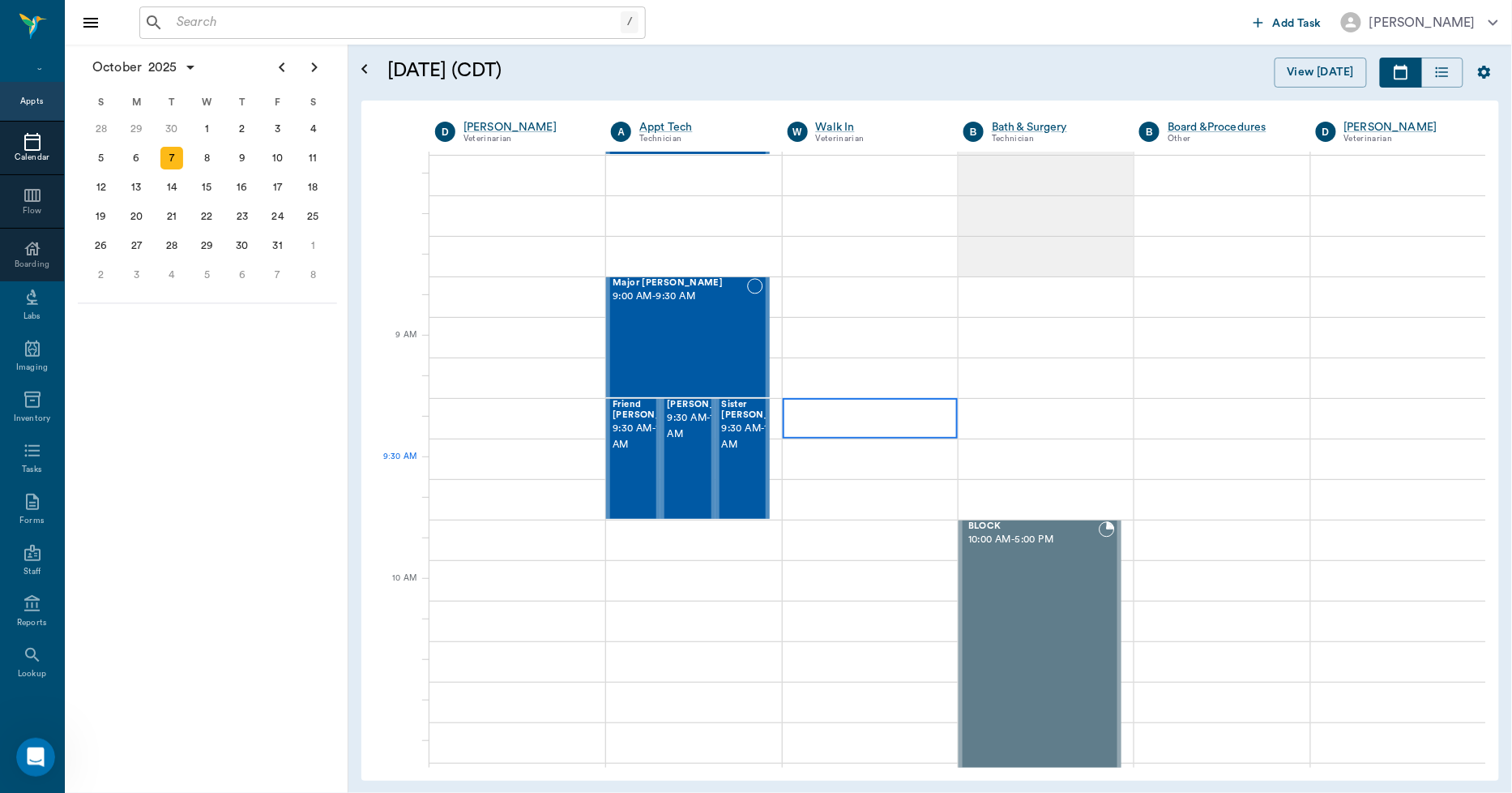
scroll to position [0, 0]
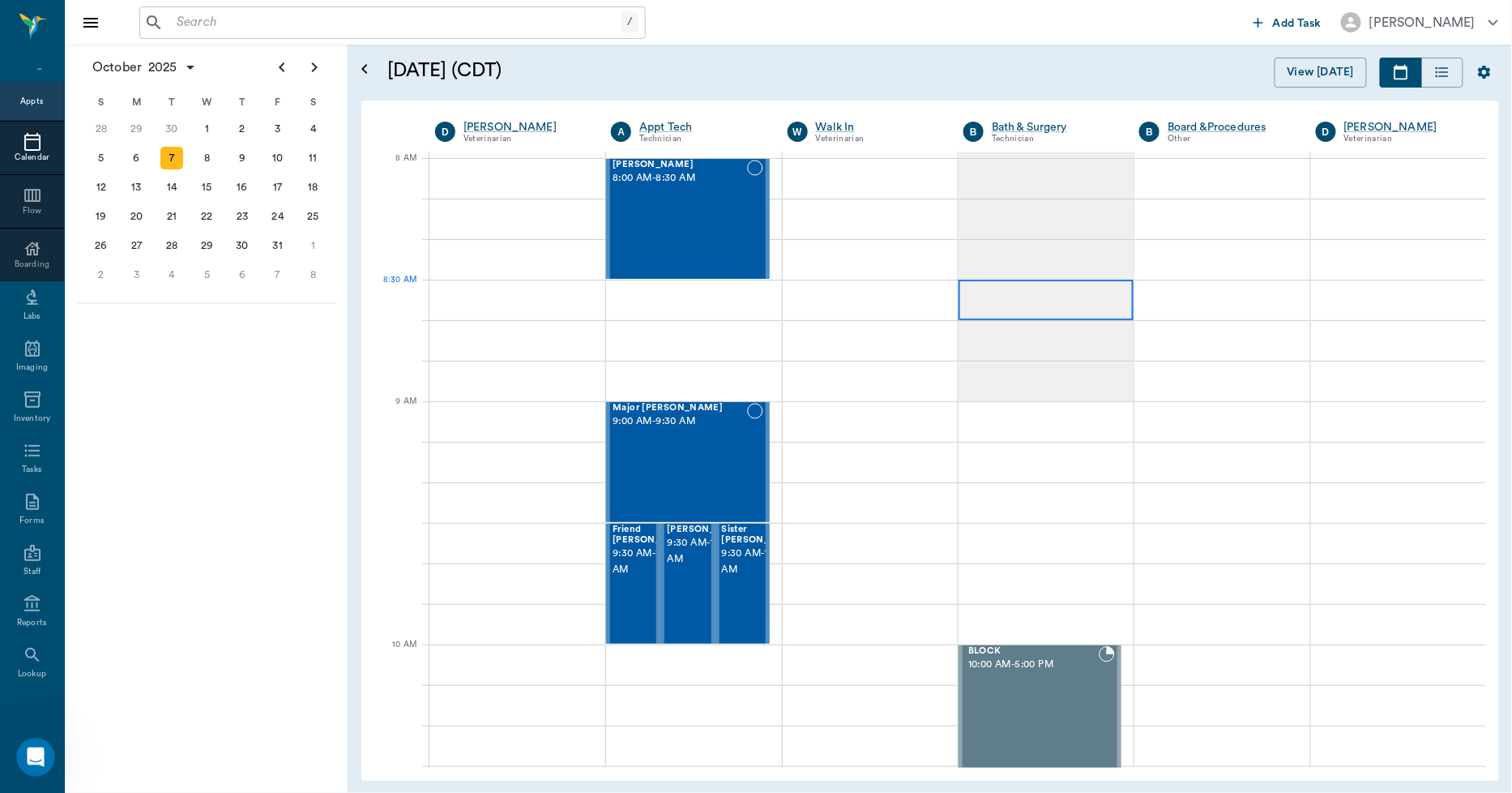
click at [1018, 303] on div at bounding box center [1046, 299] width 175 height 41
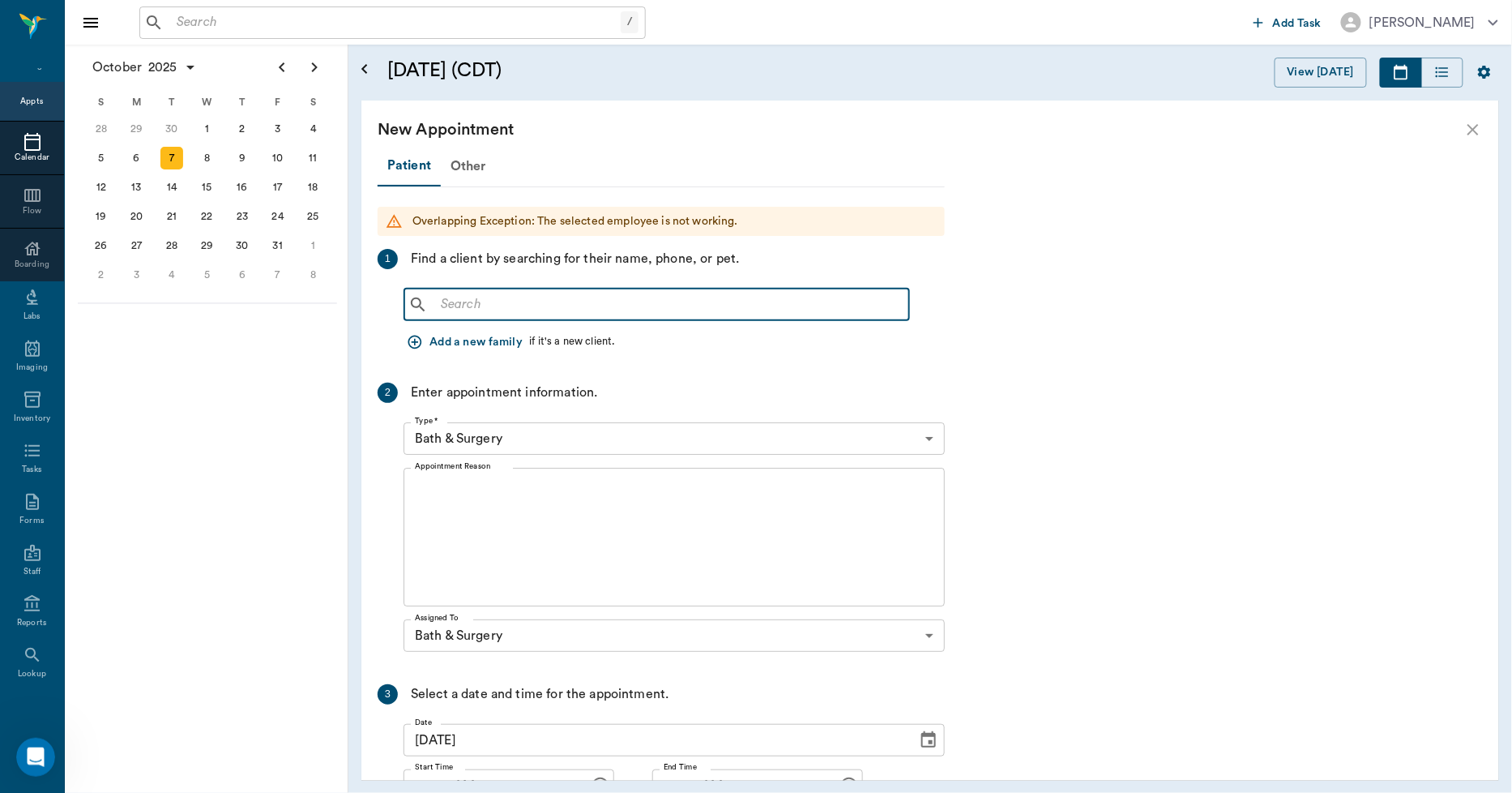
click at [486, 312] on input "text" at bounding box center [668, 305] width 468 height 23
type input "K"
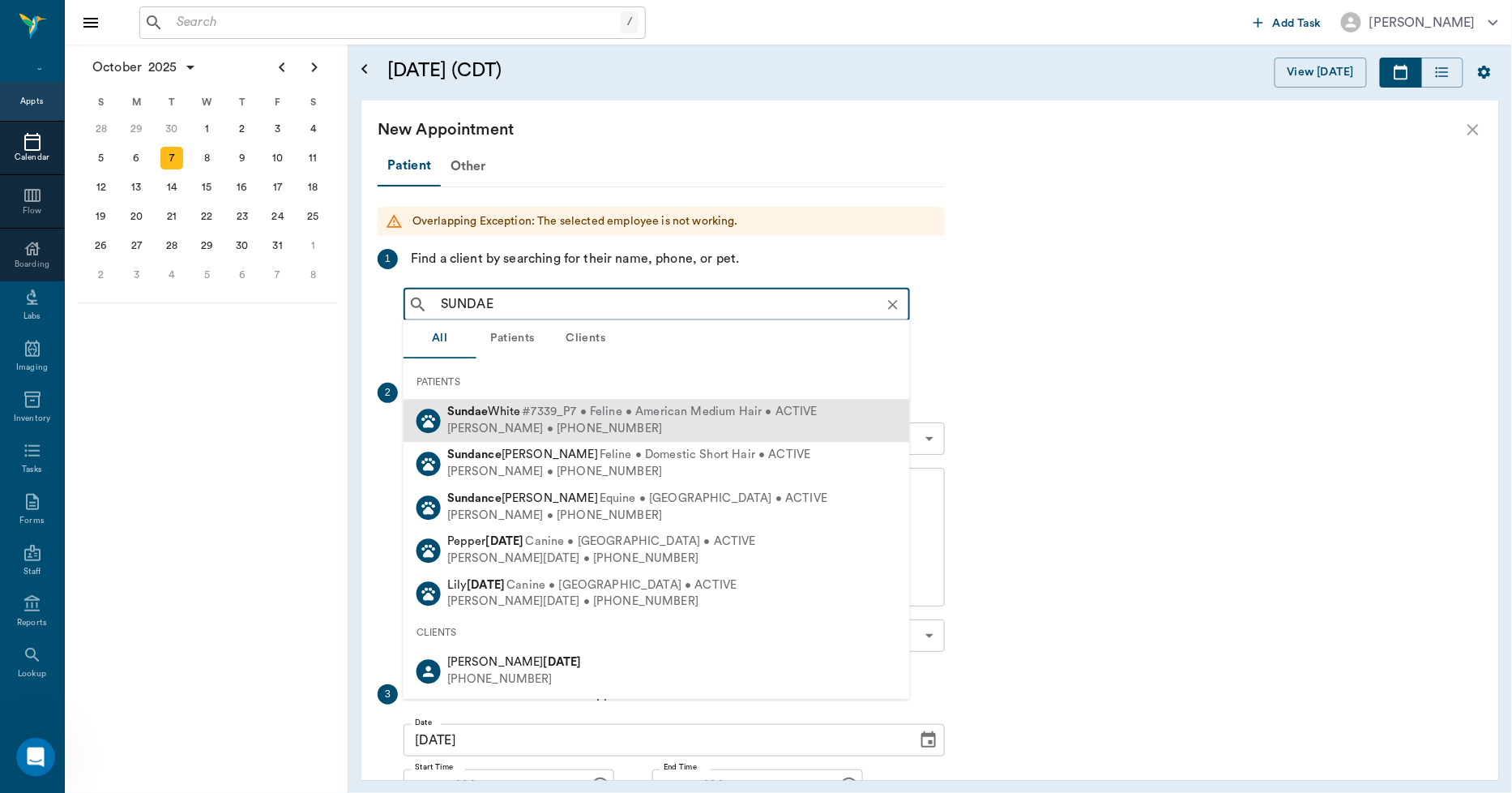
click at [505, 411] on span "Sundae White" at bounding box center [483, 411] width 73 height 12
type input "SUNDAE"
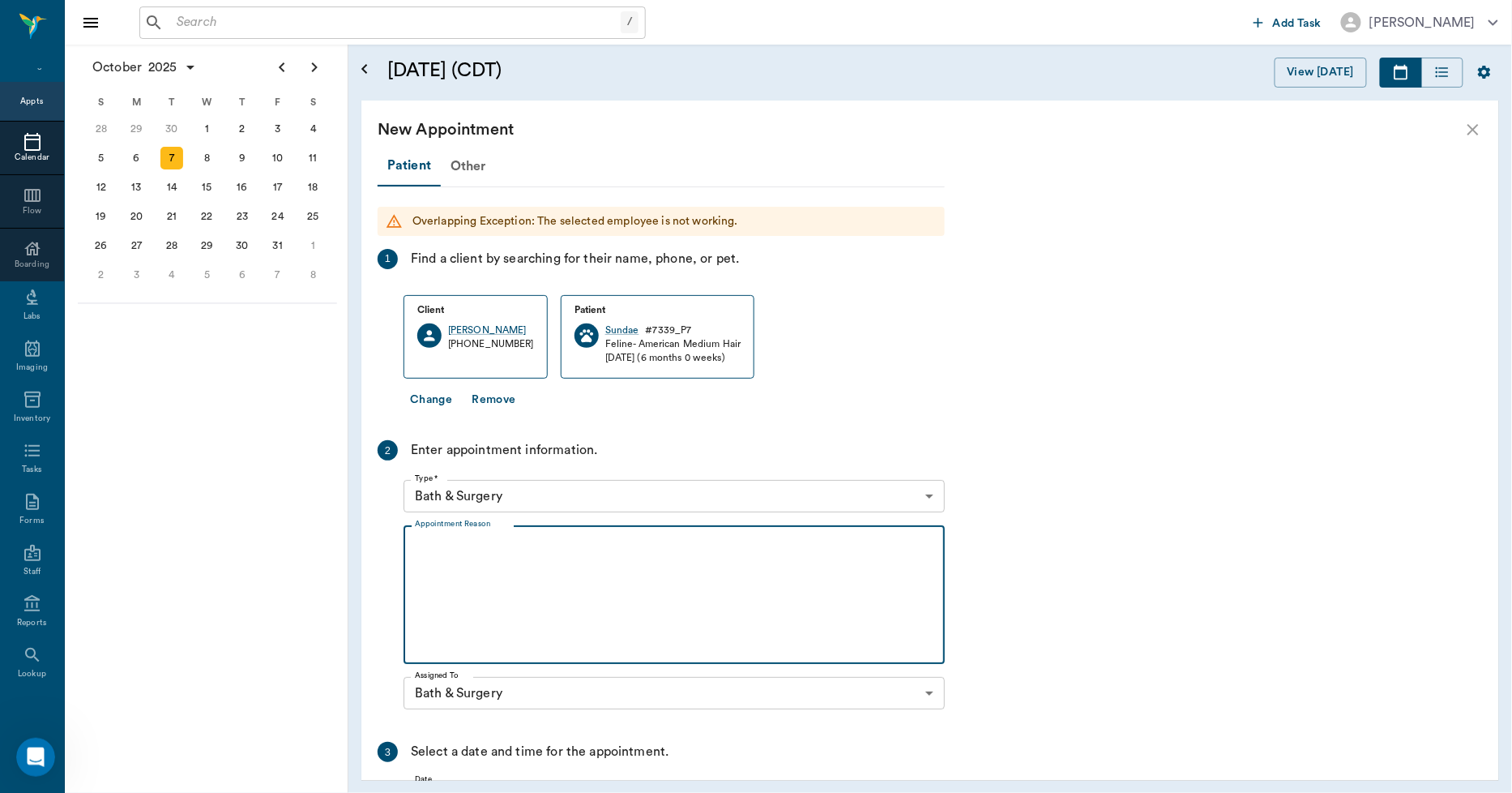
click at [501, 561] on textarea "Appointment Reason" at bounding box center [674, 594] width 518 height 112
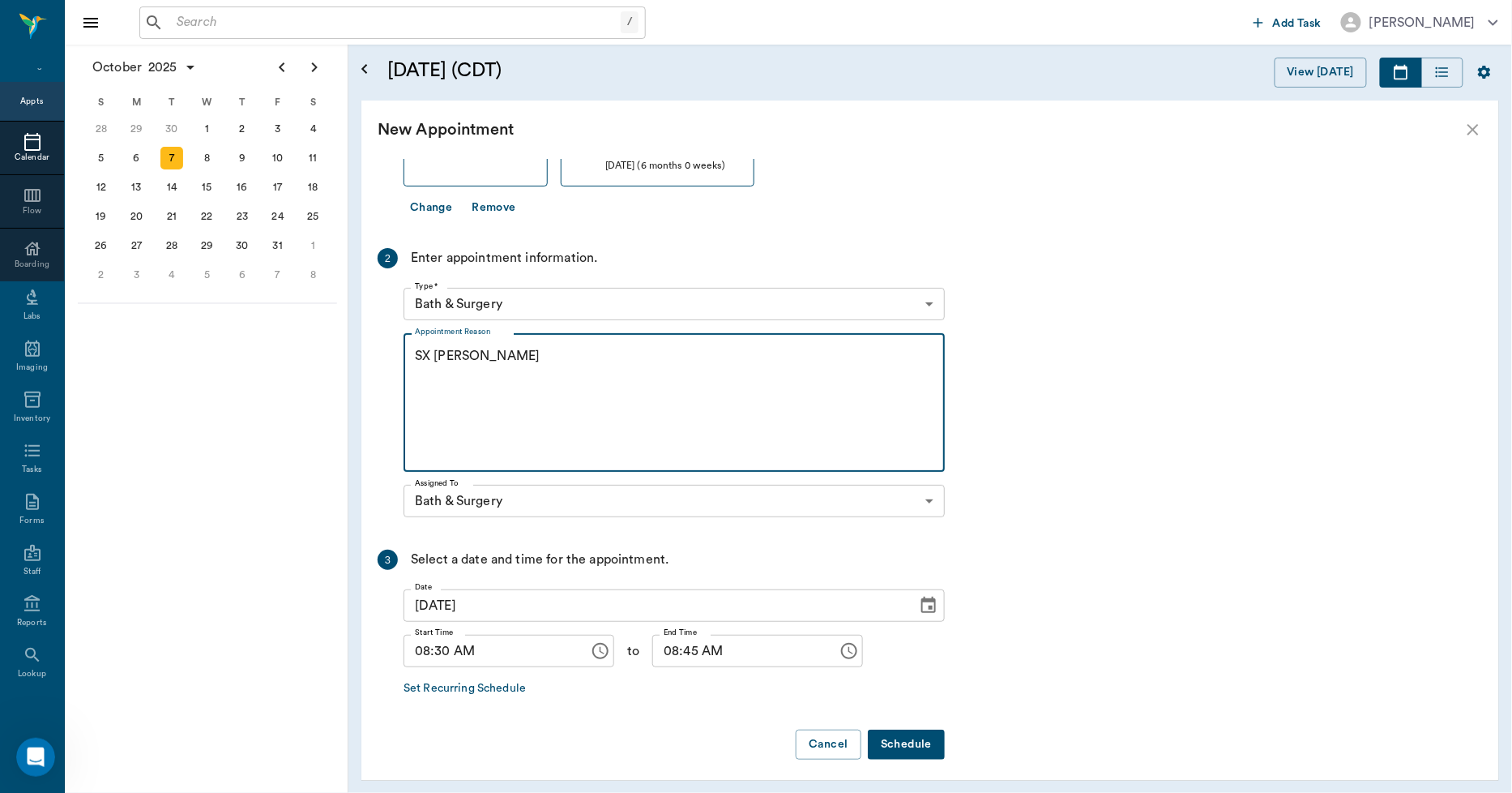
scroll to position [198, 0]
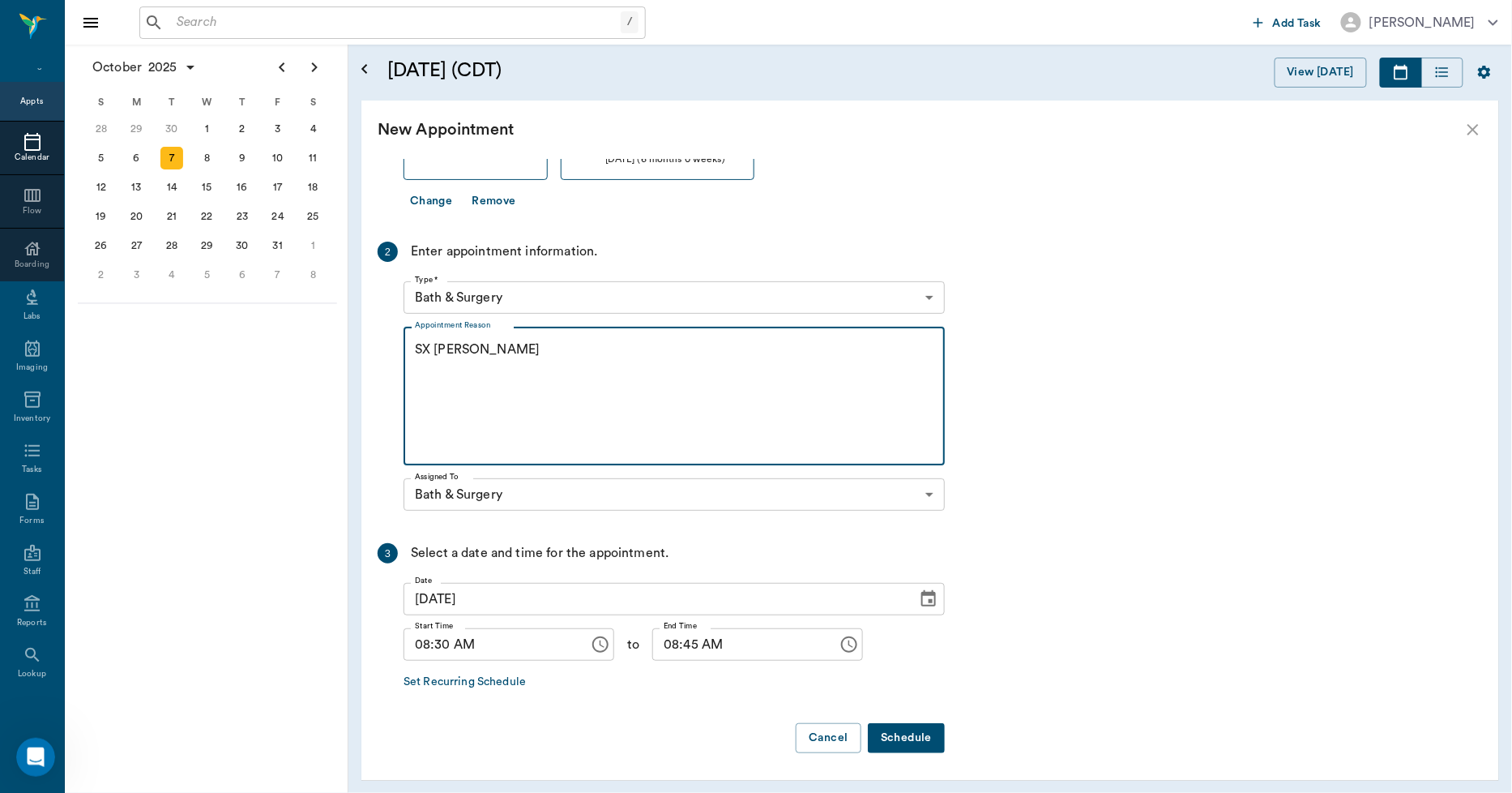
type textarea "SX REMINDER -LORY"
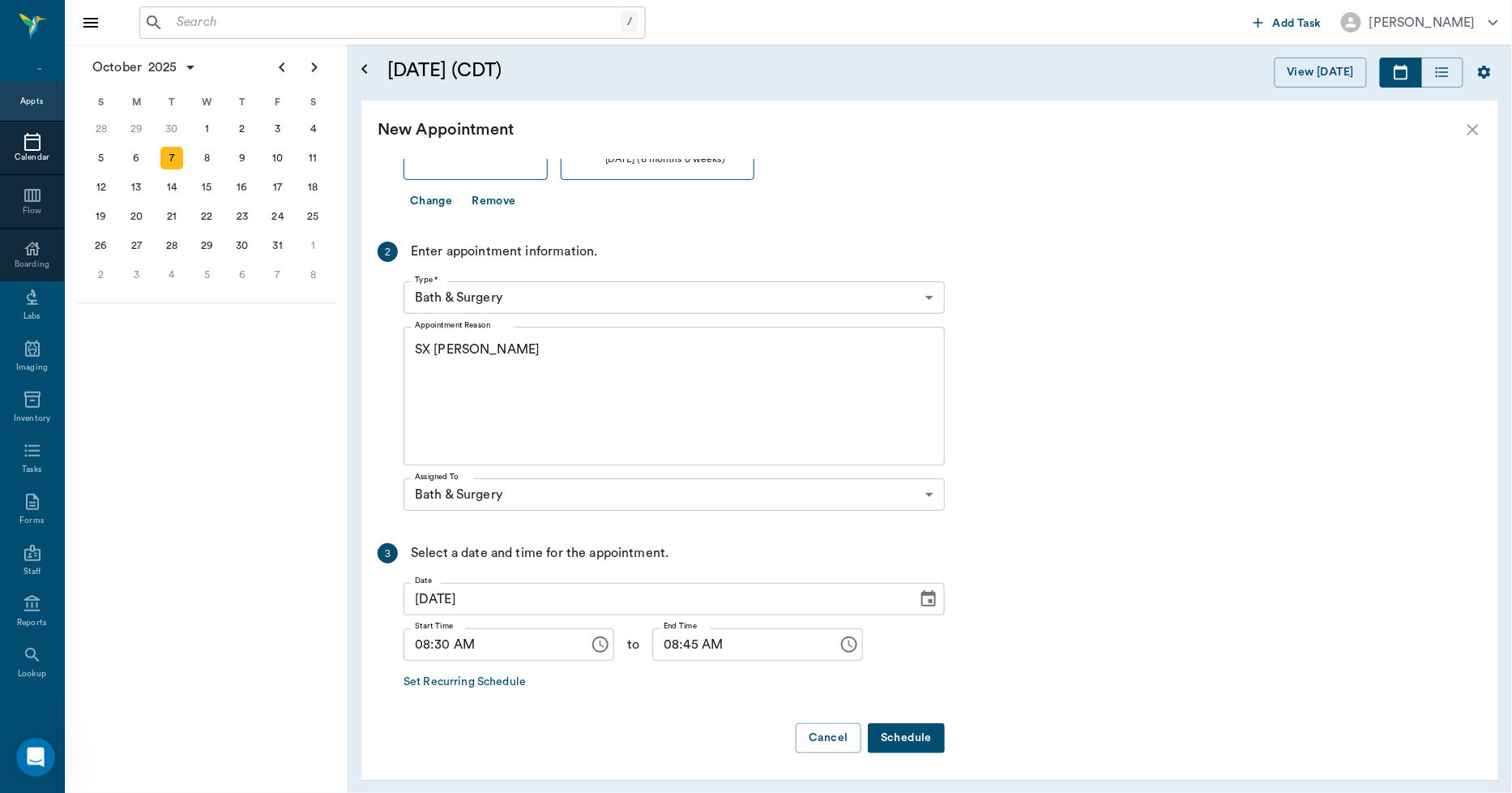
click at [896, 741] on button "Schedule" at bounding box center [906, 738] width 77 height 30
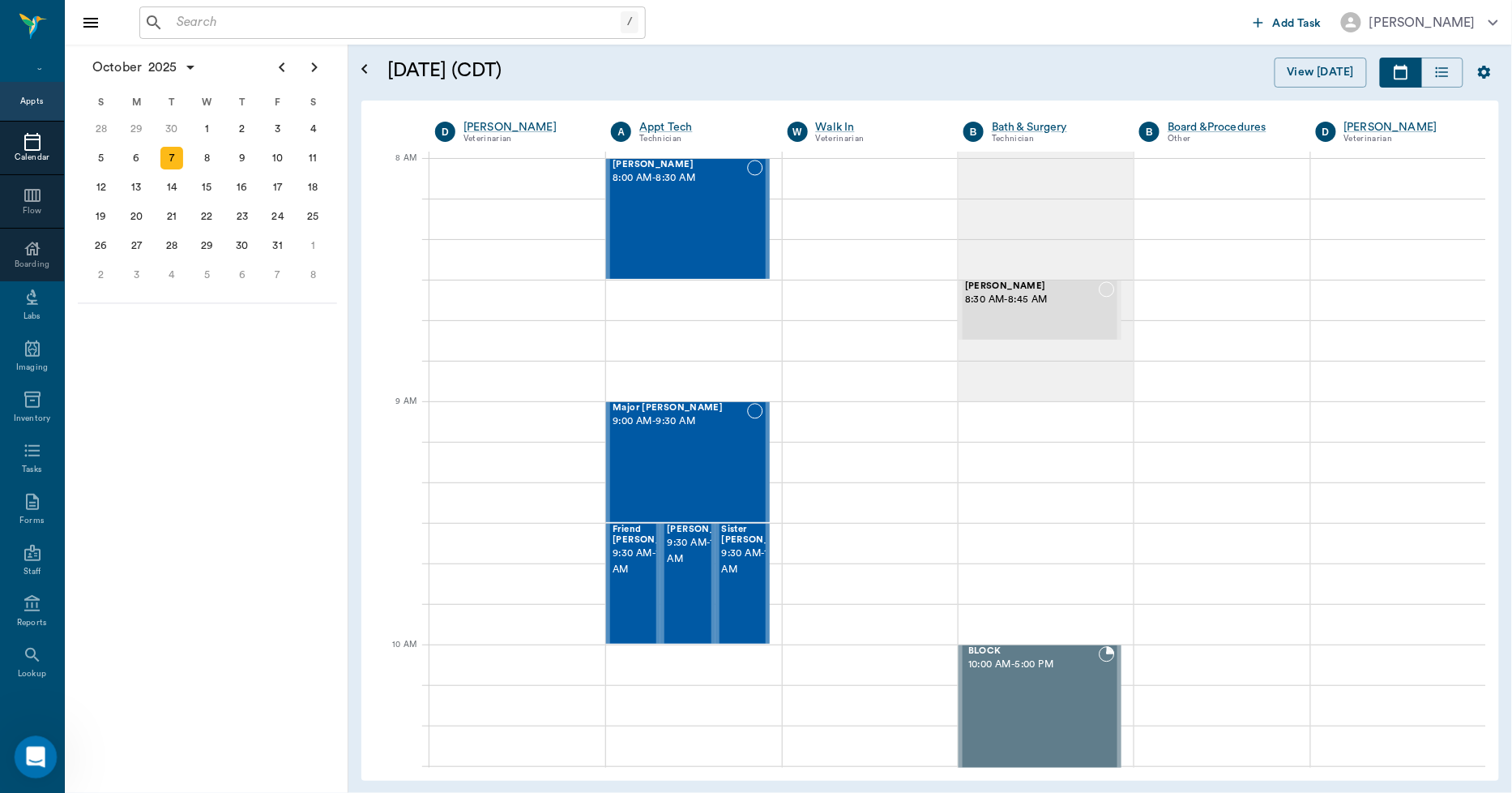
click at [25, 743] on div "Open Intercom Messenger" at bounding box center [33, 755] width 53 height 53
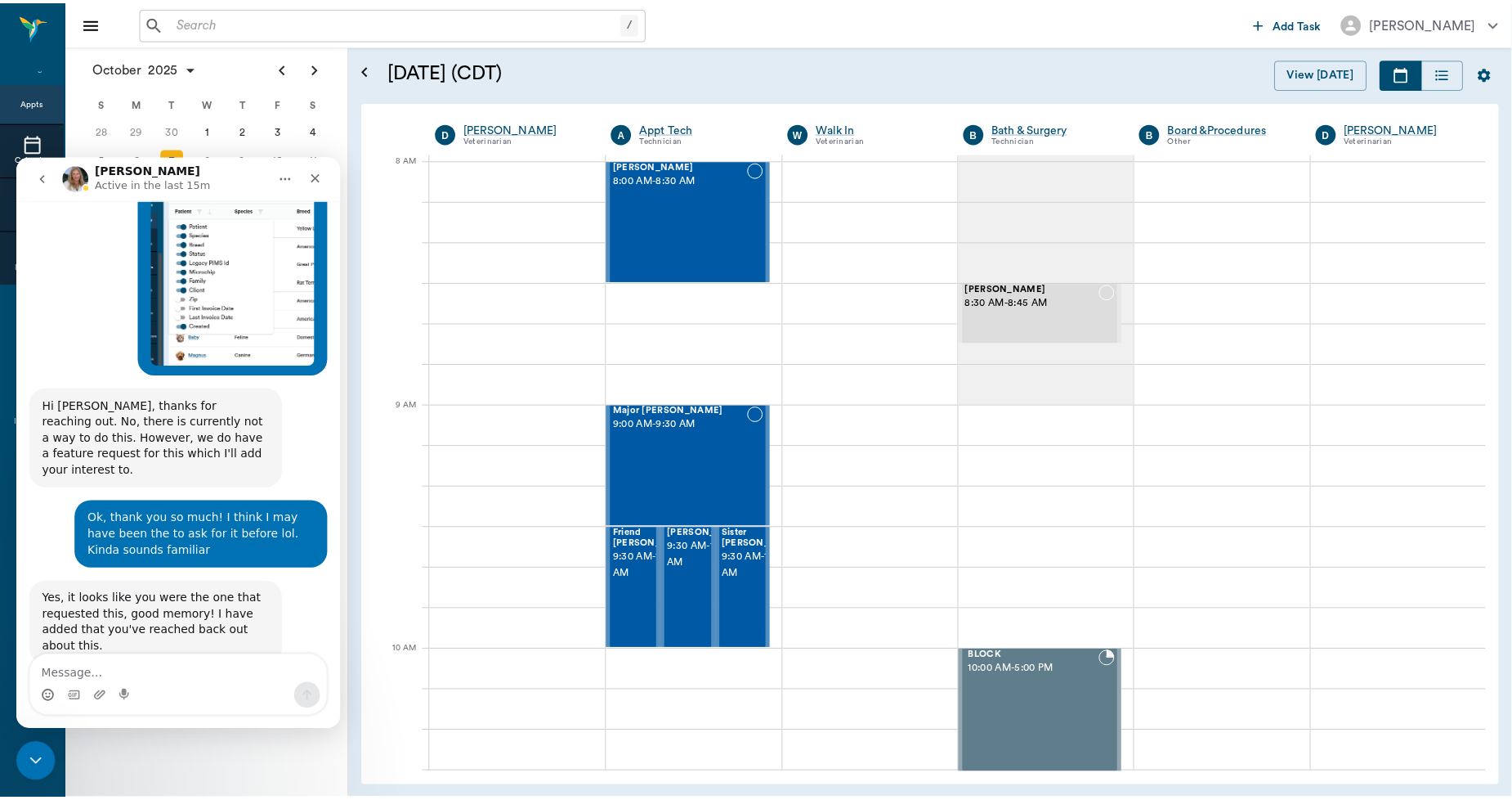
scroll to position [5696, 0]
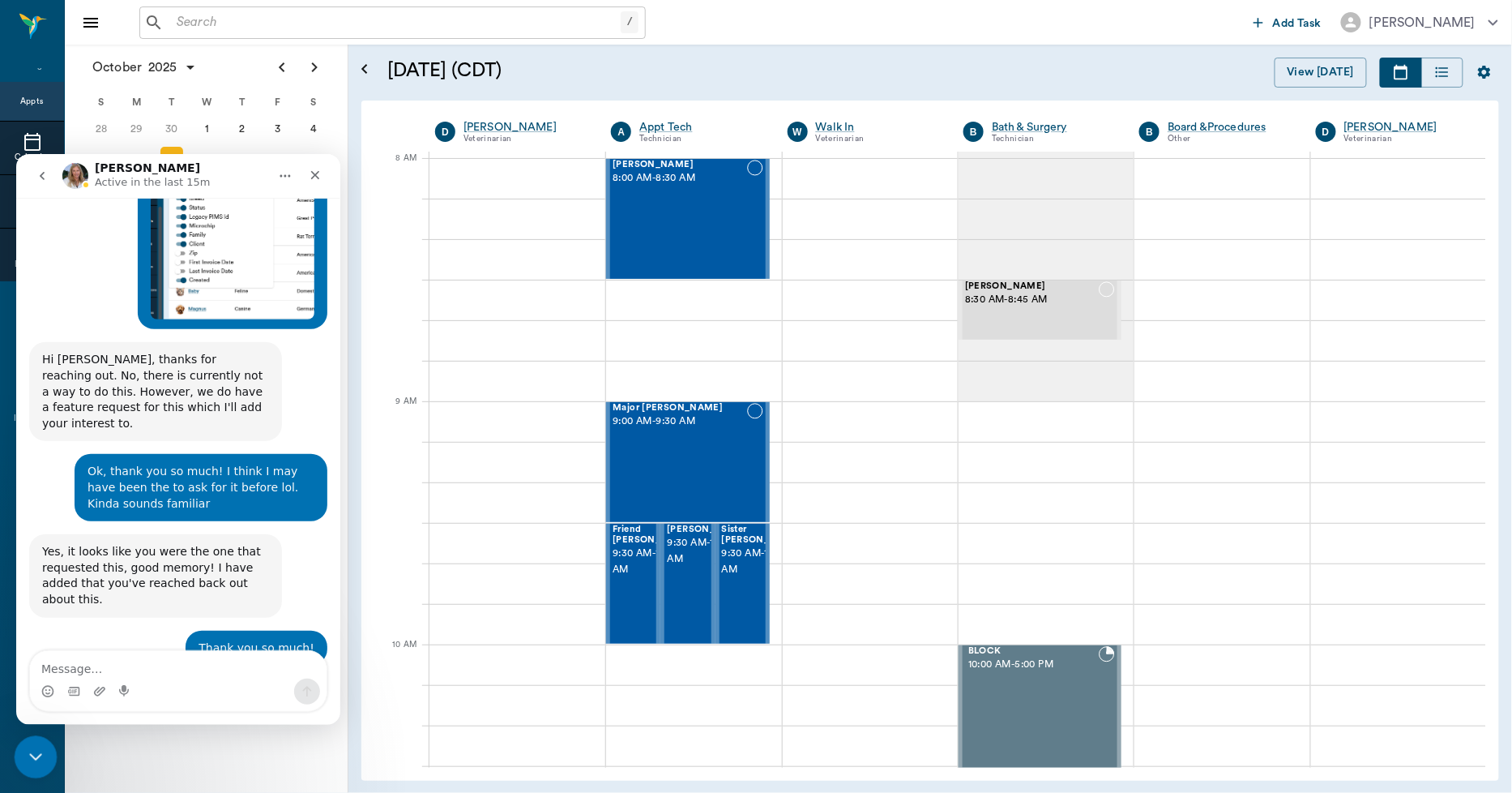
click at [34, 752] on icon "Close Intercom Messenger" at bounding box center [33, 754] width 19 height 19
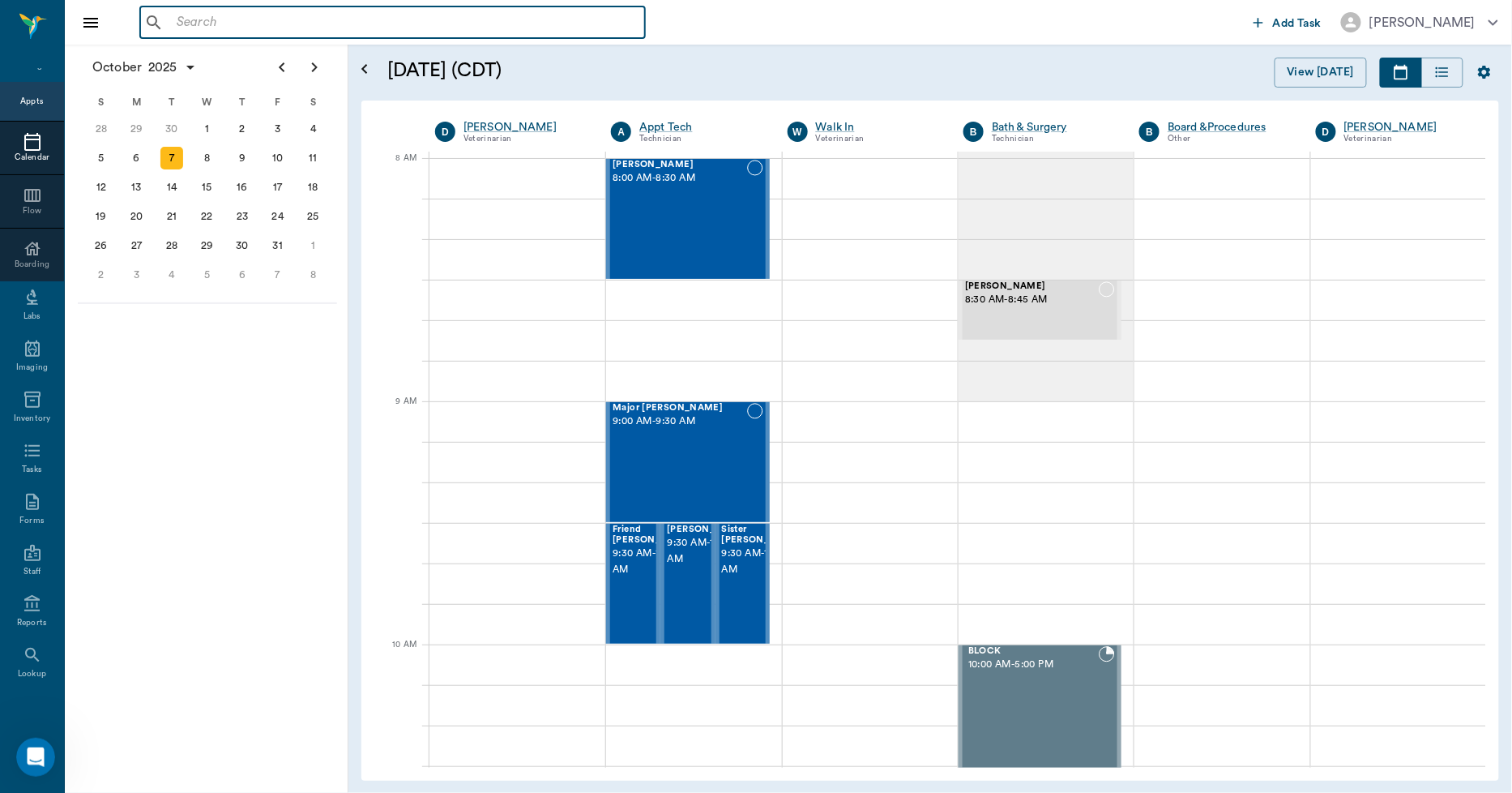
click at [233, 19] on input "text" at bounding box center [404, 23] width 468 height 23
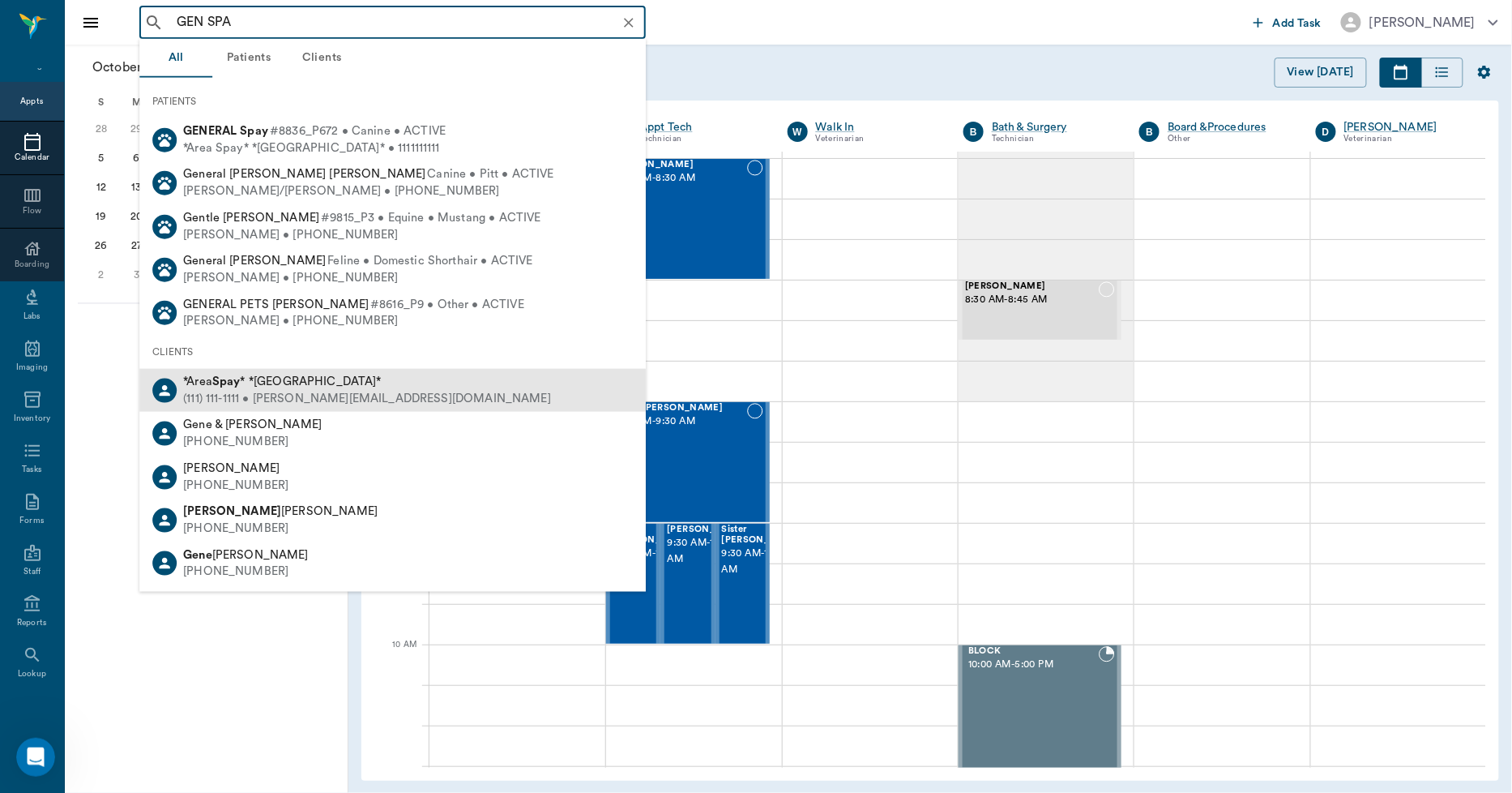
click at [239, 397] on div "(111) 111-1111 • MICHELE@2mtexas.com" at bounding box center [367, 399] width 368 height 17
type input "GEN SPA"
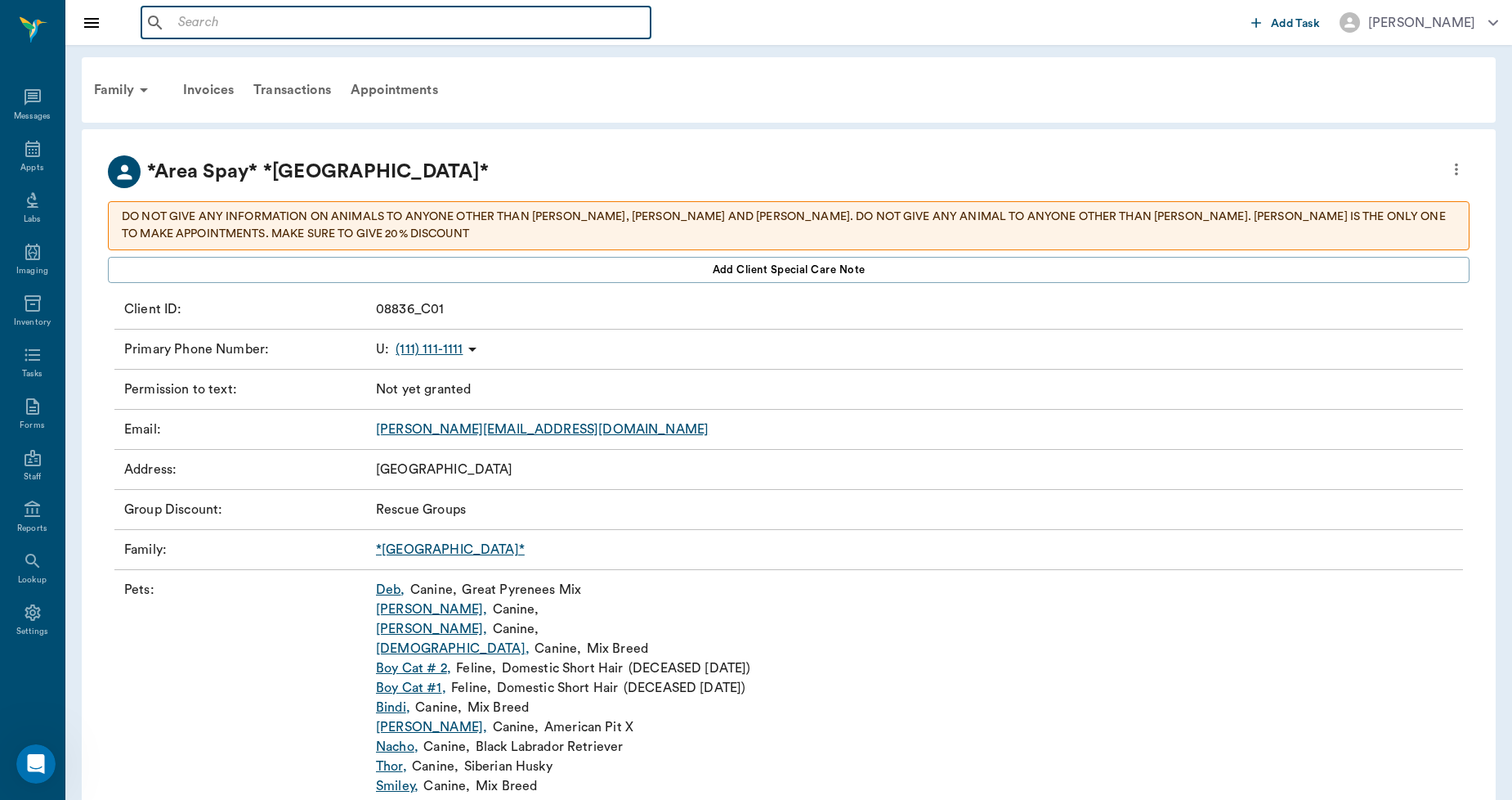
click at [216, 30] on input "text" at bounding box center [408, 23] width 472 height 23
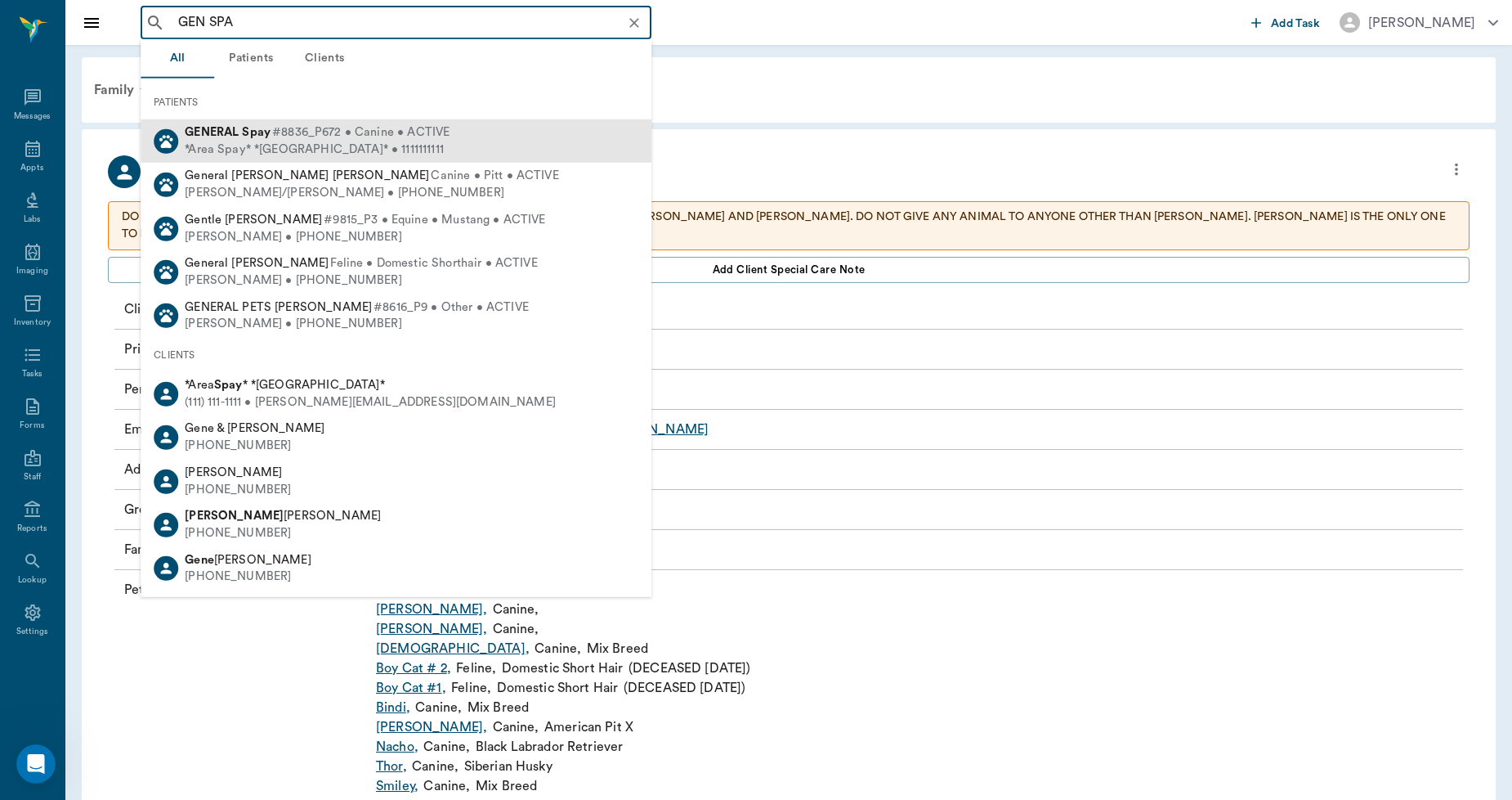
click at [212, 129] on b "GENERAL" at bounding box center [211, 132] width 54 height 12
type input "GEN SPA"
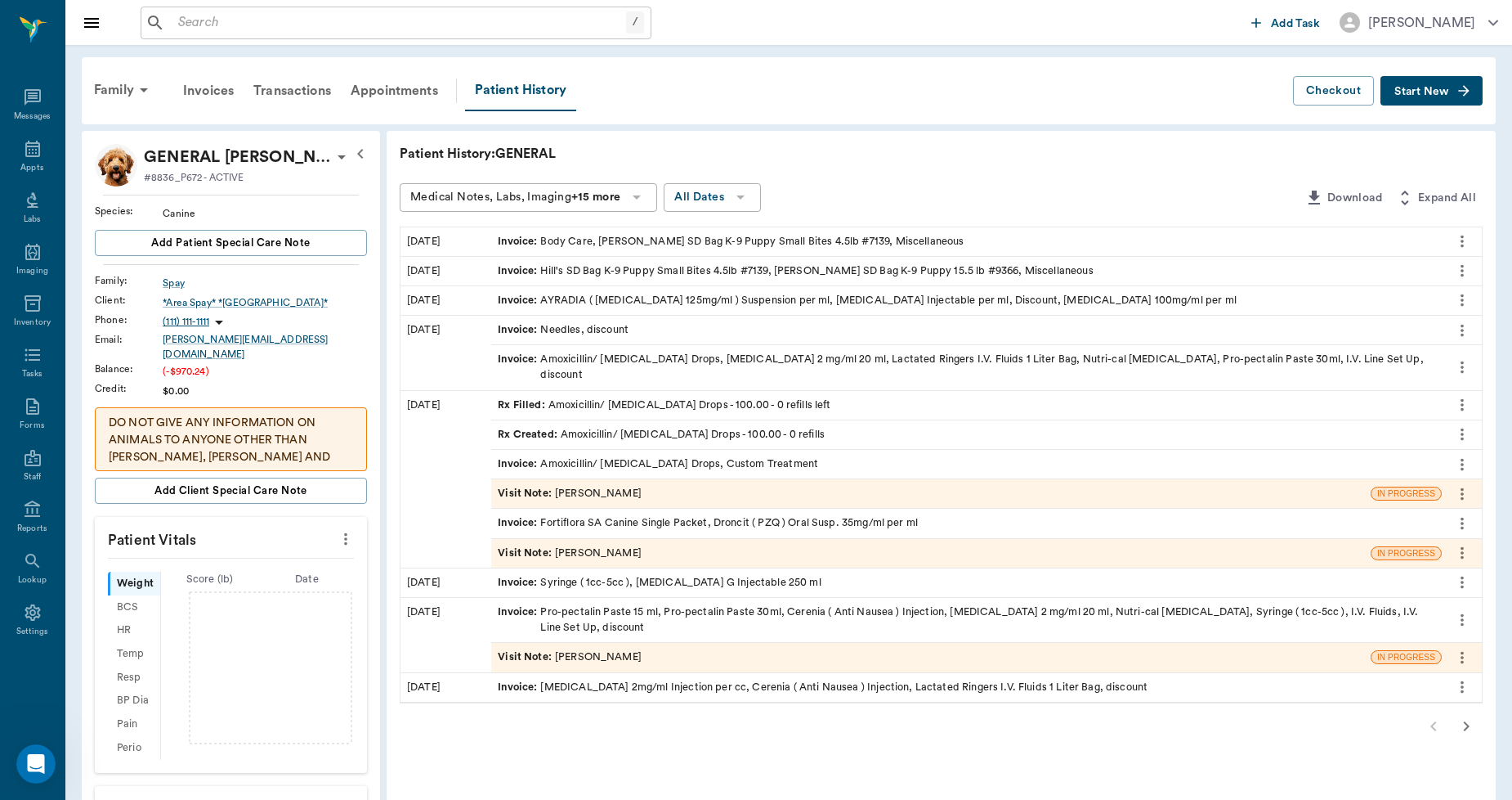
click at [1418, 96] on button "Start New" at bounding box center [1431, 90] width 102 height 30
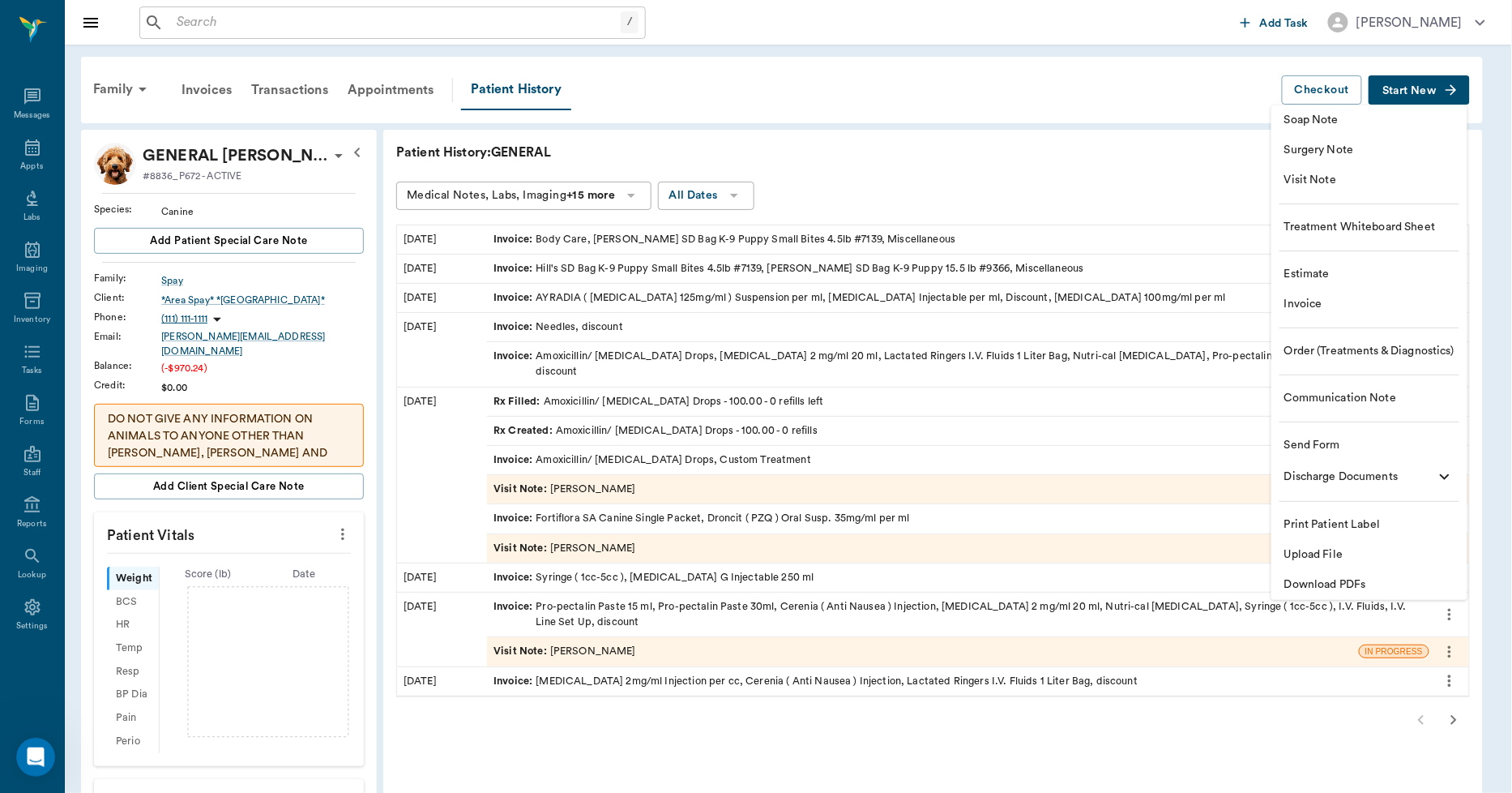
click at [1378, 300] on span "Invoice" at bounding box center [1369, 304] width 171 height 17
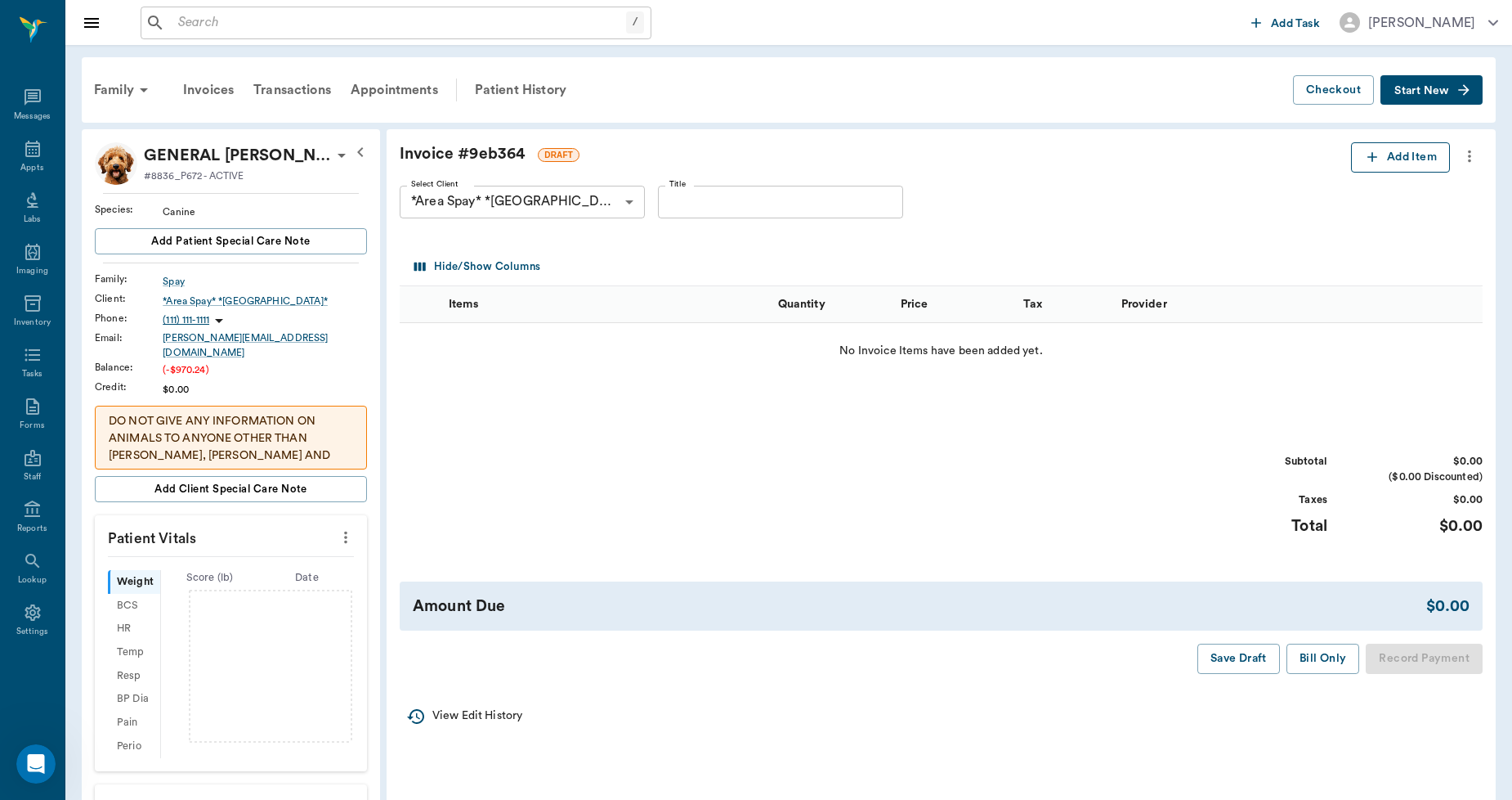
click at [1374, 156] on icon "button" at bounding box center [1372, 157] width 16 height 16
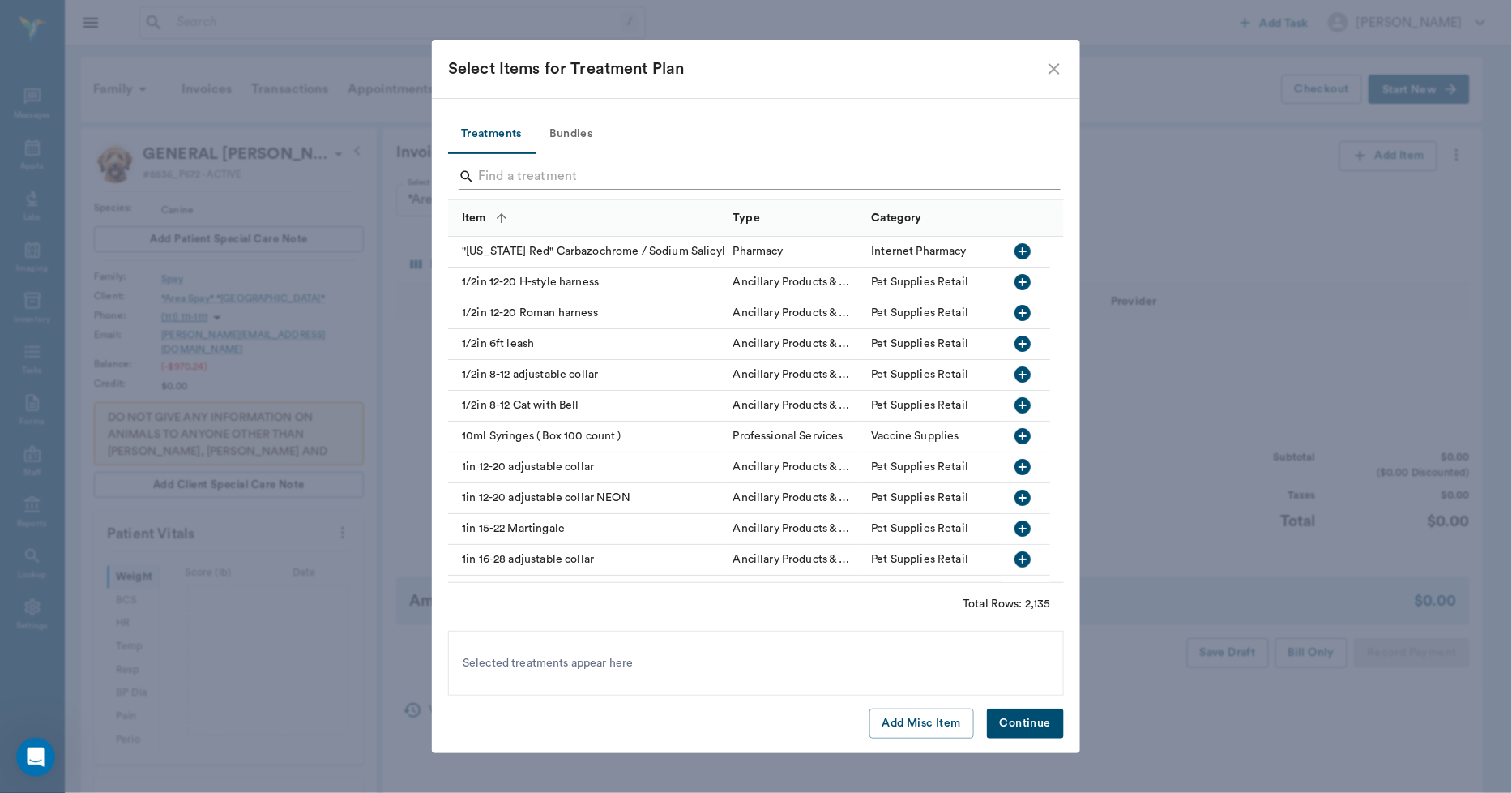
click at [532, 176] on input "Search" at bounding box center [757, 176] width 558 height 26
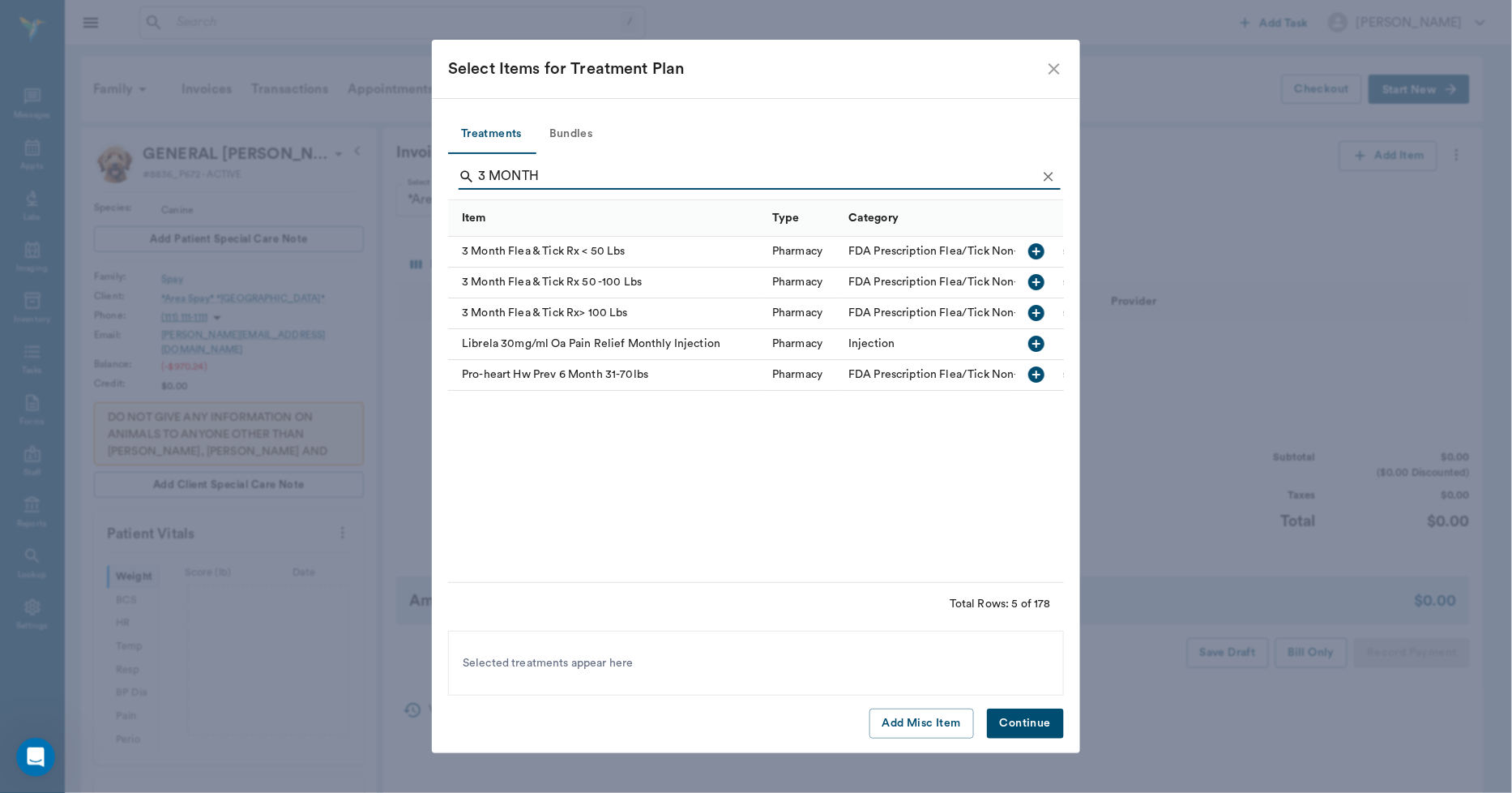
type input "3 MONTH"
click at [1032, 254] on icon "button" at bounding box center [1036, 251] width 16 height 16
click at [1043, 724] on button "Continue" at bounding box center [1025, 722] width 77 height 30
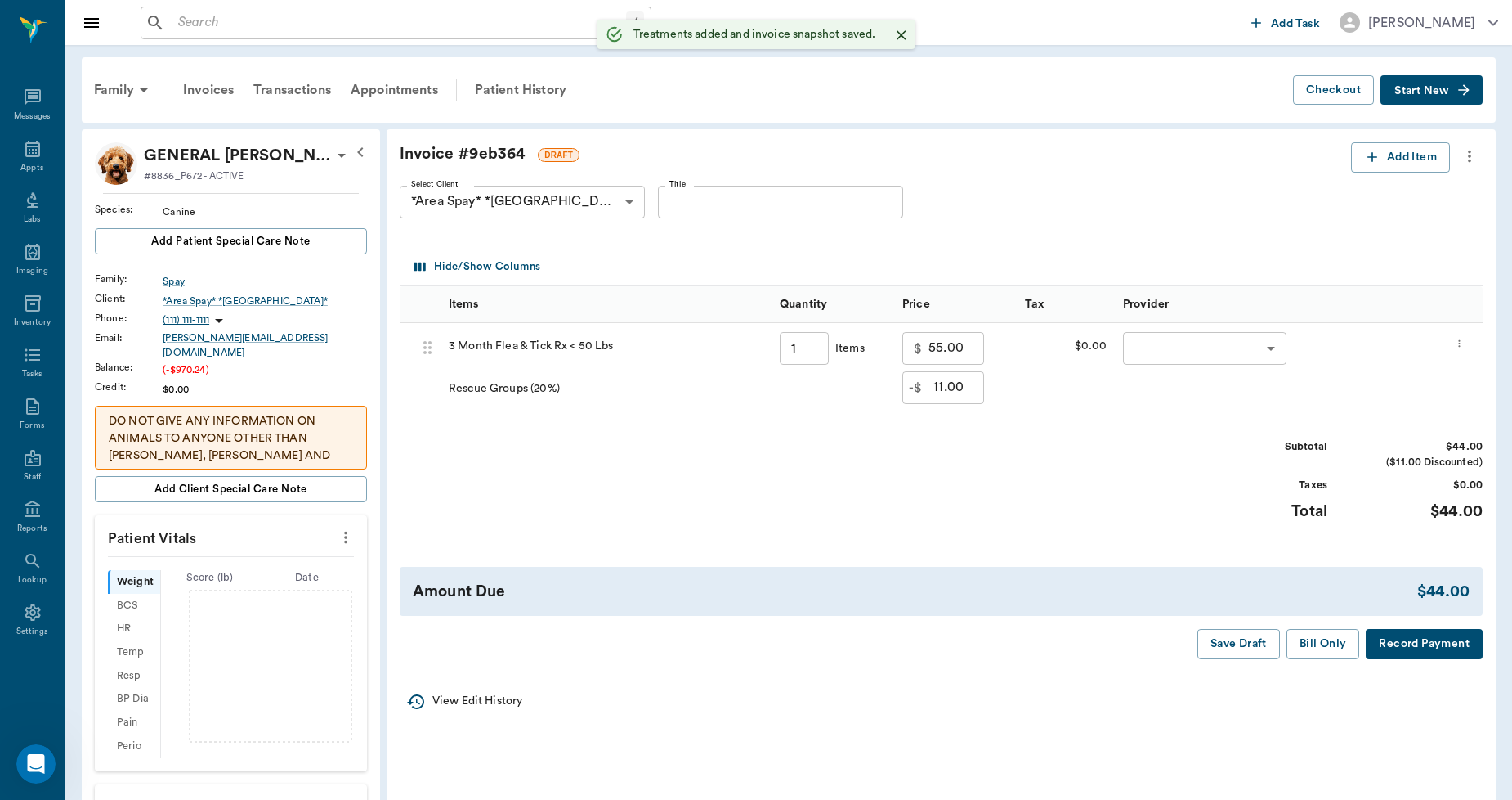
click at [1158, 349] on body "/ ​ Add Task Dr. Bert Ellsworth Nectar Messages Appts Labs Imaging Inventory Ta…" at bounding box center [756, 699] width 1512 height 1399
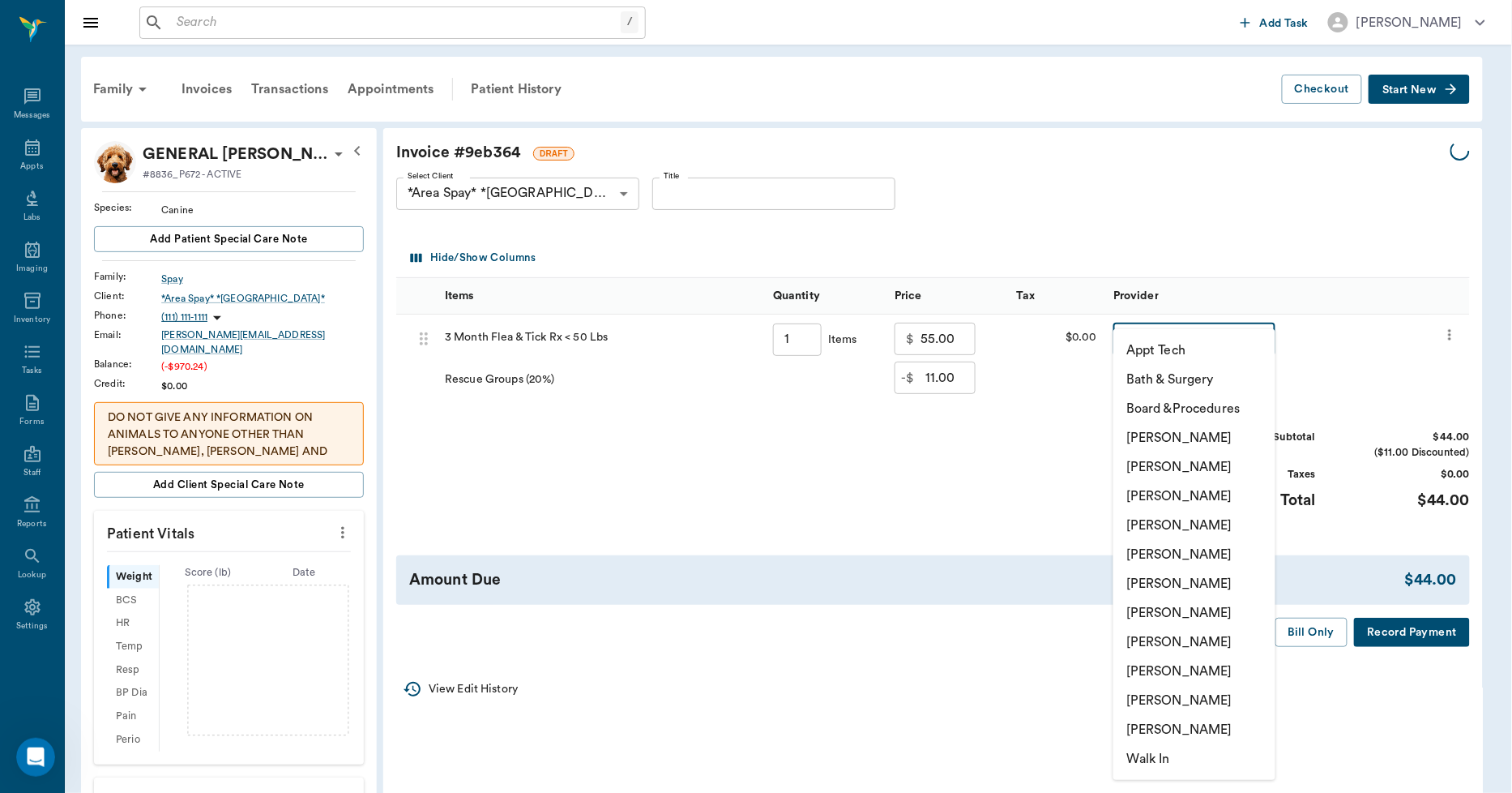
click at [1169, 691] on li "Lorean Lingle" at bounding box center [1194, 700] width 162 height 30
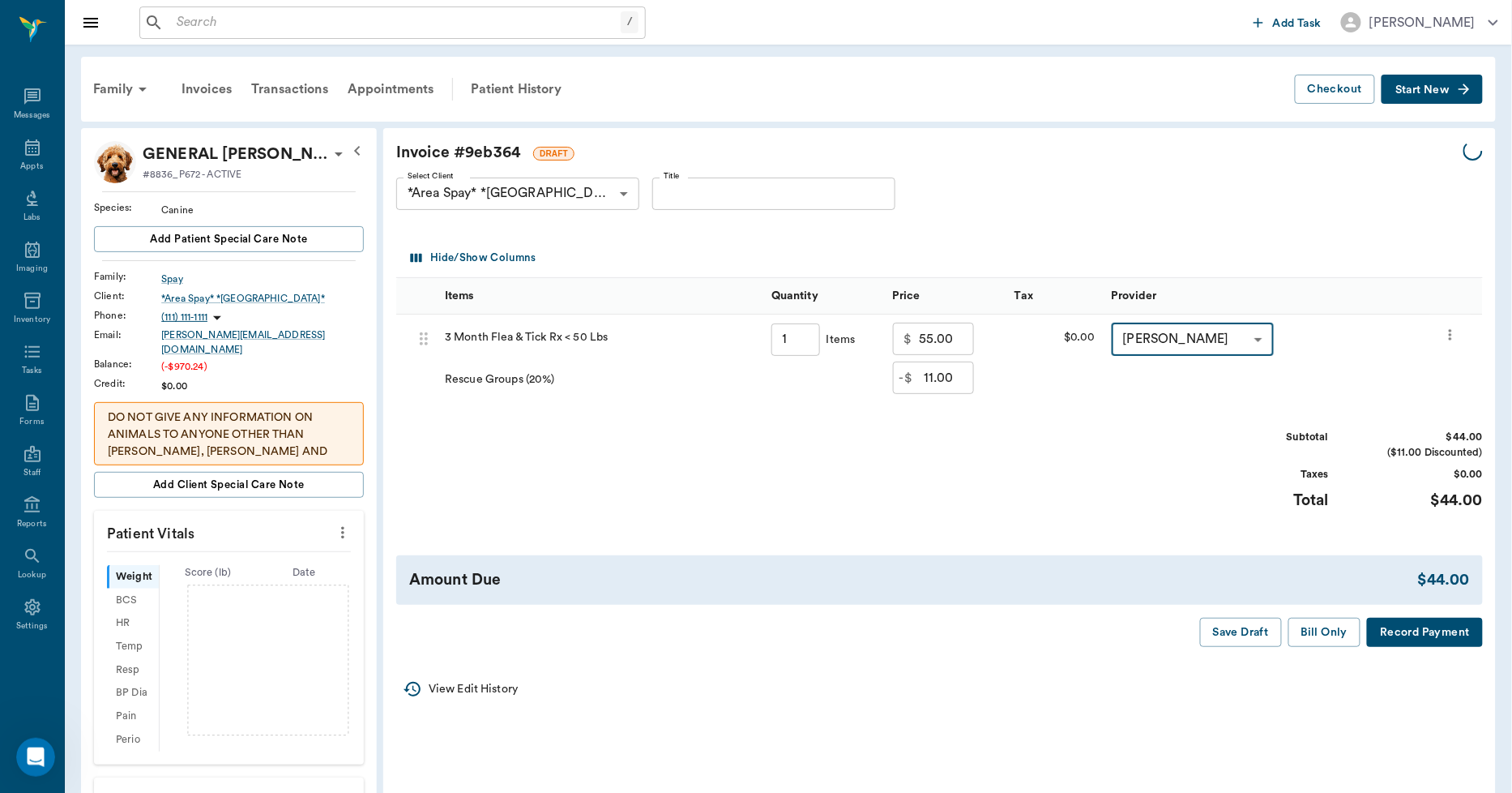
type input "none-63ec2ece52e12b0ba117cc90"
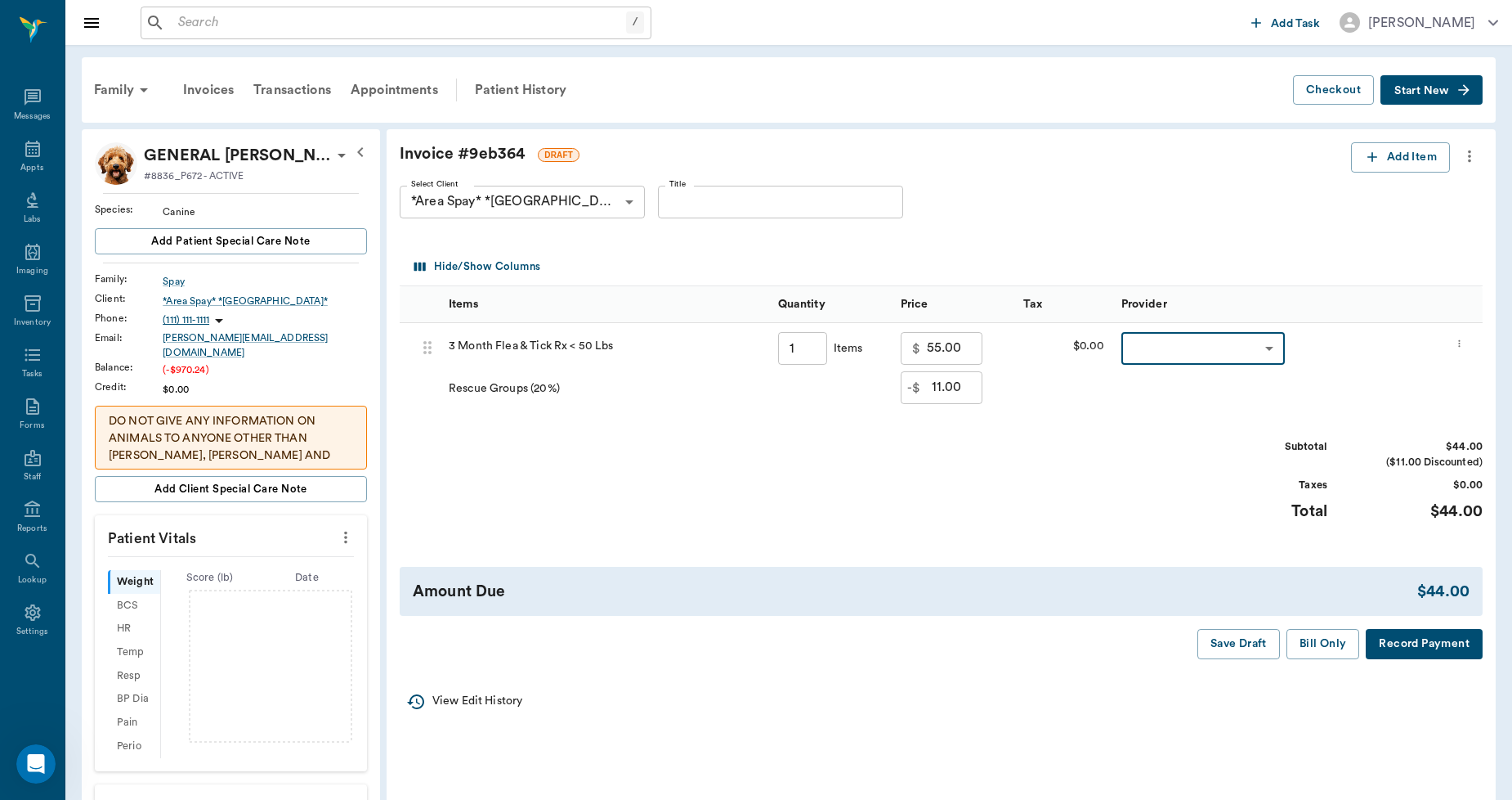
type input "1.00"
click at [1220, 340] on body "/ ​ Add Task Dr. Bert Ellsworth Nectar Messages Appts Labs Imaging Inventory Ta…" at bounding box center [756, 699] width 1512 height 1399
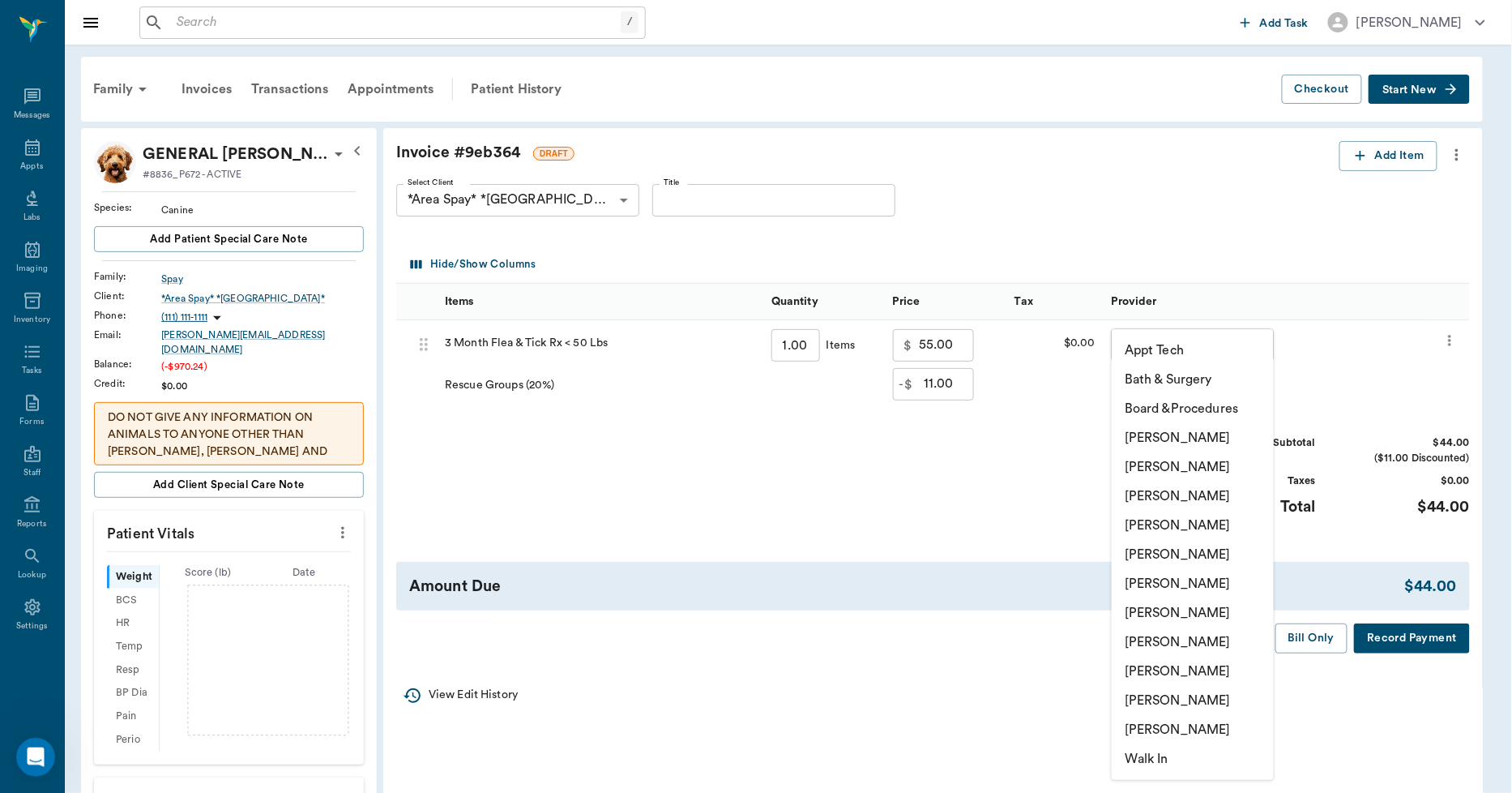
click at [1170, 702] on li "Lorean Lingle" at bounding box center [1193, 700] width 162 height 30
type input "none-63ec2ece52e12b0ba117cc90"
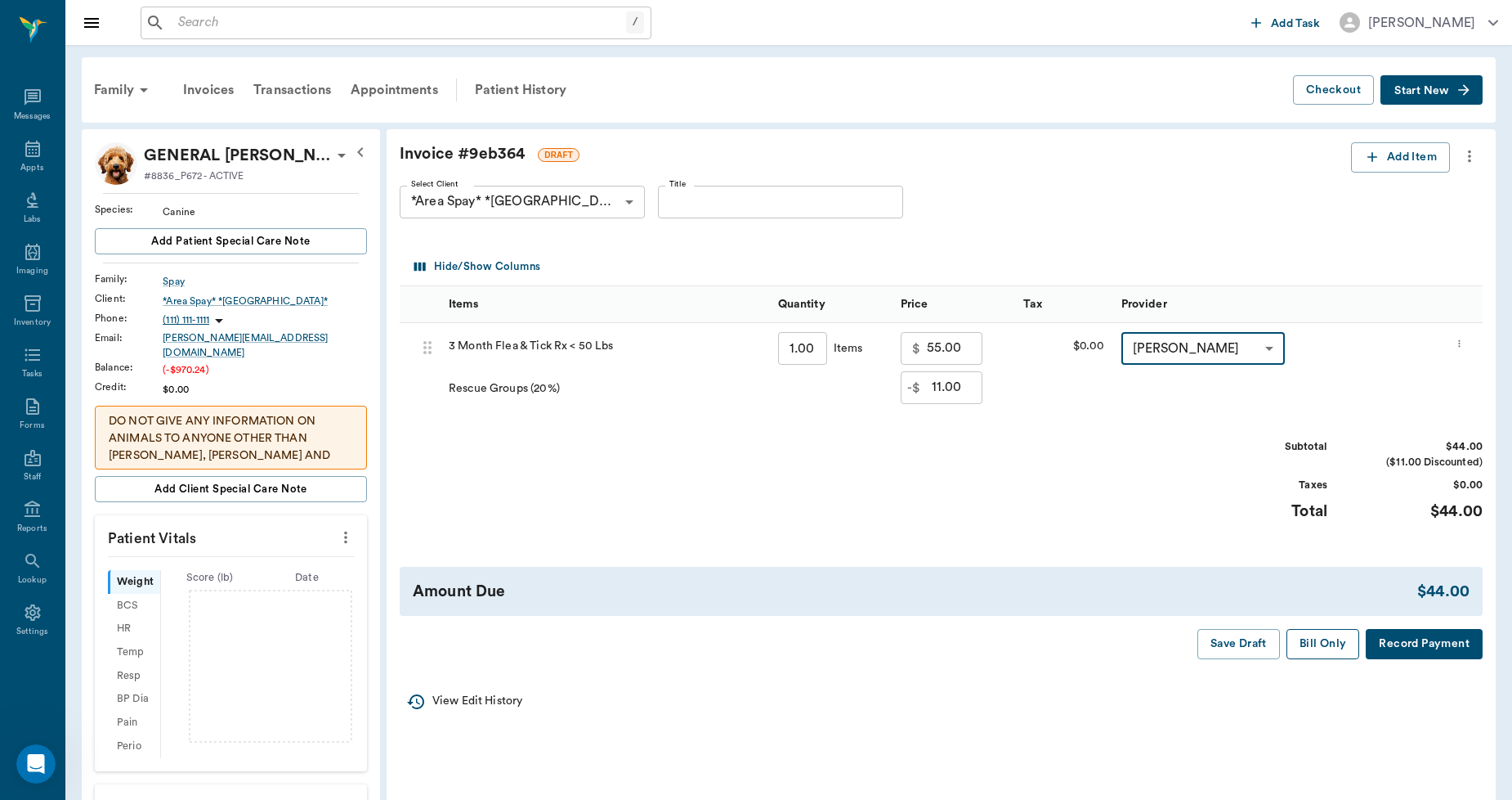
click at [1335, 650] on button "Bill Only" at bounding box center [1323, 643] width 74 height 30
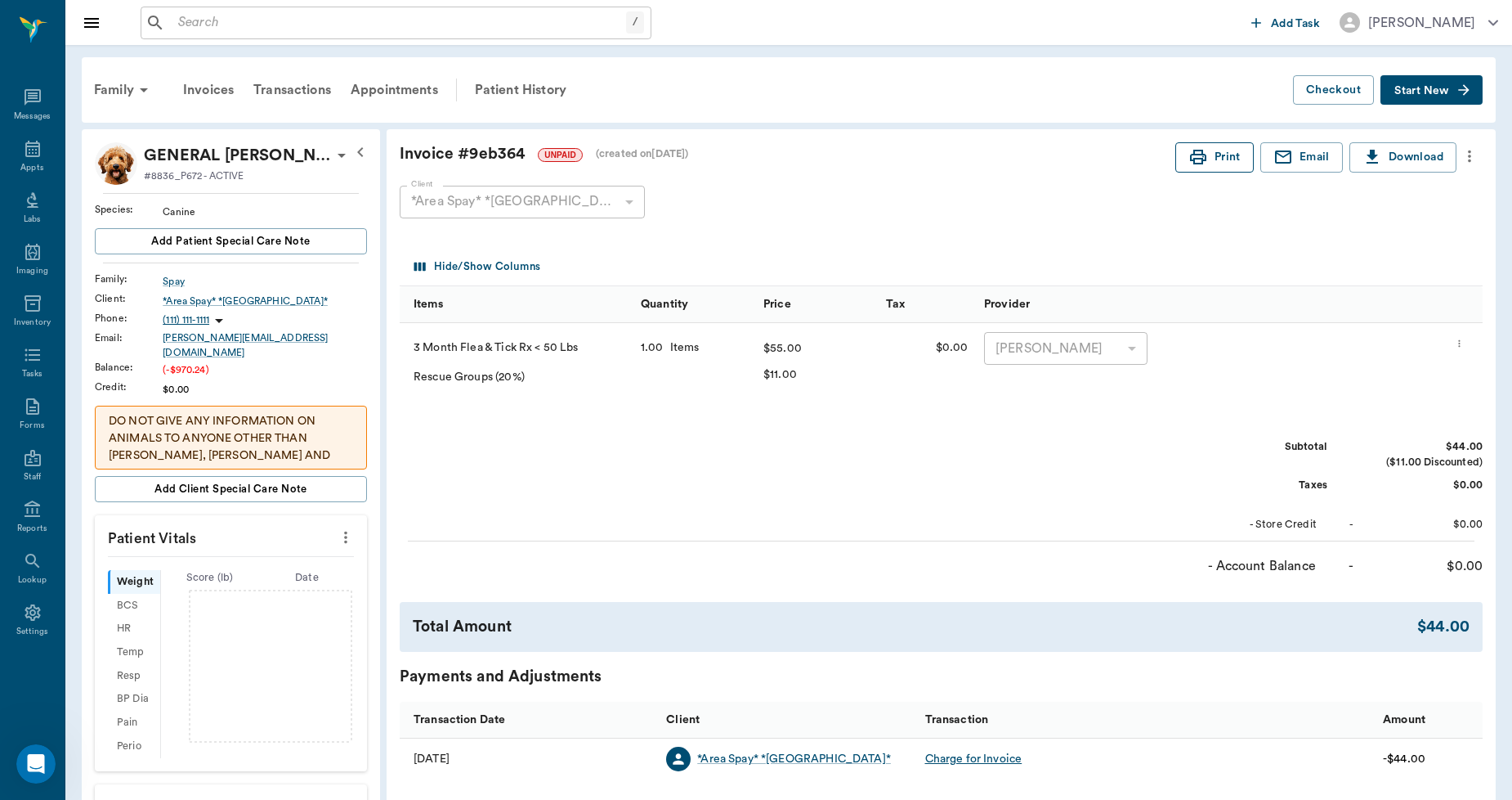
click at [1211, 156] on button "Print" at bounding box center [1215, 157] width 79 height 30
click at [380, 23] on input "text" at bounding box center [408, 23] width 472 height 23
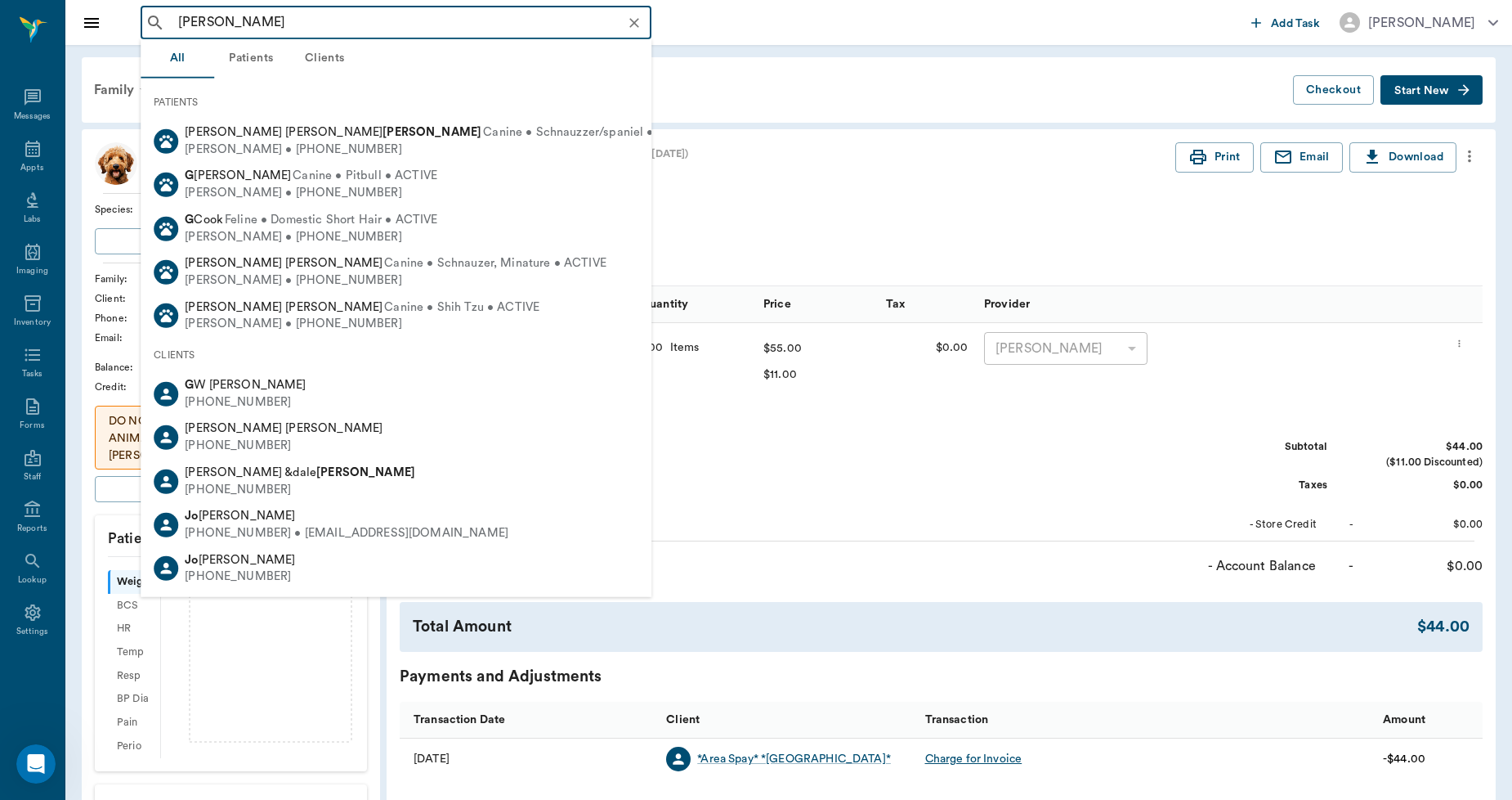
type input "J"
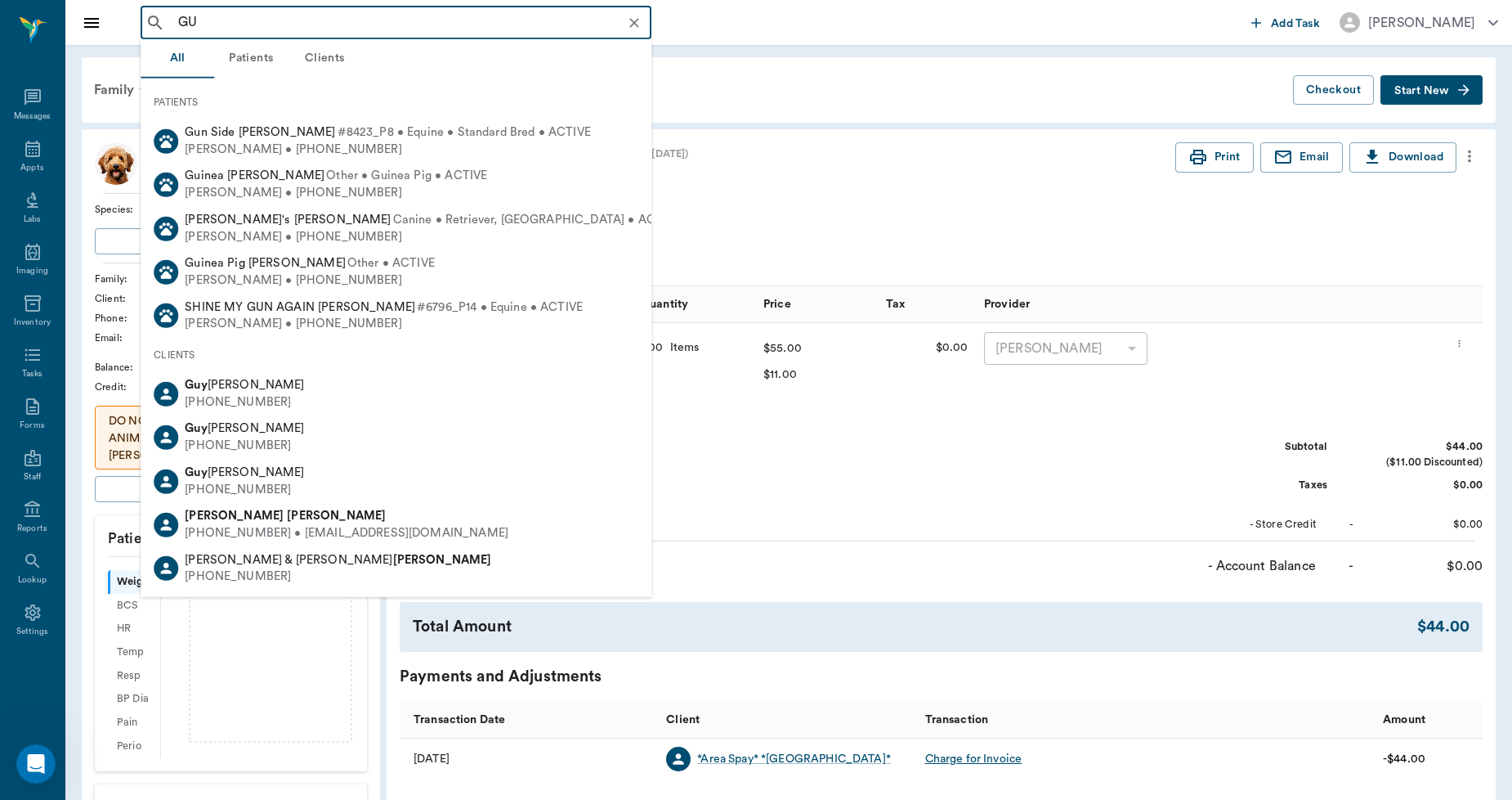
type input "G"
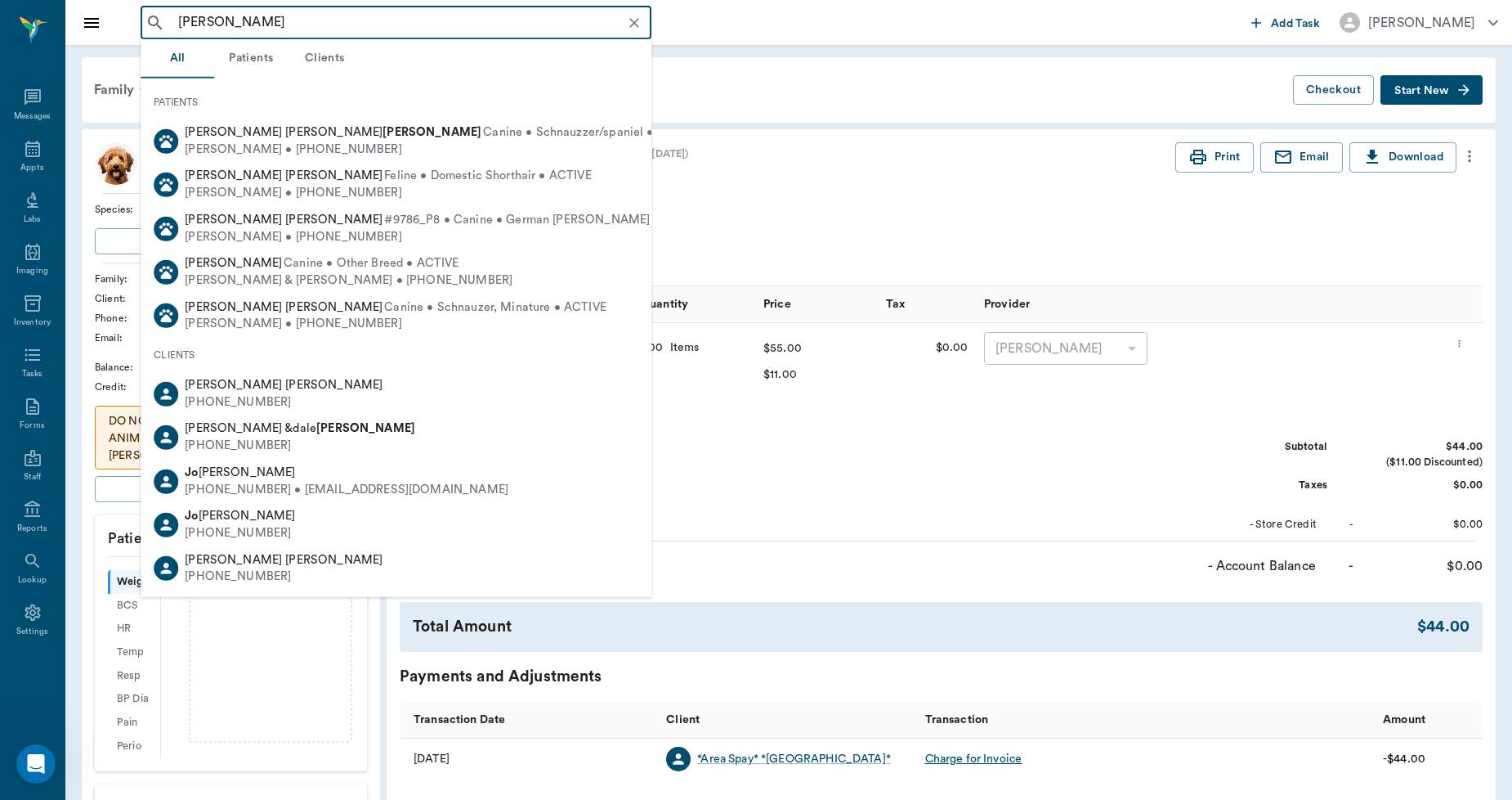
type input "J"
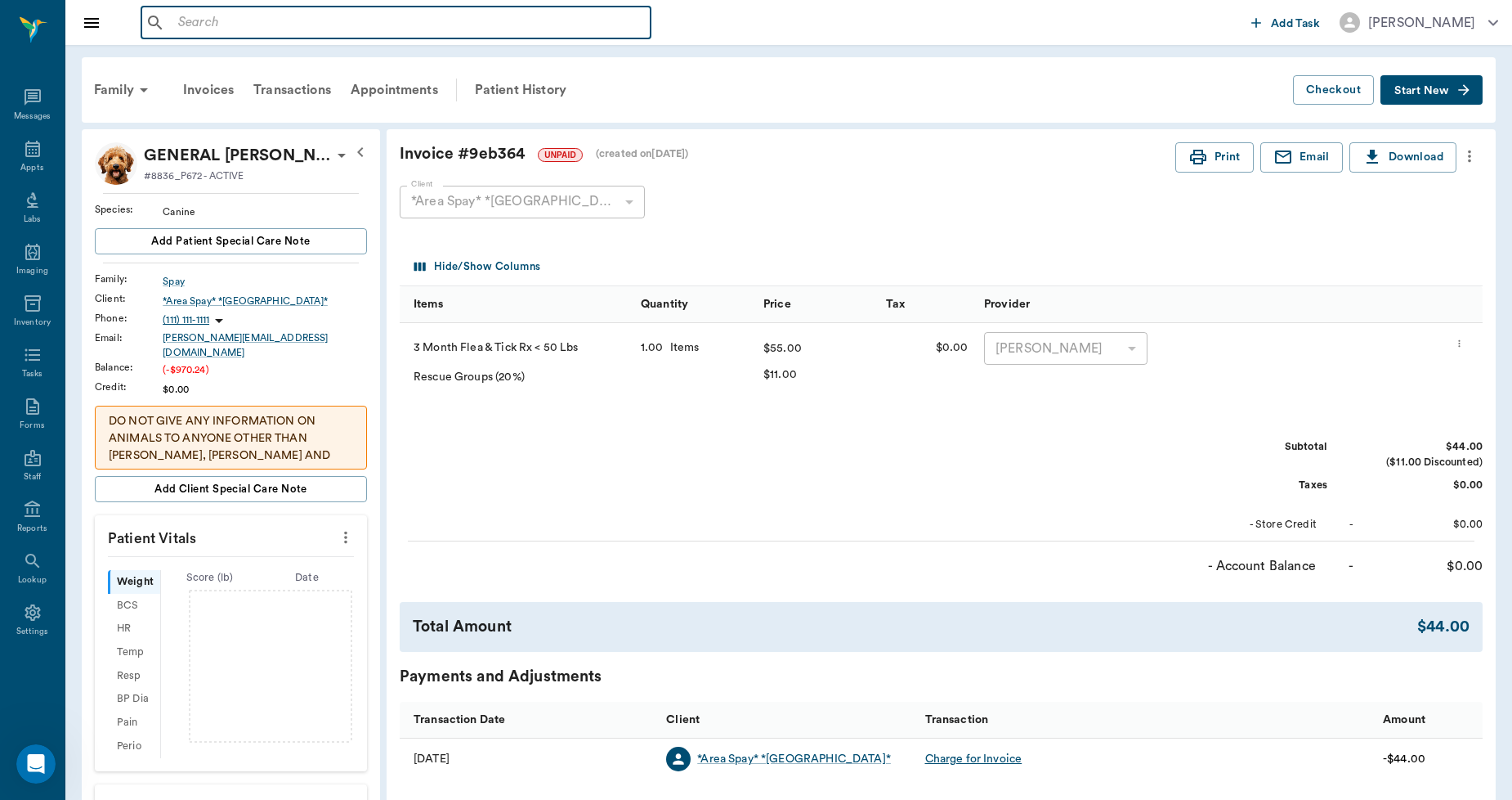
click at [260, 28] on input "text" at bounding box center [408, 23] width 472 height 23
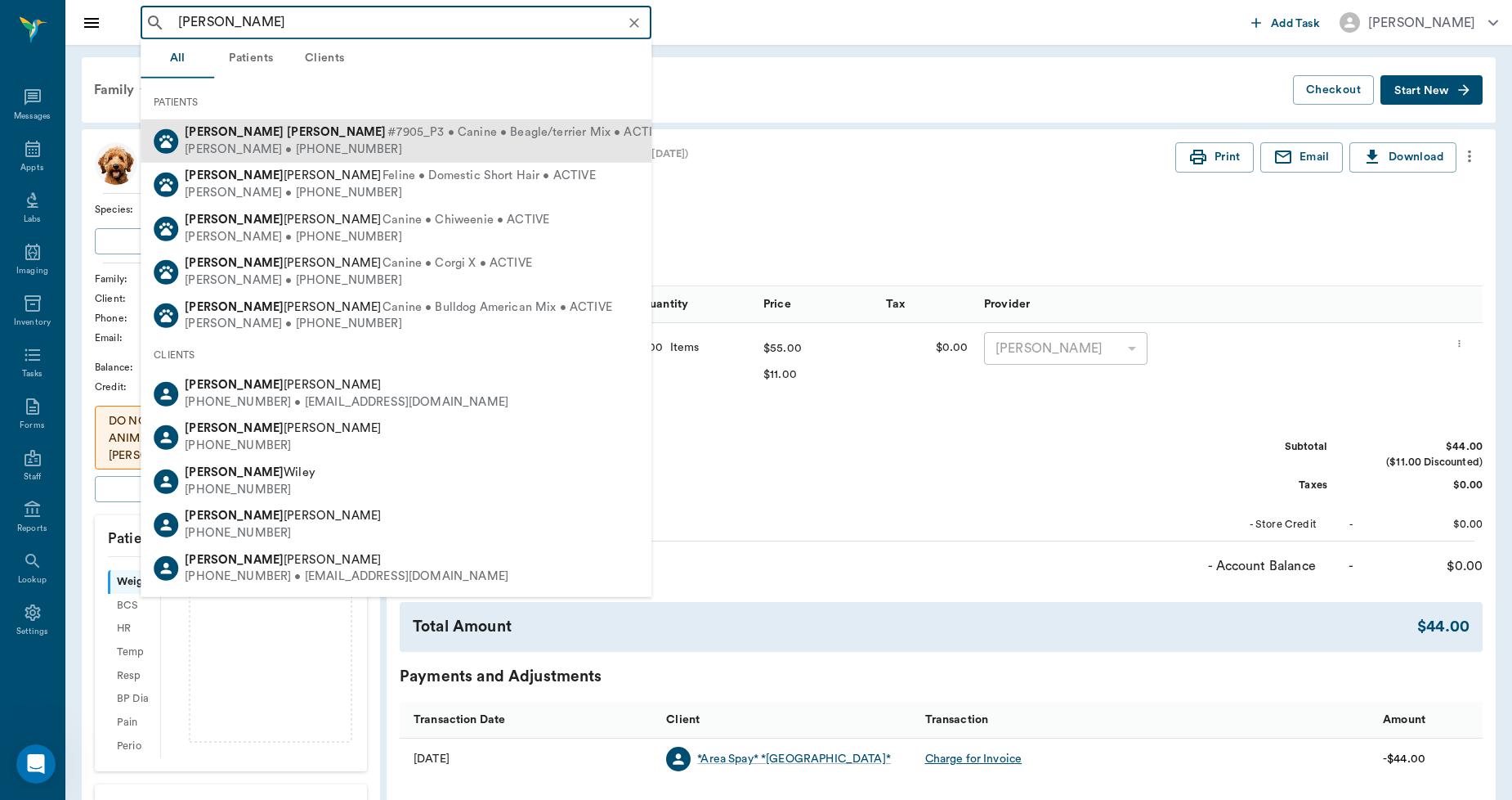
click at [387, 136] on span "#7905_P3 • Canine • Beagle/terrier Mix • ACTIVE" at bounding box center [527, 133] width 279 height 17
type input "JOEY GUT"
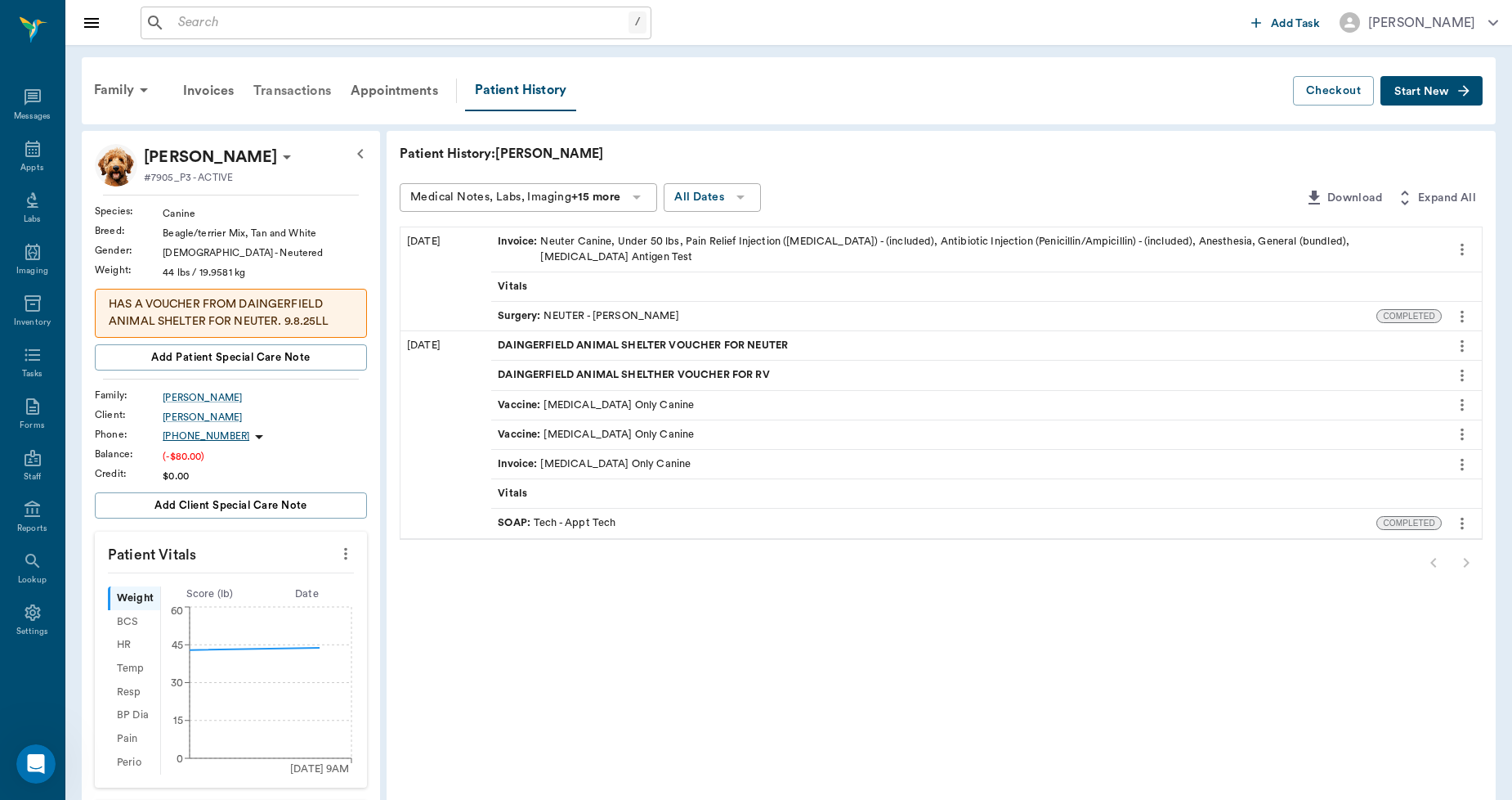
click at [276, 82] on div "Transactions" at bounding box center [291, 90] width 97 height 39
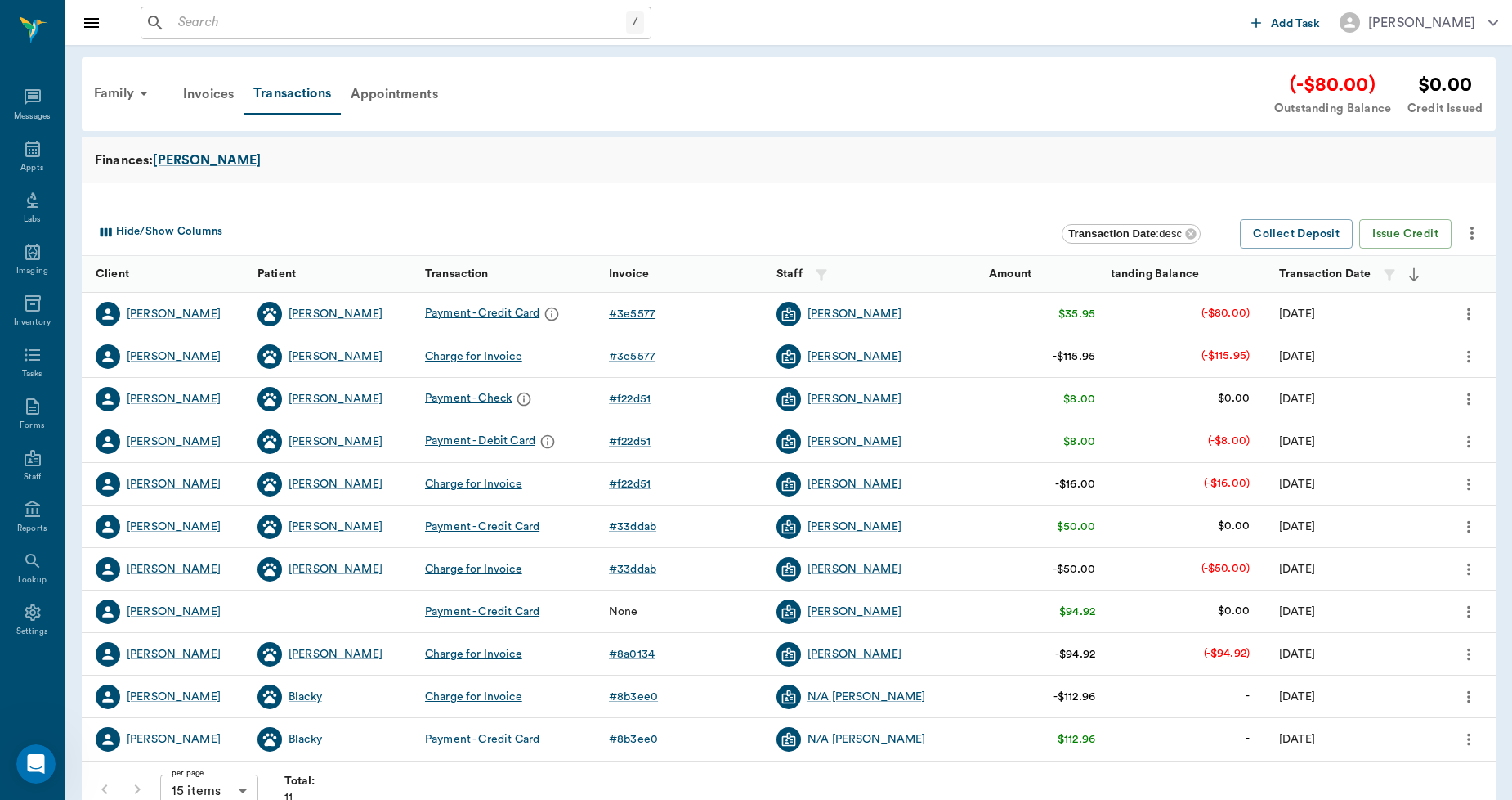
click at [638, 319] on div "# 3e5577" at bounding box center [632, 313] width 46 height 16
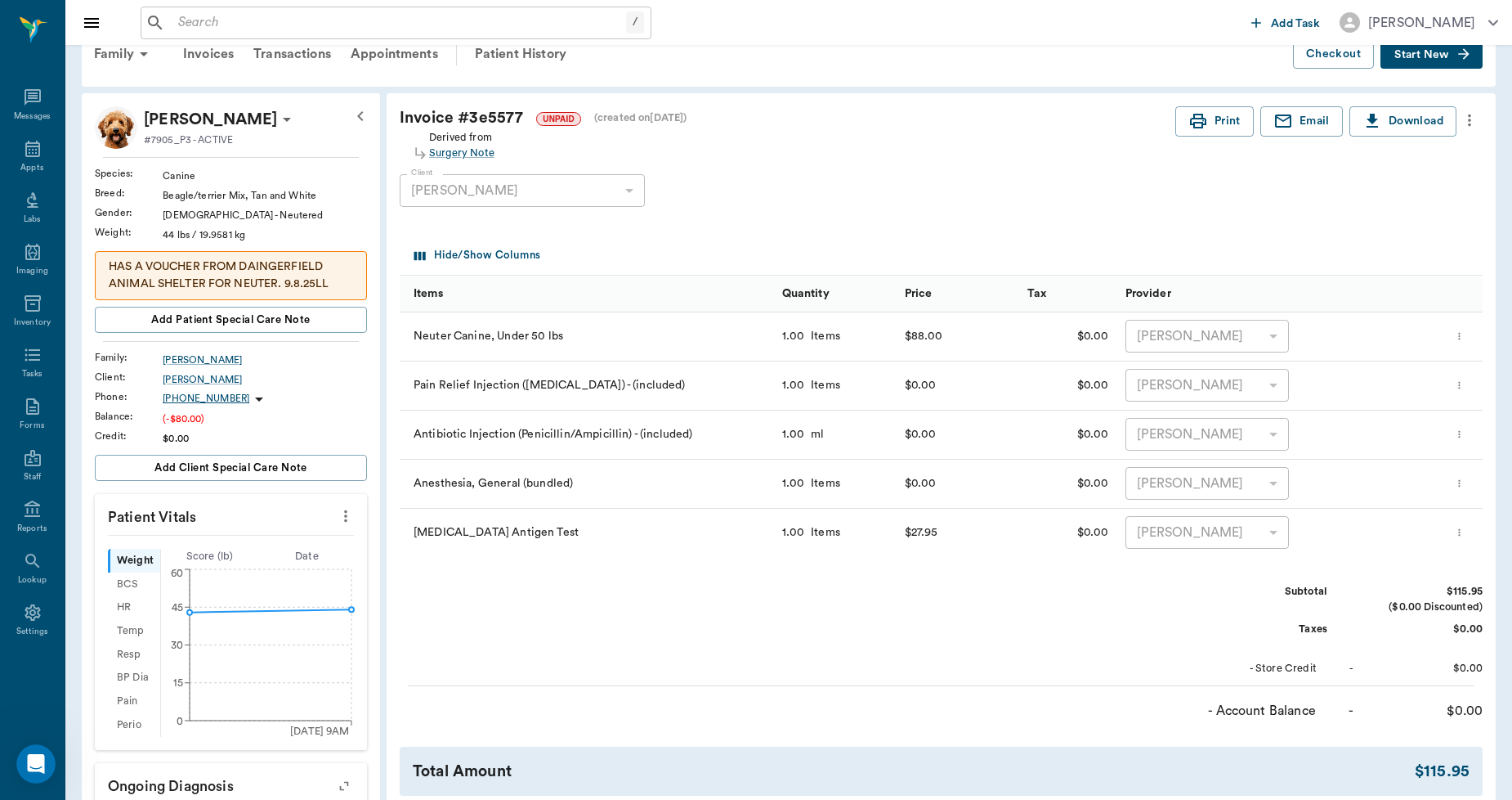
scroll to position [412, 0]
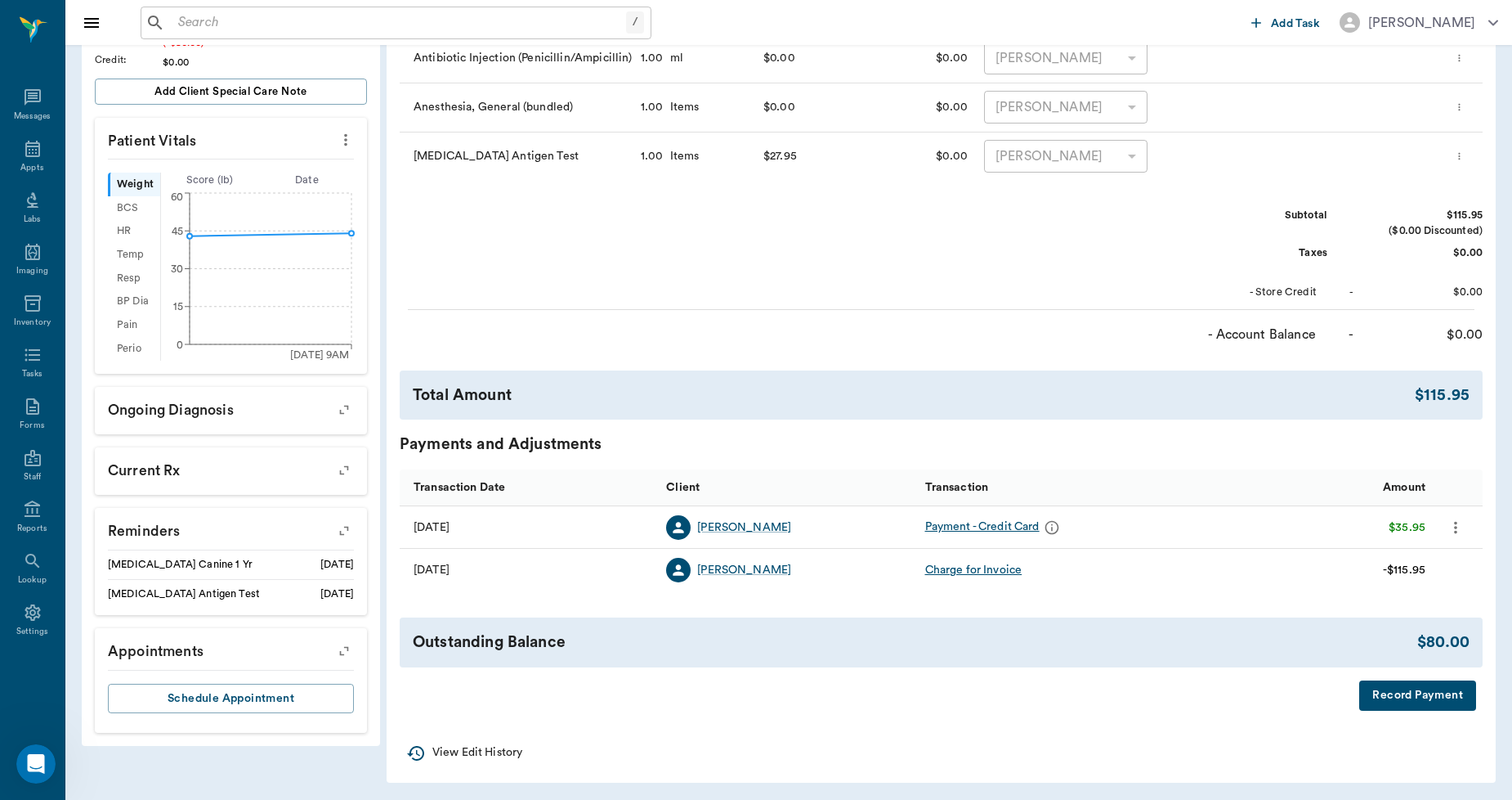
click at [1396, 695] on button "Record Payment" at bounding box center [1418, 694] width 117 height 30
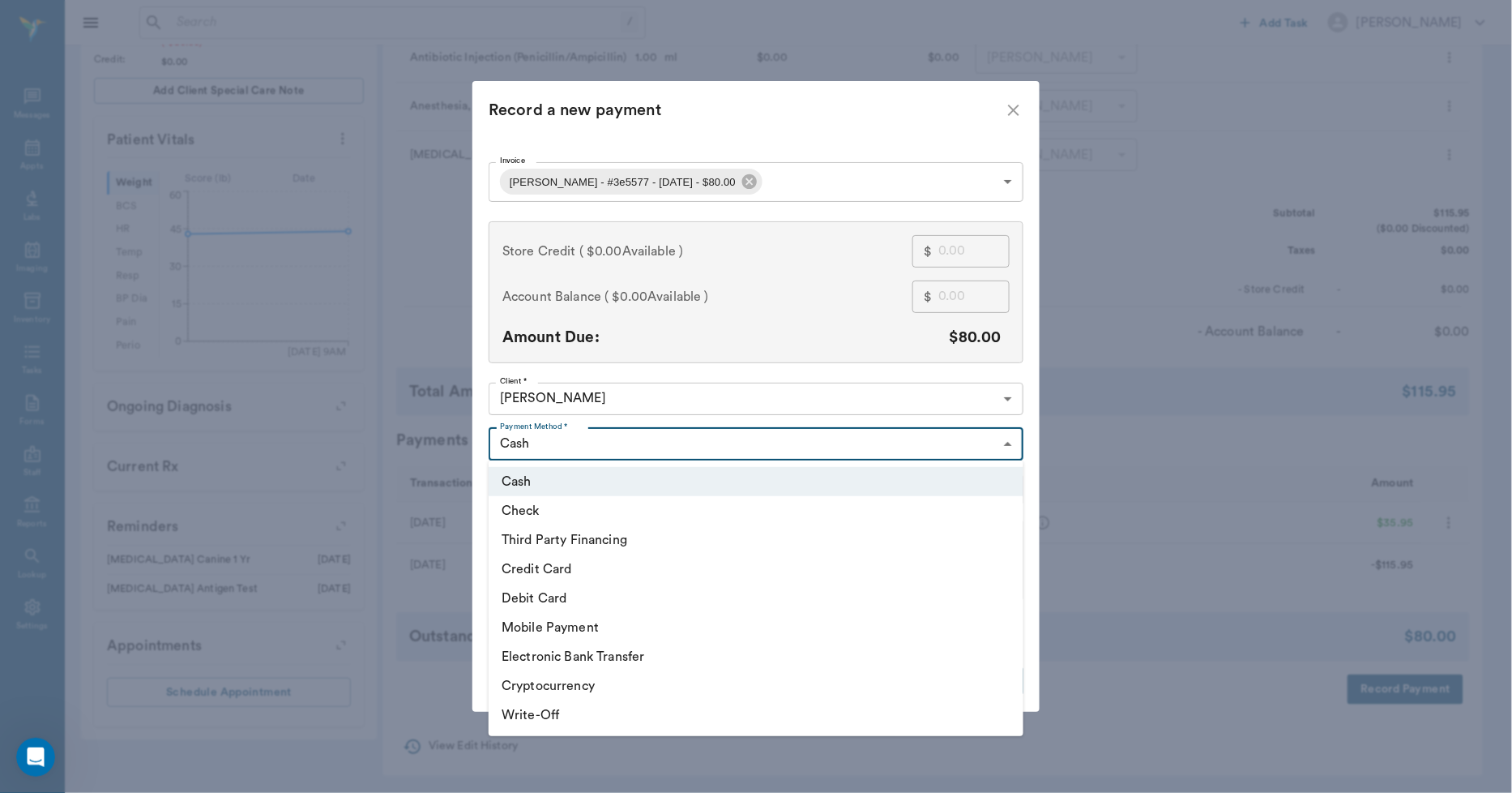
click at [644, 438] on body "/ ​ Add Task Dr. Bert Ellsworth Nectar Messages Appts Labs Imaging Inventory Ta…" at bounding box center [756, 193] width 1512 height 1203
click at [550, 514] on li "Check" at bounding box center [756, 510] width 534 height 30
type input "CHECK"
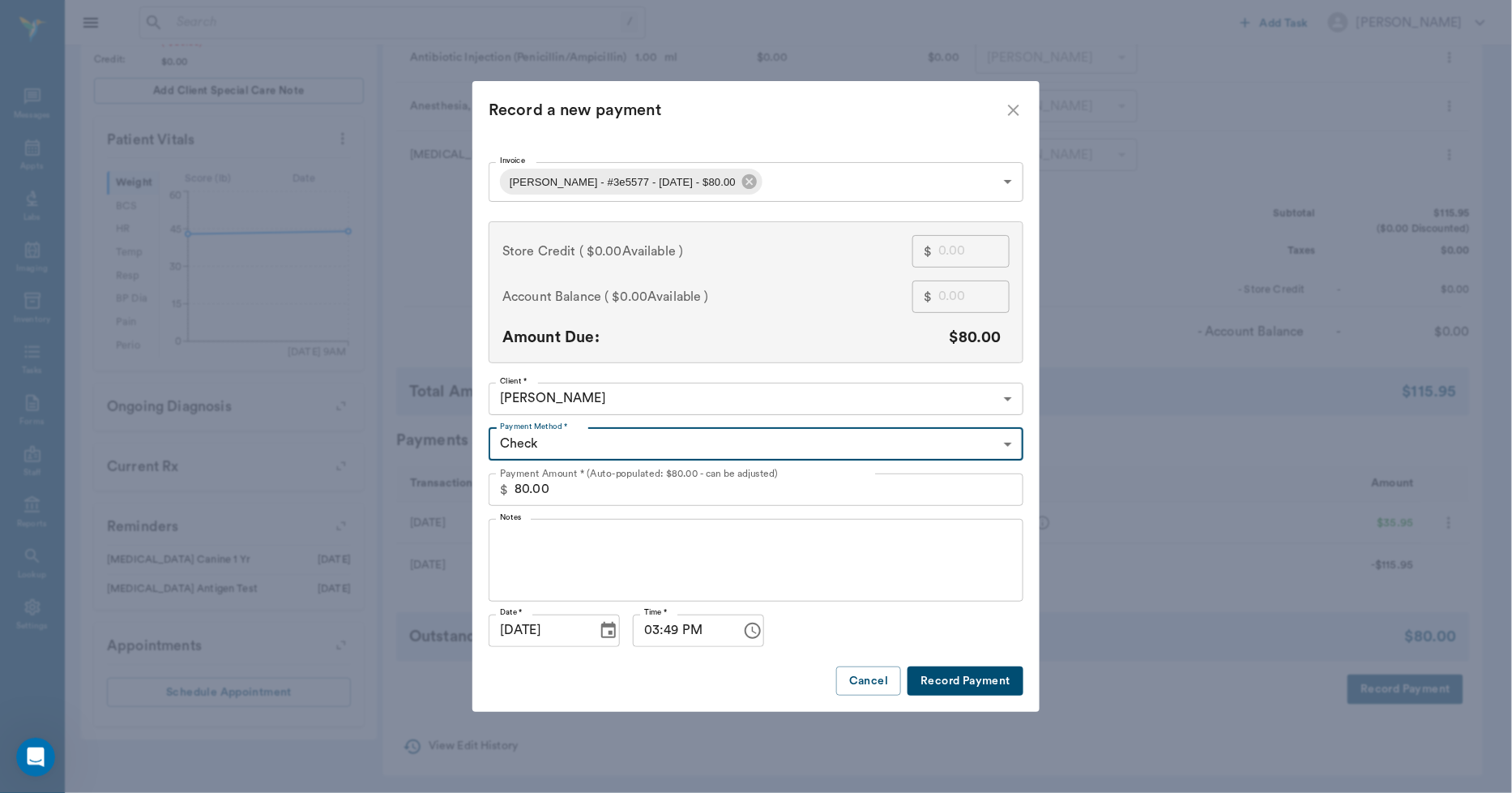
click at [569, 544] on textarea "Notes" at bounding box center [756, 559] width 512 height 56
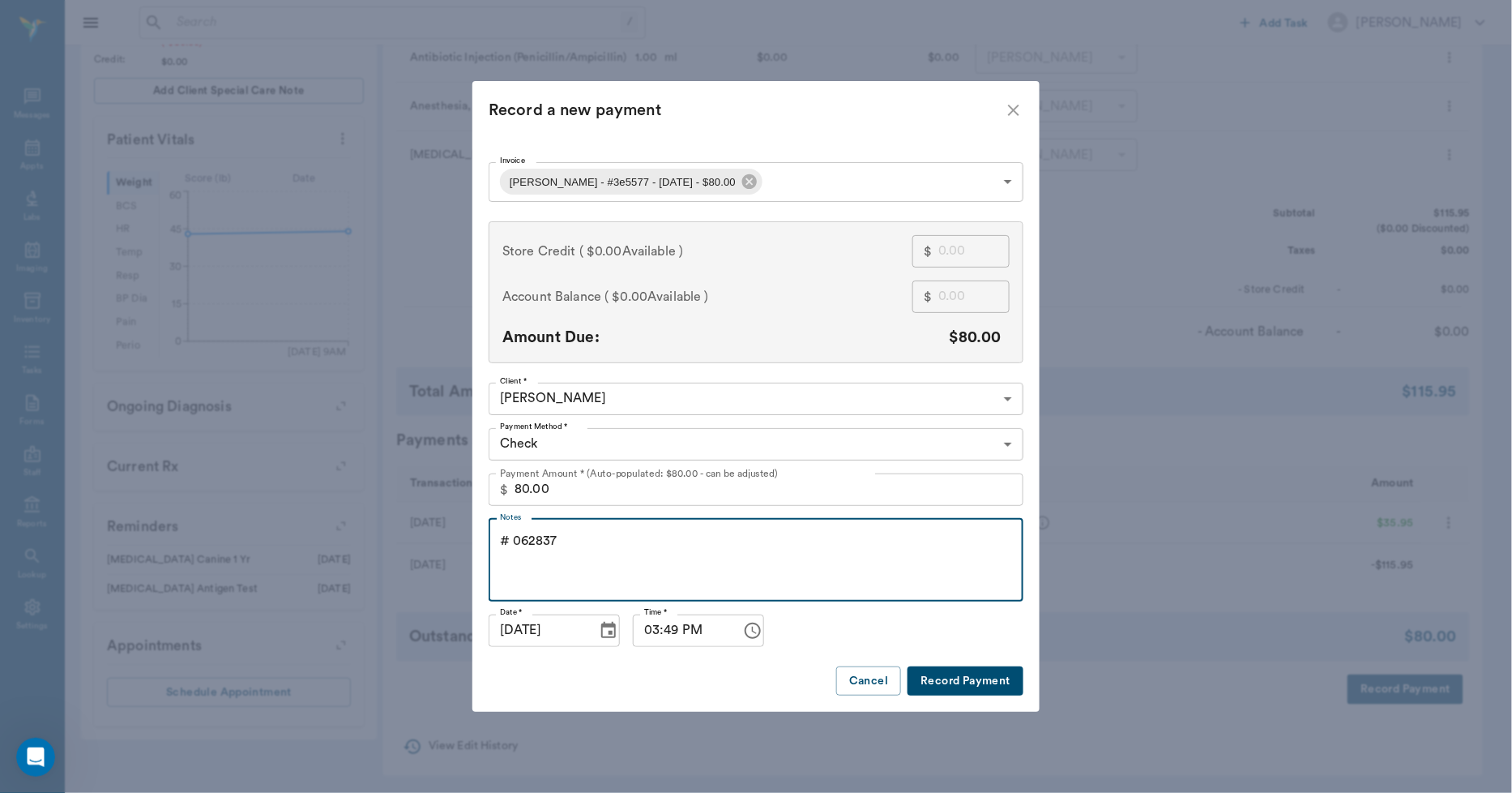
type textarea "# 062837"
click at [939, 675] on button "Record Payment" at bounding box center [965, 681] width 116 height 30
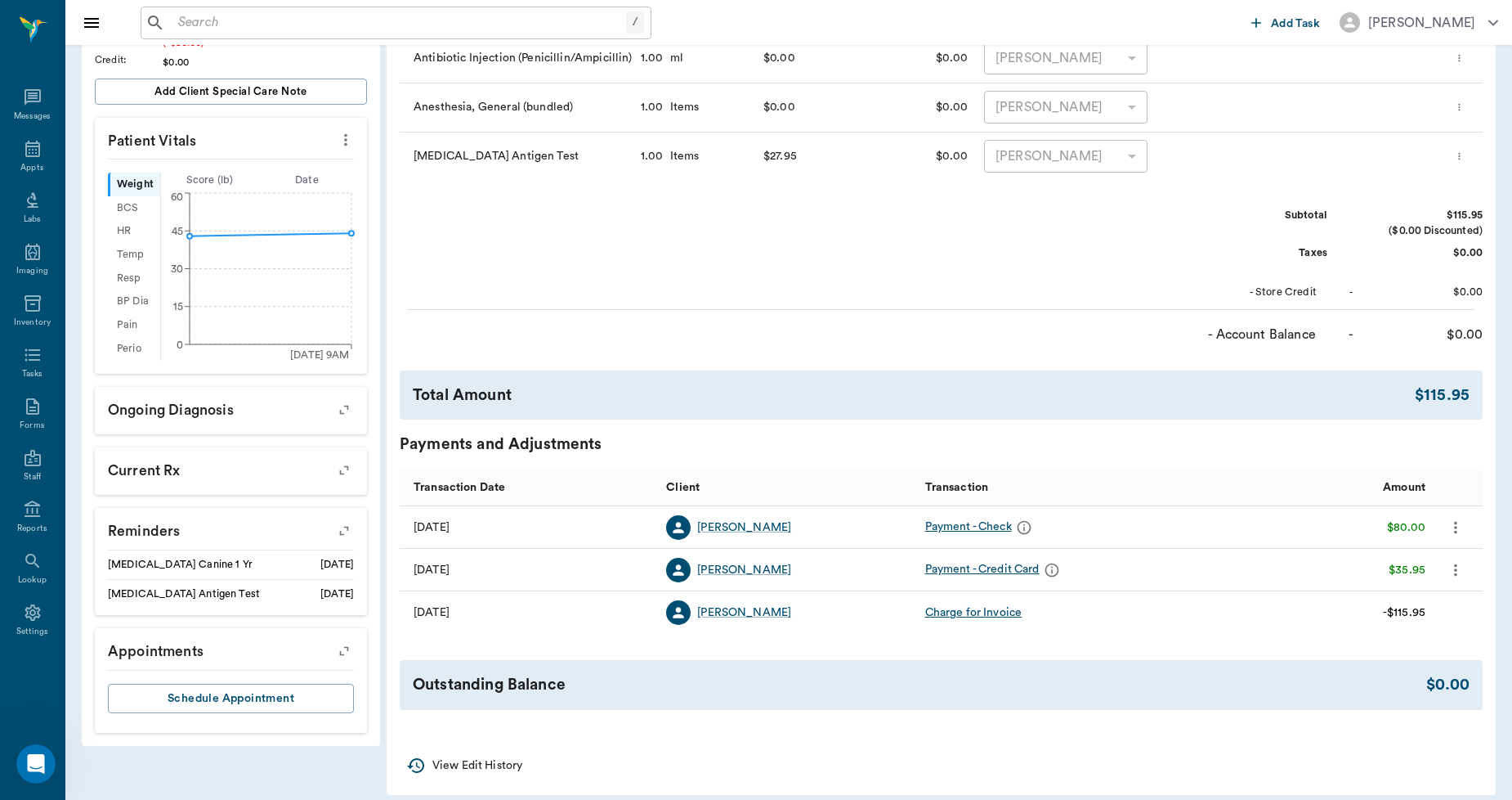
click at [394, 34] on input "text" at bounding box center [399, 23] width 455 height 23
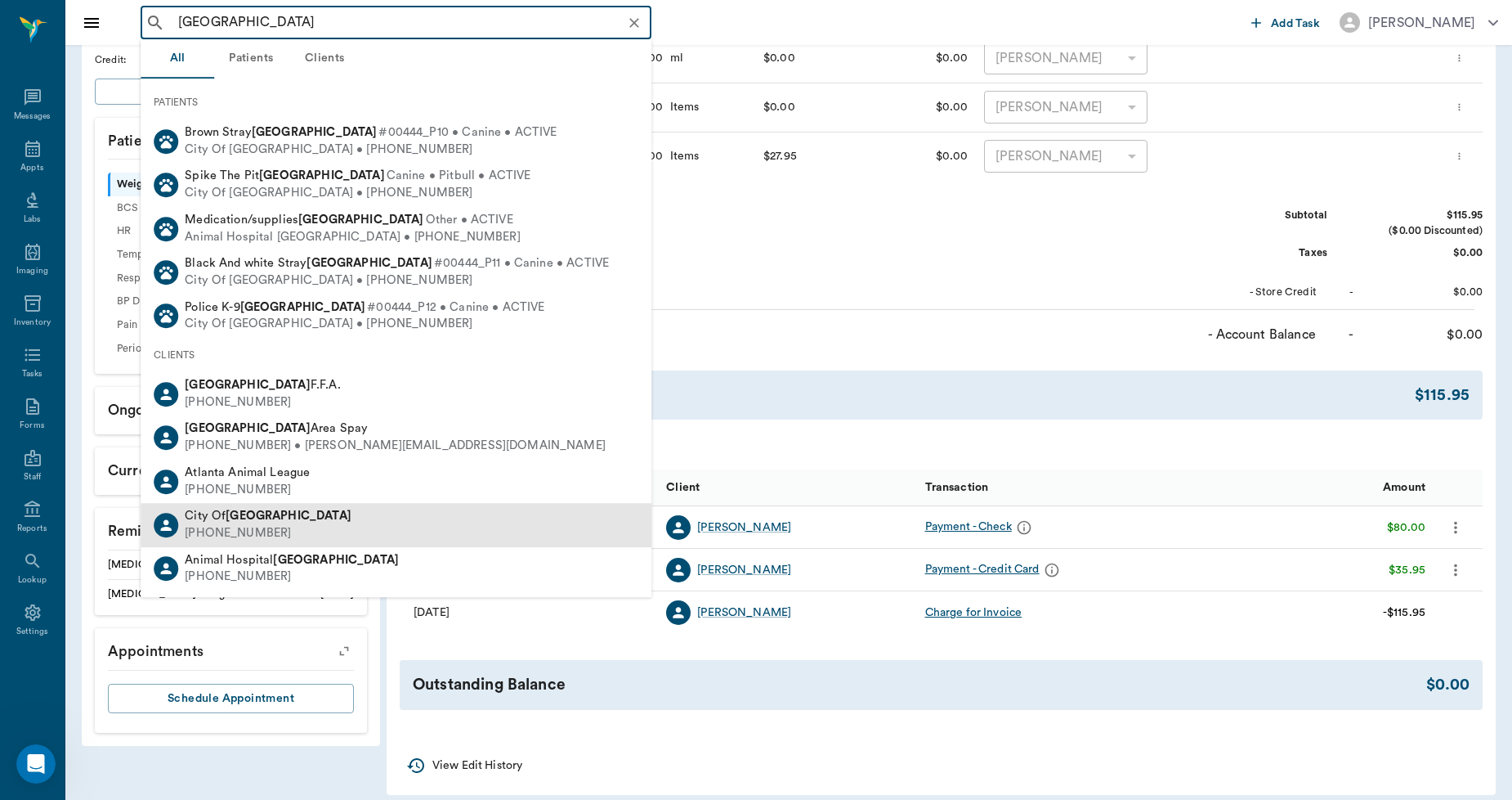
click at [278, 526] on div "City Of Atlanta (903) 796-7973" at bounding box center [395, 524] width 510 height 43
type input "ATLANTA"
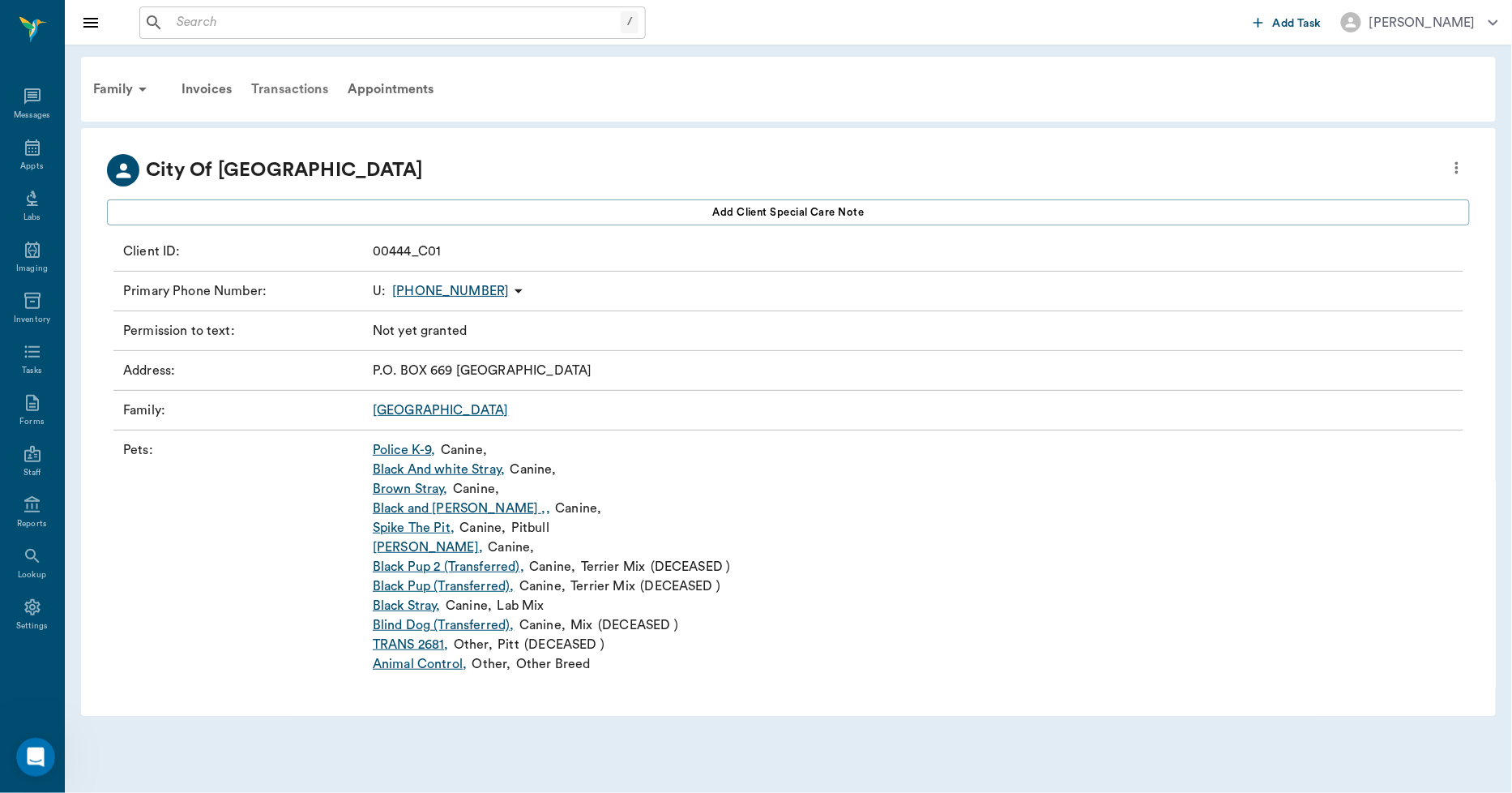
click at [301, 77] on div "Transactions" at bounding box center [289, 89] width 96 height 39
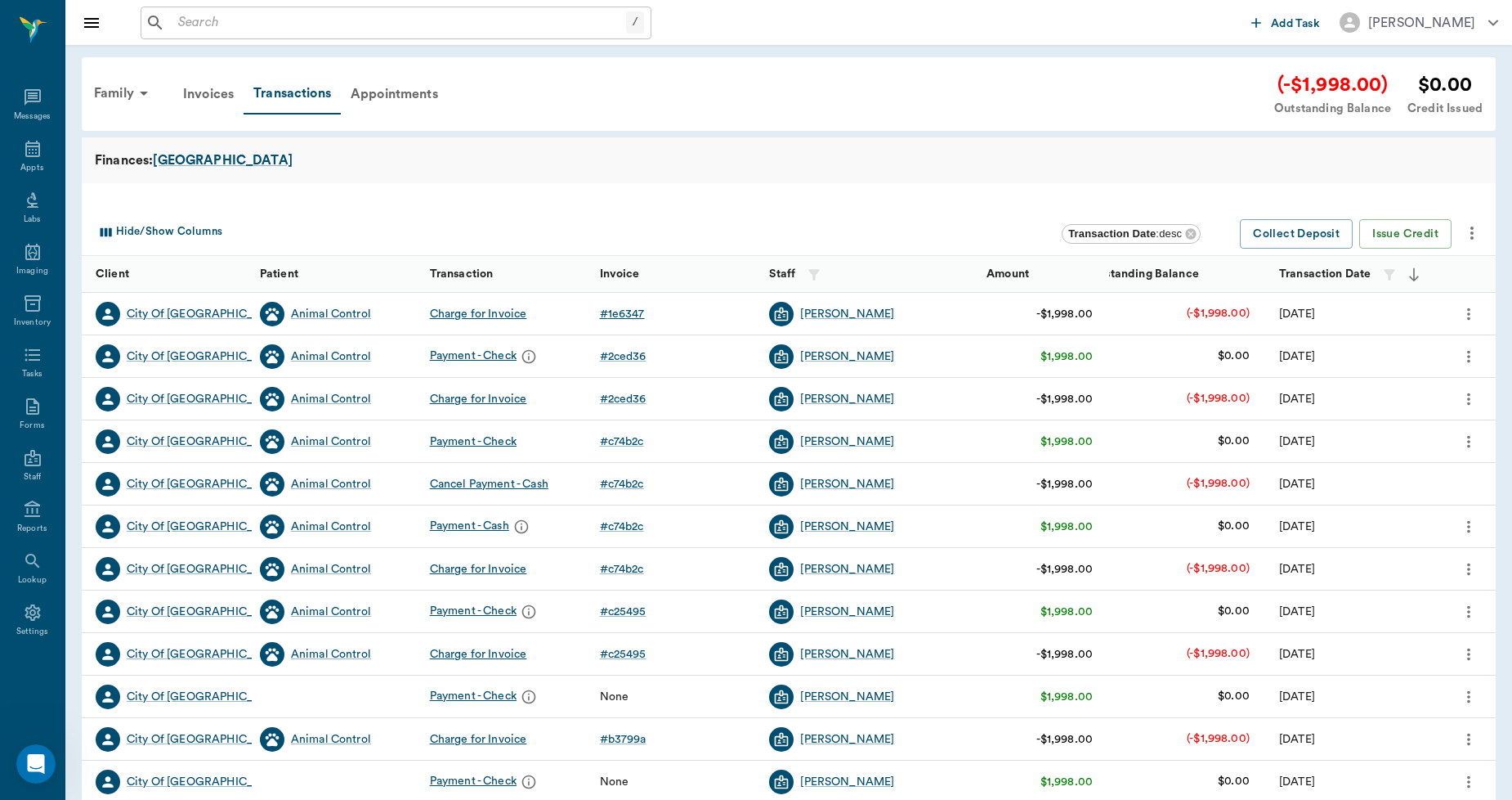
click at [641, 315] on div "# 1e6347" at bounding box center [622, 313] width 45 height 16
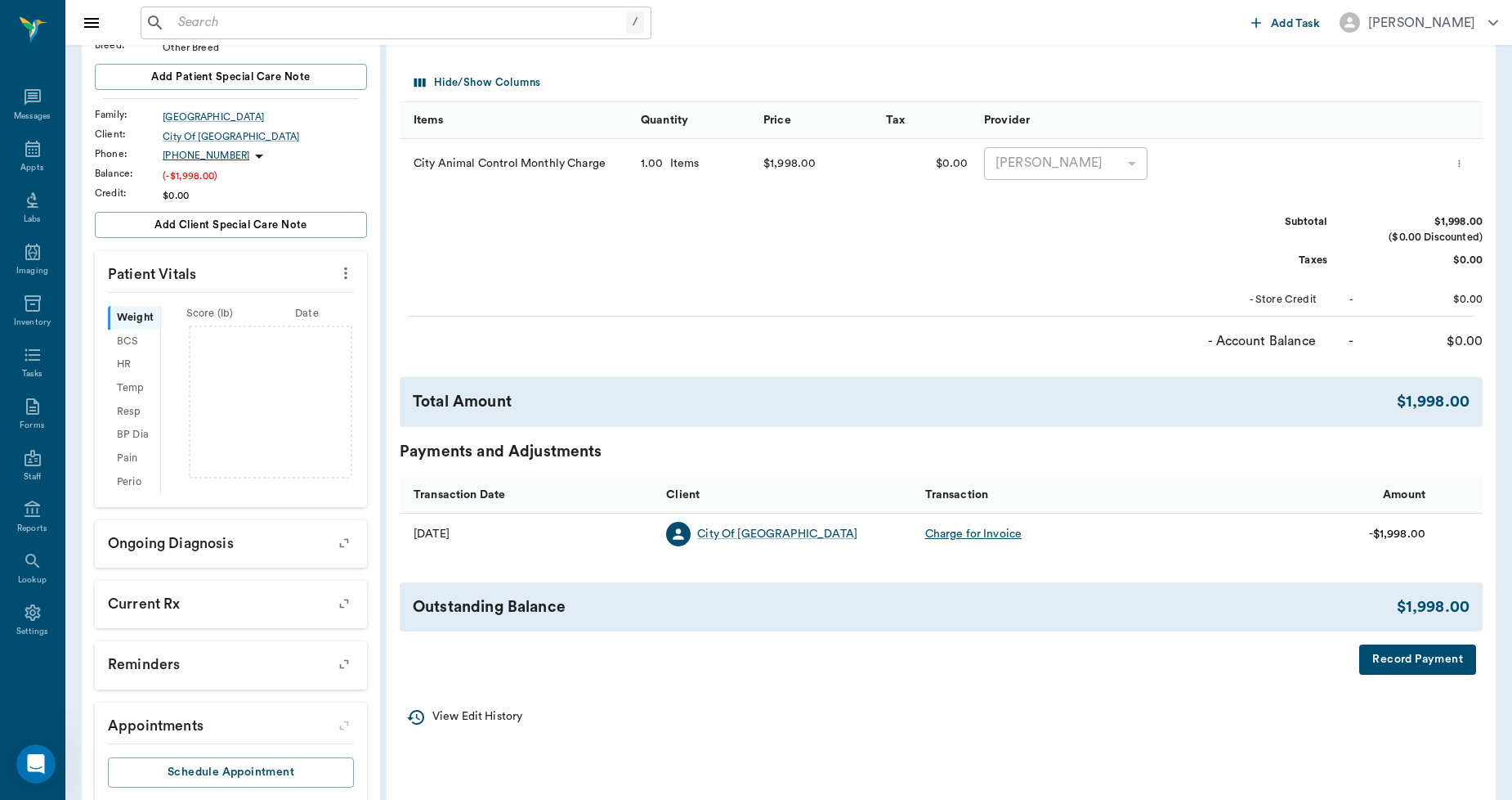
scroll to position [222, 0]
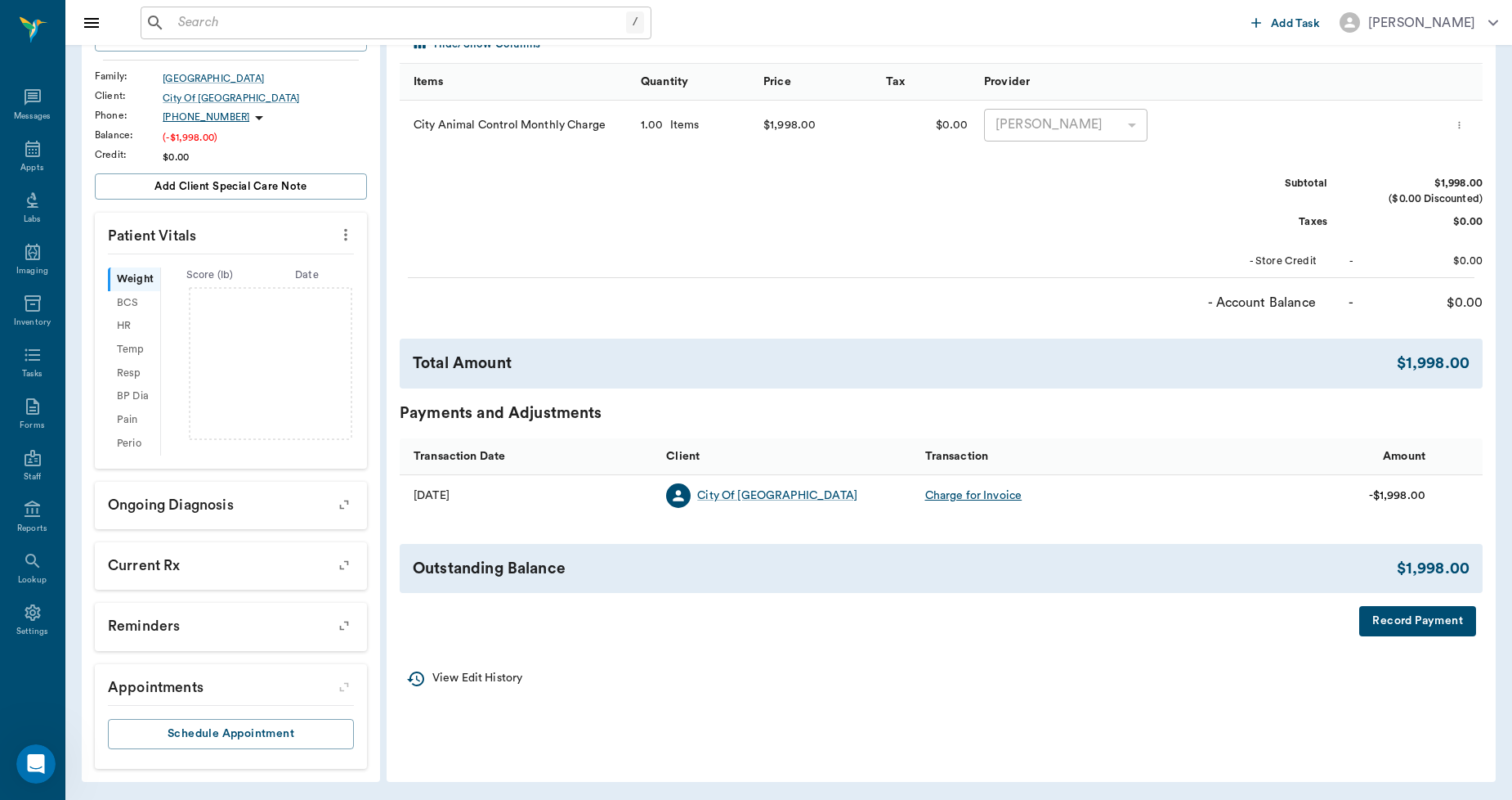
click at [1423, 628] on button "Record Payment" at bounding box center [1418, 620] width 117 height 30
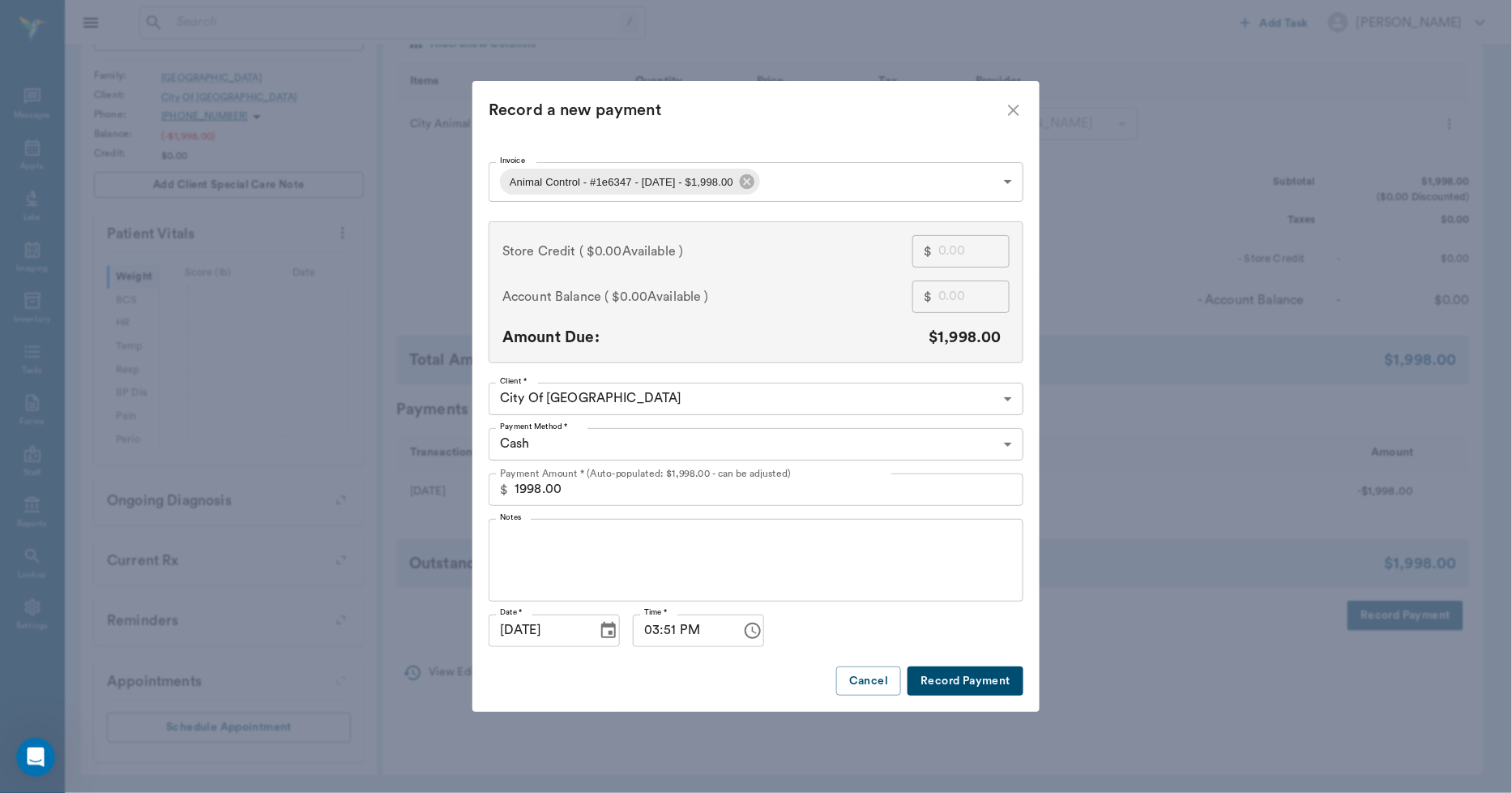
click at [634, 444] on body "/ ​ Add Task Dr. Bert Ellsworth Nectar Messages Appts Labs Imaging Inventory Ta…" at bounding box center [756, 287] width 1512 height 1014
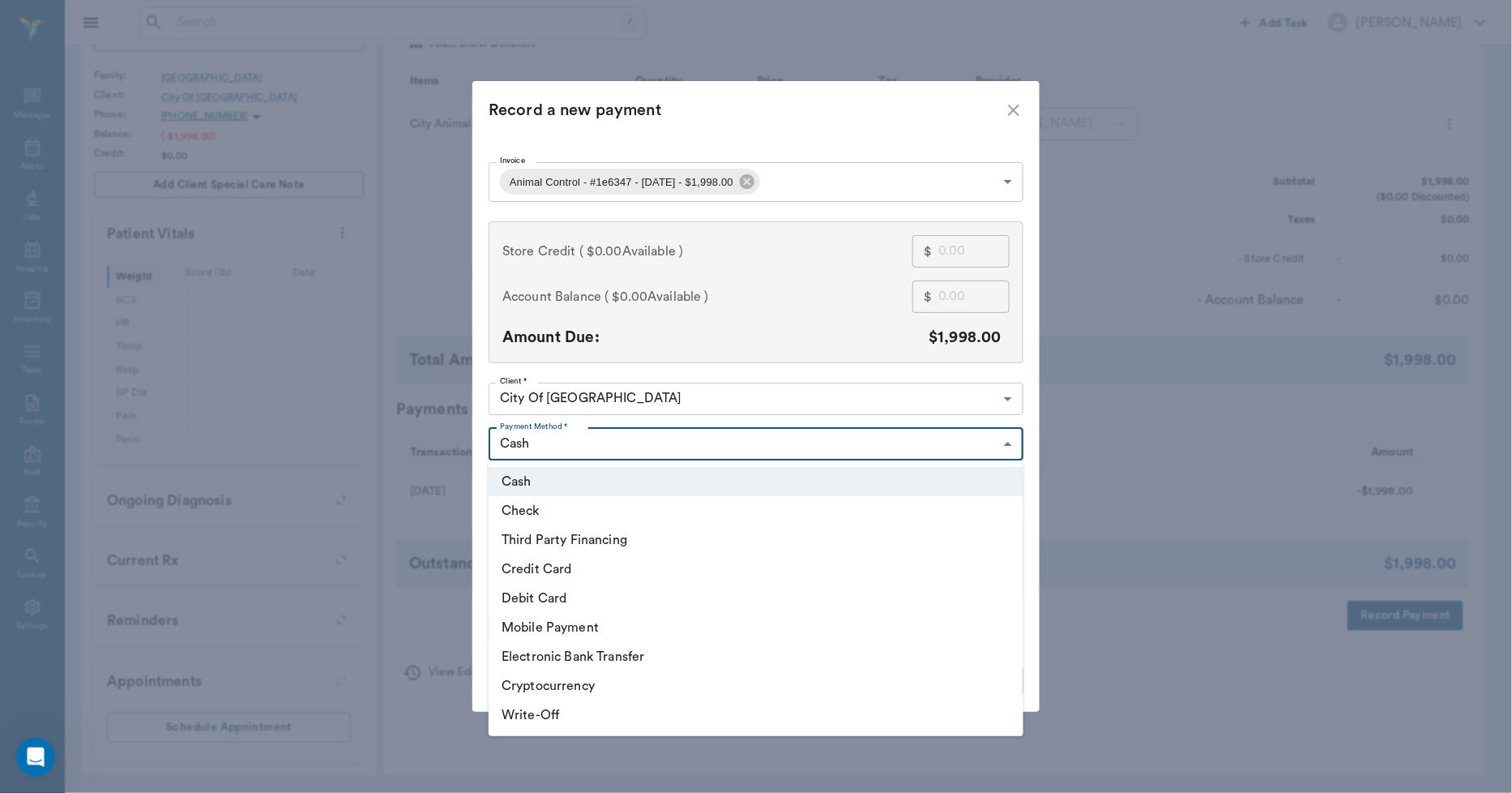
click at [538, 503] on li "Check" at bounding box center [756, 510] width 534 height 30
type input "CHECK"
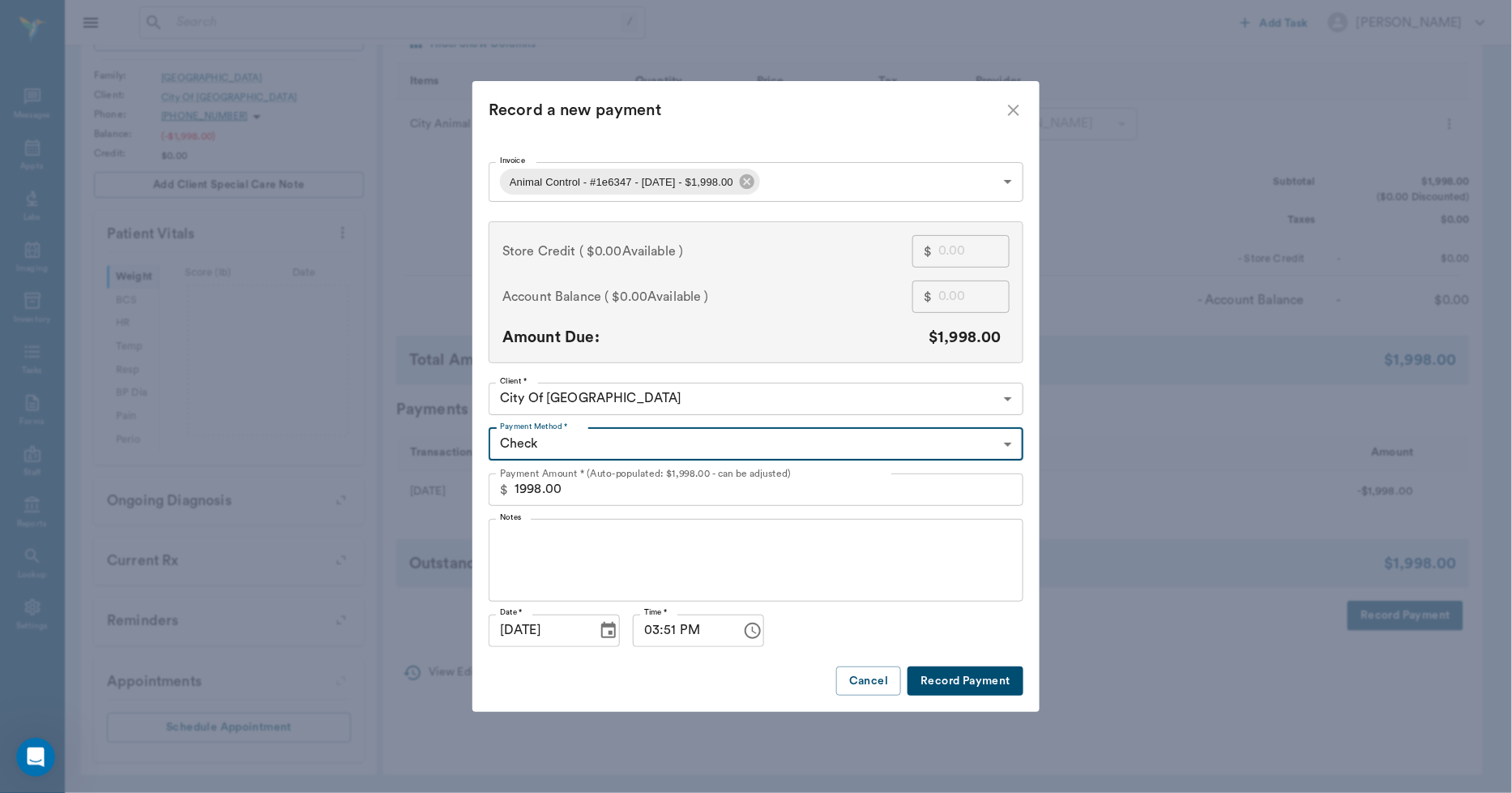
click at [545, 537] on textarea "Notes" at bounding box center [756, 559] width 512 height 56
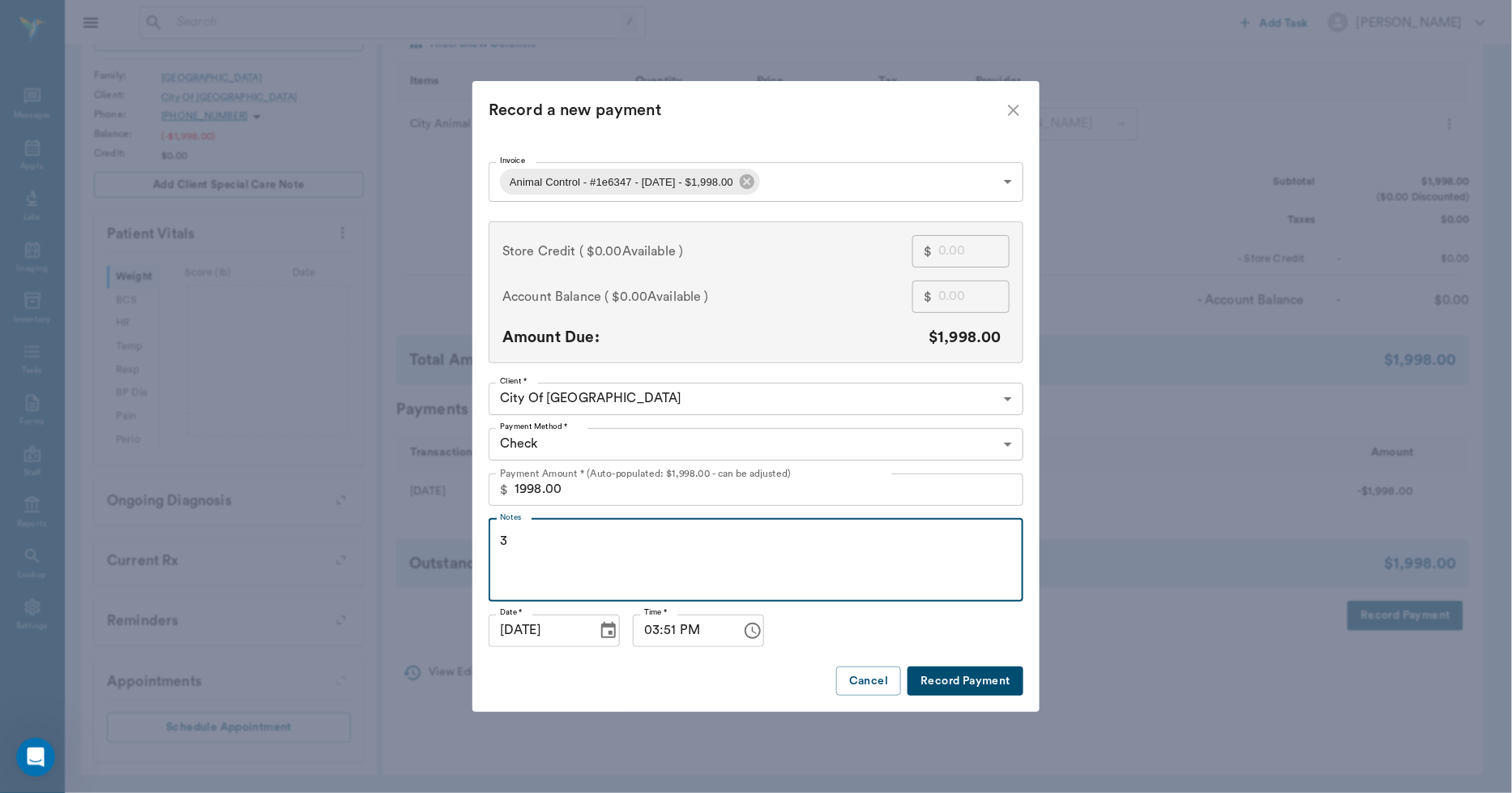
type textarea "3"
type textarea "# 120344"
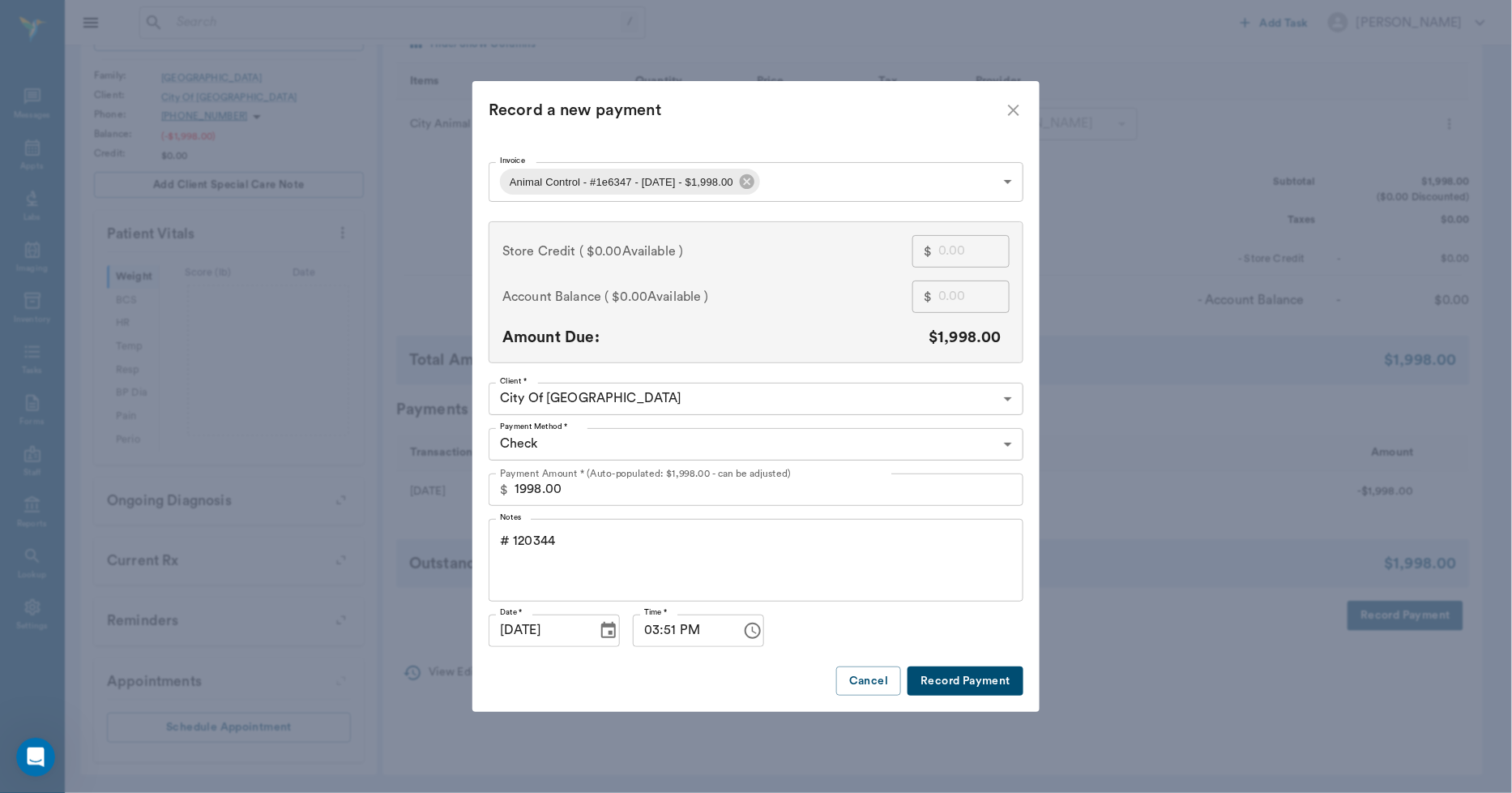
click at [944, 675] on button "Record Payment" at bounding box center [965, 681] width 116 height 30
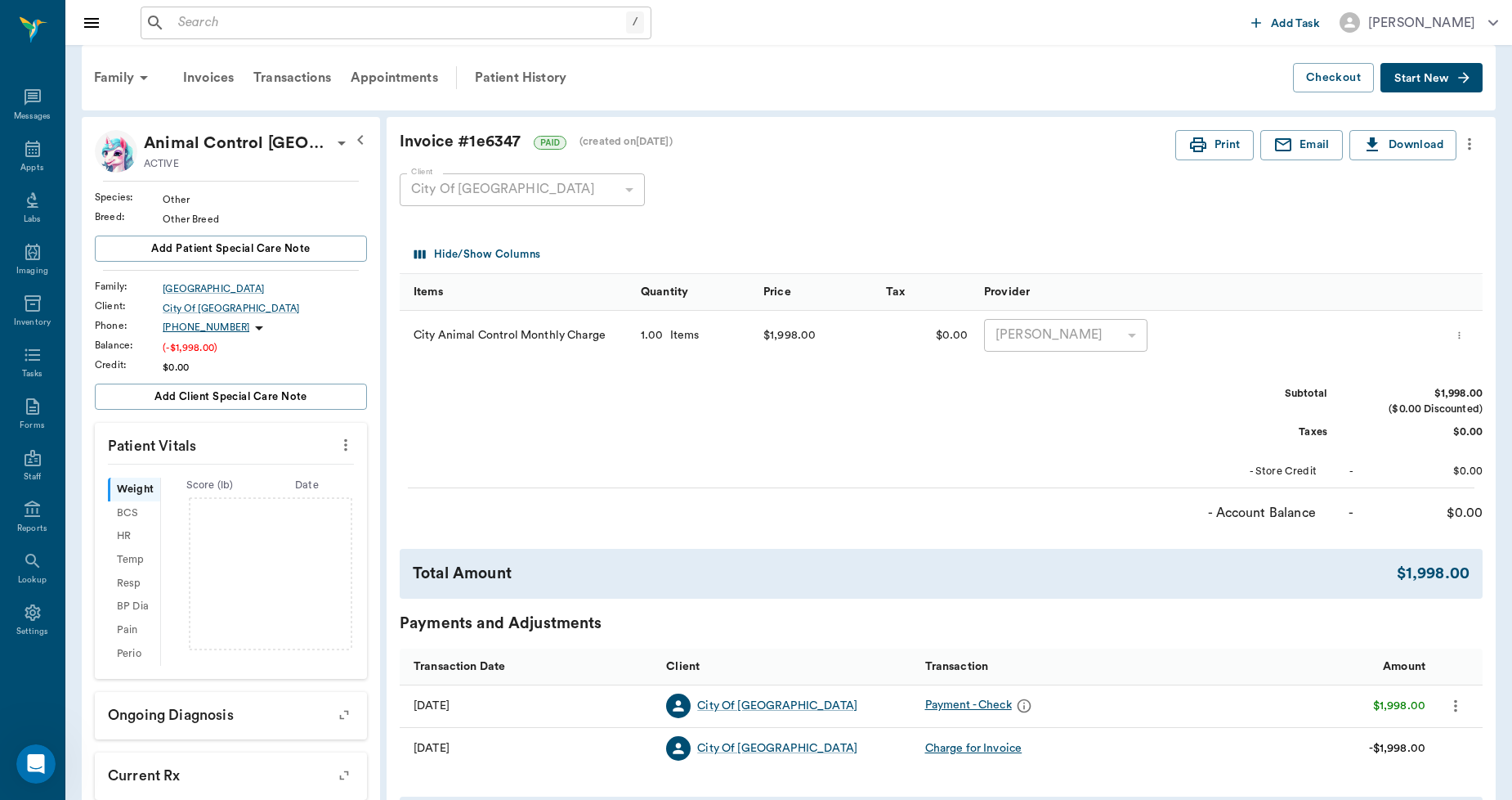
scroll to position [0, 0]
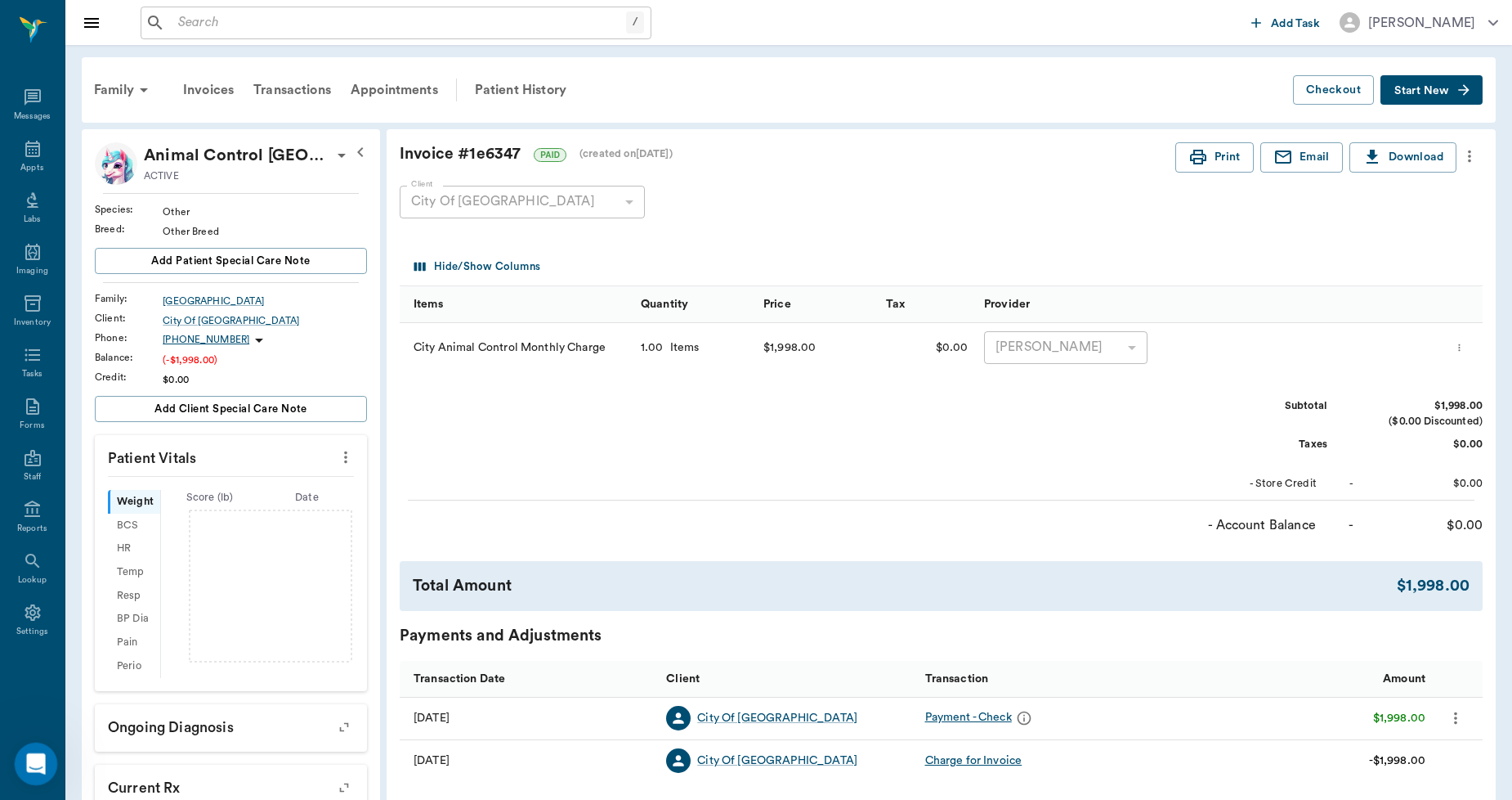
click at [30, 758] on icon "Open Intercom Messenger" at bounding box center [34, 762] width 27 height 27
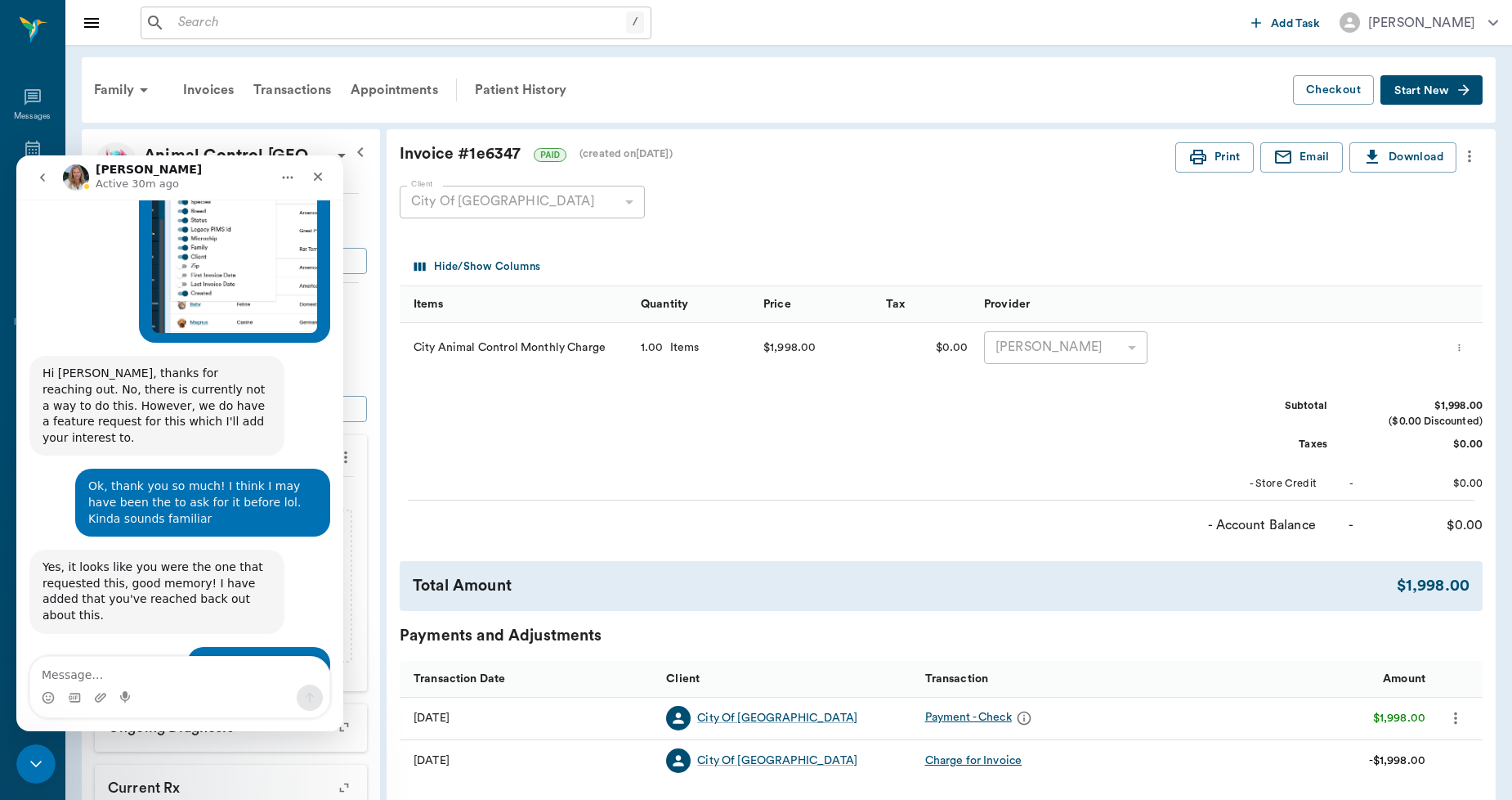
scroll to position [5696, 0]
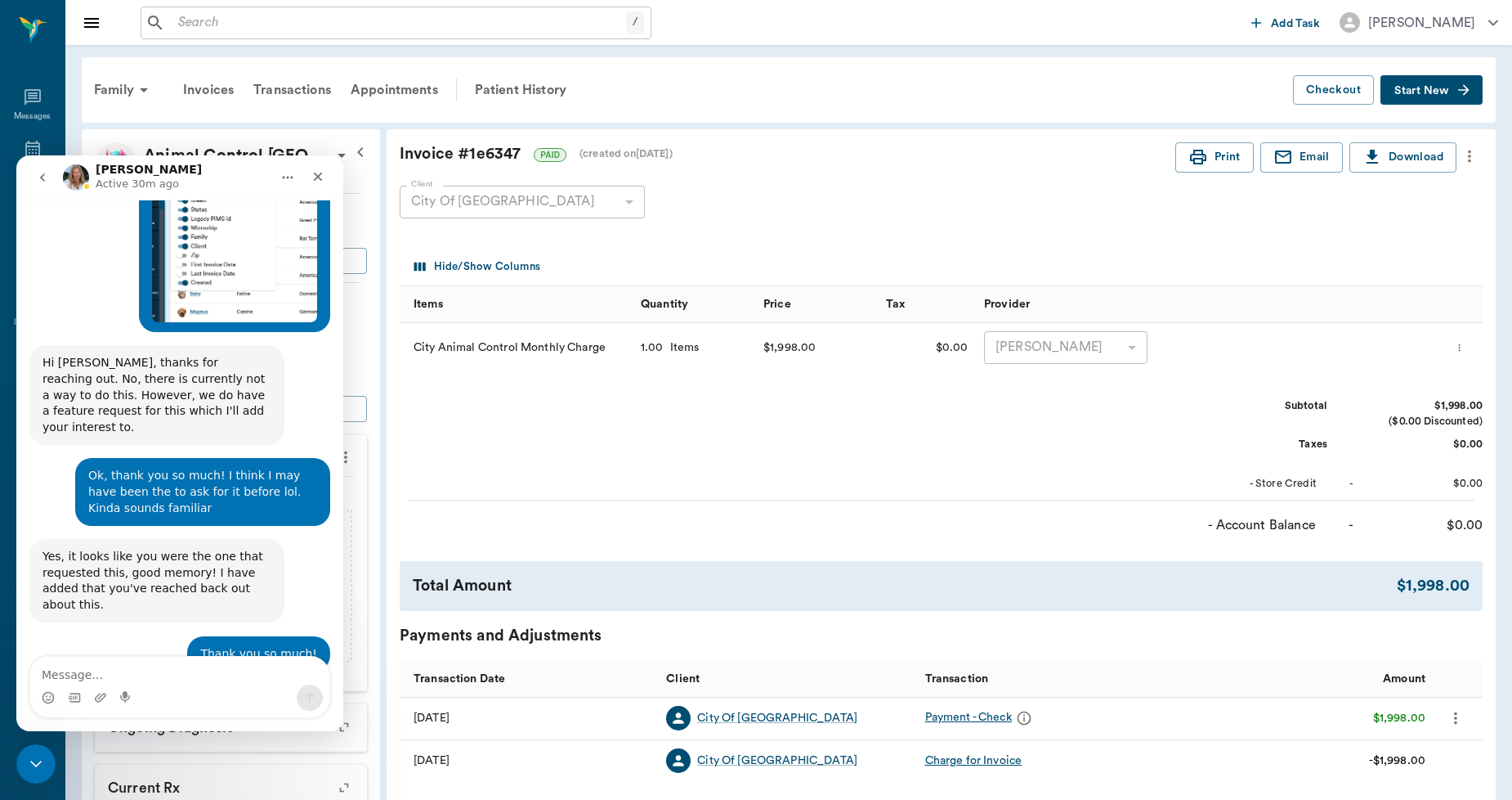
click at [41, 173] on icon "go back" at bounding box center [42, 178] width 13 height 13
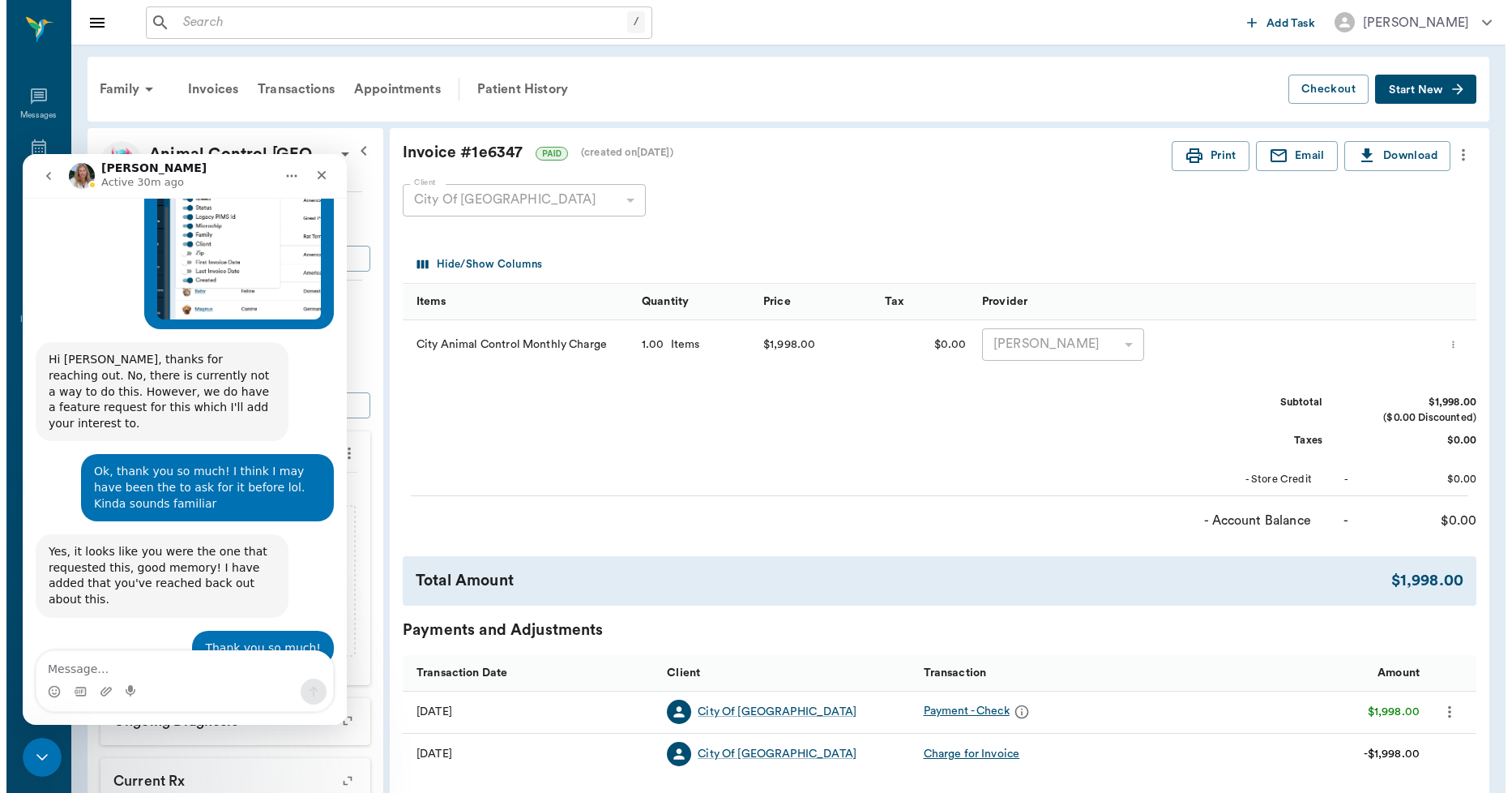
scroll to position [0, 0]
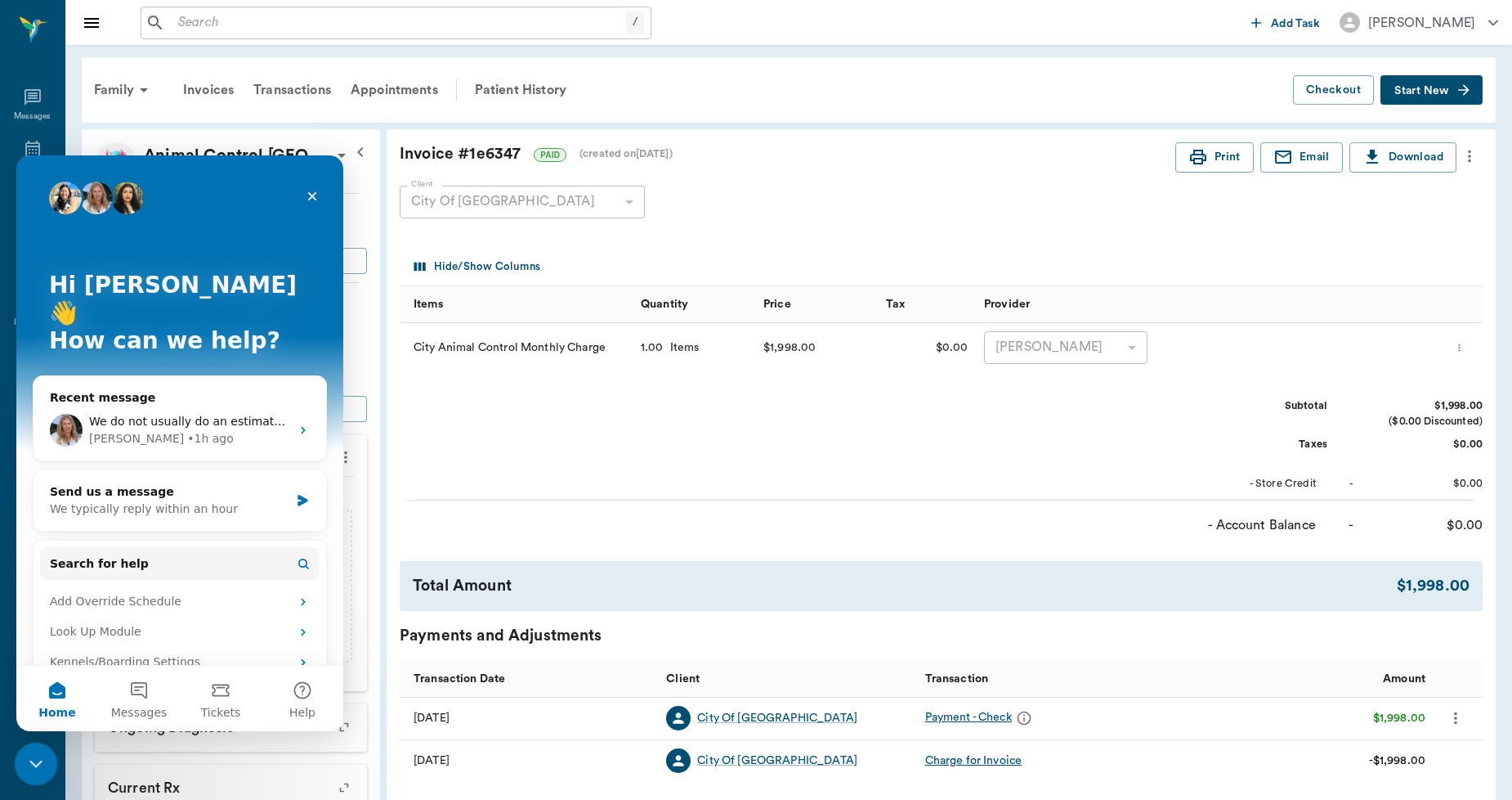
click at [37, 742] on div "Close Intercom Messenger" at bounding box center [33, 761] width 39 height 39
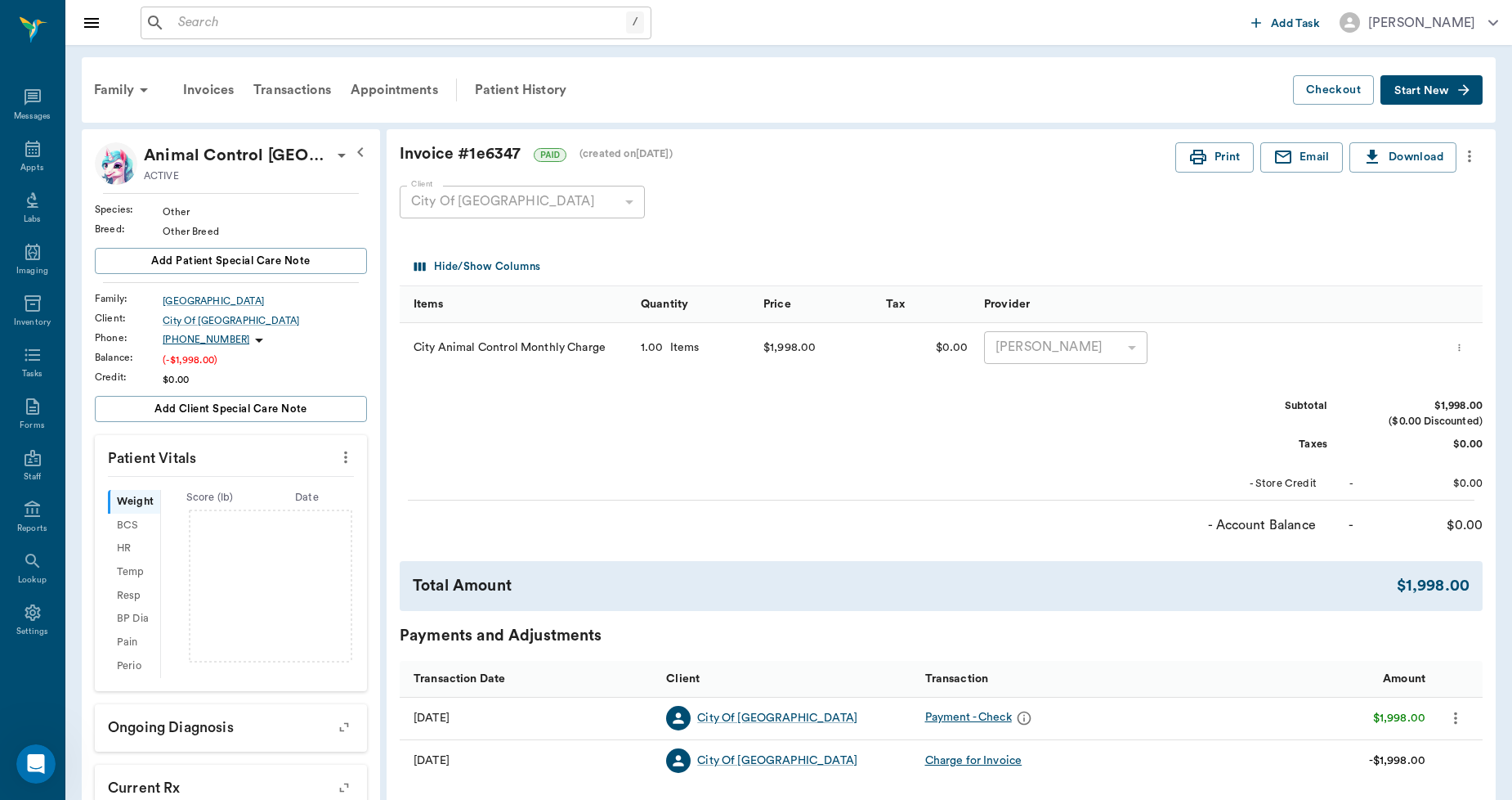
click at [217, 13] on input "text" at bounding box center [399, 23] width 455 height 23
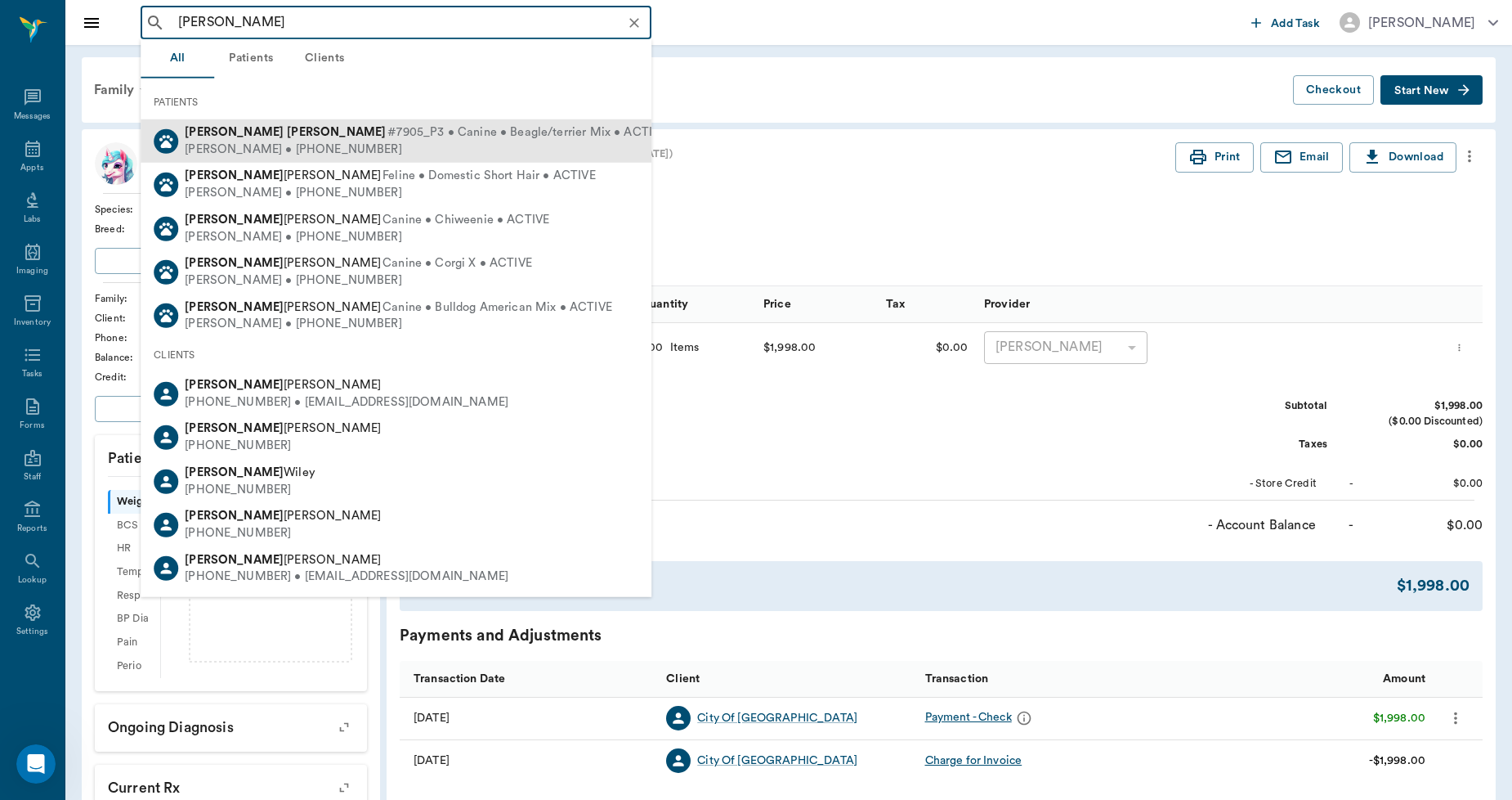
click at [286, 131] on b "Gutierrez" at bounding box center [335, 132] width 99 height 12
type input "JOEY GUT"
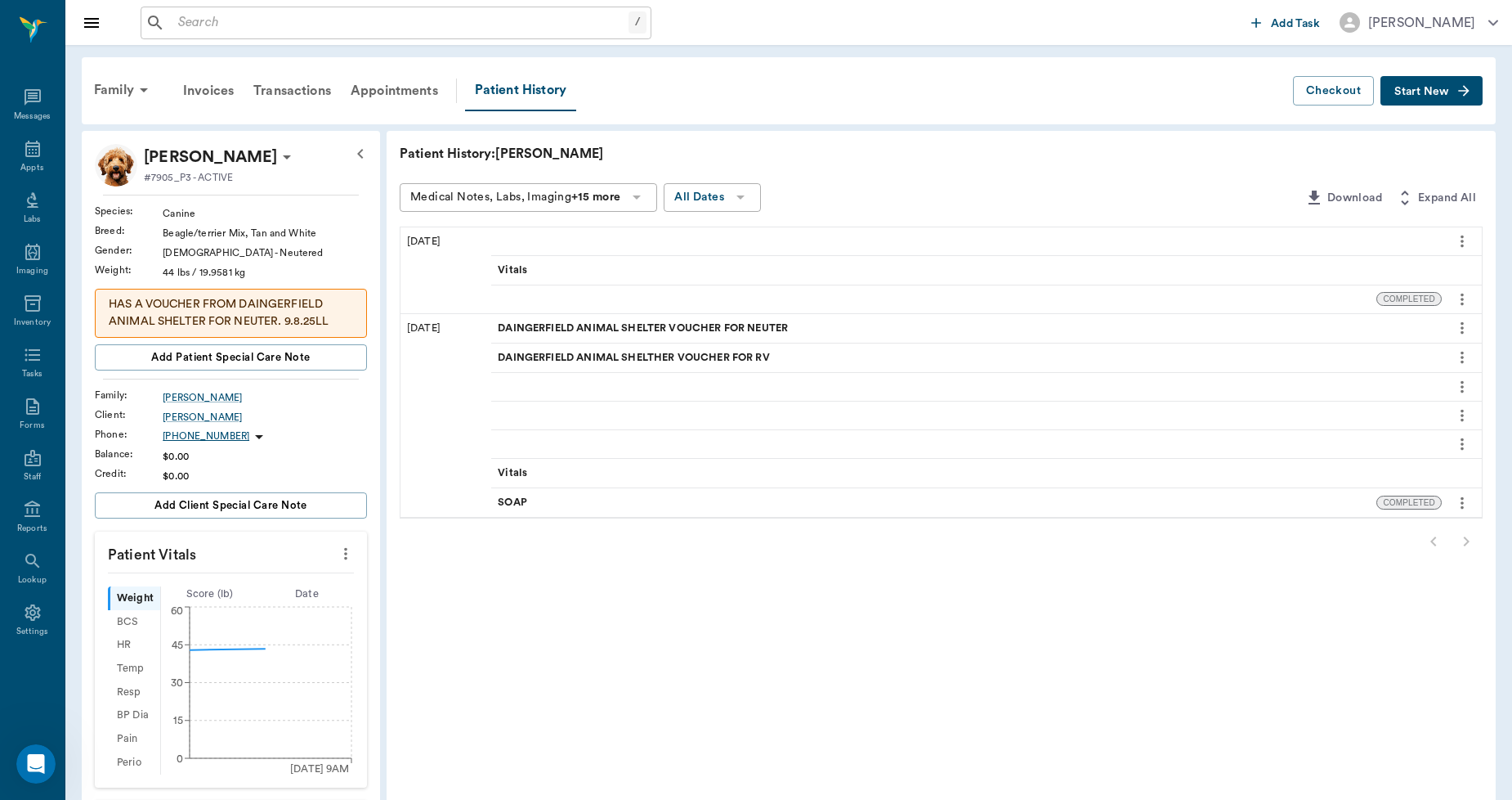
click at [270, 308] on p "HAS A VOUCHER FROM DAINGERFIELD ANIMAL SHELTER FOR NEUTER. 9.8.25LL" at bounding box center [231, 313] width 244 height 35
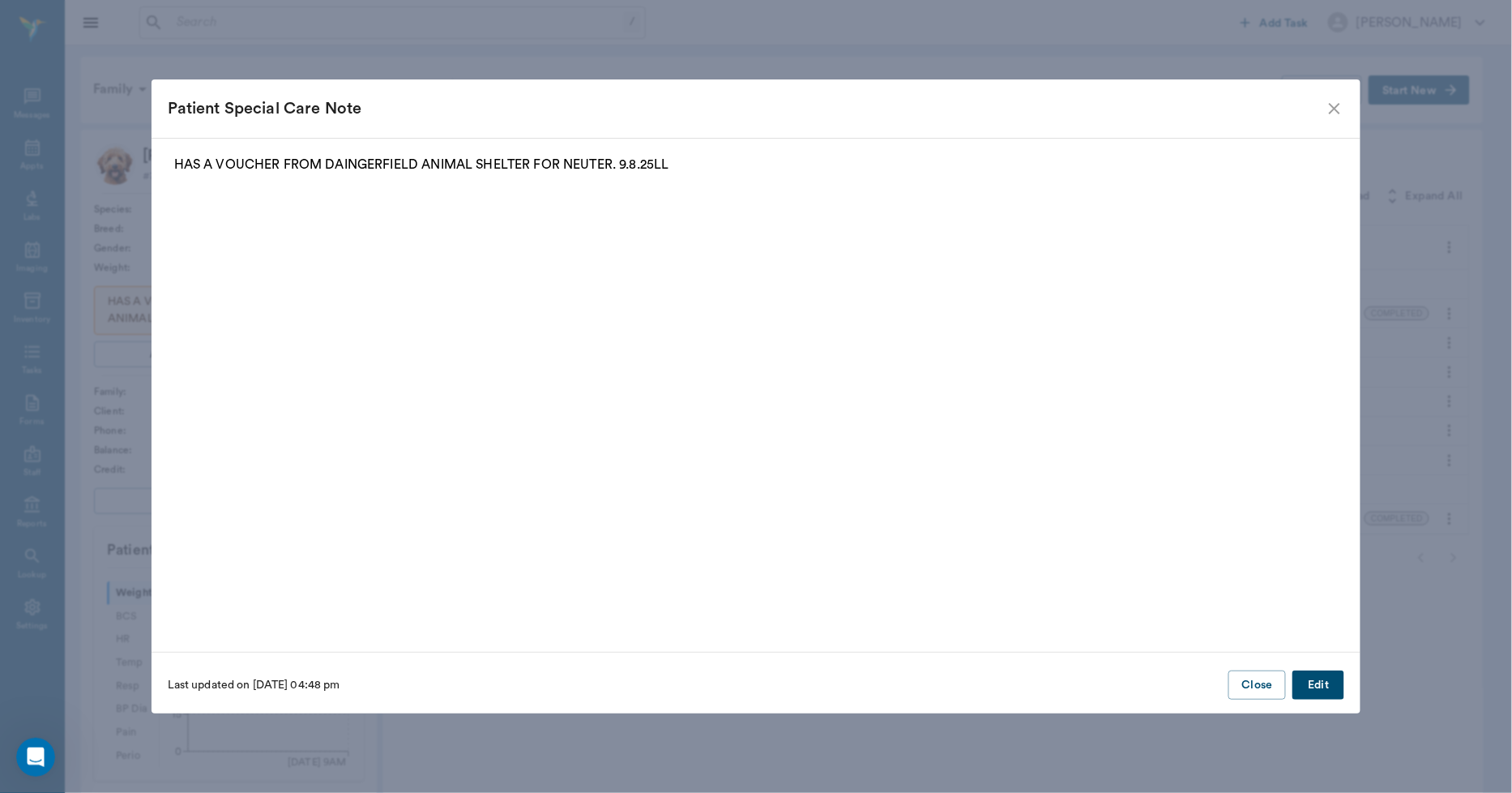
click at [1308, 679] on button "Edit" at bounding box center [1318, 684] width 51 height 30
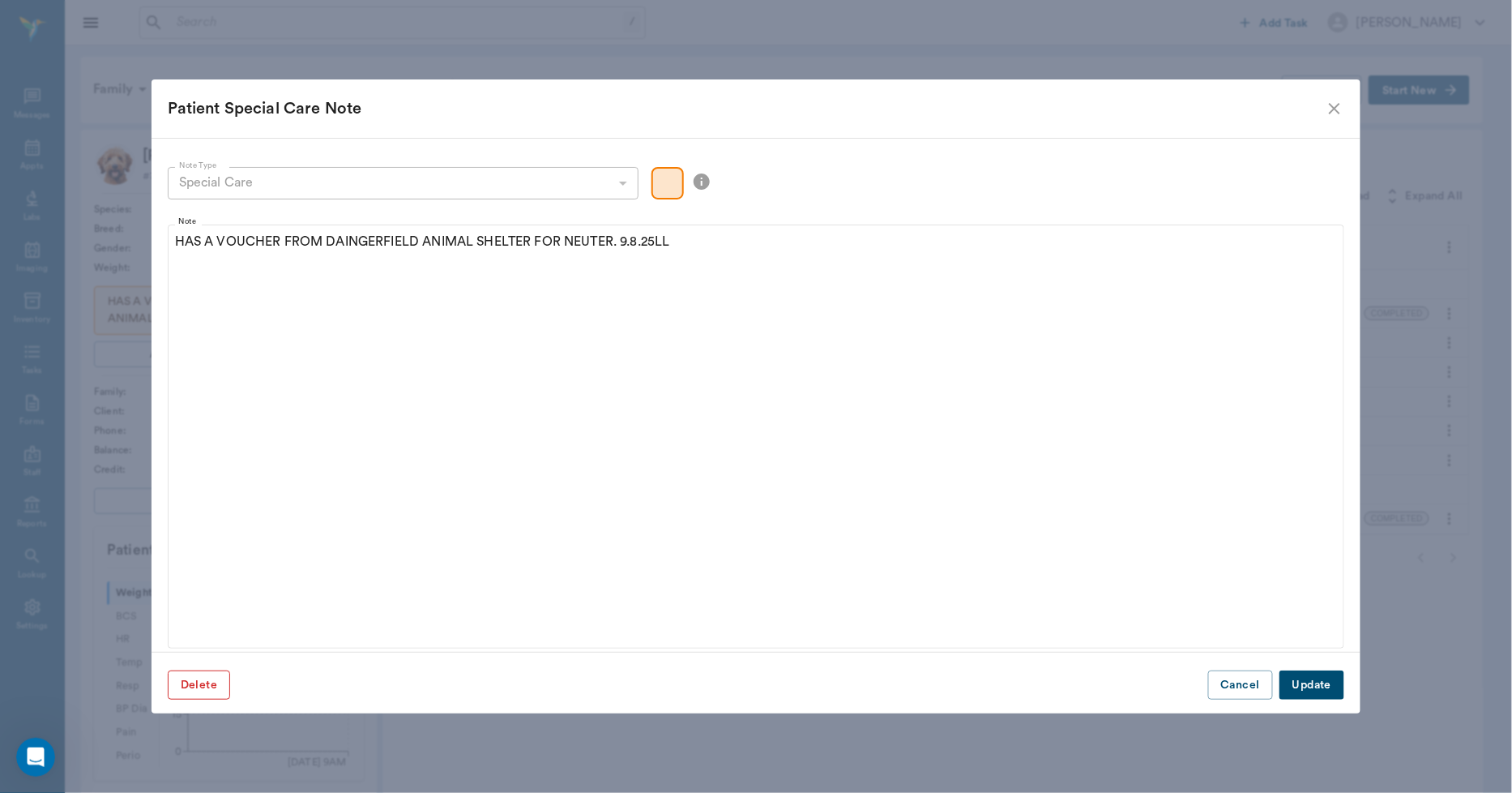
click at [212, 681] on button "Delete" at bounding box center [198, 684] width 62 height 30
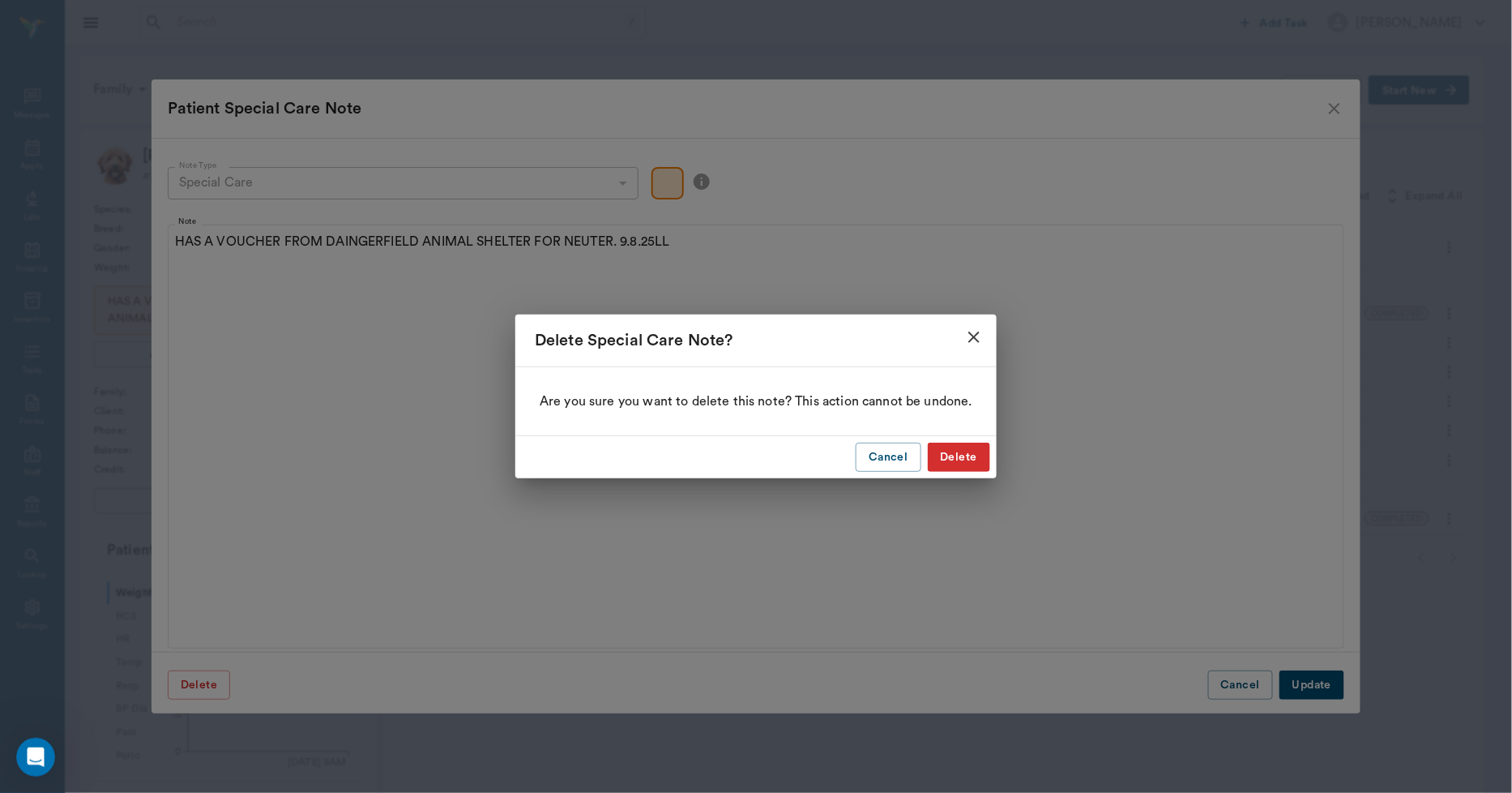
click at [940, 458] on button "Delete" at bounding box center [958, 457] width 62 height 30
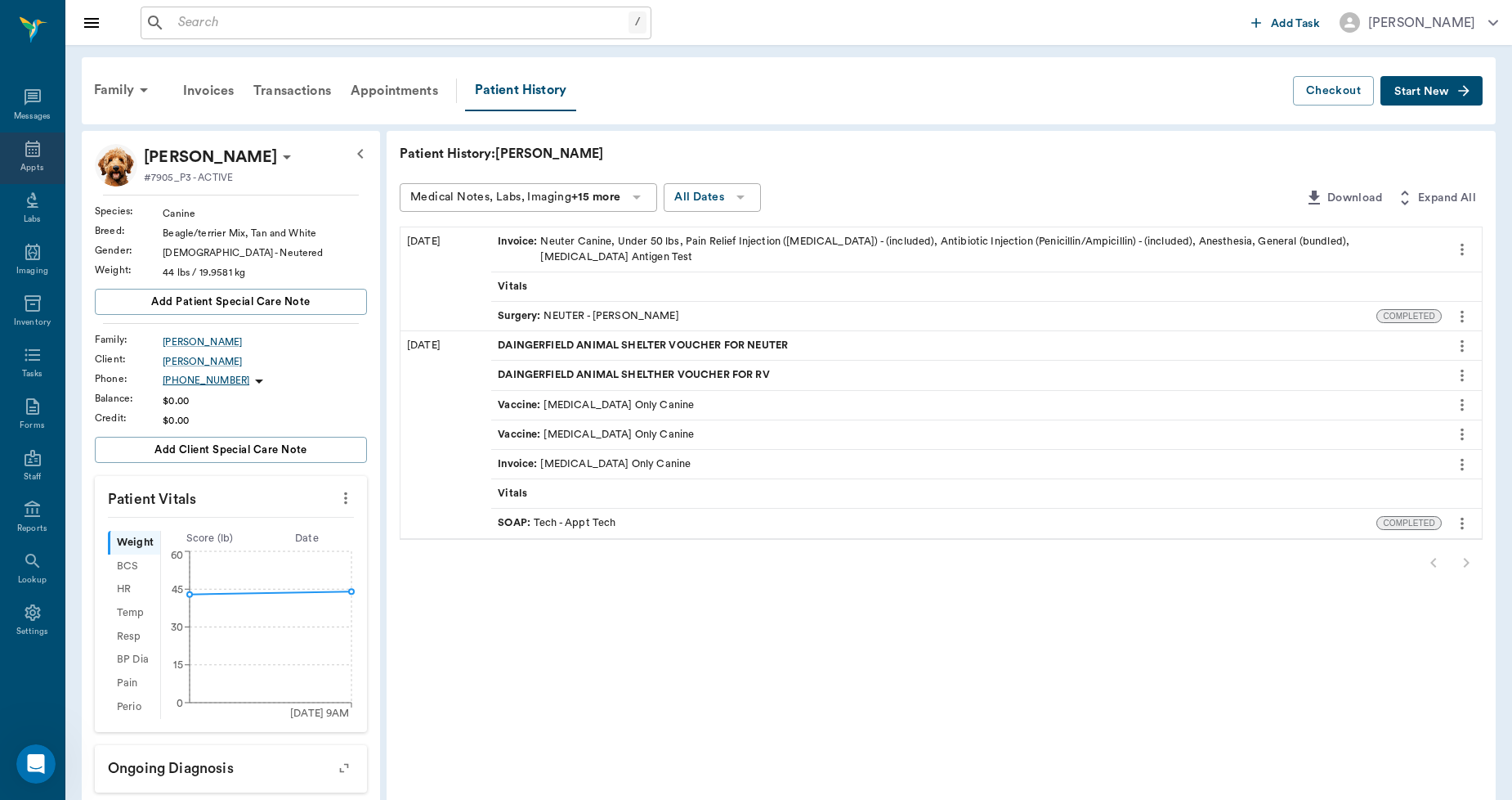
click at [27, 164] on div "Appts" at bounding box center [32, 167] width 23 height 12
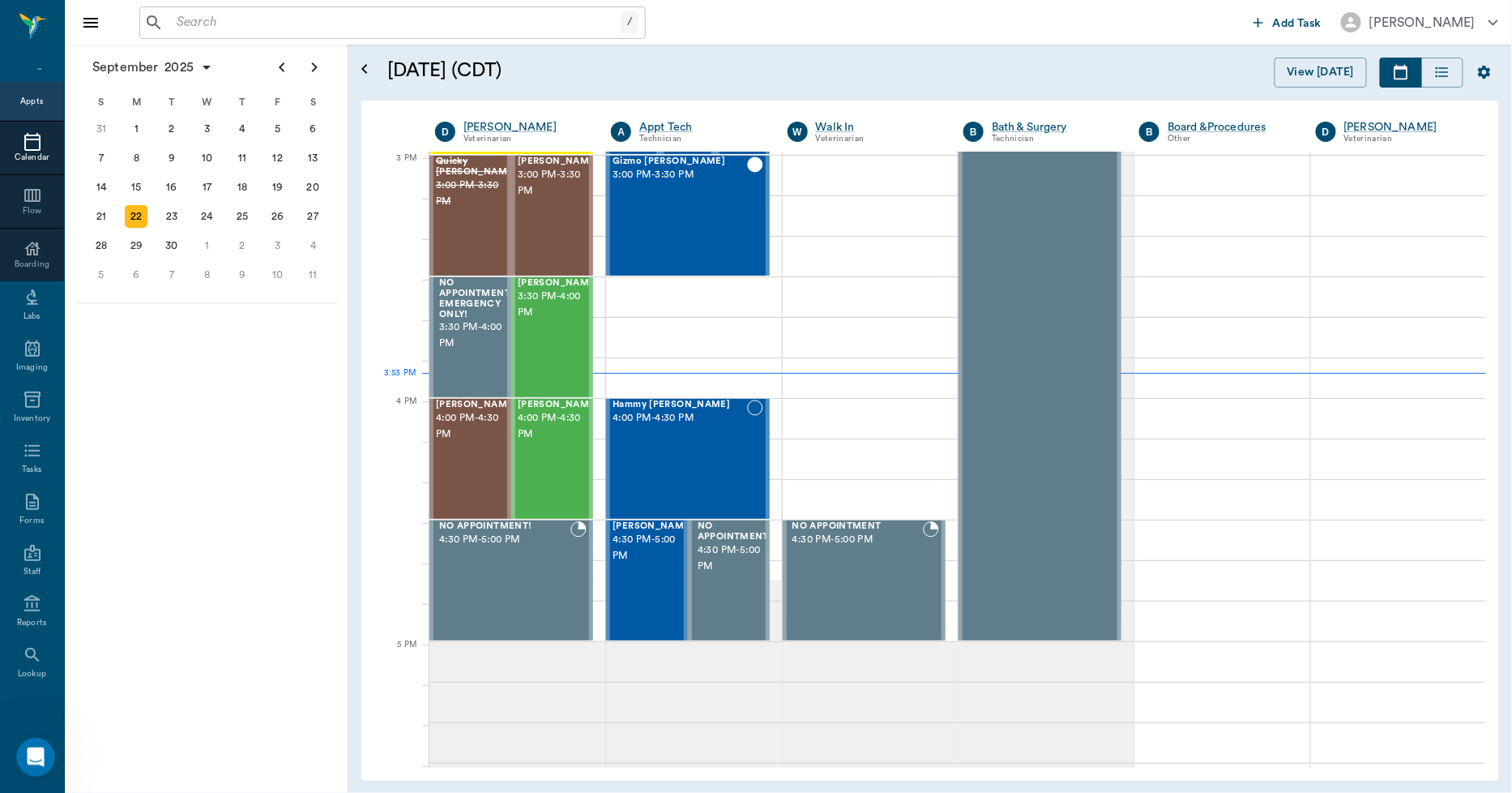
scroll to position [1702, 0]
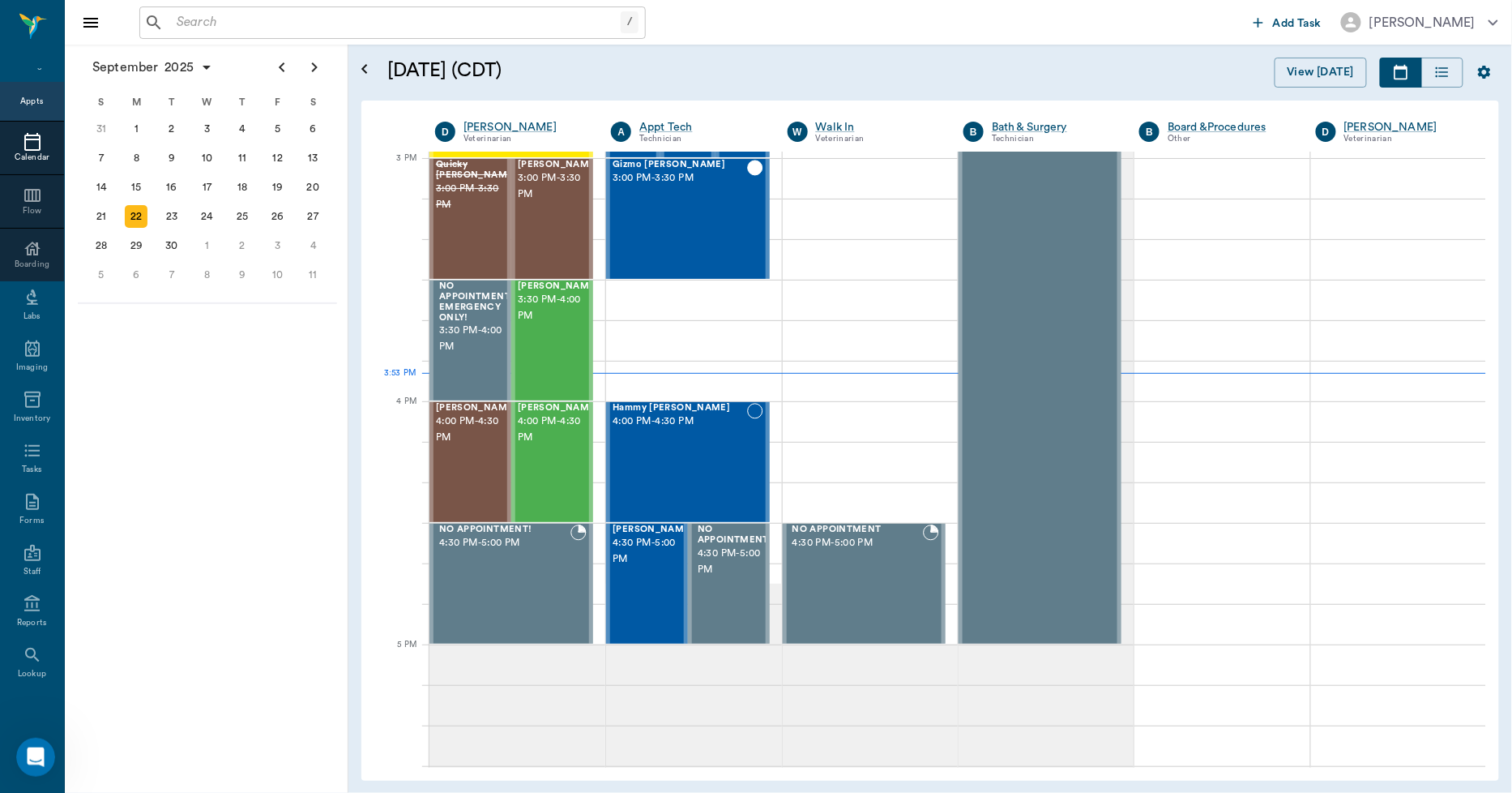
click at [255, 22] on input "text" at bounding box center [395, 23] width 451 height 23
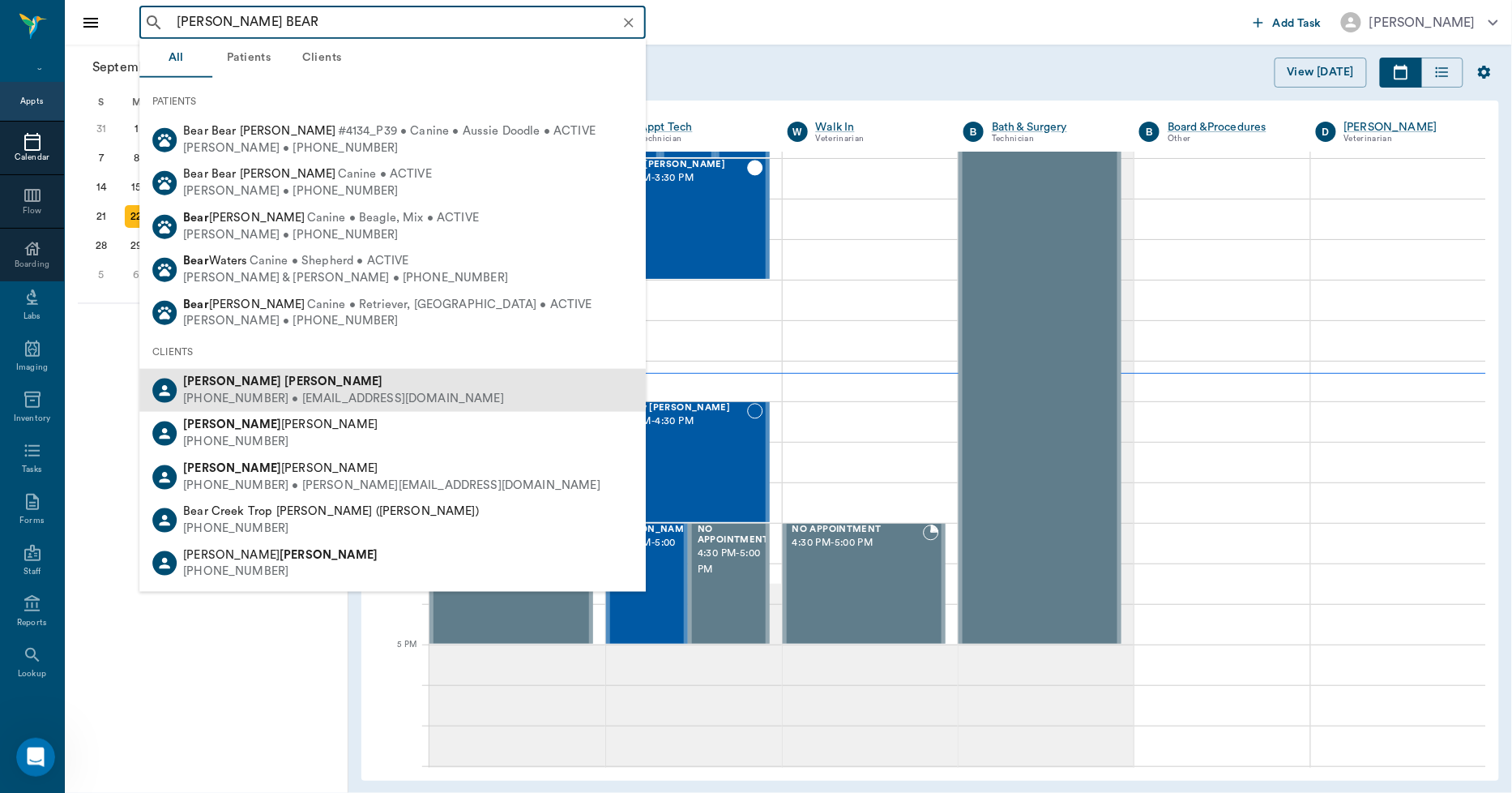
click at [235, 391] on div "(903) 559-2134 • teenab.54@icloud.com" at bounding box center [343, 399] width 321 height 17
type input "TEENA BEAR"
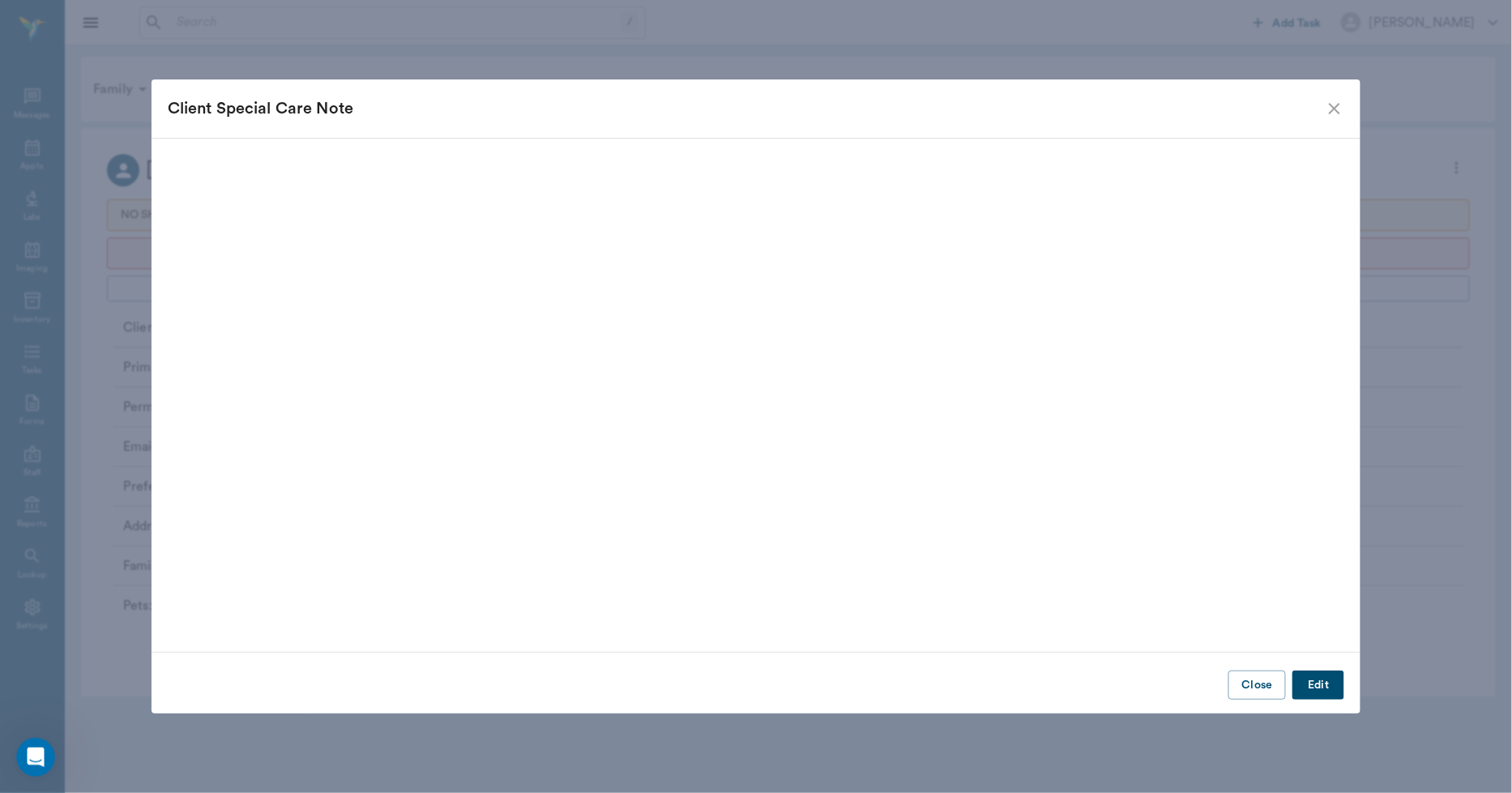
click at [1327, 682] on button "Edit" at bounding box center [1318, 684] width 51 height 30
click at [1224, 691] on button "Cancel" at bounding box center [1240, 684] width 65 height 30
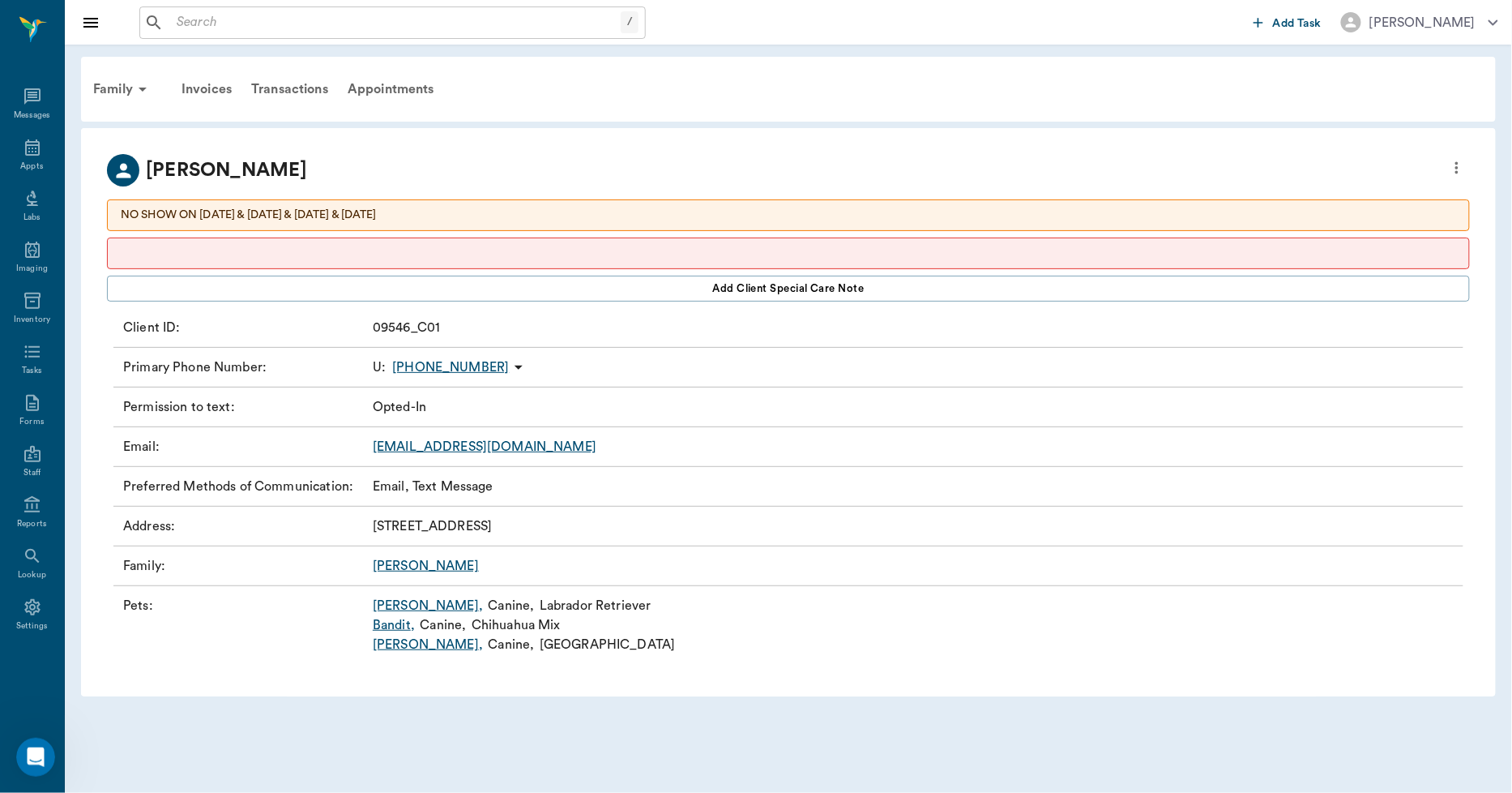
click at [438, 250] on p at bounding box center [788, 254] width 1335 height 17
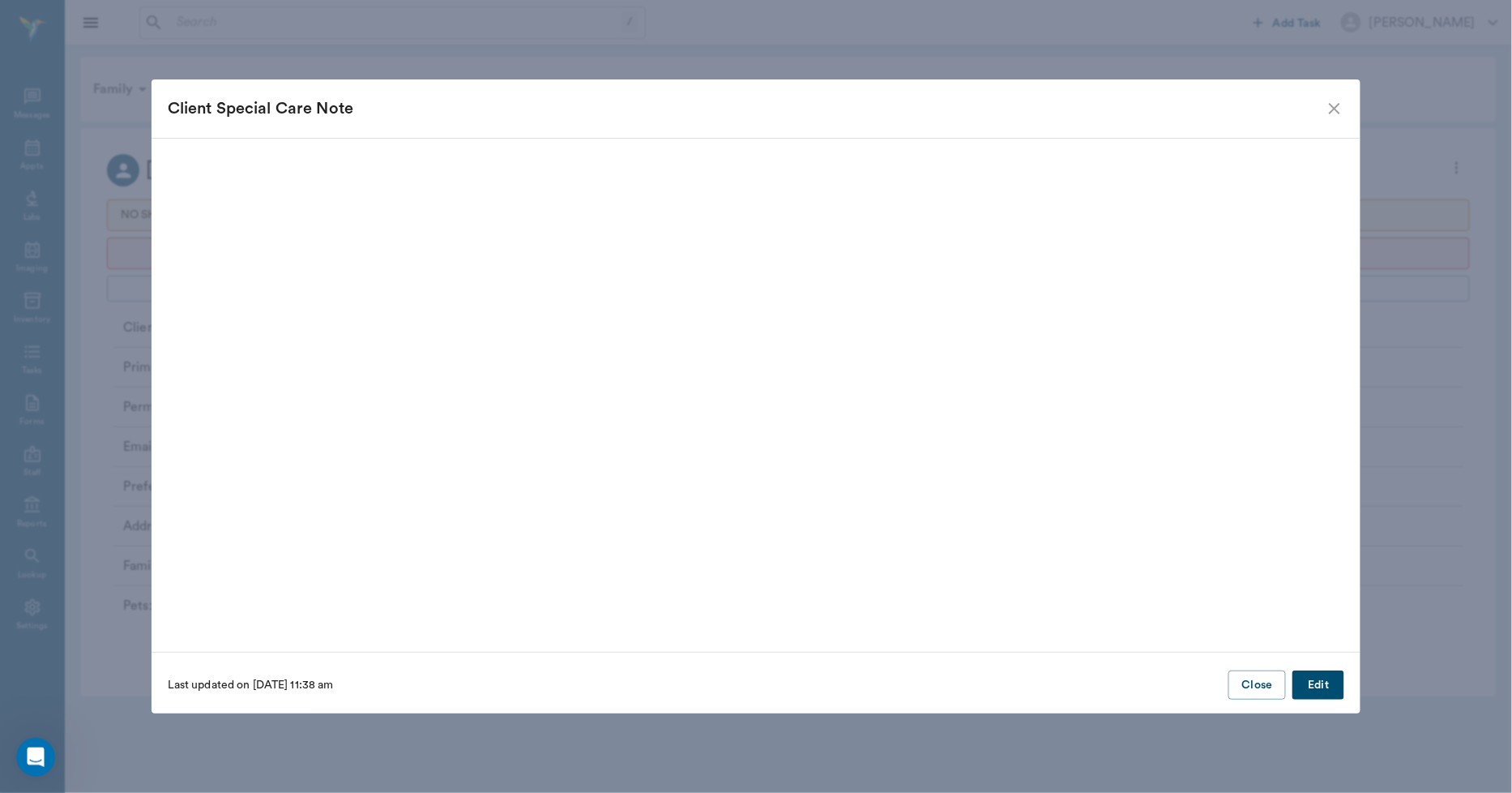
click at [1341, 677] on button "Edit" at bounding box center [1318, 684] width 51 height 30
click at [211, 687] on button "Delete" at bounding box center [198, 684] width 62 height 30
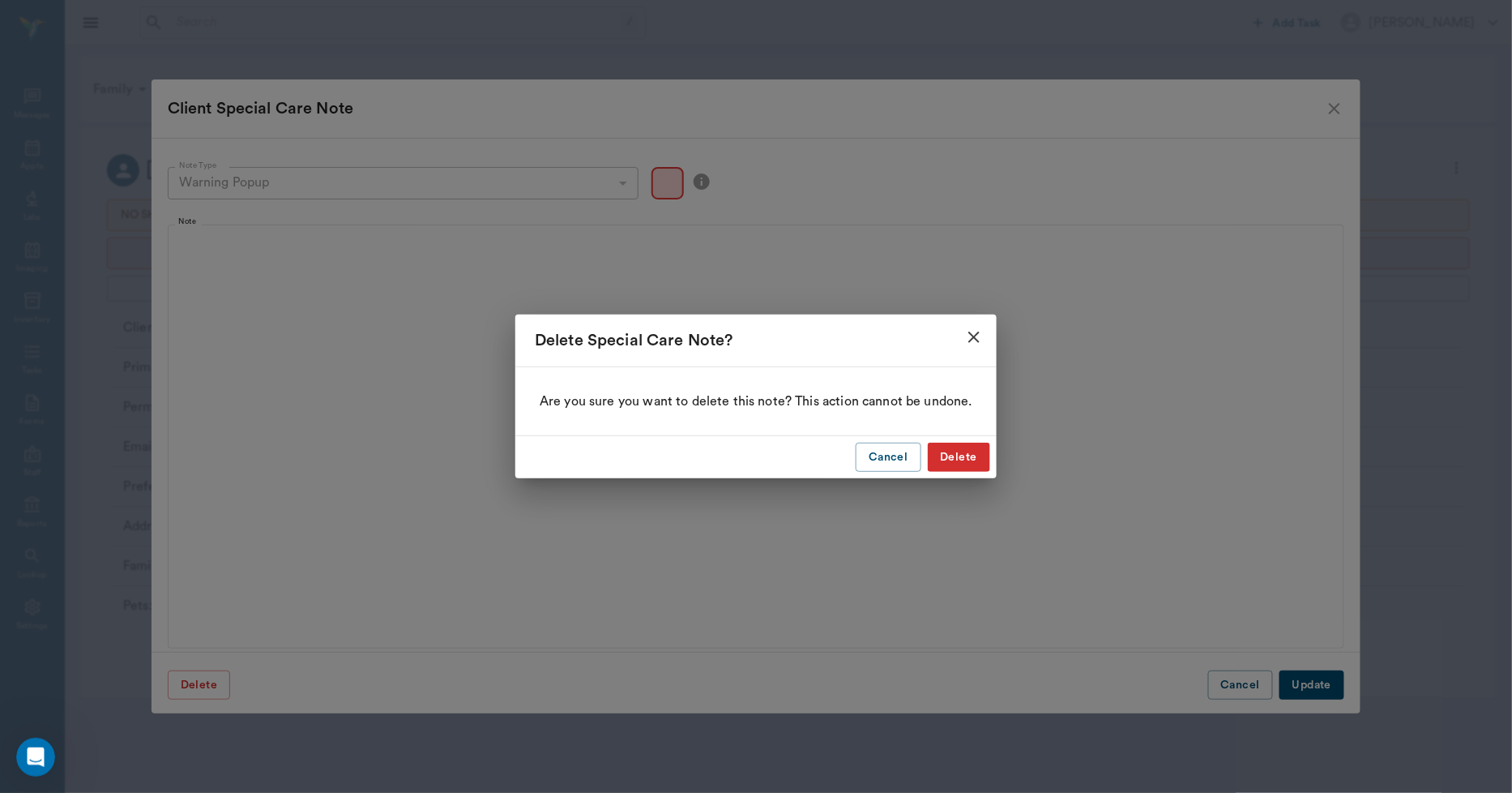
click at [974, 456] on button "Delete" at bounding box center [958, 457] width 62 height 30
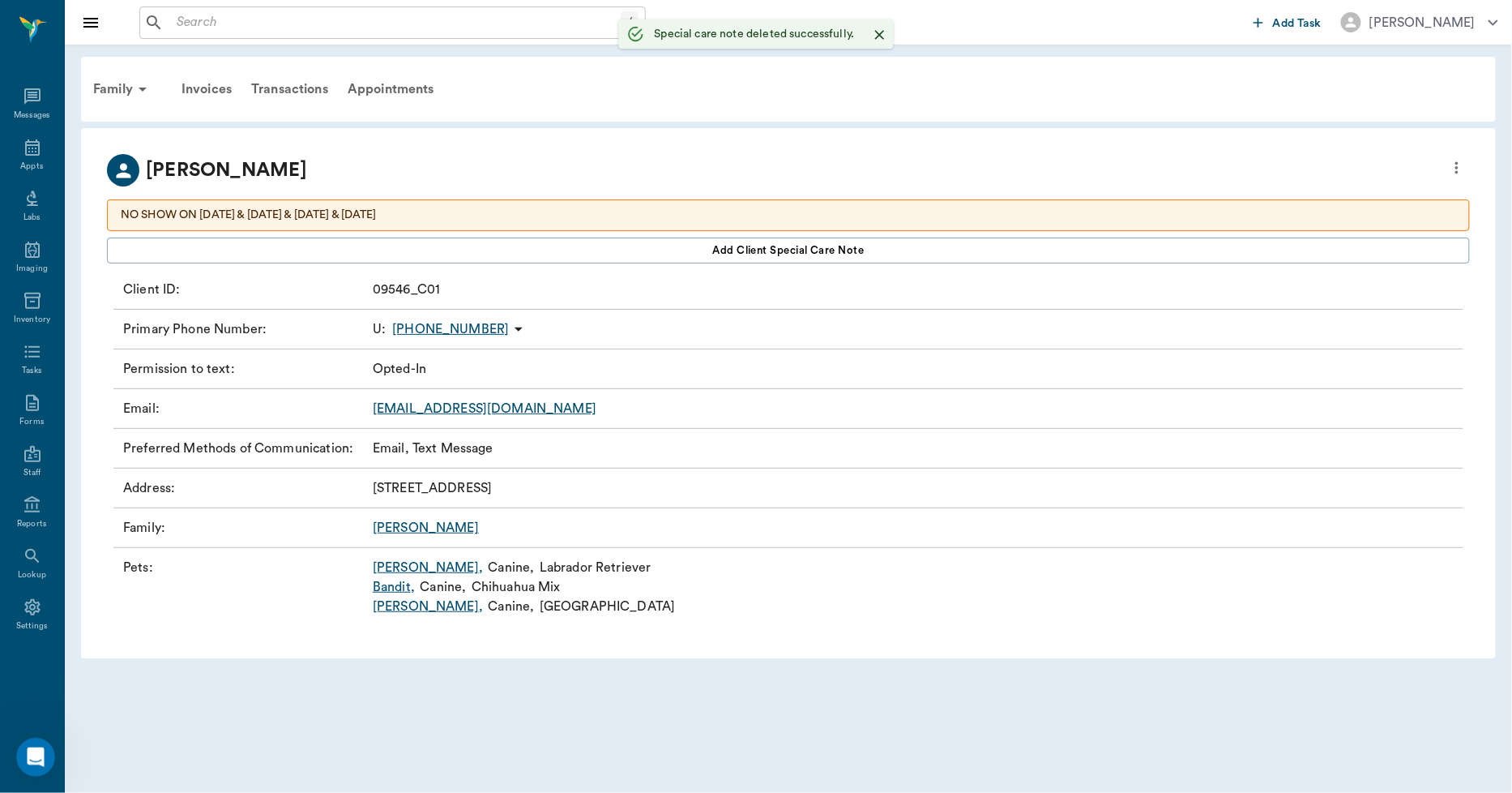
click at [385, 570] on link "Ollie ," at bounding box center [428, 567] width 111 height 19
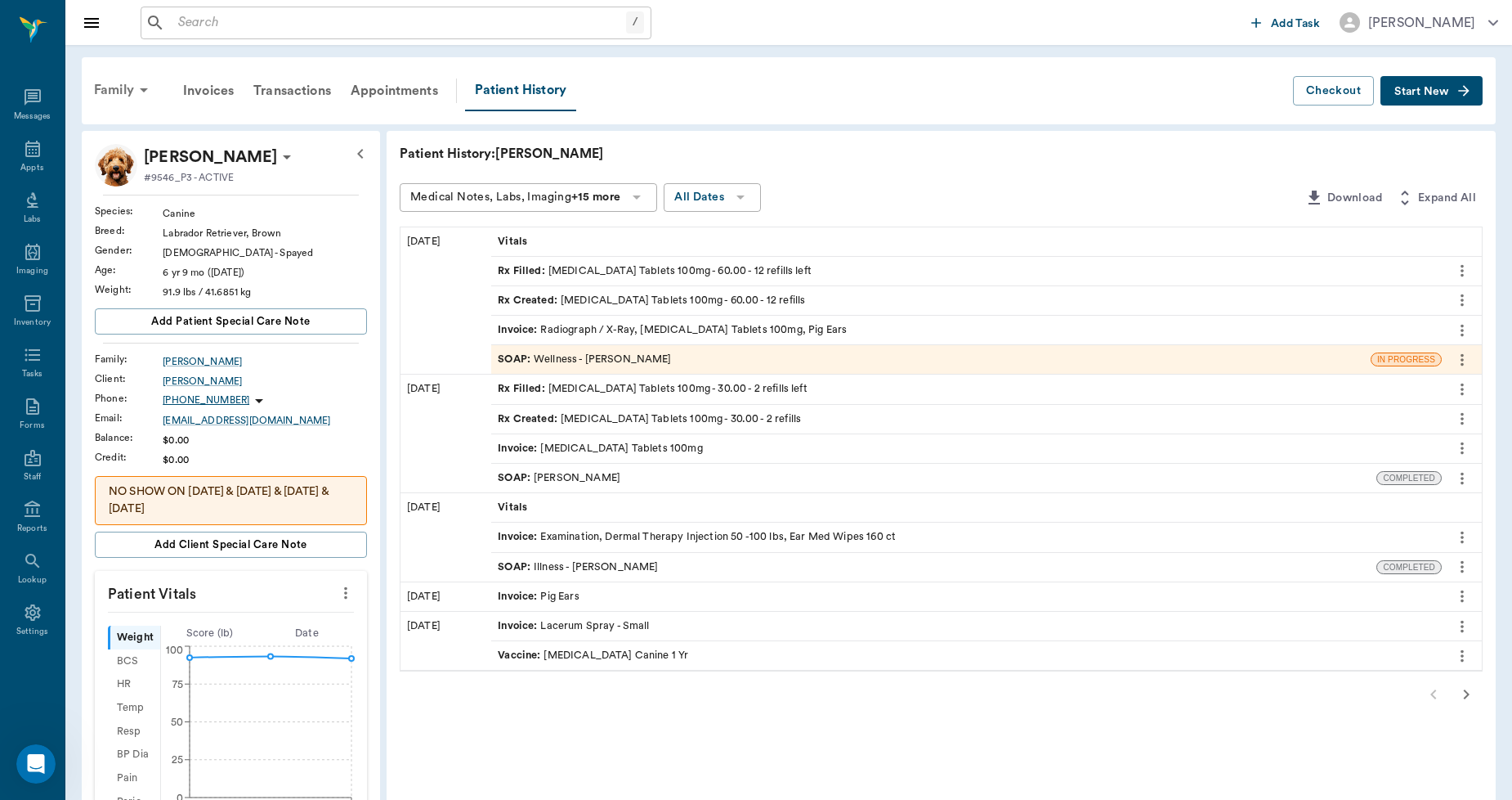
click at [98, 87] on div "Family" at bounding box center [124, 89] width 79 height 39
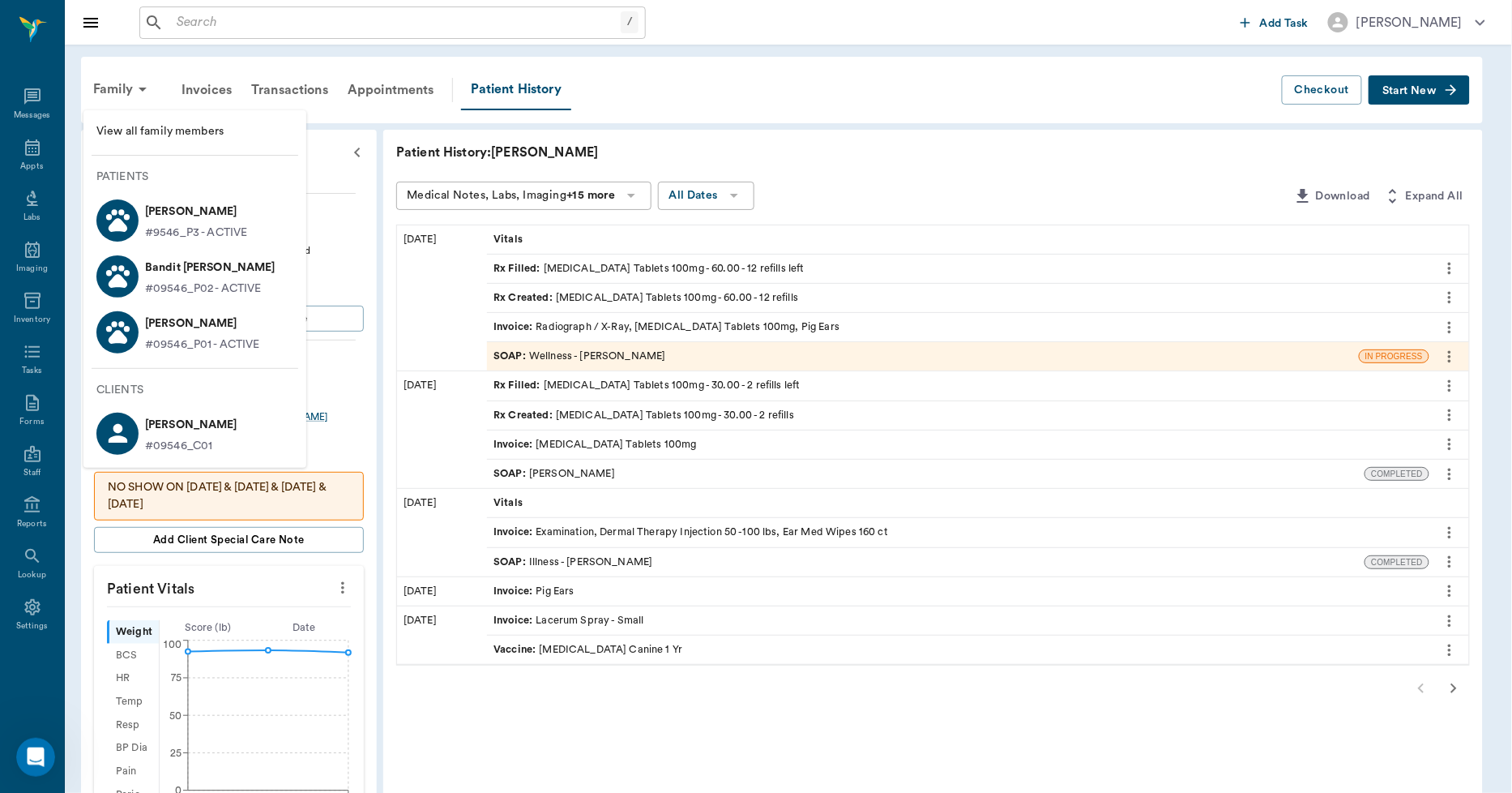
click at [136, 272] on div at bounding box center [117, 276] width 42 height 42
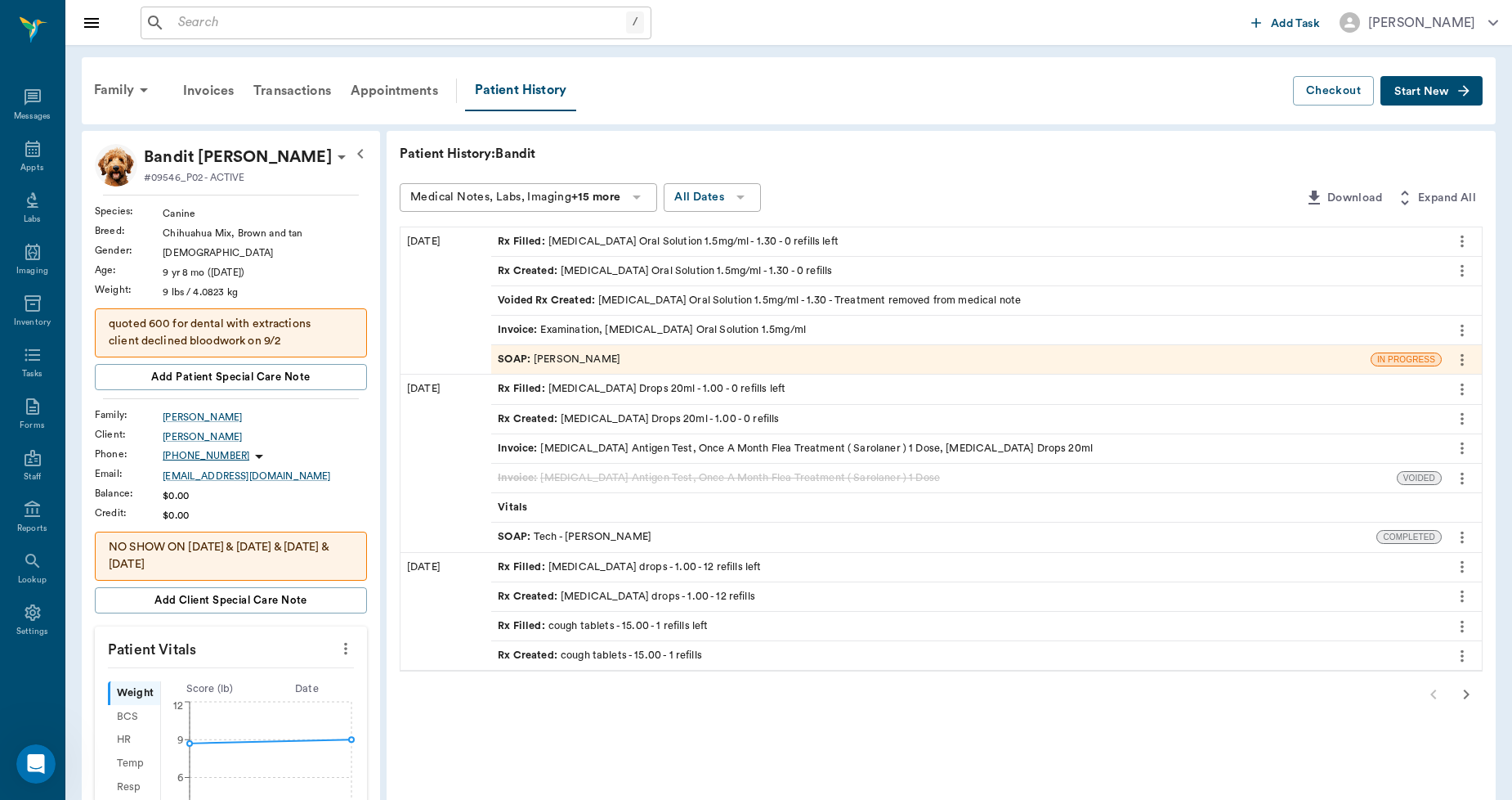
click at [546, 327] on div "Invoice : Examination, Meloxicam Oral Solution 1.5mg/ml" at bounding box center [652, 330] width 309 height 15
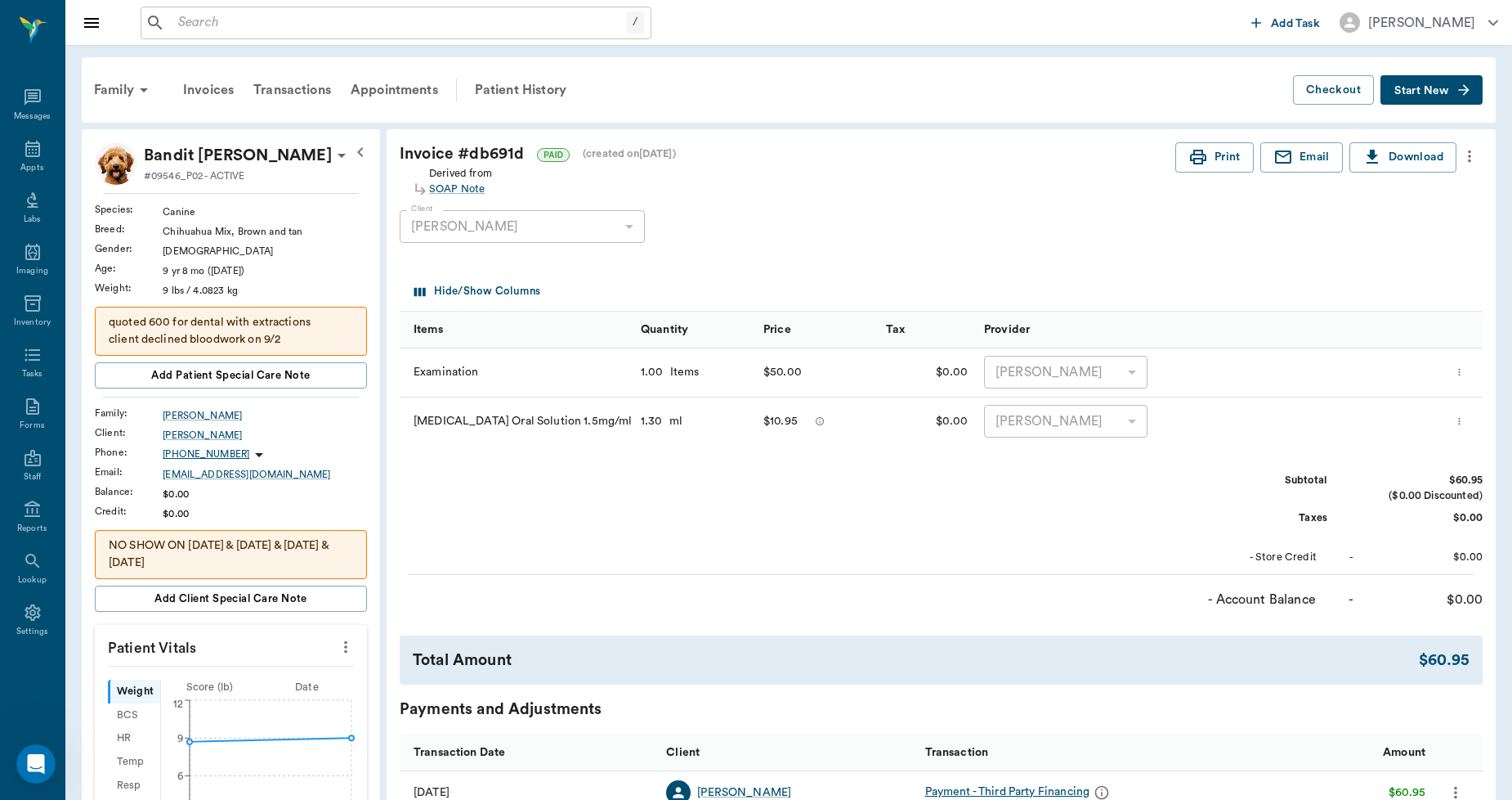
drag, startPoint x: 1218, startPoint y: 165, endPoint x: 1207, endPoint y: 183, distance: 21.1
click at [1218, 164] on button "Print" at bounding box center [1215, 157] width 79 height 30
click at [223, 166] on p "Bandit Bearden" at bounding box center [238, 155] width 188 height 26
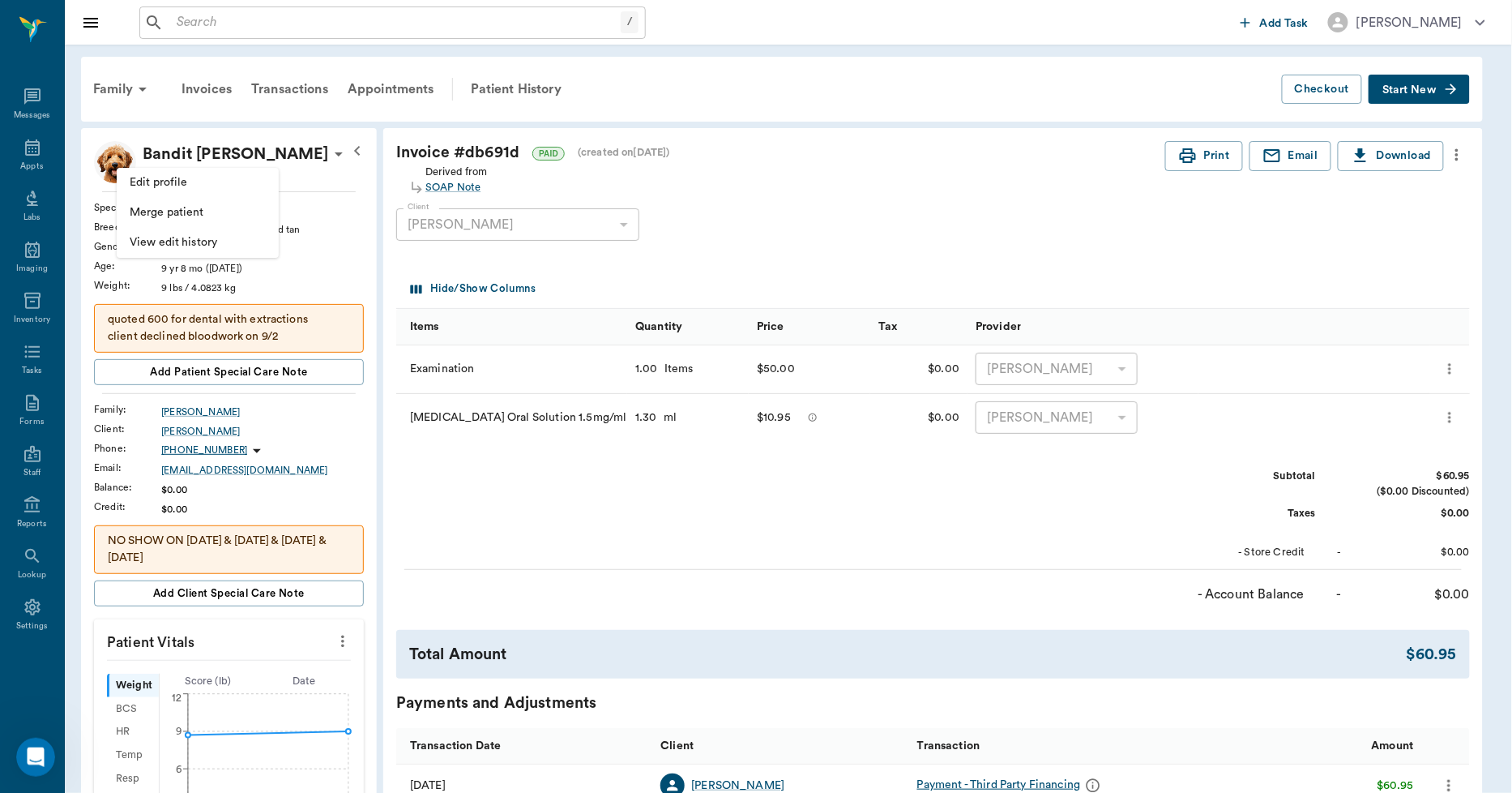
click at [655, 109] on div at bounding box center [756, 396] width 1512 height 793
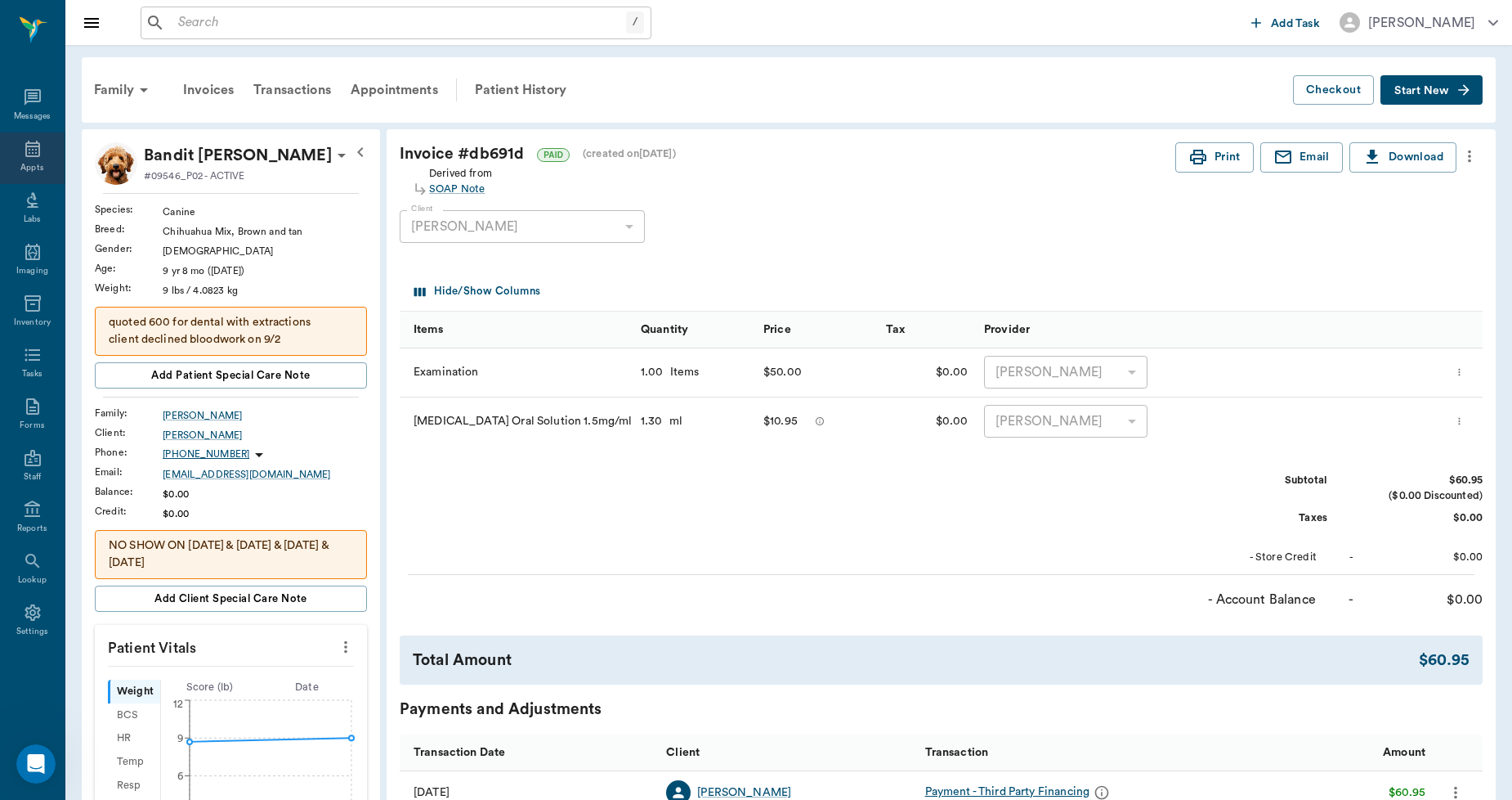
click at [26, 148] on icon at bounding box center [32, 148] width 14 height 16
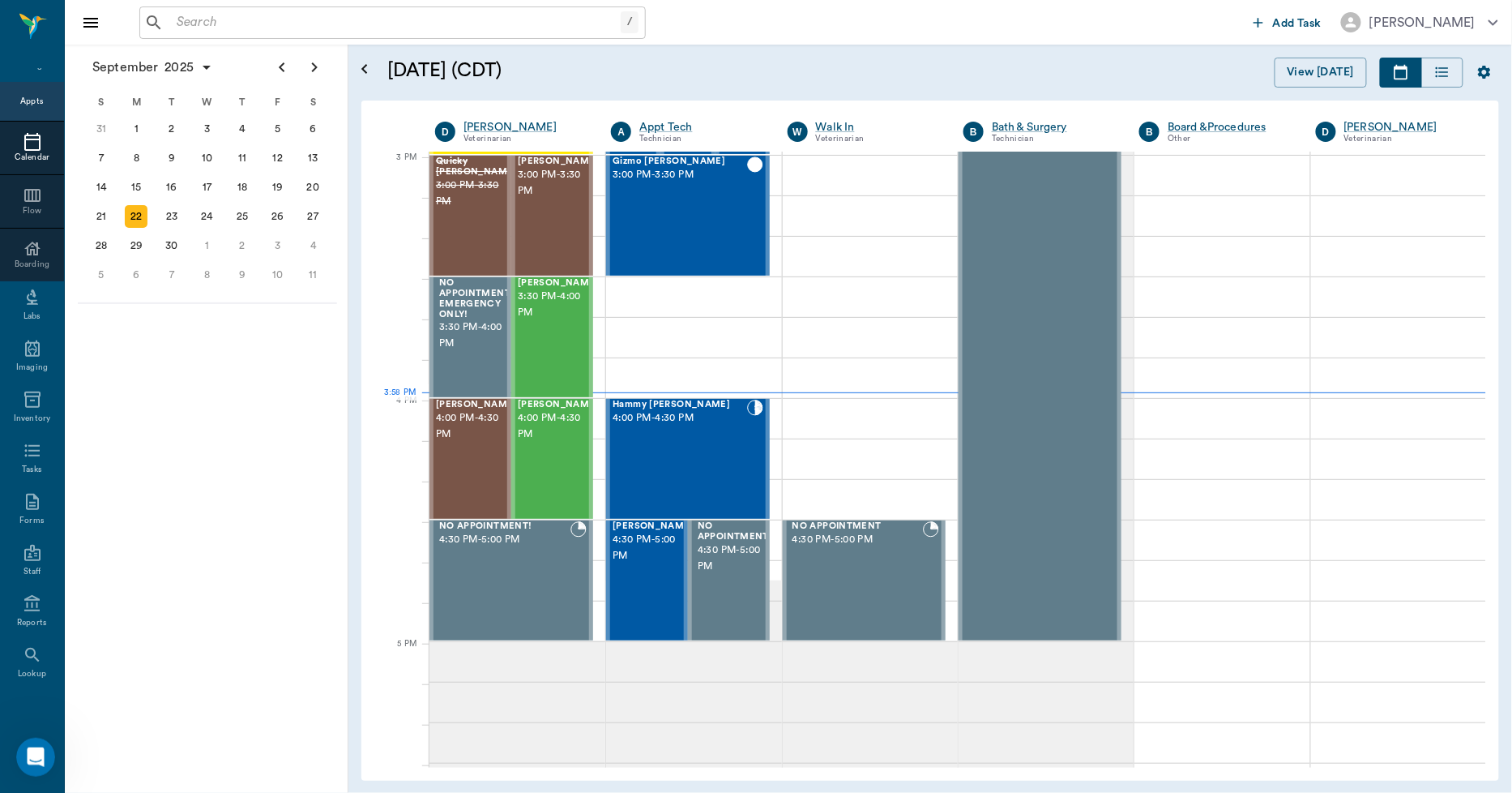
scroll to position [1703, 0]
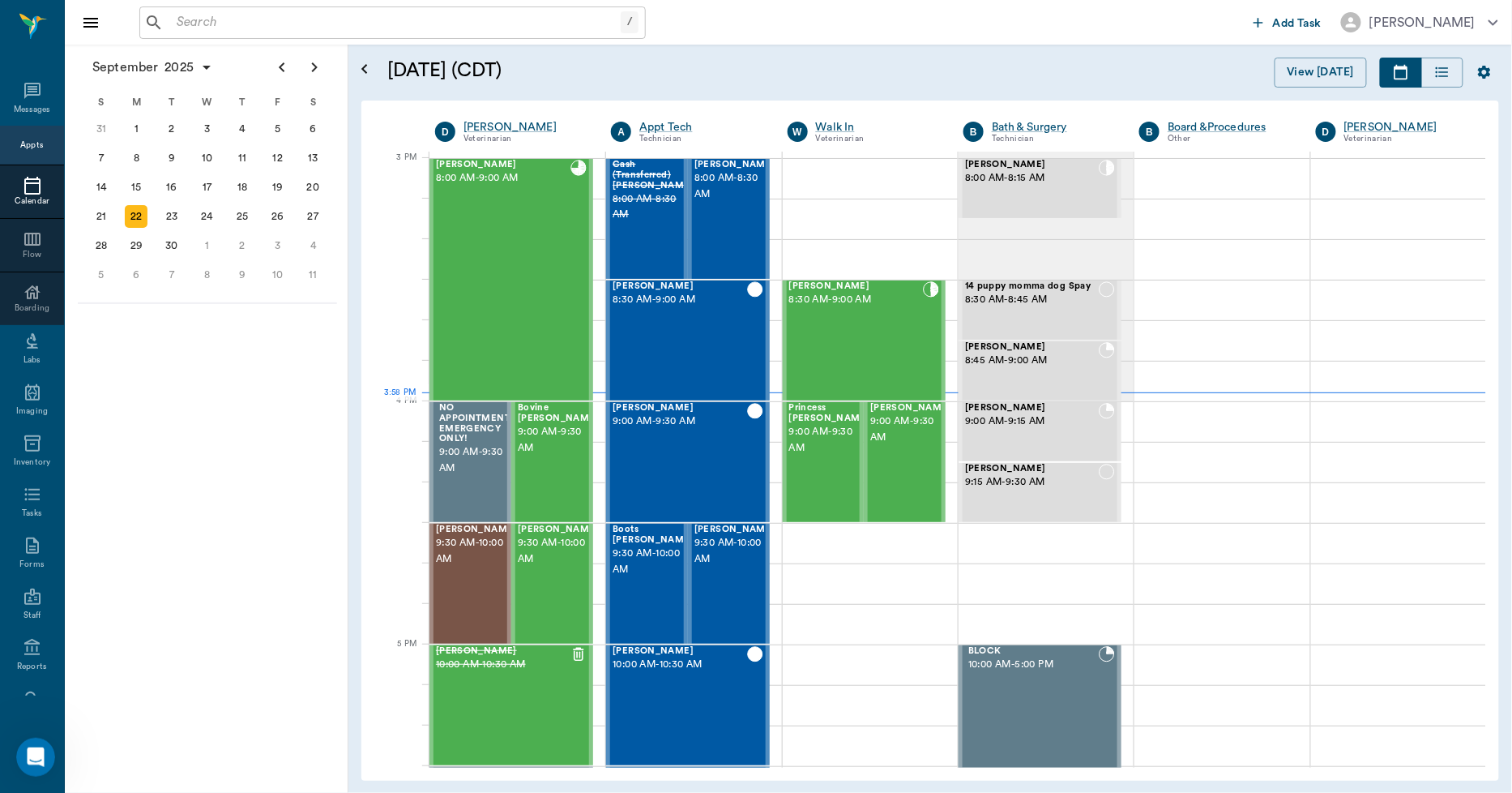
scroll to position [1703, 0]
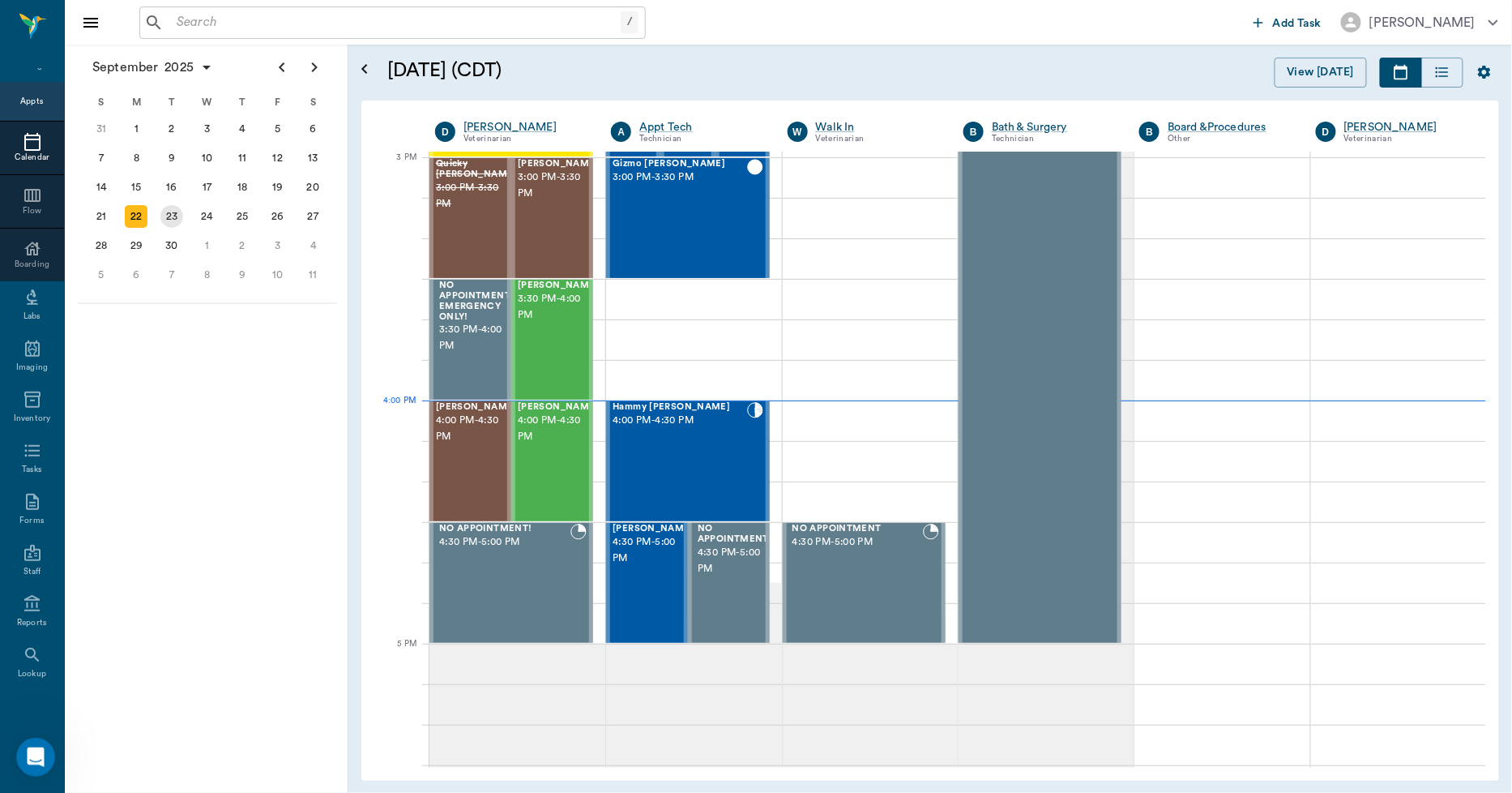
click at [168, 205] on div "23" at bounding box center [171, 216] width 23 height 23
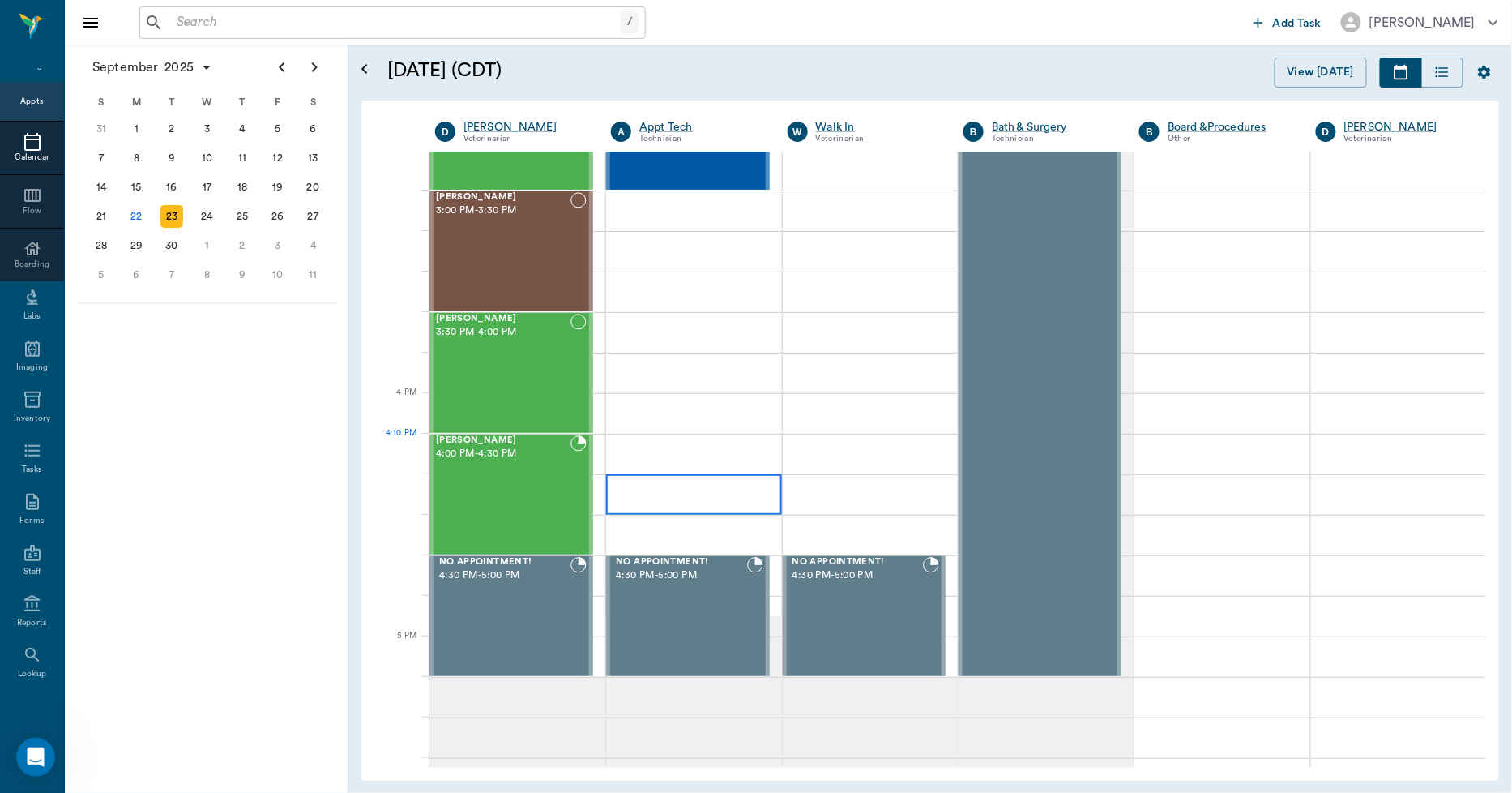
scroll to position [1711, 0]
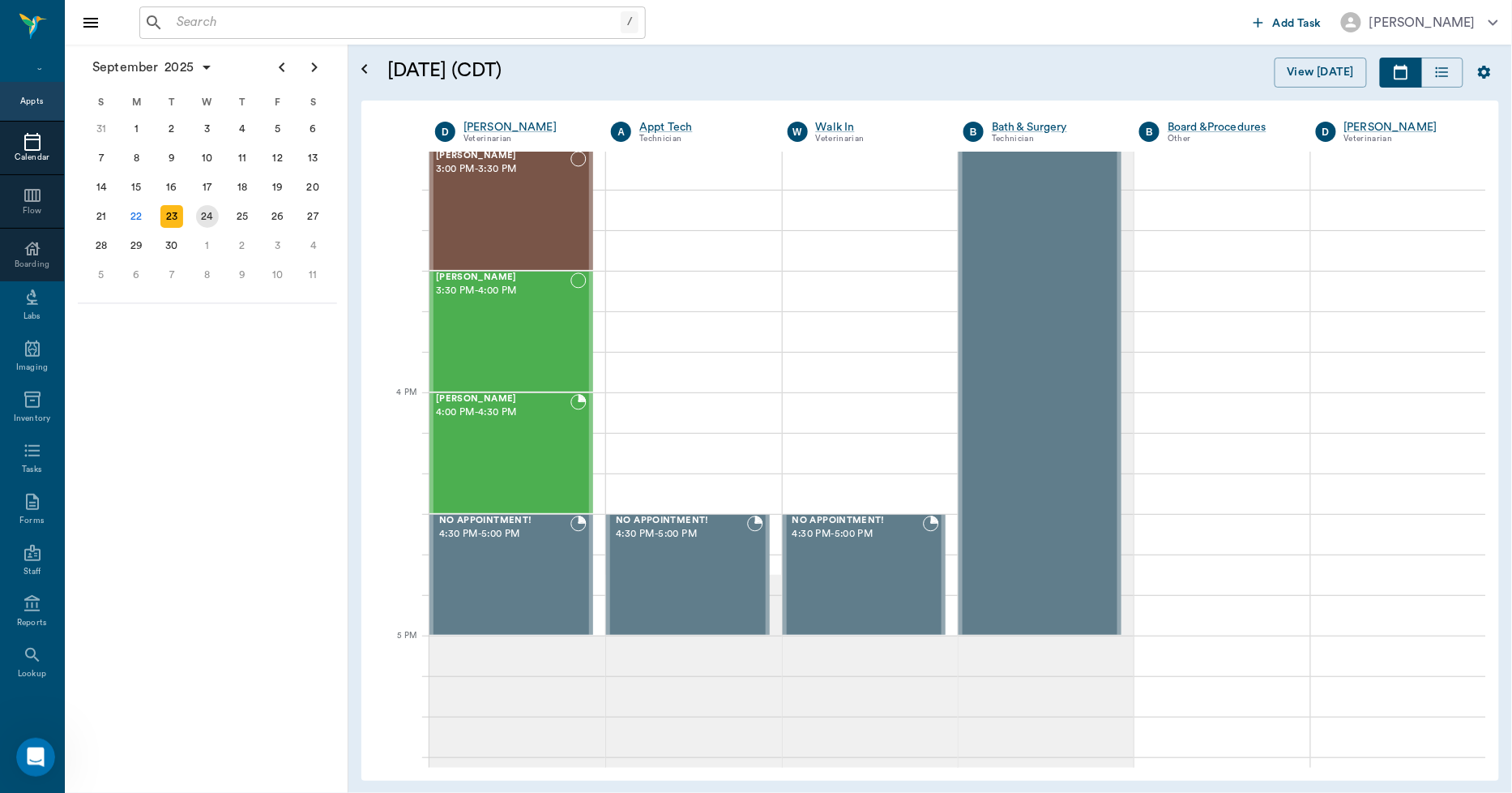
click at [206, 212] on div "24" at bounding box center [208, 216] width 23 height 23
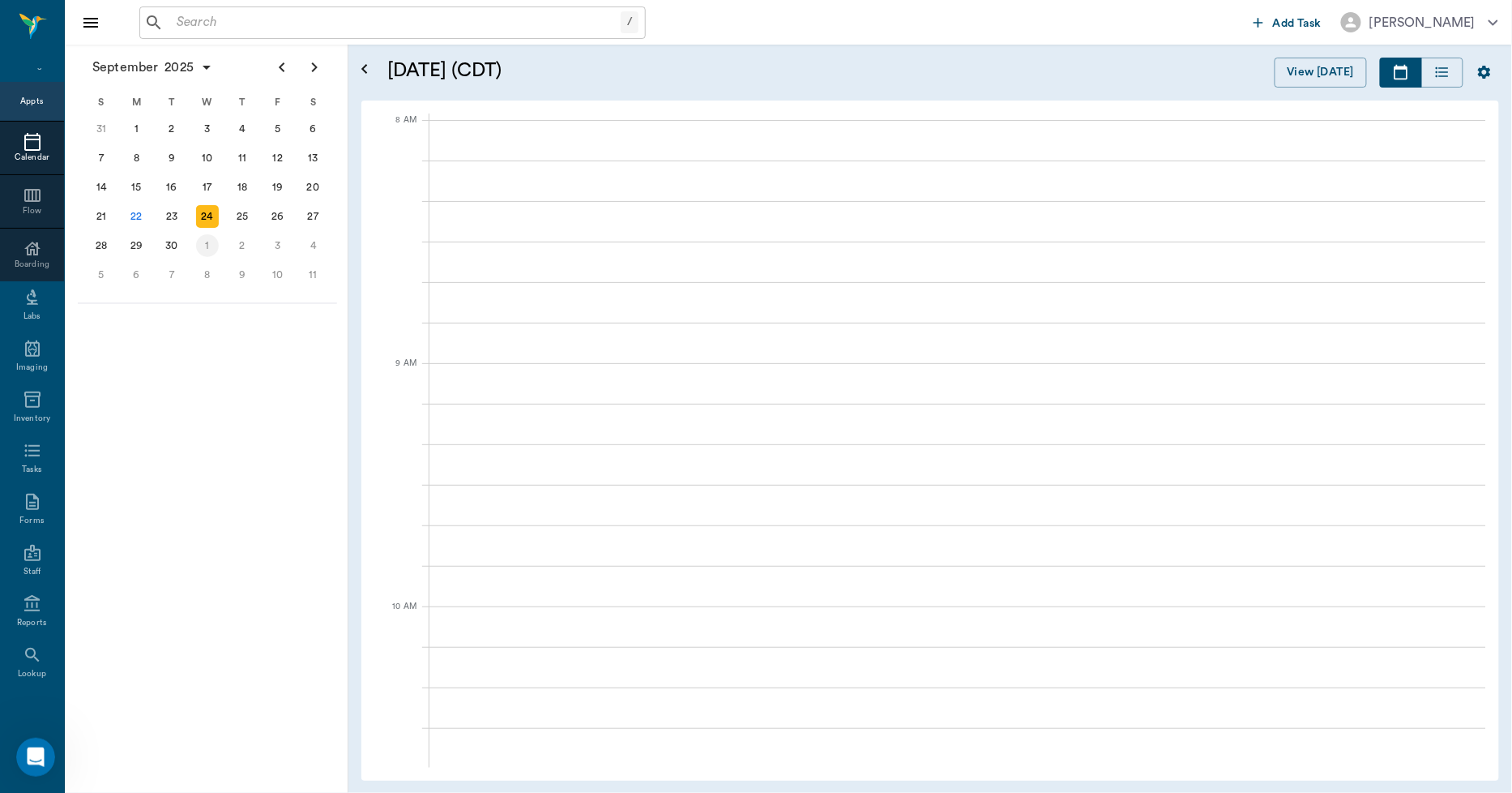
click at [173, 217] on div "23" at bounding box center [171, 216] width 23 height 23
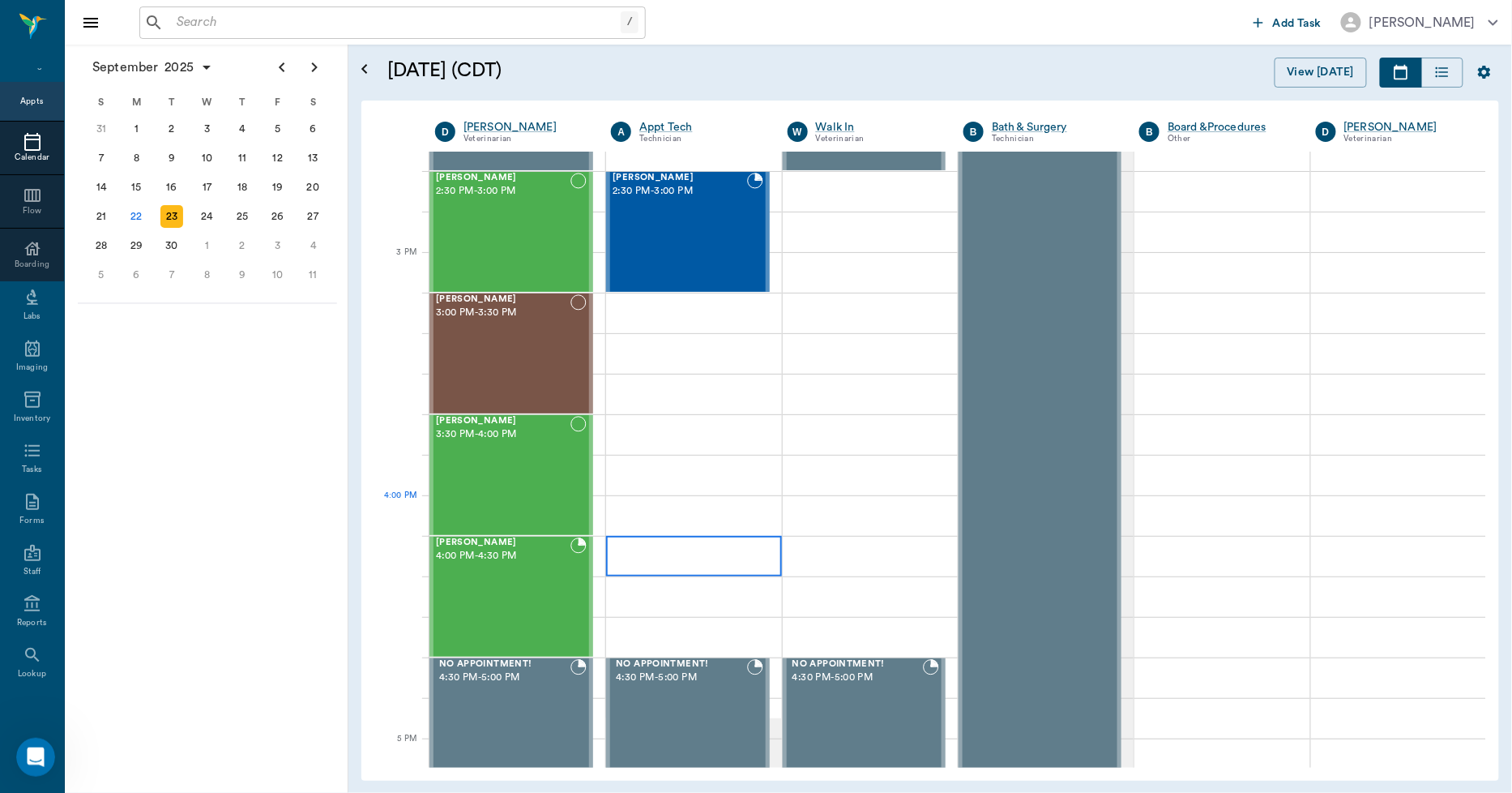
scroll to position [1608, 0]
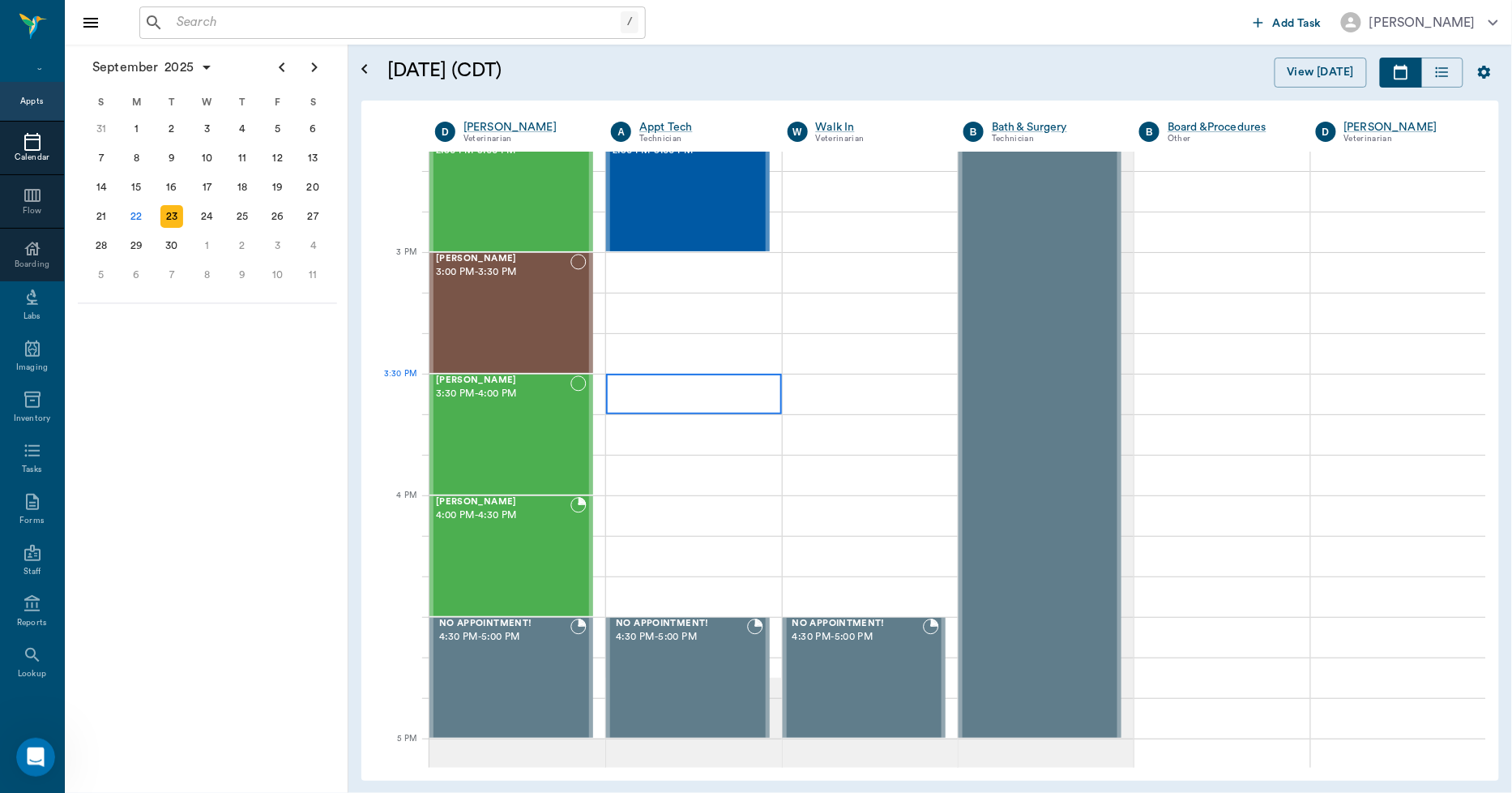
click at [666, 393] on div at bounding box center [694, 394] width 175 height 41
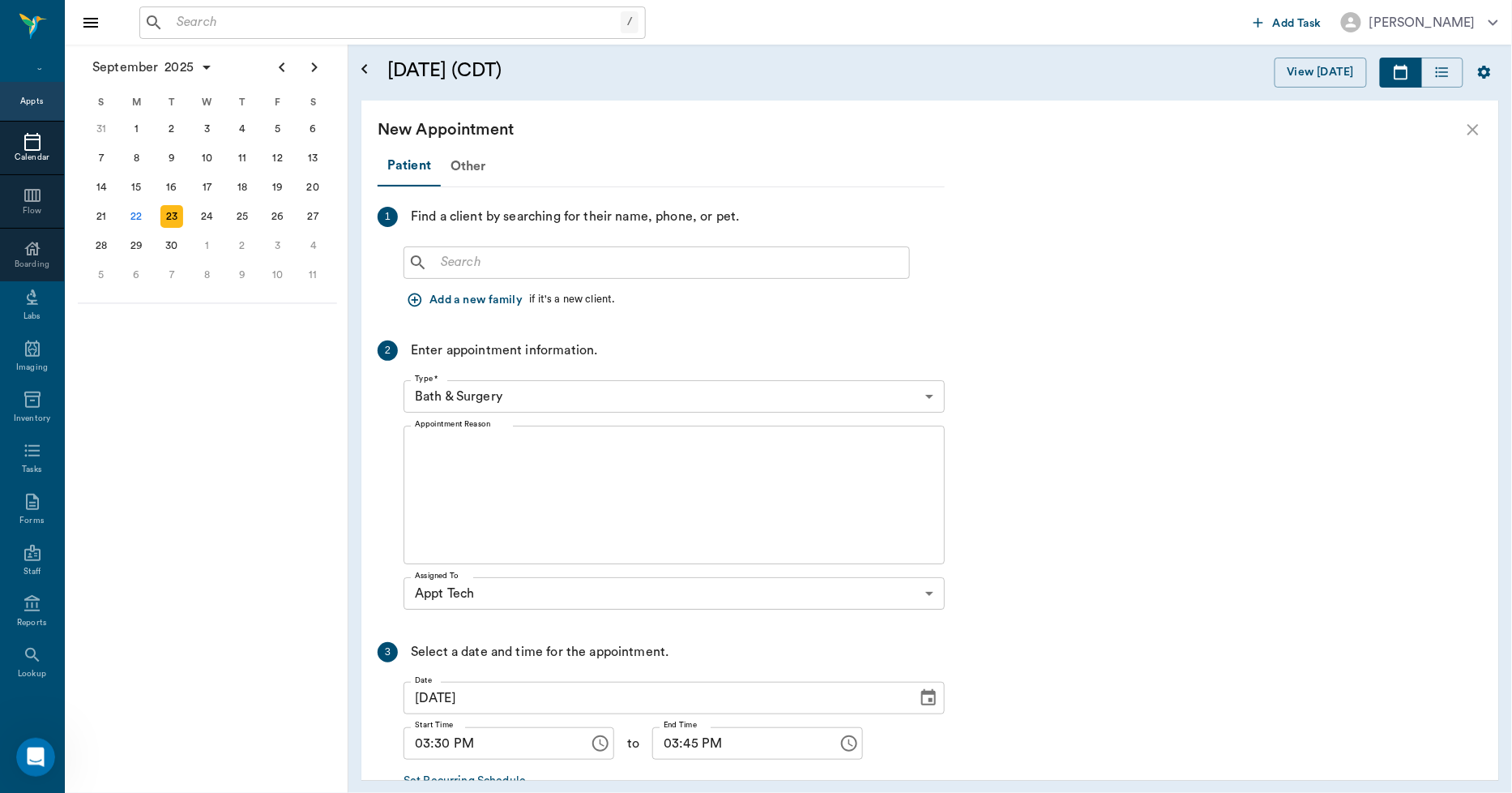
click at [465, 260] on input "text" at bounding box center [668, 263] width 468 height 23
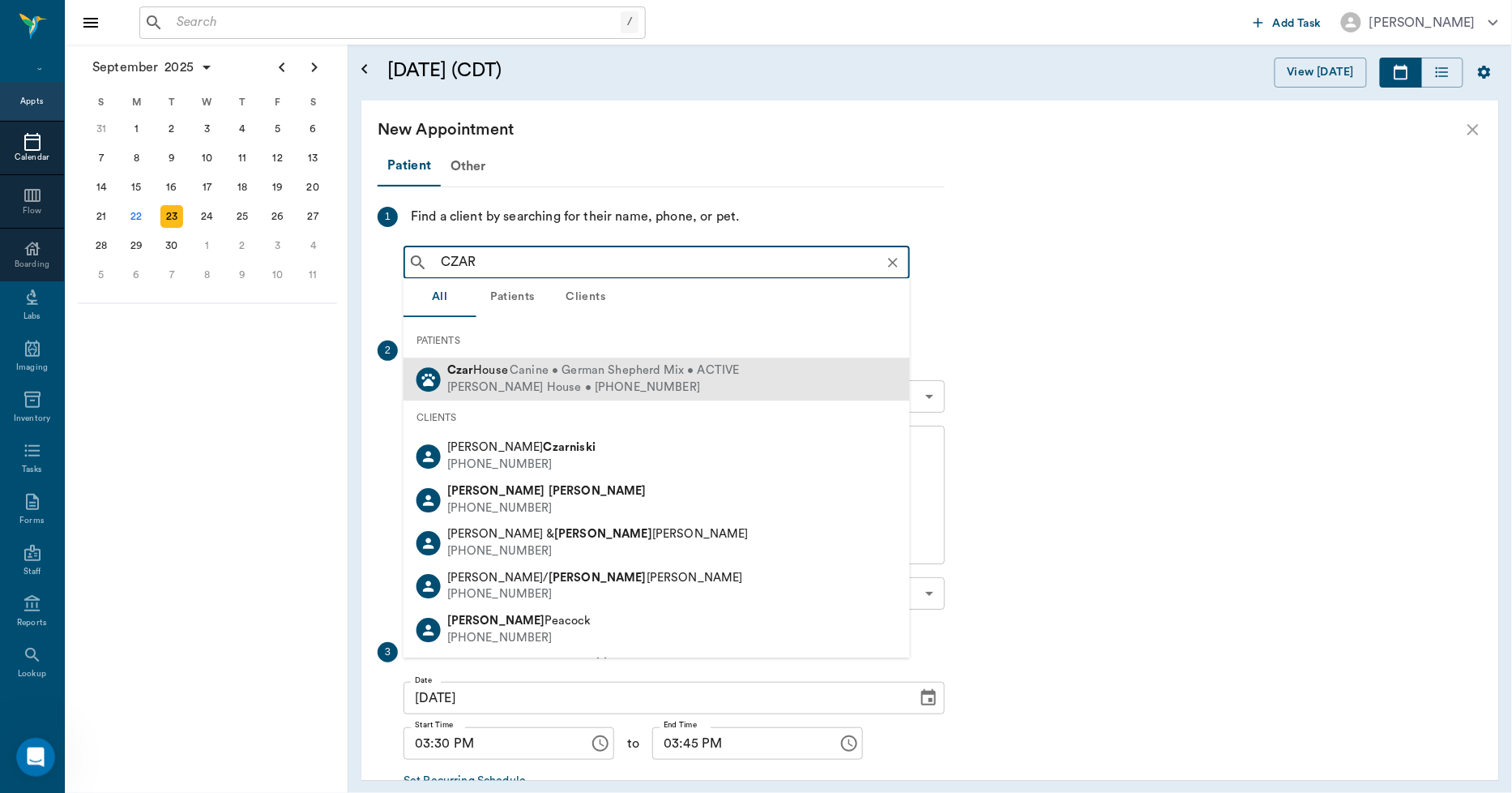
click at [479, 381] on div "Lee House • (903) 244-9537" at bounding box center [593, 388] width 292 height 17
type input "CZAR"
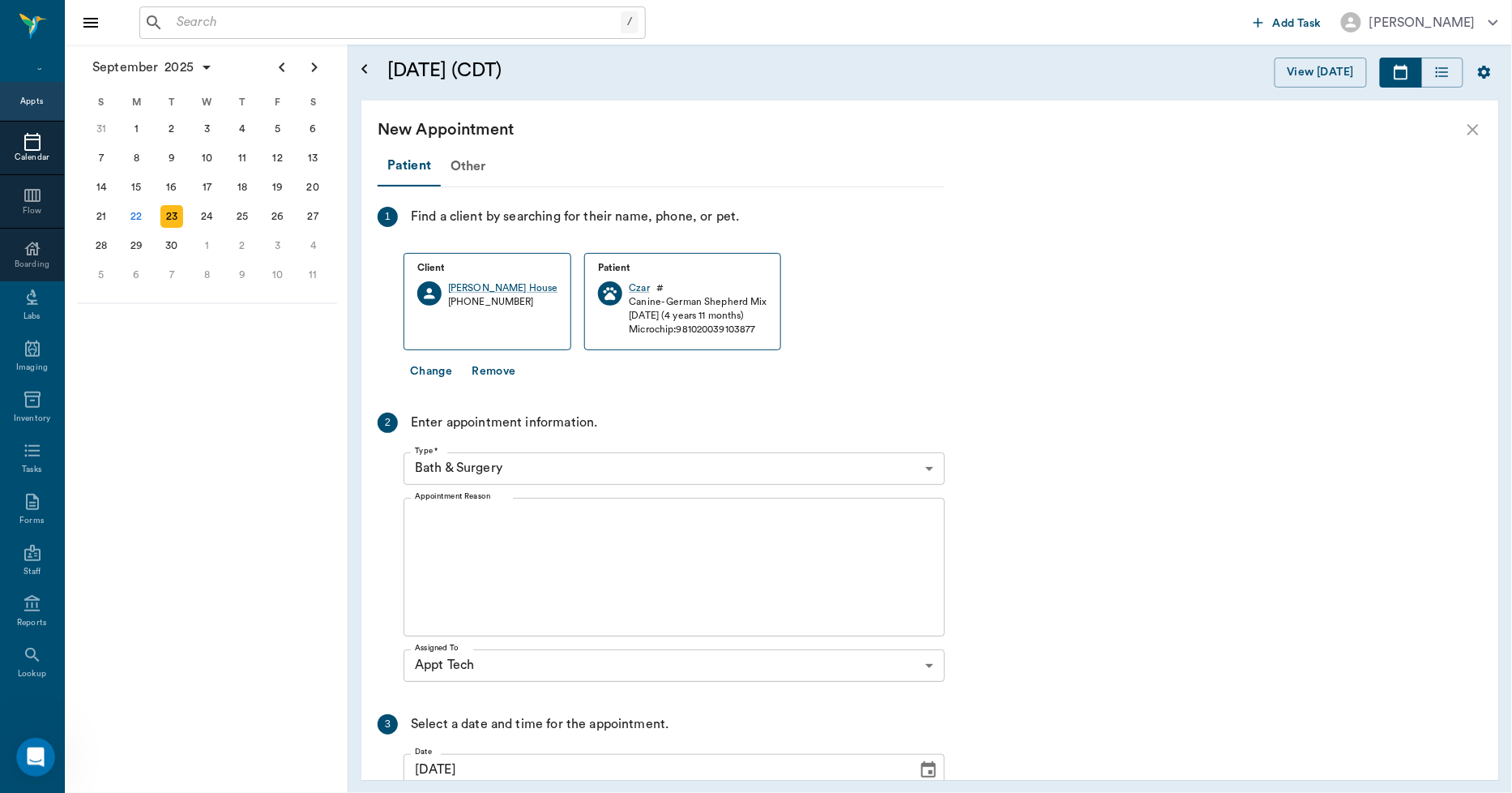
click at [525, 470] on body "/ ​ Add Task Dr. Bert Ellsworth Nectar Messages Appts Calendar Flow Boarding La…" at bounding box center [756, 396] width 1512 height 793
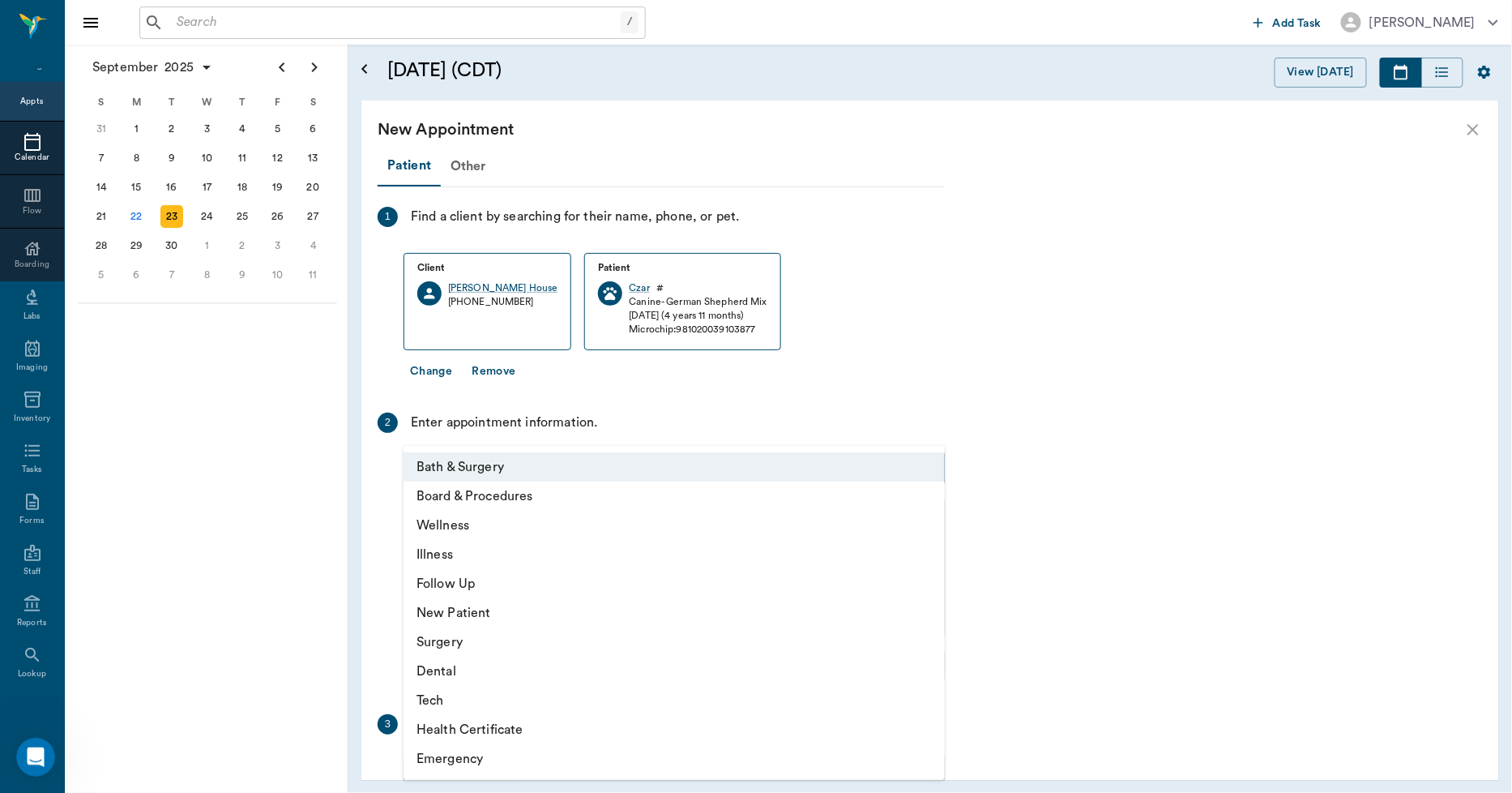
click at [444, 693] on li "Tech" at bounding box center [674, 700] width 541 height 30
type input "65d2be4f46e3a538d89b8c1a"
type input "04:00 PM"
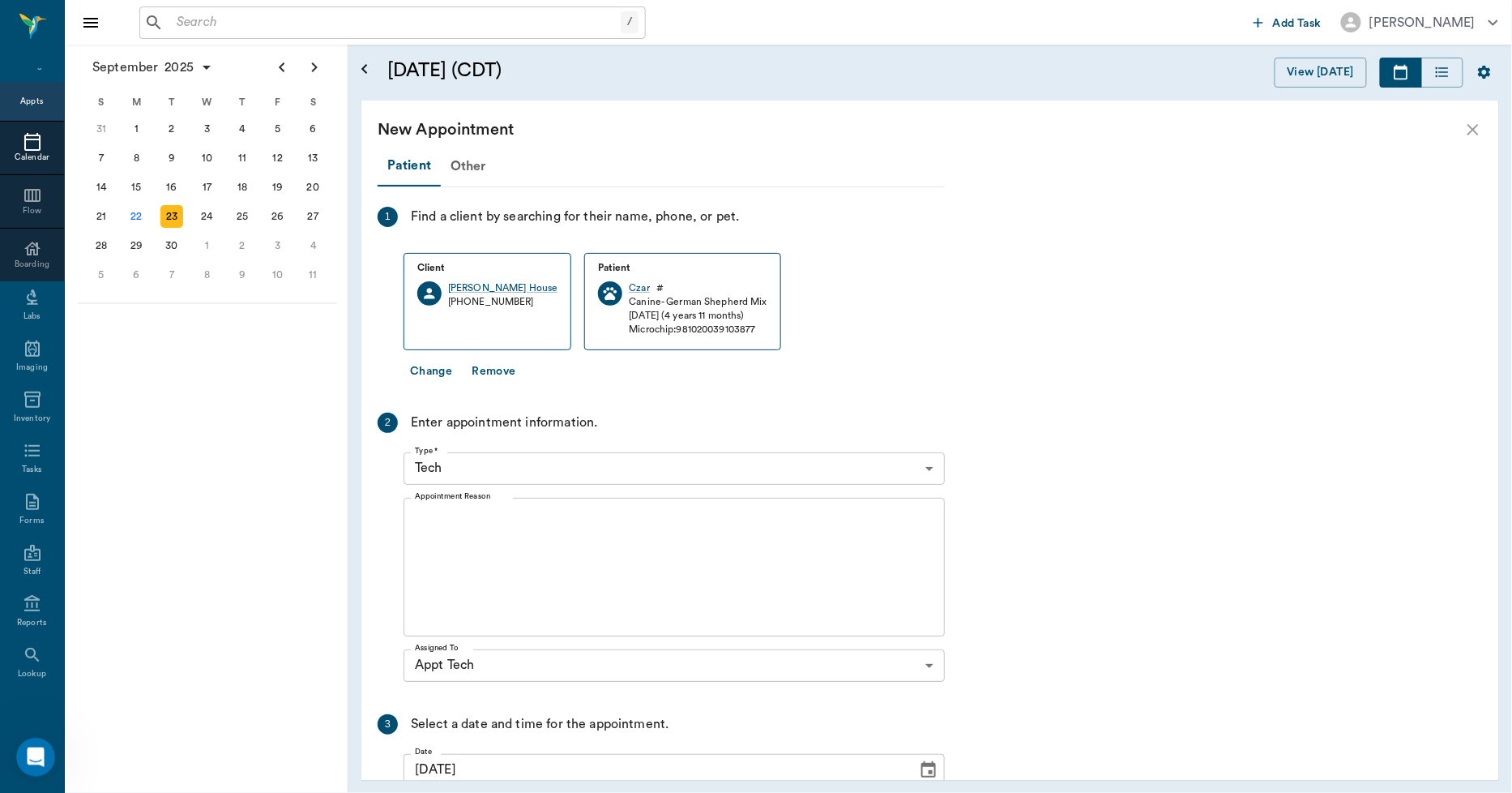
click at [531, 522] on textarea "Appointment Reason" at bounding box center [674, 566] width 518 height 112
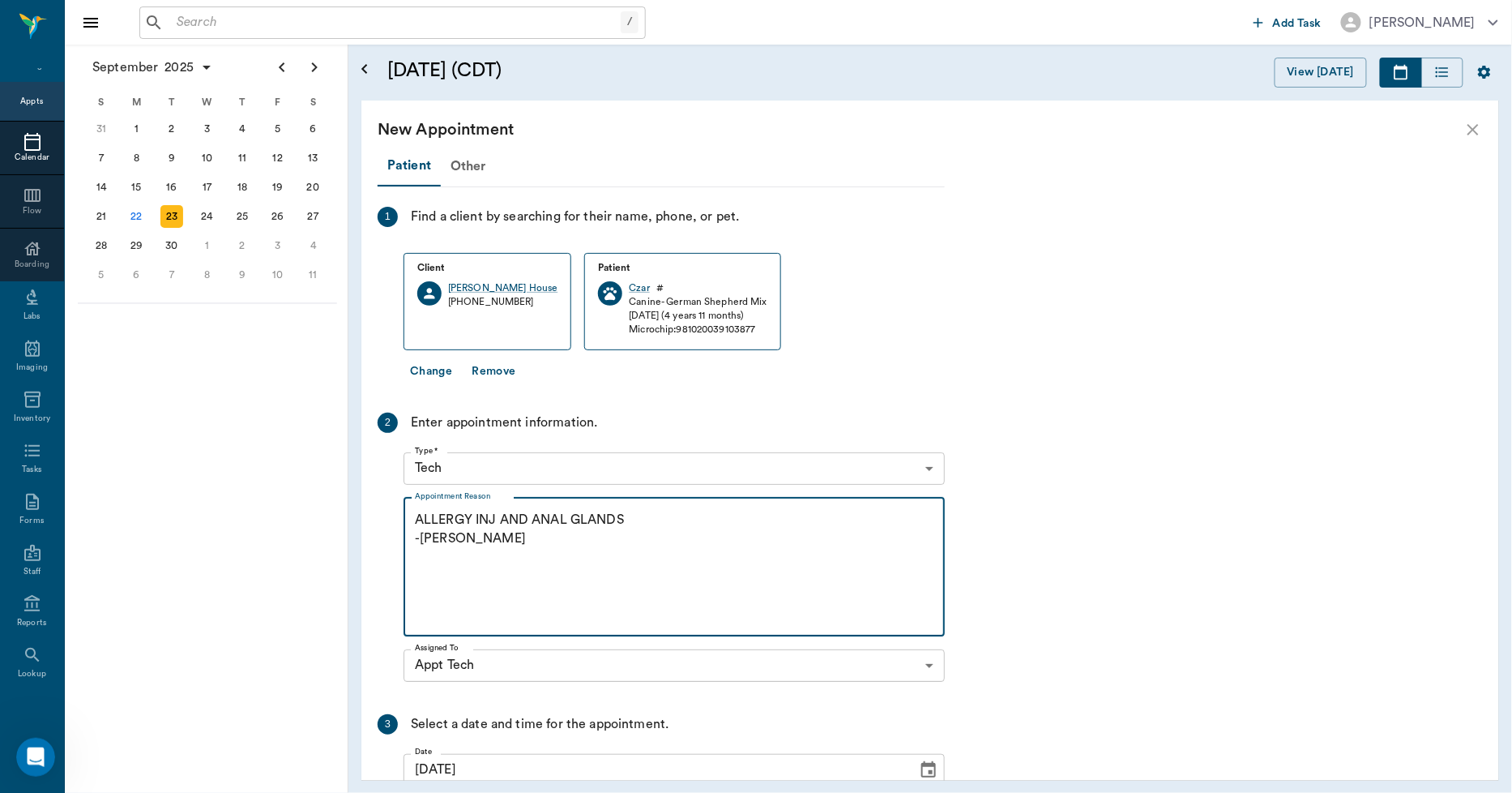
scroll to position [171, 0]
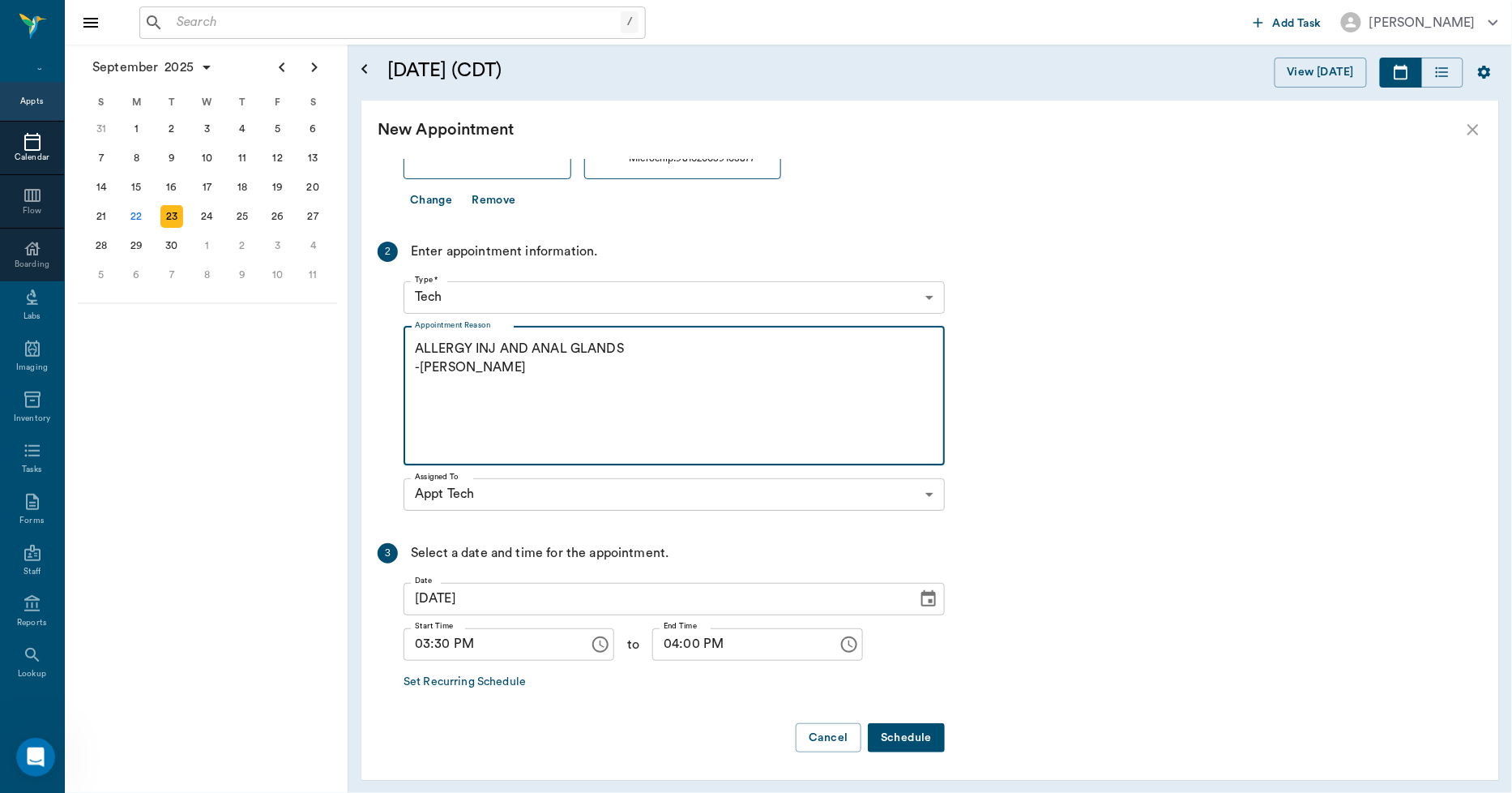
type textarea "ALLERGY INJ AND ANAL GLANDS -LORY"
click at [924, 741] on button "Schedule" at bounding box center [906, 738] width 77 height 30
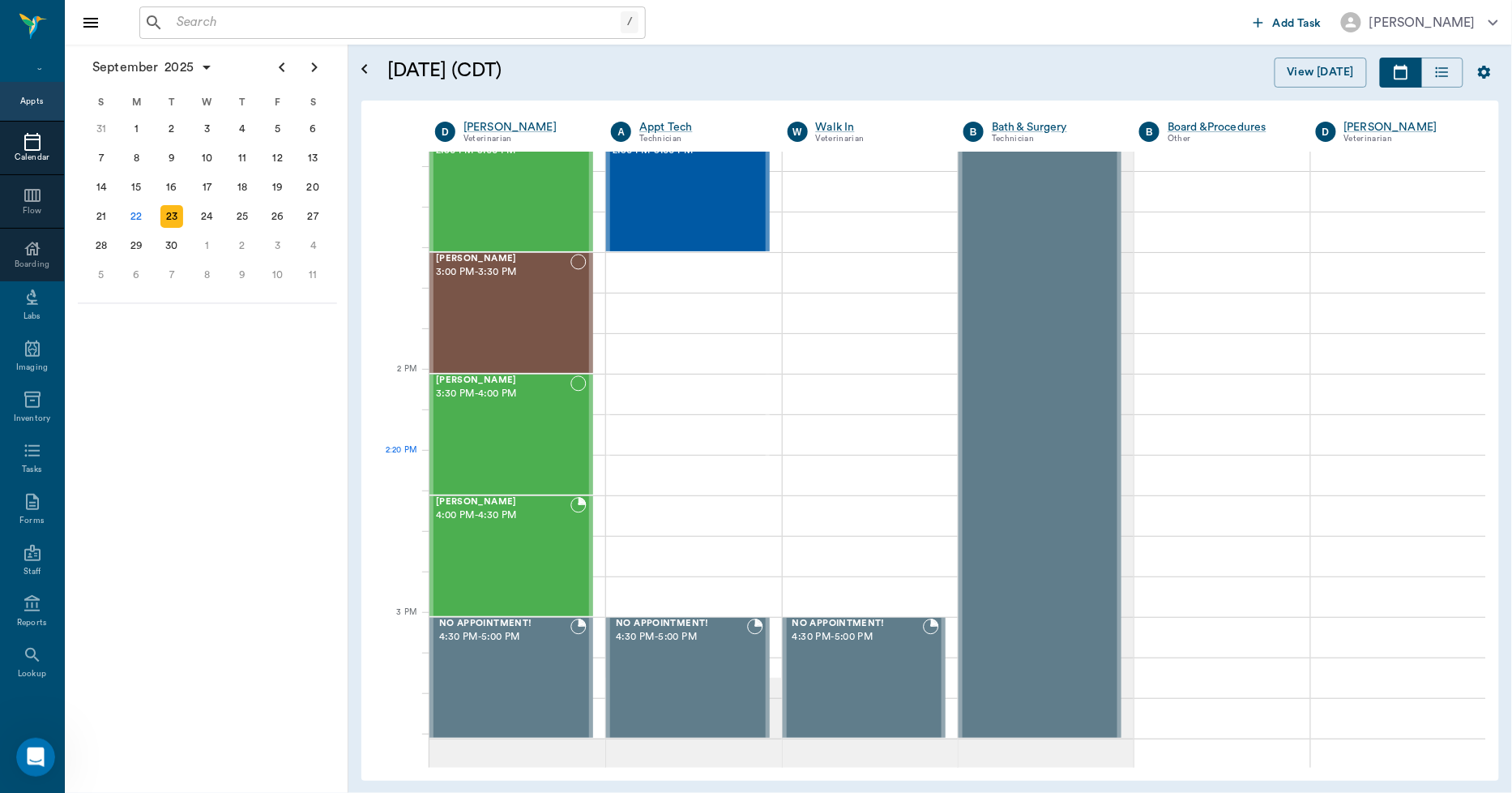
scroll to position [1249, 0]
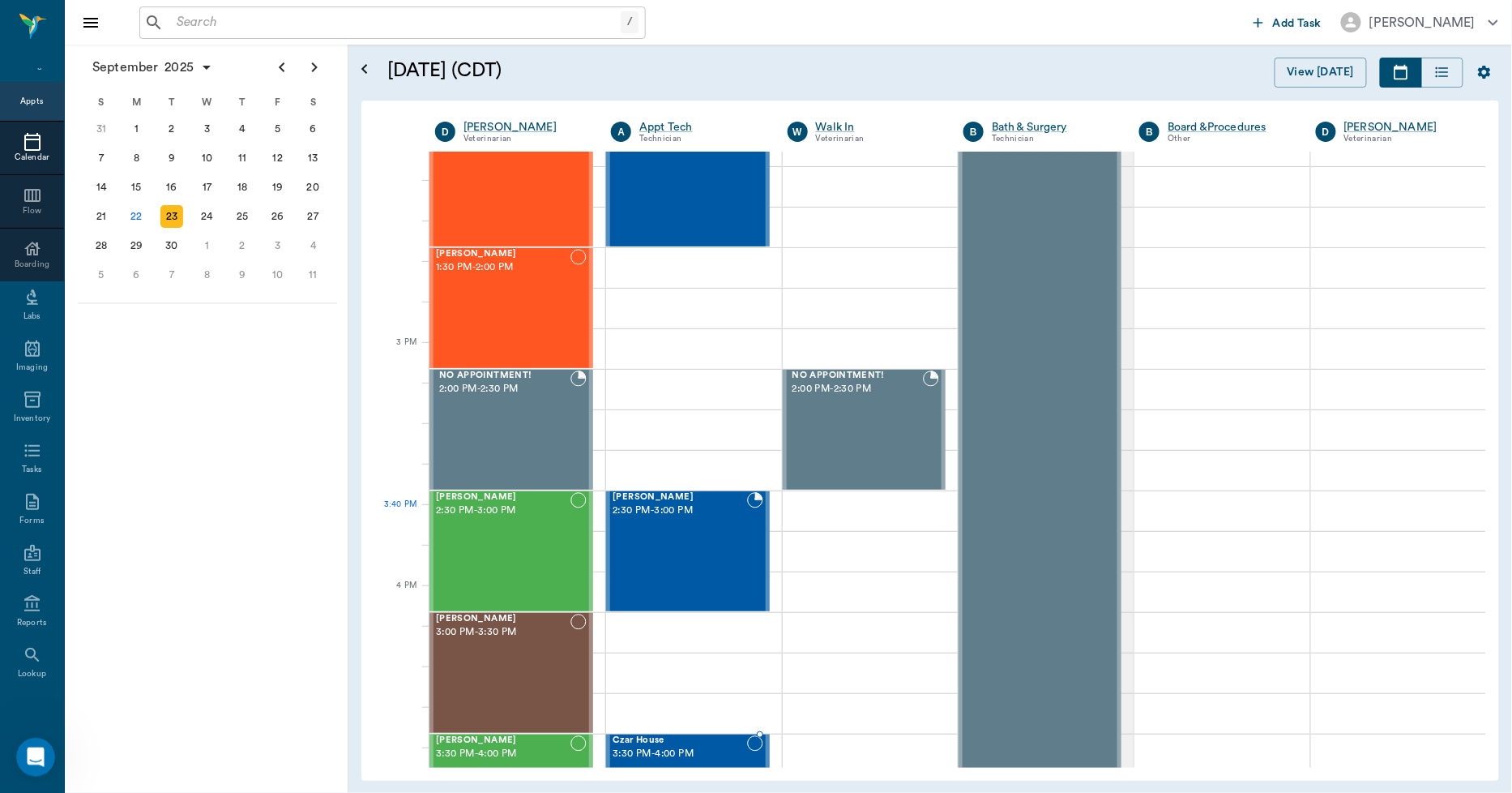
click at [702, 735] on div "Czar House 3:30 PM - 4:00 PM" at bounding box center [679, 794] width 133 height 118
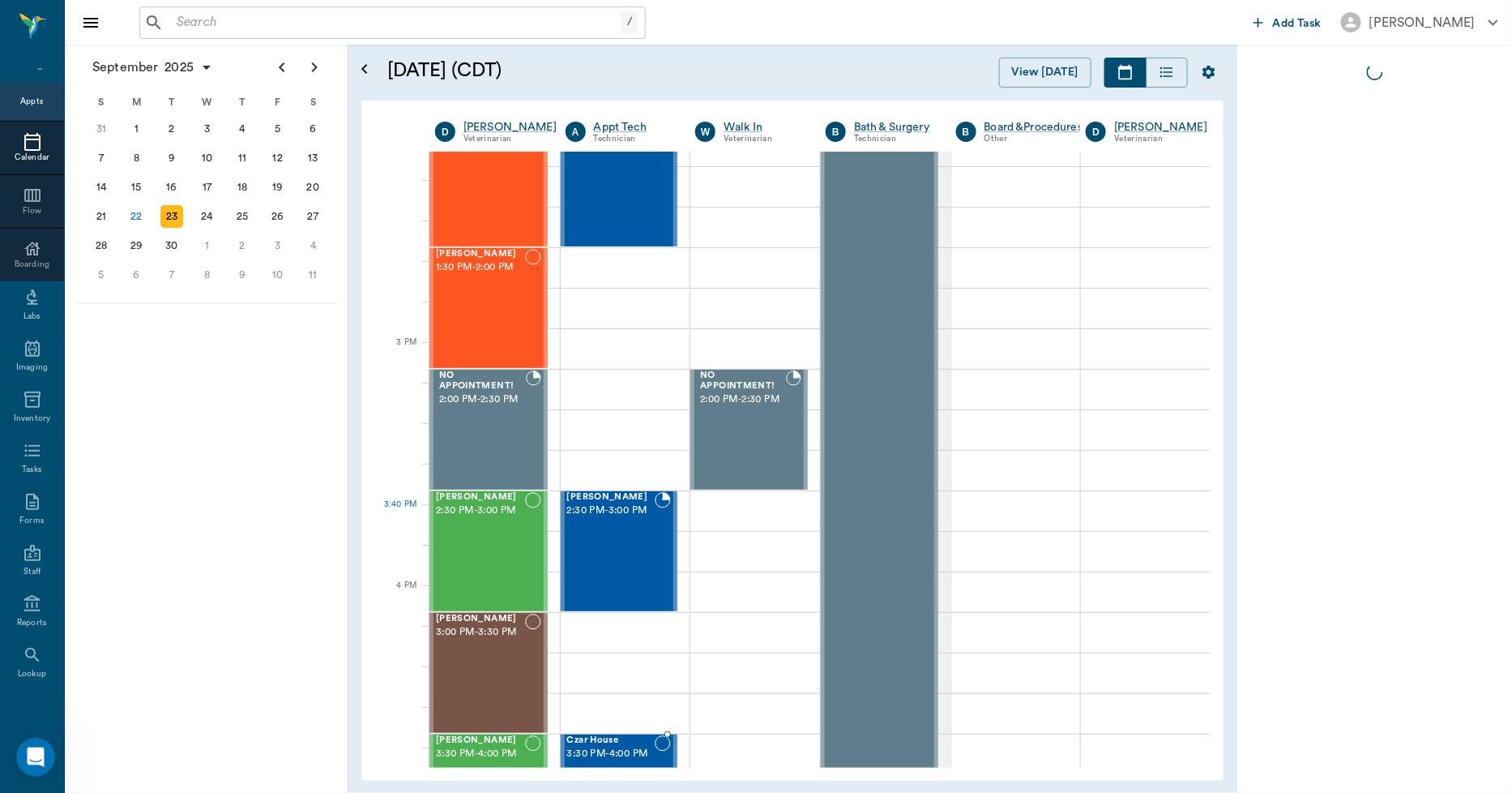
scroll to position [1518, 0]
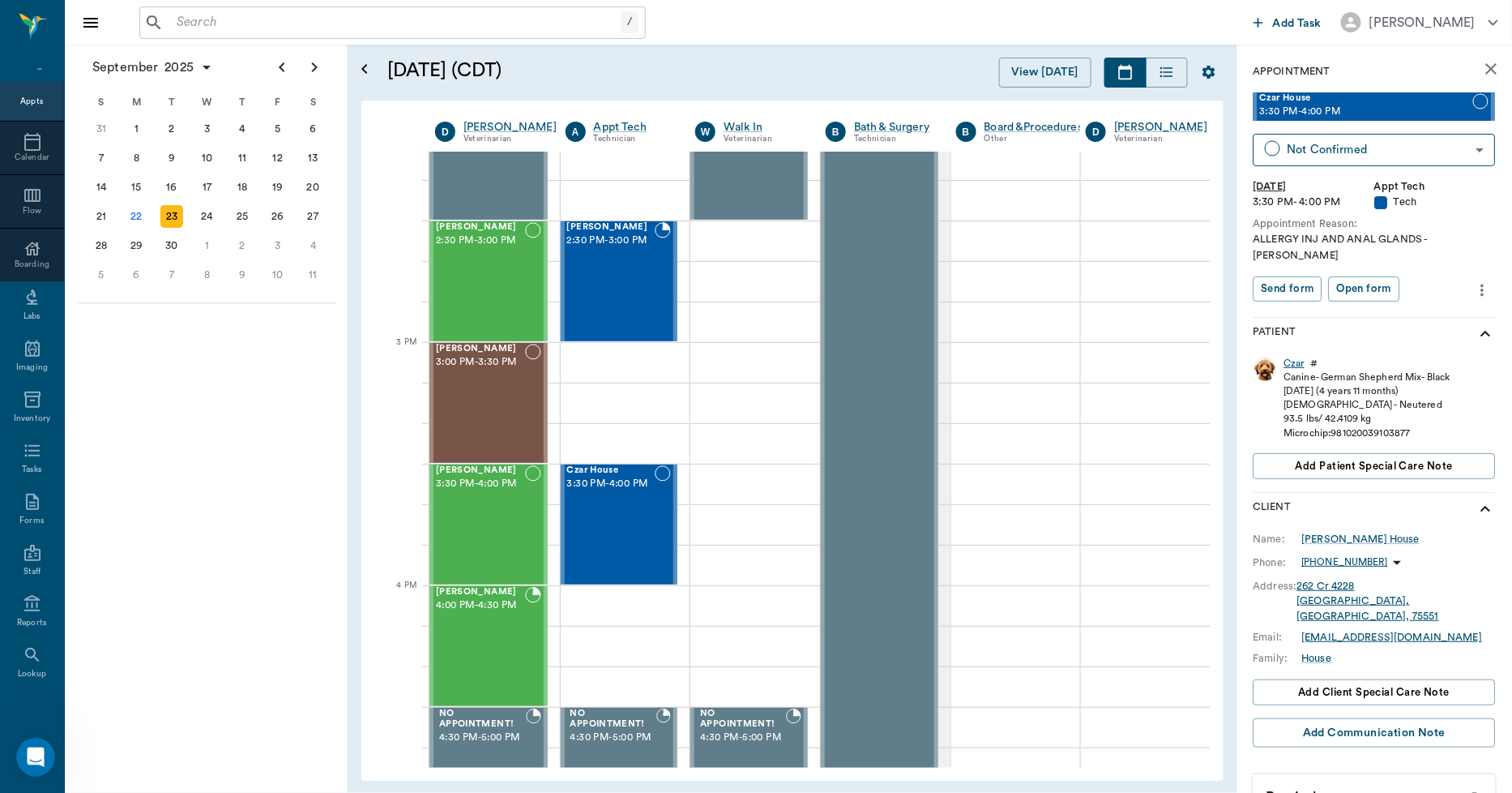
click at [1294, 356] on div "Czar" at bounding box center [1295, 363] width 21 height 13
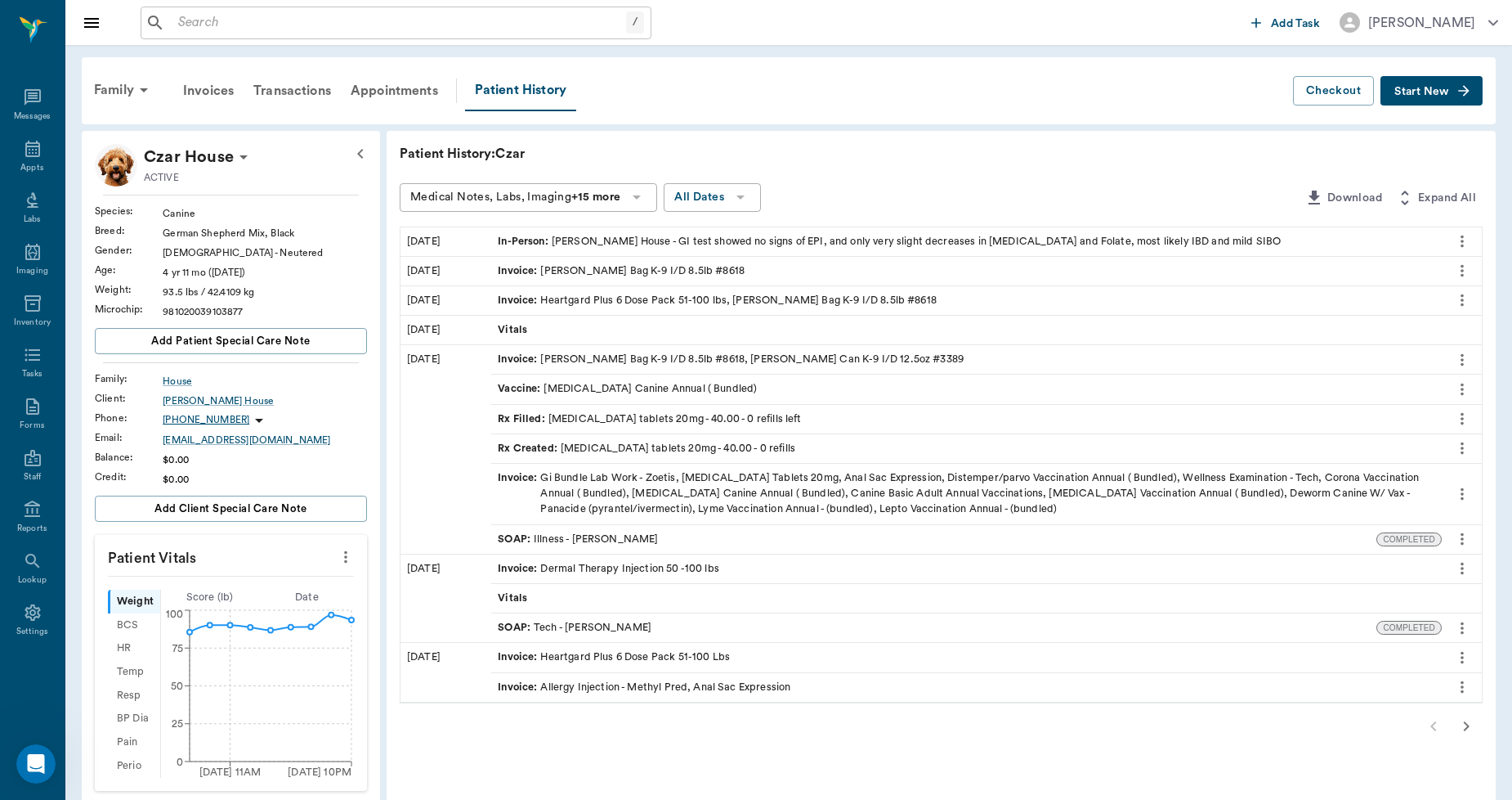
click at [1458, 620] on icon "more" at bounding box center [1462, 628] width 18 height 19
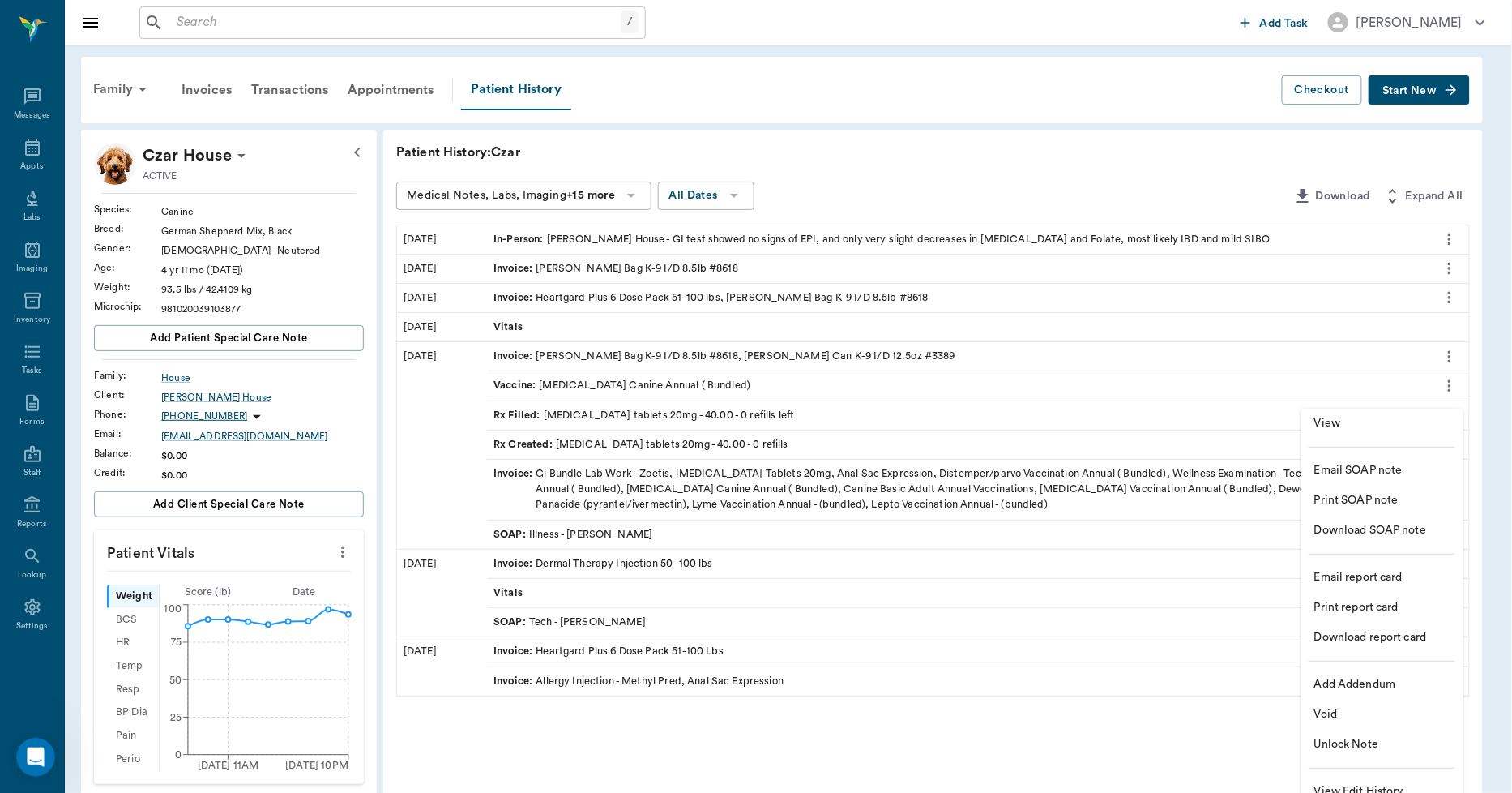
click at [1318, 424] on span "View" at bounding box center [1381, 423] width 136 height 17
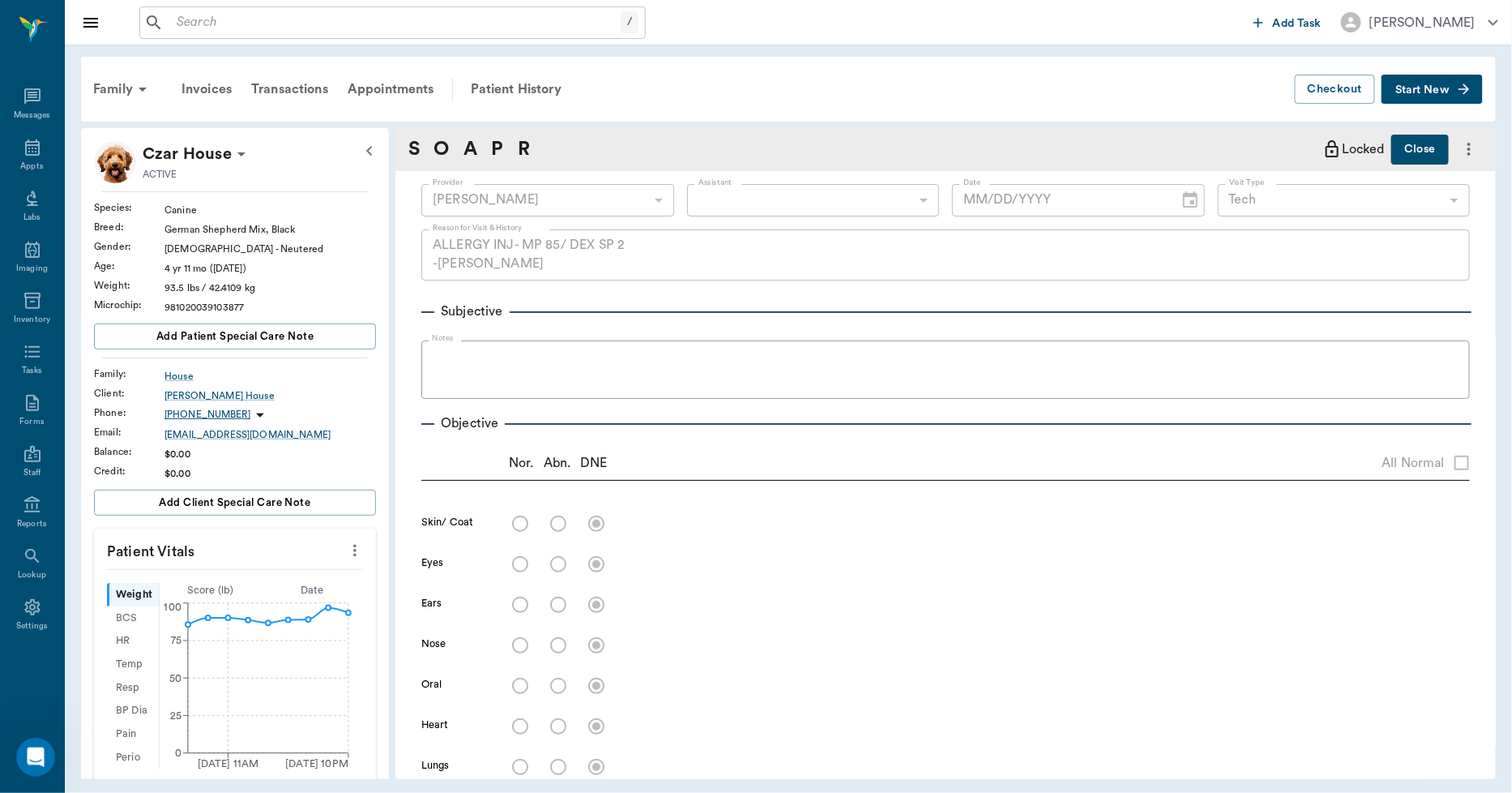
type input "63ec2e7e52e12b0ba117b124"
type input "65d2be4f46e3a538d89b8c1a"
type textarea "ALLERGY INJ- MP 85/ DEX SP 2 -JESS"
type input "03/18/2025"
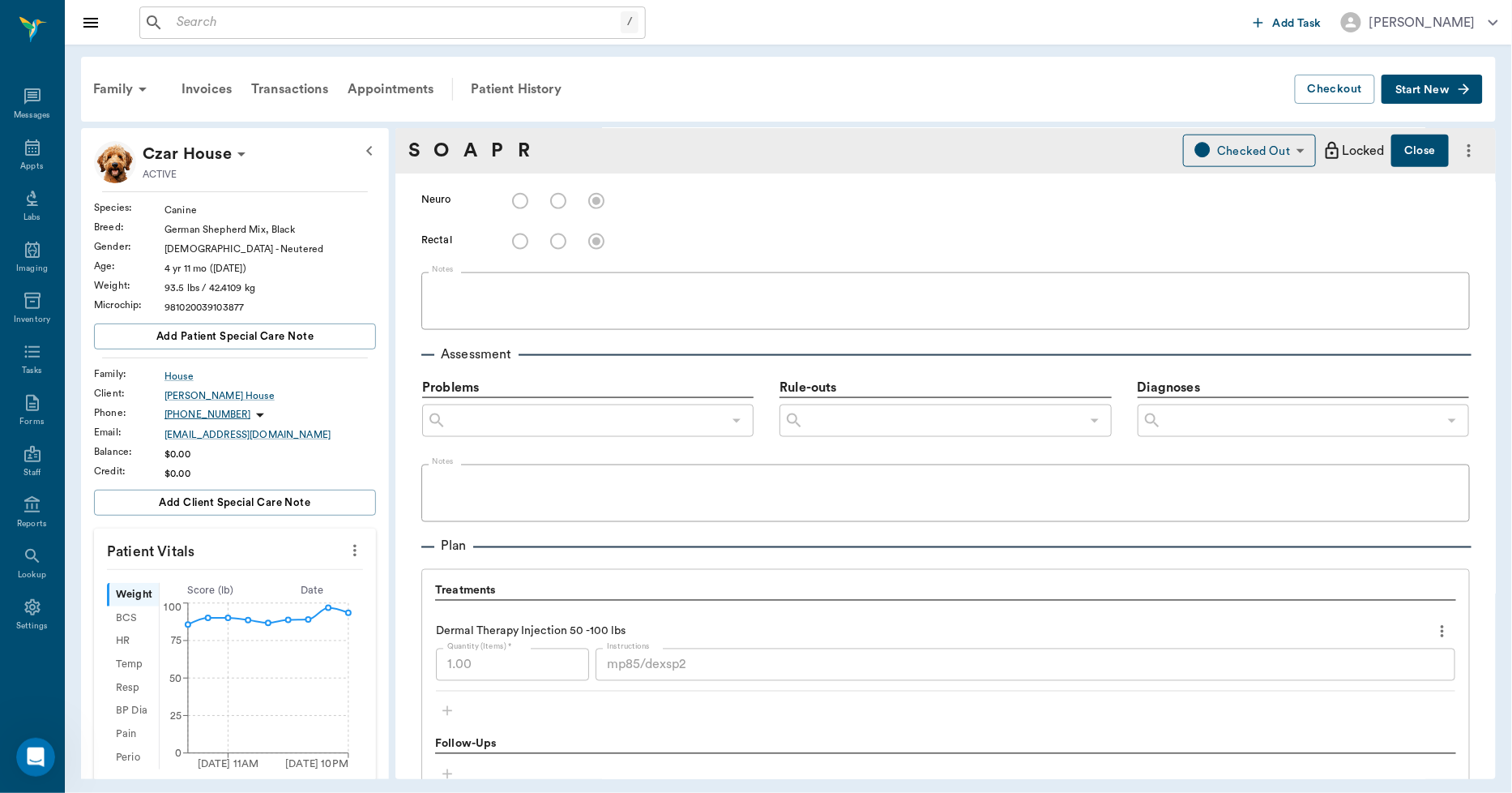
scroll to position [810, 0]
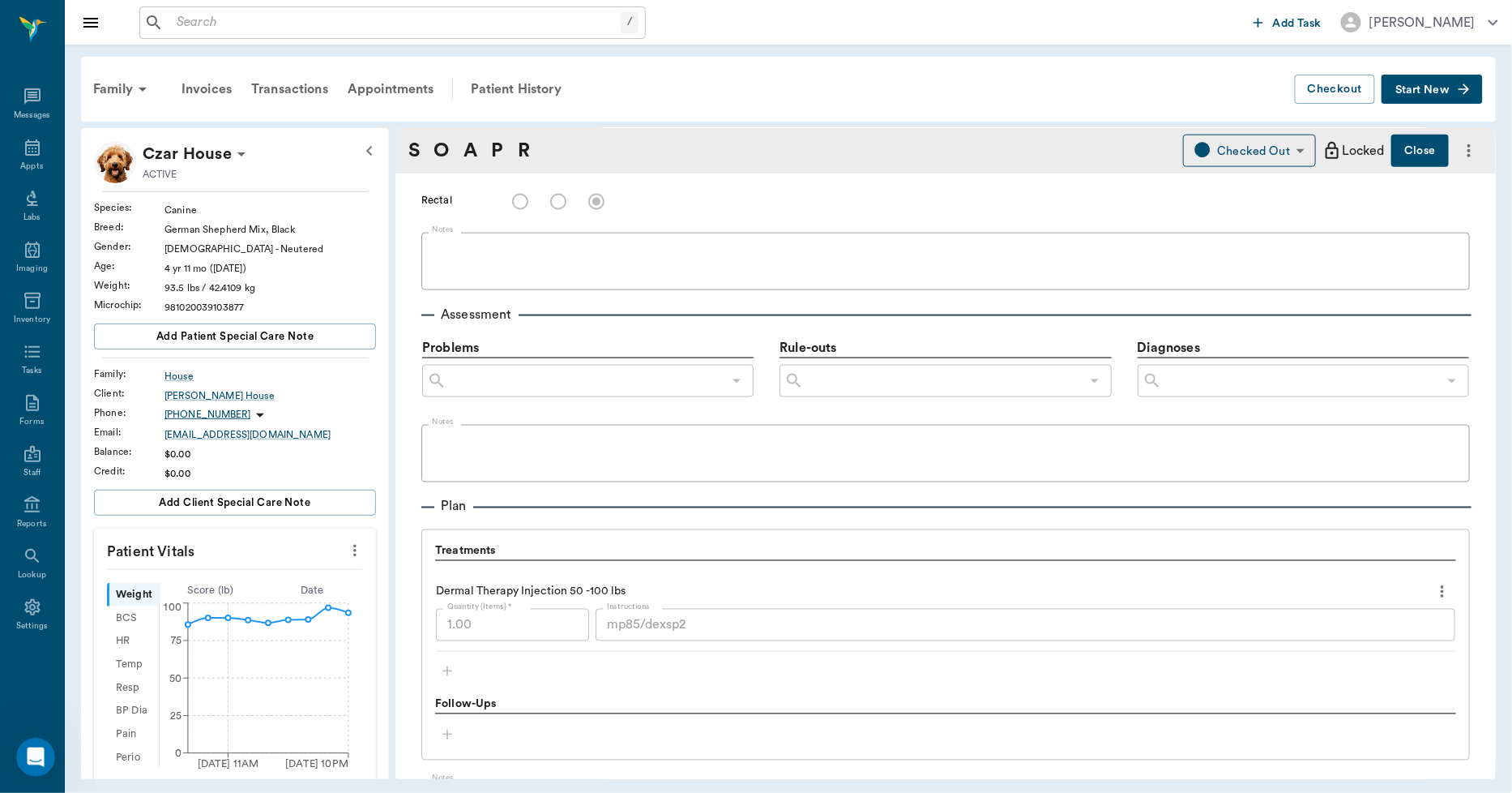
click at [595, 630] on div "mp85/dexsp2 x Instructions" at bounding box center [1025, 625] width 859 height 32
click at [701, 292] on div "Assessment Problems ​ Rule-outs ​ Diagnoses ​ Notes" at bounding box center [945, 387] width 1048 height 191
click at [20, 148] on div "Appts" at bounding box center [31, 157] width 64 height 51
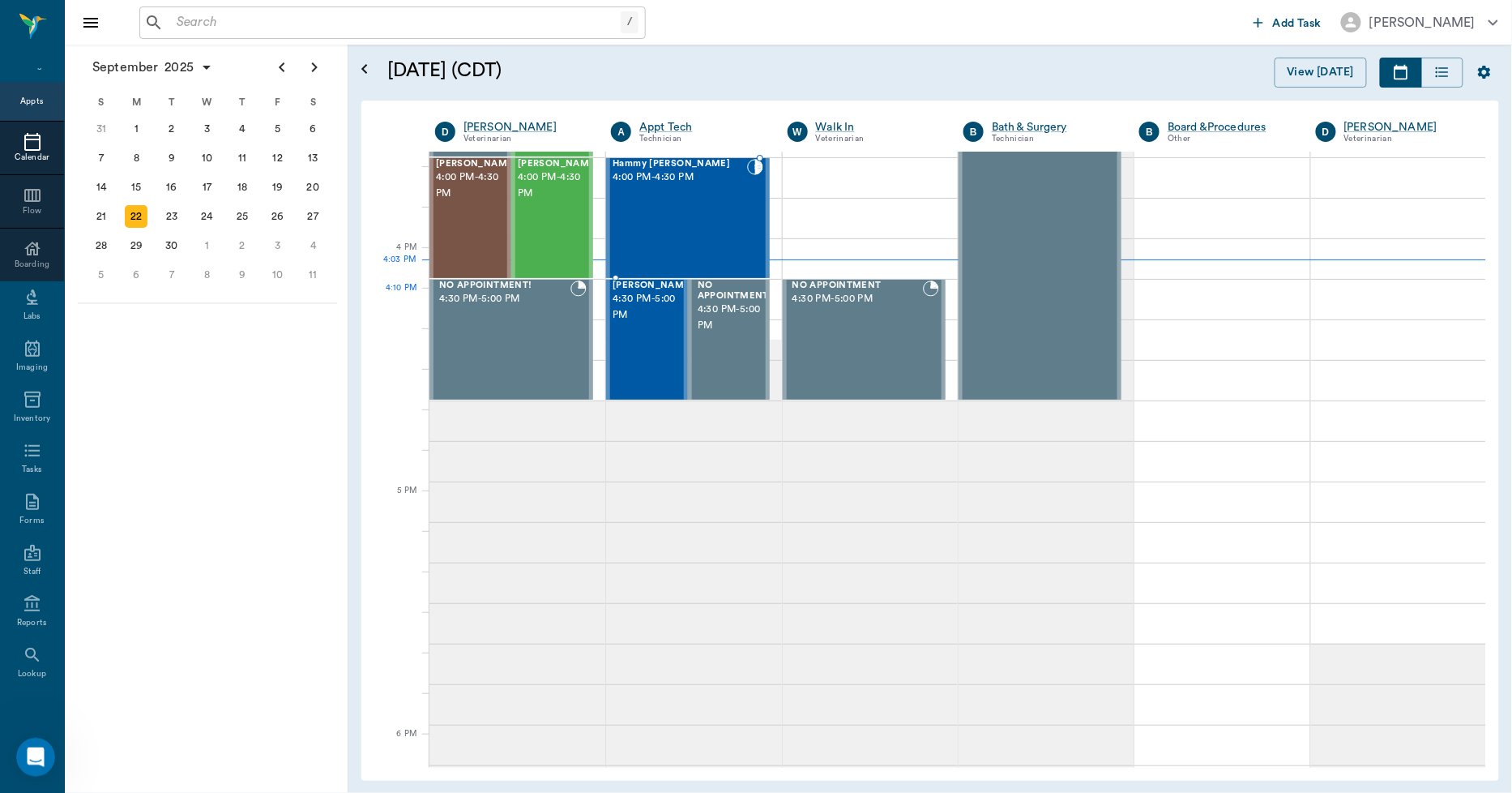
scroll to position [1856, 0]
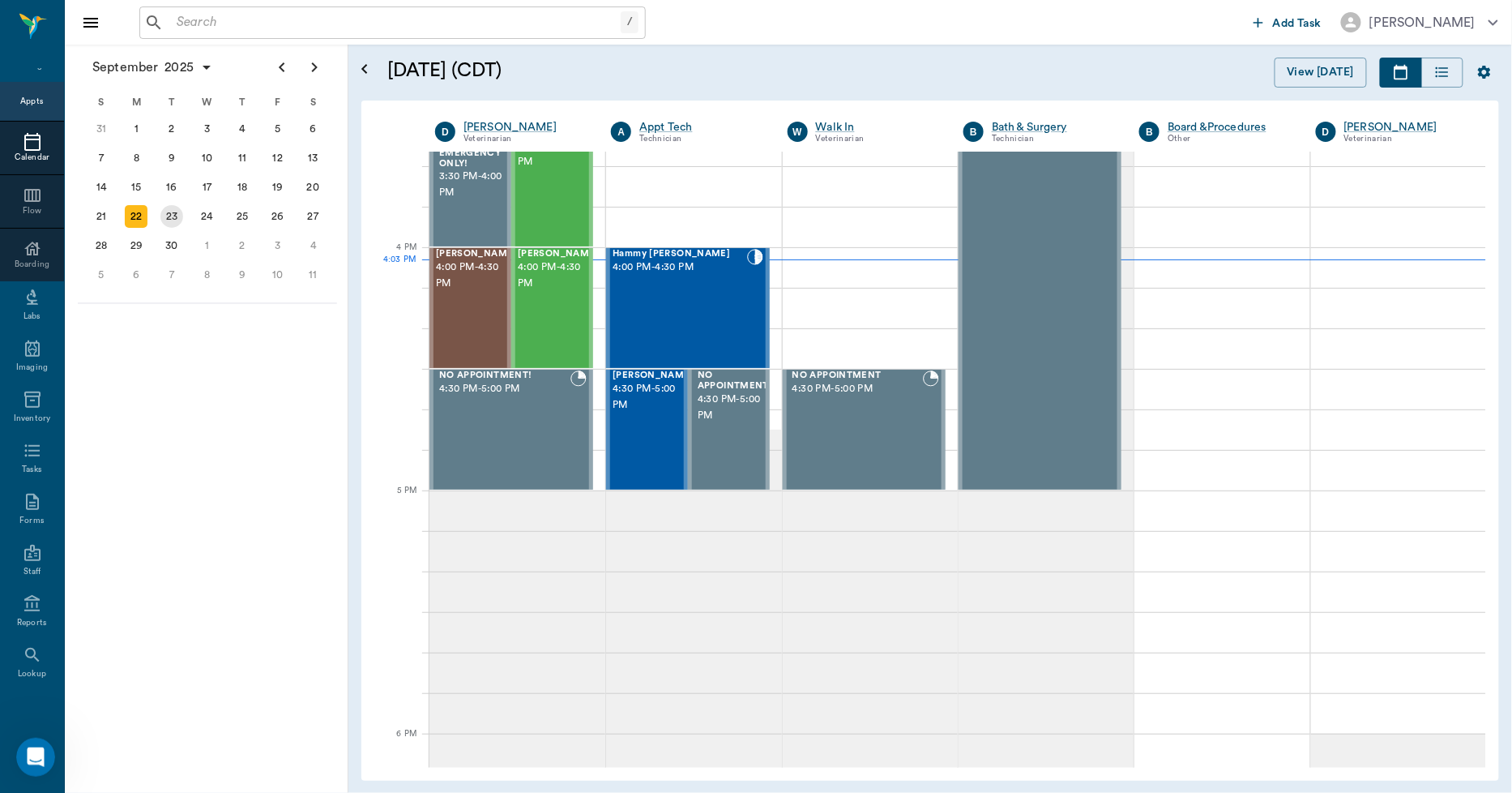
click at [176, 208] on div "23" at bounding box center [171, 216] width 23 height 23
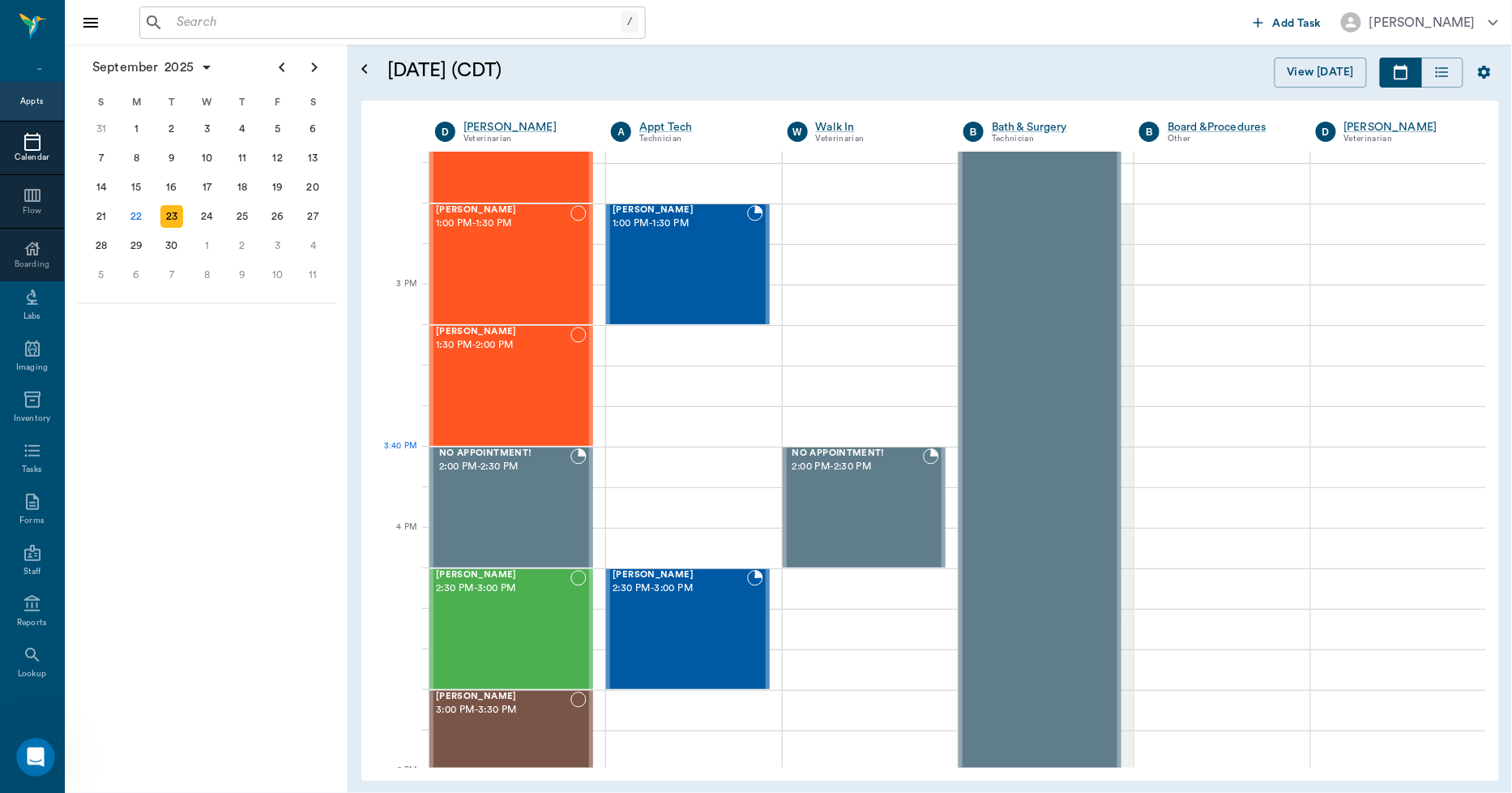
scroll to position [1621, 0]
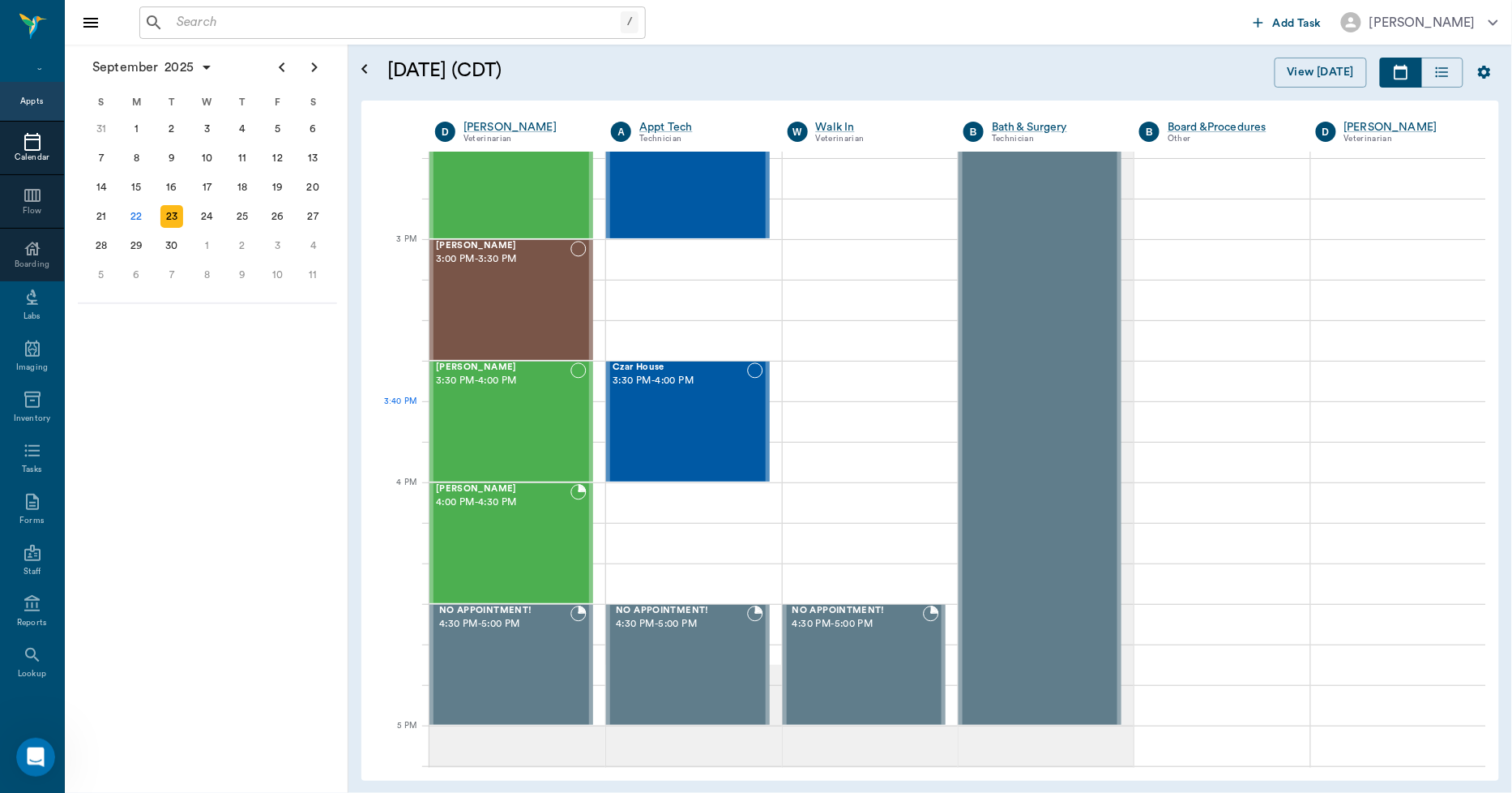
click at [699, 412] on div "Czar House 3:30 PM - 4:00 PM" at bounding box center [679, 421] width 133 height 118
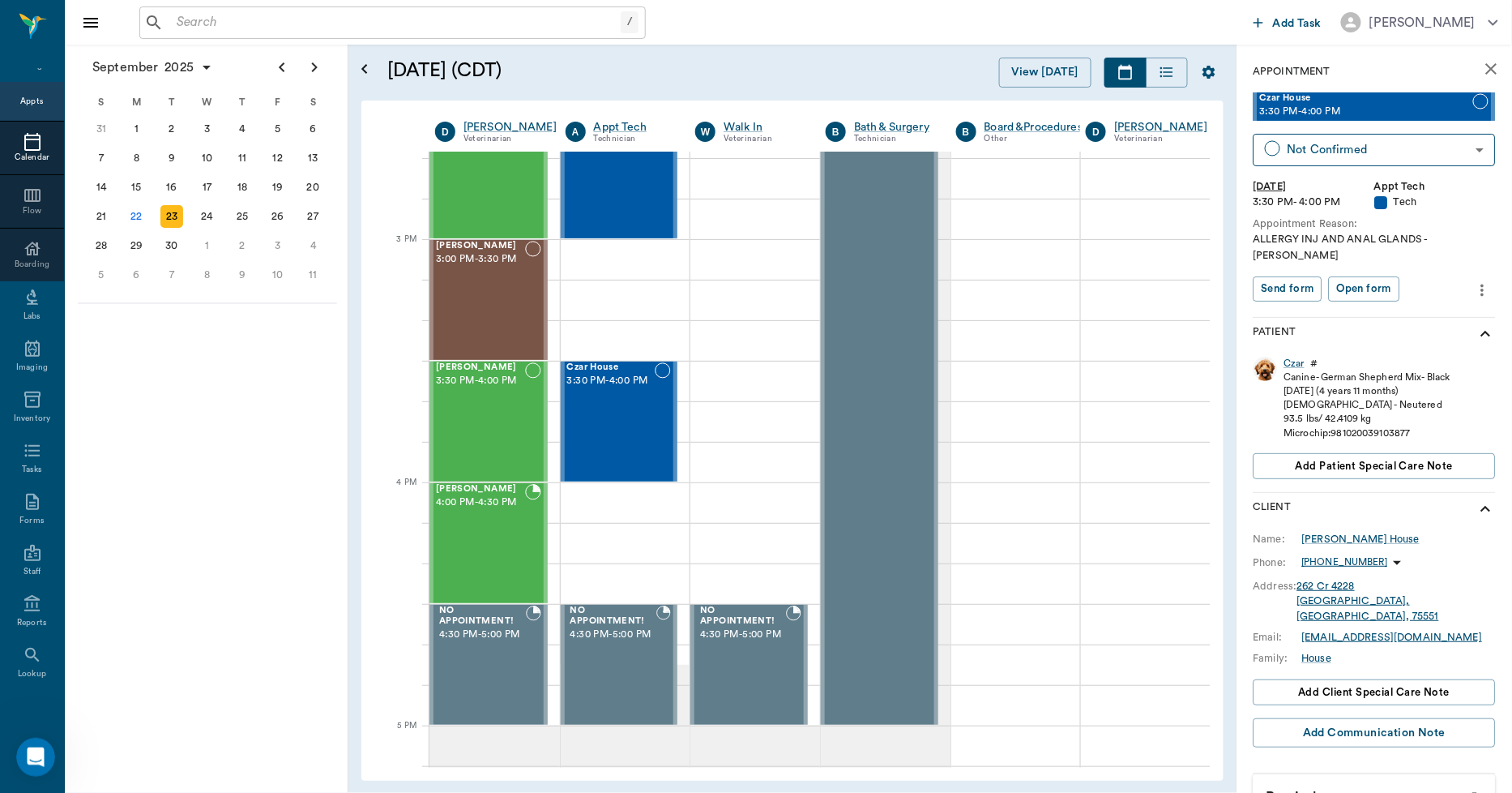
click at [1475, 280] on icon "more" at bounding box center [1482, 290] width 18 height 19
drag, startPoint x: 1421, startPoint y: 295, endPoint x: 1340, endPoint y: 313, distance: 83.0
click at [1421, 295] on span "Edit appointment" at bounding box center [1401, 302] width 136 height 17
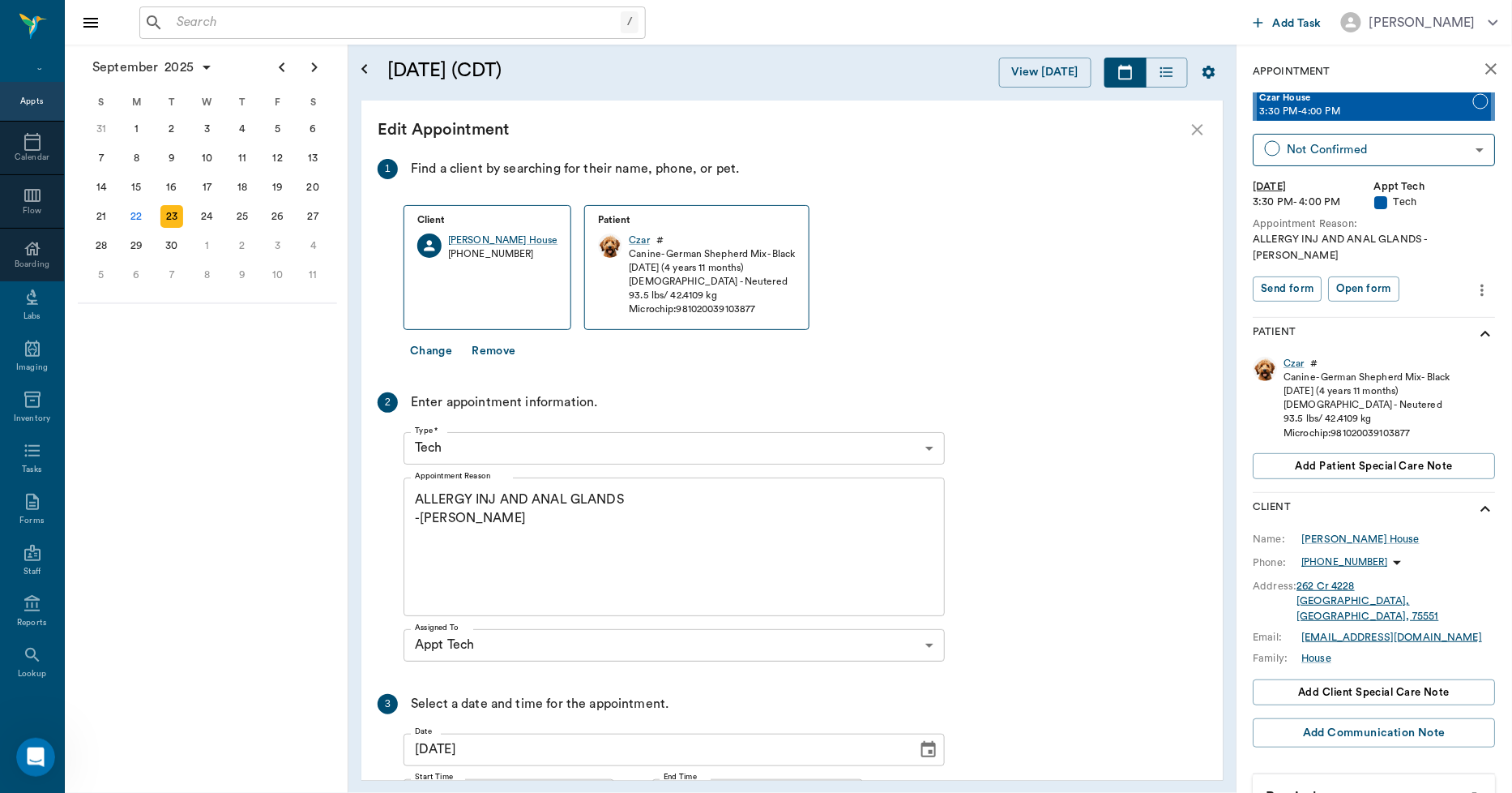
click at [495, 497] on textarea "ALLERGY INJ AND ANAL GLANDS -LORY" at bounding box center [674, 545] width 518 height 112
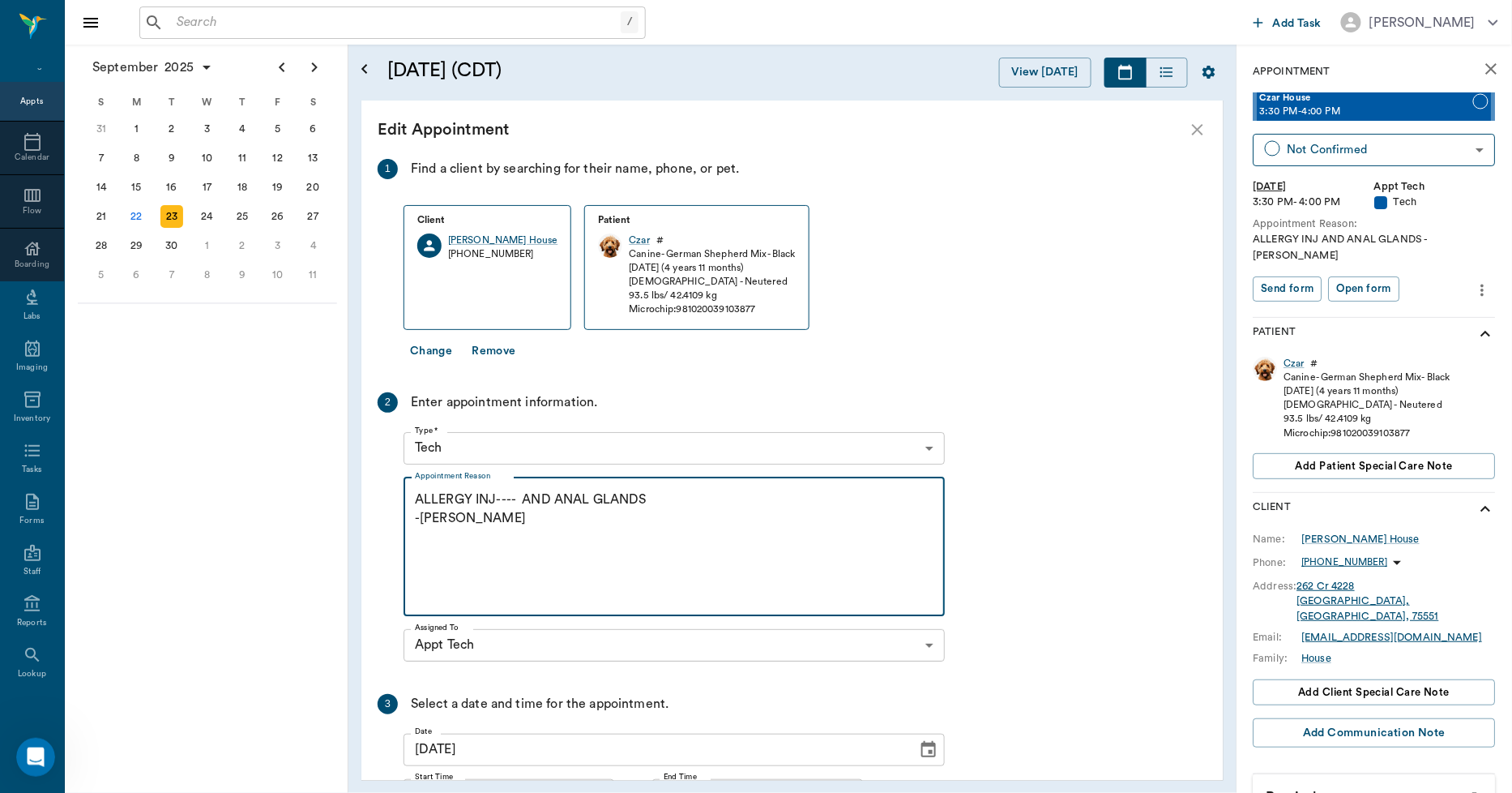
paste textarea "mp85/dexsp2"
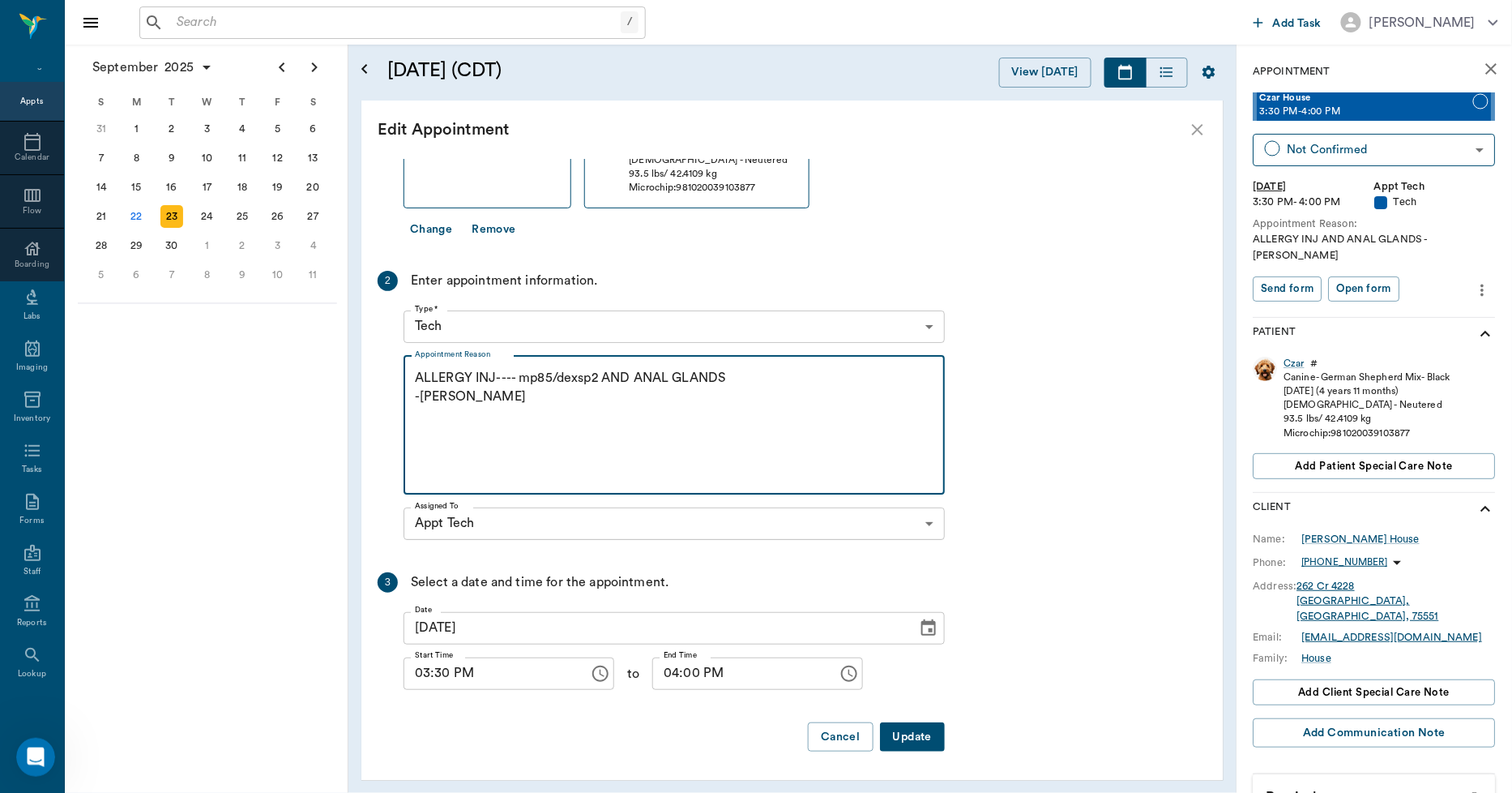
type textarea "ALLERGY INJ---- mp85/dexsp2 AND ANAL GLANDS -LORY"
click at [893, 736] on button "Update" at bounding box center [912, 737] width 65 height 30
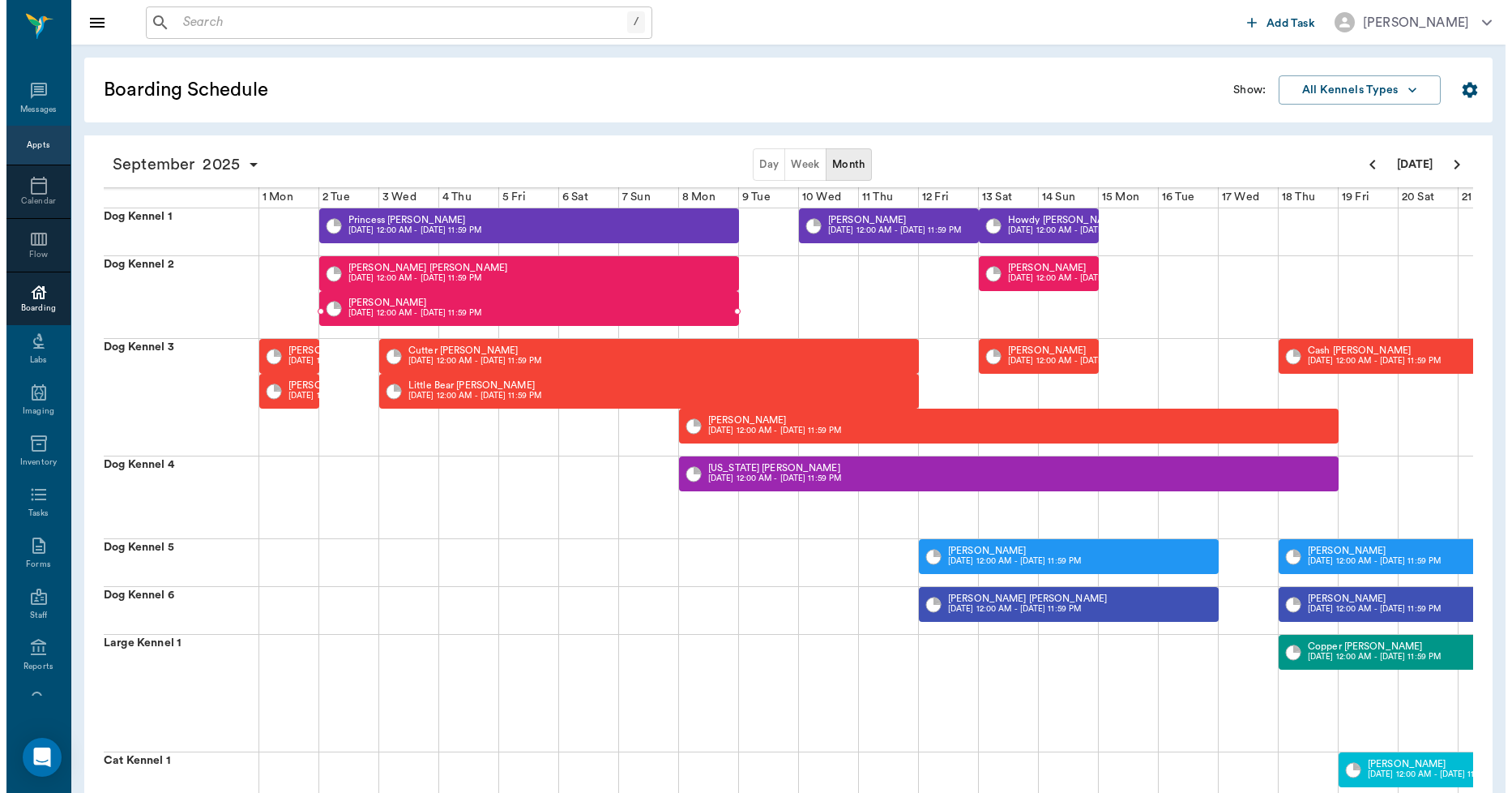
scroll to position [0, 415]
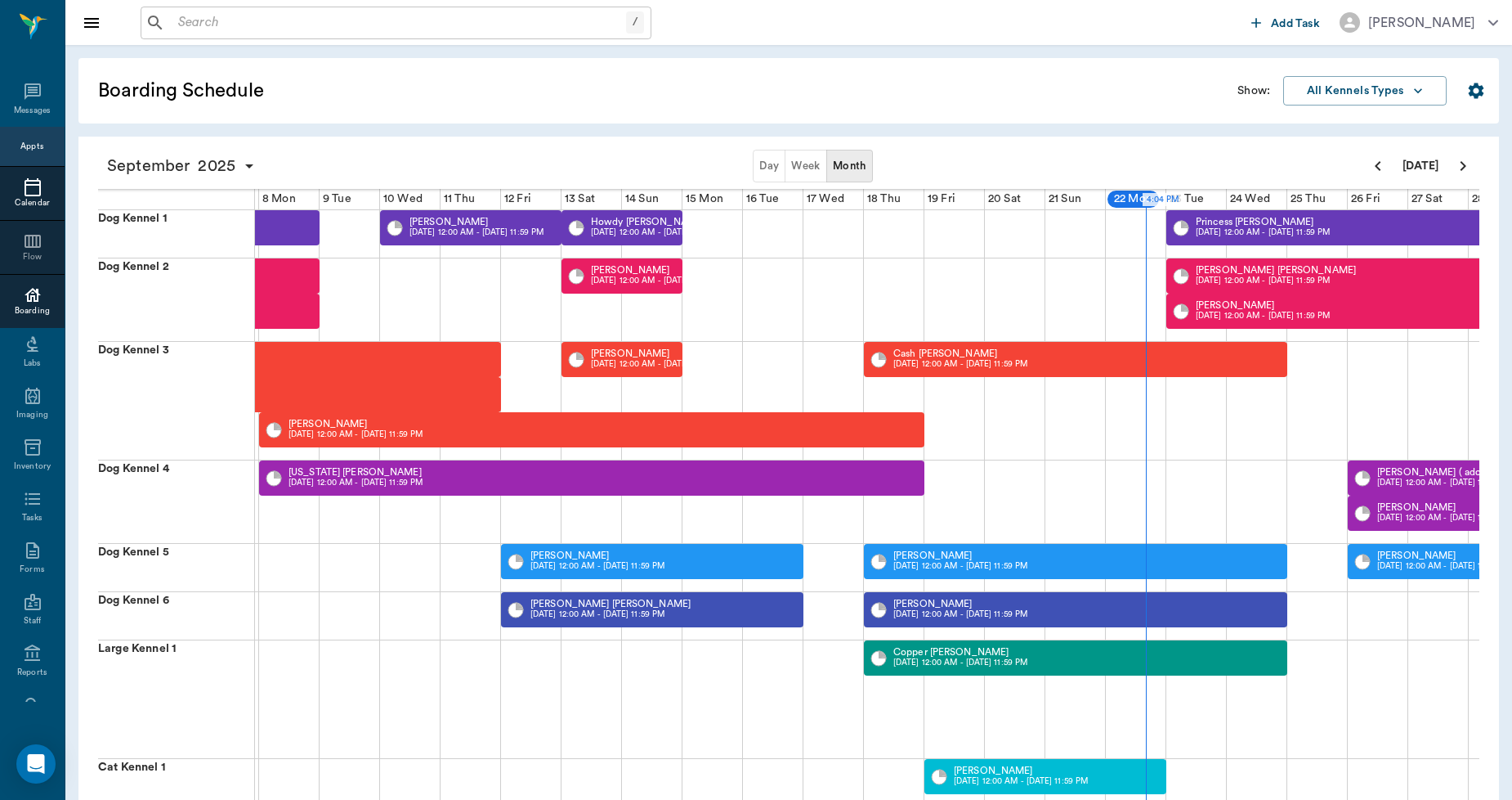
click at [33, 186] on icon at bounding box center [33, 187] width 16 height 18
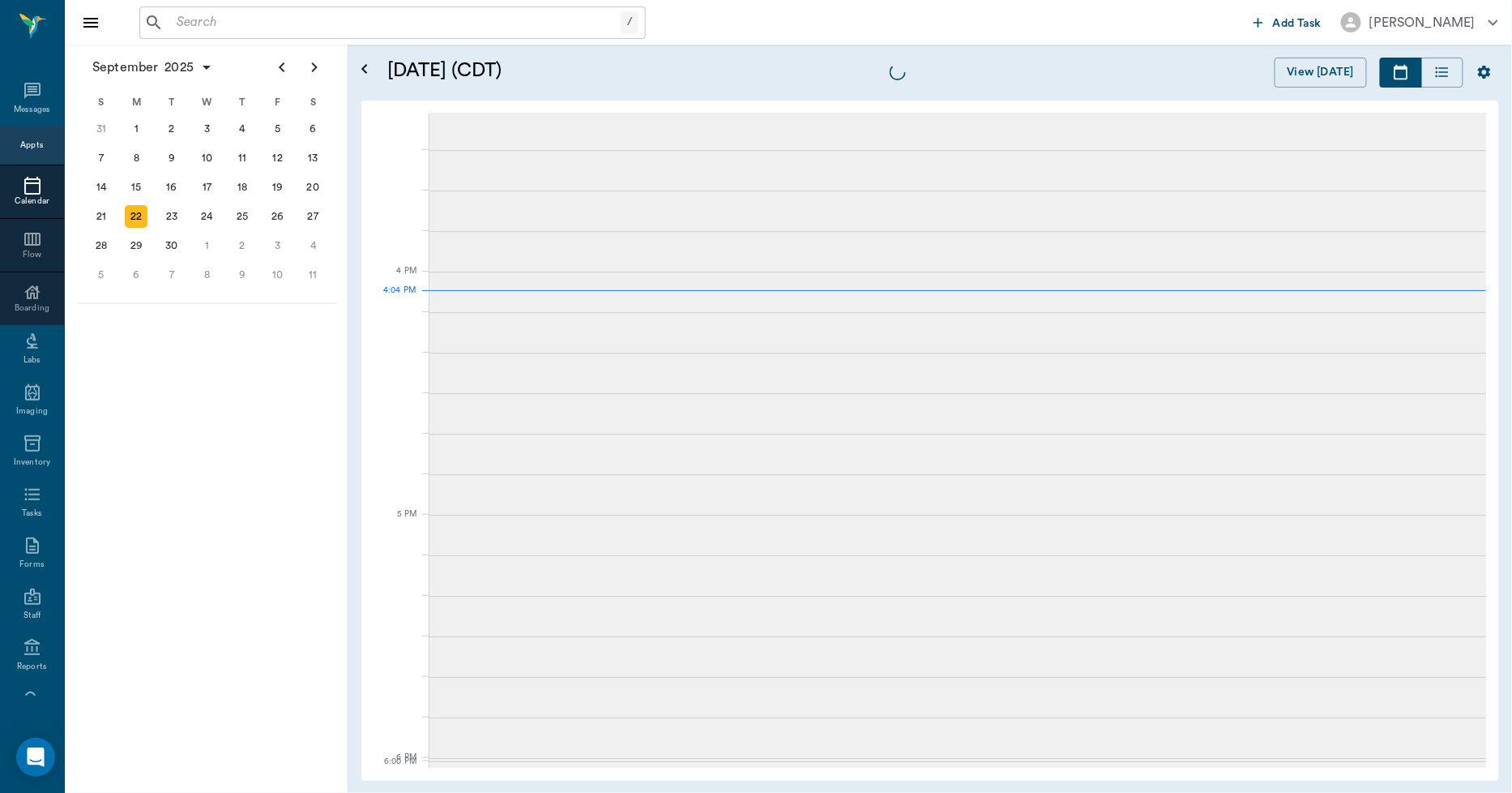
scroll to position [1946, 0]
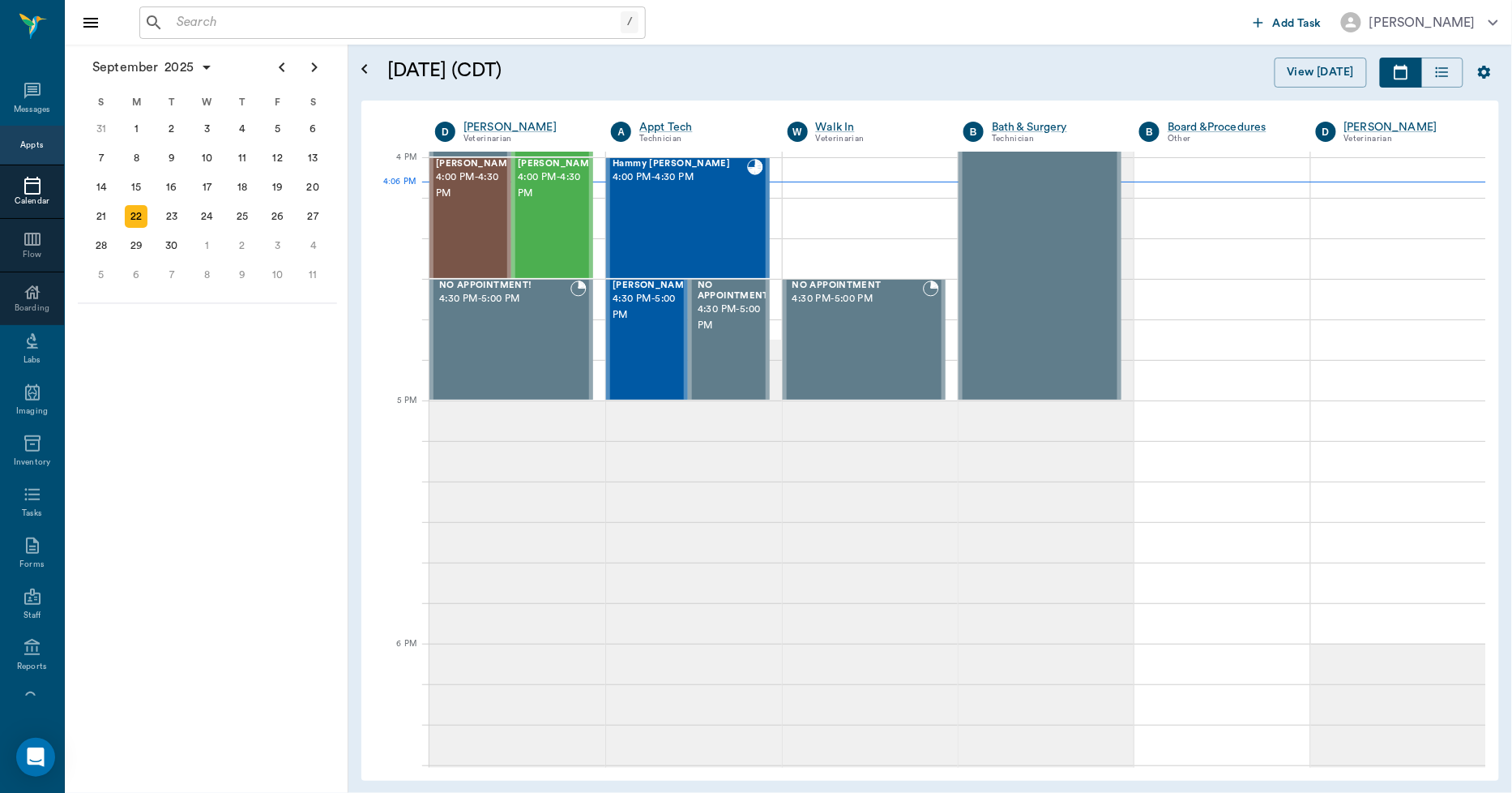
click at [230, 19] on input "text" at bounding box center [395, 23] width 451 height 23
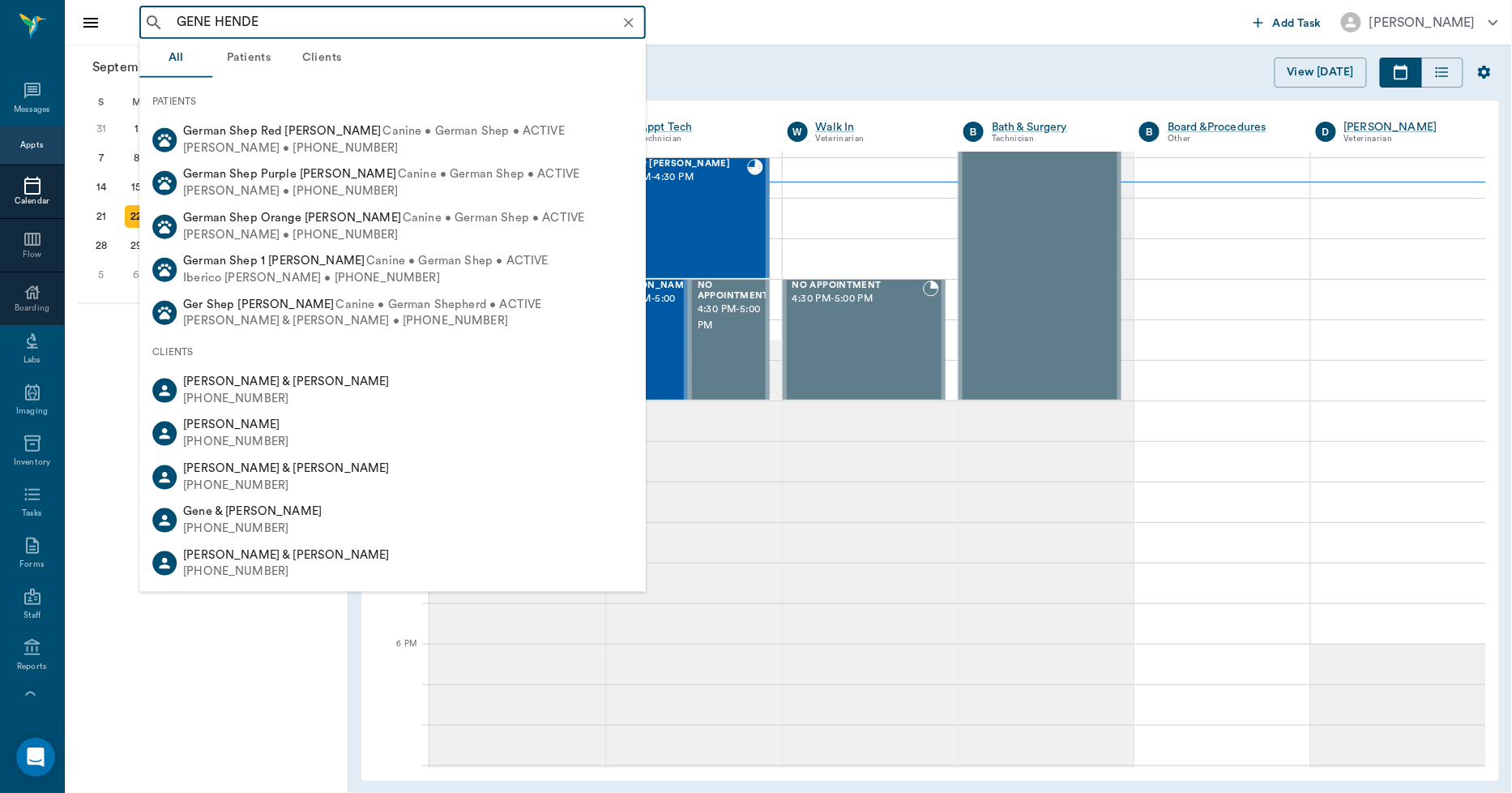
type input "[PERSON_NAME]"
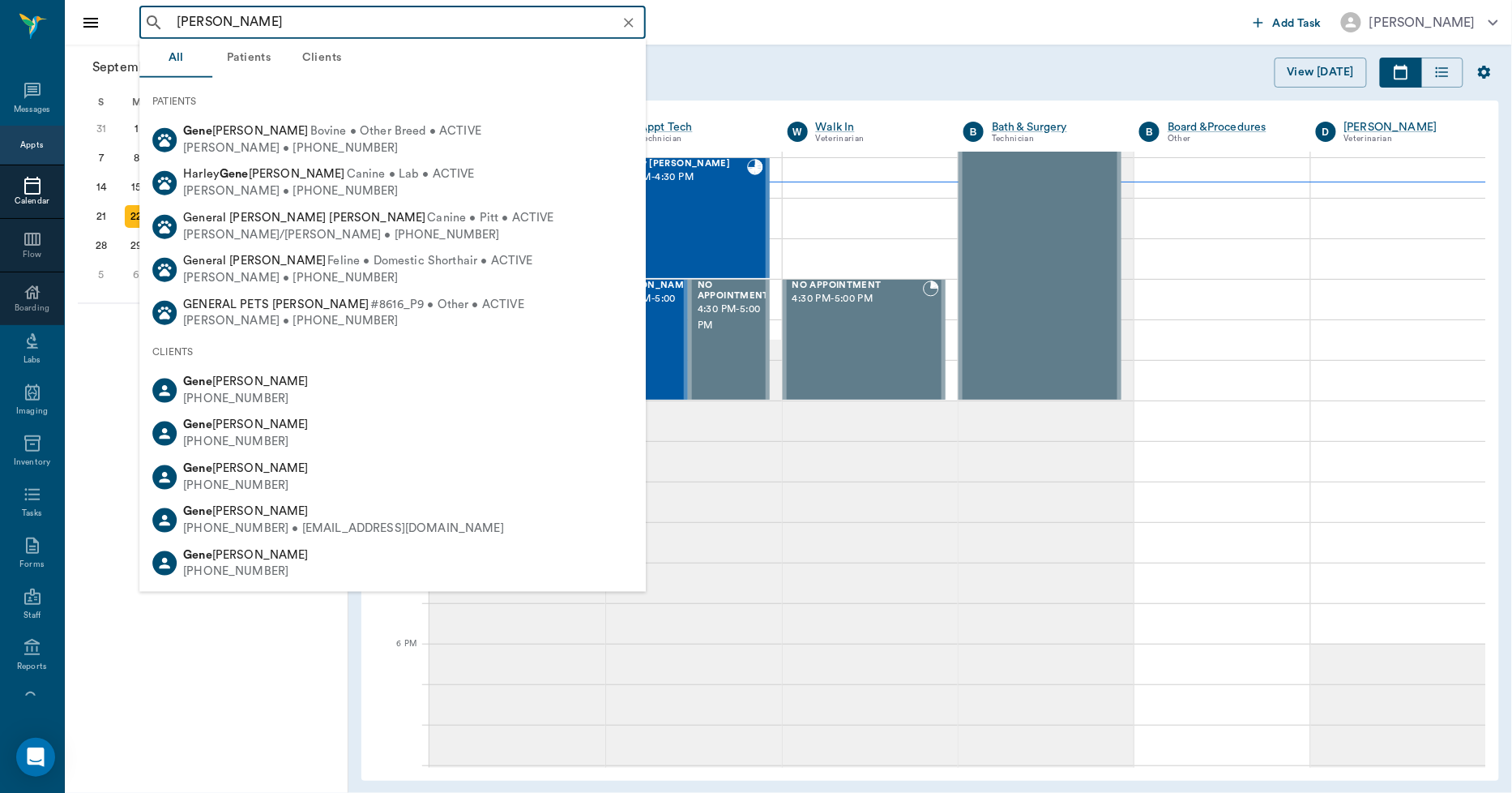
click at [628, 20] on icon "Clear" at bounding box center [628, 22] width 16 height 16
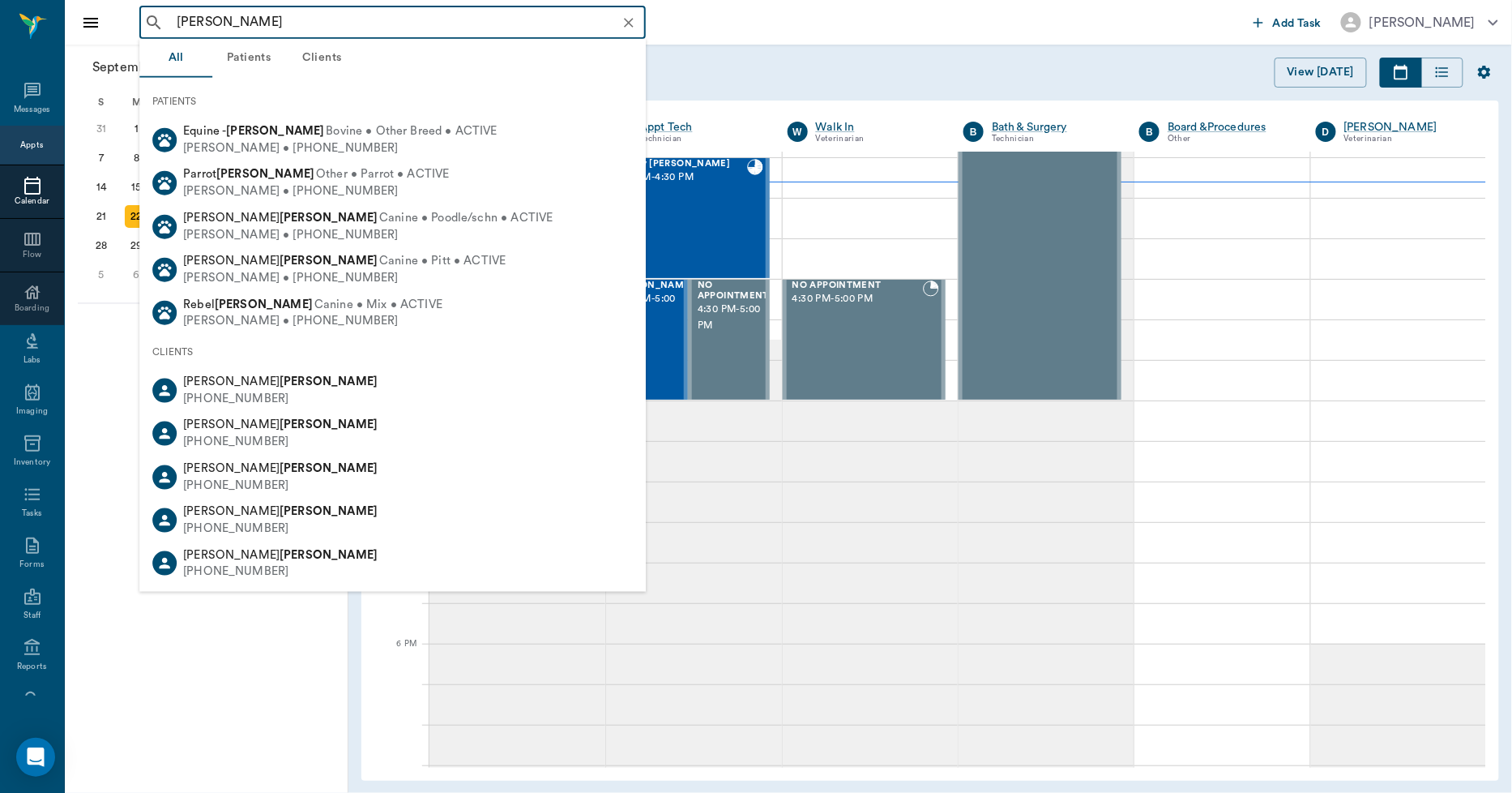
type input "[PERSON_NAME]"
click at [217, 630] on div "[DATE] S M T W T F S 27 28 29 30 [DATE] 1 2 3 4 5 6 7 8 9 10 11 12 13 14 15 16 …" at bounding box center [207, 418] width 284 height 748
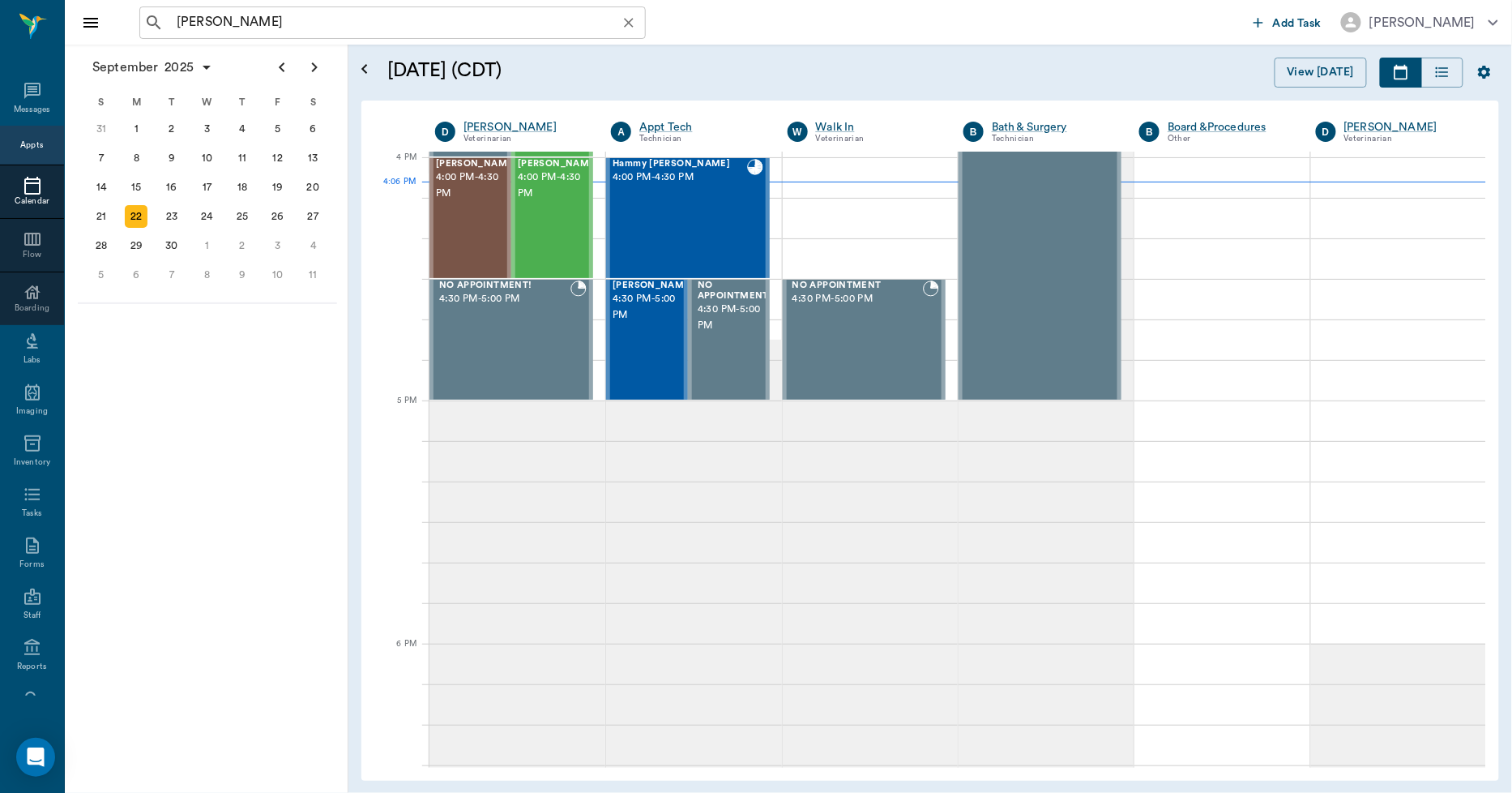
click at [30, 191] on icon at bounding box center [32, 186] width 19 height 19
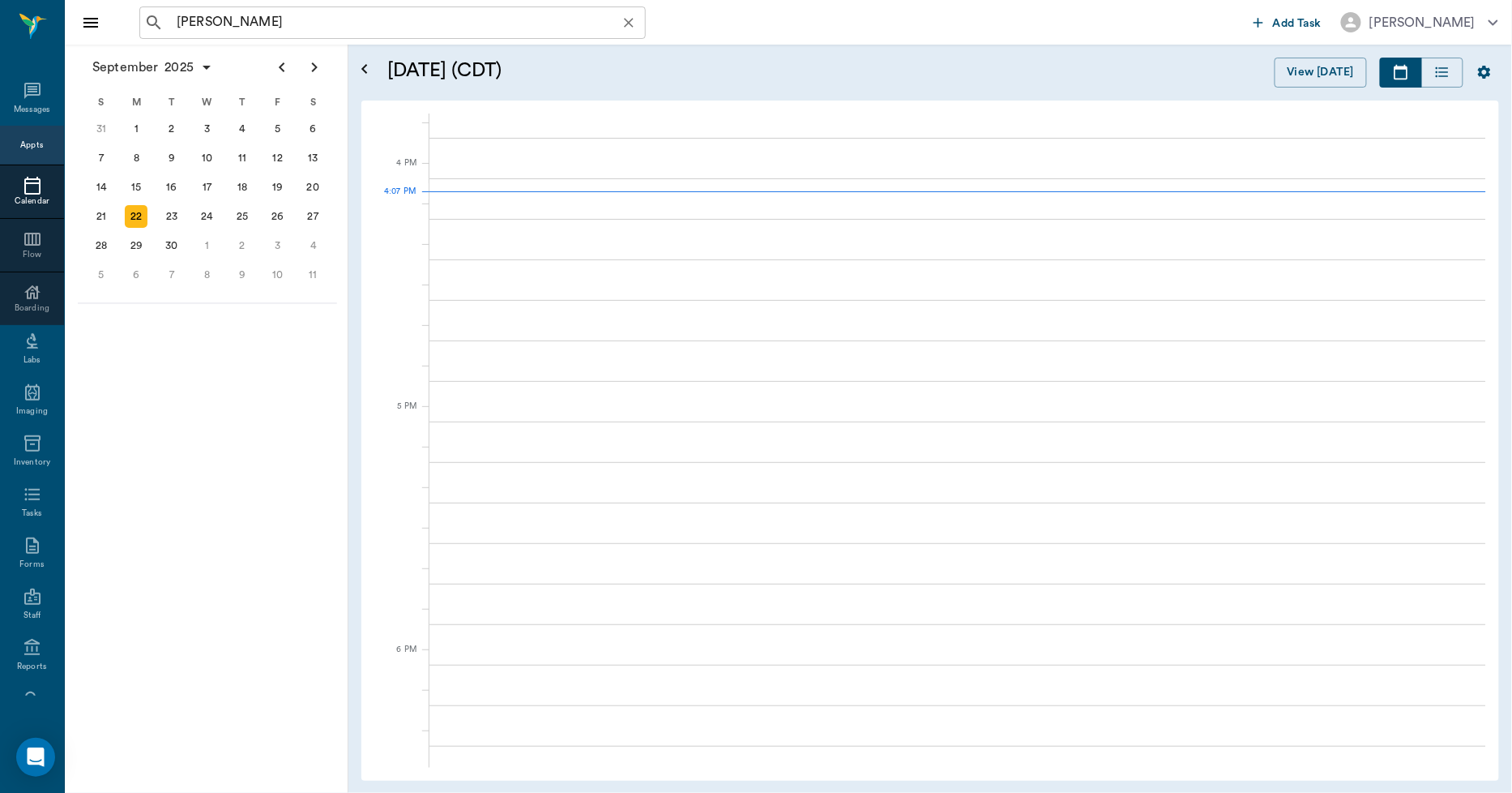
scroll to position [1945, 0]
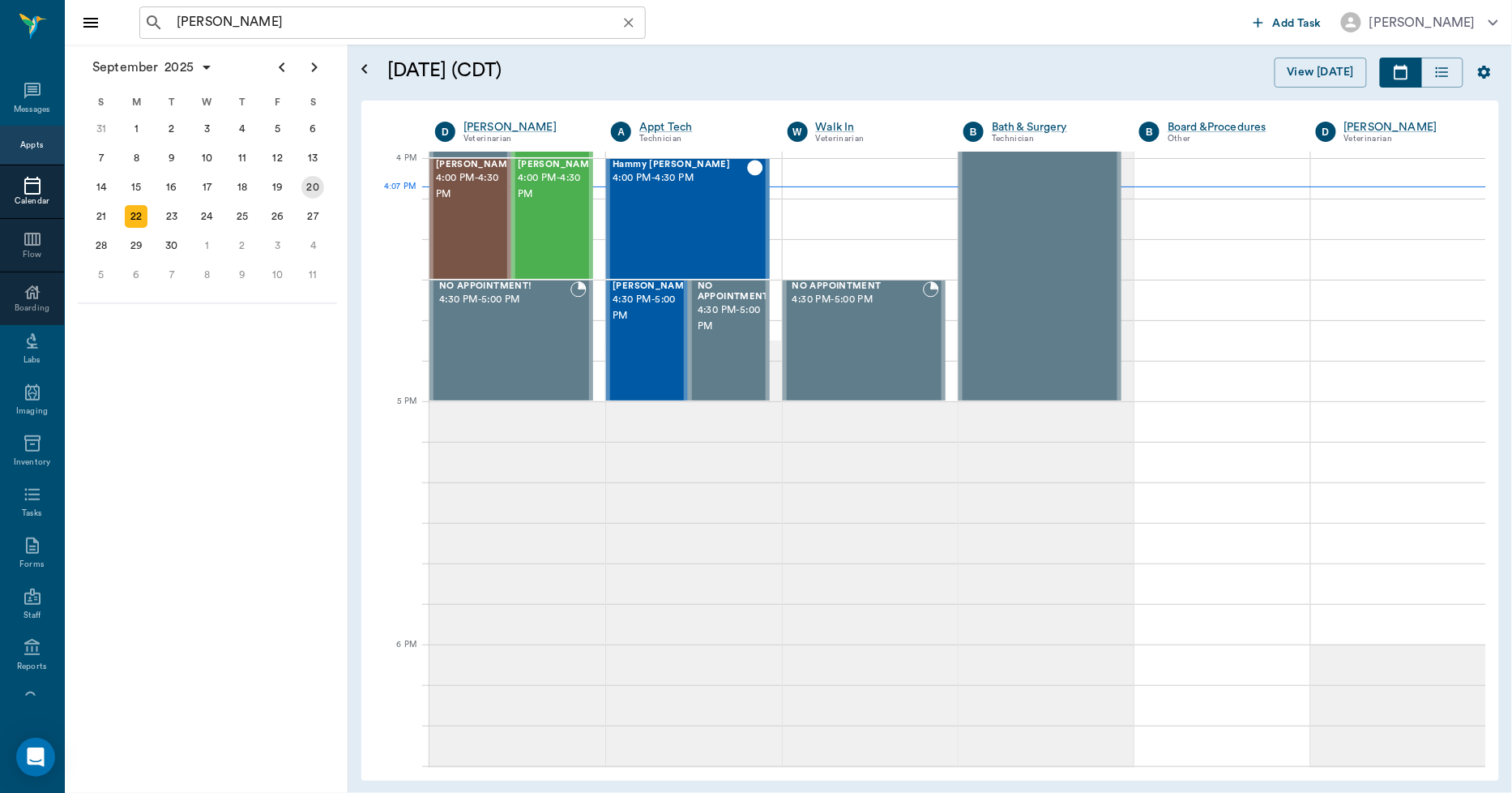
click at [309, 176] on div "20" at bounding box center [312, 188] width 23 height 23
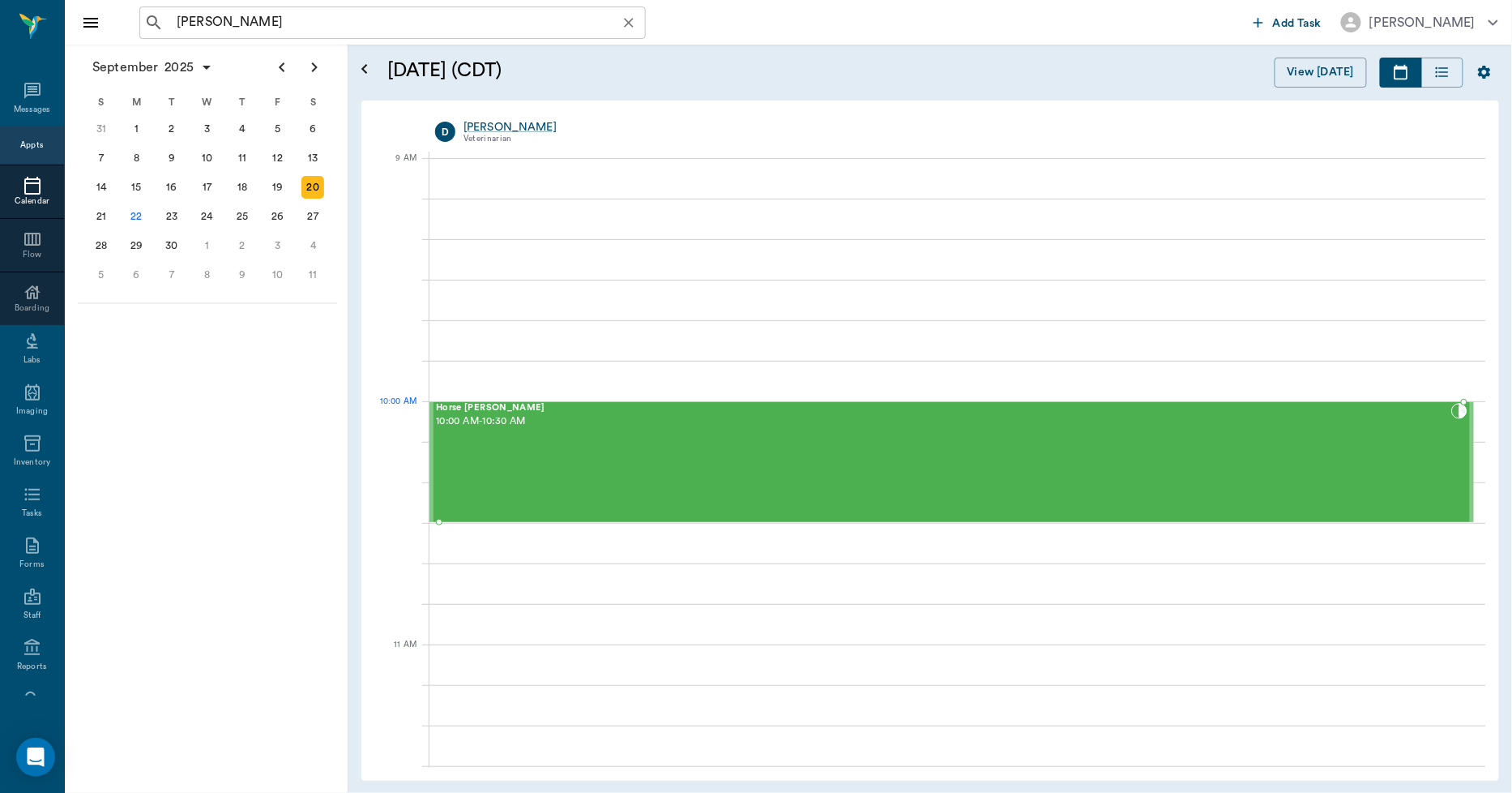
click at [570, 439] on div "Horse [PERSON_NAME] 10:00 AM - 10:30 AM" at bounding box center [942, 462] width 1015 height 118
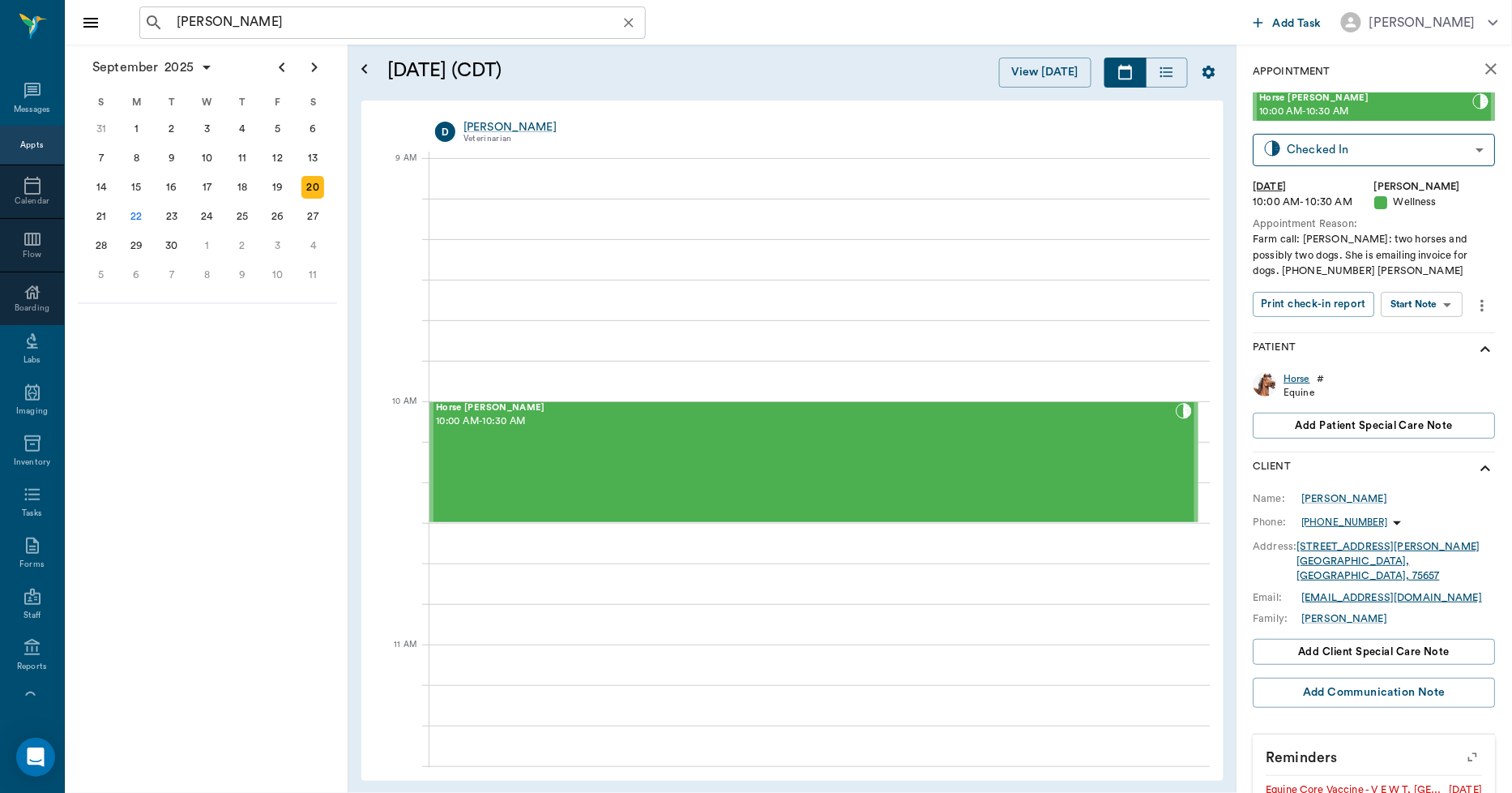
click at [1306, 382] on div "Horse" at bounding box center [1298, 378] width 27 height 13
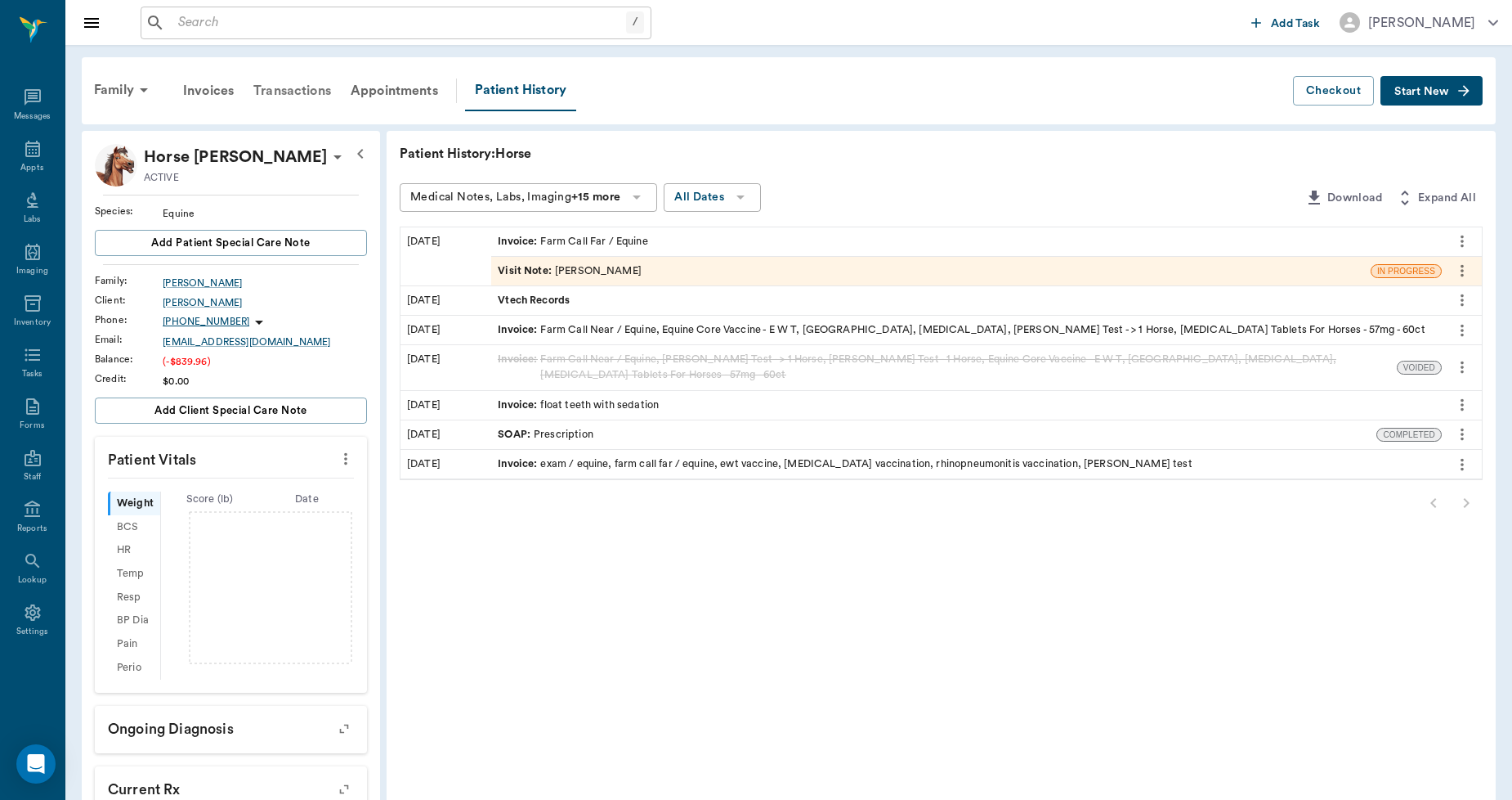
click at [316, 90] on div "Transactions" at bounding box center [291, 90] width 97 height 39
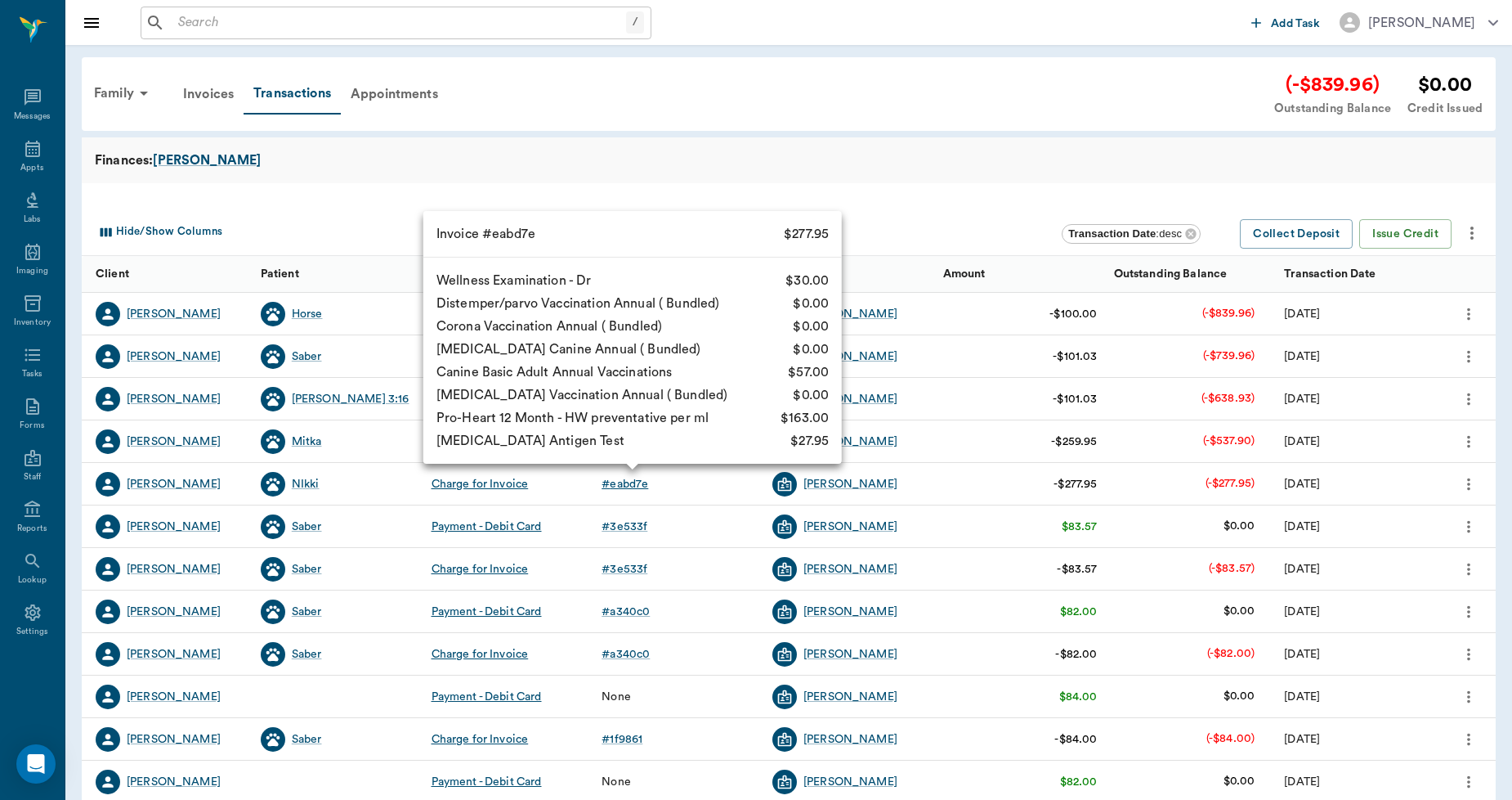
click at [622, 481] on div "# eabd7e" at bounding box center [625, 484] width 46 height 16
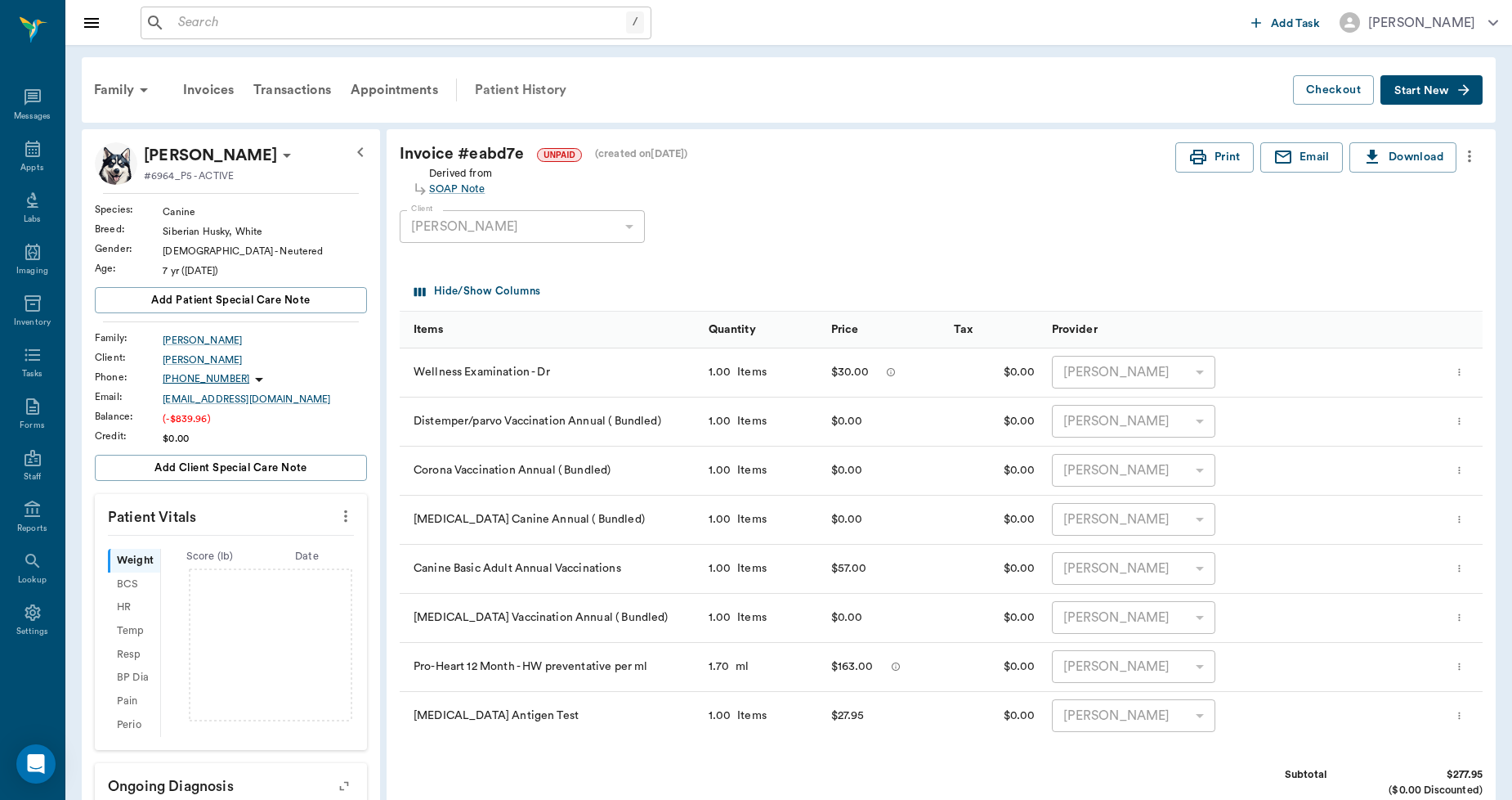
click at [537, 87] on div "Patient History" at bounding box center [521, 89] width 112 height 39
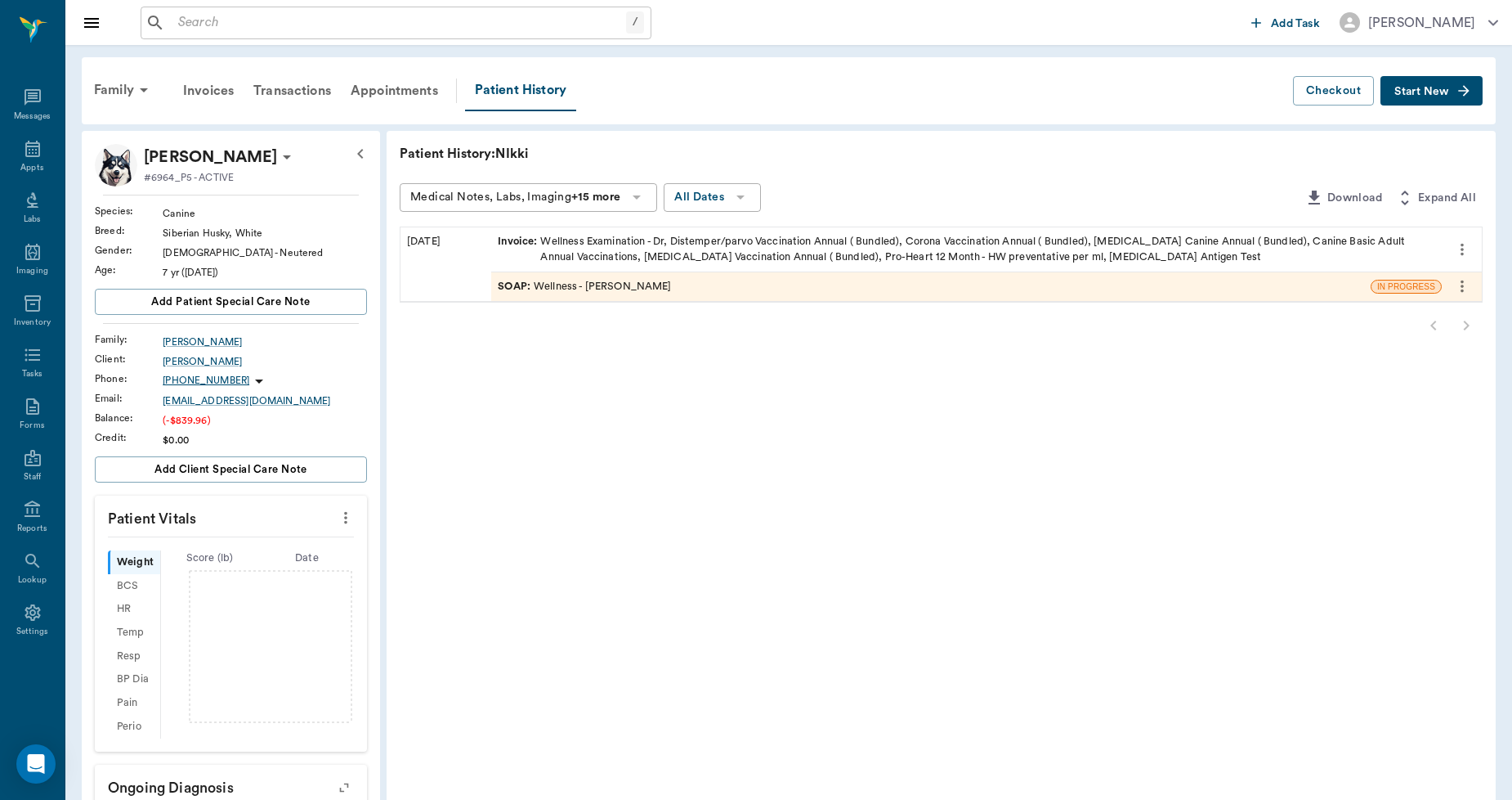
click at [631, 294] on div "SOAP : Wellness - [PERSON_NAME]" at bounding box center [930, 287] width 880 height 29
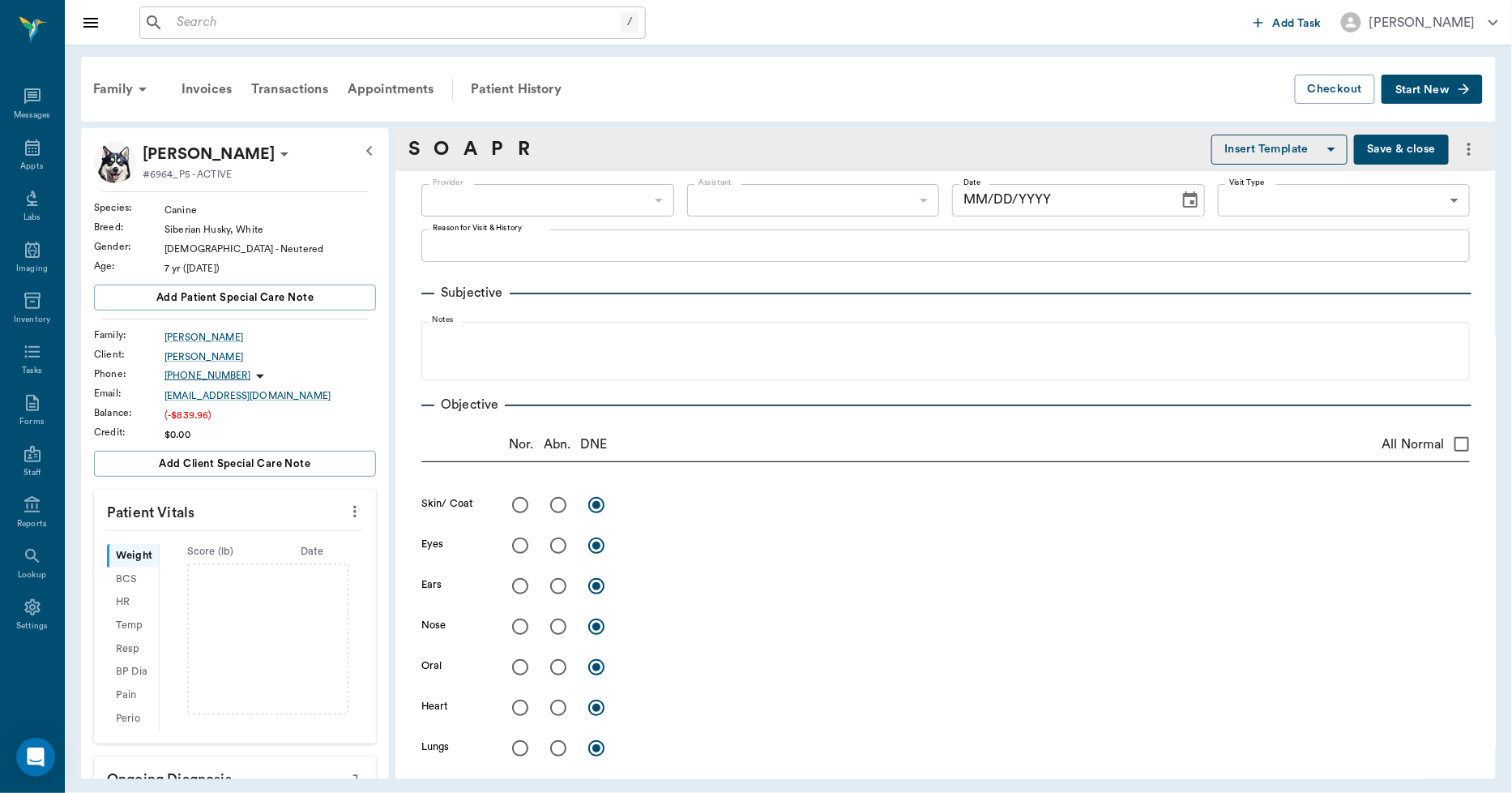
type input "63ec2f075fda476ae8351a4d"
type input "65d2be4f46e3a538d89b8c14"
radio input "true"
type textarea "L eye has upper lid tumor, hanging into eye but no irritation at this time"
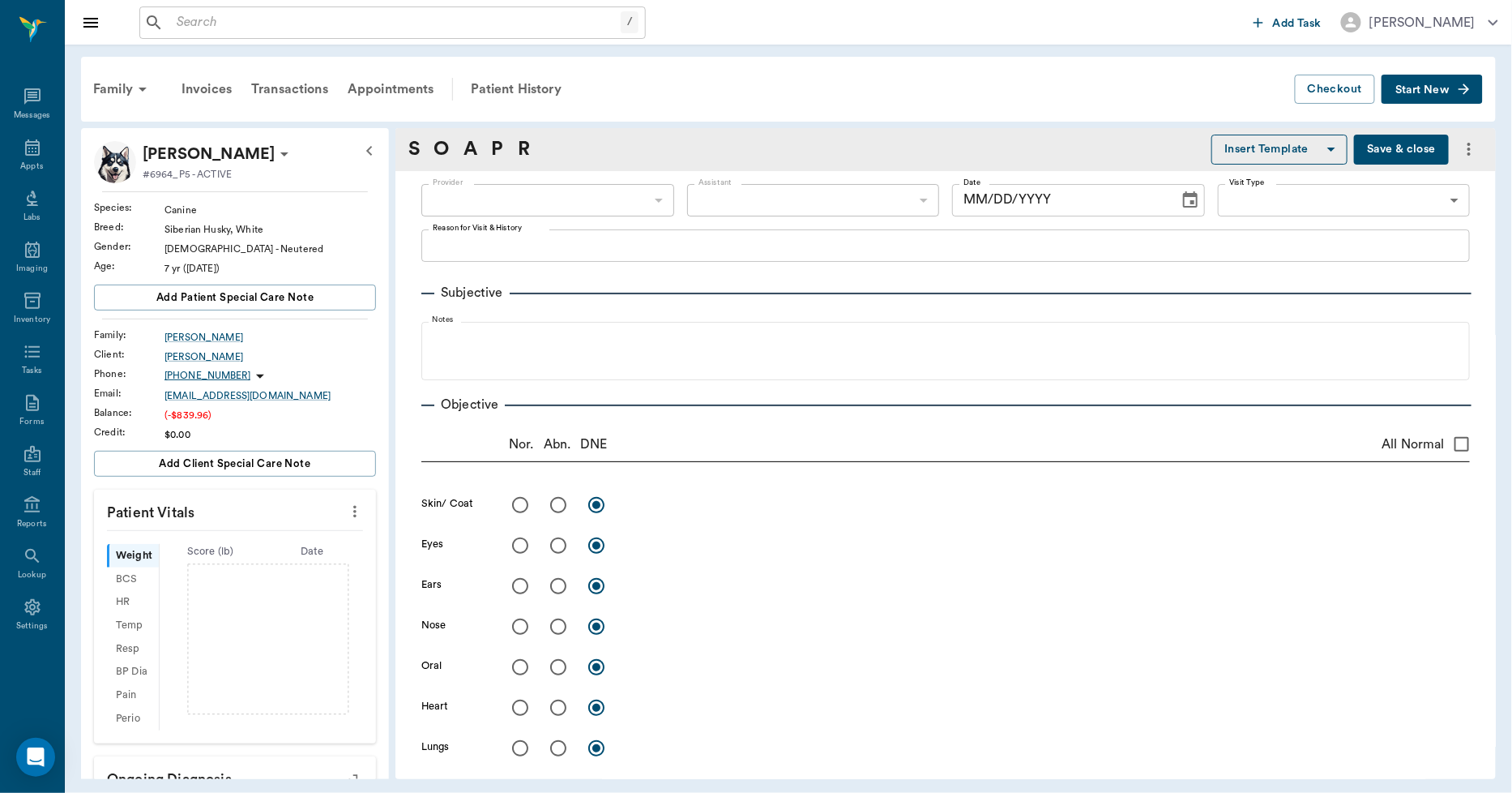
radio input "true"
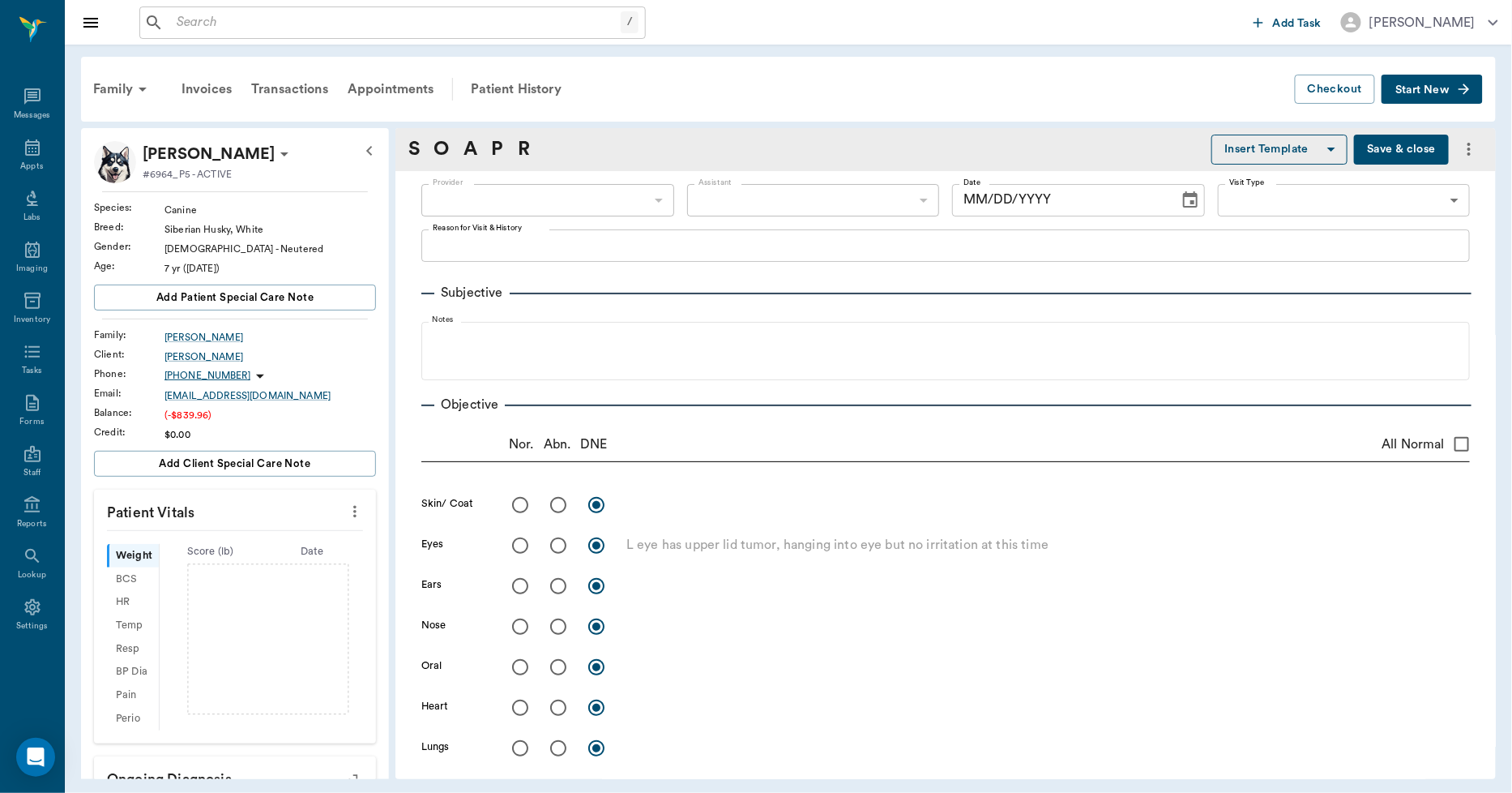
radio input "true"
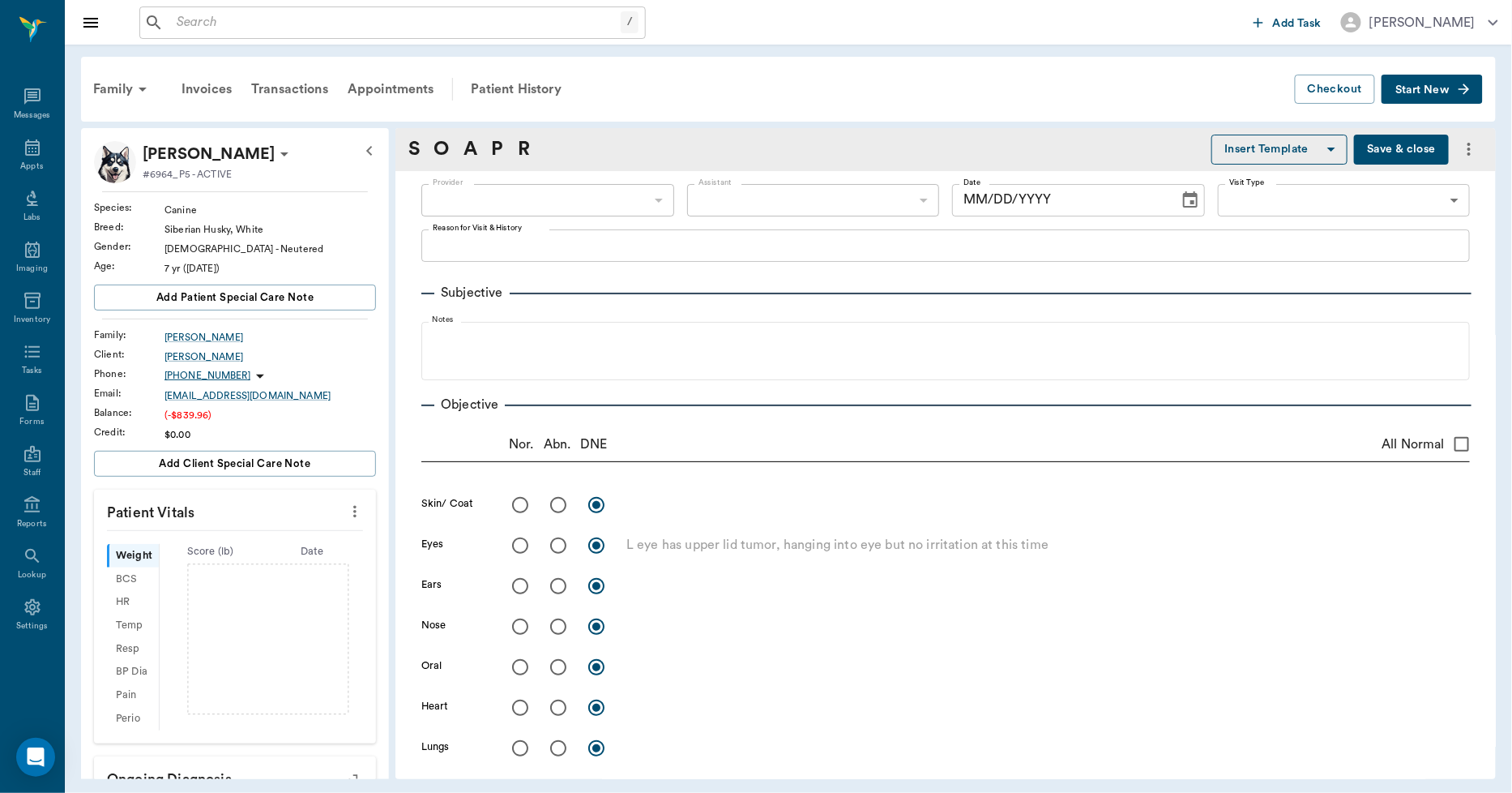
type textarea "Storm phobia"
radio input "true"
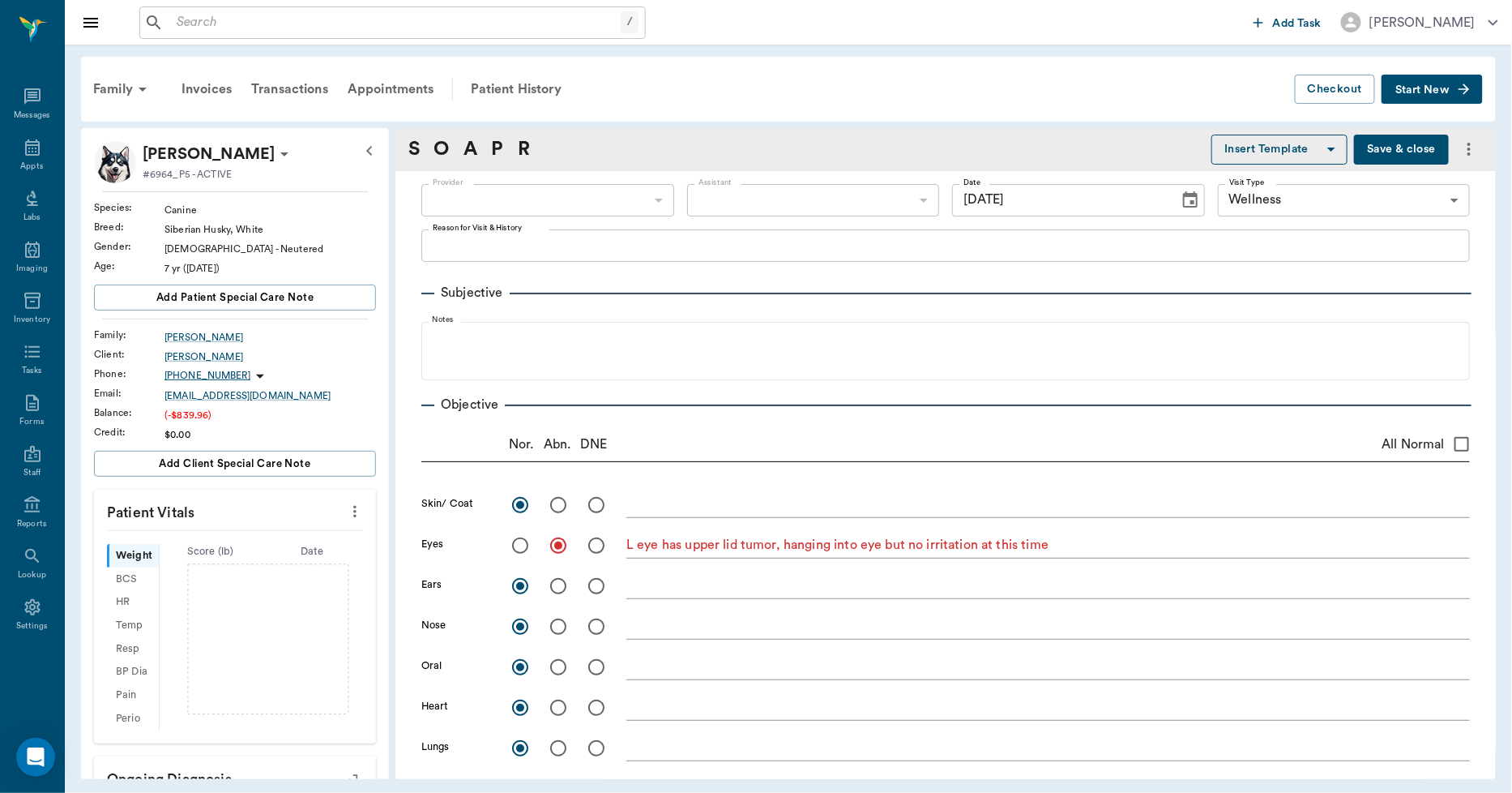
type input "[DATE]"
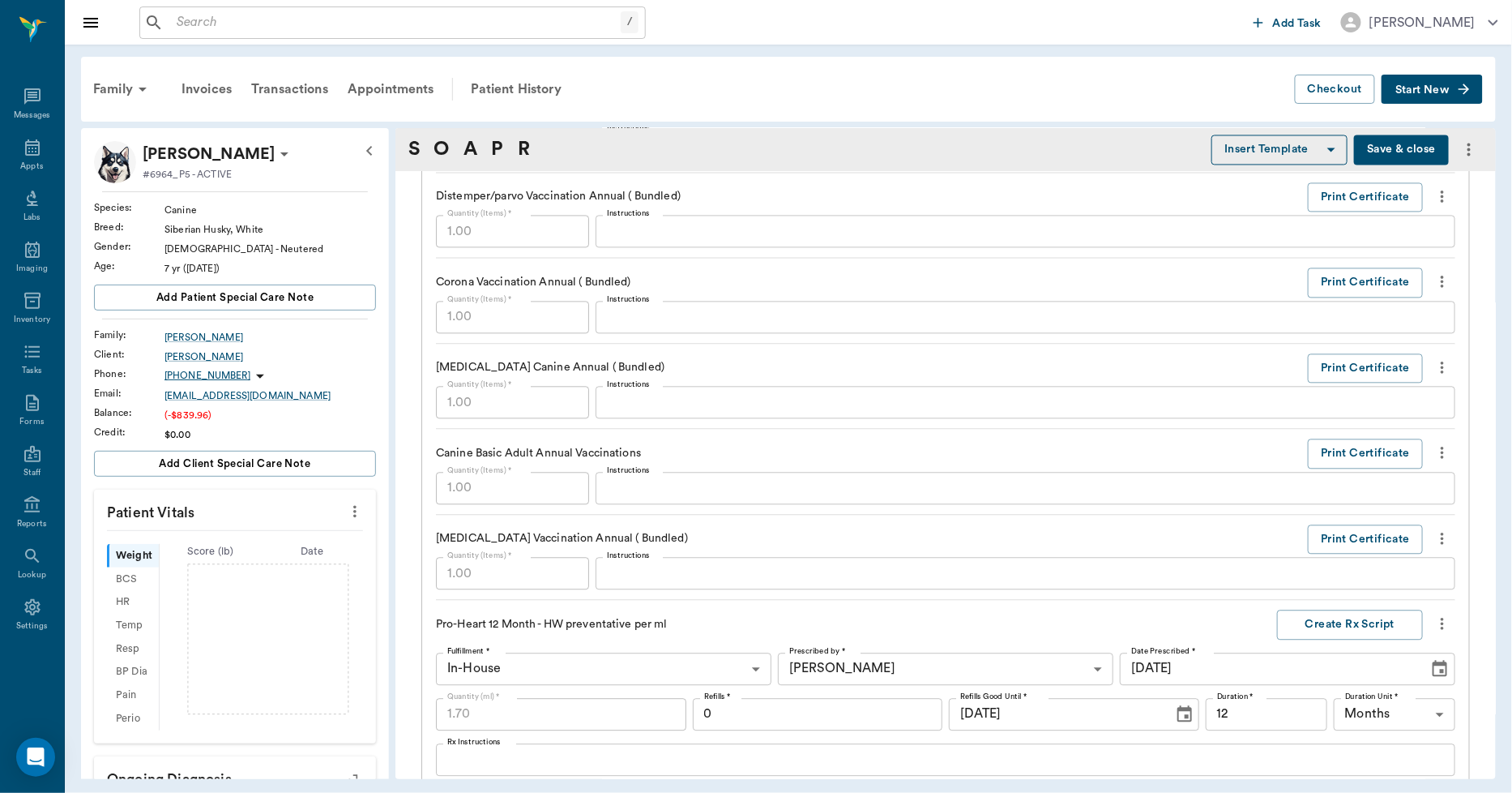
scroll to position [1260, 0]
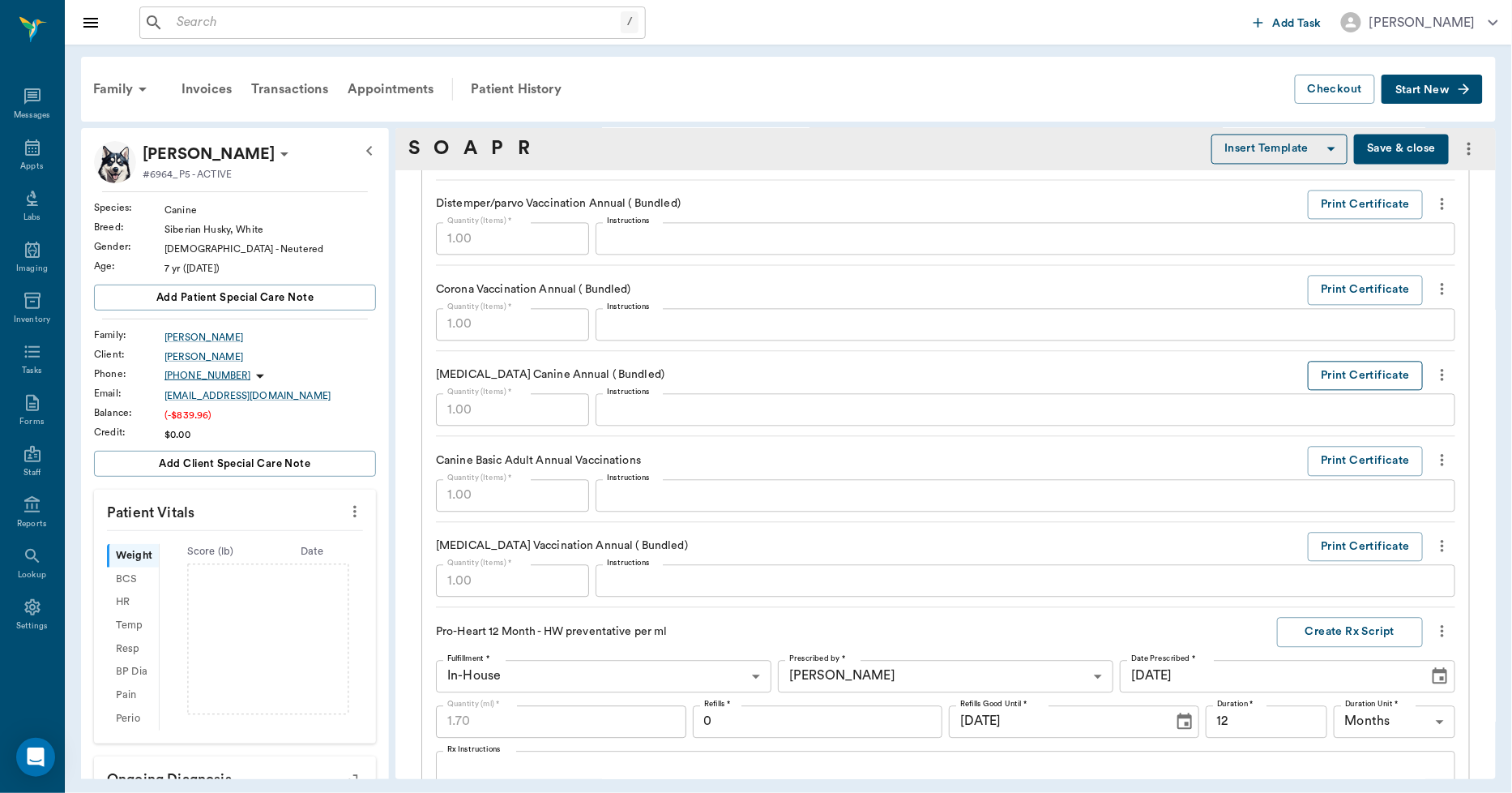
click at [1326, 379] on button "Print Certificate" at bounding box center [1364, 376] width 115 height 30
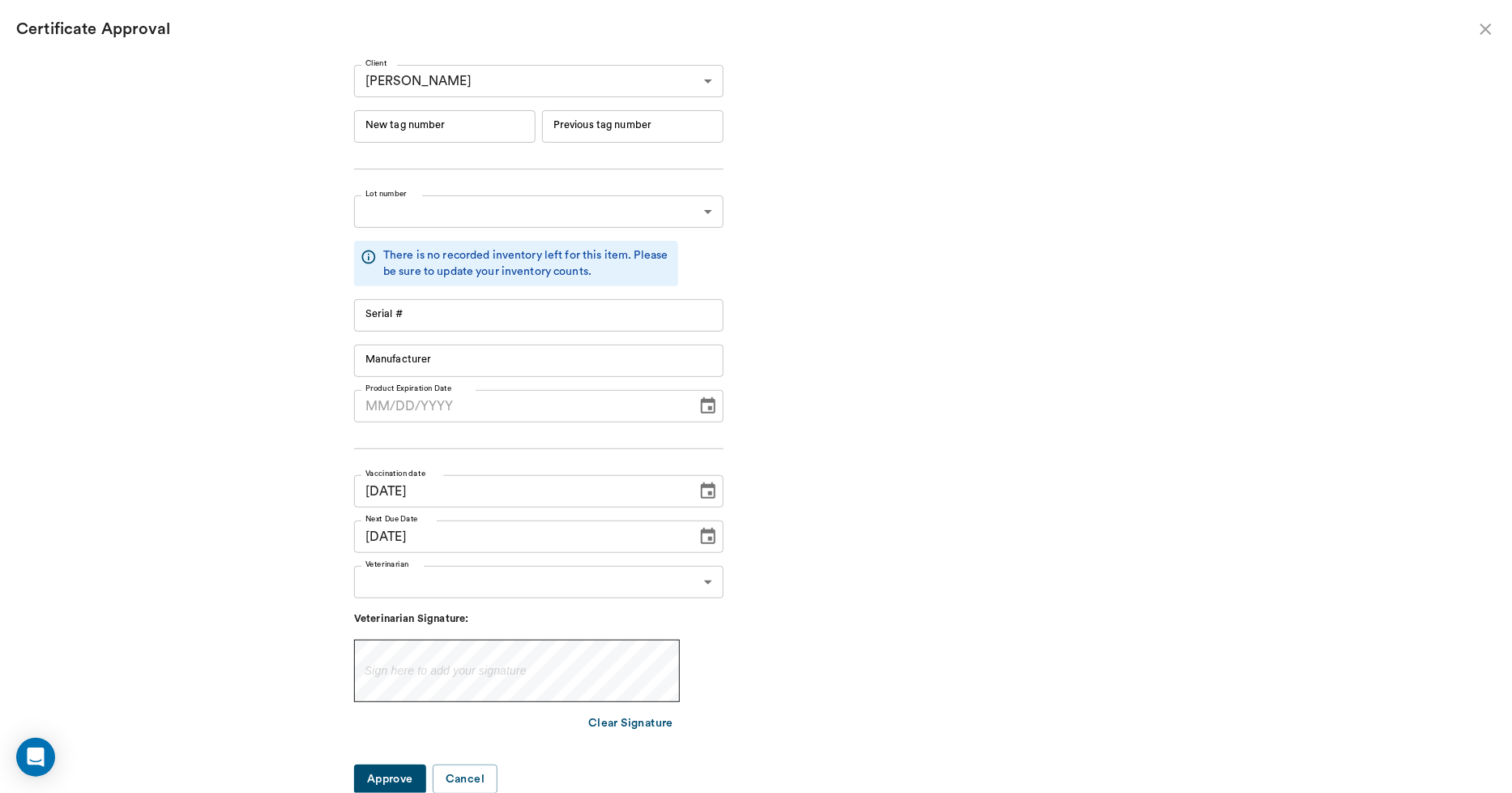
type input "RM384R9"
type input "11148"
type input "Boehringer Ingelheim"
type input "[DATE]"
type input "RM384R9"
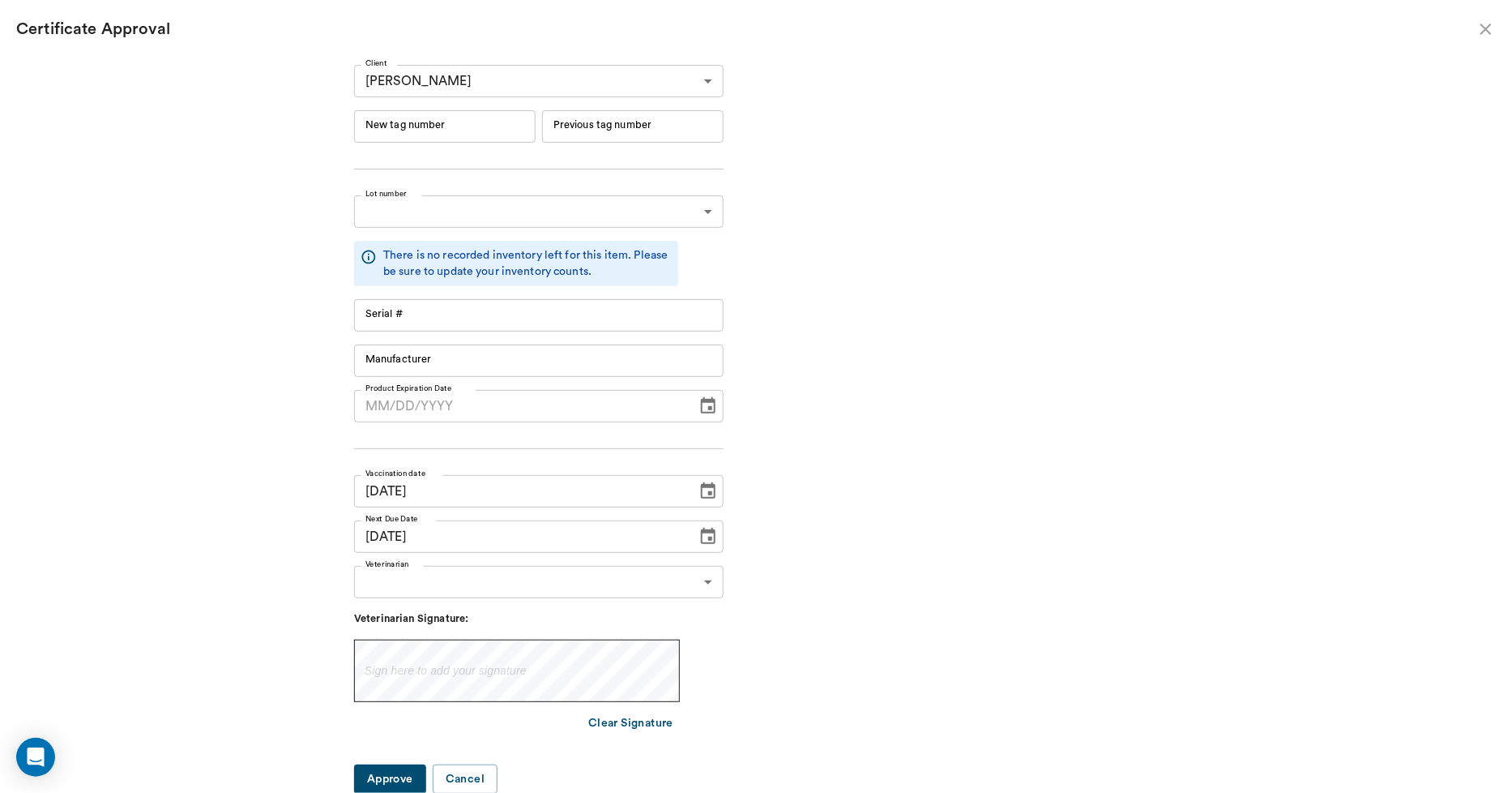
type input "11148"
type input "Boehringer Ingelheim"
type input "[DATE]"
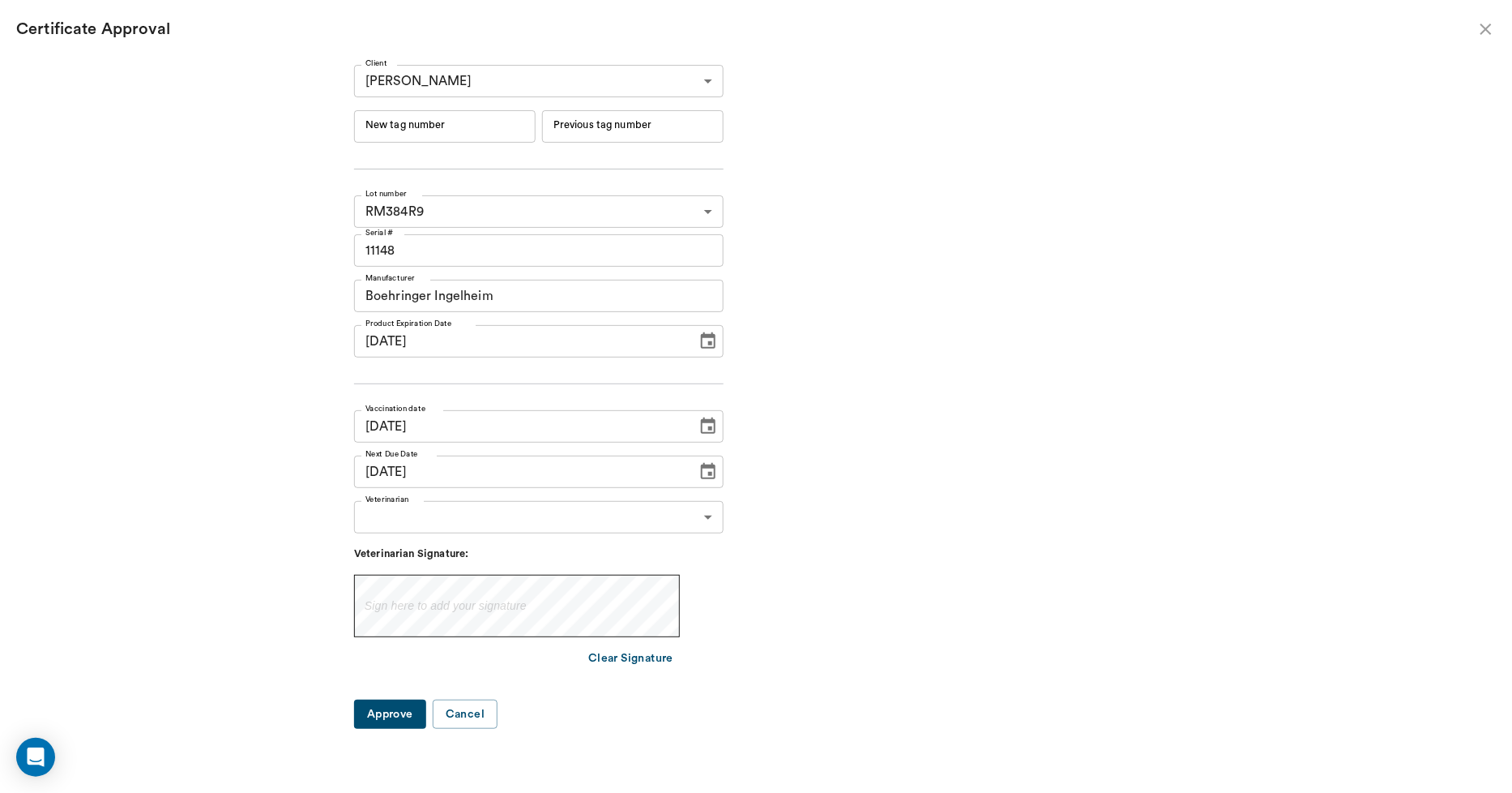
click at [507, 127] on input "New tag number" at bounding box center [445, 127] width 181 height 32
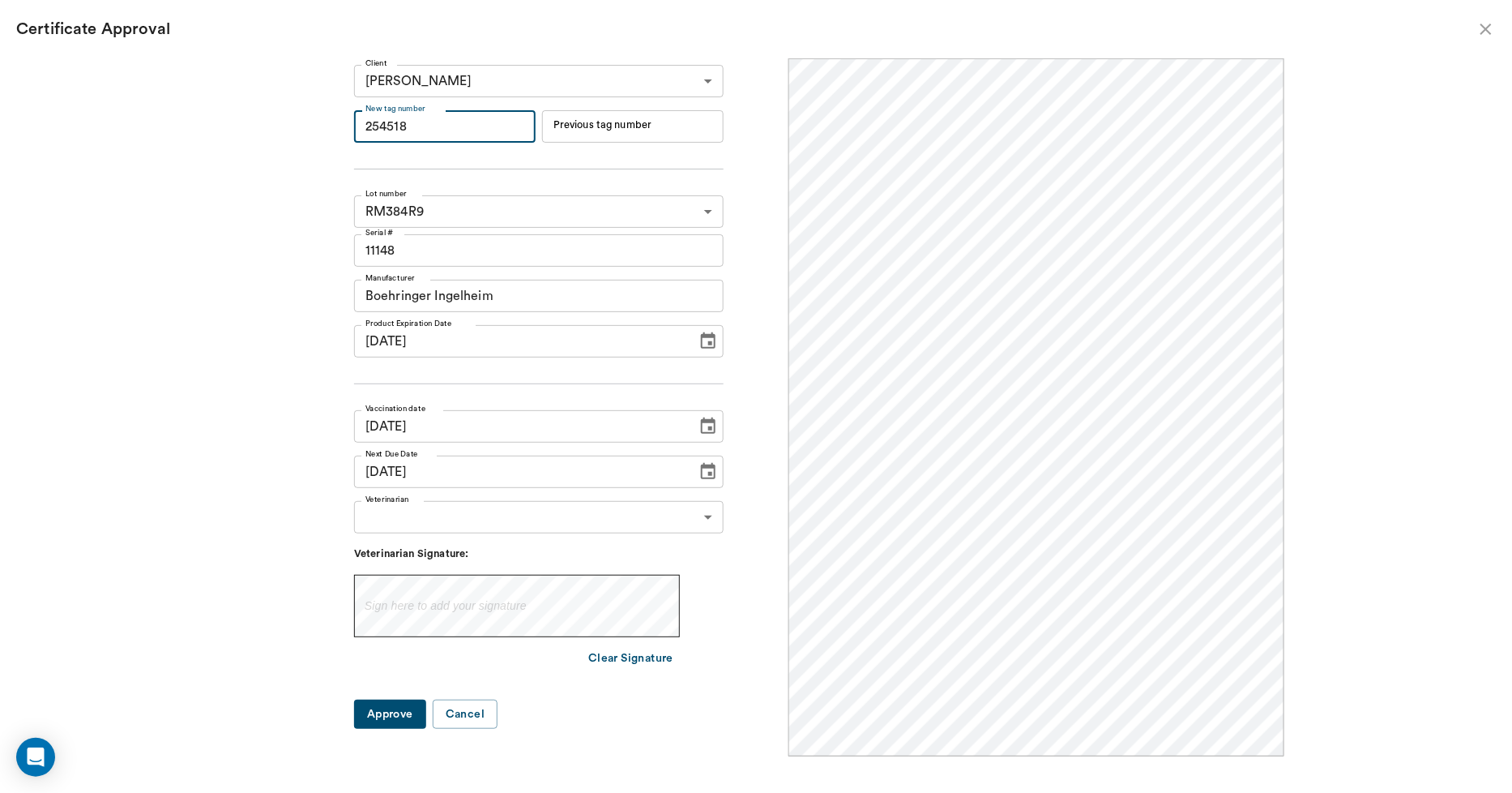
scroll to position [0, 0]
type input "254518"
click at [413, 519] on body "/ ​ Add Task [PERSON_NAME] Nectar Messages Appts Labs Imaging Inventory Tasks F…" at bounding box center [756, 396] width 1512 height 793
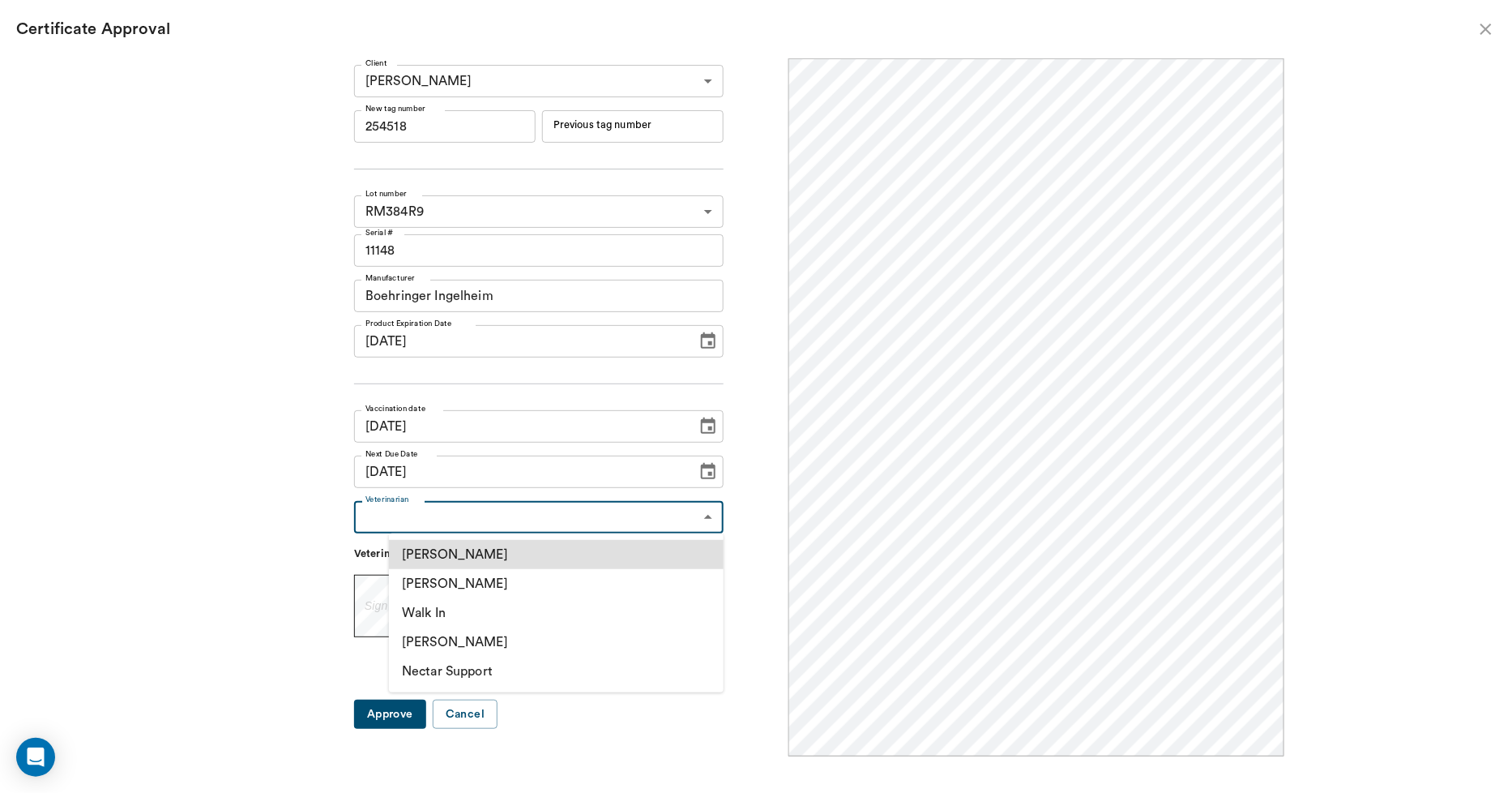
click at [421, 578] on li "[PERSON_NAME]" at bounding box center [555, 583] width 334 height 30
type input "63ec2f075fda476ae8351a4d"
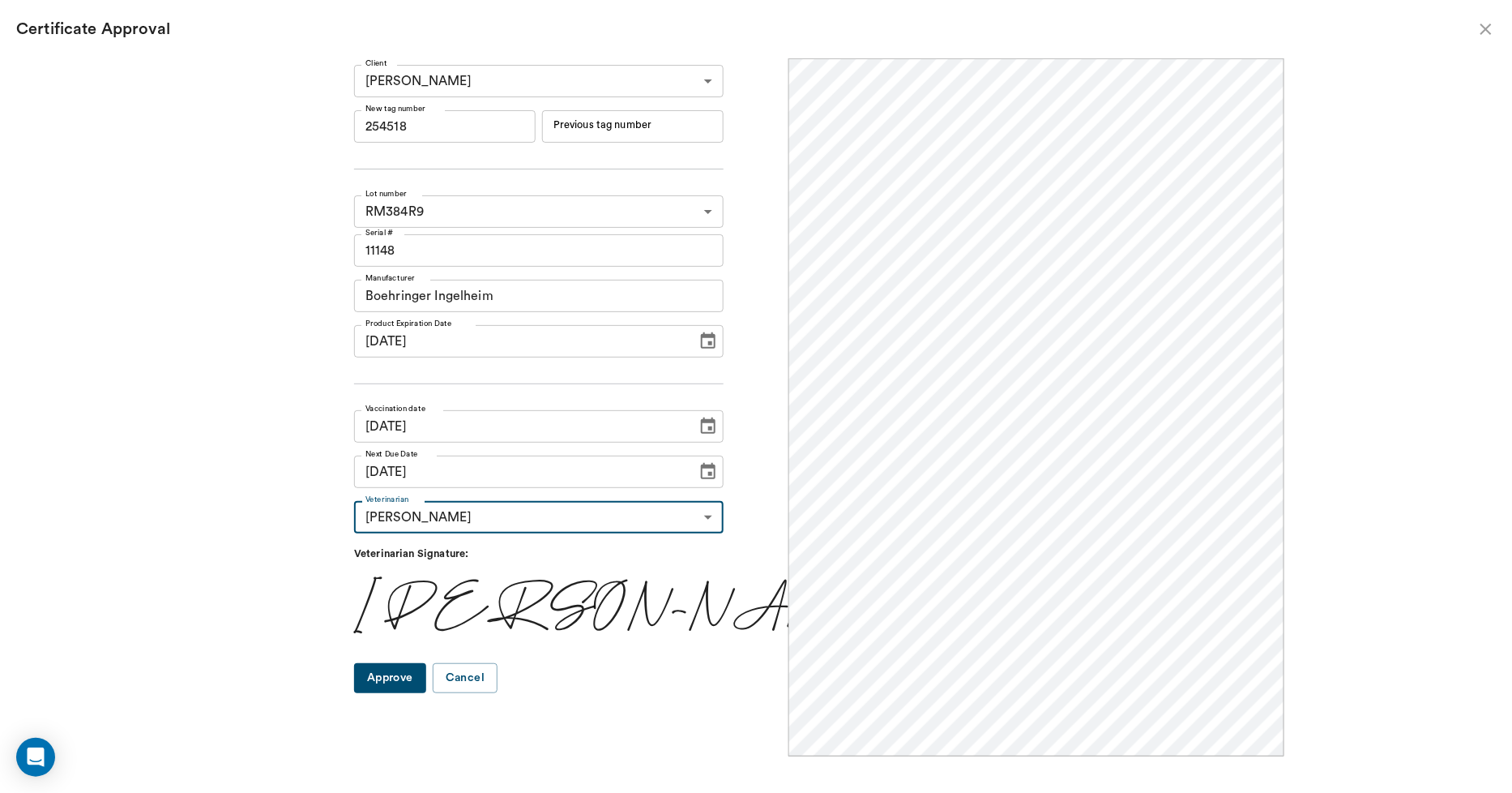
click at [421, 428] on input "[DATE]" at bounding box center [520, 426] width 332 height 32
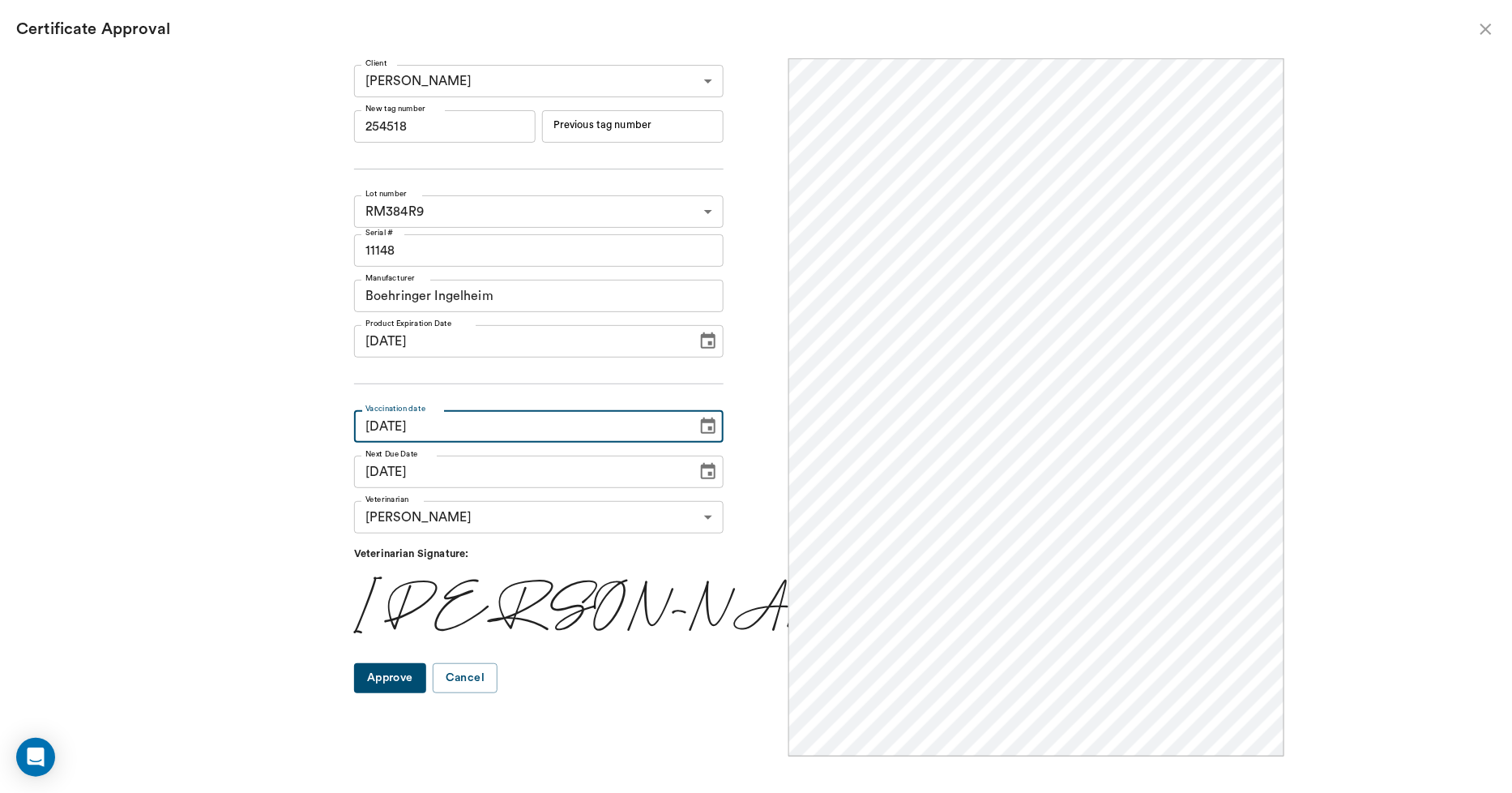
type input "09/20/2025"
click at [427, 475] on input "09/21/2026" at bounding box center [520, 472] width 332 height 32
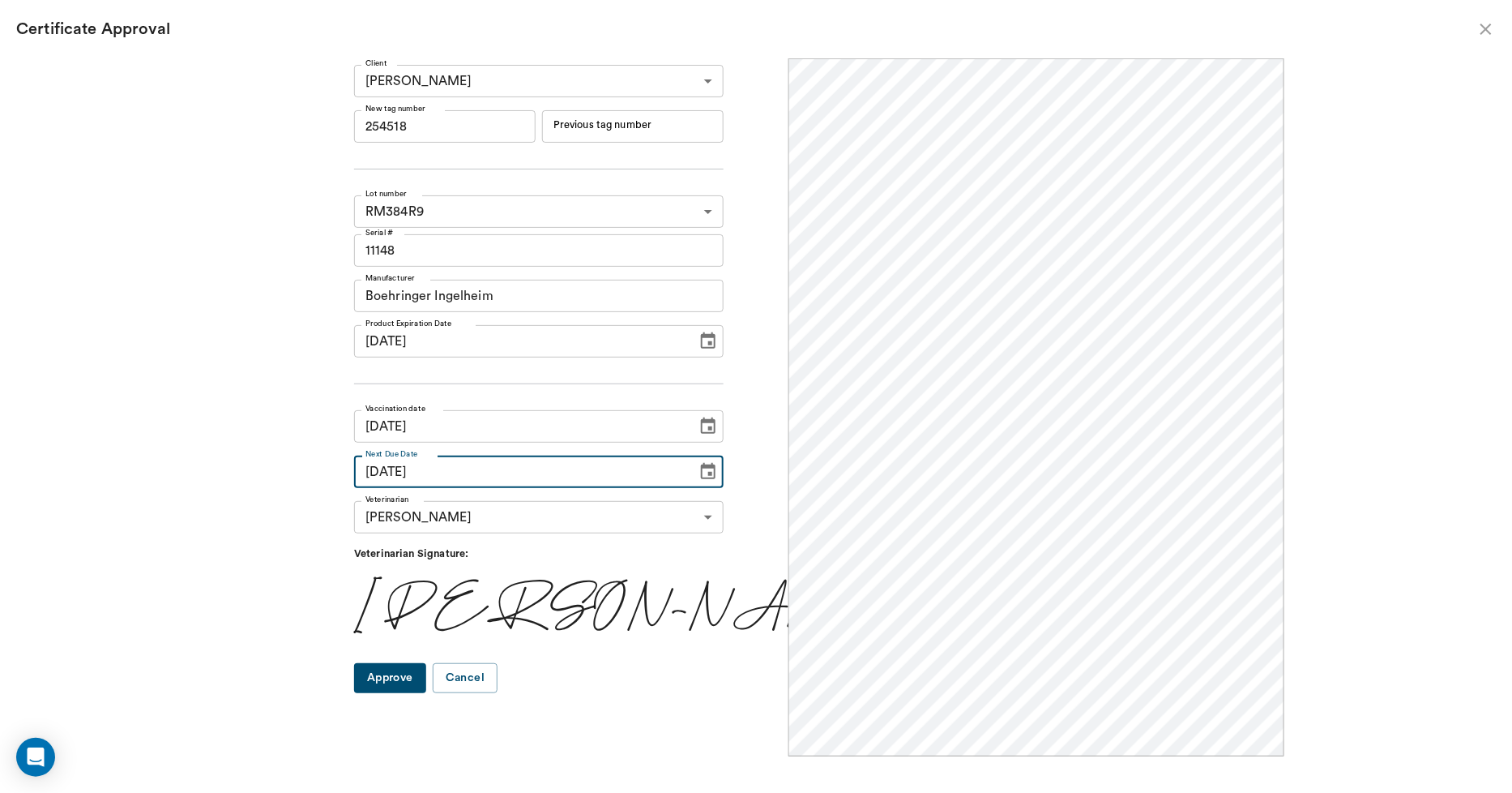
type input "09/20/2026"
click at [426, 677] on button "Approve" at bounding box center [391, 678] width 72 height 30
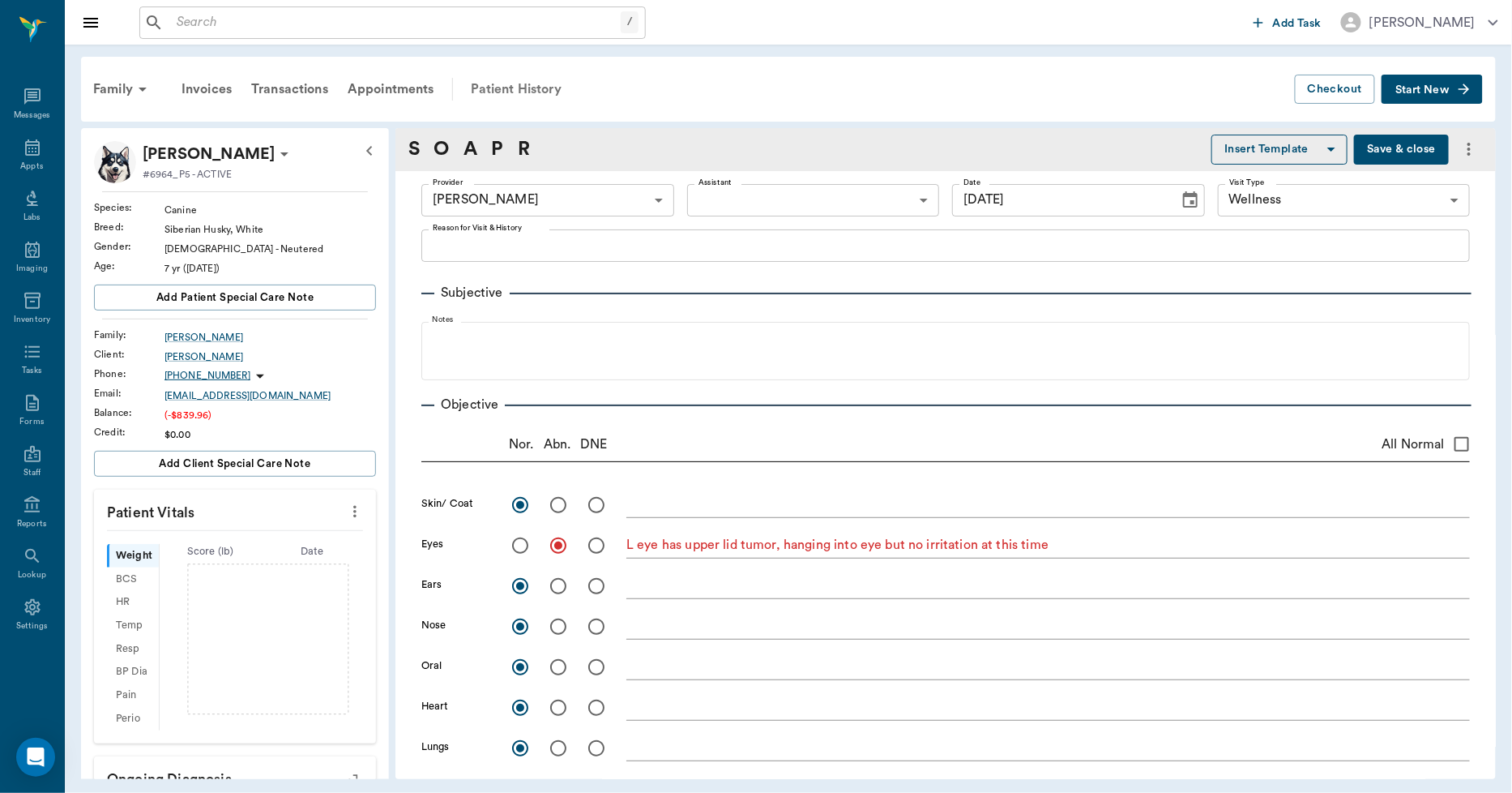
click at [516, 90] on div "Patient History" at bounding box center [516, 89] width 111 height 39
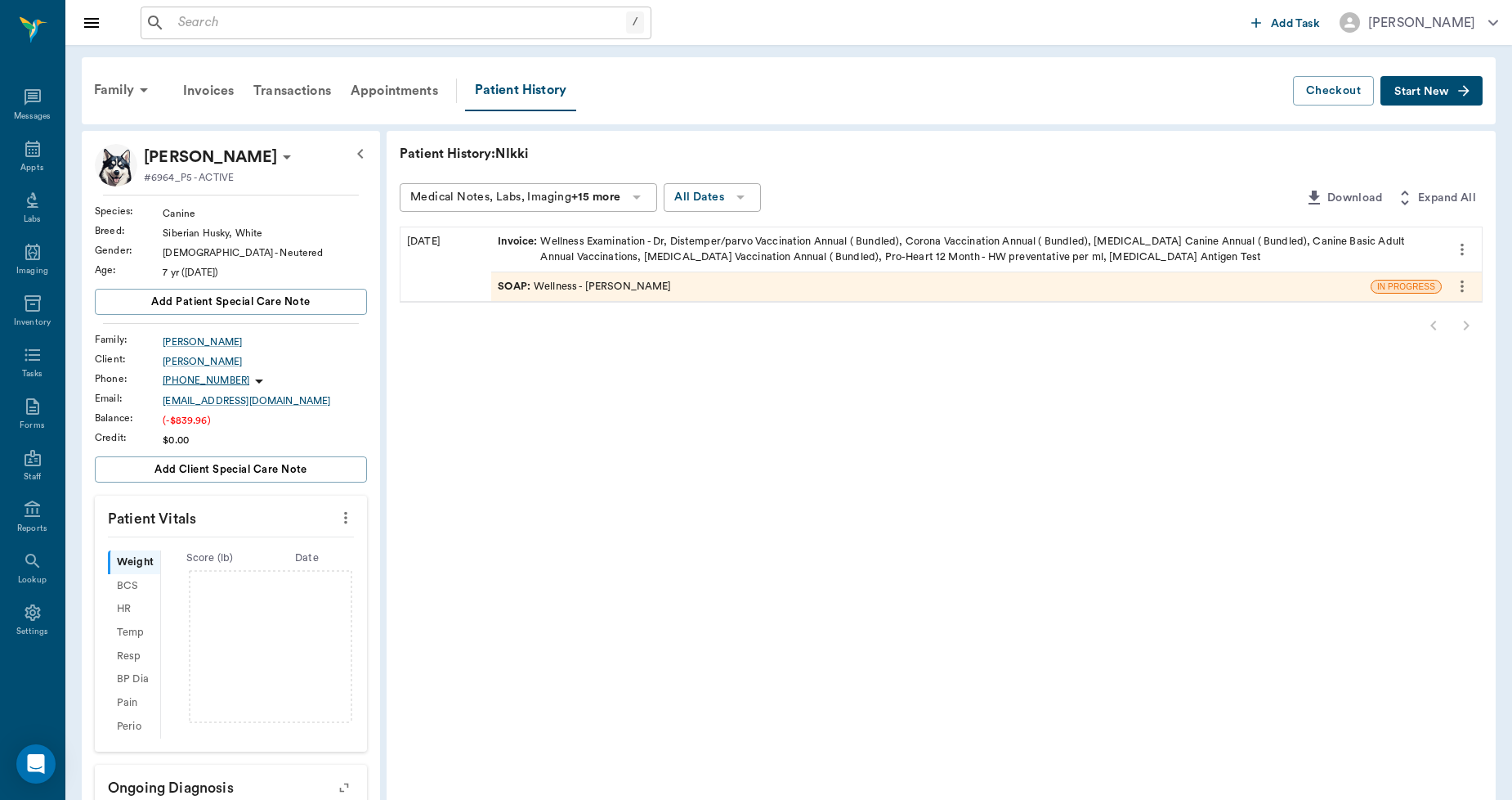
click at [601, 250] on div "Invoice : Wellness Examination - Dr, Distemper/parvo Vaccination Annual ( Bundl…" at bounding box center [966, 249] width 937 height 31
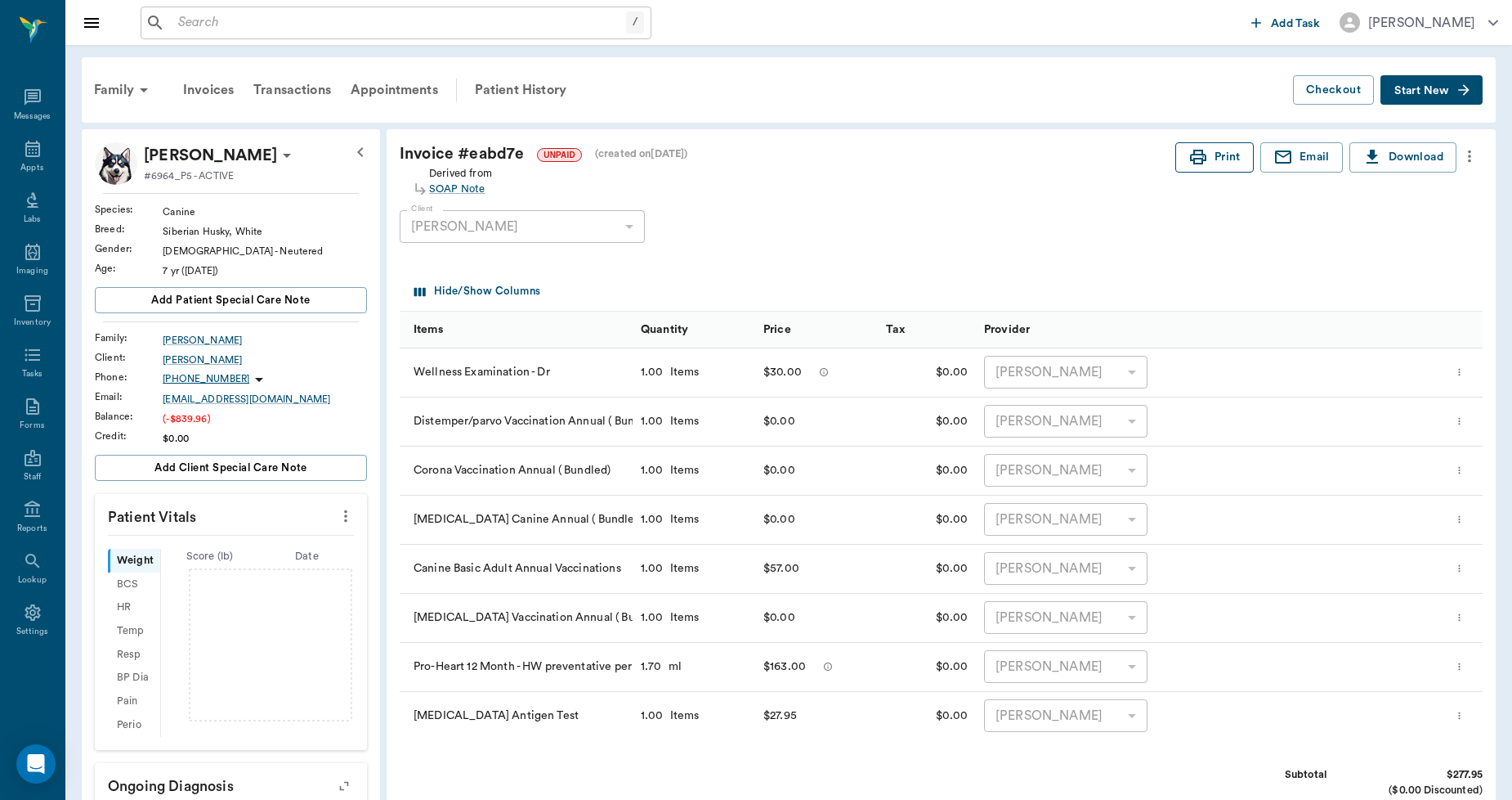
click at [1224, 153] on button "Print" at bounding box center [1215, 157] width 79 height 30
click at [287, 83] on div "Transactions" at bounding box center [291, 89] width 97 height 39
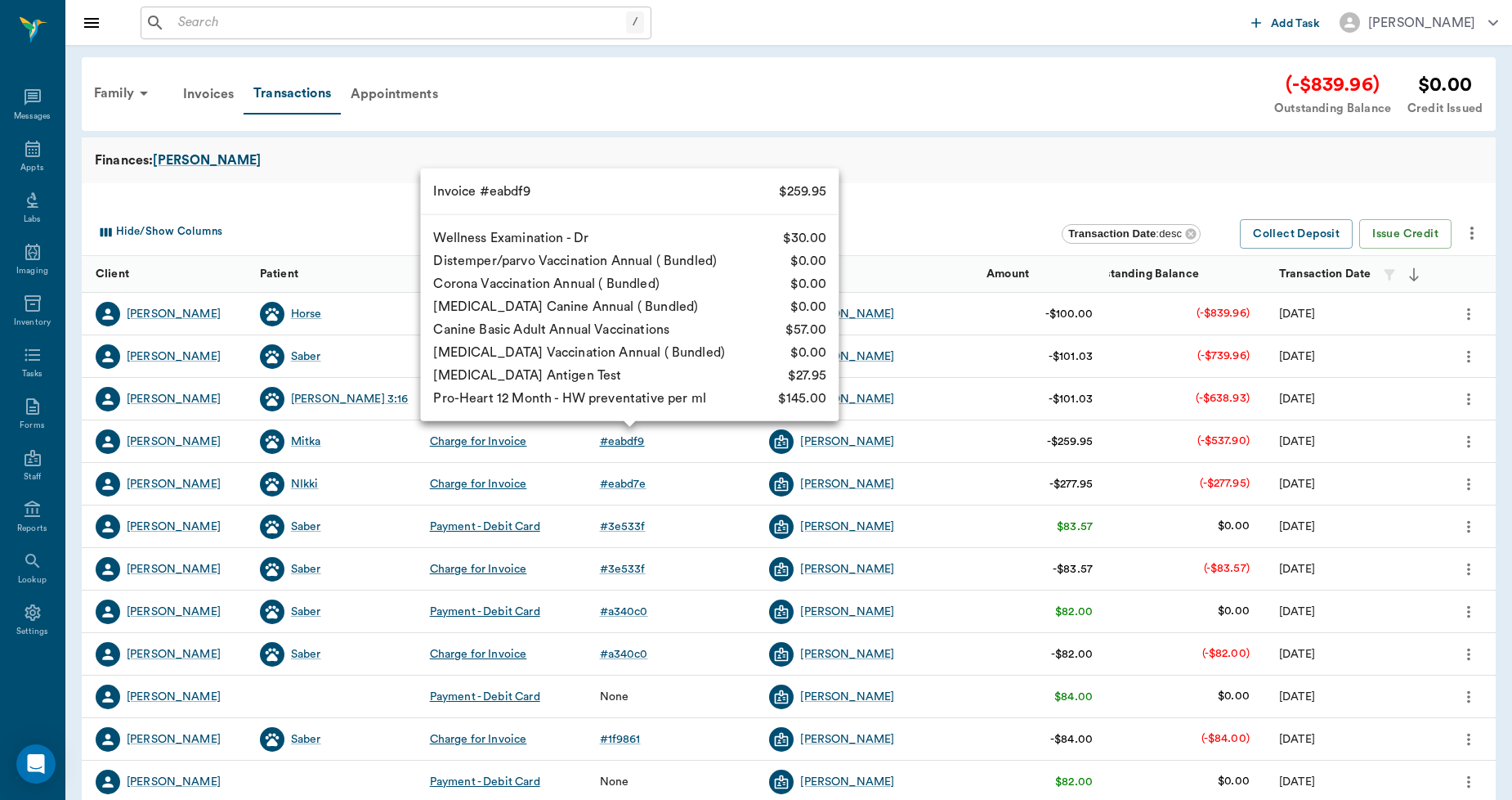
click at [622, 438] on div "# eabdf9" at bounding box center [622, 441] width 45 height 16
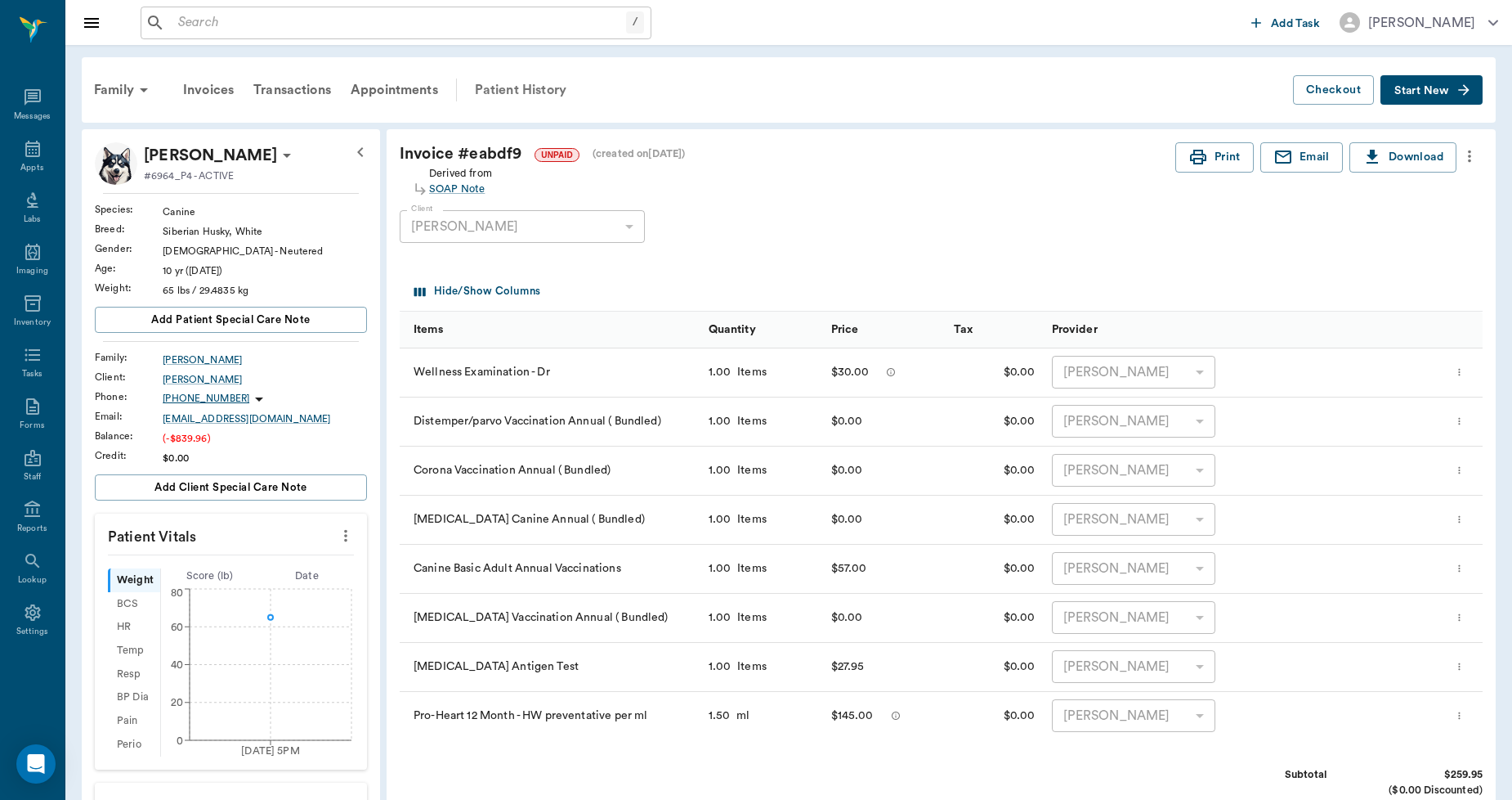
click at [549, 88] on div "Patient History" at bounding box center [521, 89] width 112 height 39
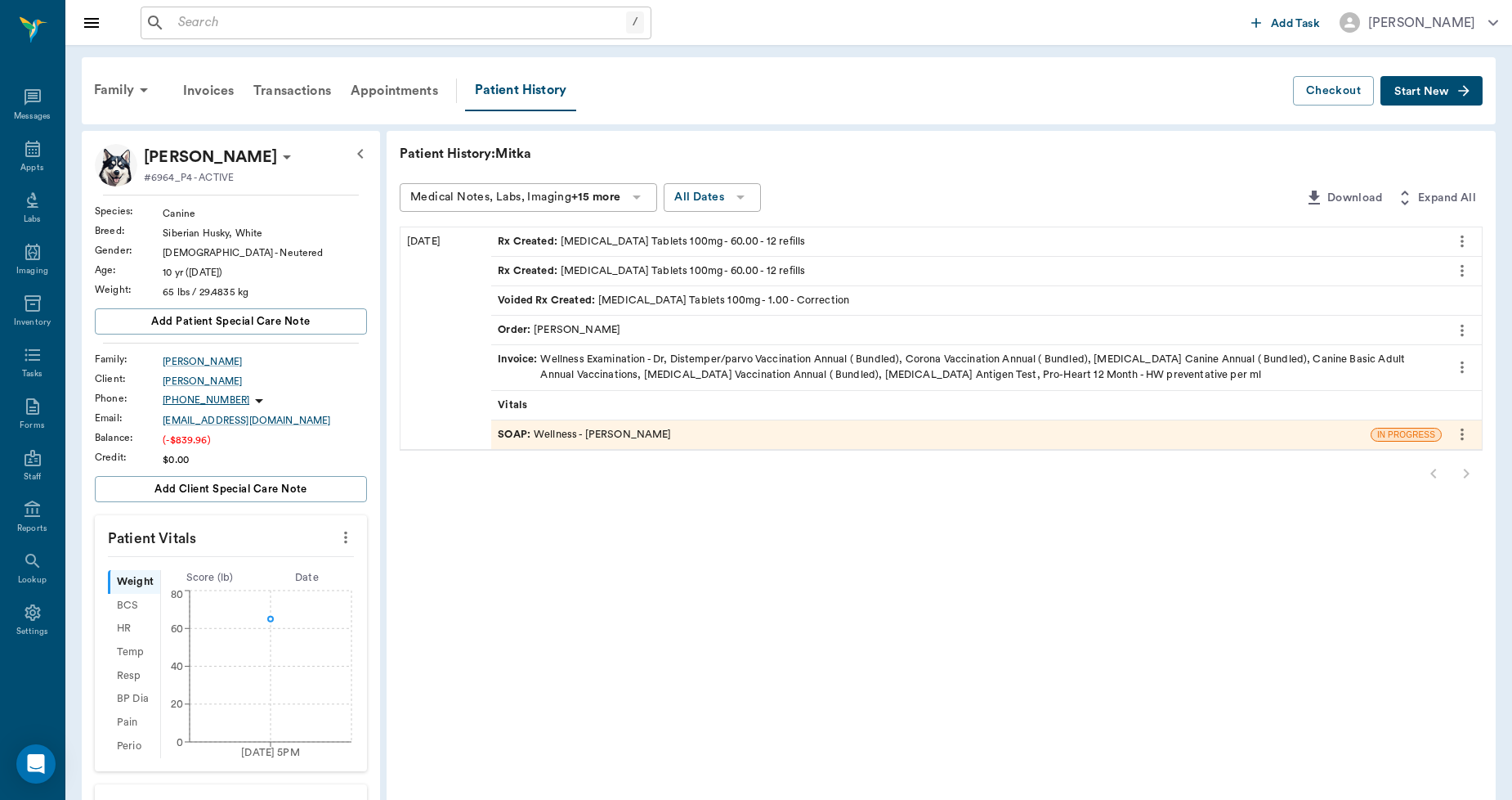
click at [658, 430] on div "SOAP : Wellness - Dr. Bert Ellsworth" at bounding box center [584, 435] width 173 height 15
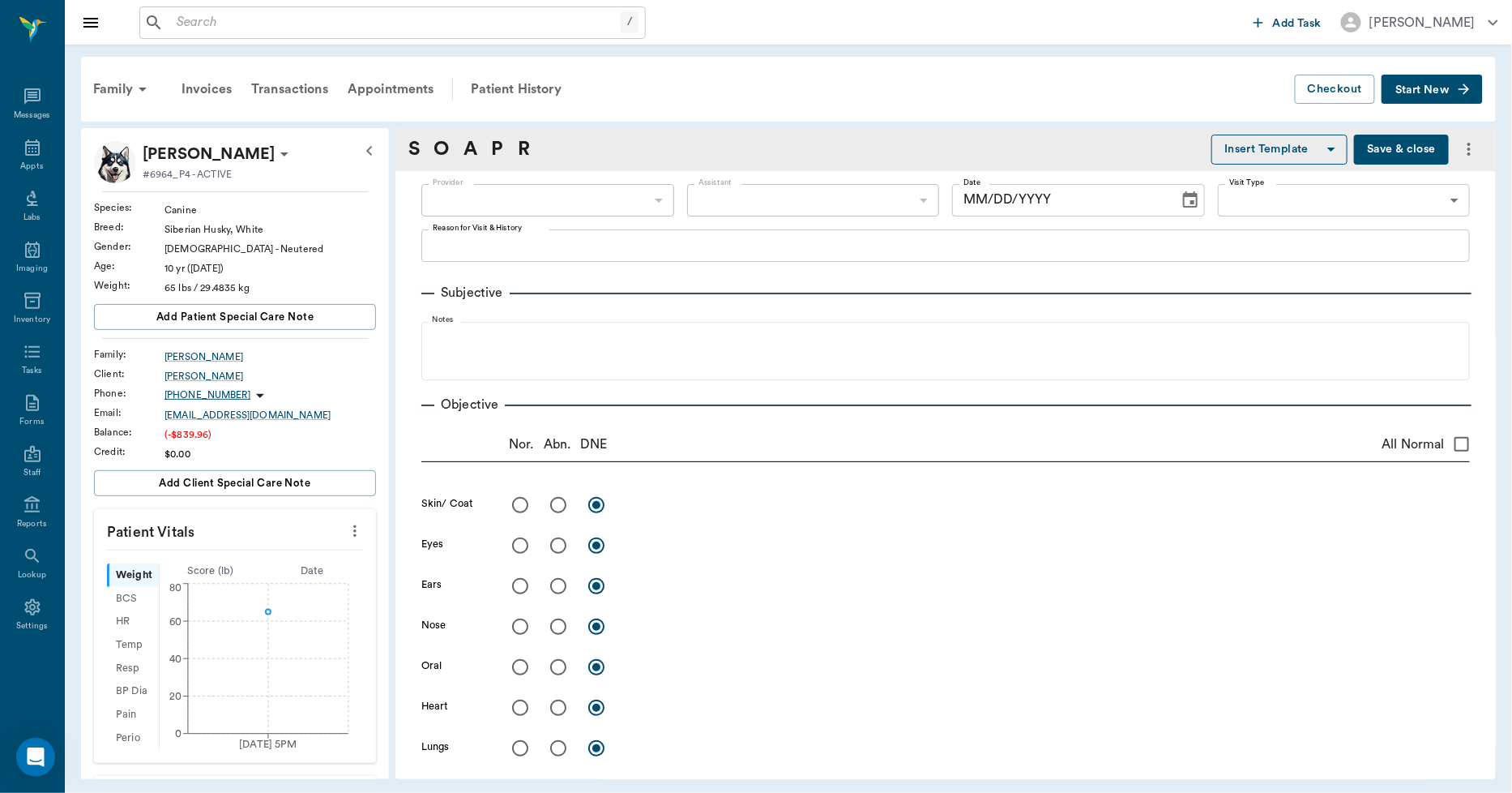
type input "63ec2f075fda476ae8351a4d"
type input "65d2be4f46e3a538d89b8c14"
checkbox input "true"
radio input "true"
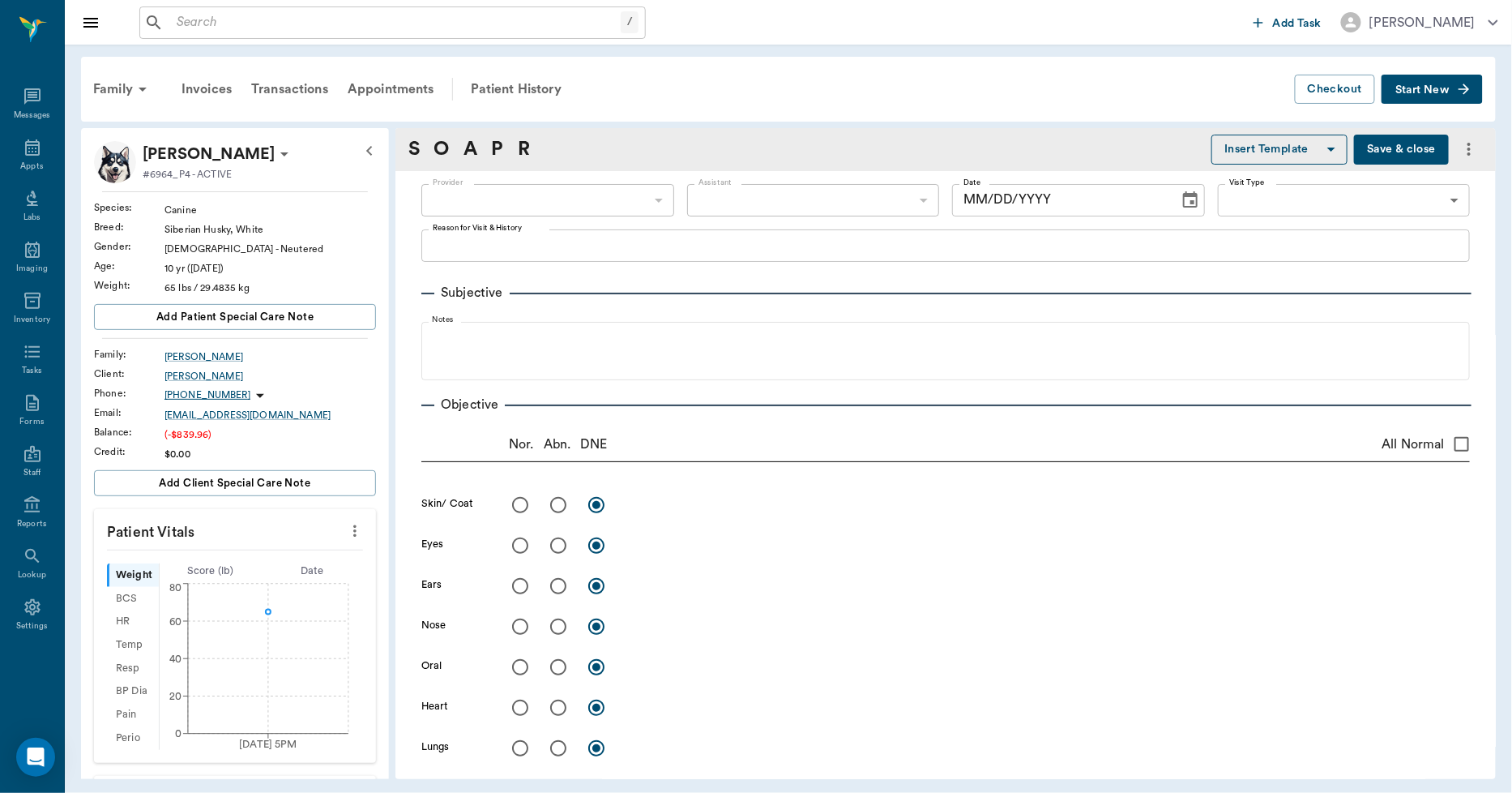
radio input "true"
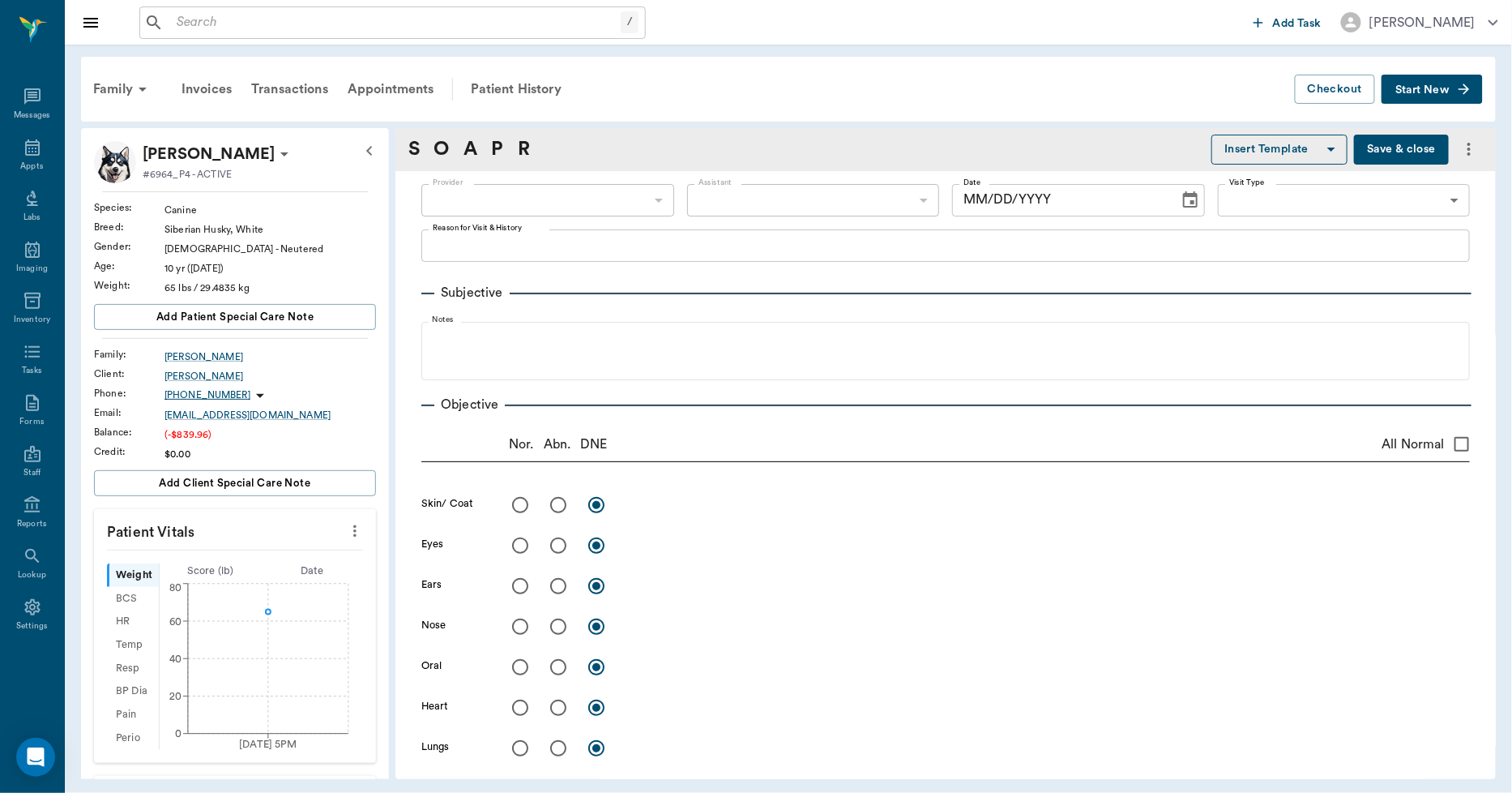
radio input "true"
type textarea "Arthritis hips"
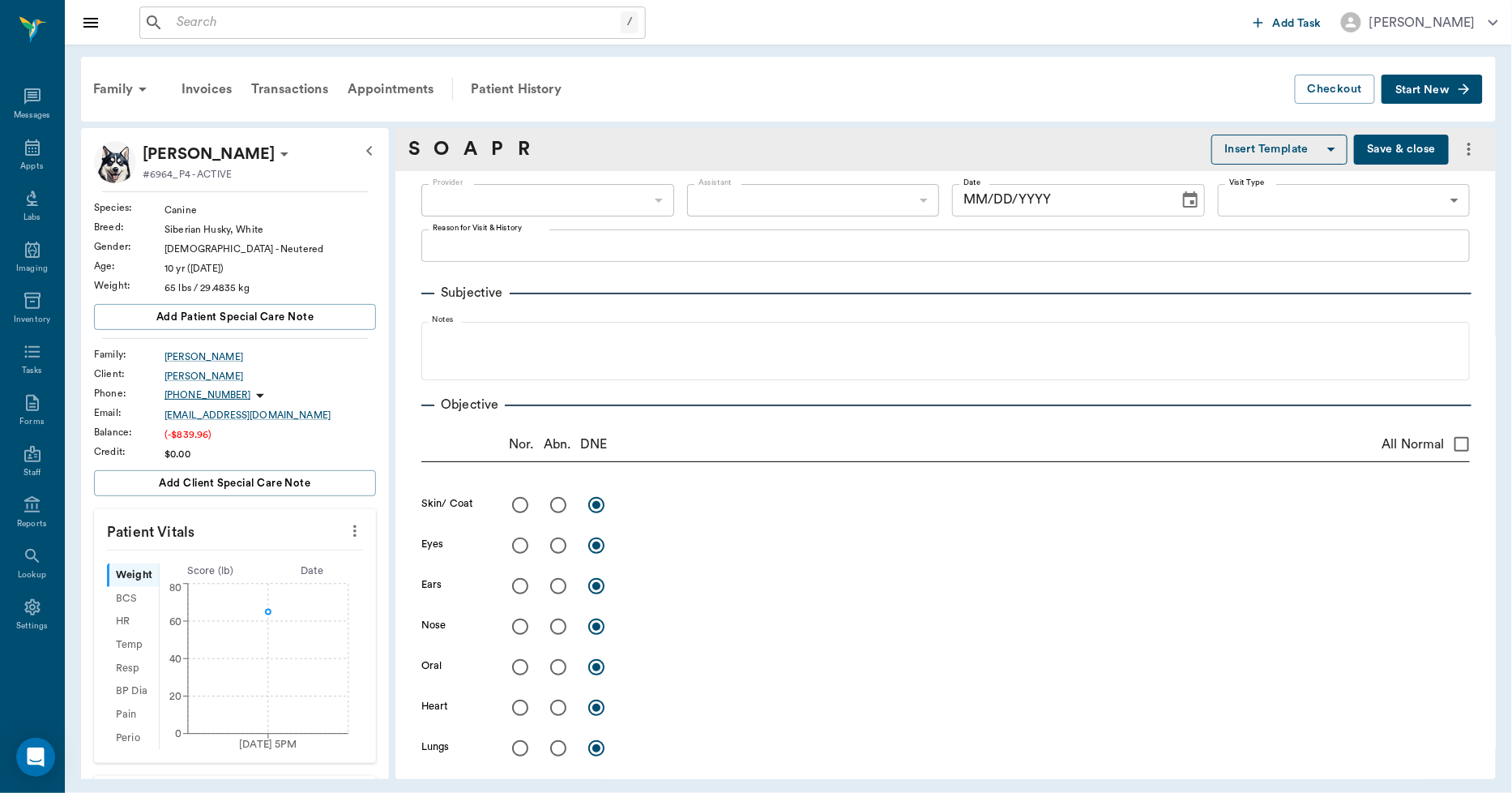
radio input "true"
type input "09/20/2025"
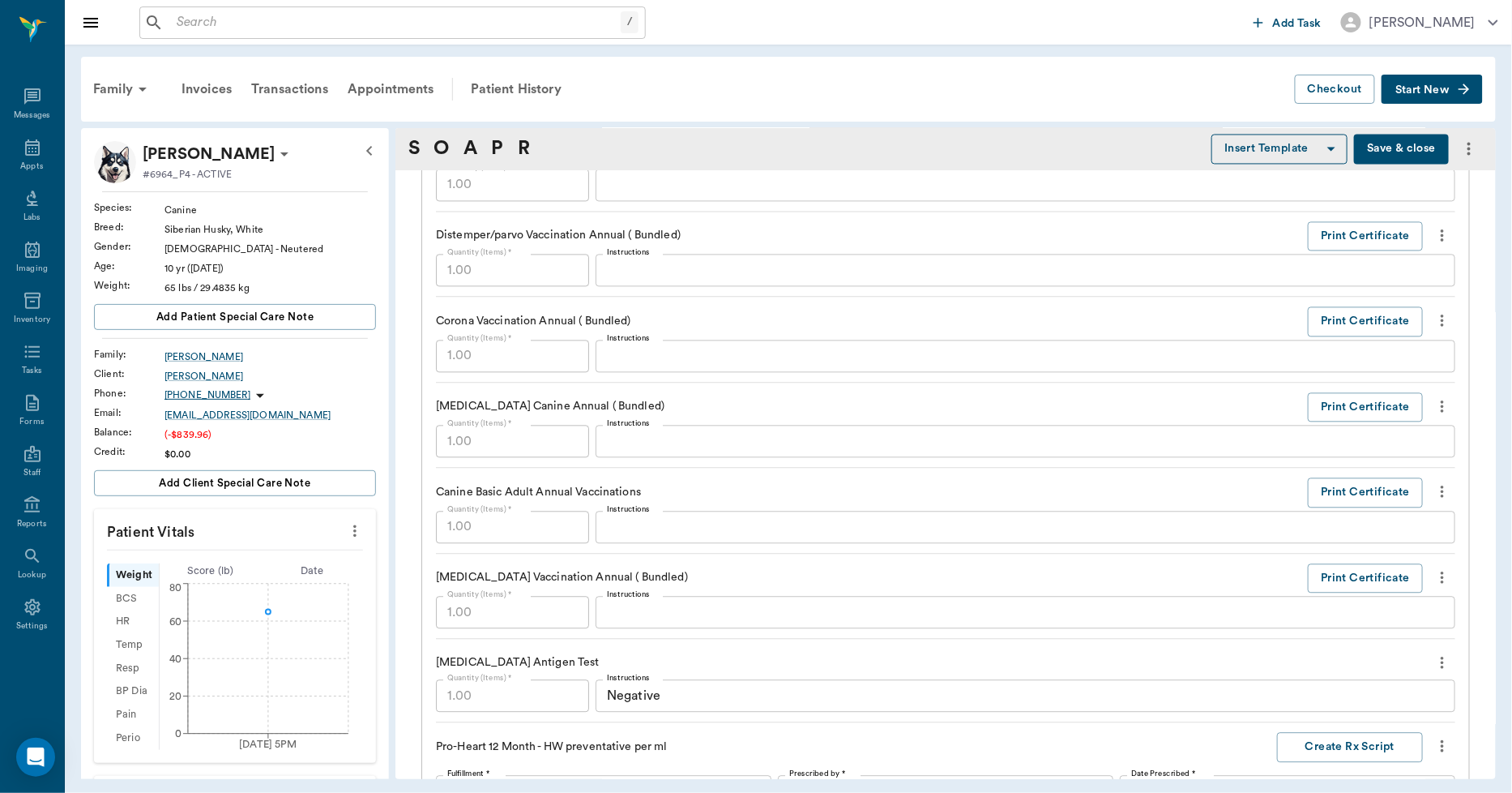
scroll to position [1260, 0]
click at [1343, 401] on button "Print Certificate" at bounding box center [1364, 405] width 115 height 30
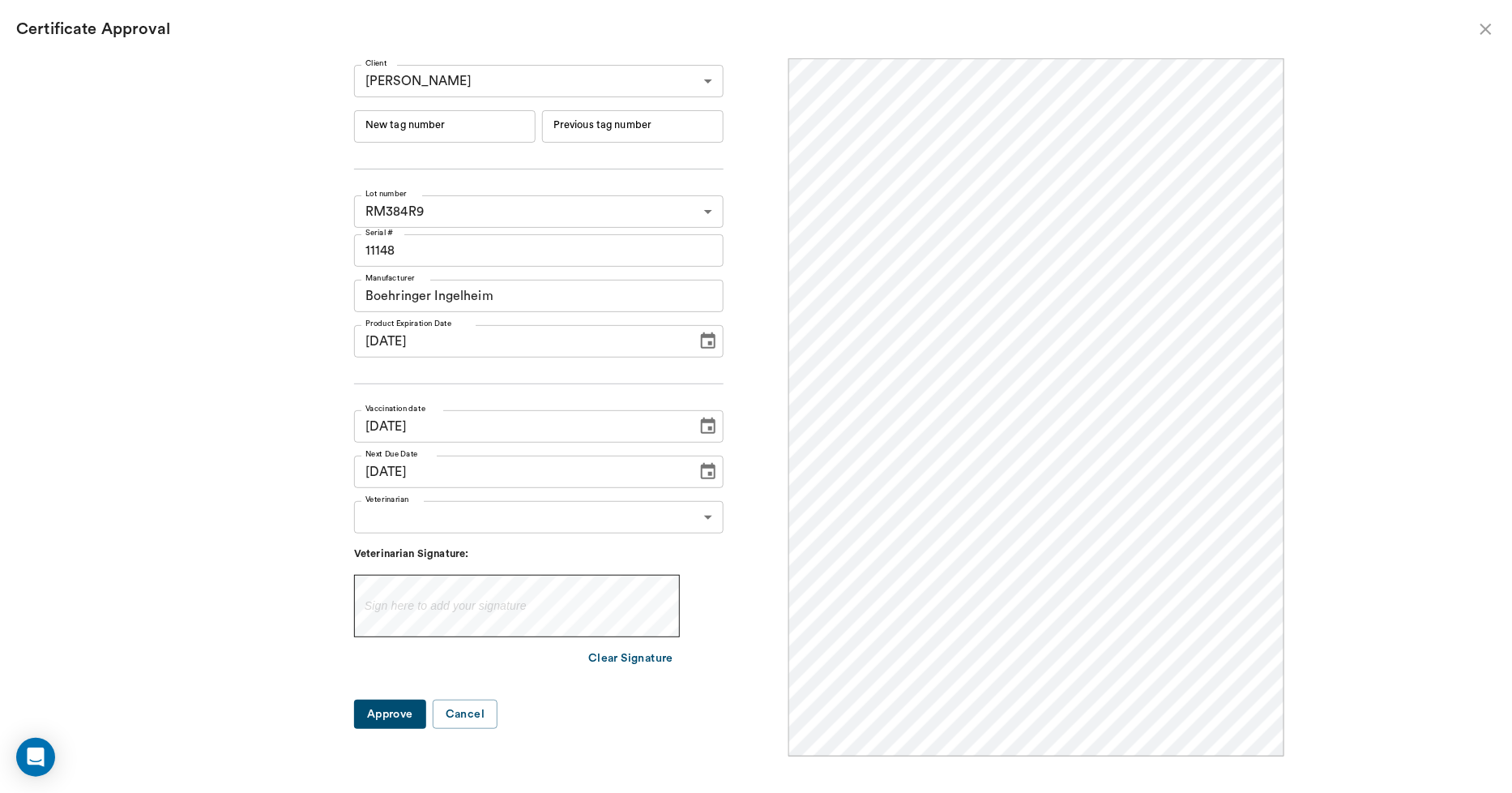
scroll to position [0, 0]
click at [472, 128] on input "New tag number" at bounding box center [445, 127] width 181 height 32
type input "254519"
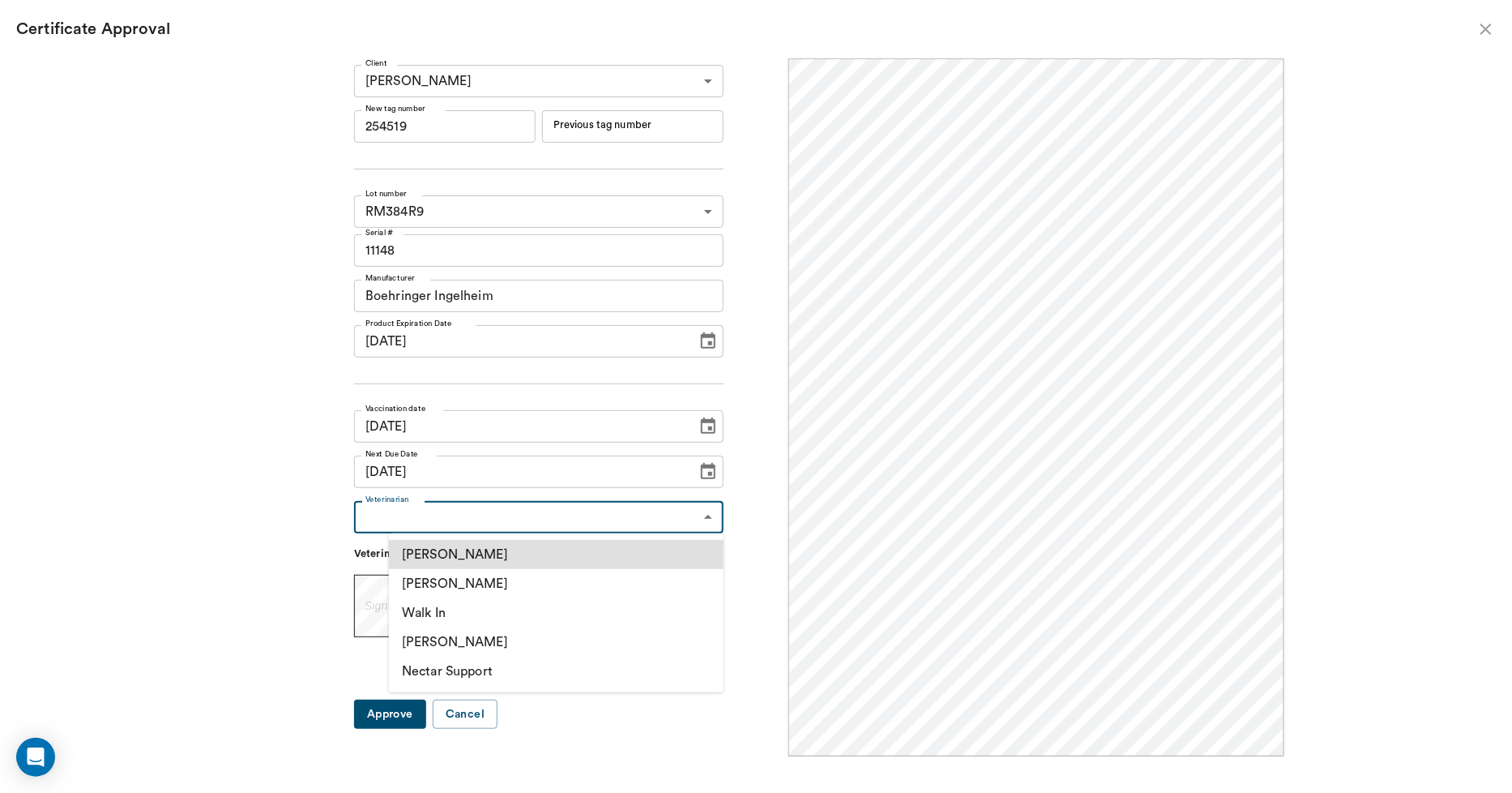
click at [444, 516] on body "/ ​ Add Task Dr. Bert Ellsworth Nectar Messages Appts Labs Imaging Inventory Ta…" at bounding box center [756, 396] width 1512 height 793
click at [447, 577] on li "[PERSON_NAME]" at bounding box center [555, 583] width 334 height 30
type input "63ec2f075fda476ae8351a4d"
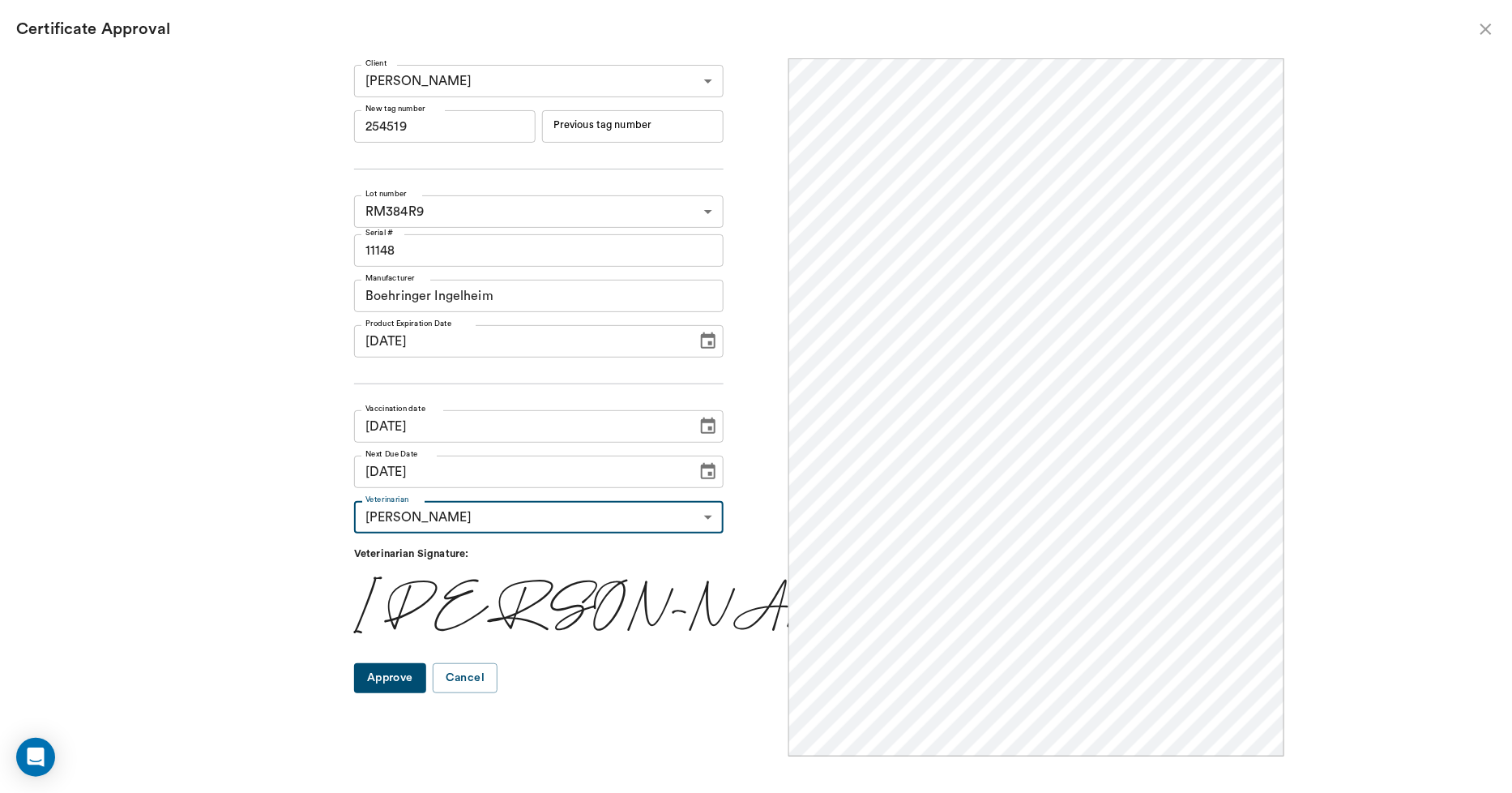
click at [440, 437] on input "09/22/2025" at bounding box center [520, 426] width 332 height 32
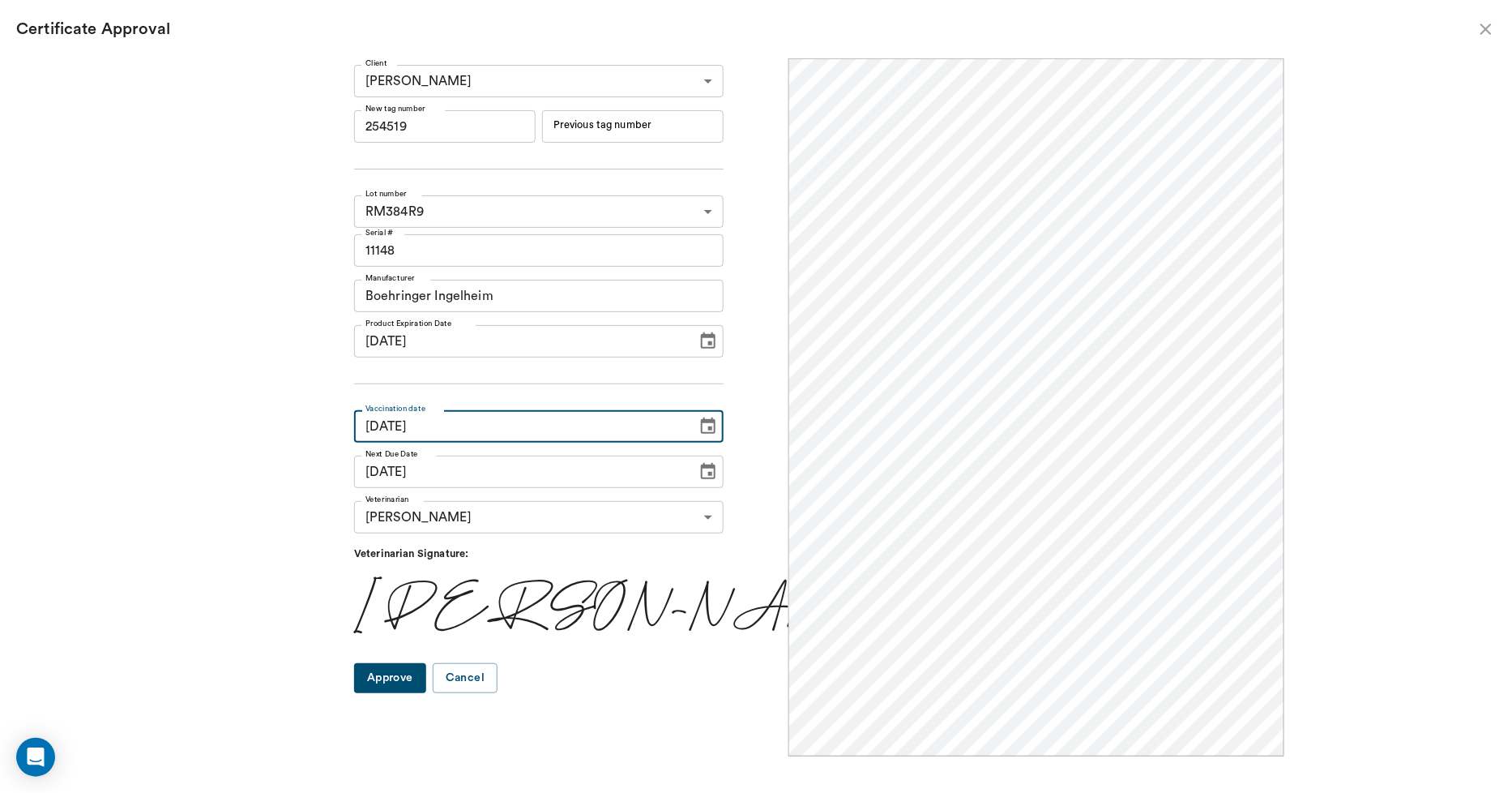
click at [423, 425] on input "09/22/2025" at bounding box center [520, 426] width 332 height 32
type input "09/20/2025"
click at [425, 464] on input "09/21/2026" at bounding box center [520, 472] width 332 height 32
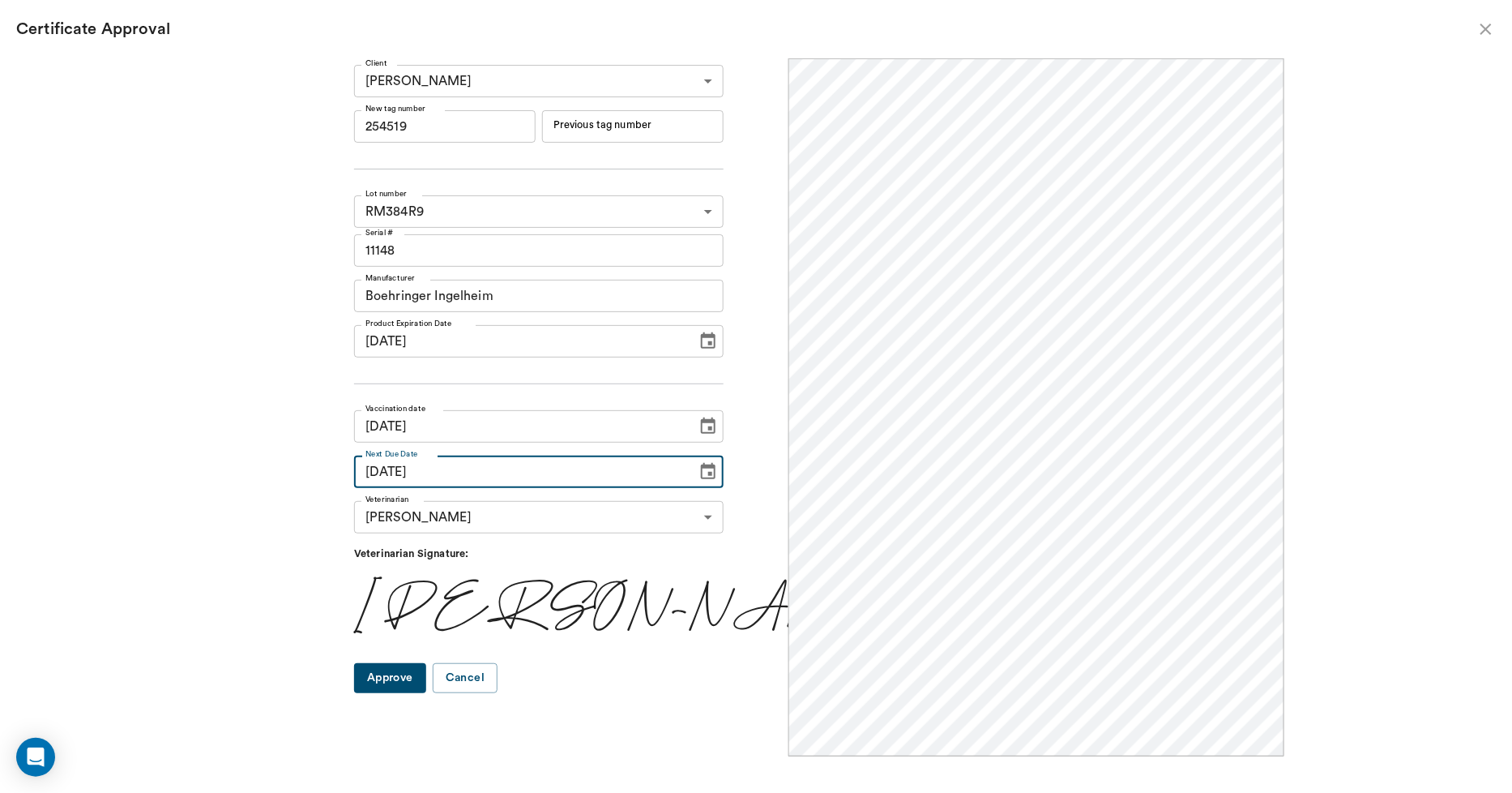
type input "09/20/2026"
click at [414, 677] on button "Approve" at bounding box center [391, 678] width 72 height 30
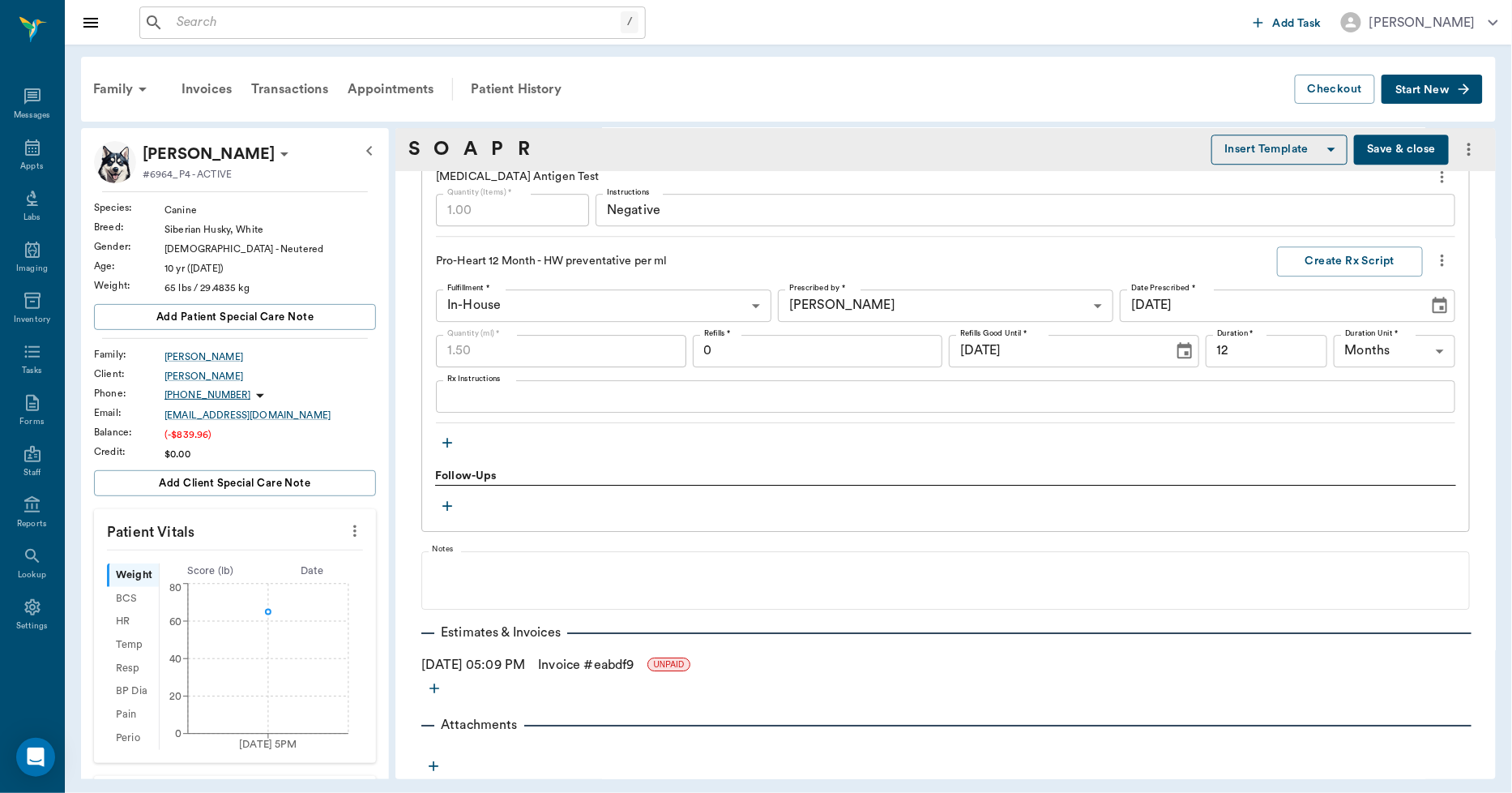
scroll to position [1745, 0]
click at [634, 662] on link "Invoice # eabdf9" at bounding box center [586, 663] width 95 height 19
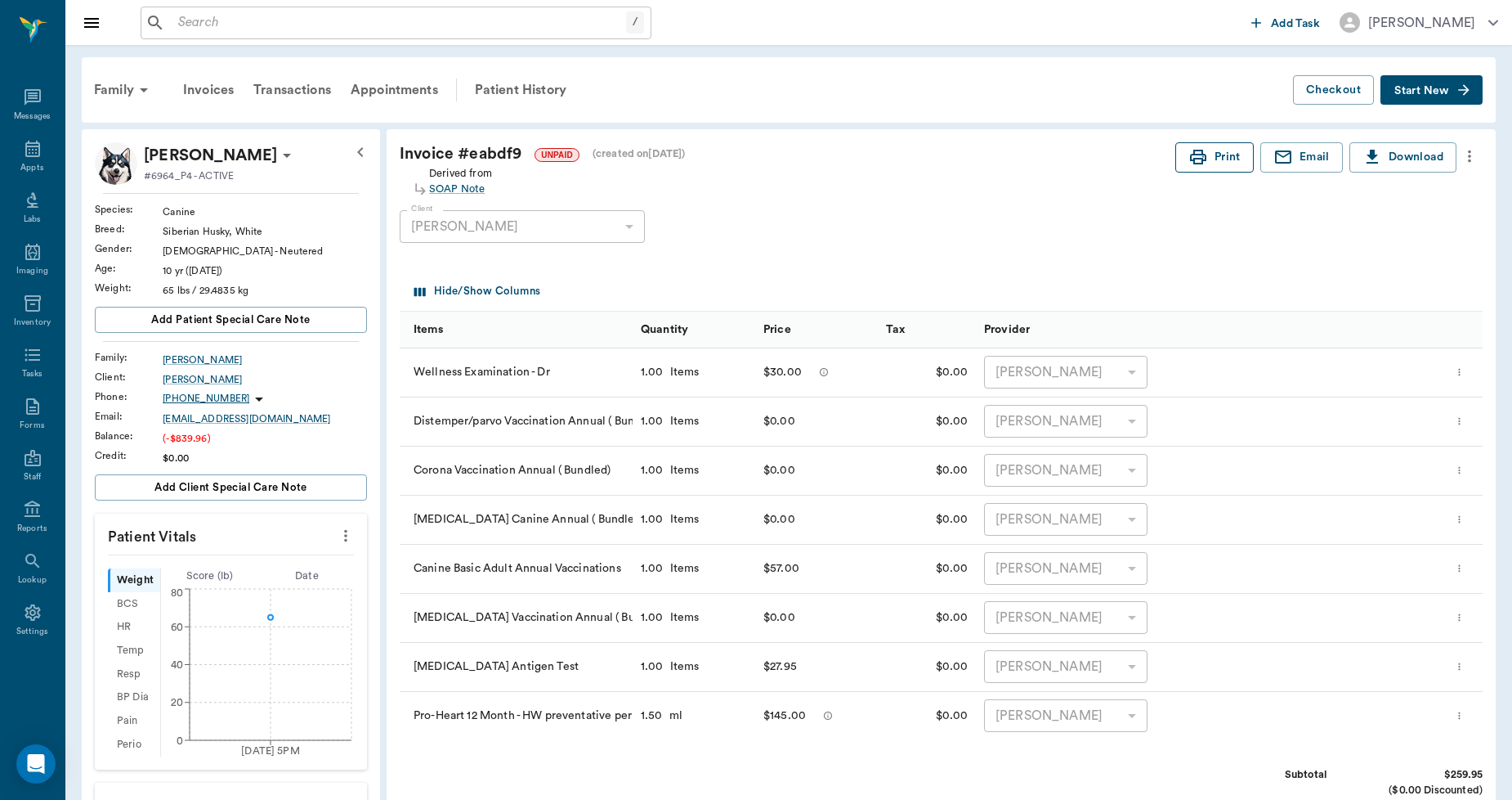
click at [1232, 159] on button "Print" at bounding box center [1215, 157] width 79 height 30
click at [282, 83] on div "Transactions" at bounding box center [291, 89] width 97 height 39
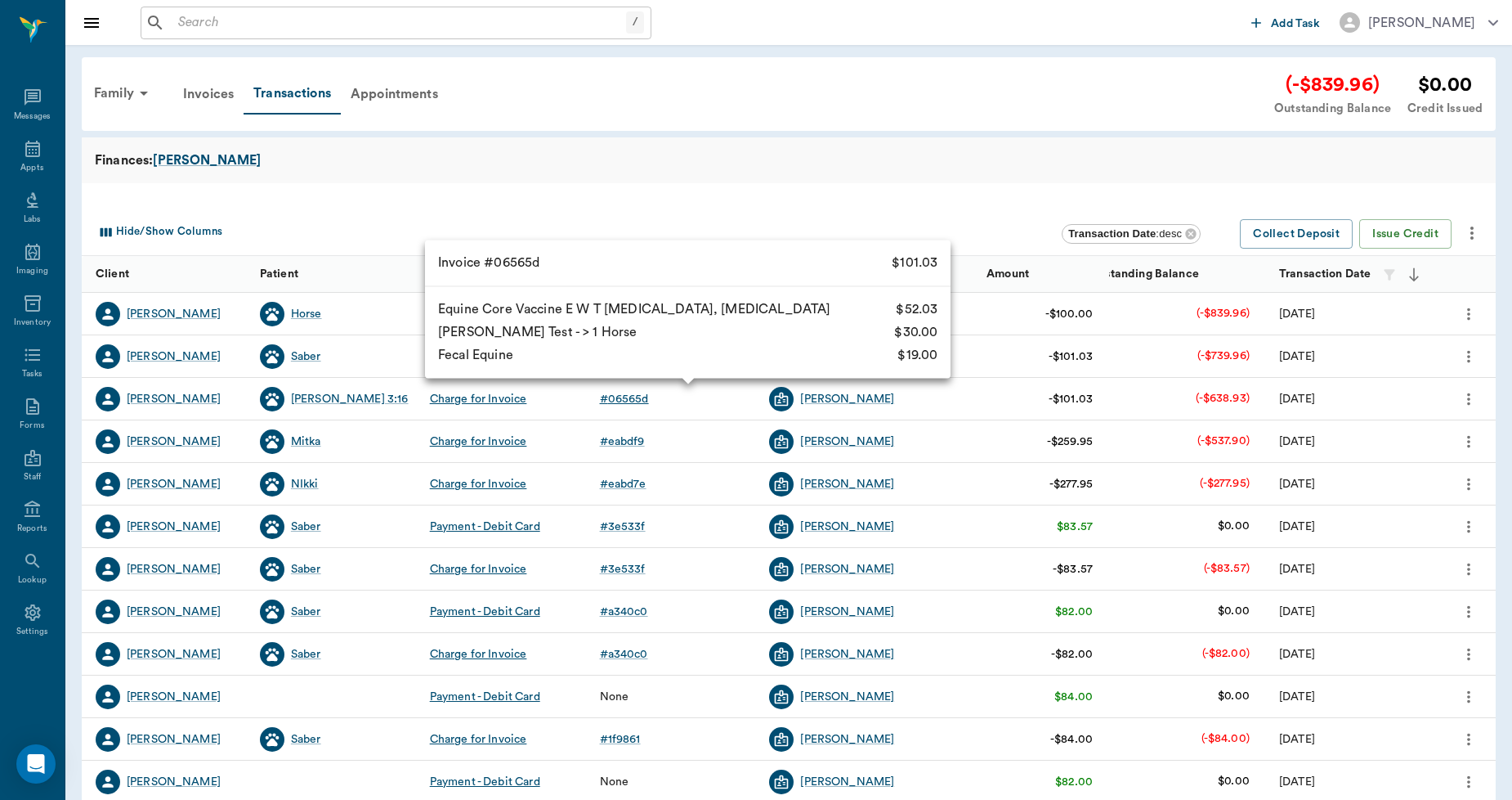
click at [630, 399] on div "# 06565d" at bounding box center [624, 398] width 49 height 16
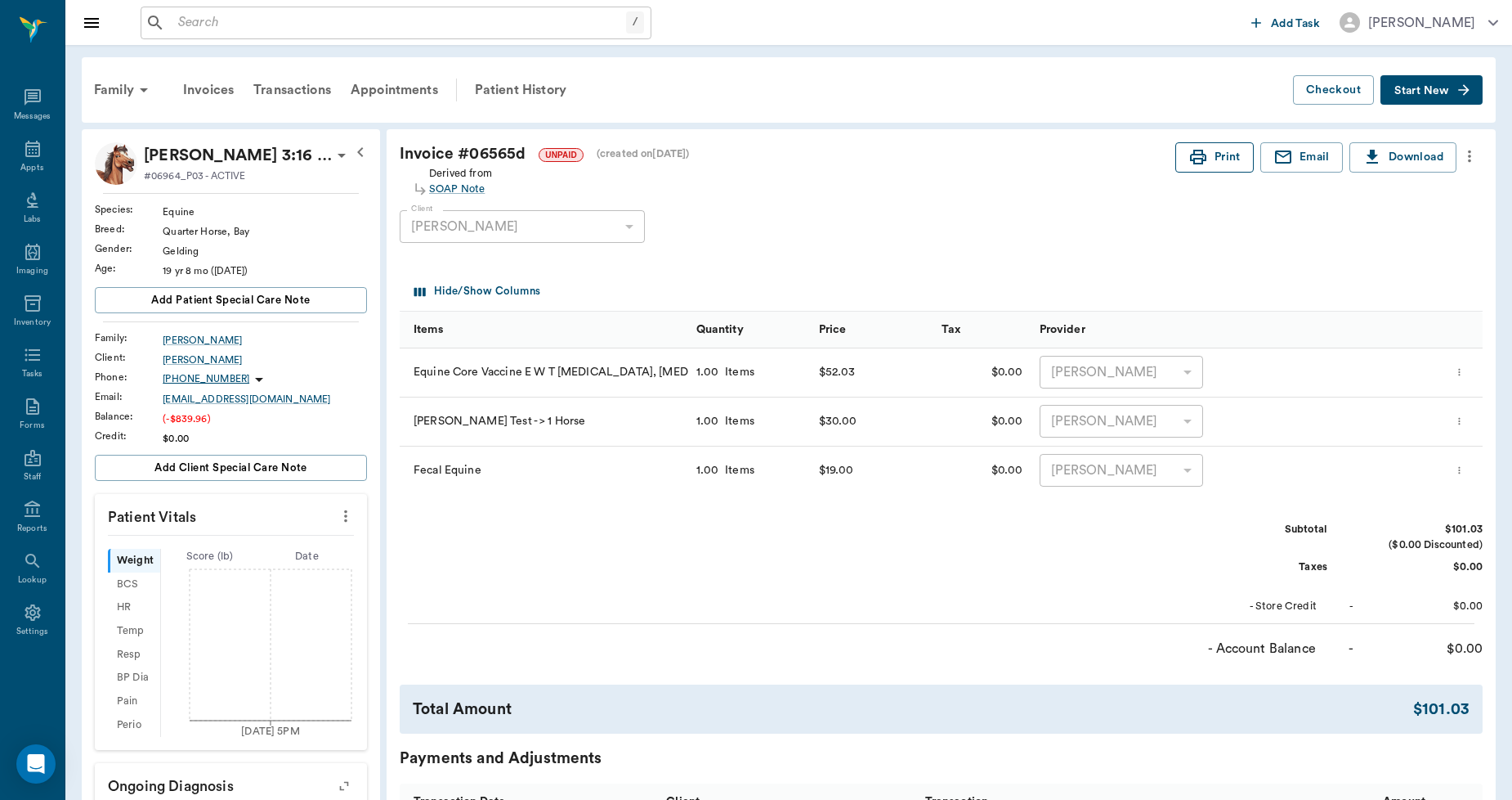
click at [1223, 156] on button "Print" at bounding box center [1215, 157] width 79 height 30
click at [304, 88] on div "Transactions" at bounding box center [291, 89] width 97 height 39
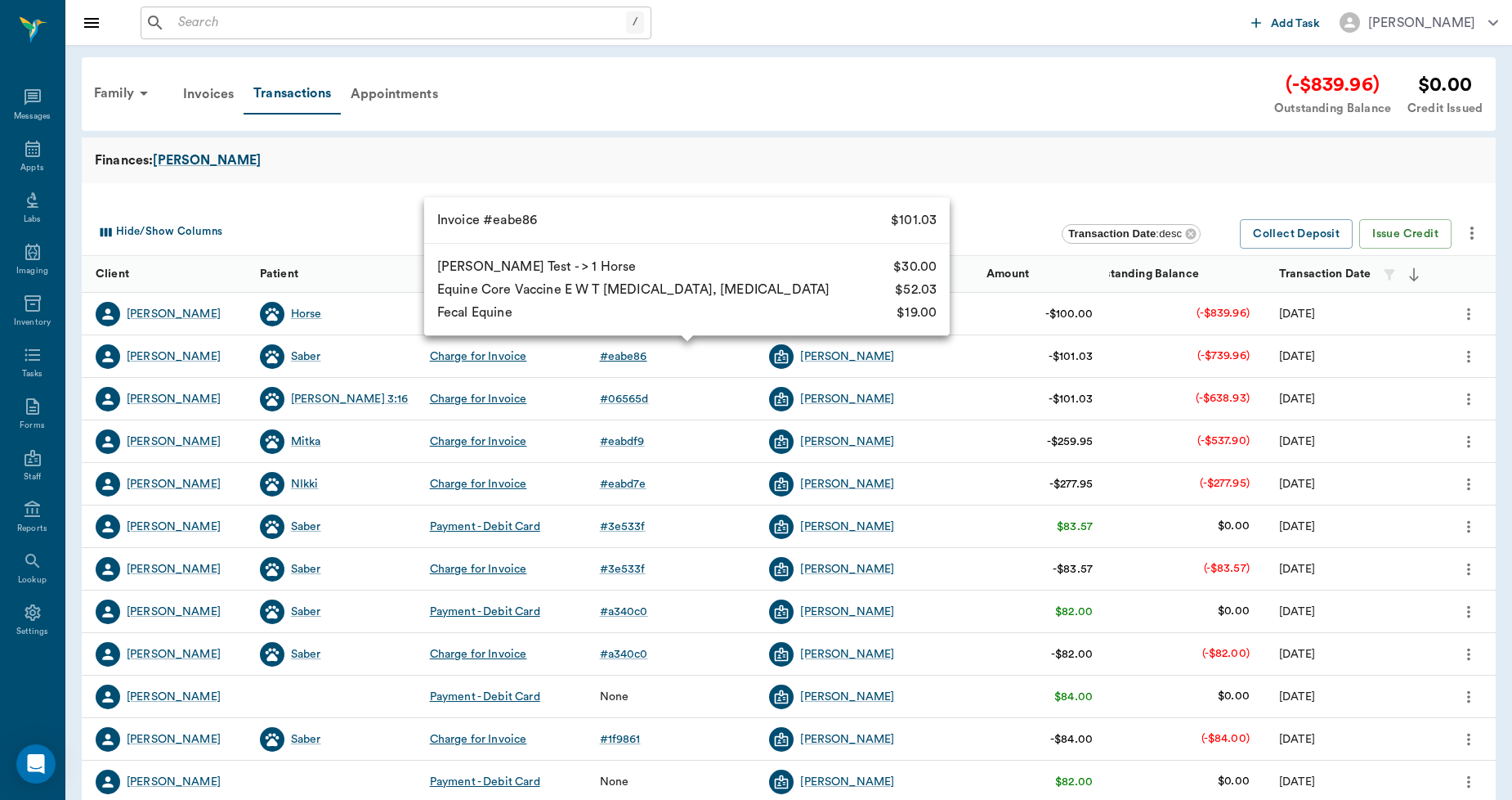
click at [636, 357] on div "# eabe86" at bounding box center [623, 356] width 47 height 16
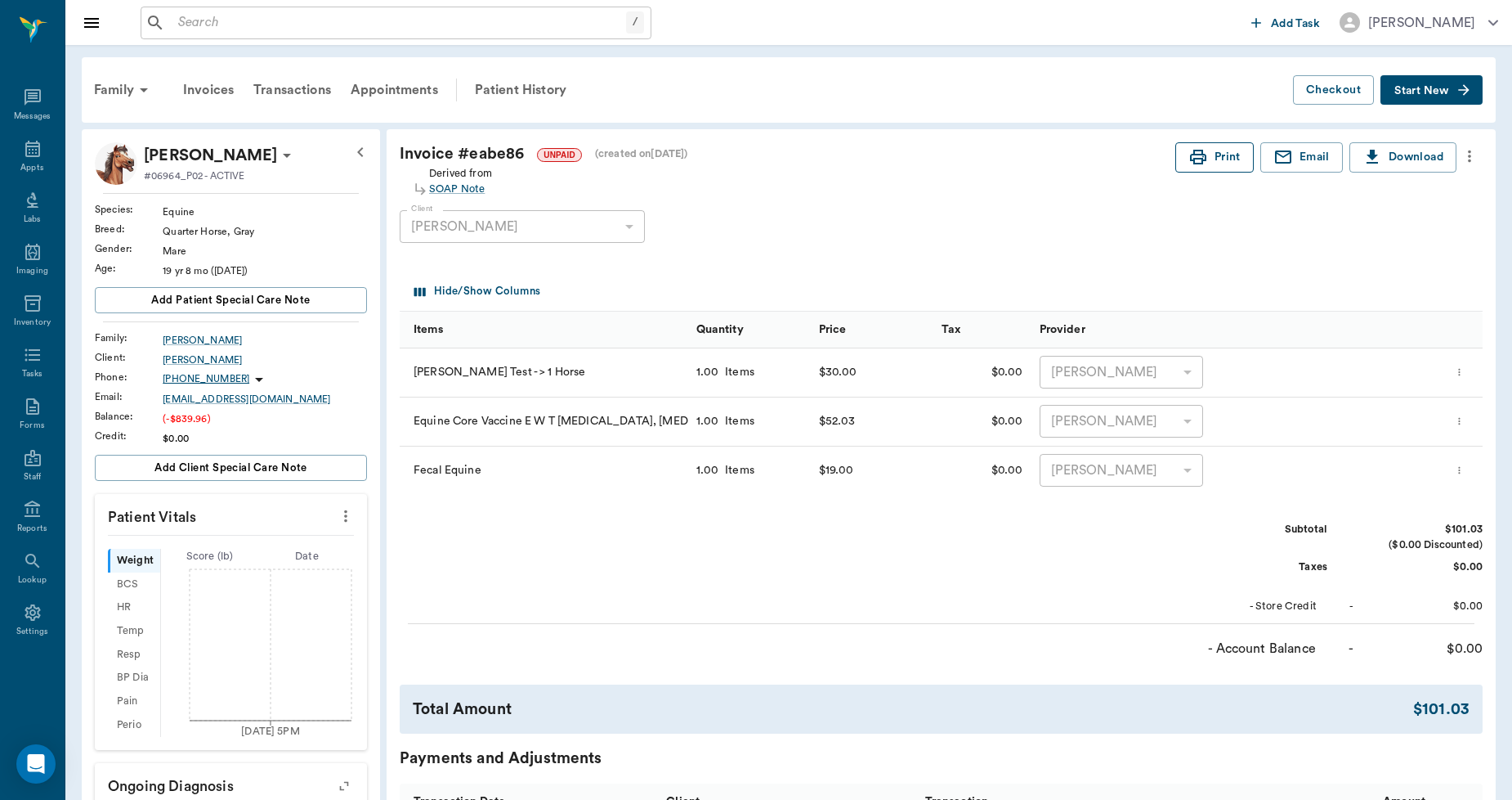
click at [1206, 156] on button "Print" at bounding box center [1215, 157] width 79 height 30
click at [300, 80] on div "Transactions" at bounding box center [291, 89] width 97 height 39
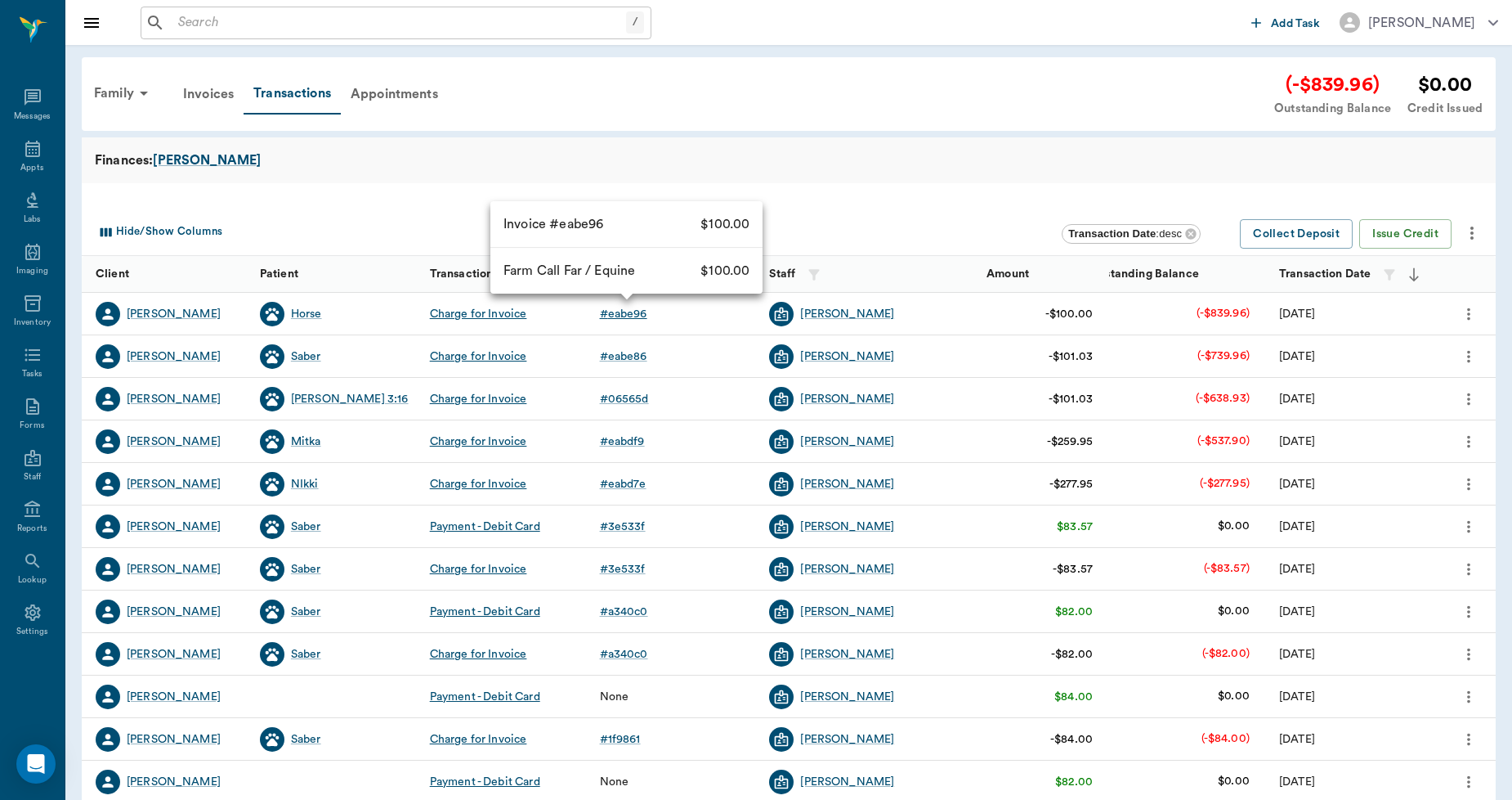
click at [631, 316] on div "# eabe96" at bounding box center [623, 313] width 47 height 16
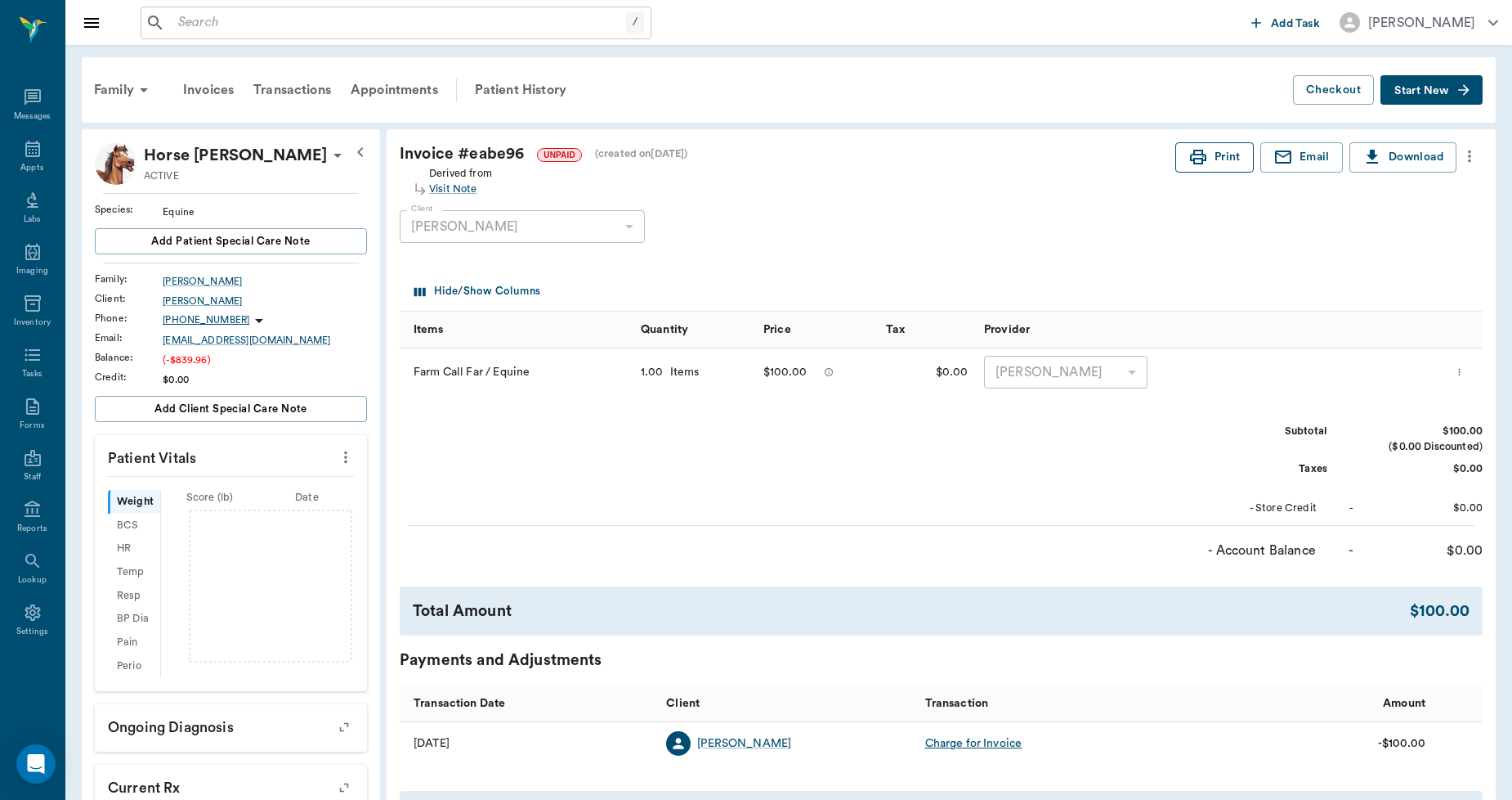
click at [1203, 153] on icon "button" at bounding box center [1198, 157] width 19 height 19
click at [26, 159] on div "Appts" at bounding box center [32, 159] width 64 height 52
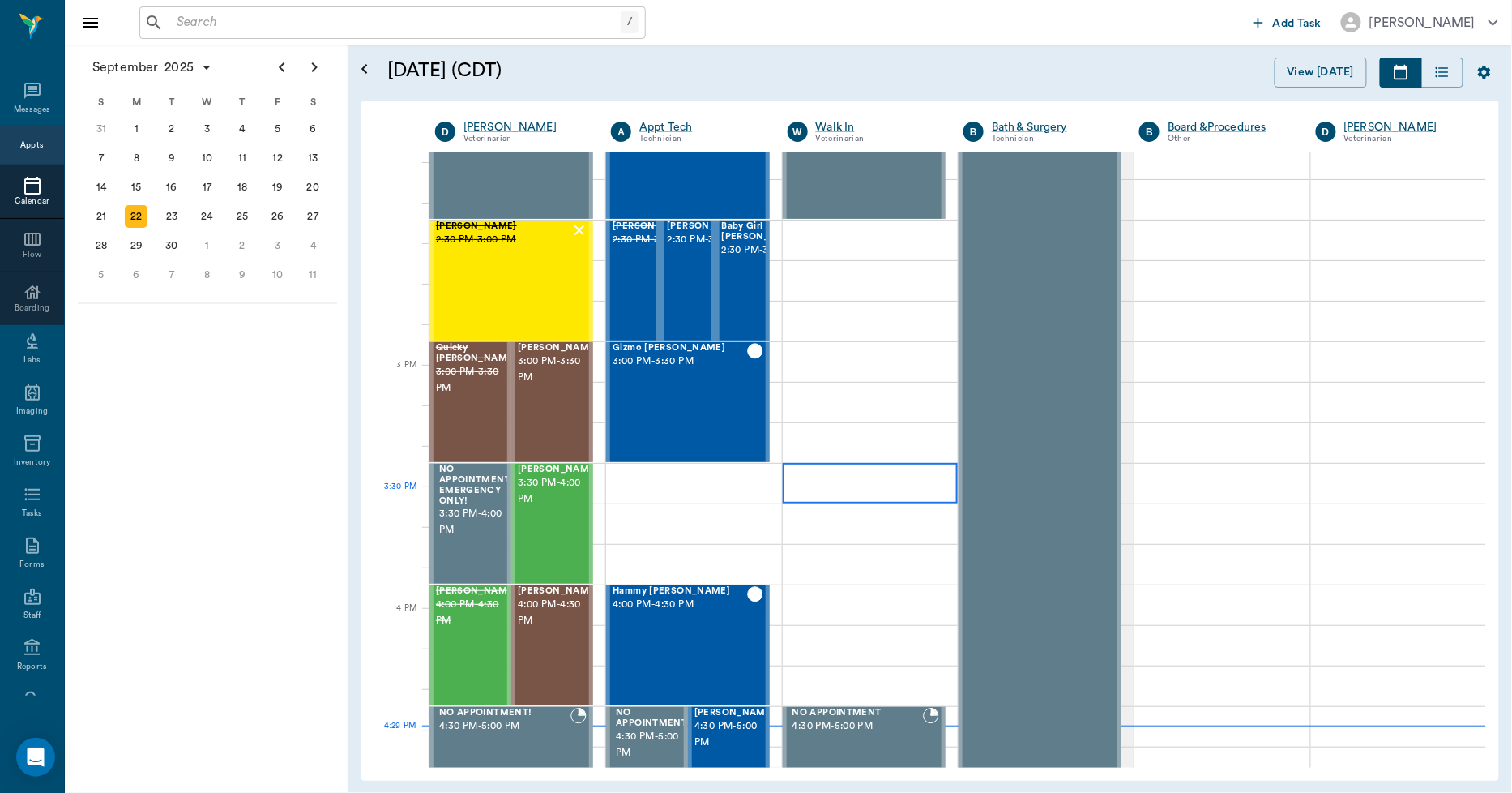
scroll to position [1495, 0]
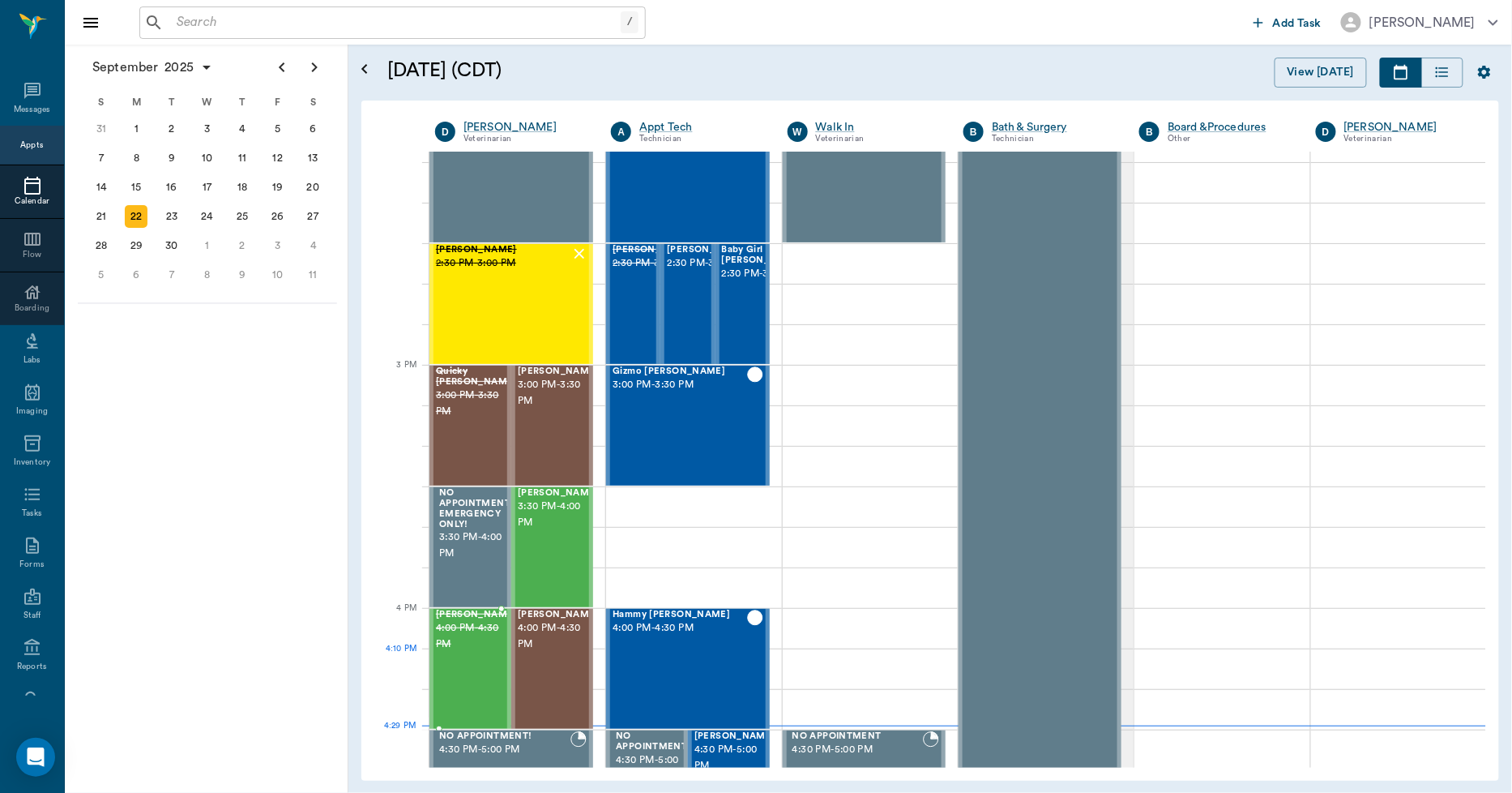
click at [473, 648] on span "4:00 PM - 4:30 PM" at bounding box center [475, 637] width 81 height 32
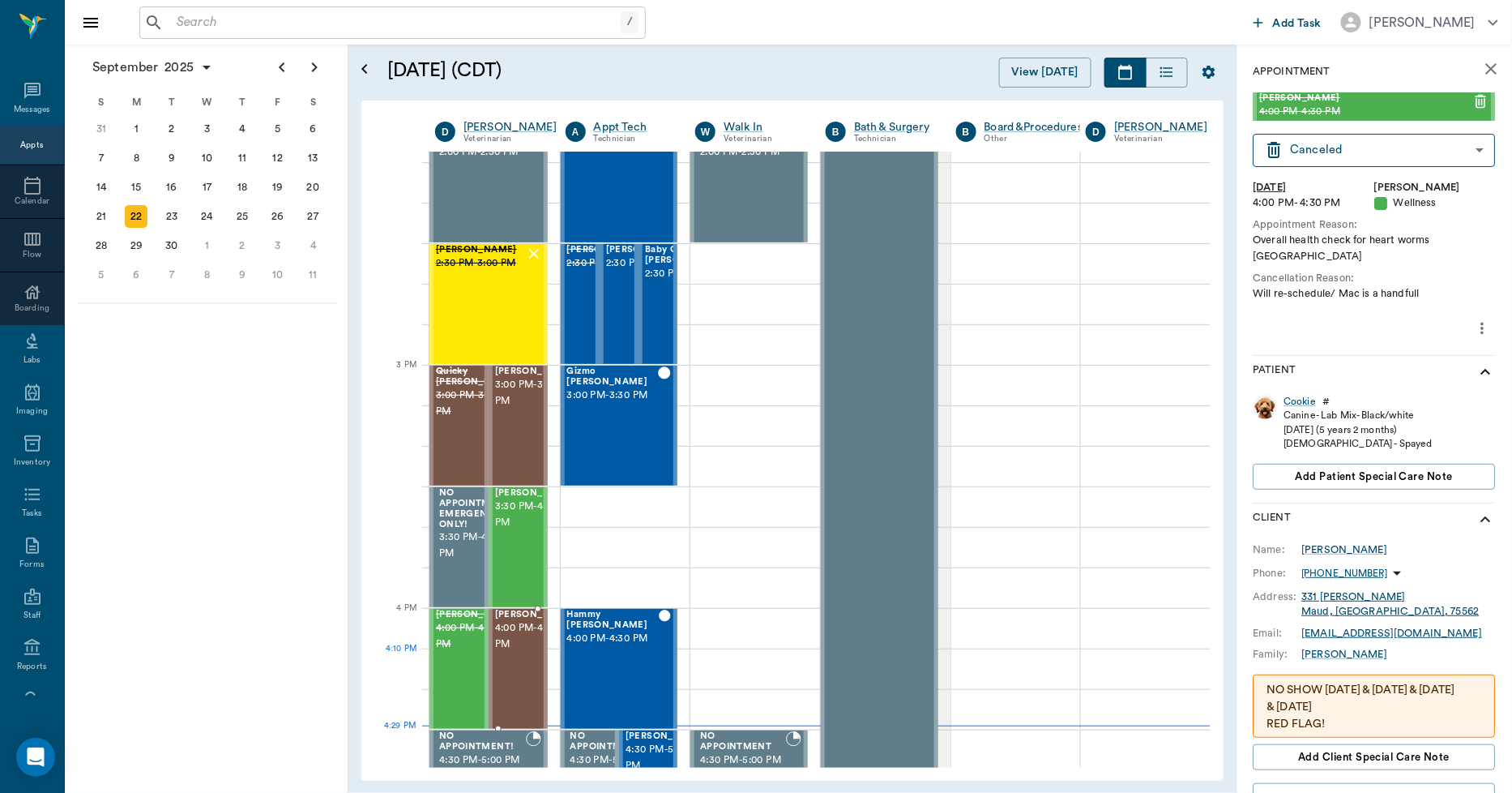
click at [528, 653] on span "4:00 PM - 4:30 PM" at bounding box center [535, 637] width 81 height 32
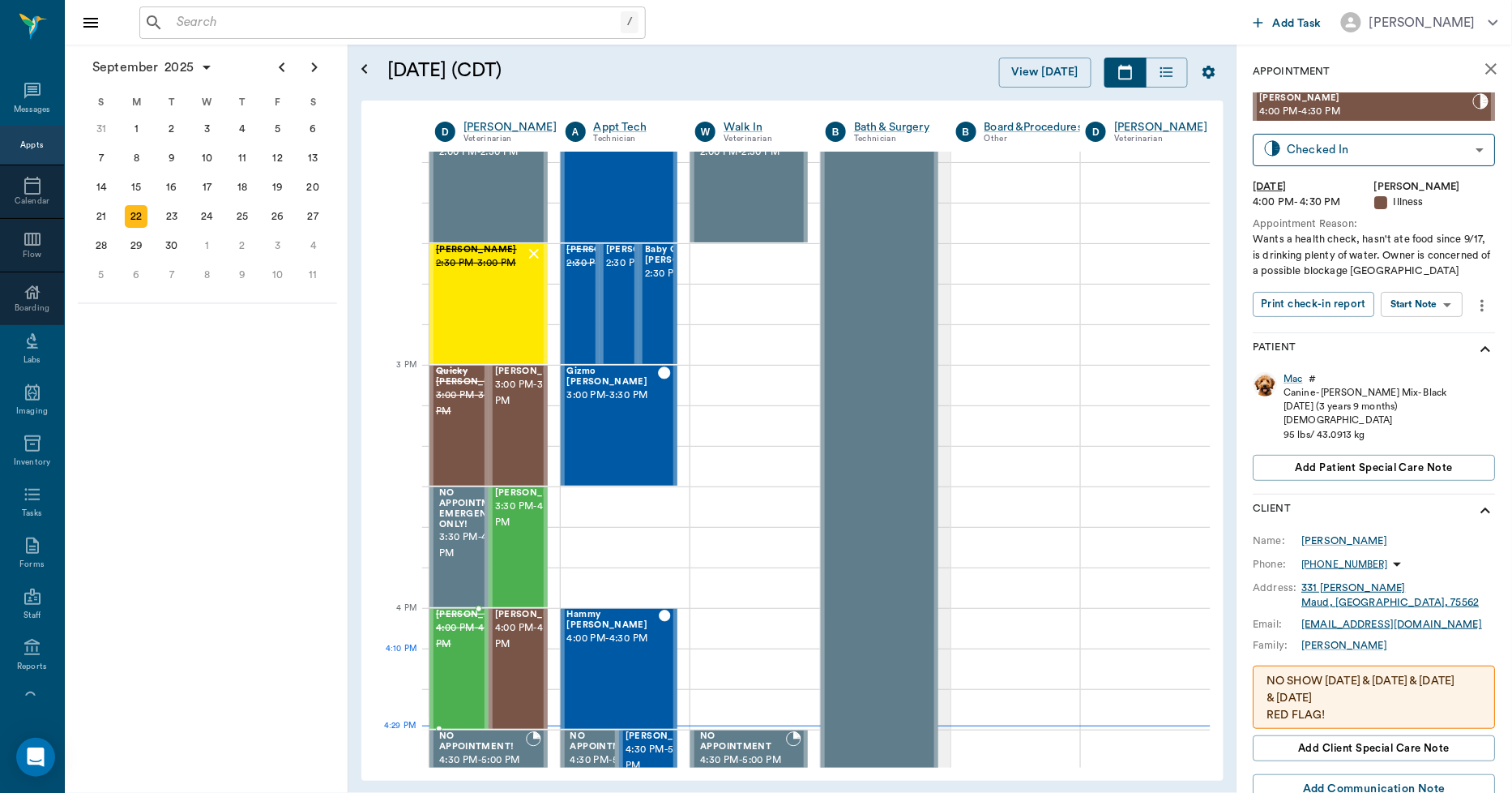
click at [460, 653] on span "4:00 PM - 4:30 PM" at bounding box center [475, 637] width 81 height 32
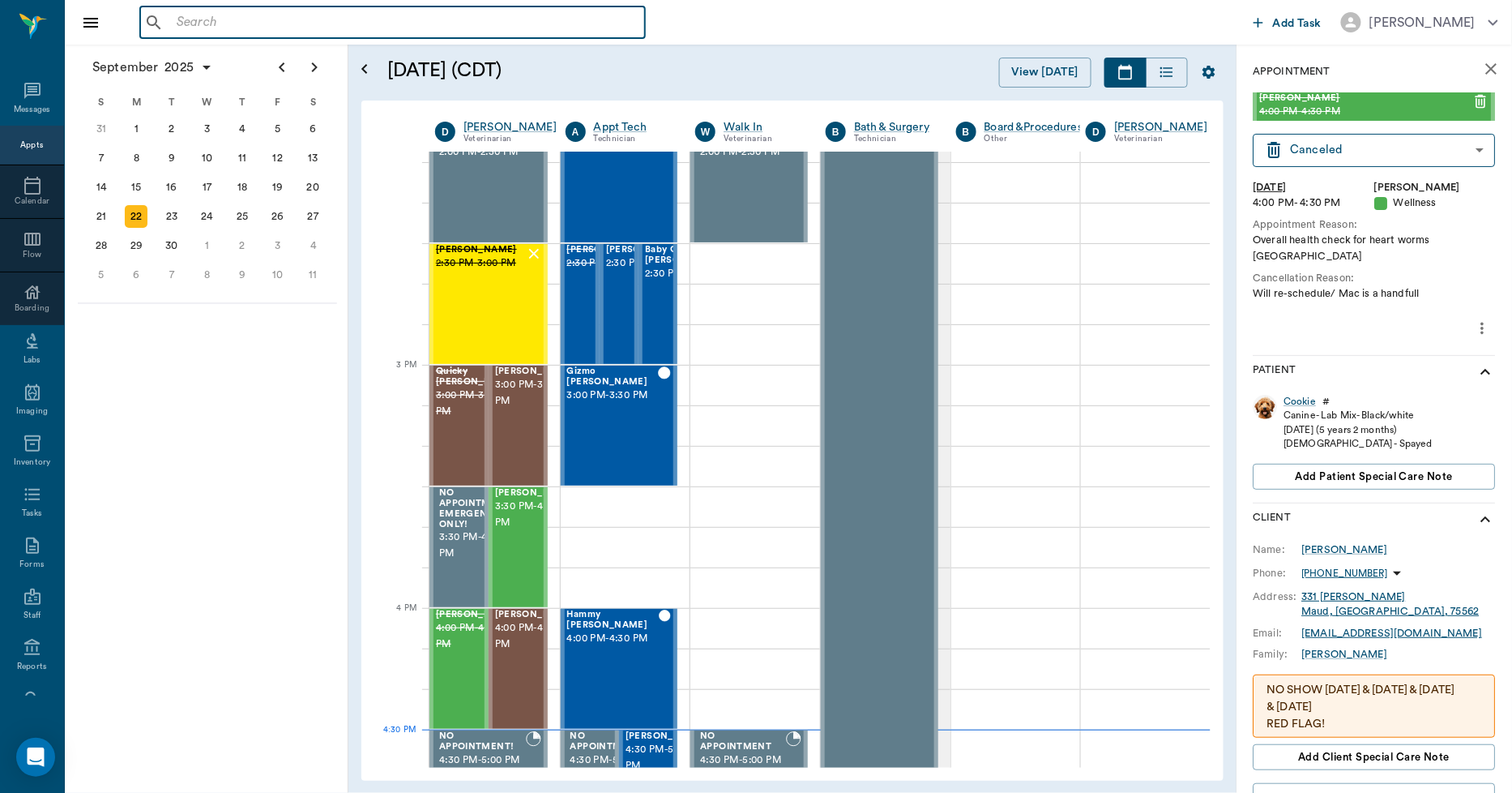
click at [277, 17] on input "text" at bounding box center [404, 23] width 468 height 23
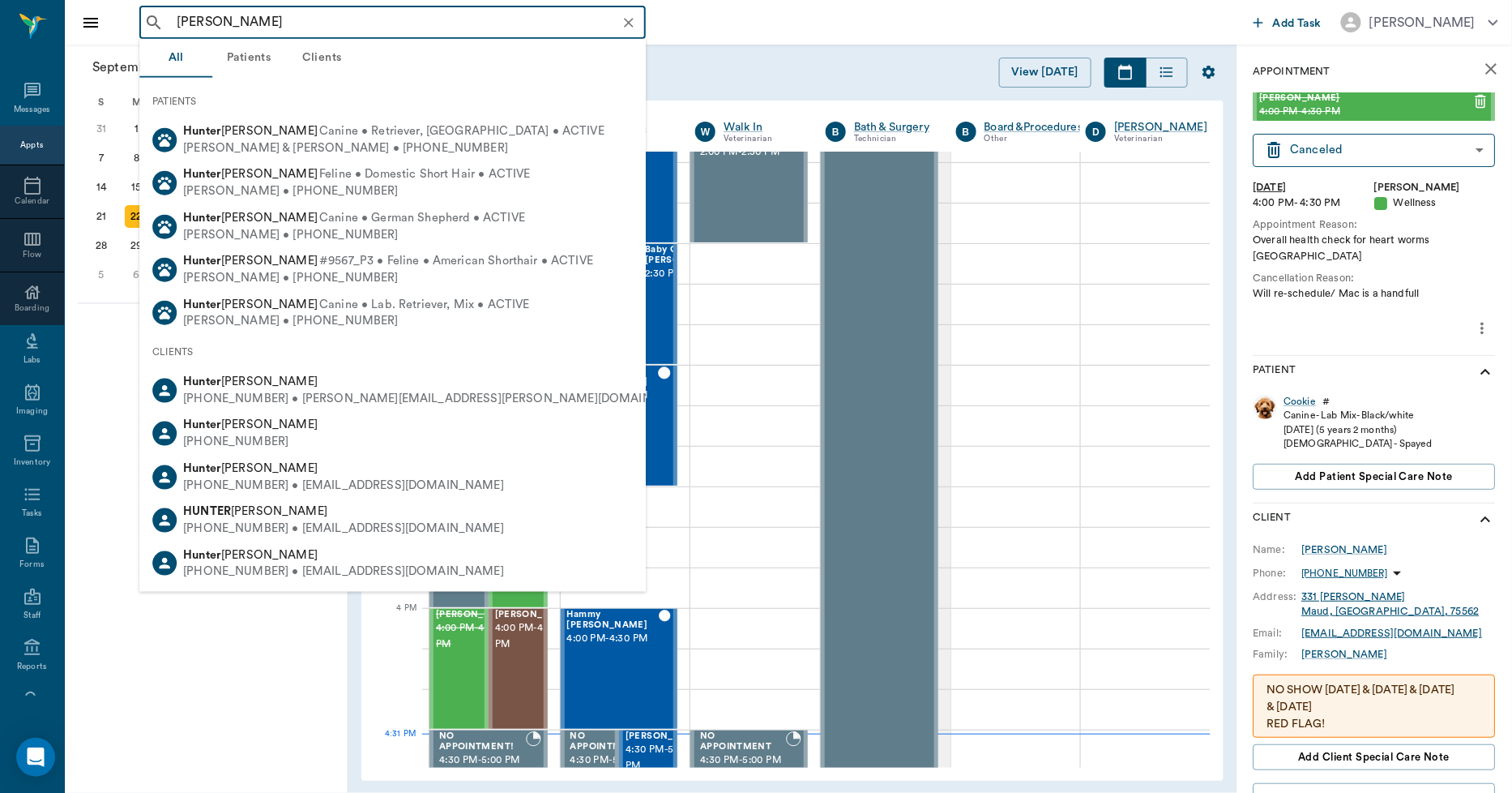
type input "HUNTER BAR"
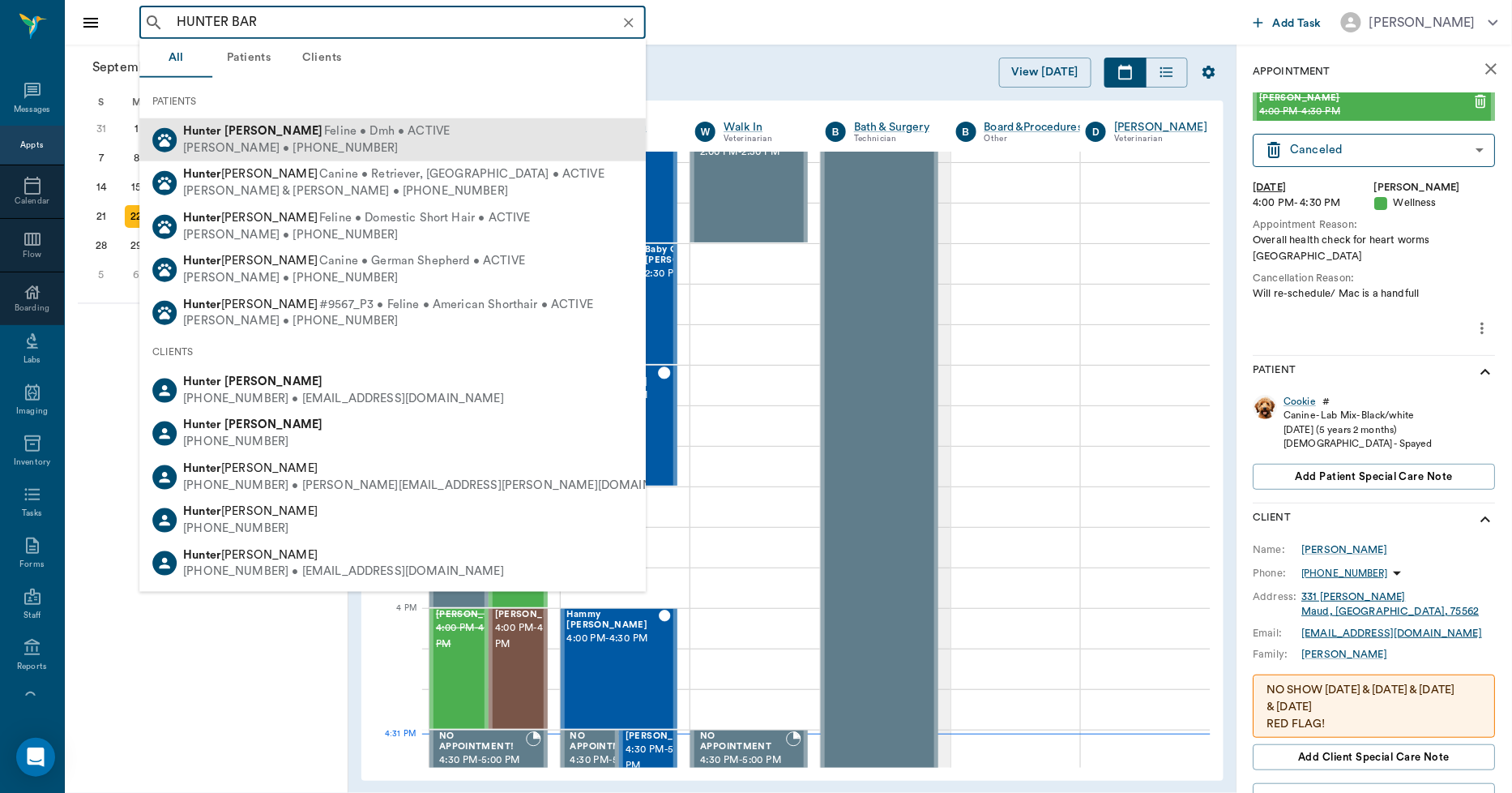
click at [261, 142] on div "John Barrow • (409) 749-0989" at bounding box center [316, 148] width 267 height 17
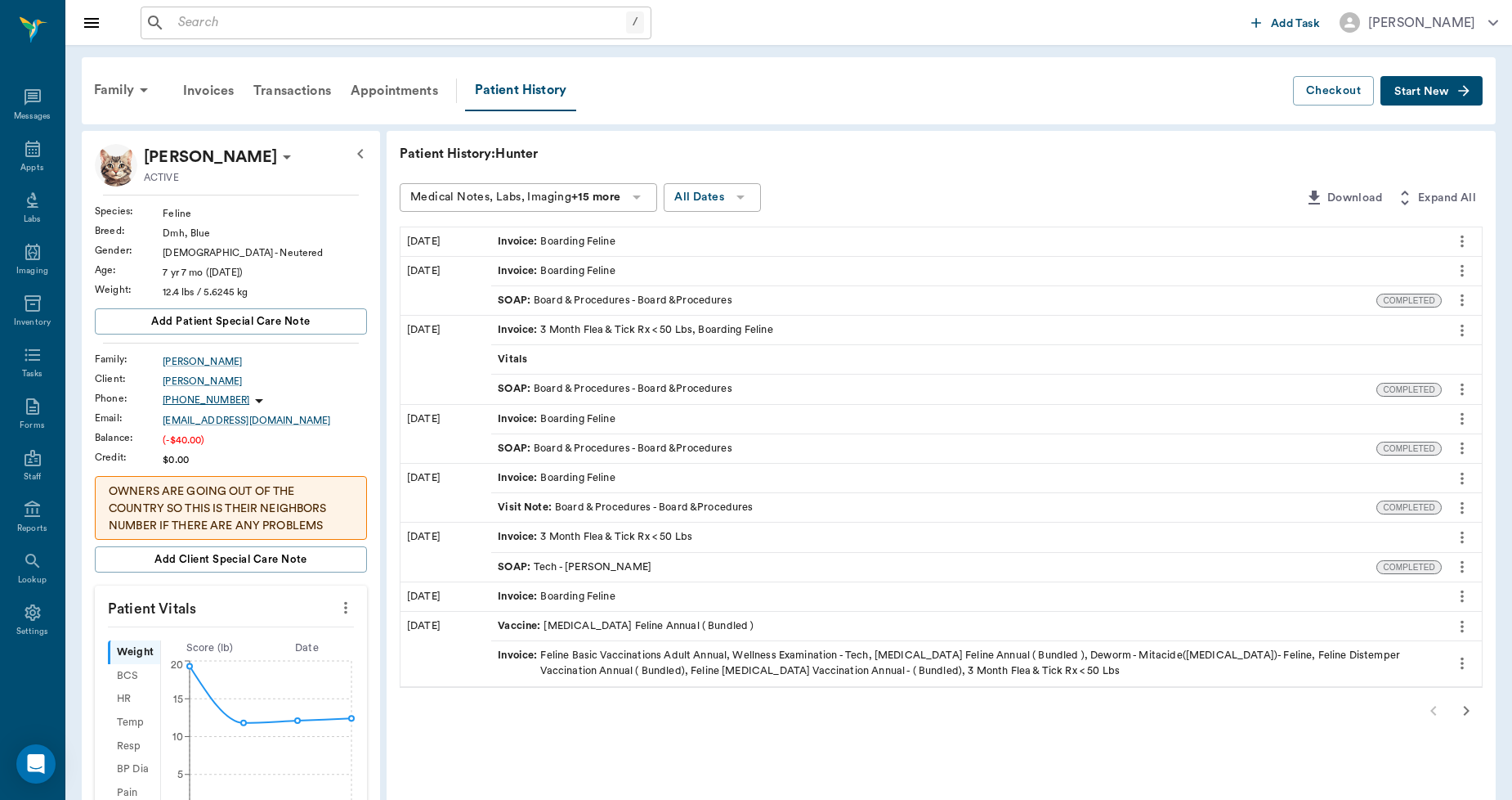
click at [1401, 91] on span "Start New" at bounding box center [1422, 91] width 55 height 0
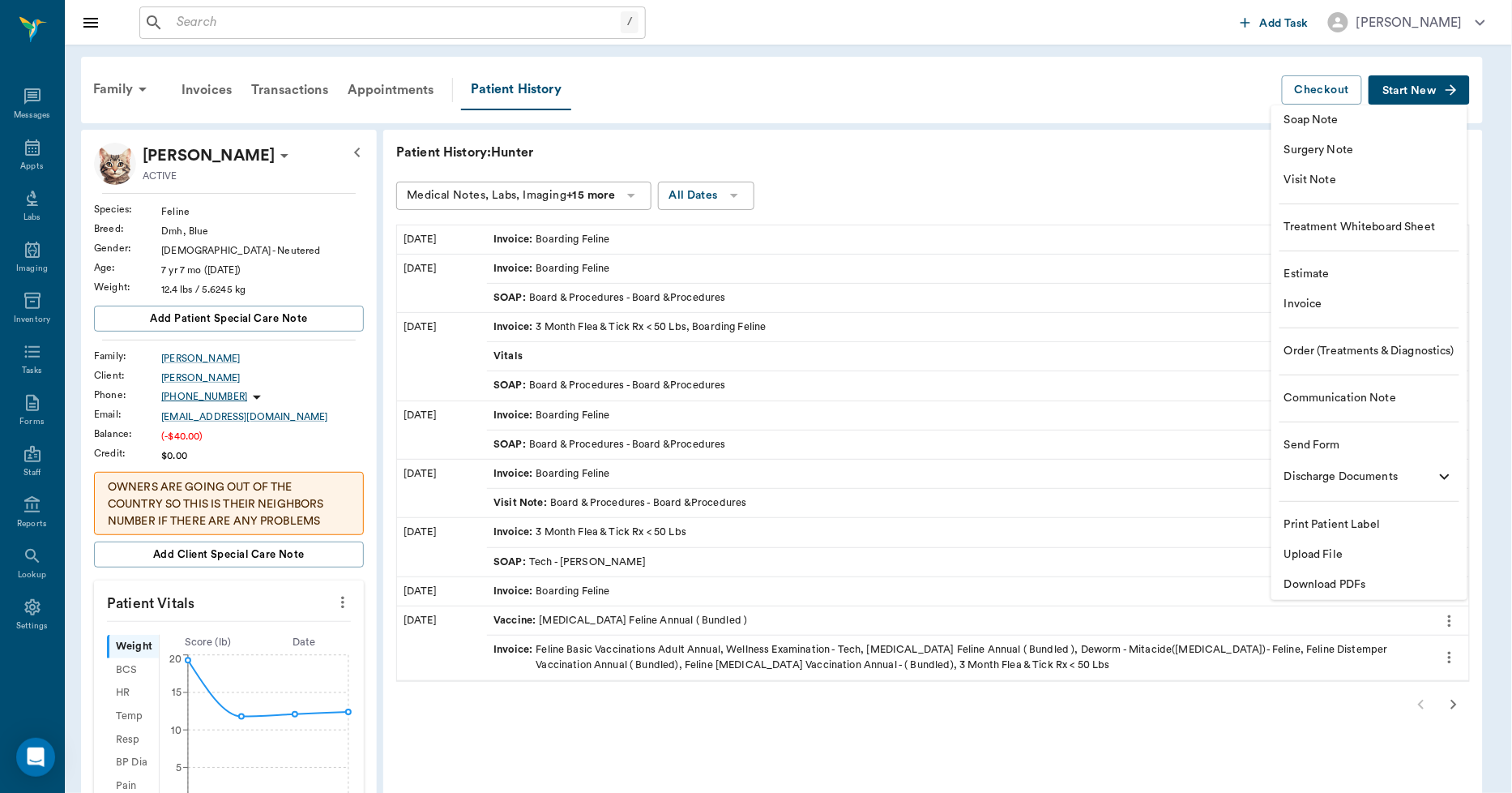
click at [1205, 124] on div at bounding box center [756, 396] width 1512 height 793
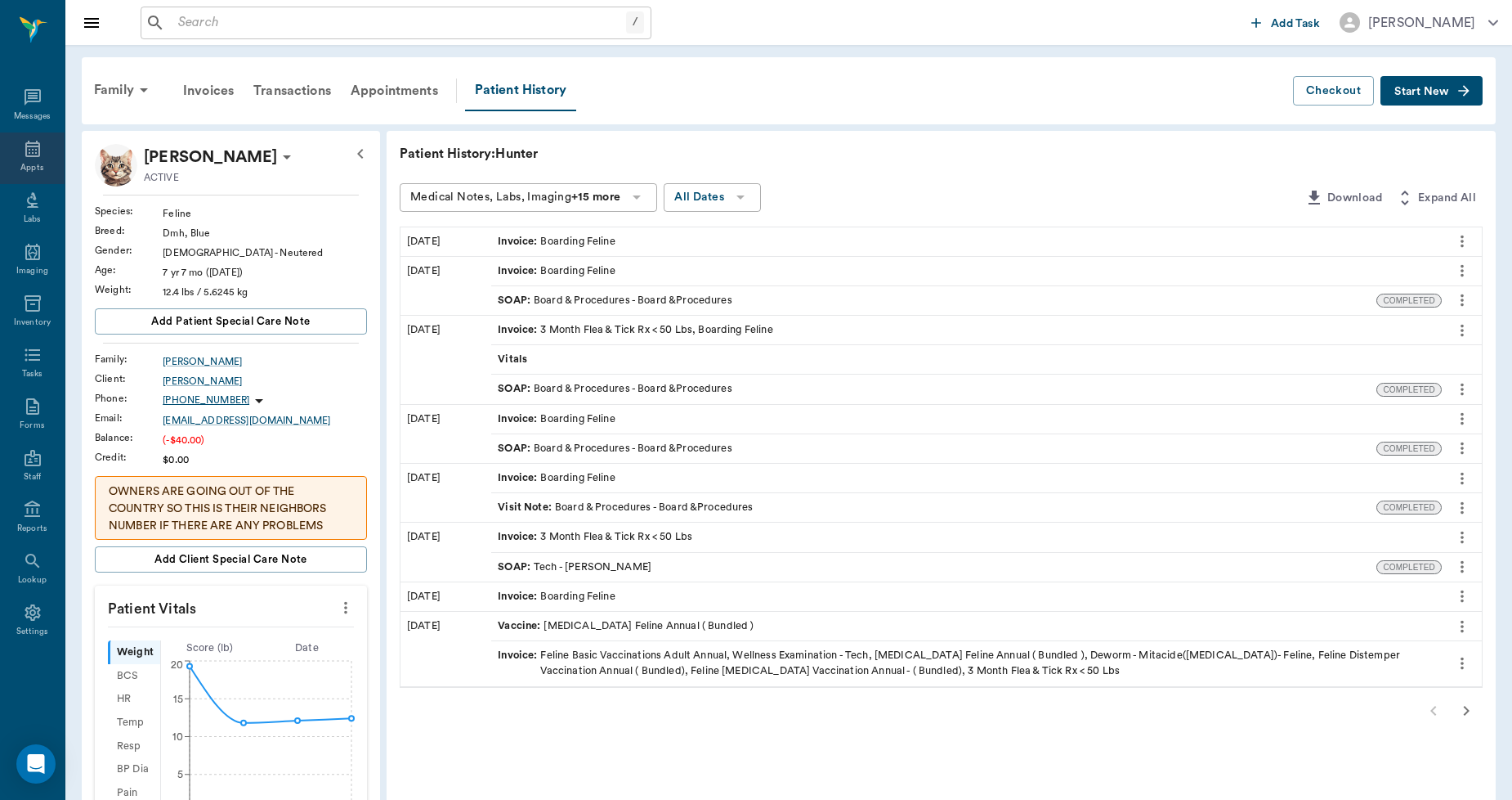
click at [37, 163] on div "Appts" at bounding box center [32, 167] width 23 height 12
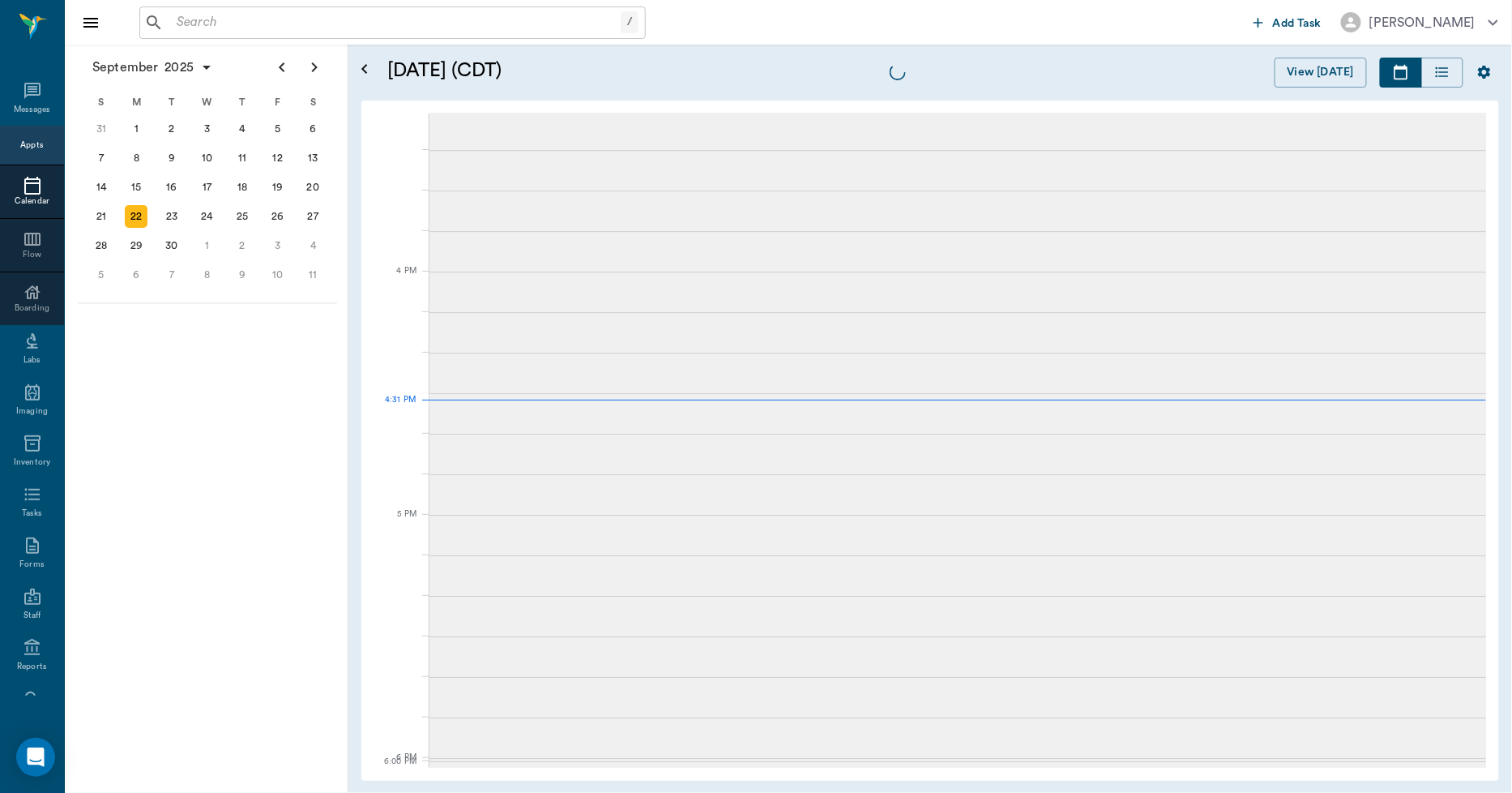
scroll to position [1946, 0]
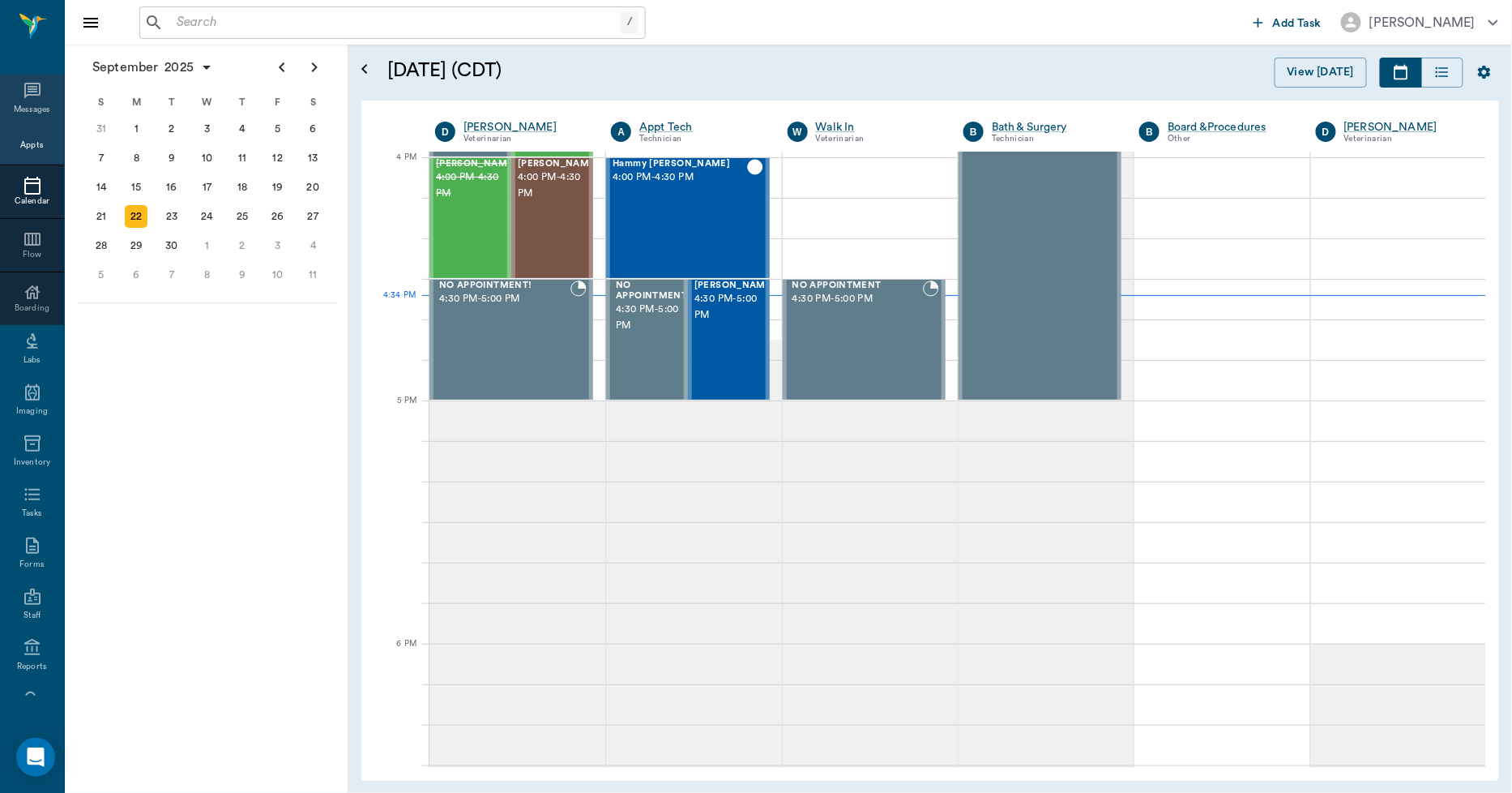
click at [37, 108] on div "Messages" at bounding box center [31, 110] width 37 height 12
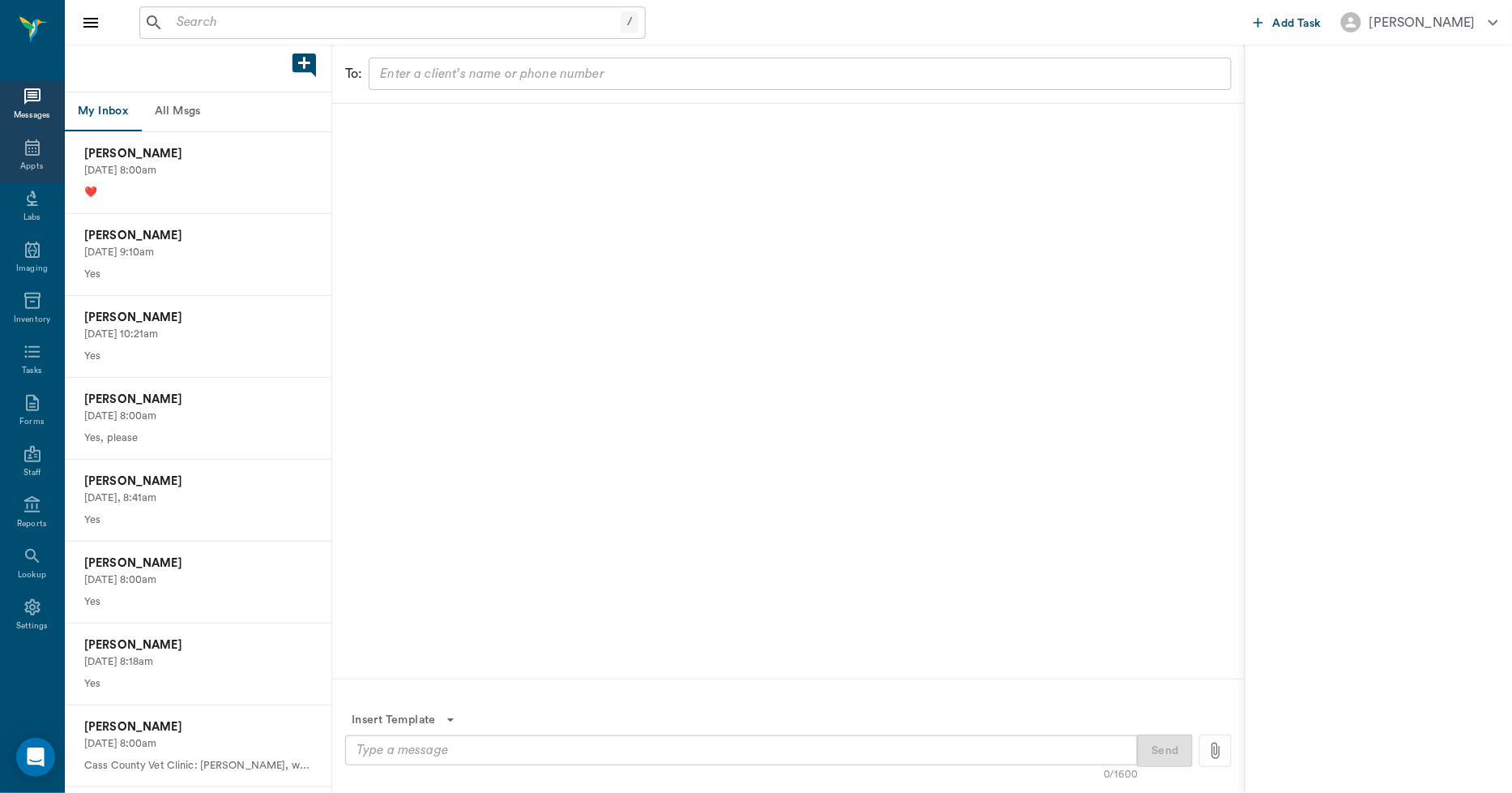
click at [34, 149] on icon at bounding box center [32, 148] width 19 height 19
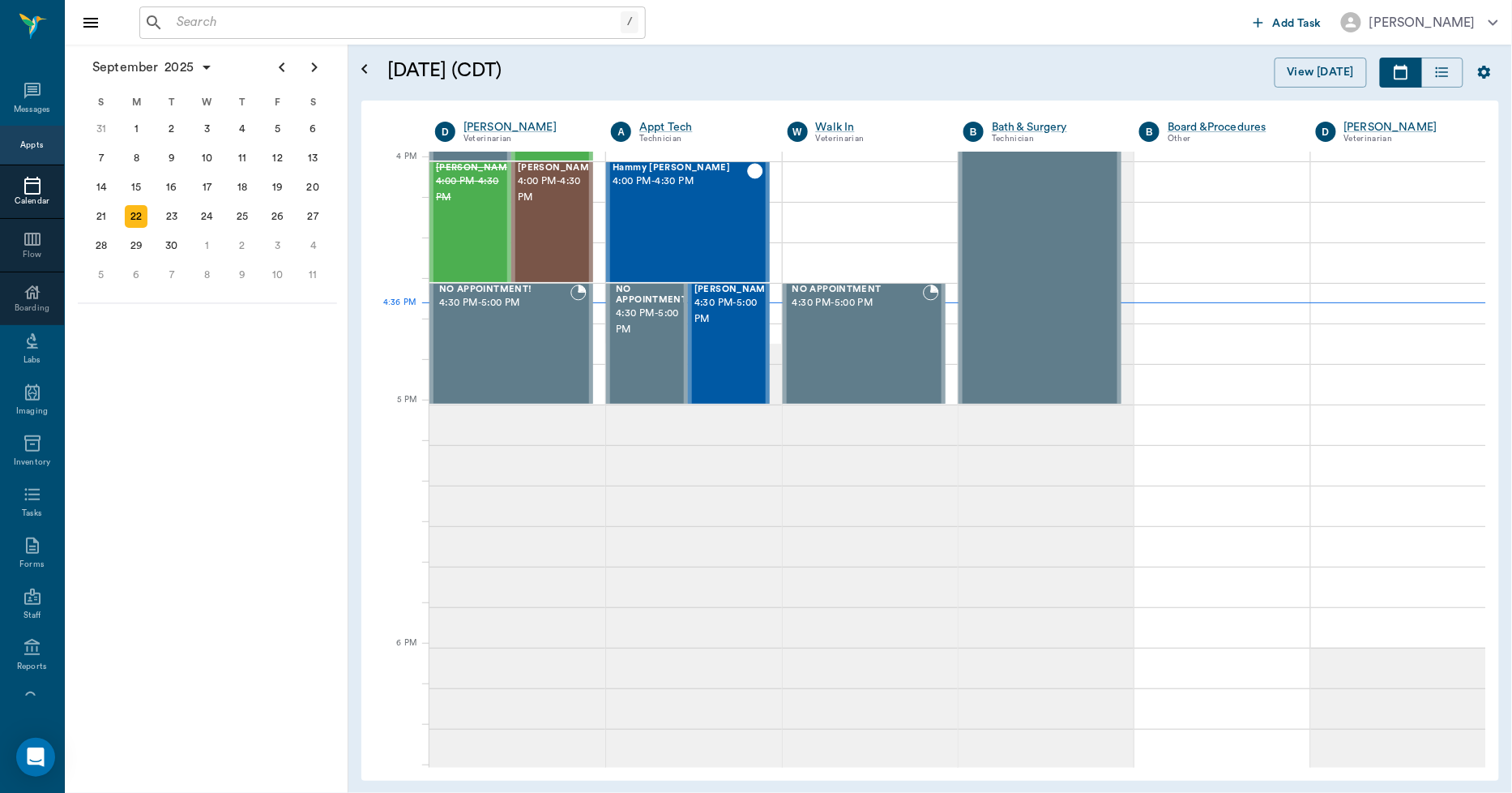
scroll to position [1947, 0]
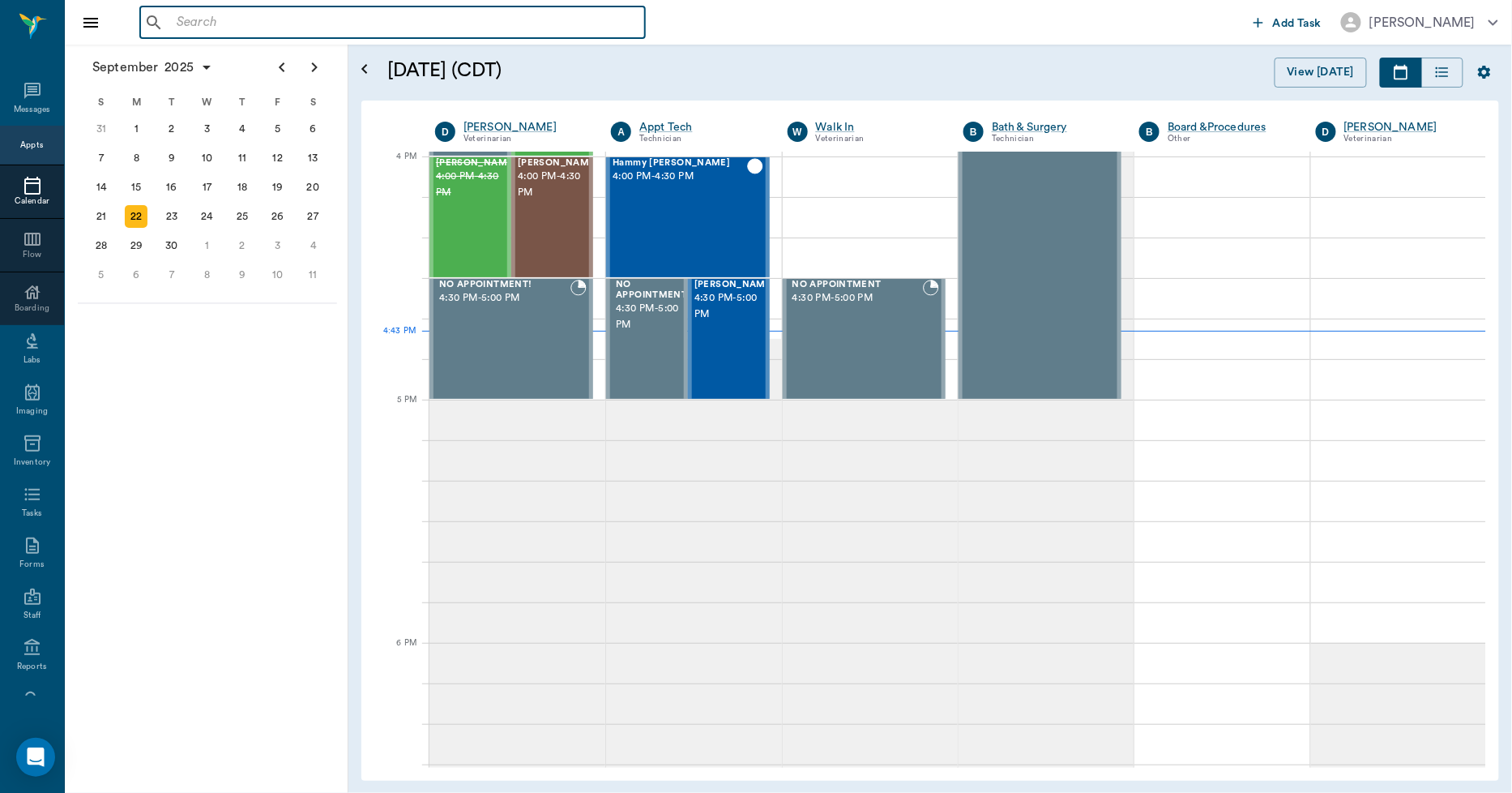
click at [340, 30] on input "text" at bounding box center [404, 23] width 468 height 23
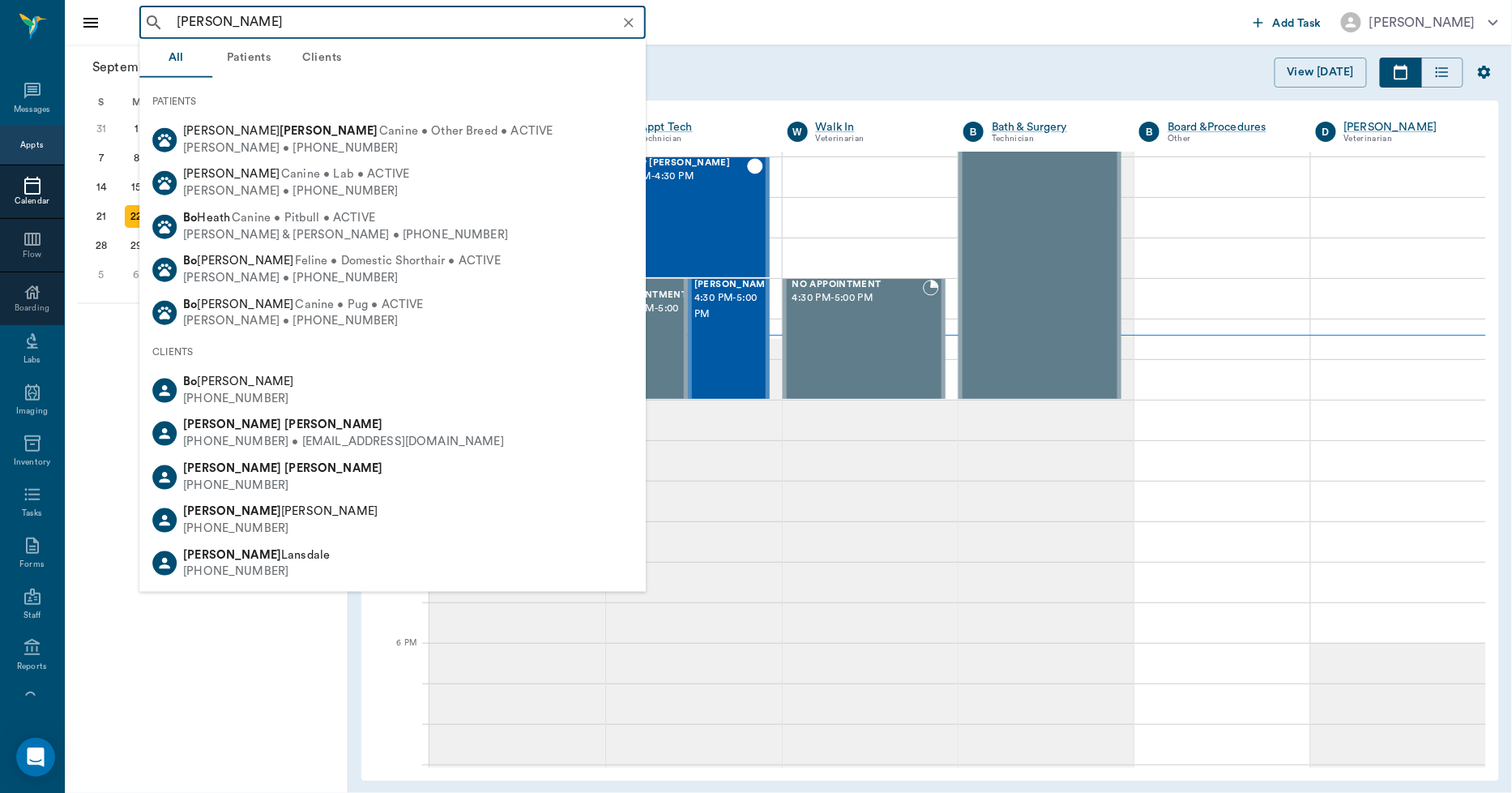
type input "SHANNON BO"
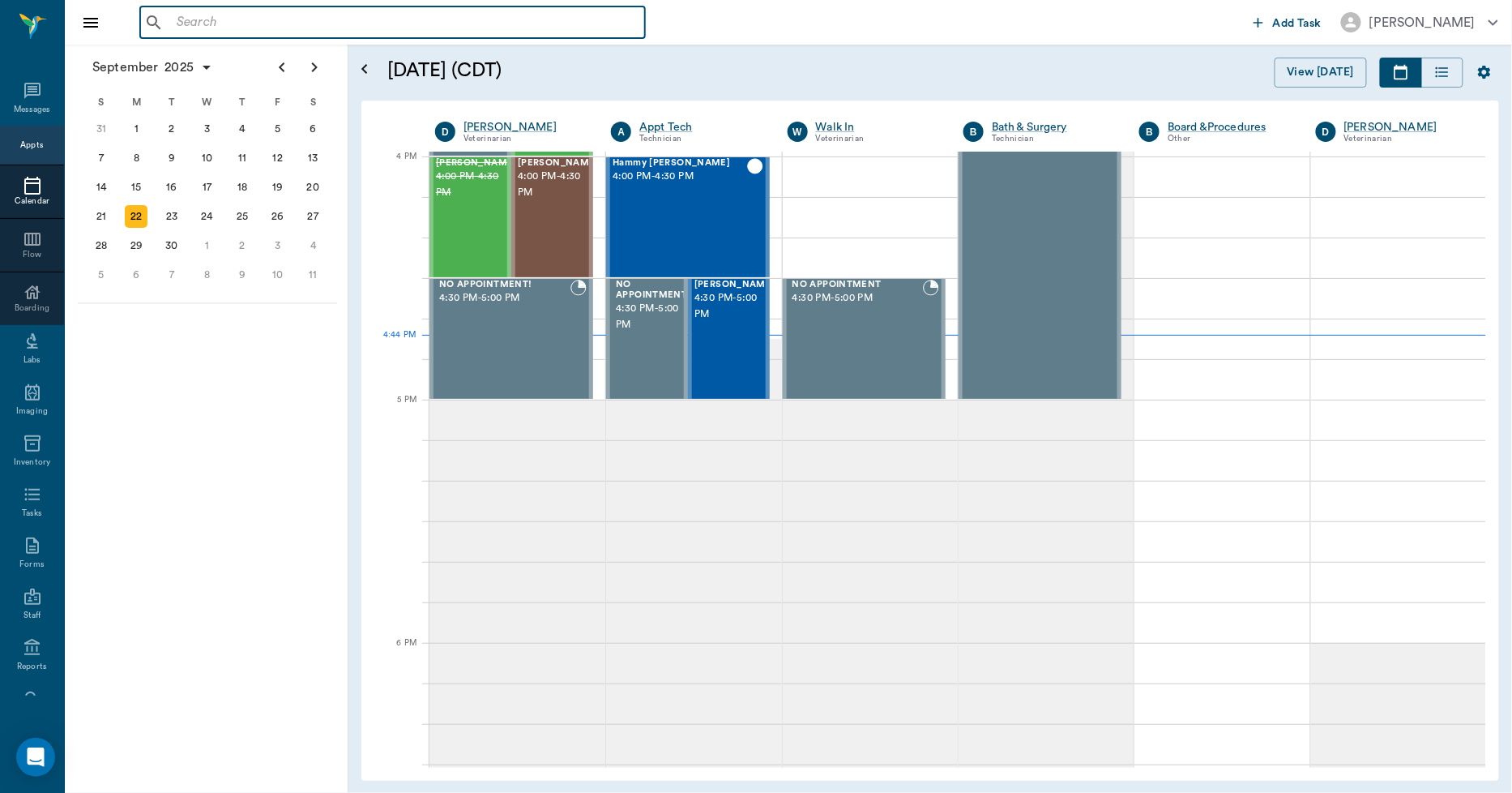
paste input "903) 559-9139"
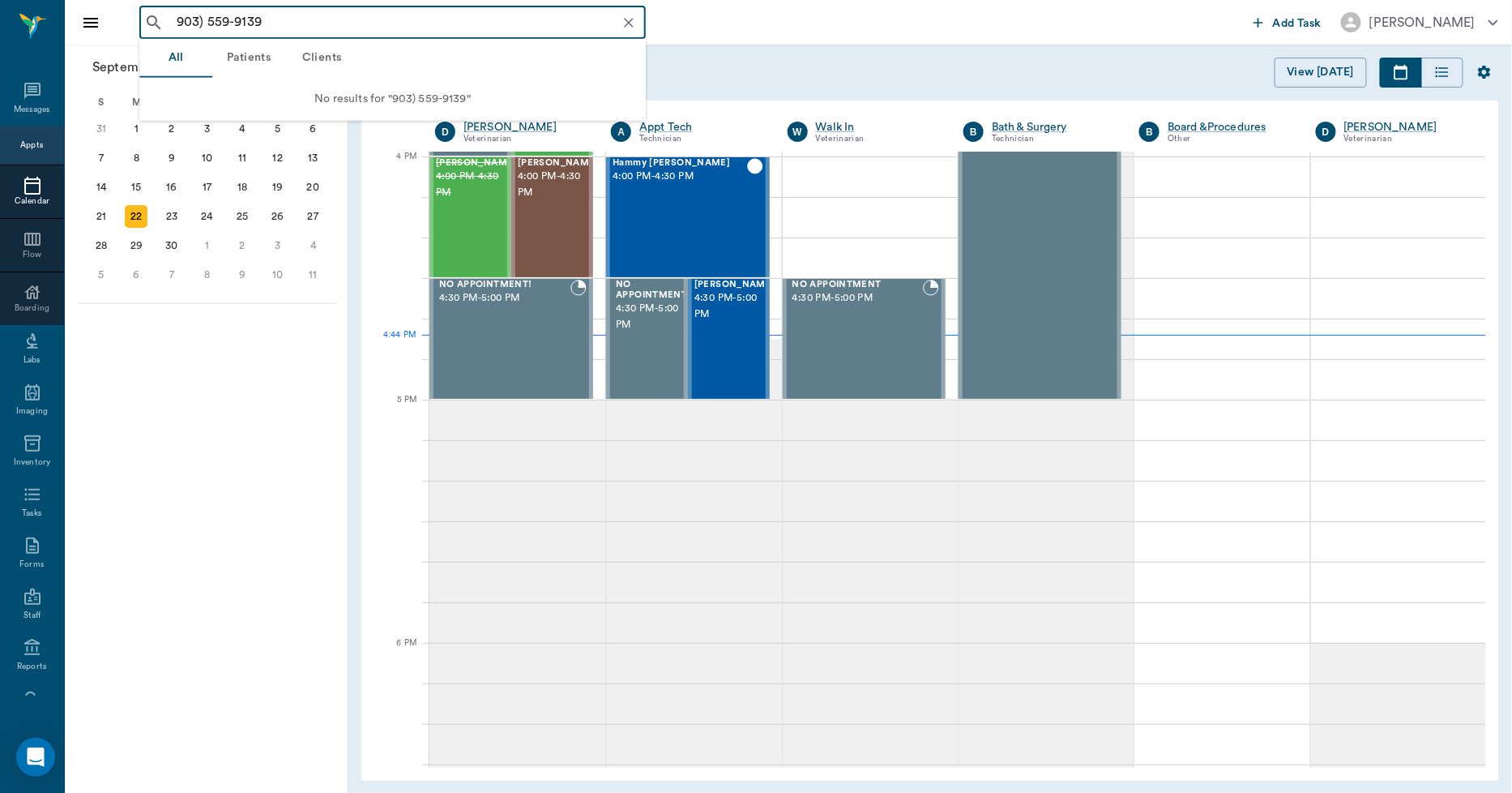
type input "903) 559-9139"
click at [312, 340] on div "September 2025 S M T W T F S 27 28 29 30 31 Aug 1 2 3 4 5 6 7 8 9 10 11 12 13 1…" at bounding box center [207, 418] width 284 height 748
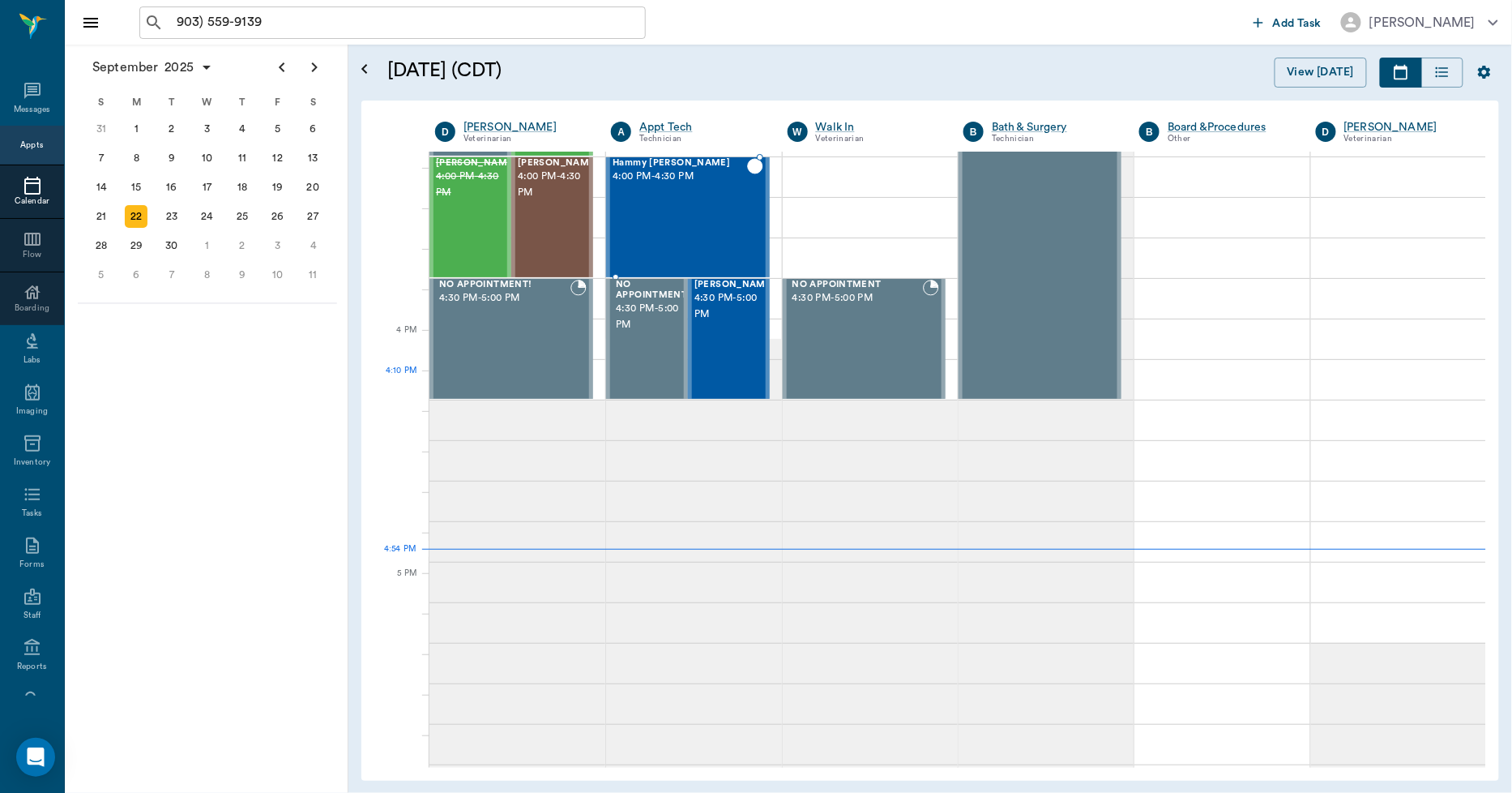
scroll to position [1496, 0]
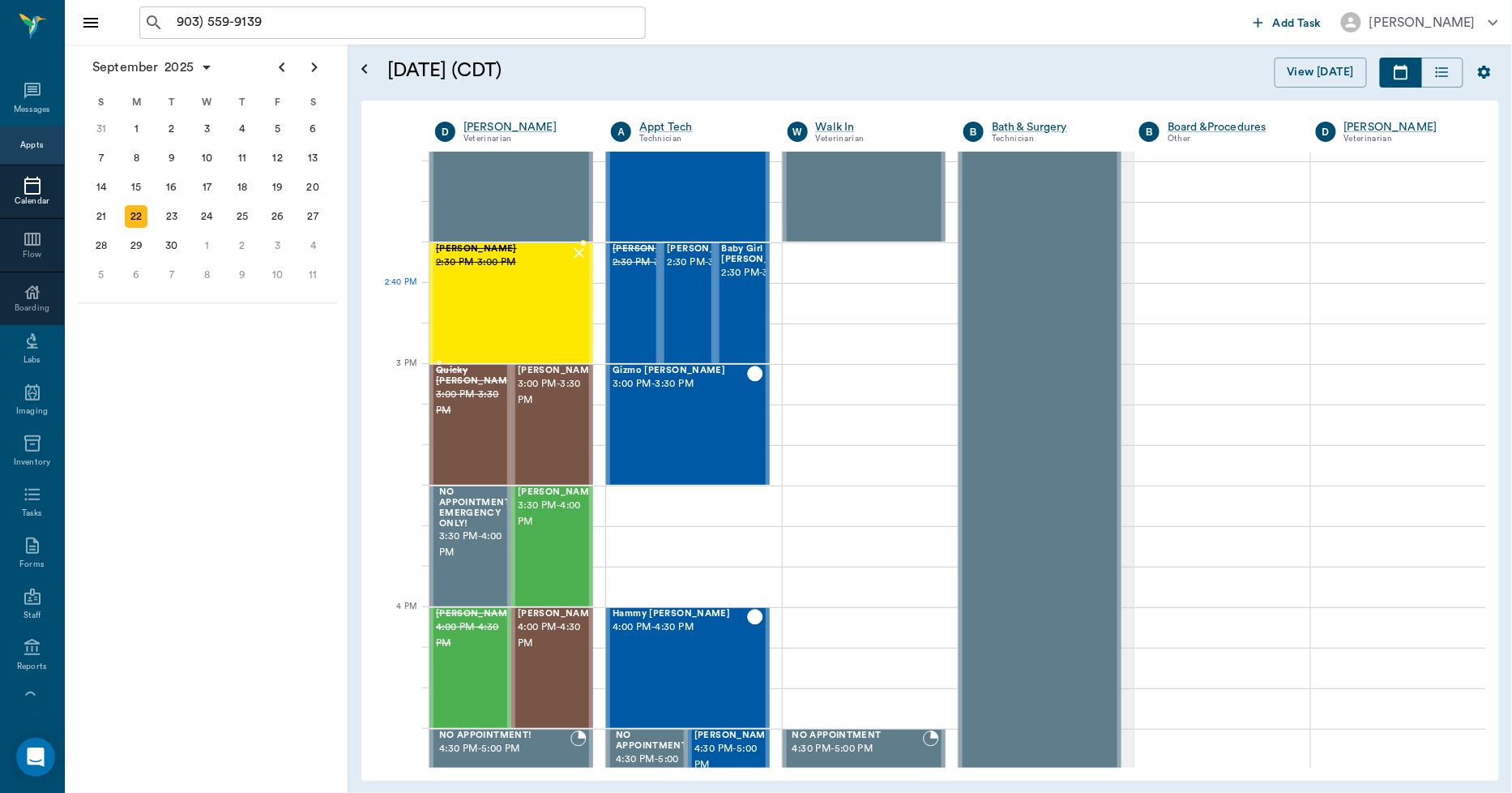
click at [514, 308] on div "Susie Forga 2:30 PM - 3:00 PM" at bounding box center [502, 303] width 134 height 118
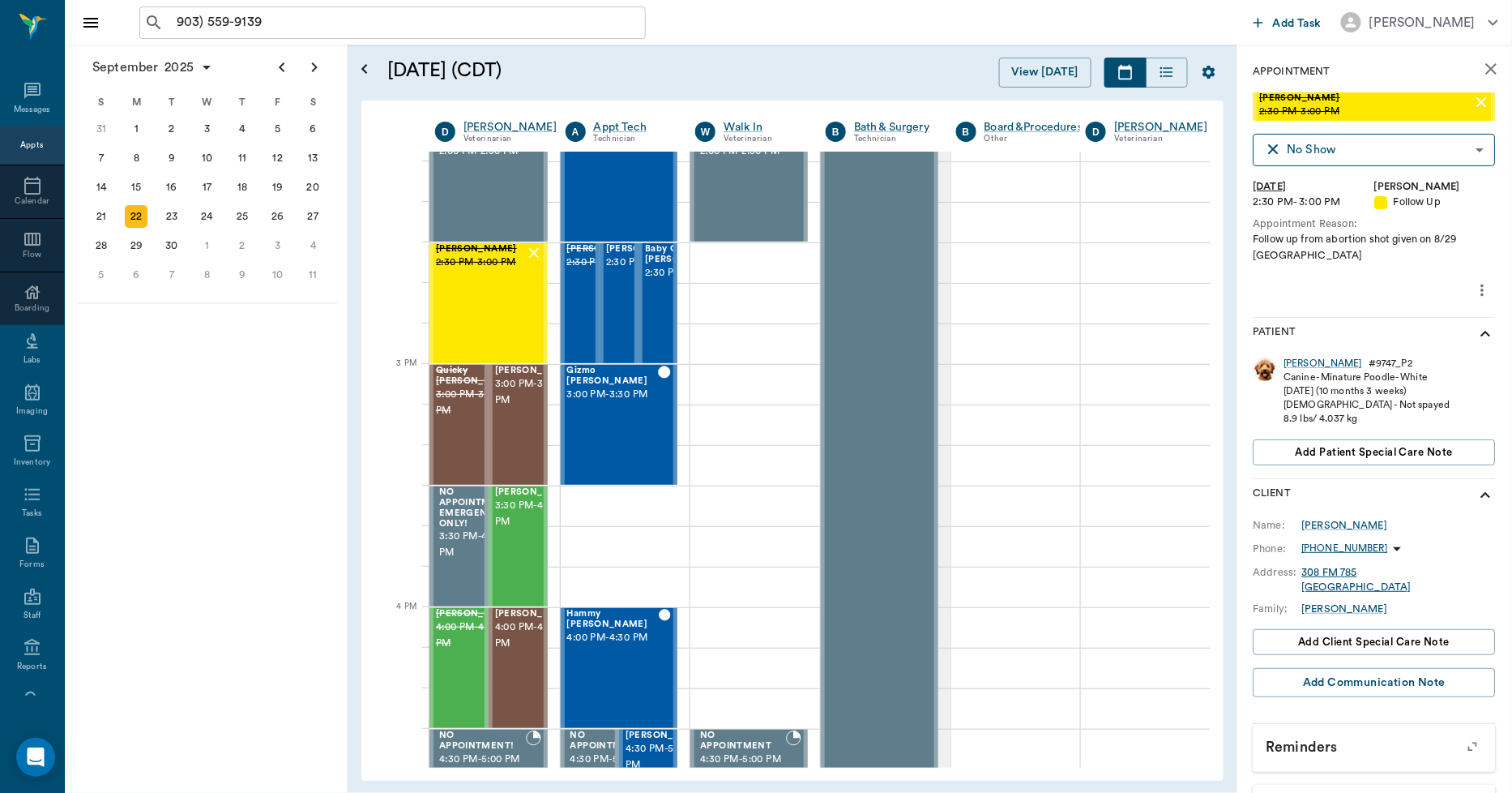
scroll to position [111, 0]
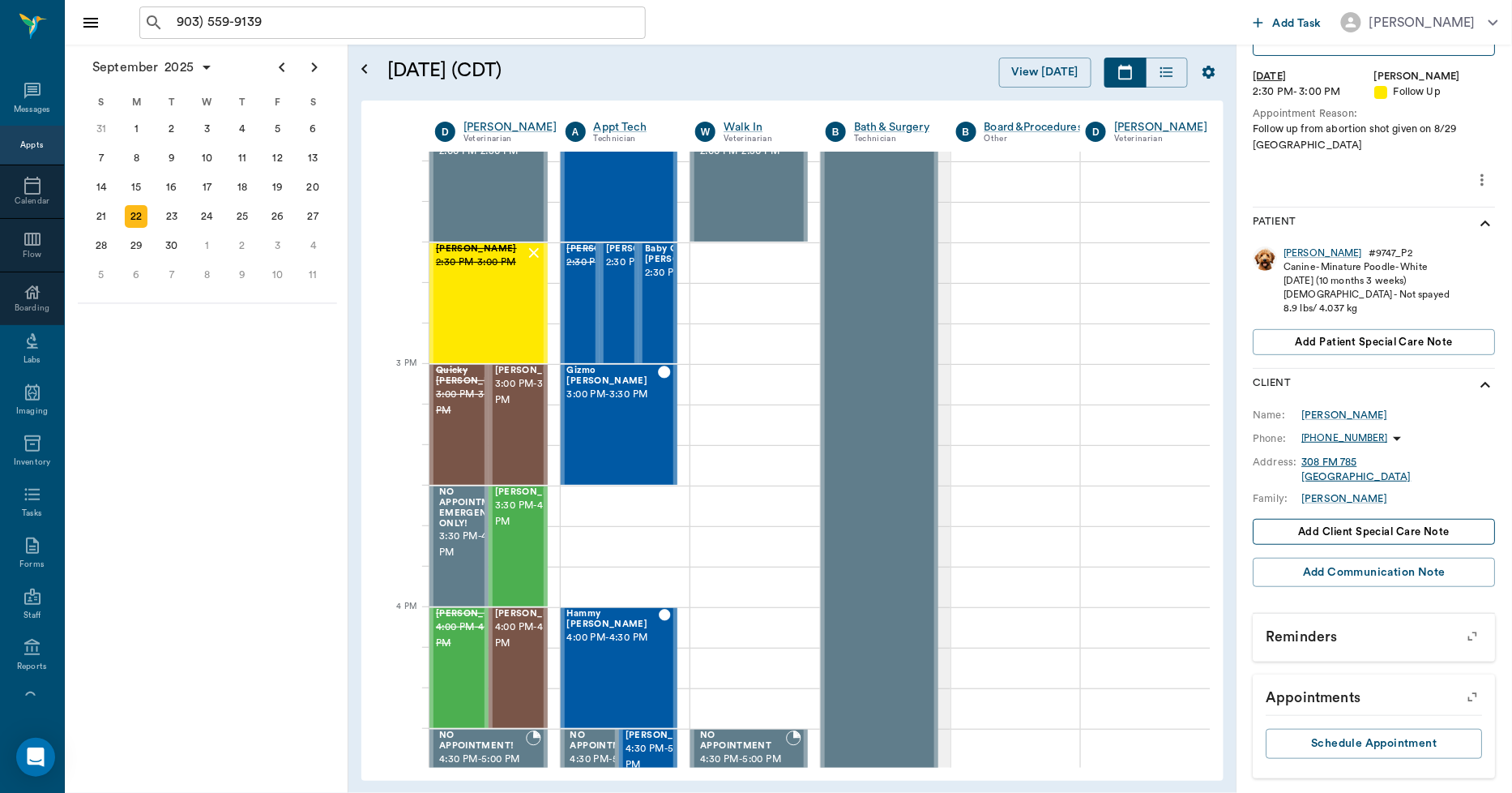
click at [1332, 528] on span "Add client Special Care Note" at bounding box center [1374, 531] width 151 height 18
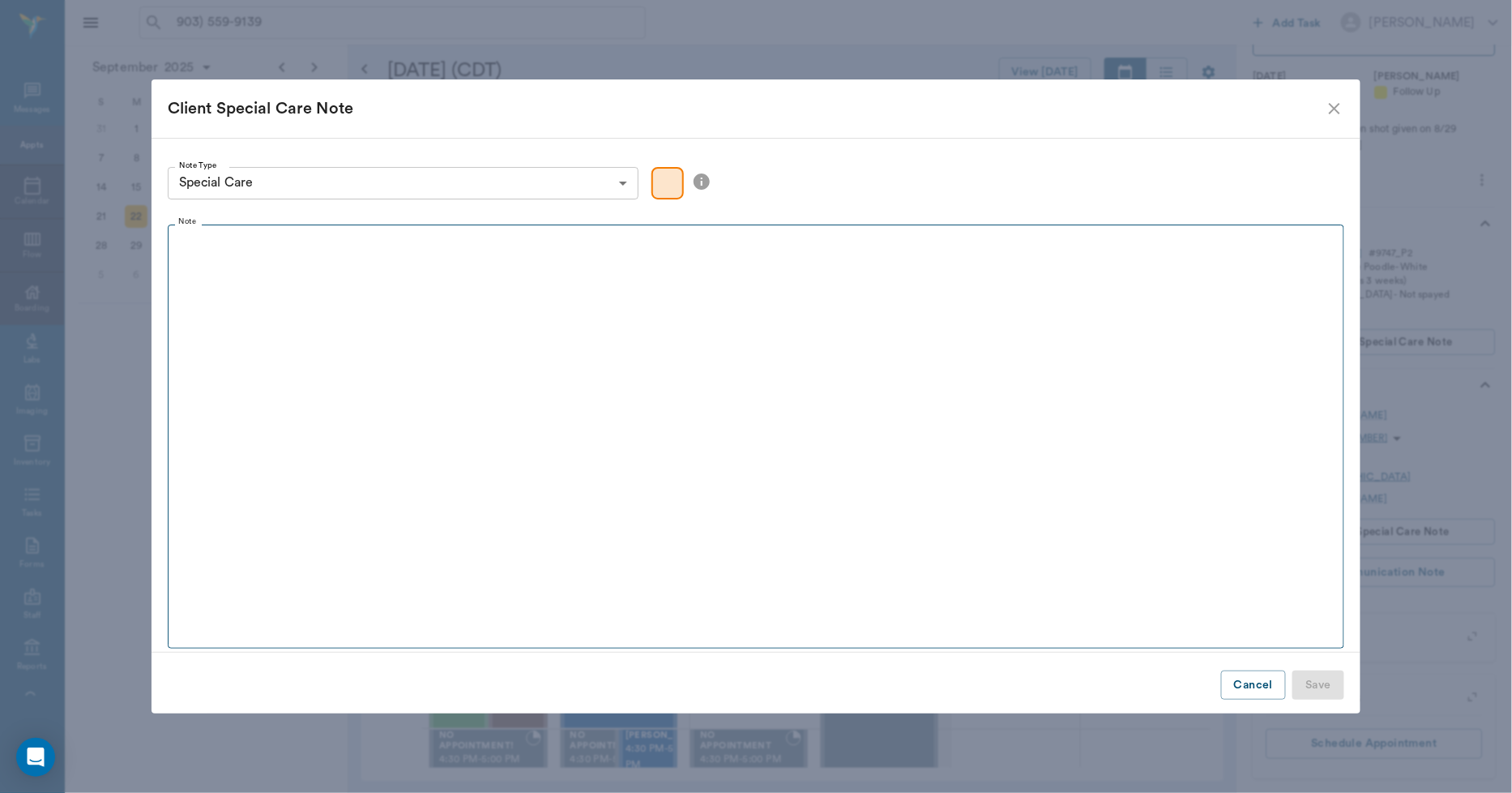
click at [403, 247] on p at bounding box center [756, 241] width 1162 height 19
click at [1321, 682] on button "Save" at bounding box center [1318, 684] width 51 height 30
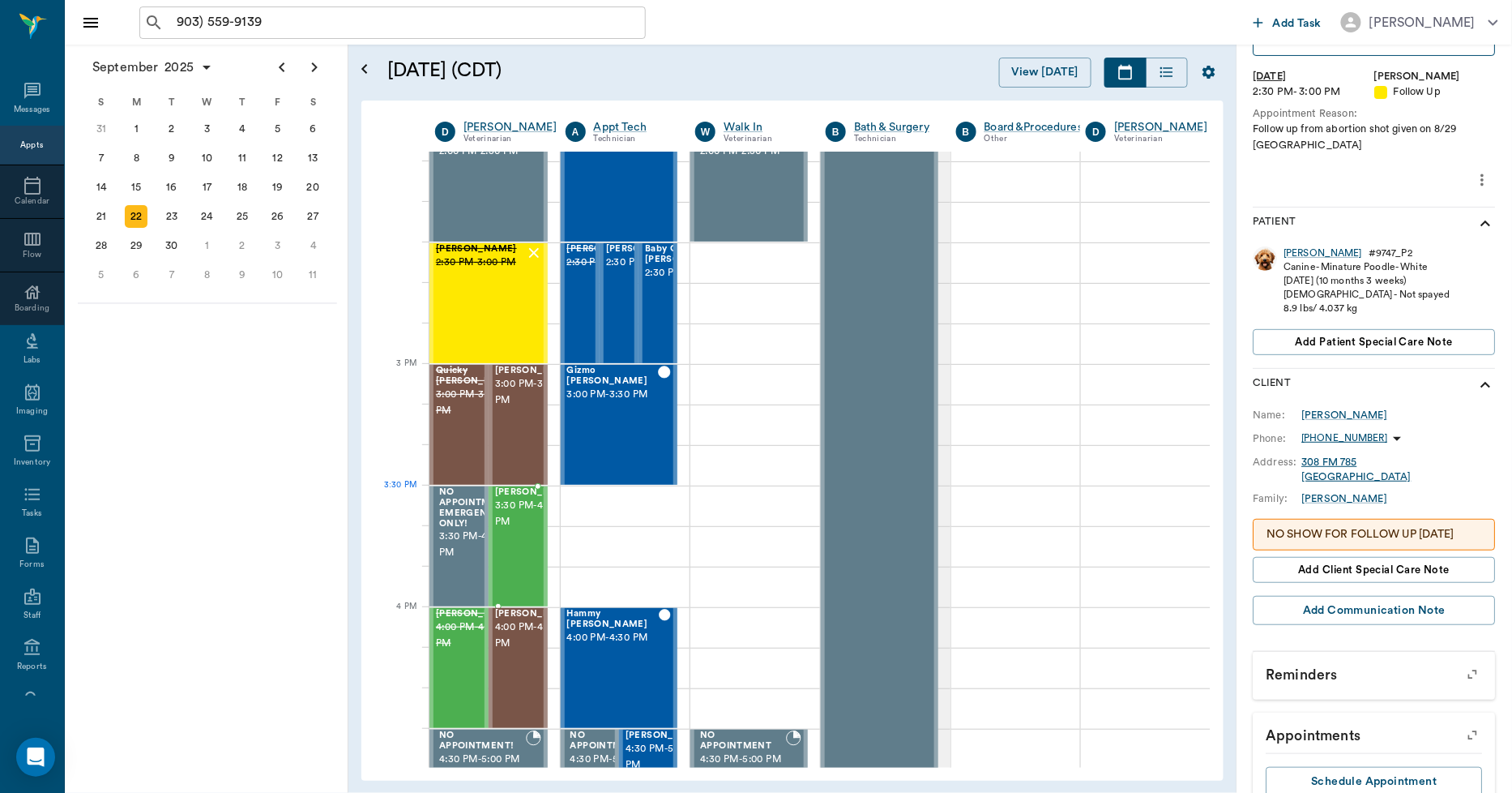
click at [508, 520] on span "3:30 PM - 4:00 PM" at bounding box center [535, 514] width 81 height 32
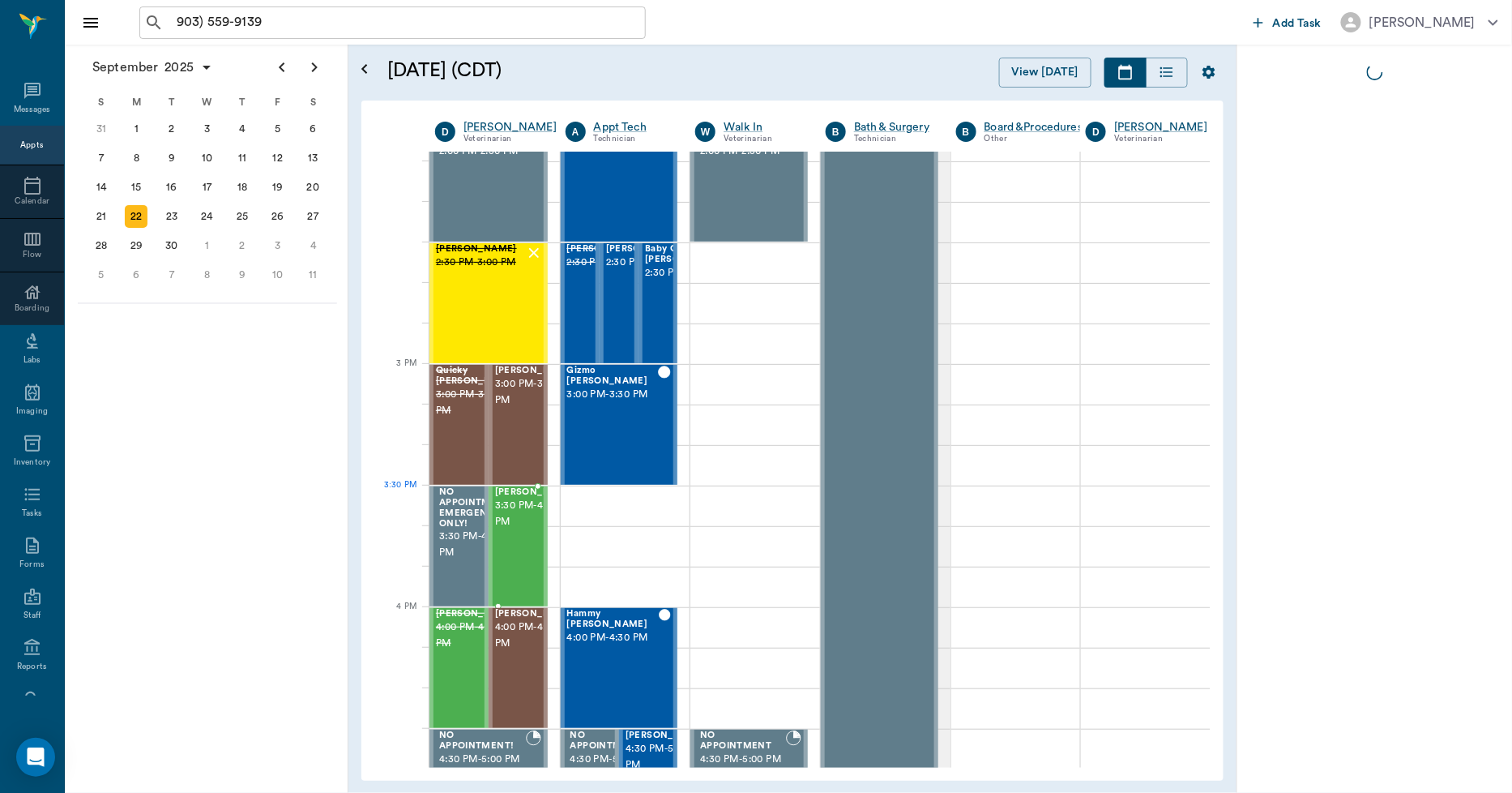
scroll to position [0, 0]
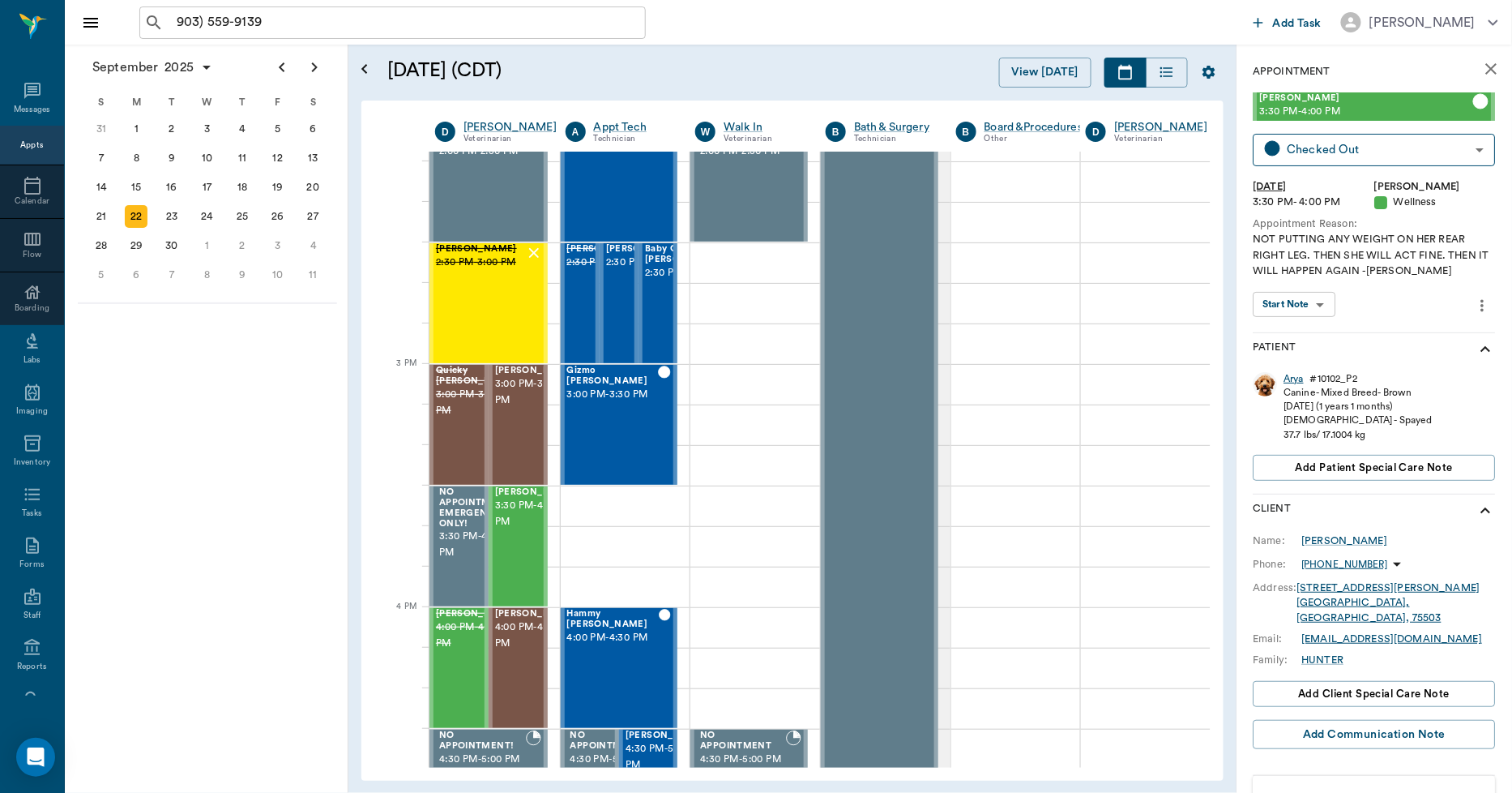
click at [1297, 375] on div "Arya" at bounding box center [1294, 378] width 20 height 13
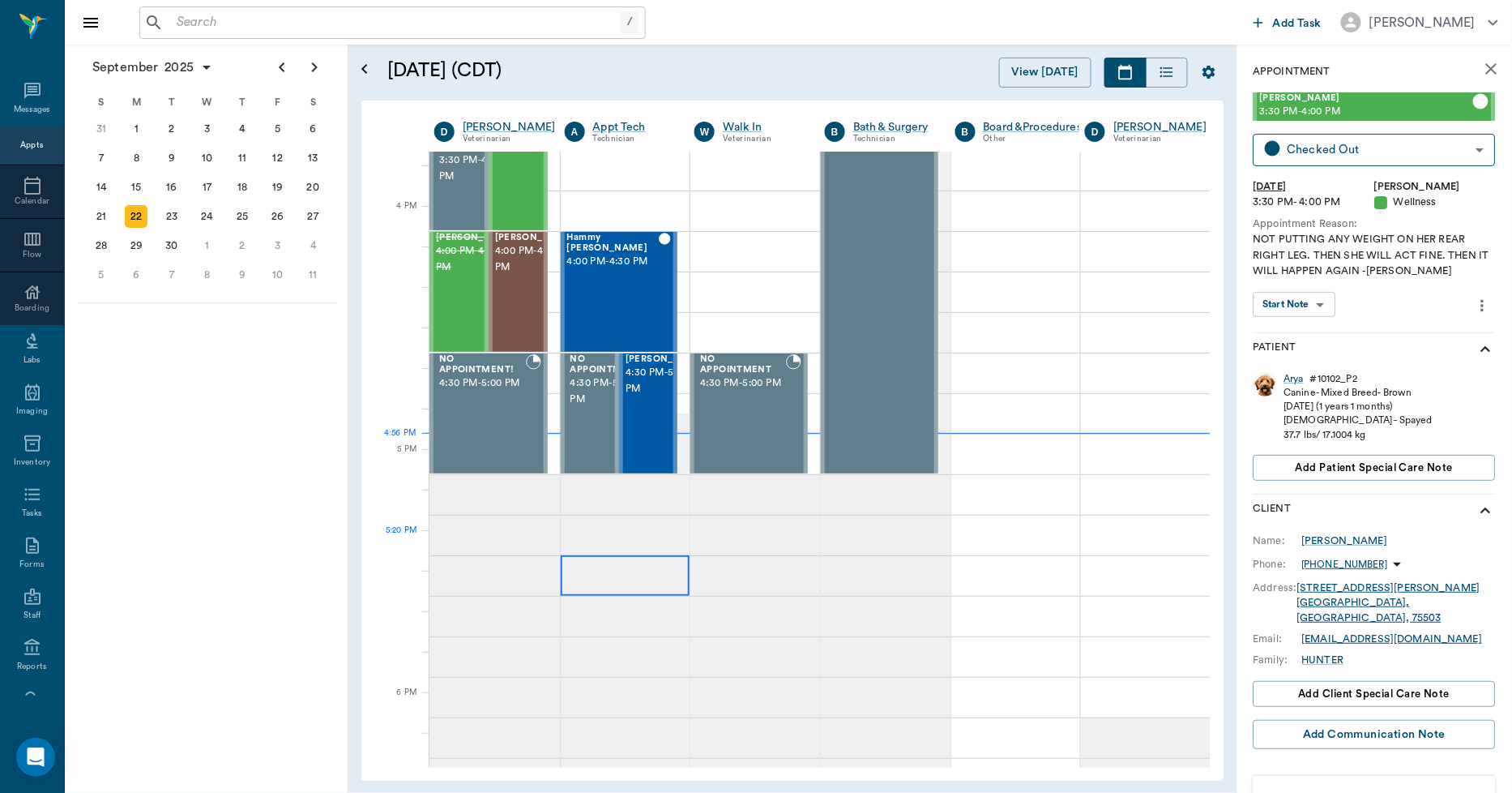
scroll to position [1947, 1]
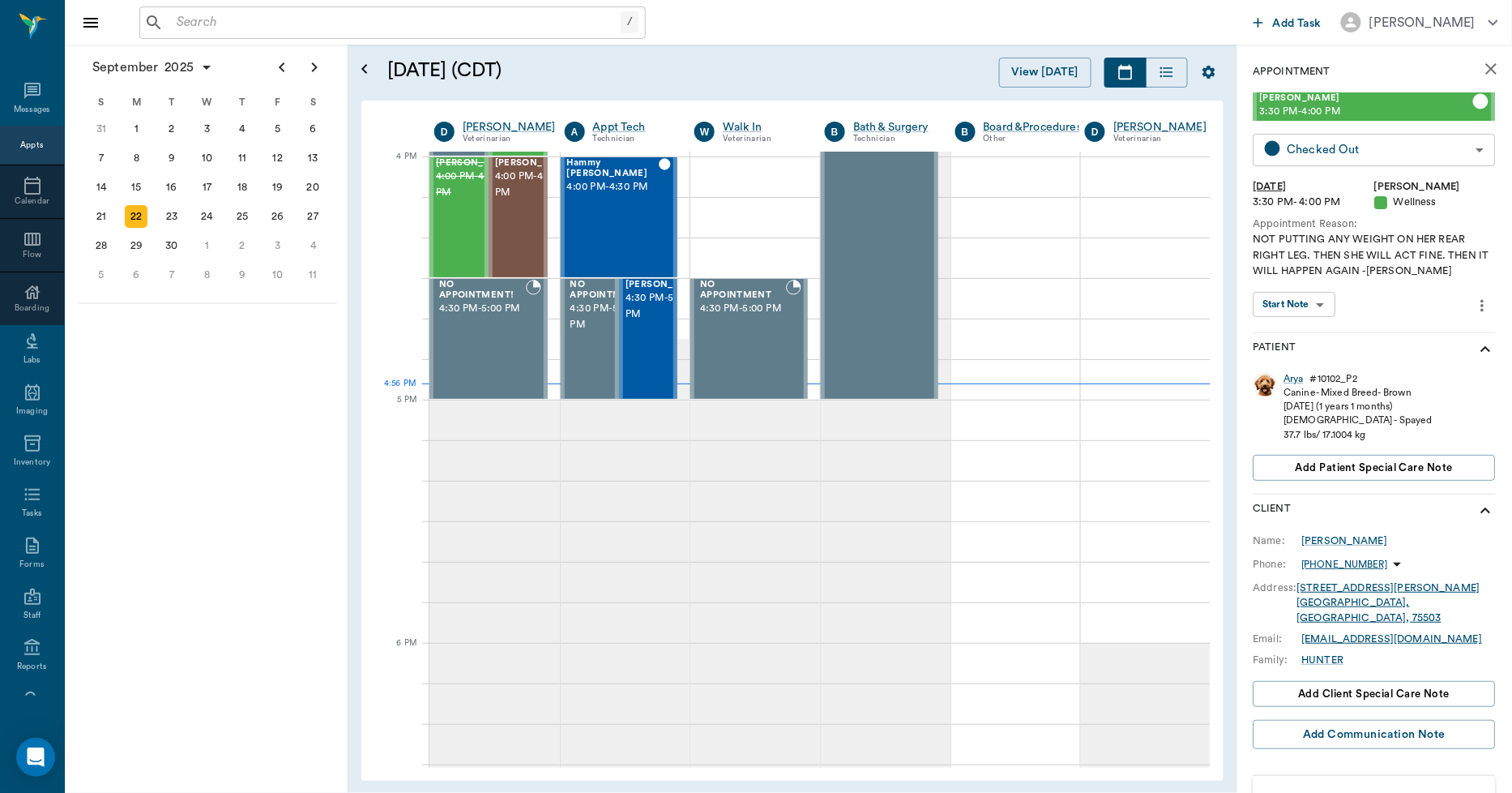
click at [1322, 151] on body "/ ​ Add Task Dr. Bert Ellsworth Nectar Messages Appts Calendar Flow Boarding La…" at bounding box center [756, 396] width 1512 height 793
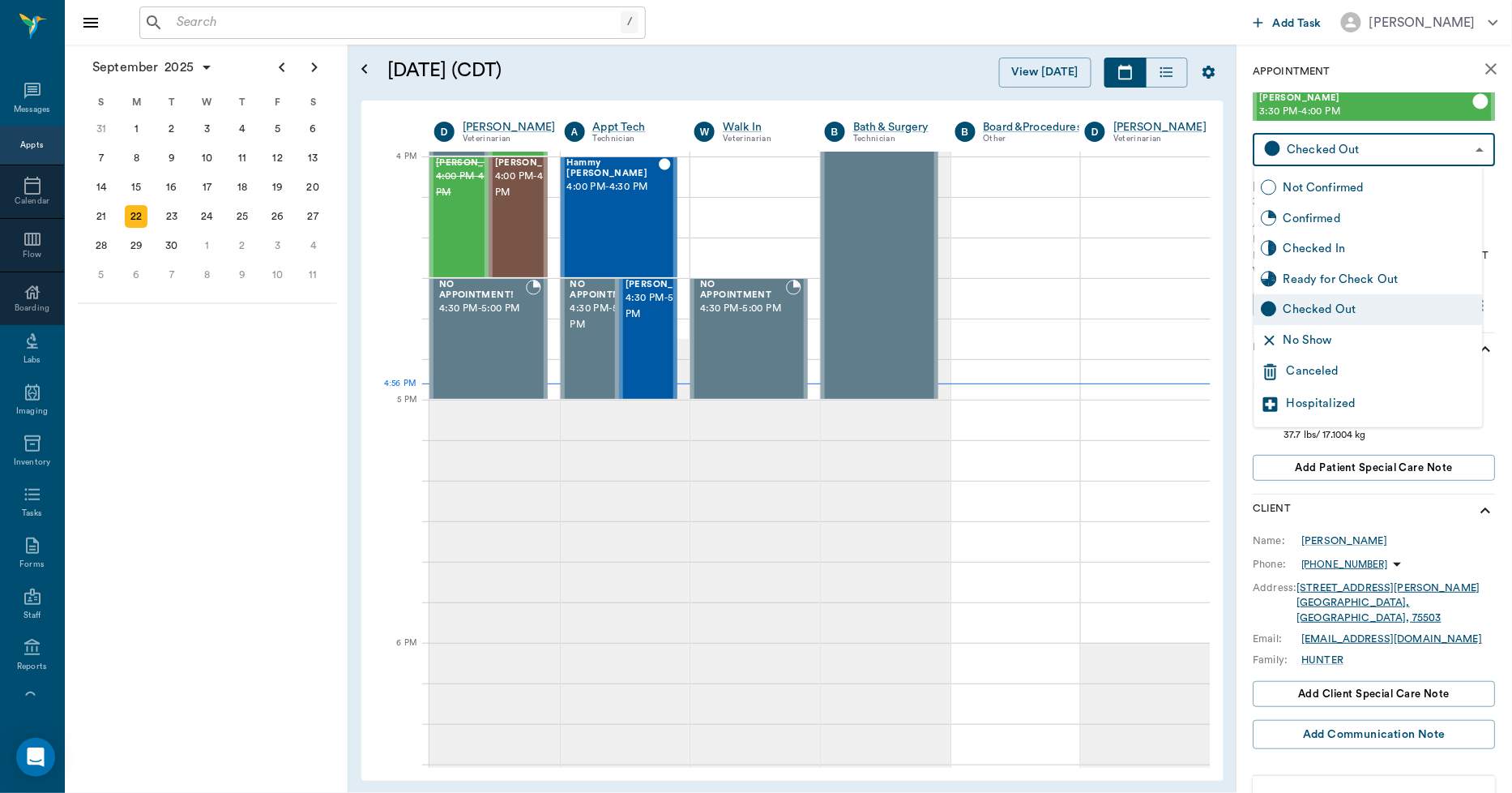
click at [1319, 302] on div "Checked Out" at bounding box center [1380, 309] width 192 height 18
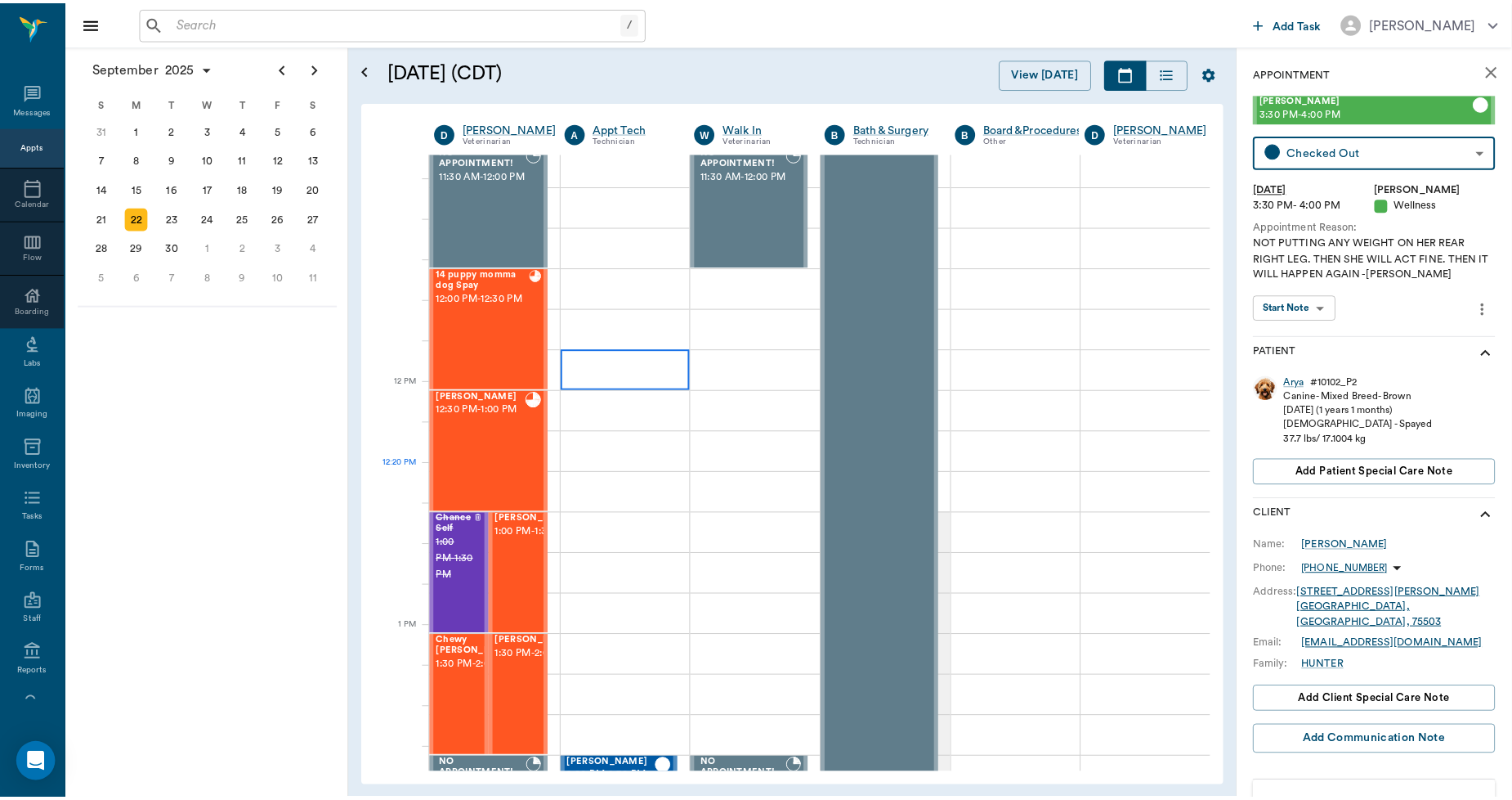
scroll to position [511, 1]
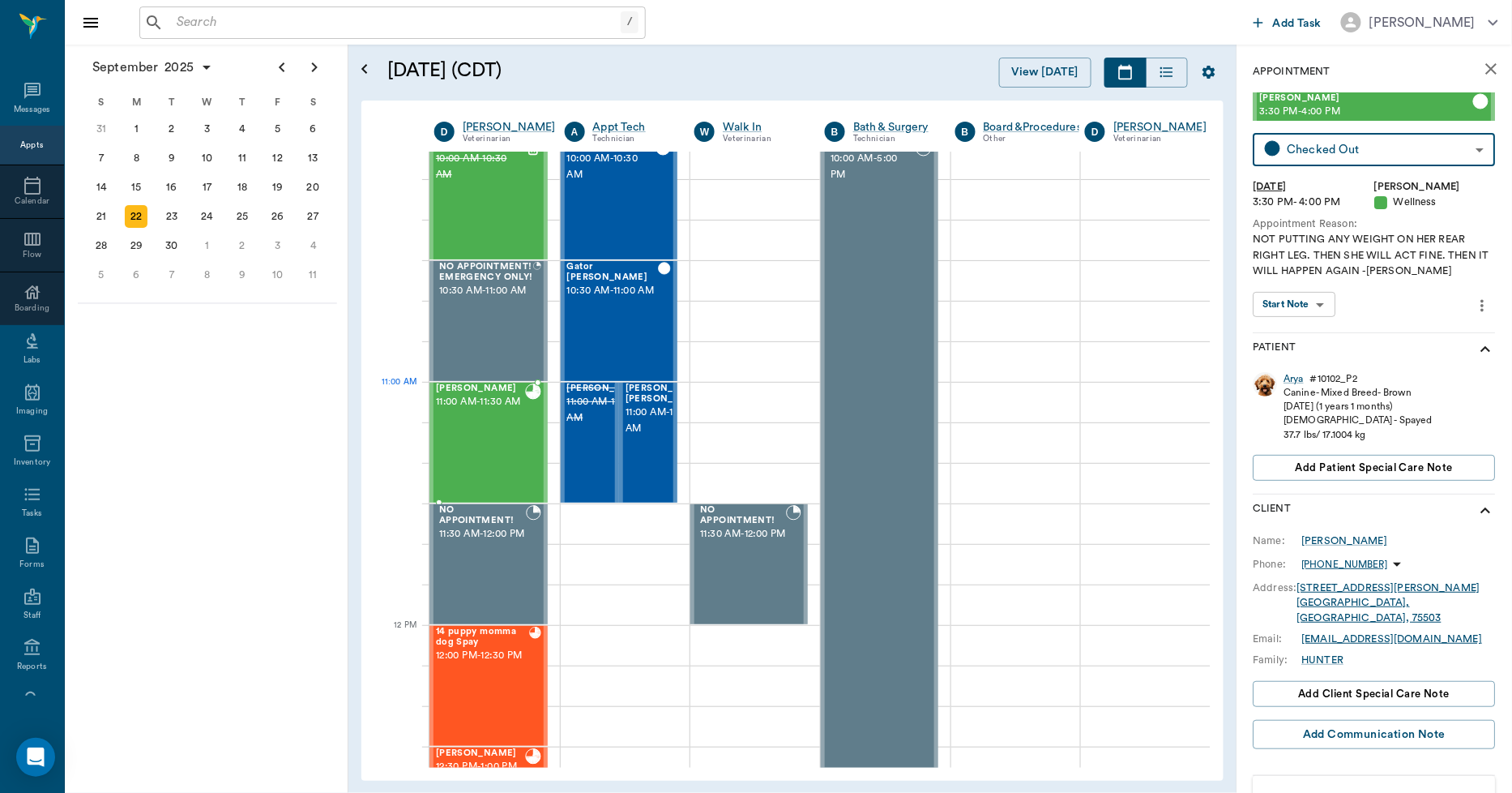
click at [466, 403] on span "11:00 AM - 11:30 AM" at bounding box center [480, 401] width 90 height 16
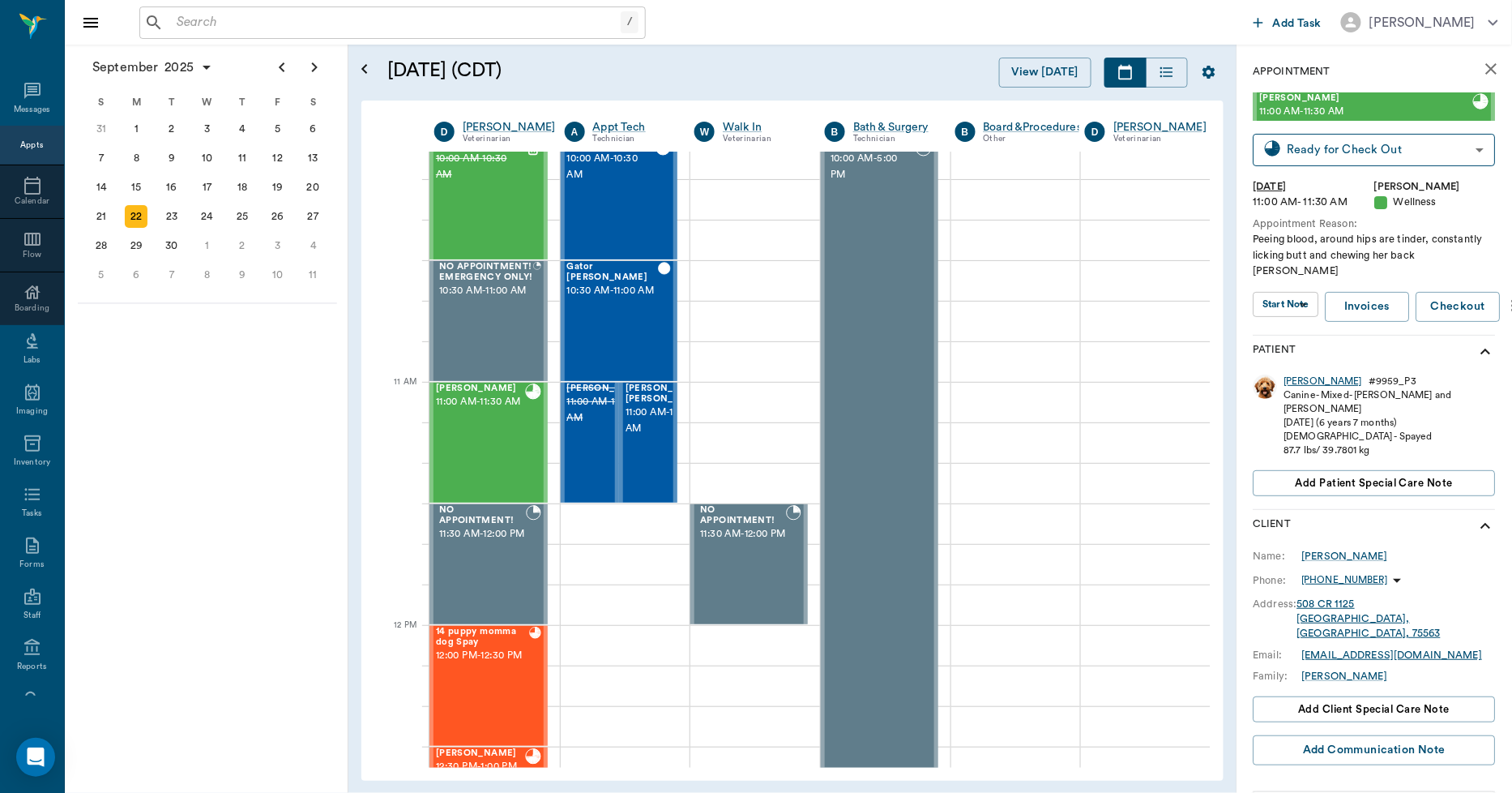
click at [1299, 375] on div "Lucy" at bounding box center [1323, 381] width 78 height 13
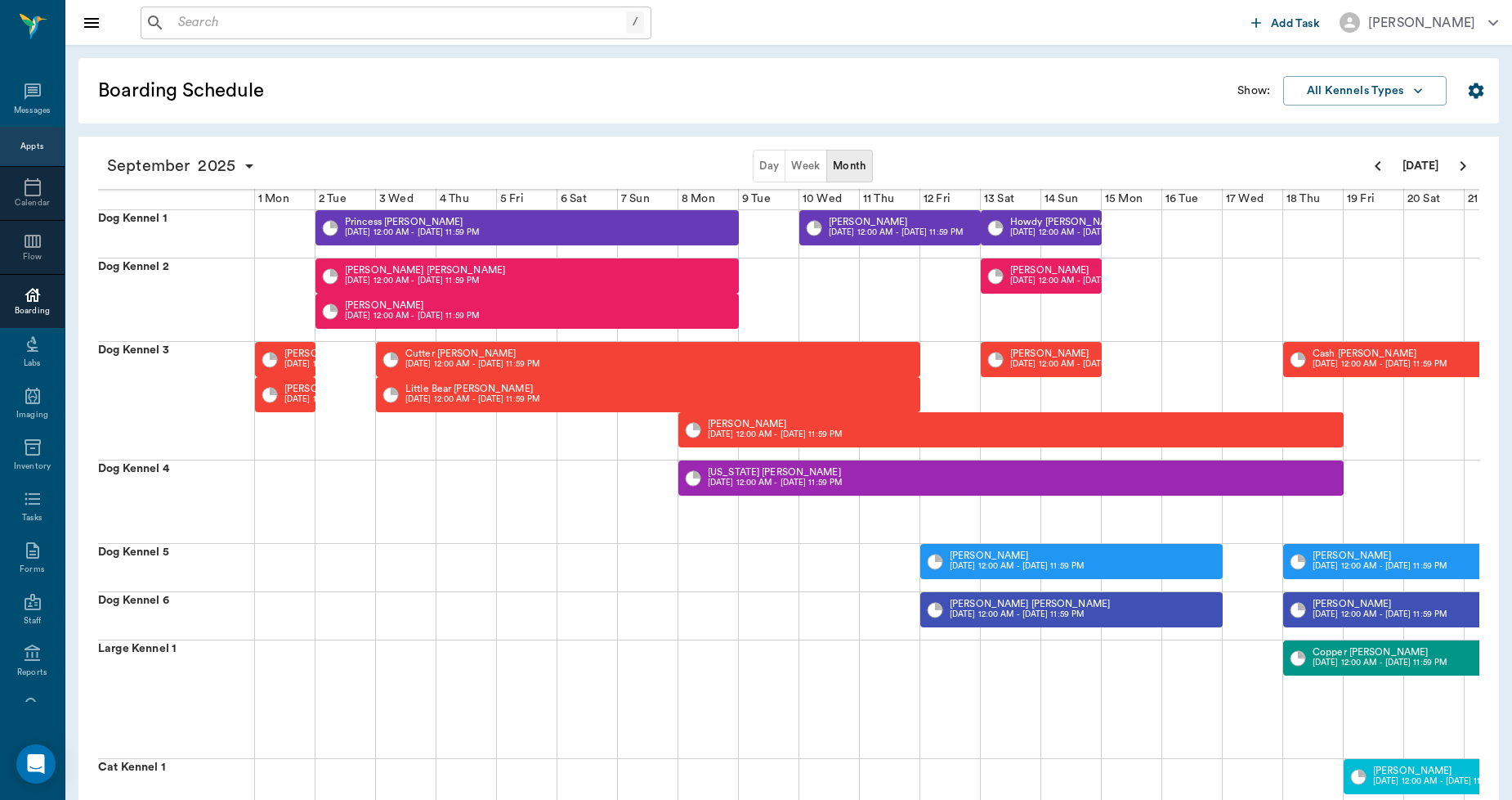
scroll to position [0, 419]
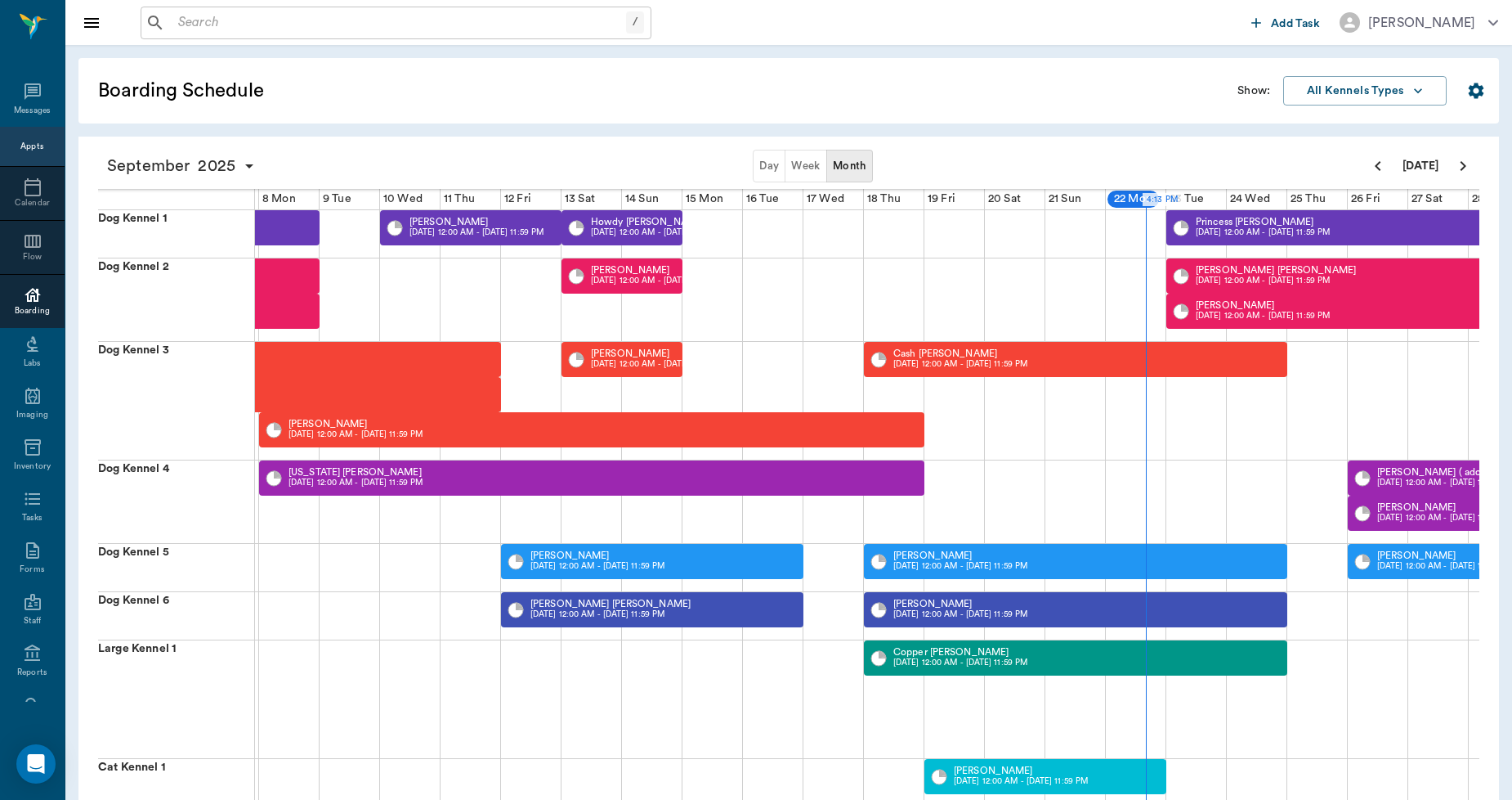
click at [325, 20] on input "text" at bounding box center [399, 23] width 455 height 23
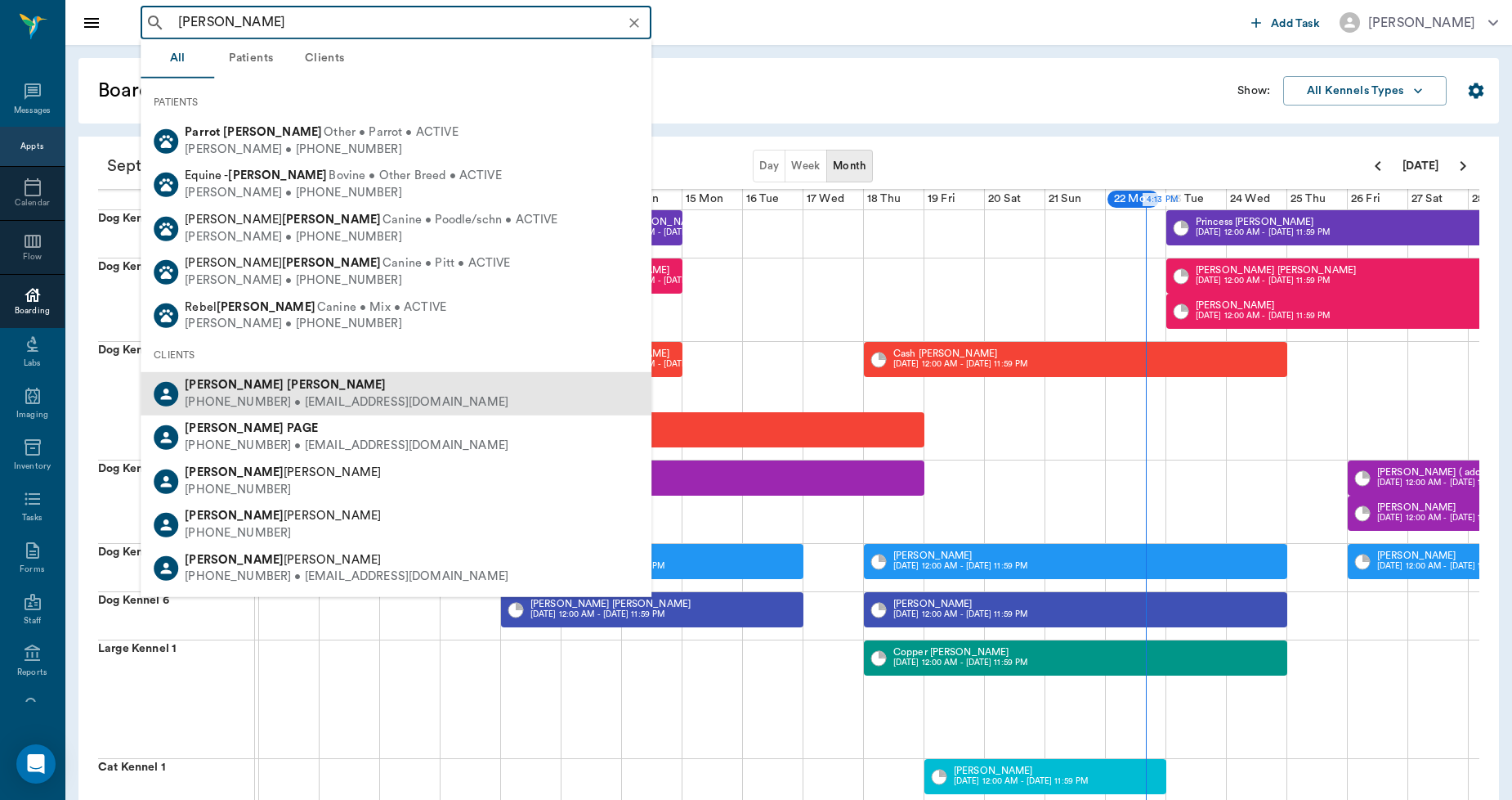
click at [235, 377] on div "[PERSON_NAME]" at bounding box center [346, 386] width 324 height 17
type input "[PERSON_NAME]"
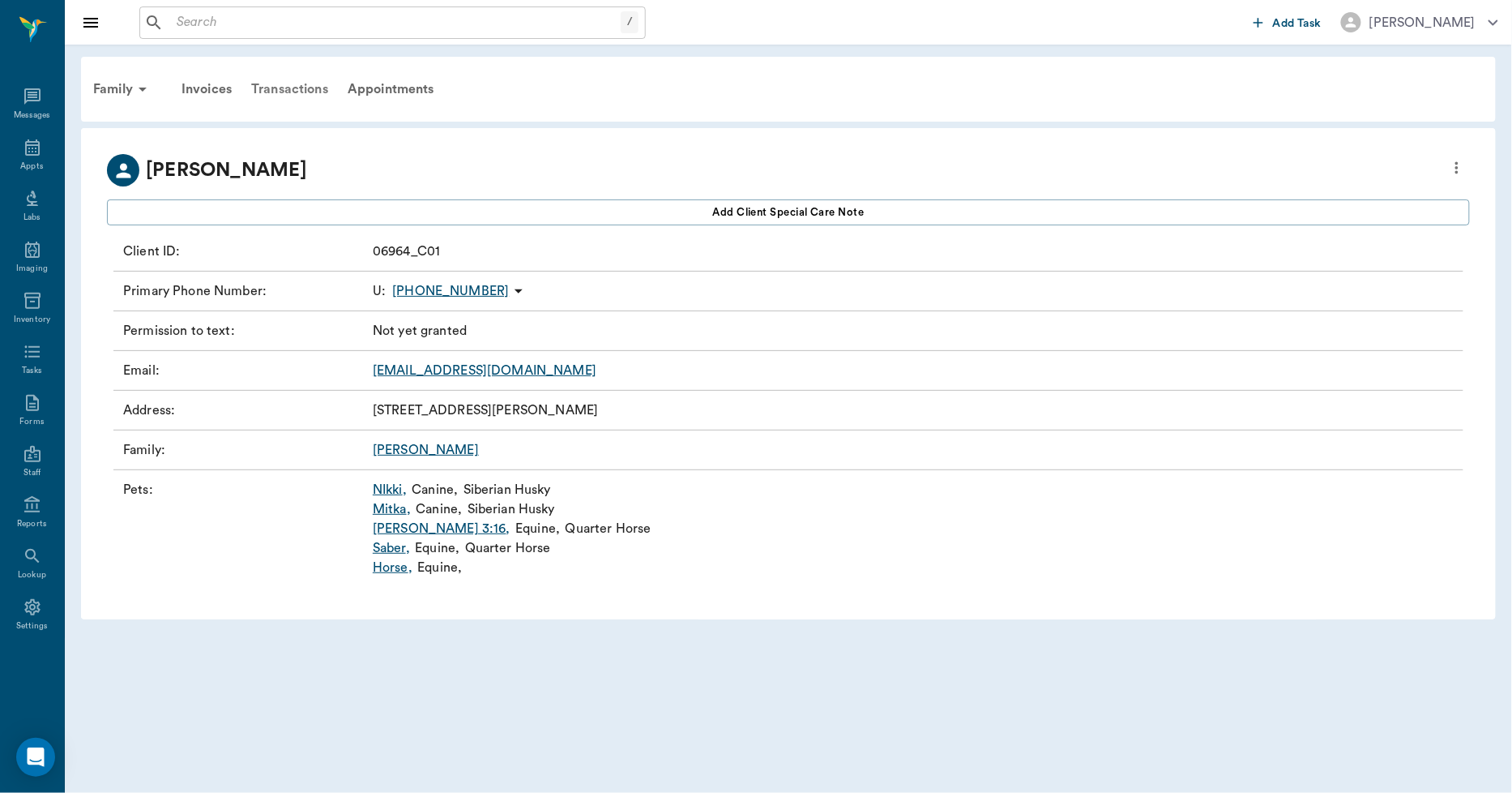
click at [280, 85] on div "Transactions" at bounding box center [289, 89] width 96 height 39
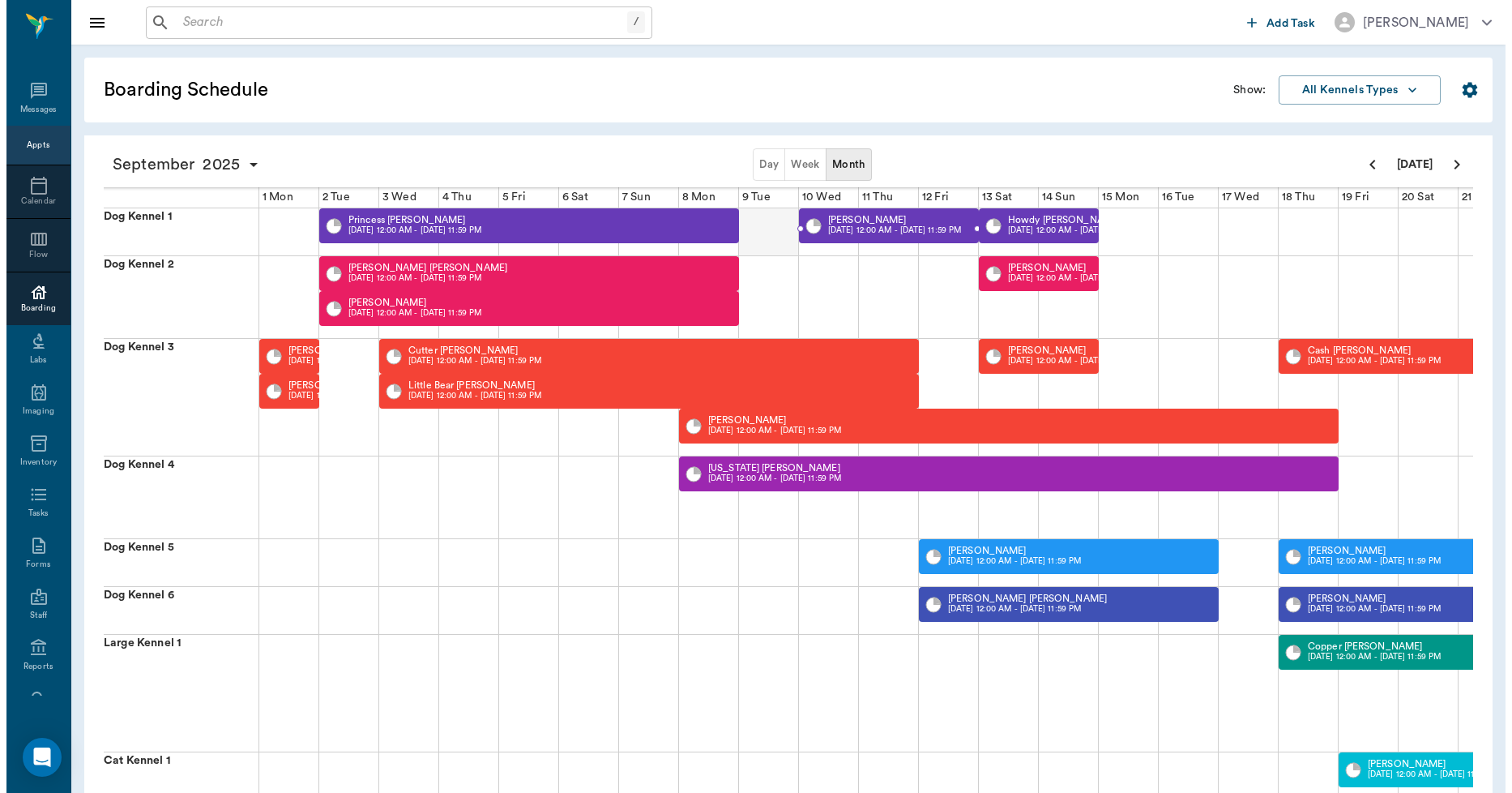
scroll to position [0, 415]
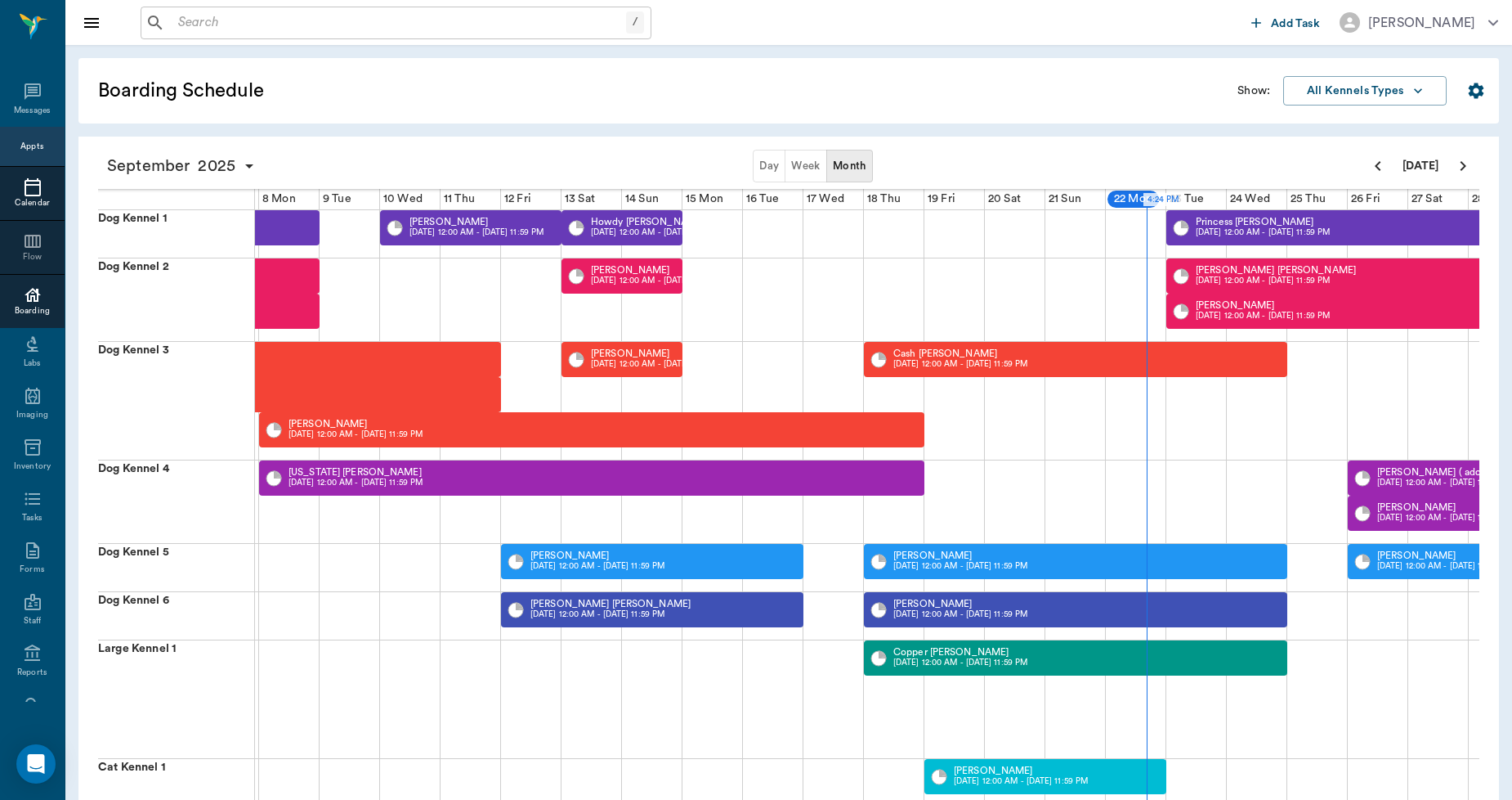
click at [27, 187] on icon at bounding box center [33, 188] width 19 height 19
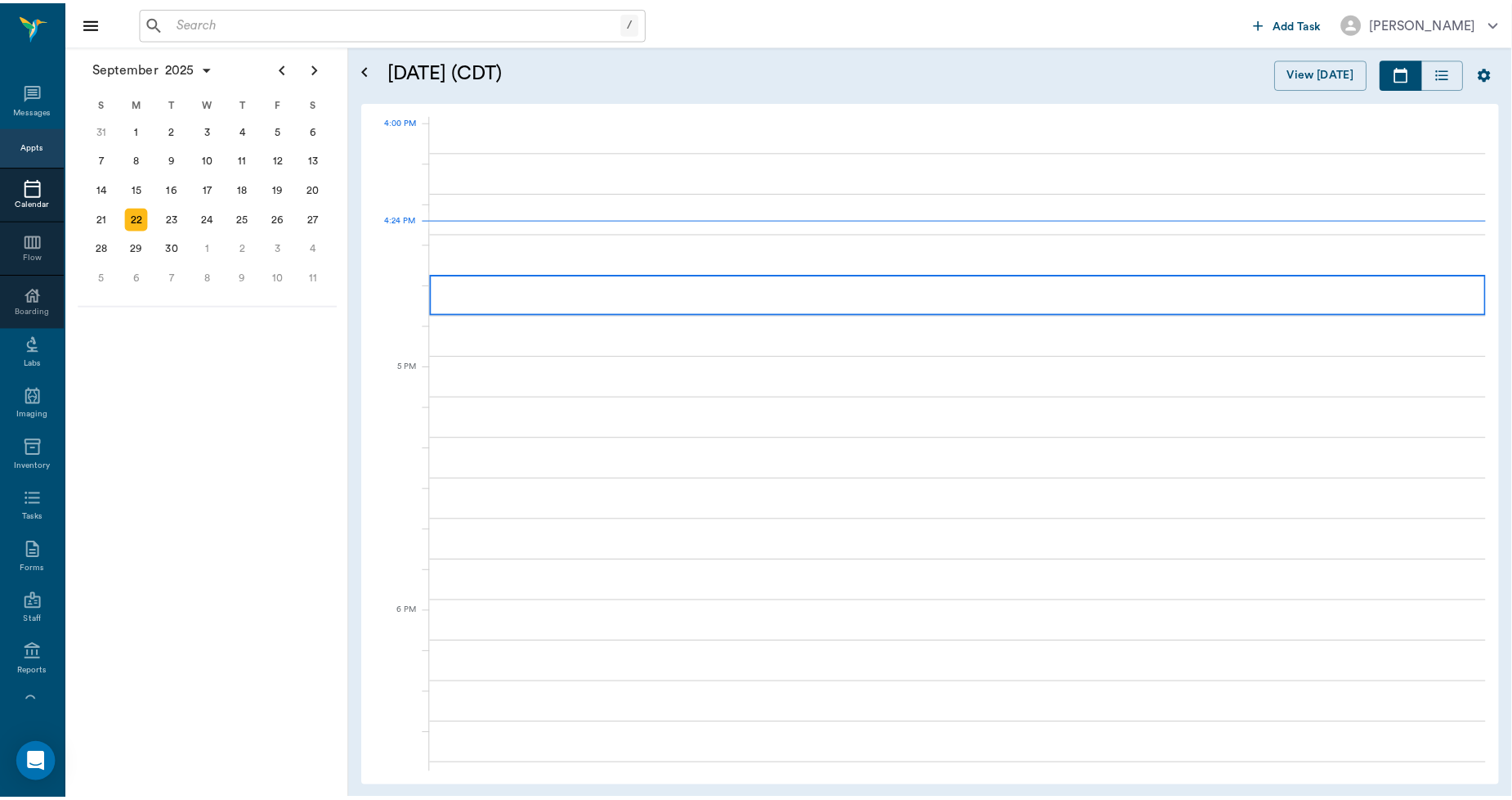
scroll to position [1962, 0]
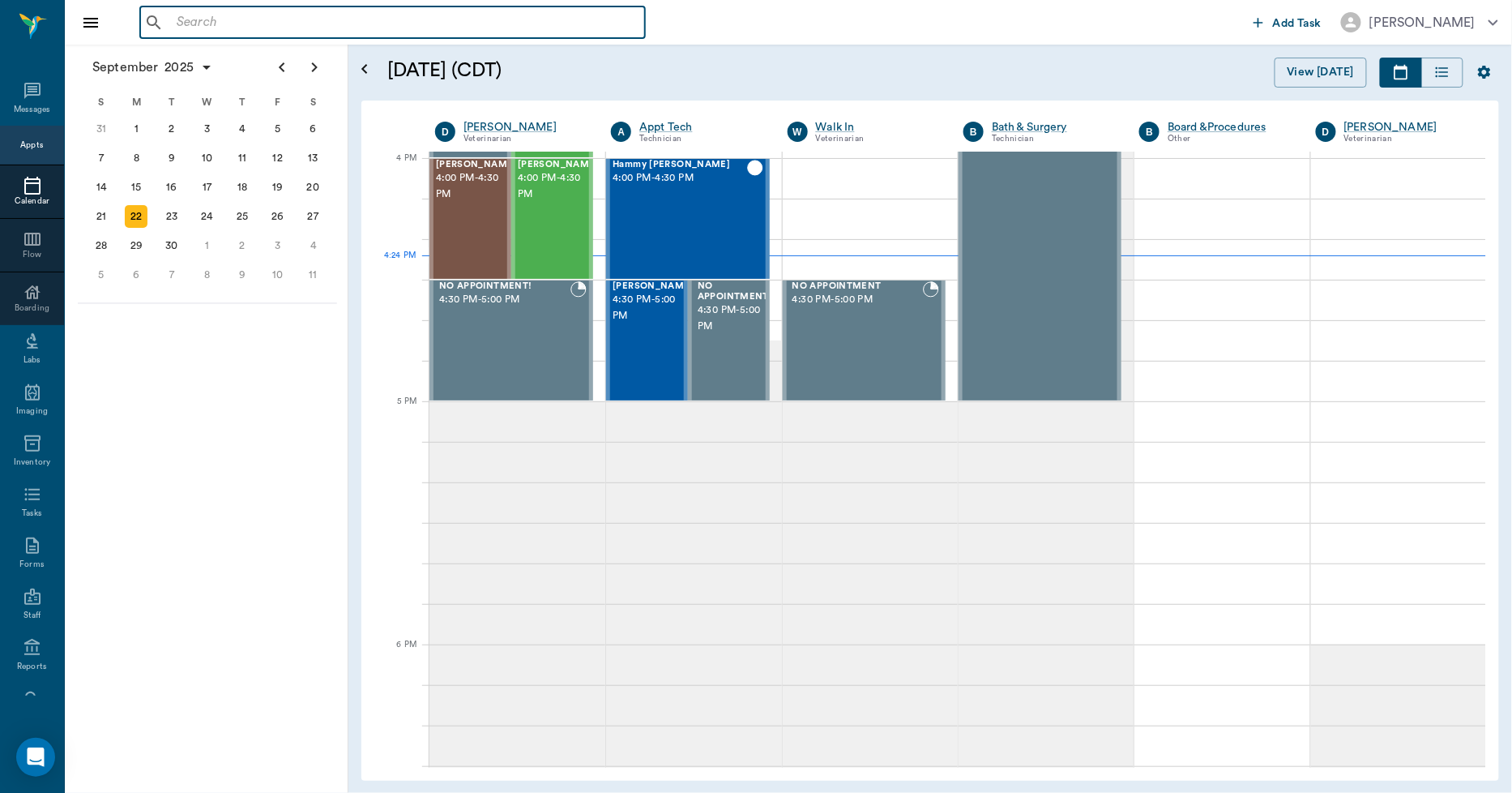
click at [325, 21] on input "text" at bounding box center [404, 23] width 468 height 23
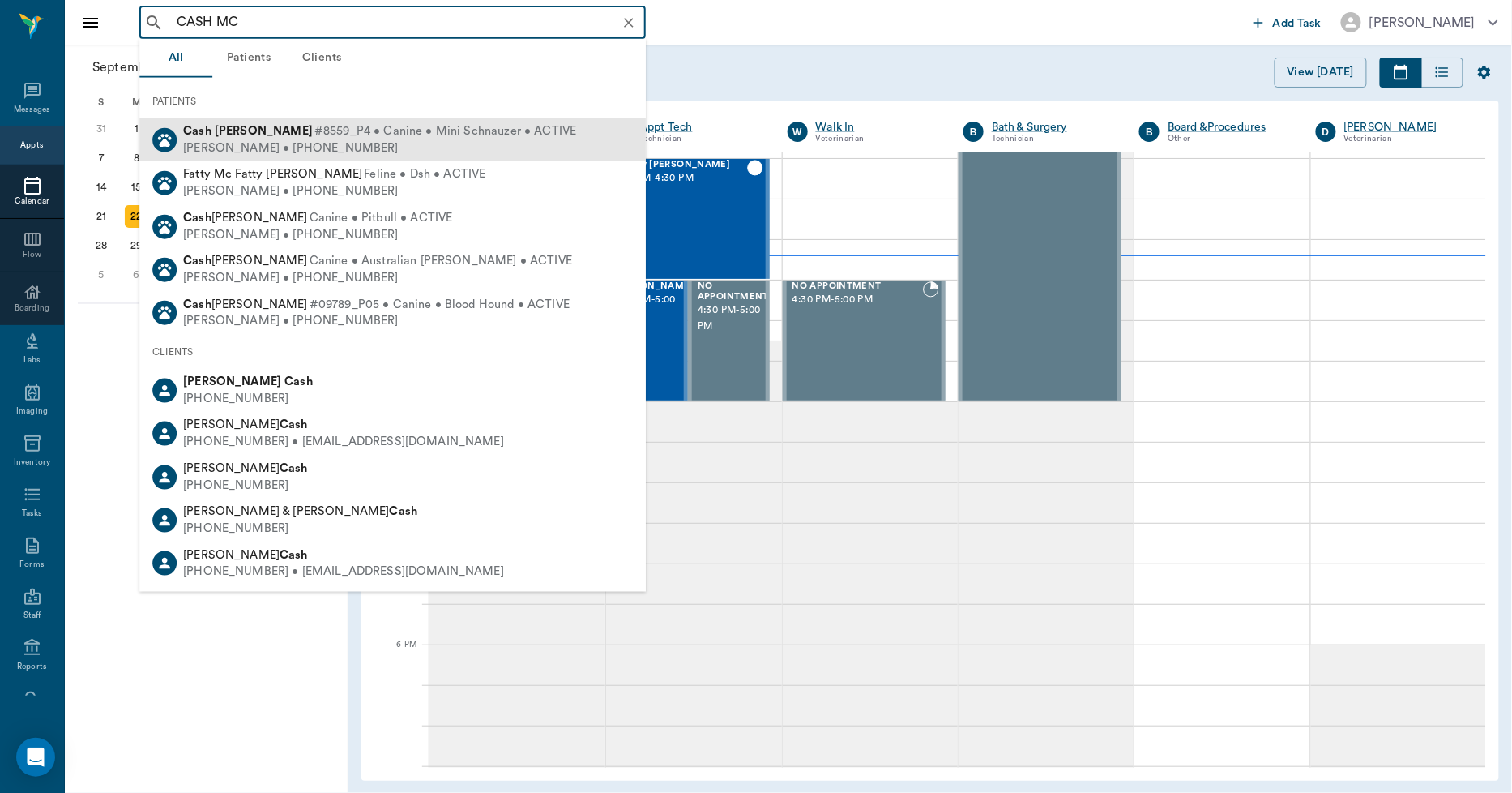
click at [314, 132] on span "#8559_P4 • Canine • Mini Schnauzer • ACTIVE" at bounding box center [445, 132] width 262 height 17
type input "CASH MC"
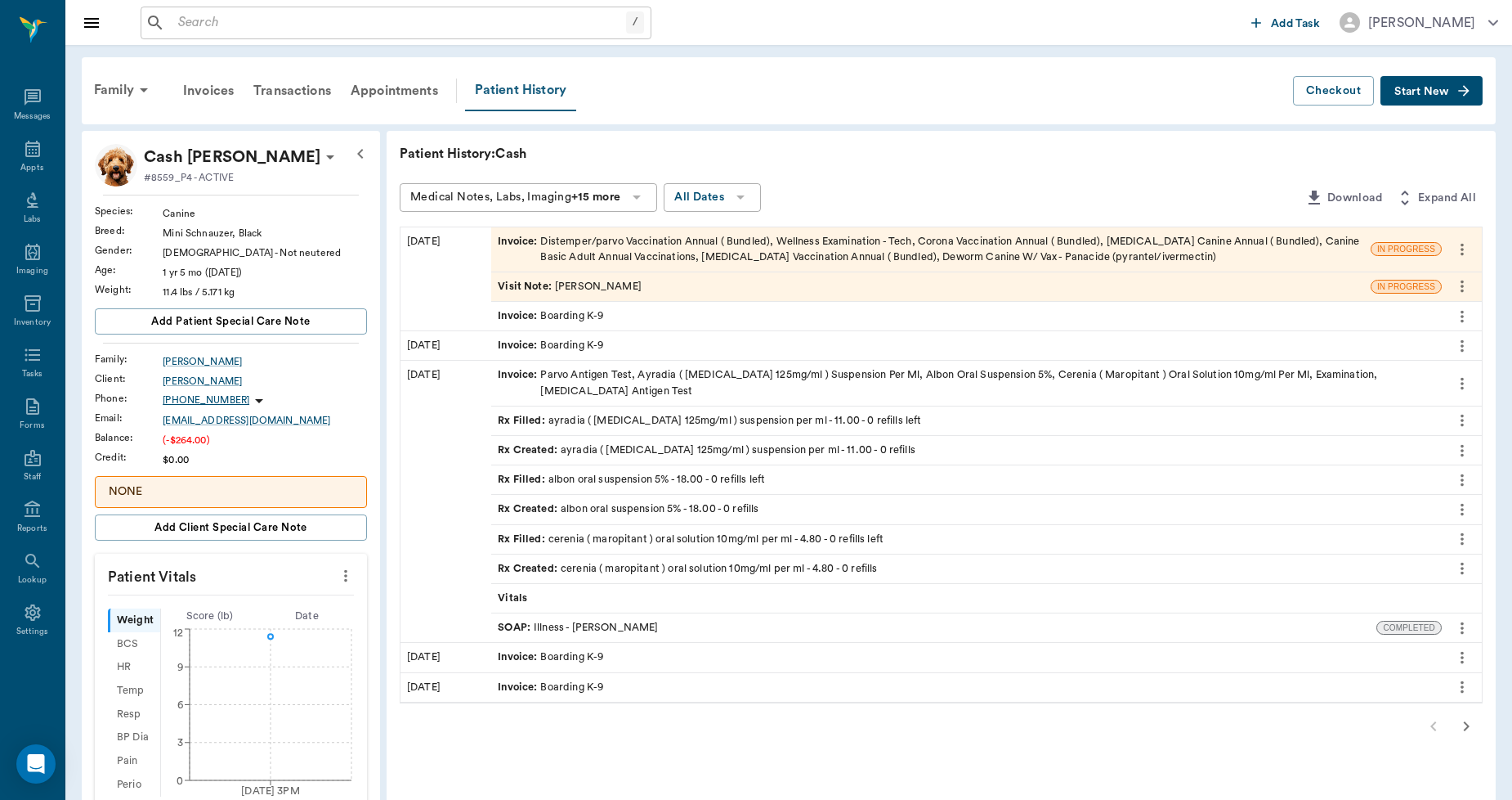
click at [507, 80] on div "Patient History" at bounding box center [521, 90] width 112 height 41
click at [642, 191] on icon at bounding box center [636, 197] width 19 height 19
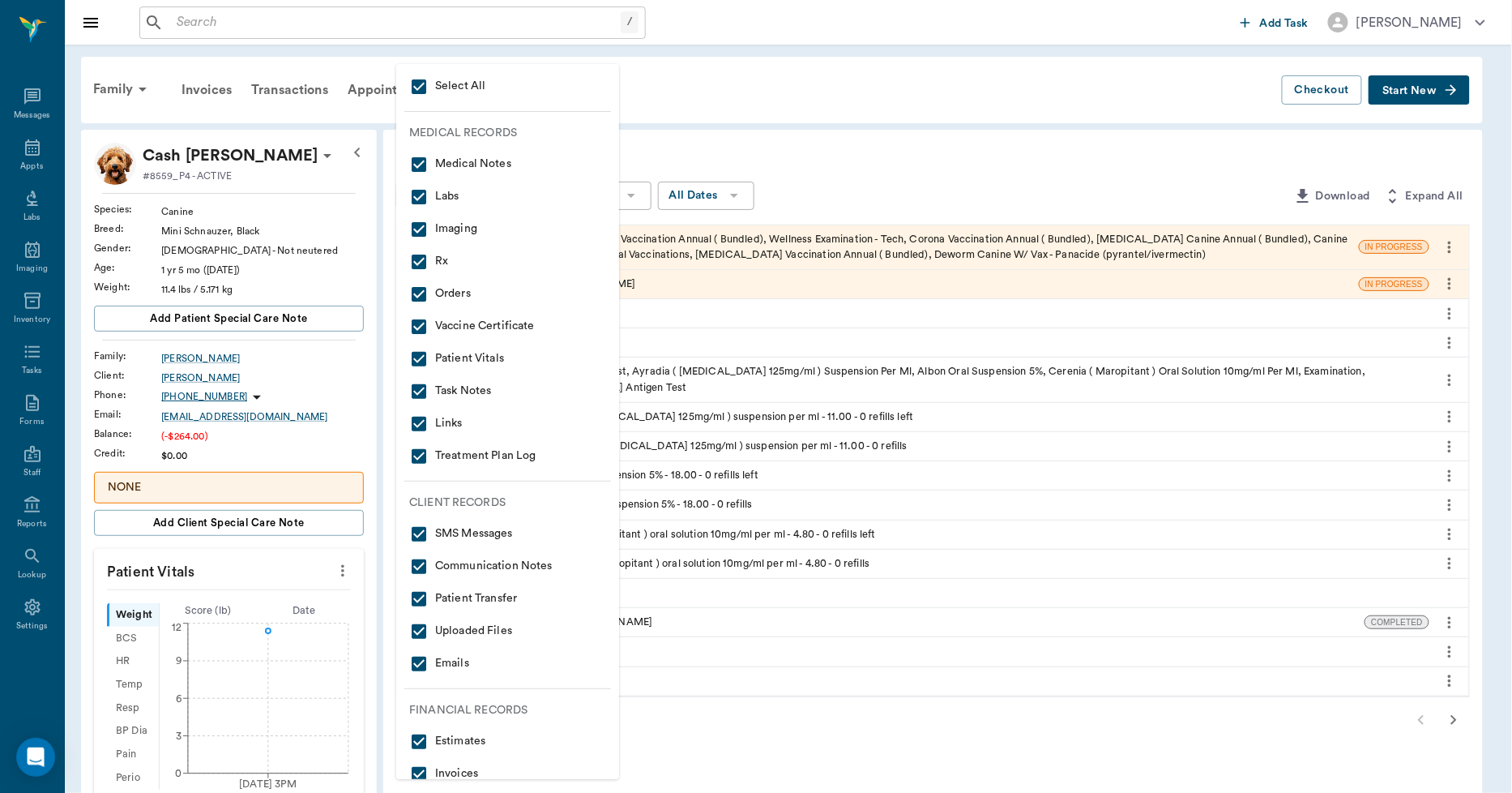
click at [701, 117] on div at bounding box center [756, 396] width 1512 height 793
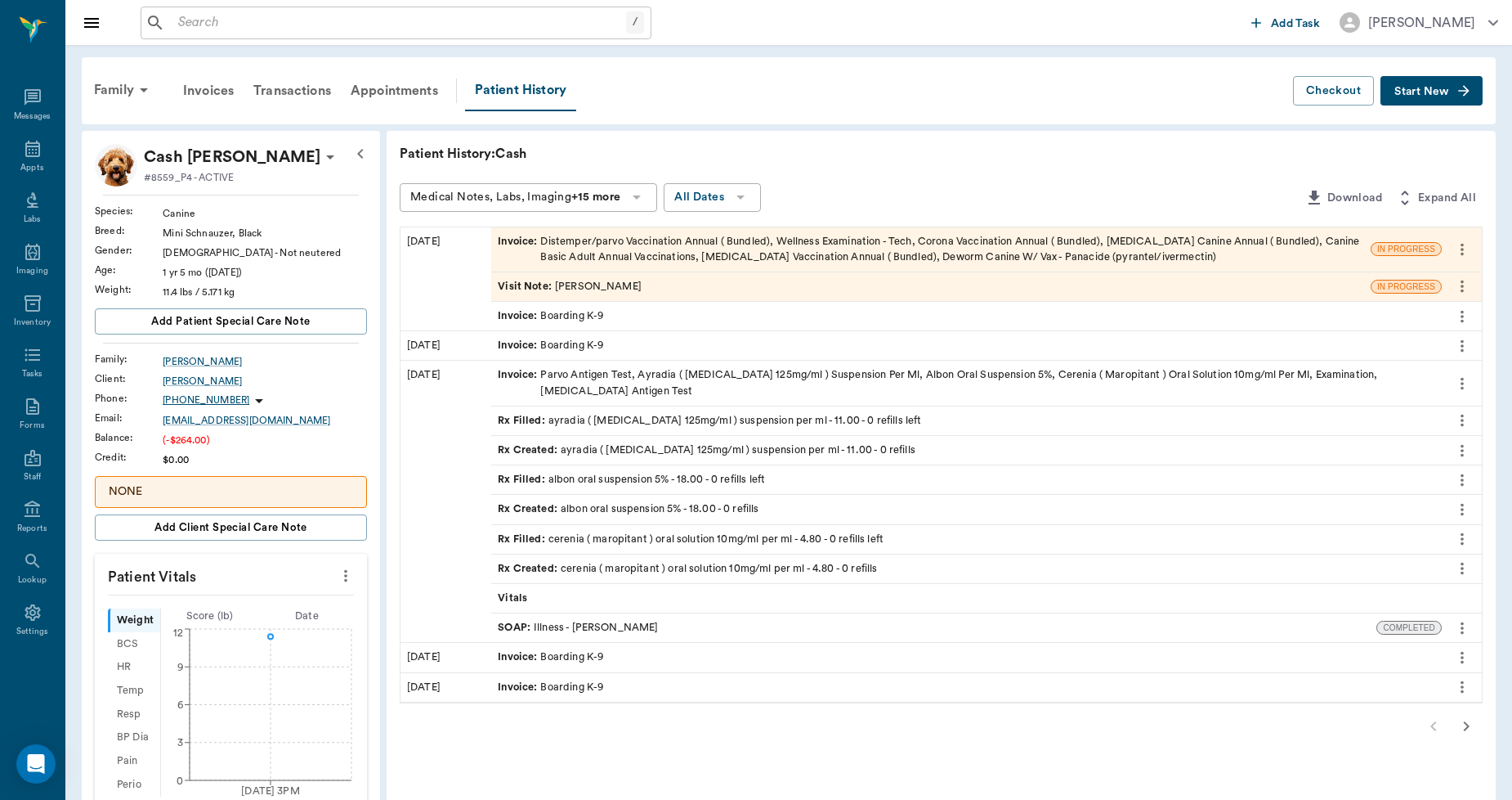
click at [607, 246] on div "Invoice : Distemper/parvo Vaccination Annual ( Bundled), Wellness Examination -…" at bounding box center [930, 249] width 866 height 31
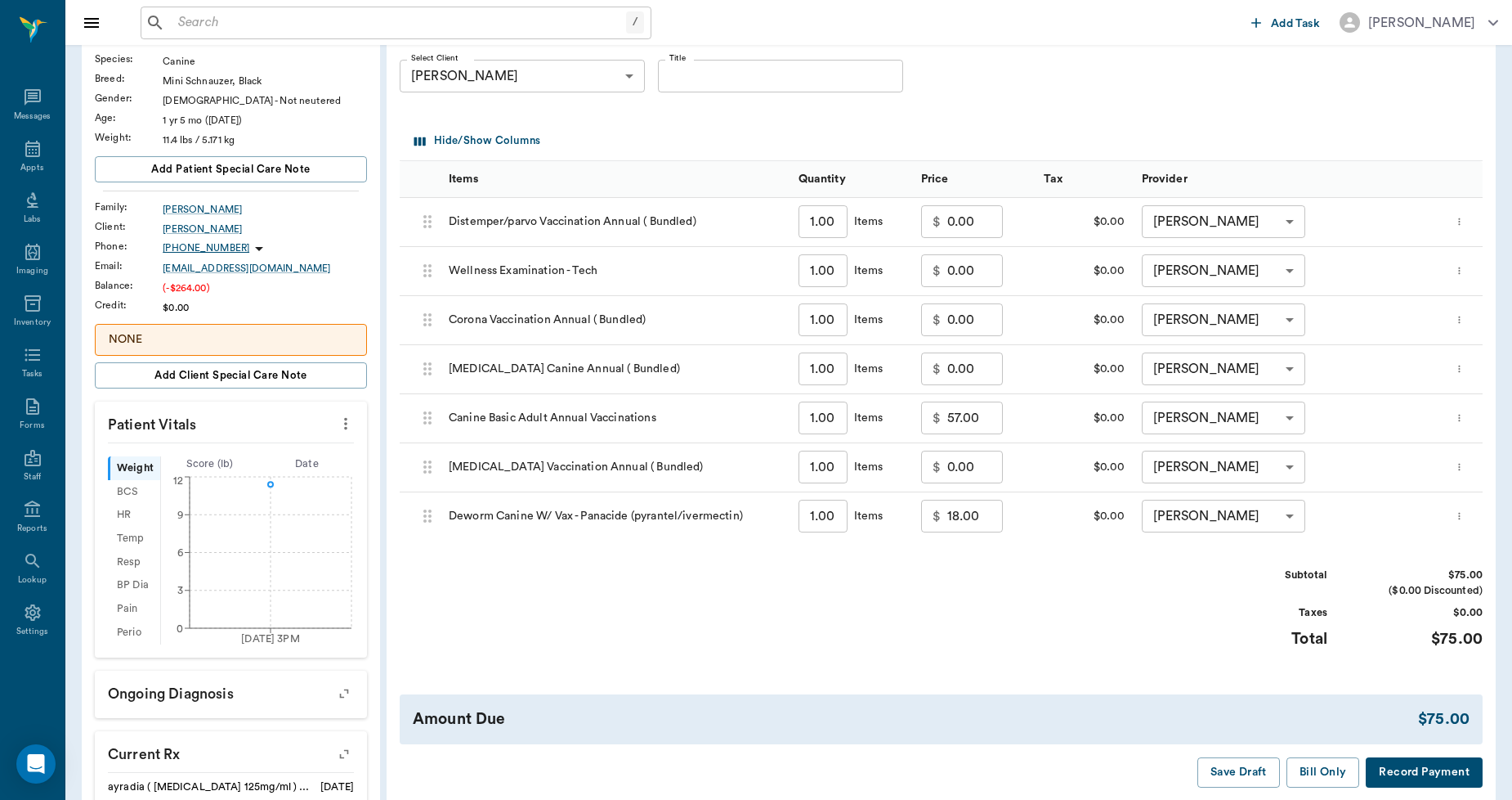
scroll to position [517, 0]
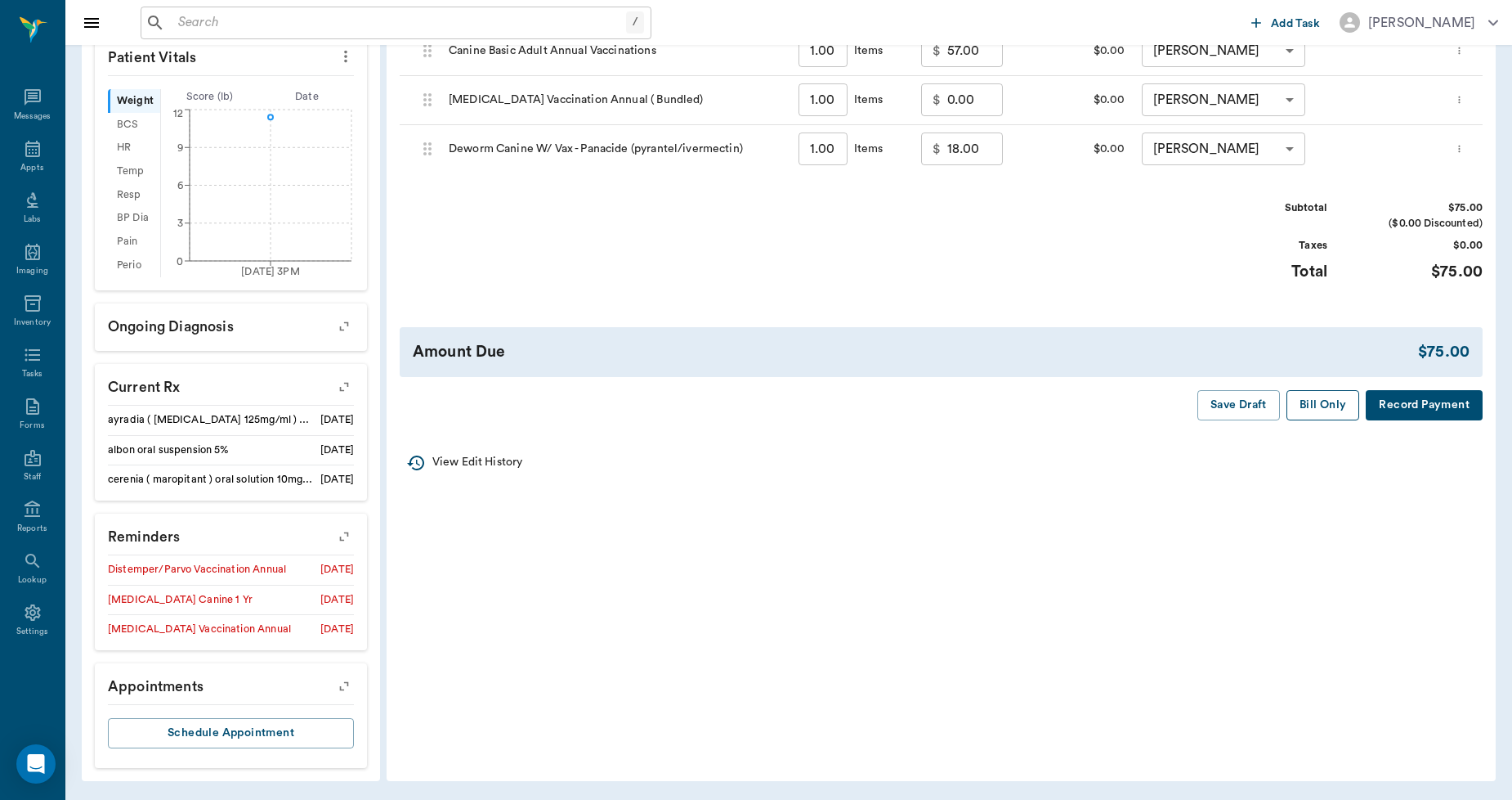
click at [1330, 402] on button "Bill Only" at bounding box center [1323, 405] width 74 height 30
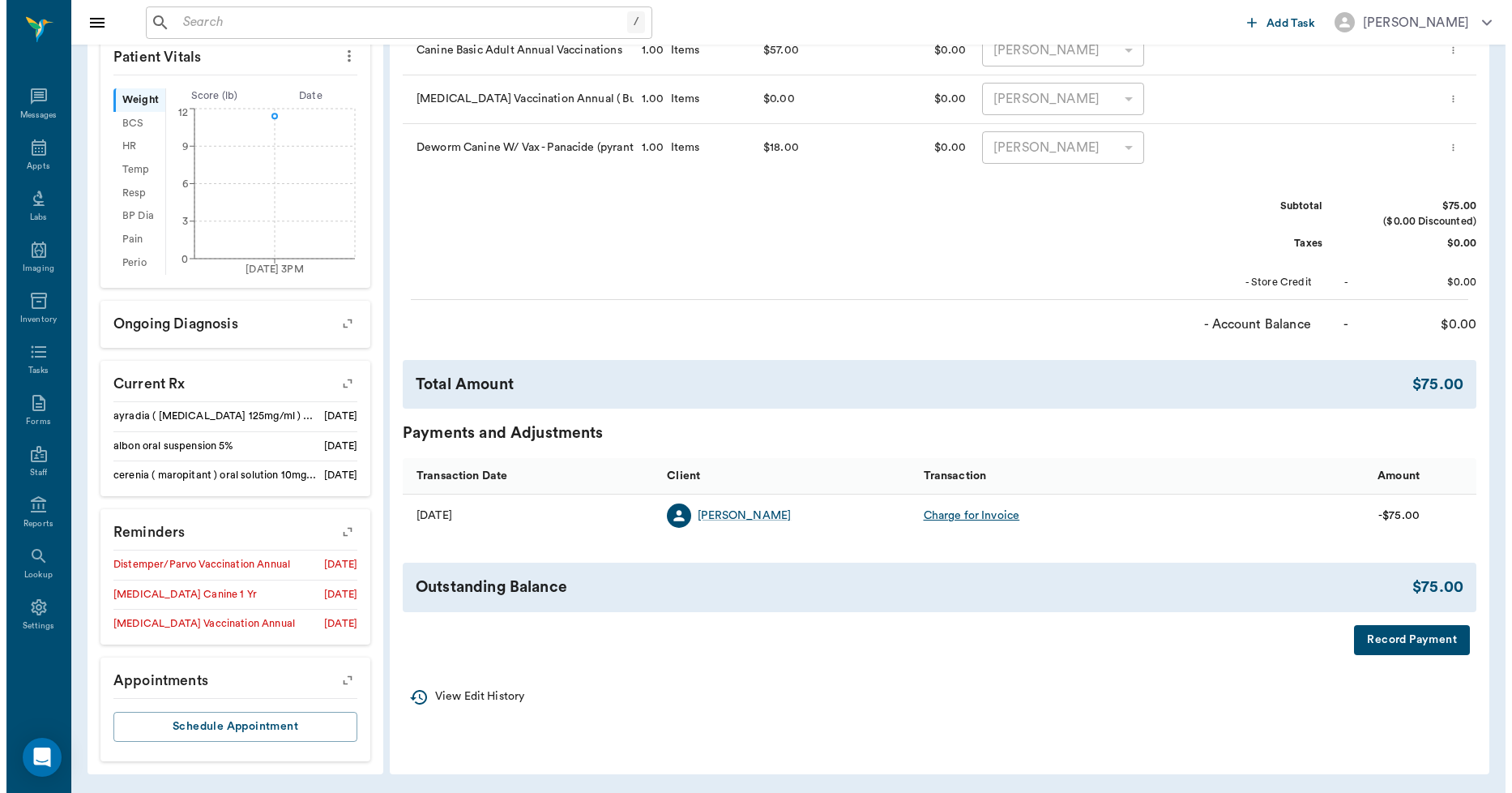
scroll to position [0, 0]
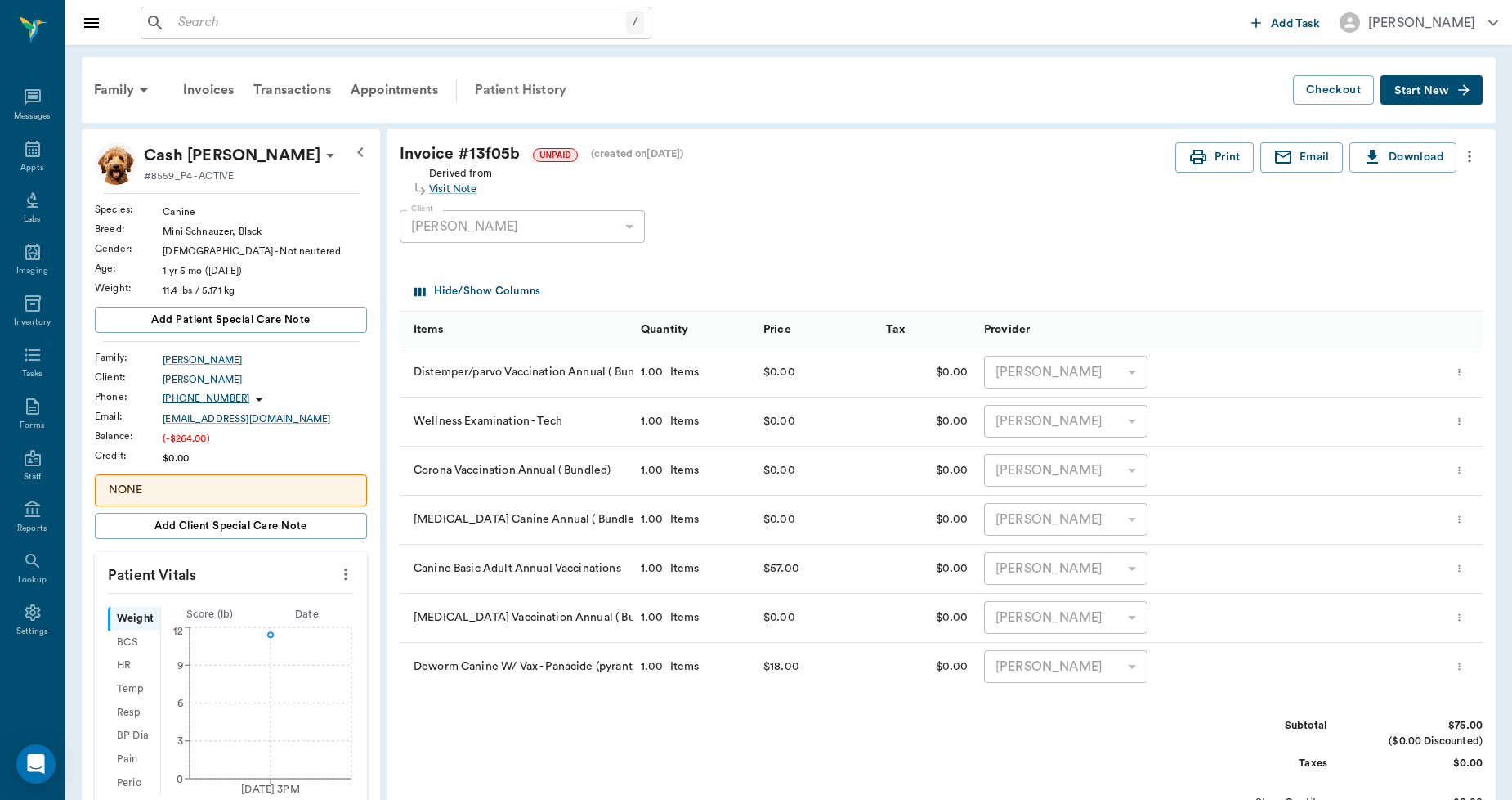
click at [500, 85] on div "Patient History" at bounding box center [521, 89] width 112 height 39
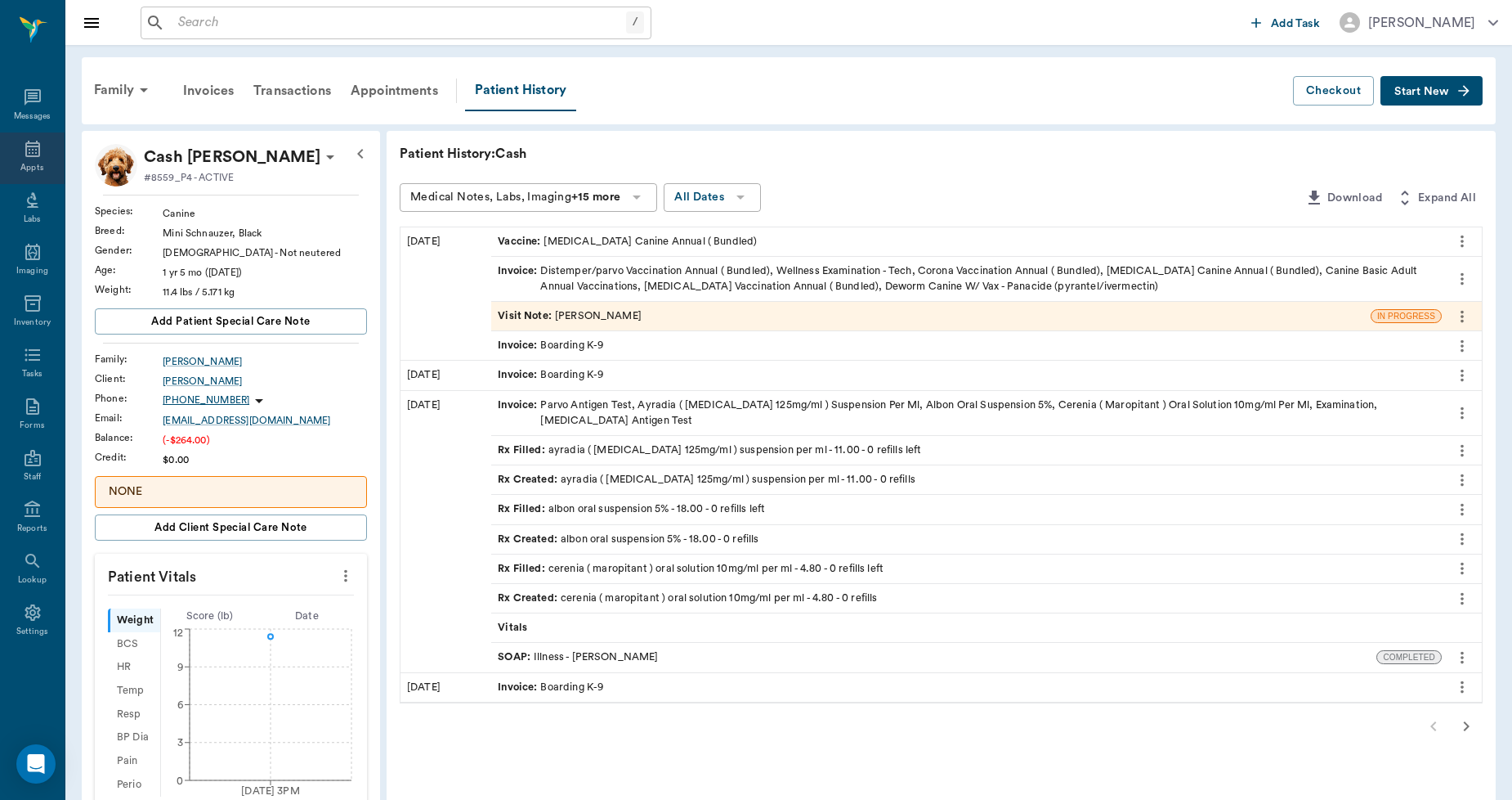
click at [25, 142] on icon at bounding box center [33, 149] width 19 height 19
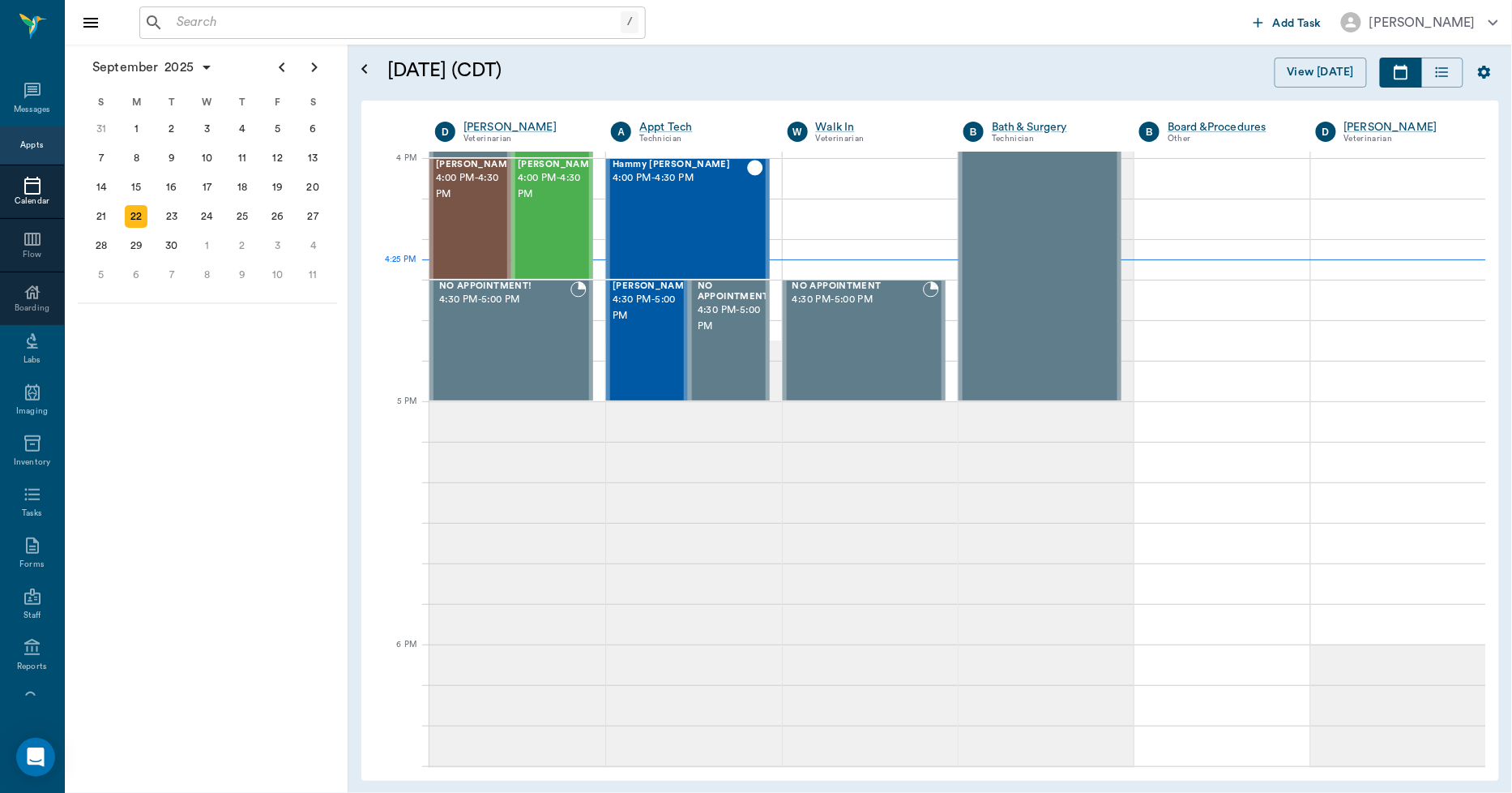
scroll to position [1945, 0]
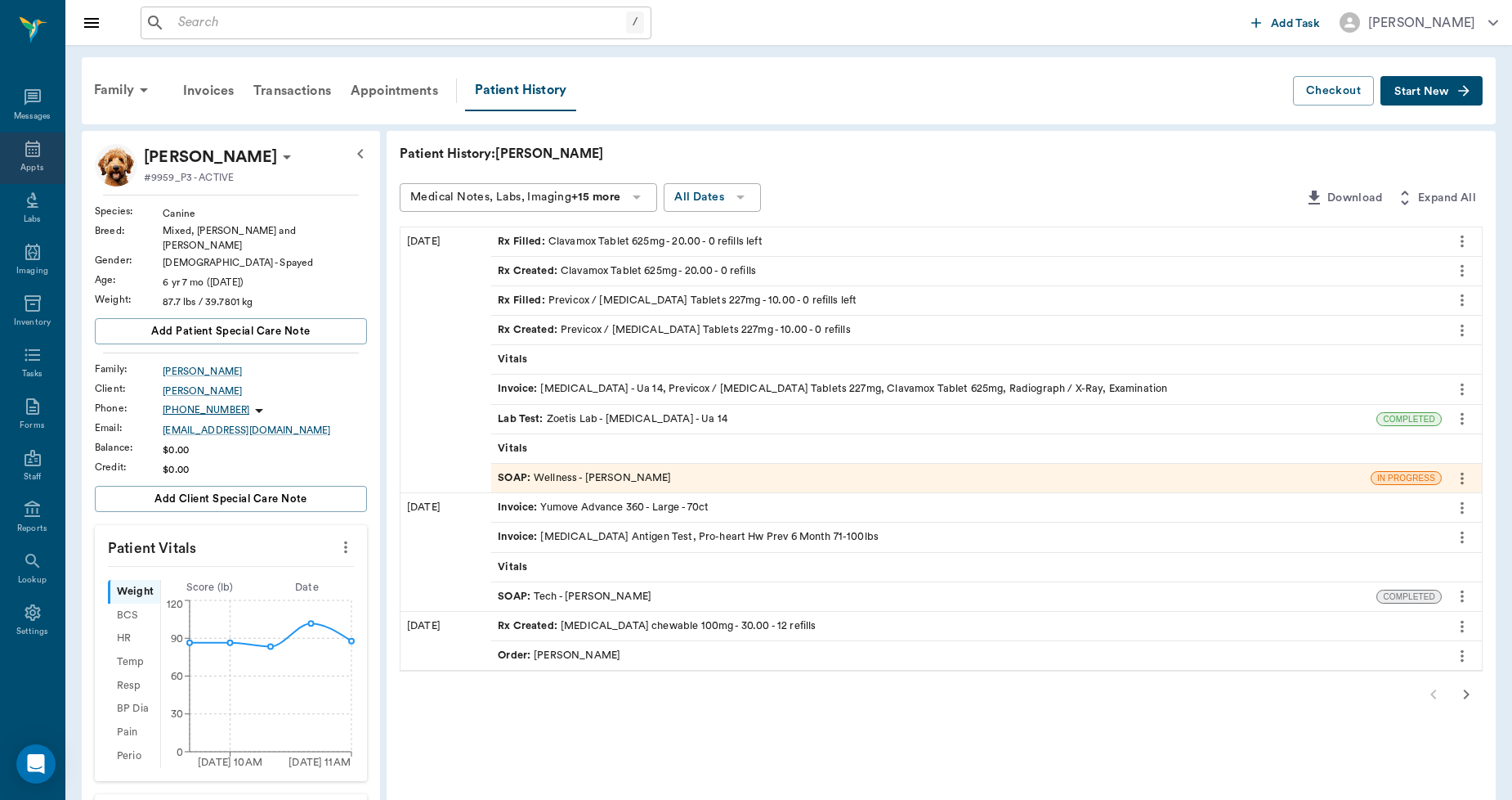
click at [38, 159] on div "Appts" at bounding box center [32, 159] width 64 height 52
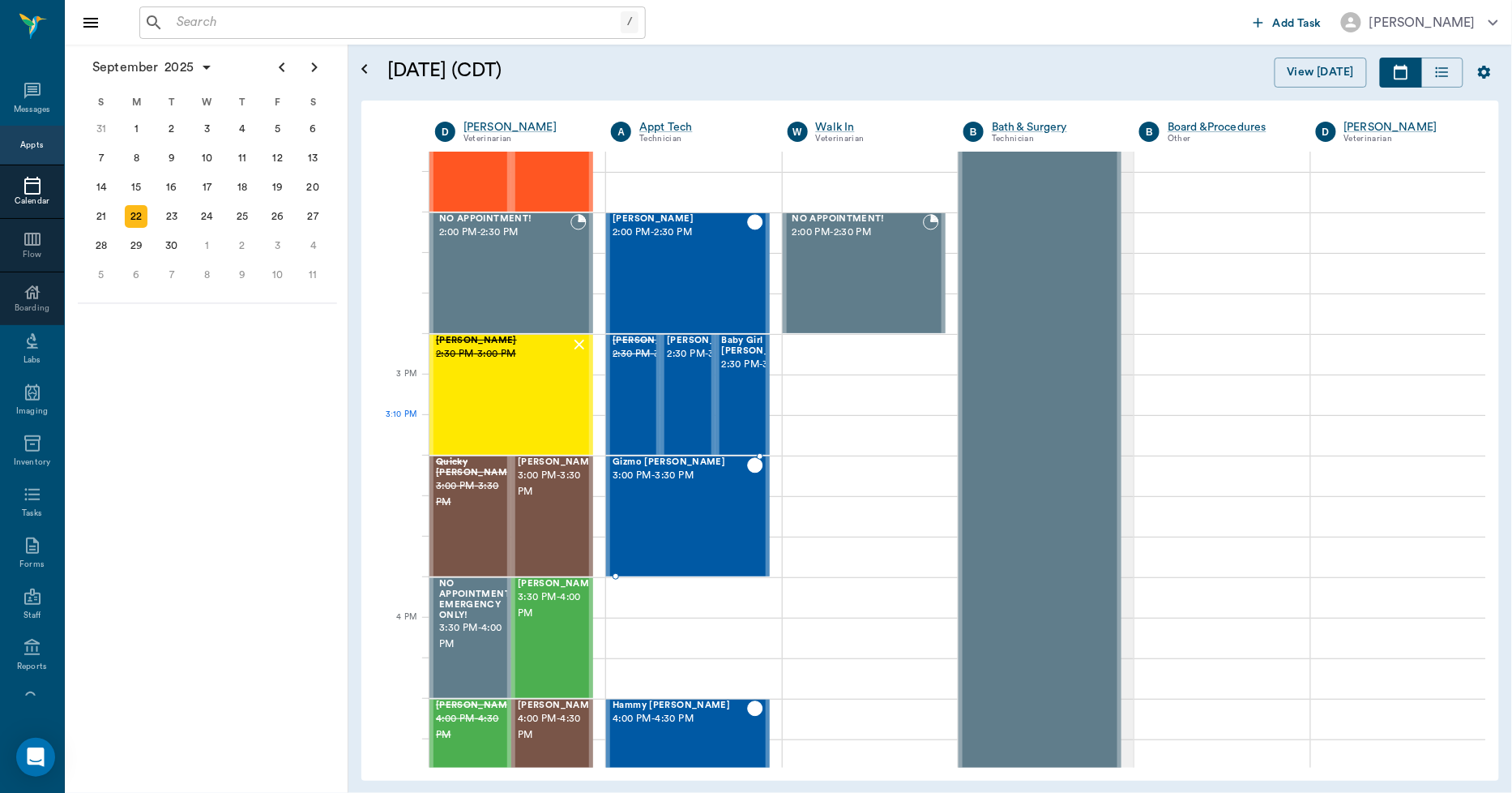
scroll to position [1048, 0]
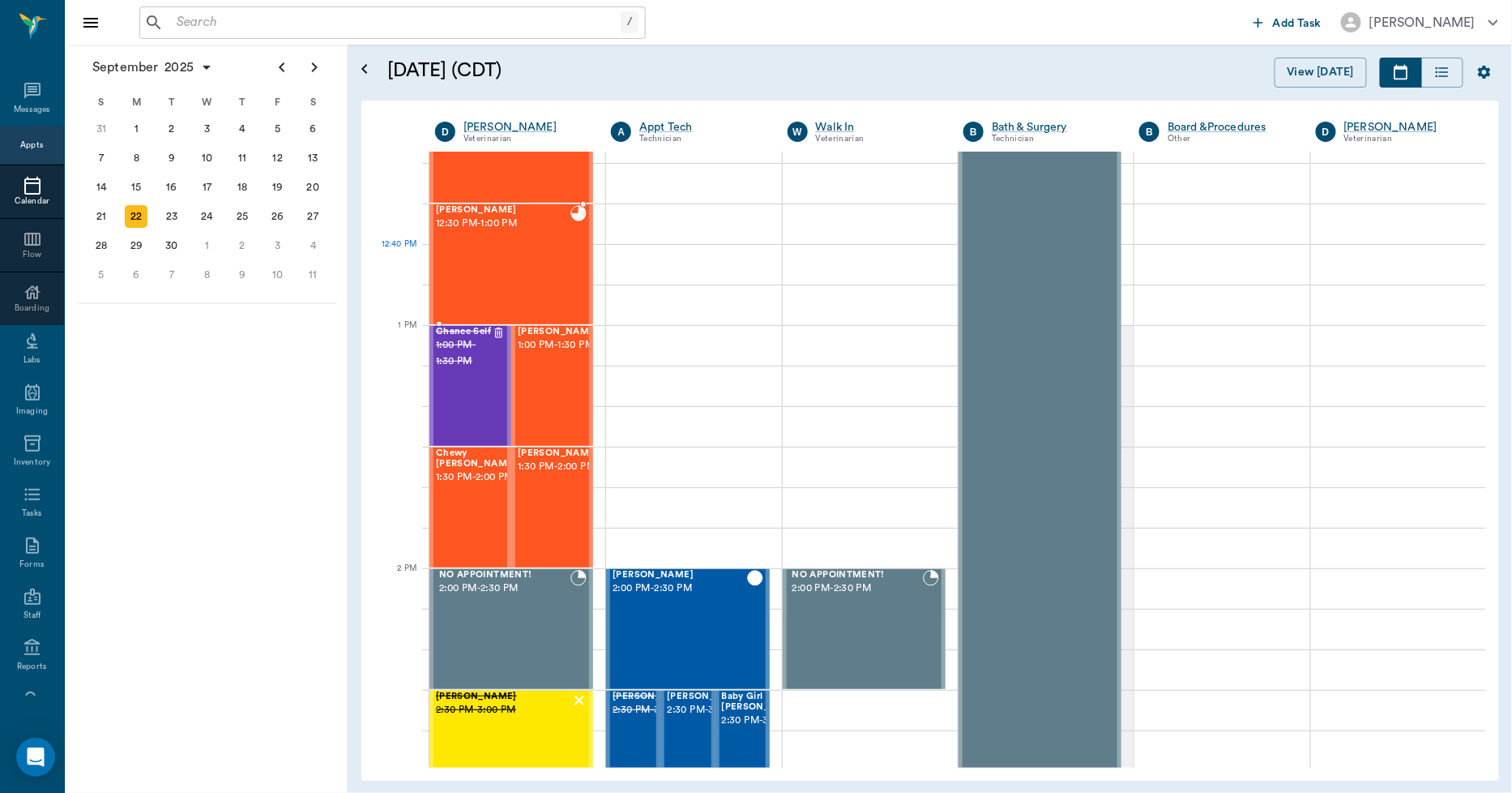
click at [537, 272] on div "[PERSON_NAME] 12:30 PM - 1:00 PM" at bounding box center [502, 264] width 134 height 118
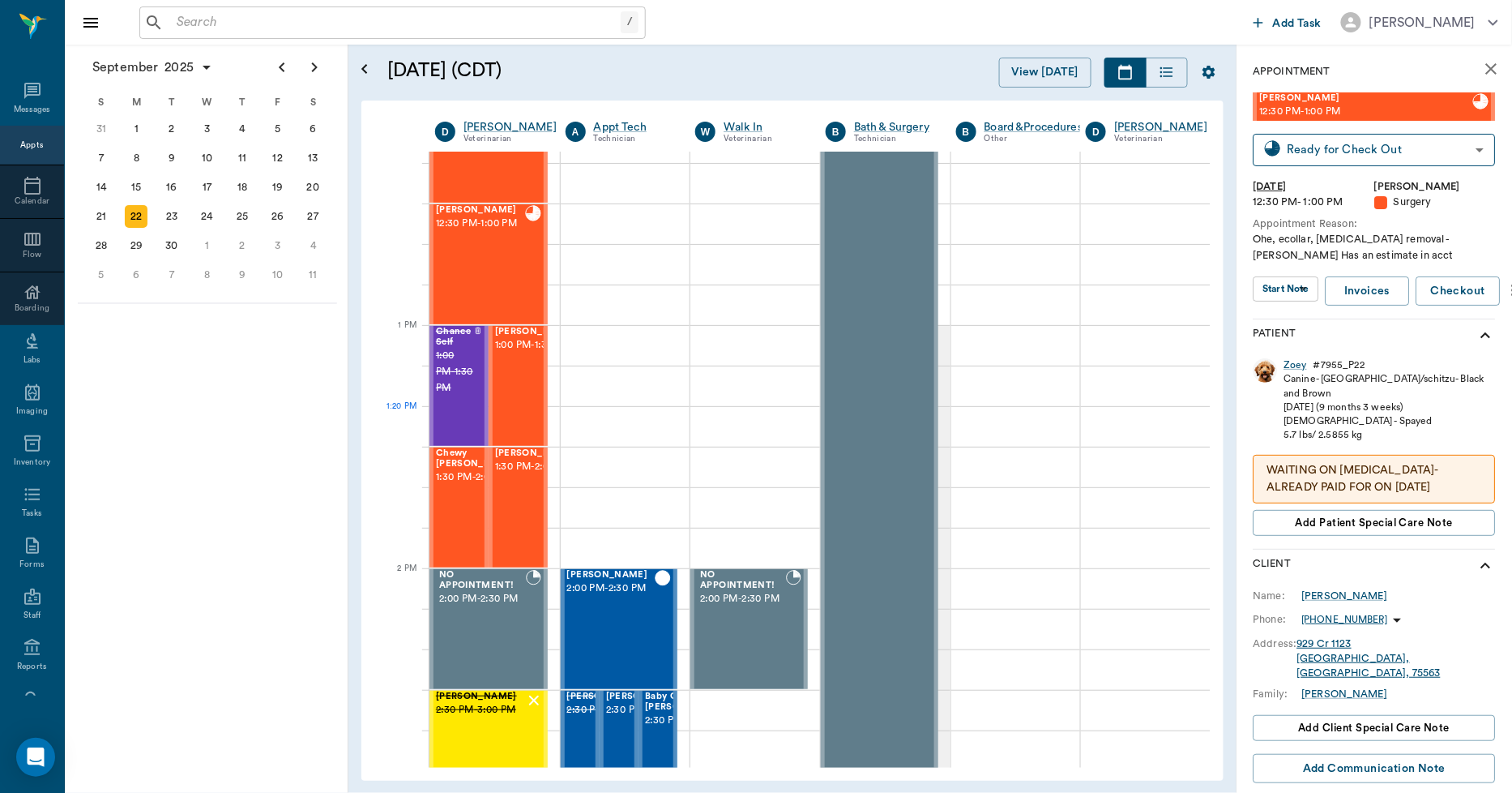
scroll to position [599, 0]
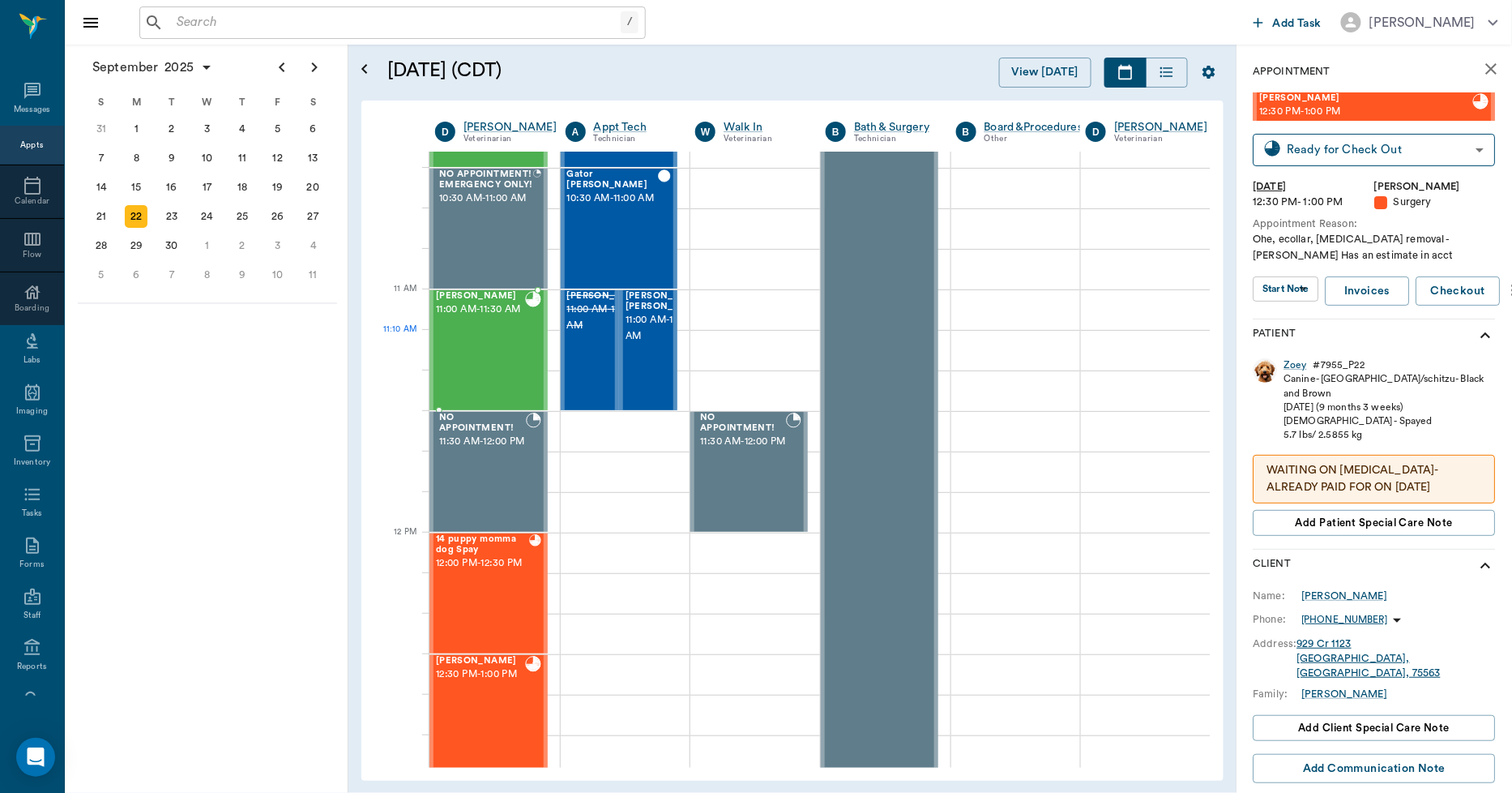
click at [499, 354] on div "[PERSON_NAME] 11:00 AM - 11:30 AM" at bounding box center [480, 350] width 90 height 118
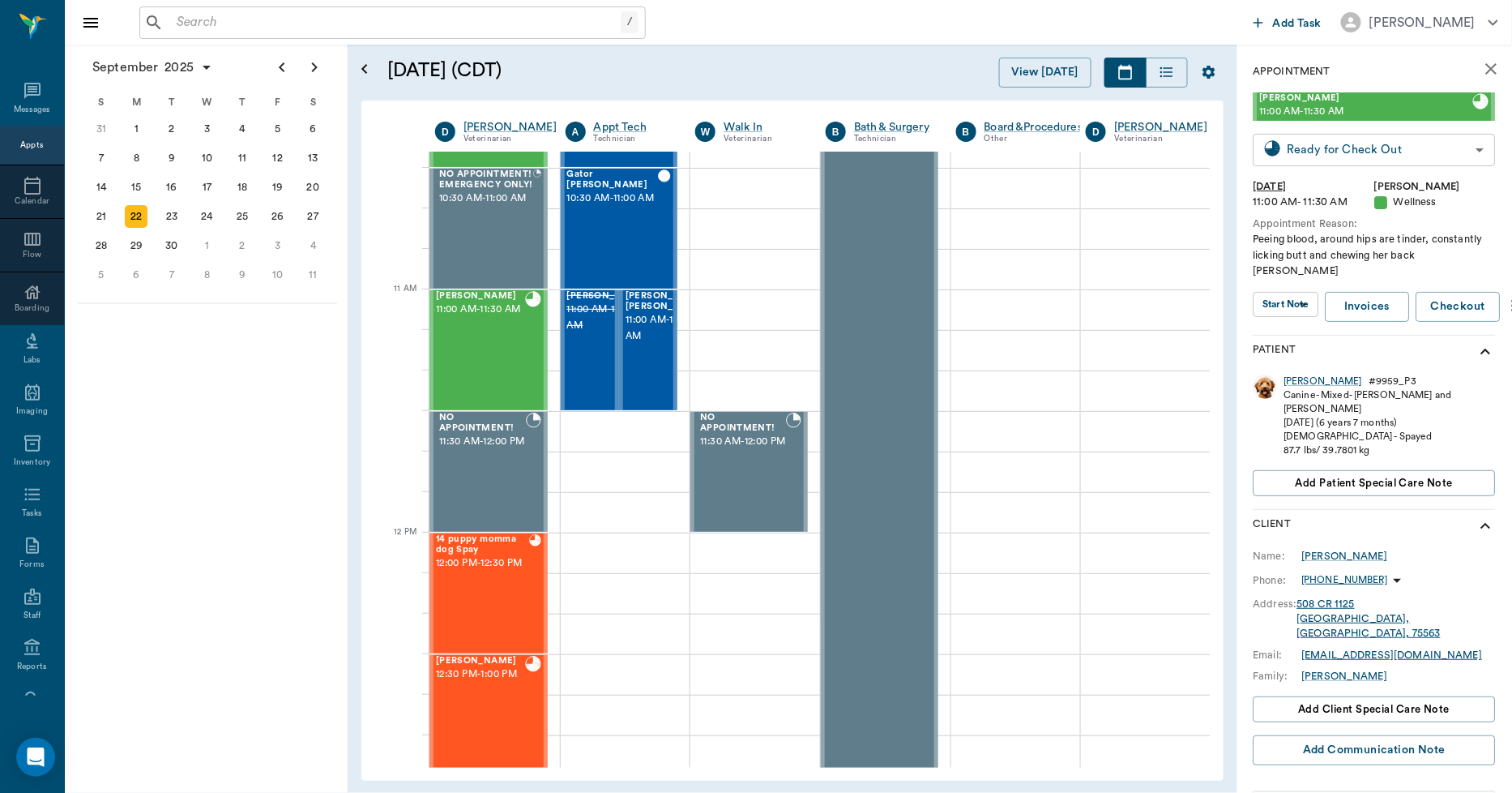
click at [1298, 154] on body "/ ​ Add Task [PERSON_NAME] Nectar Messages Appts Calendar Flow Boarding Labs Im…" at bounding box center [756, 396] width 1512 height 793
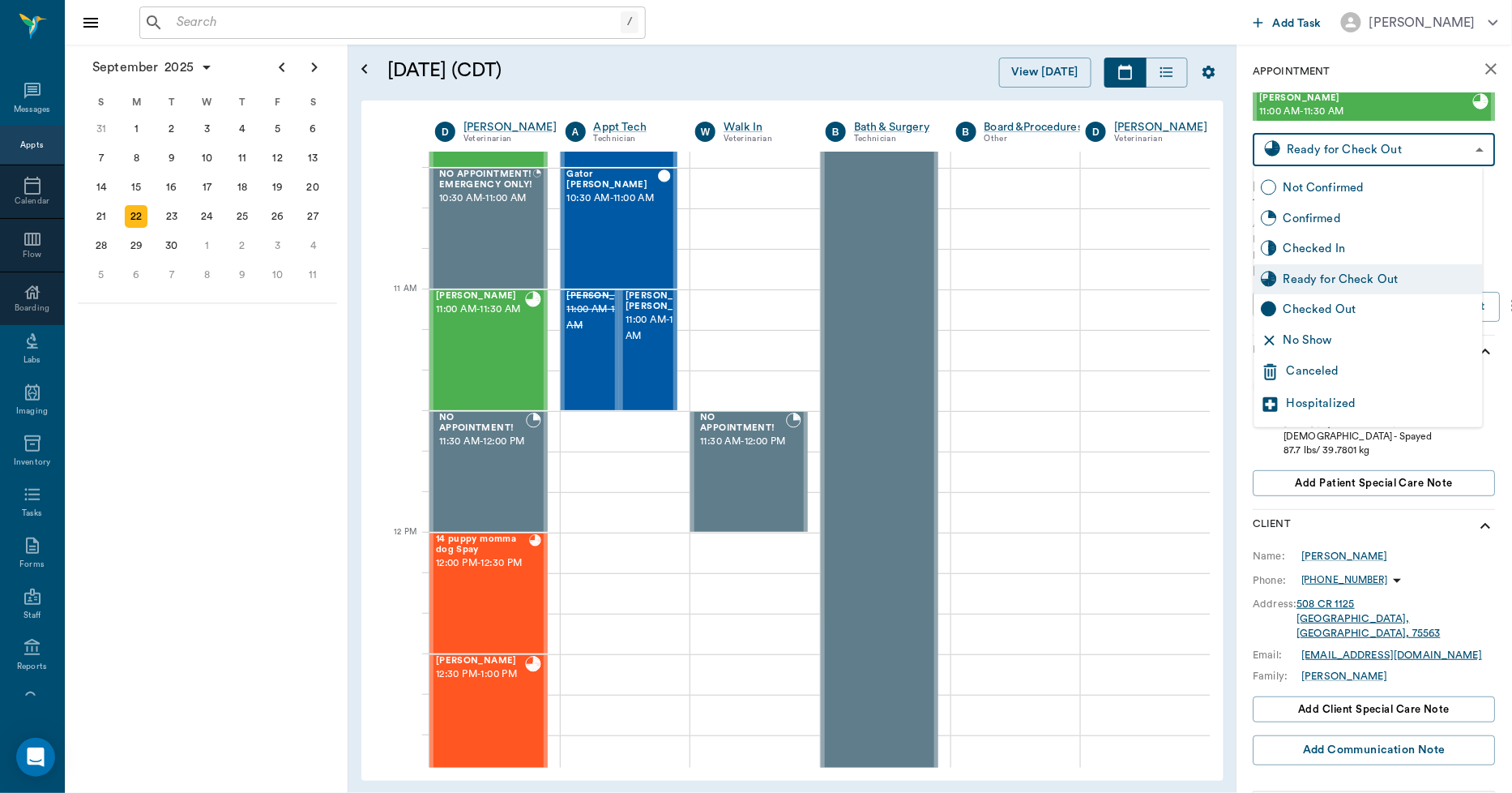
click at [1300, 312] on div "Checked Out" at bounding box center [1380, 309] width 192 height 18
type input "CHECKED_OUT"
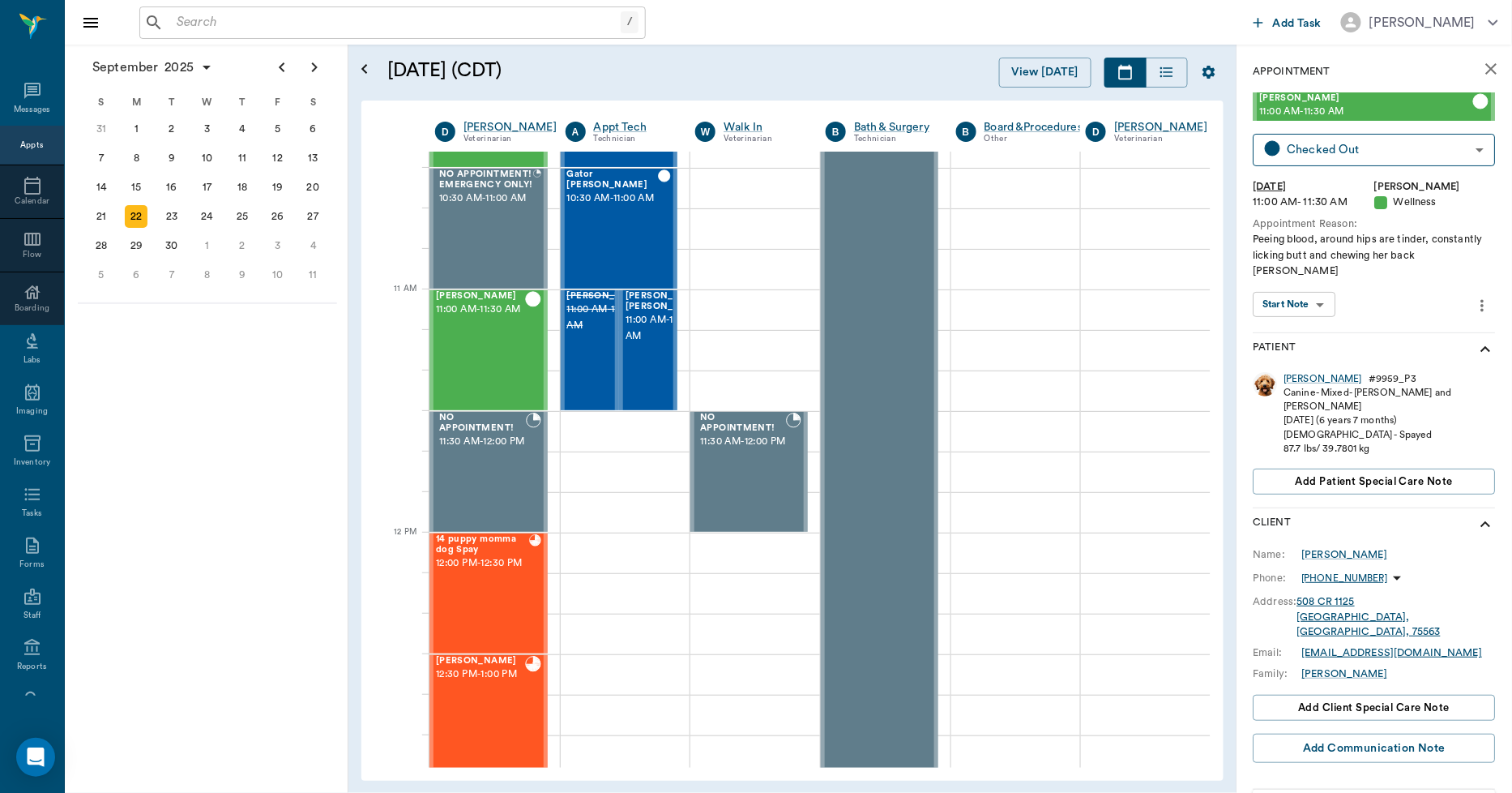
click at [1485, 68] on icon "close" at bounding box center [1491, 69] width 19 height 19
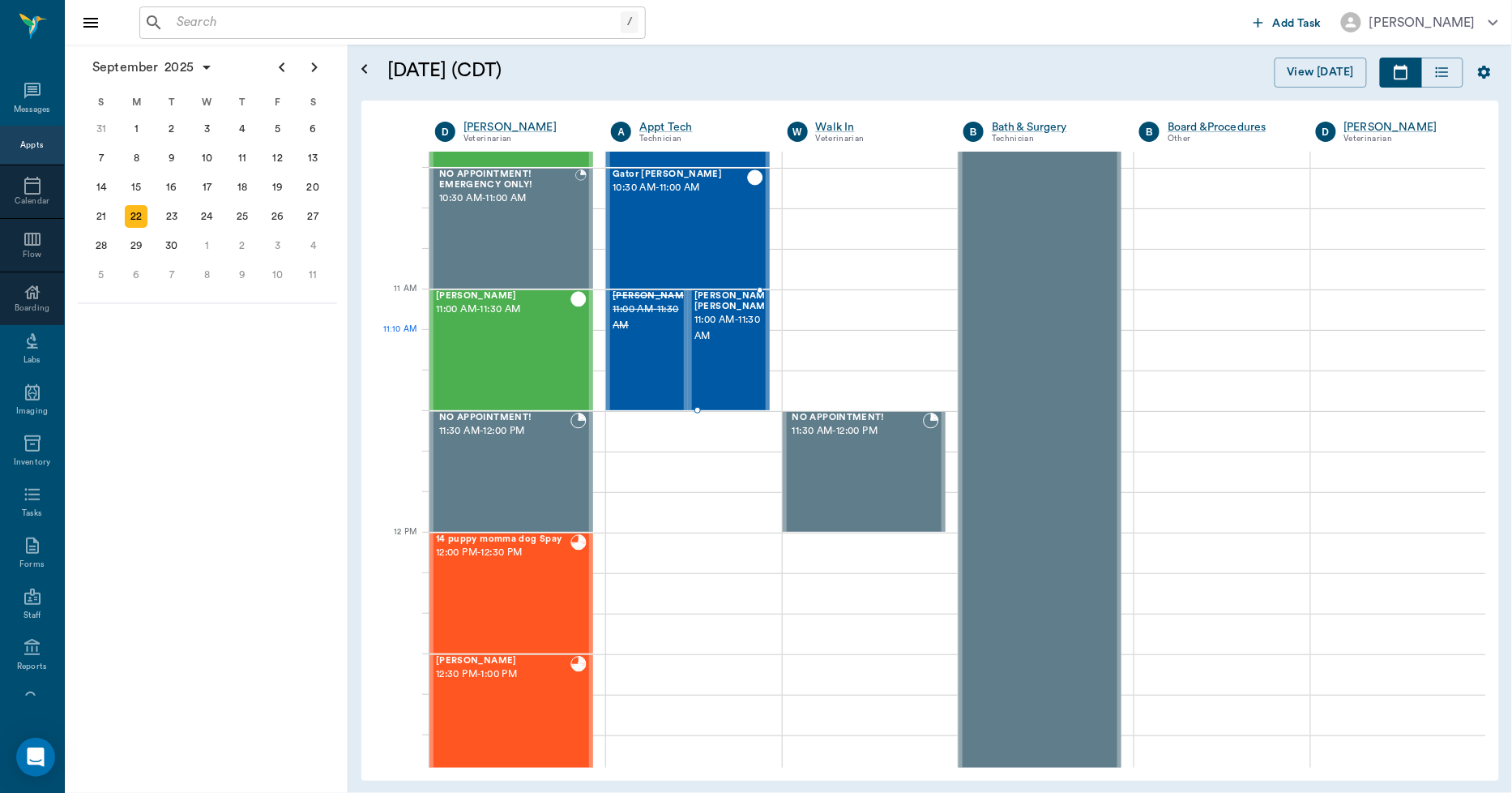
click at [724, 363] on div "[PERSON_NAME] [PERSON_NAME] 11:00 AM - 11:30 AM" at bounding box center [735, 350] width 81 height 118
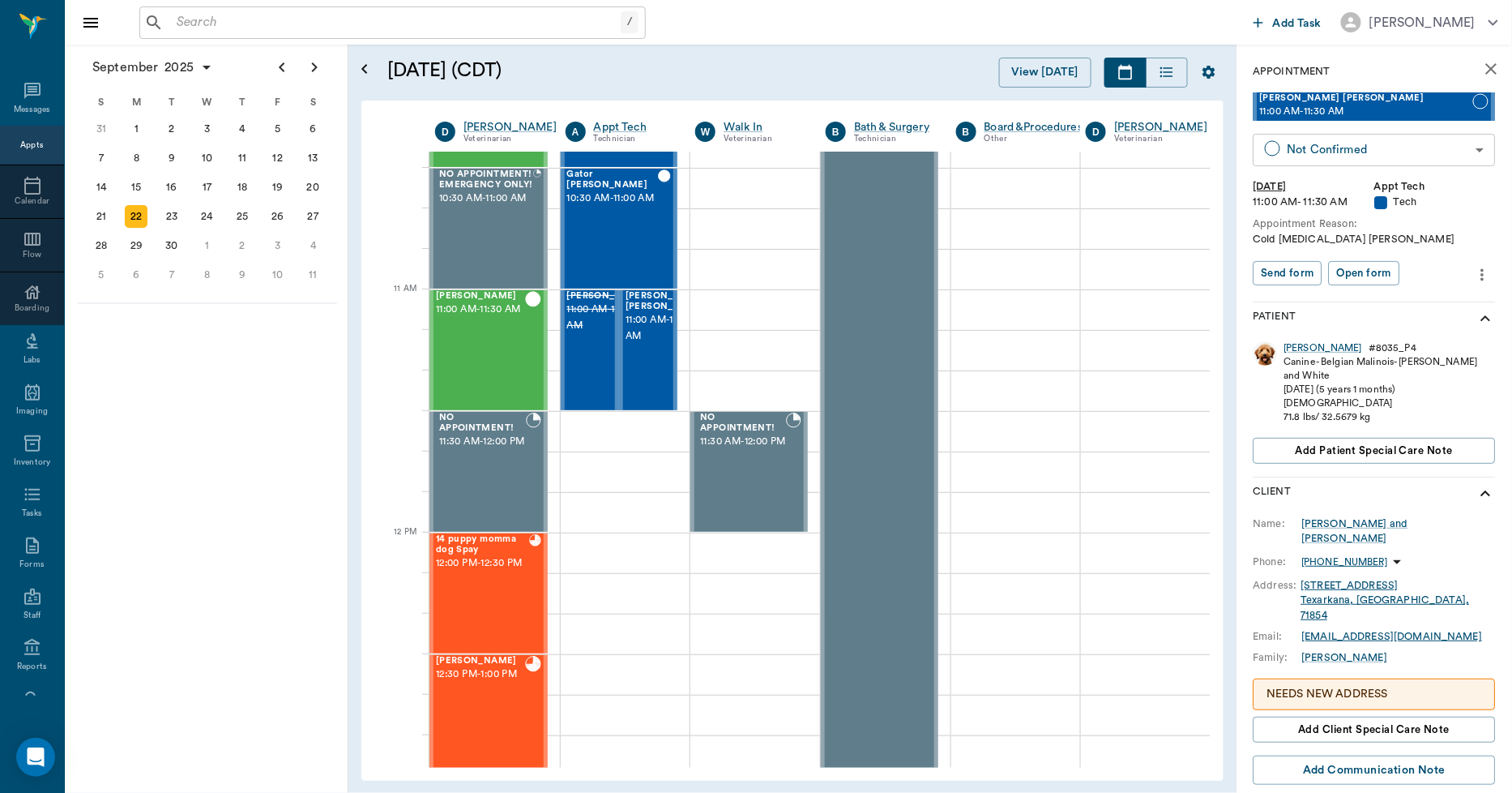
click at [1302, 152] on body "/ ​ Add Task [PERSON_NAME] Nectar Messages Appts Calendar Flow Boarding Labs Im…" at bounding box center [756, 396] width 1512 height 793
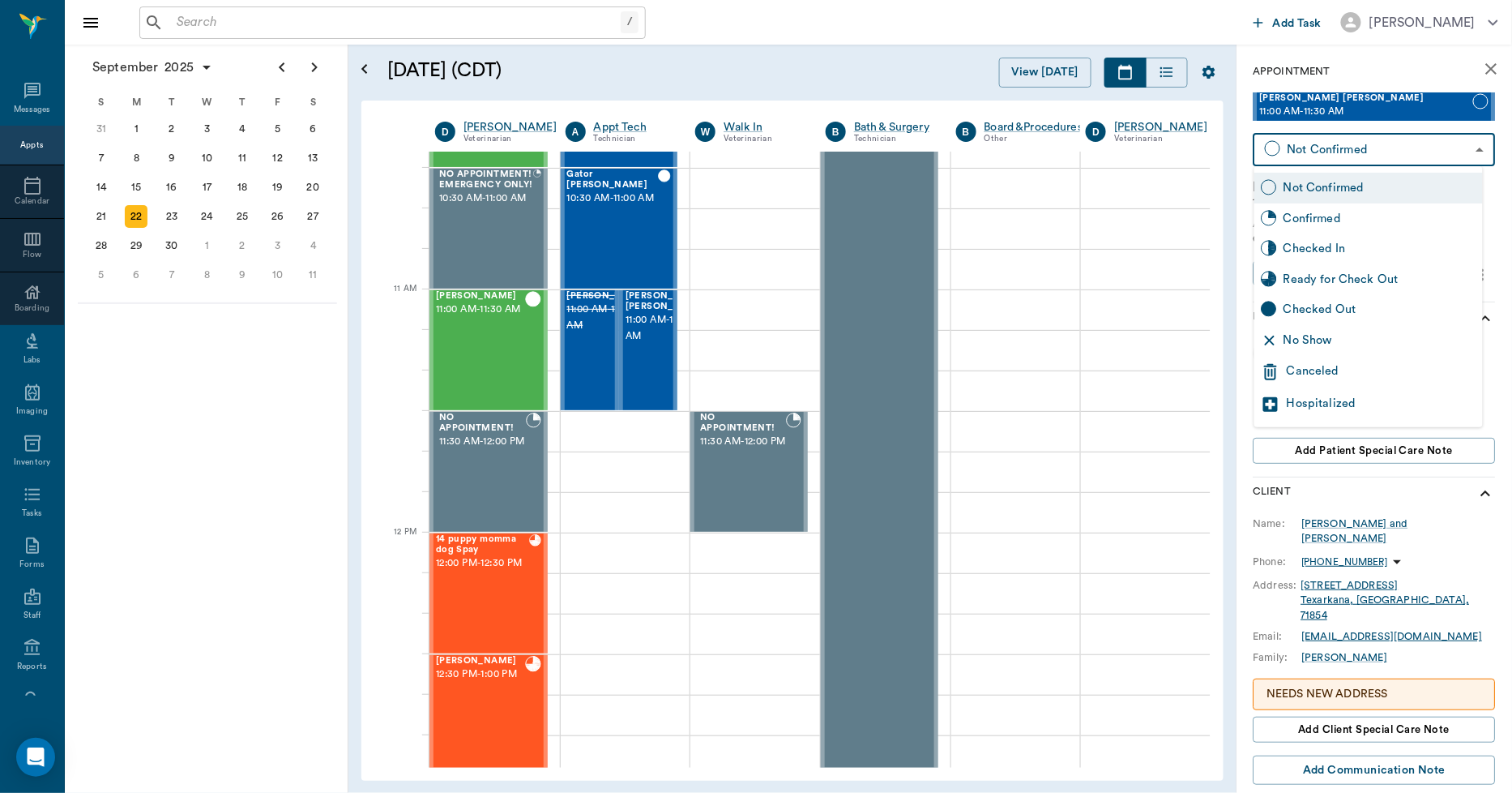
click at [1308, 351] on div "No Show" at bounding box center [1368, 340] width 229 height 30
type input "NO_SHOW"
